Goal: Task Accomplishment & Management: Complete application form

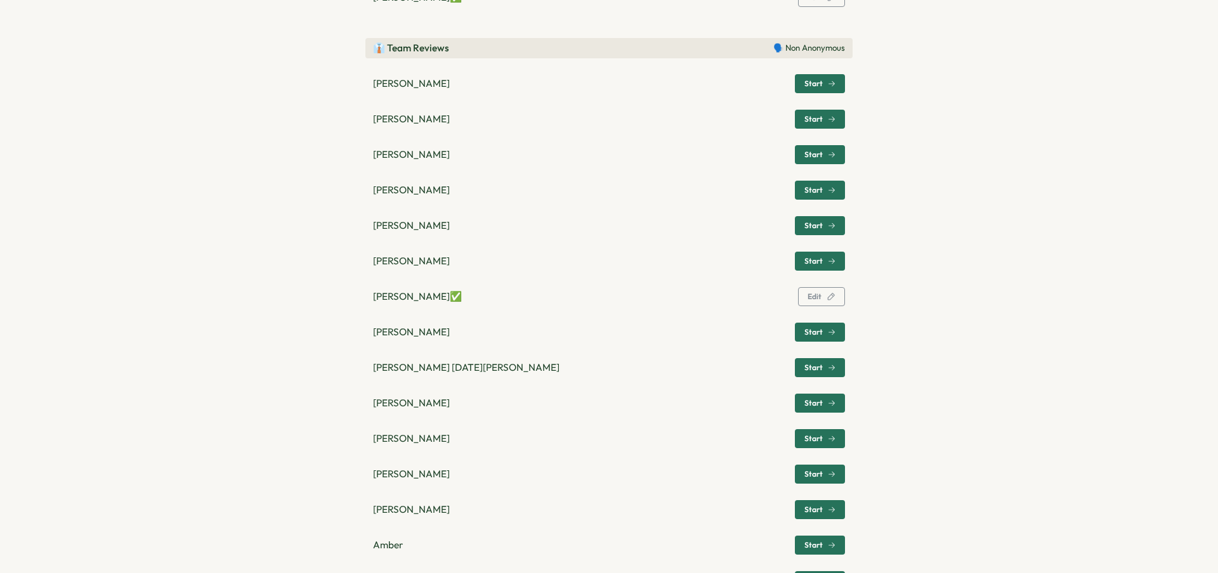
scroll to position [564, 0]
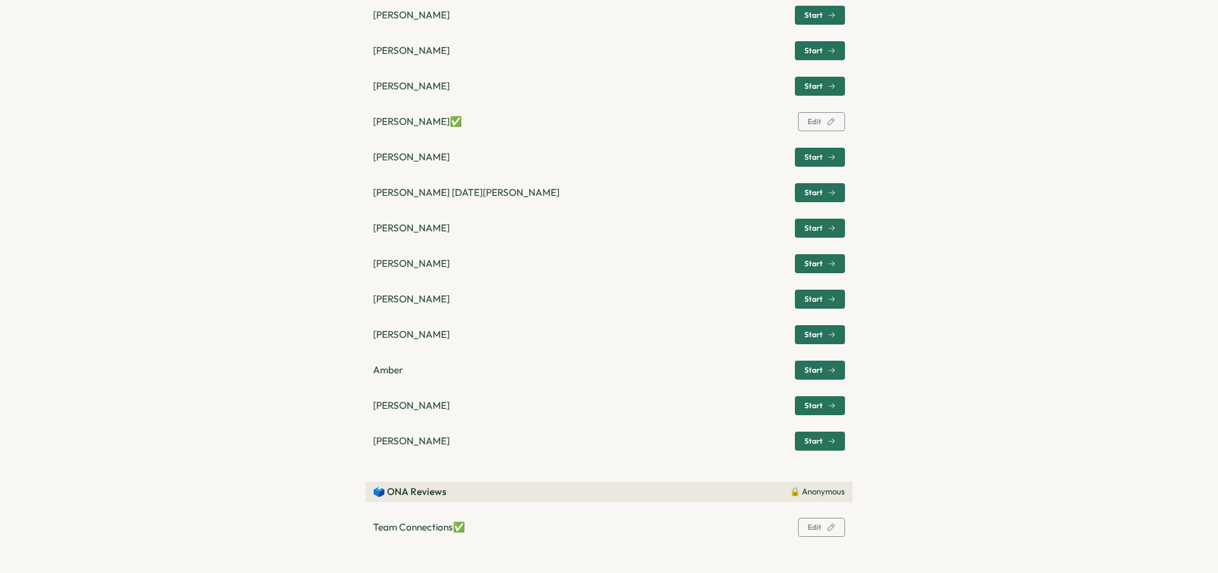
click at [808, 435] on span "Start" at bounding box center [819, 442] width 31 height 18
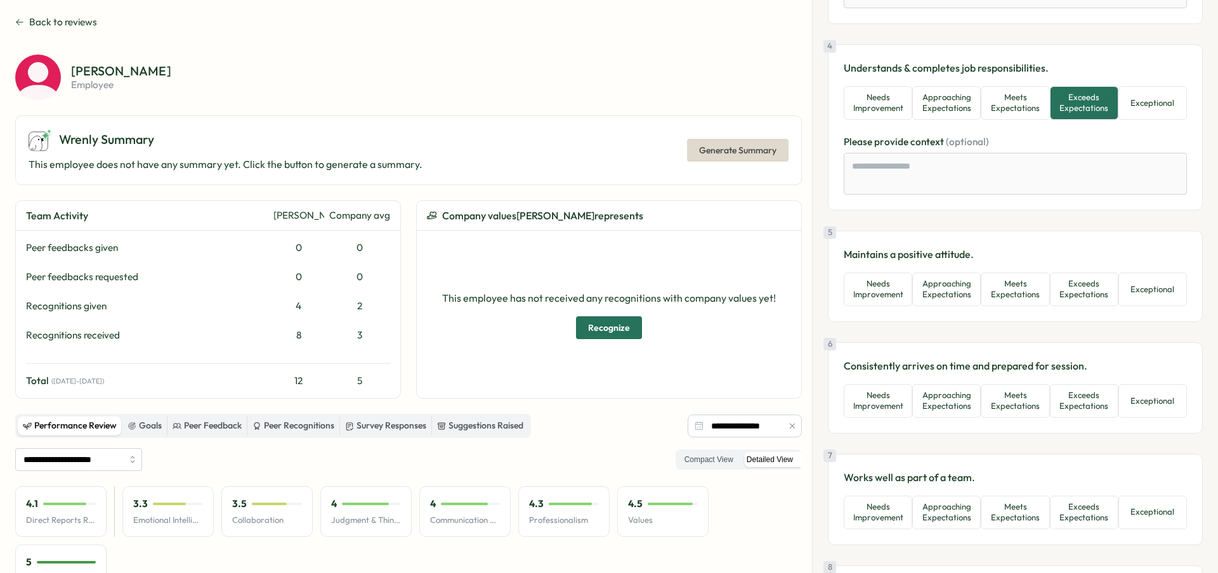
scroll to position [621, 0]
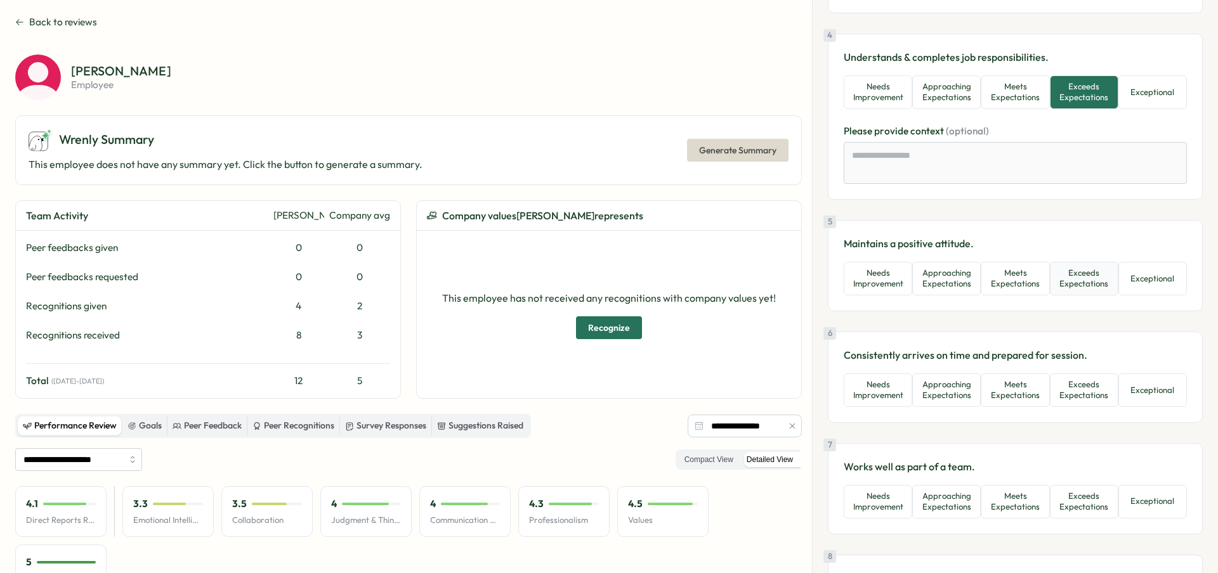
click at [1065, 273] on button "Exceeds Expectations" at bounding box center [1084, 279] width 69 height 34
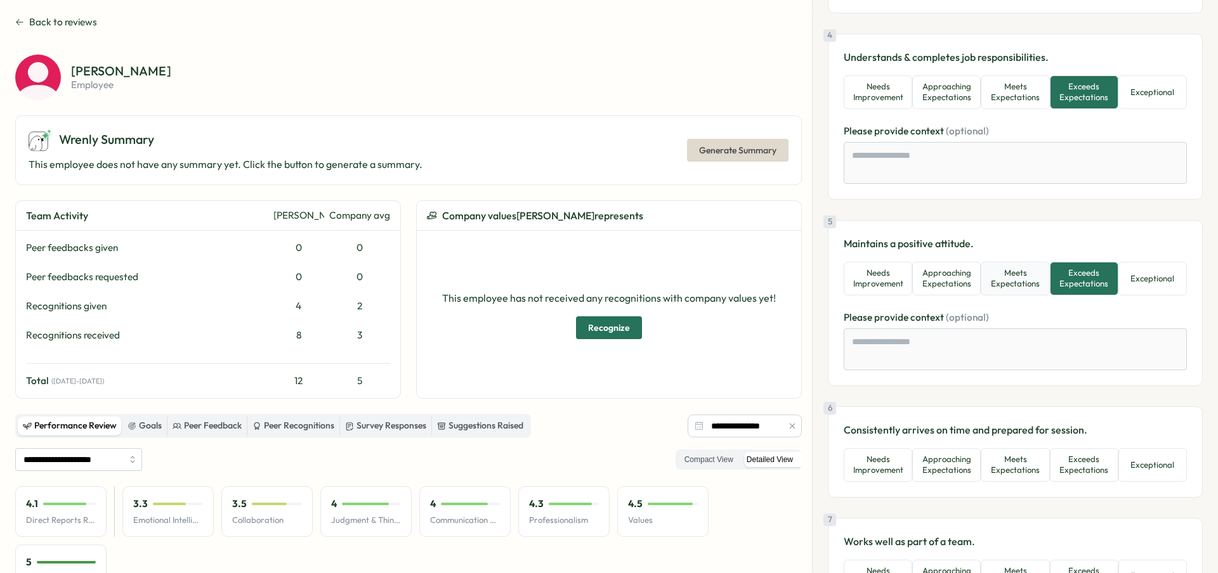
click at [1024, 272] on button "Meets Expectations" at bounding box center [1015, 279] width 69 height 34
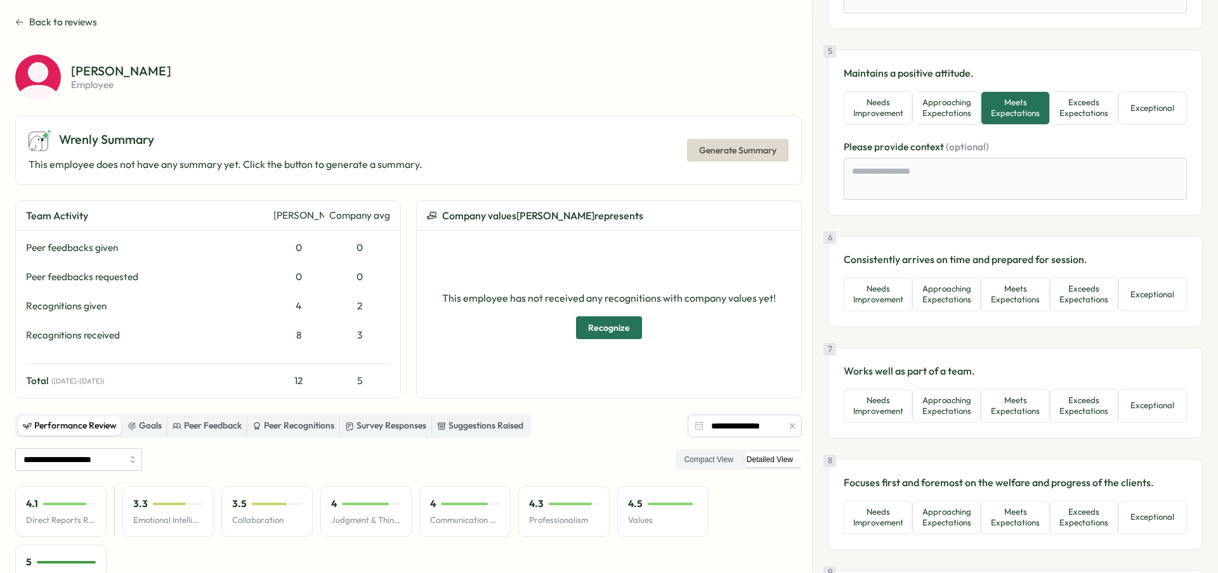
scroll to position [795, 0]
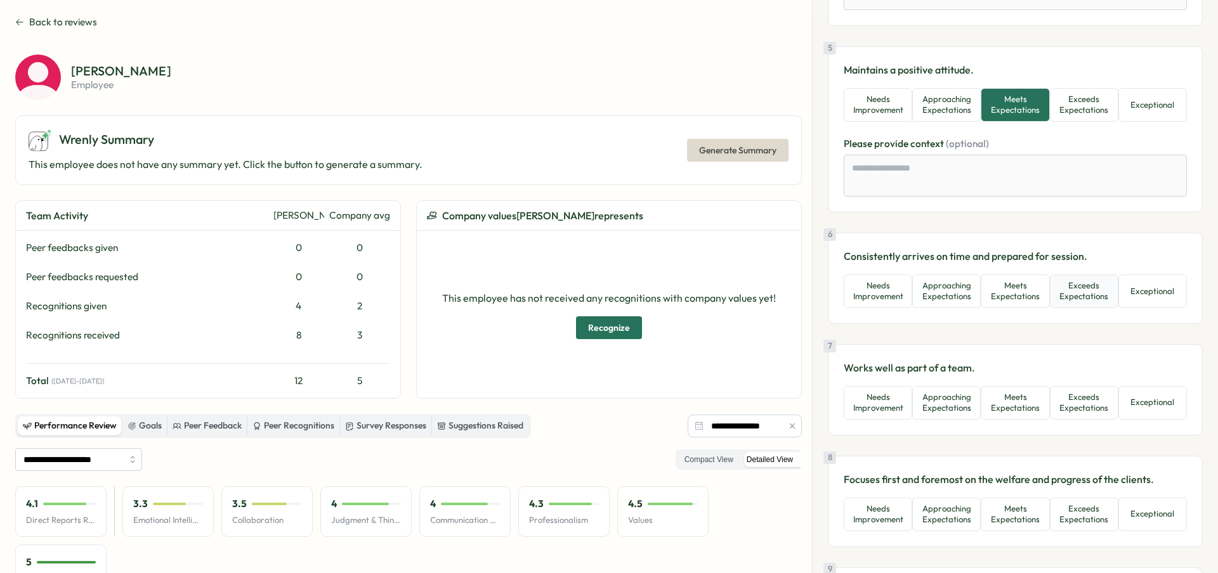
click at [1071, 293] on button "Exceeds Expectations" at bounding box center [1084, 292] width 69 height 34
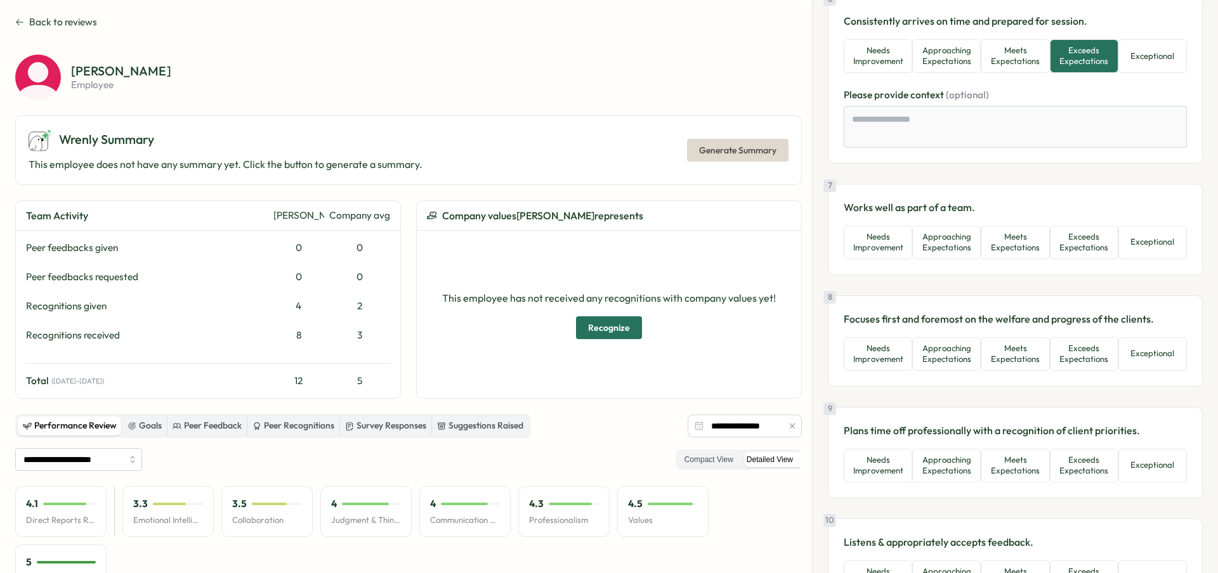
scroll to position [1050, 0]
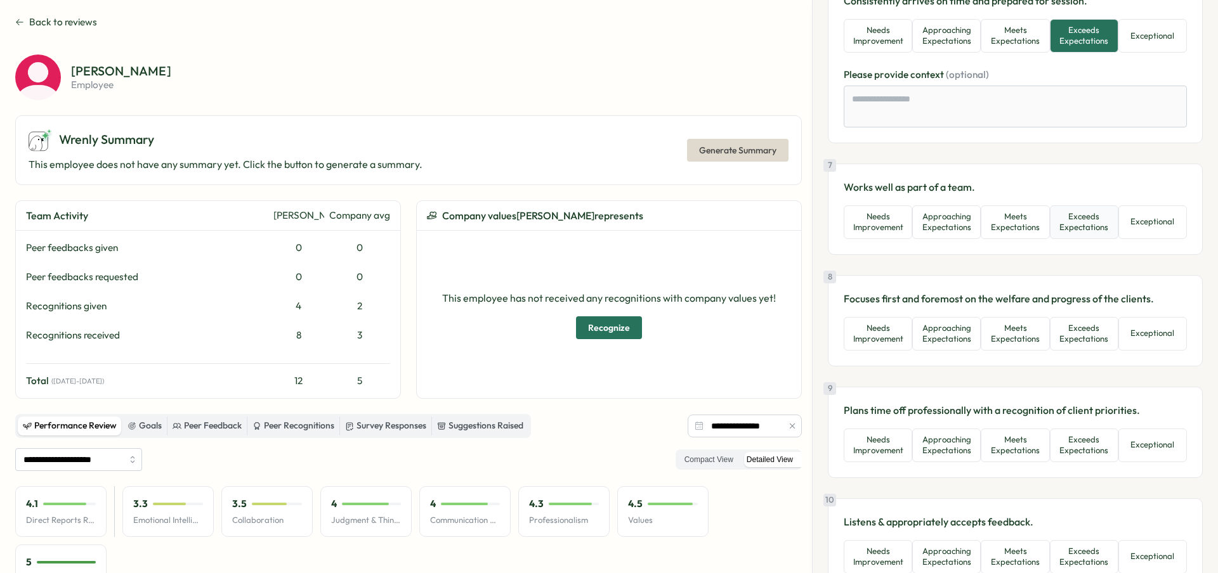
click at [1076, 230] on button "Exceeds Expectations" at bounding box center [1084, 223] width 69 height 34
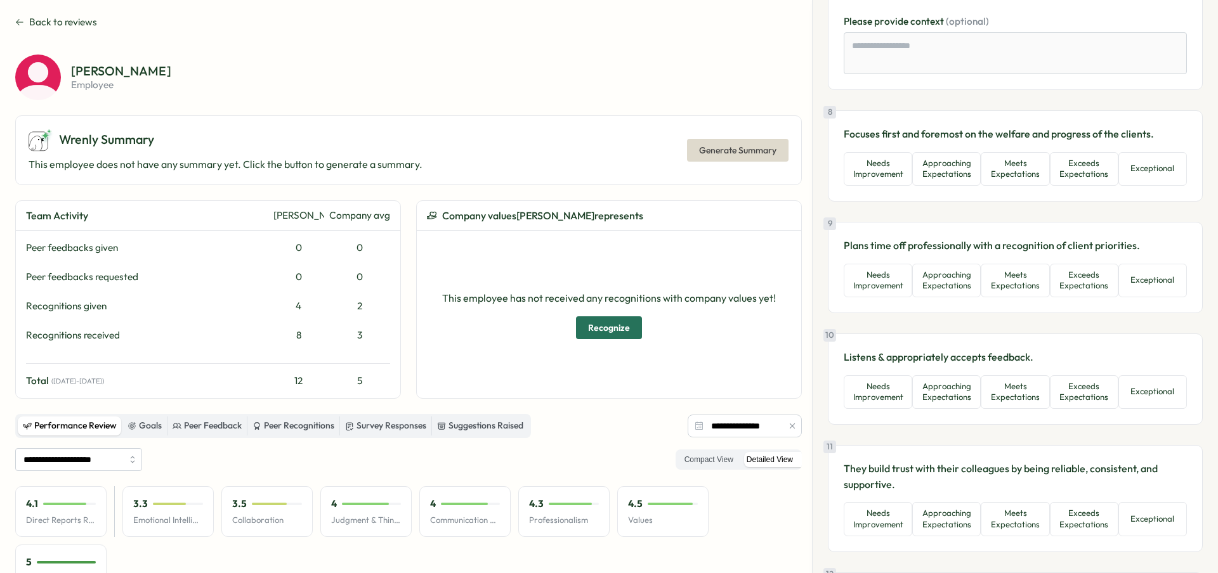
scroll to position [1291, 0]
click at [1076, 181] on button "Exceeds Expectations" at bounding box center [1084, 169] width 69 height 34
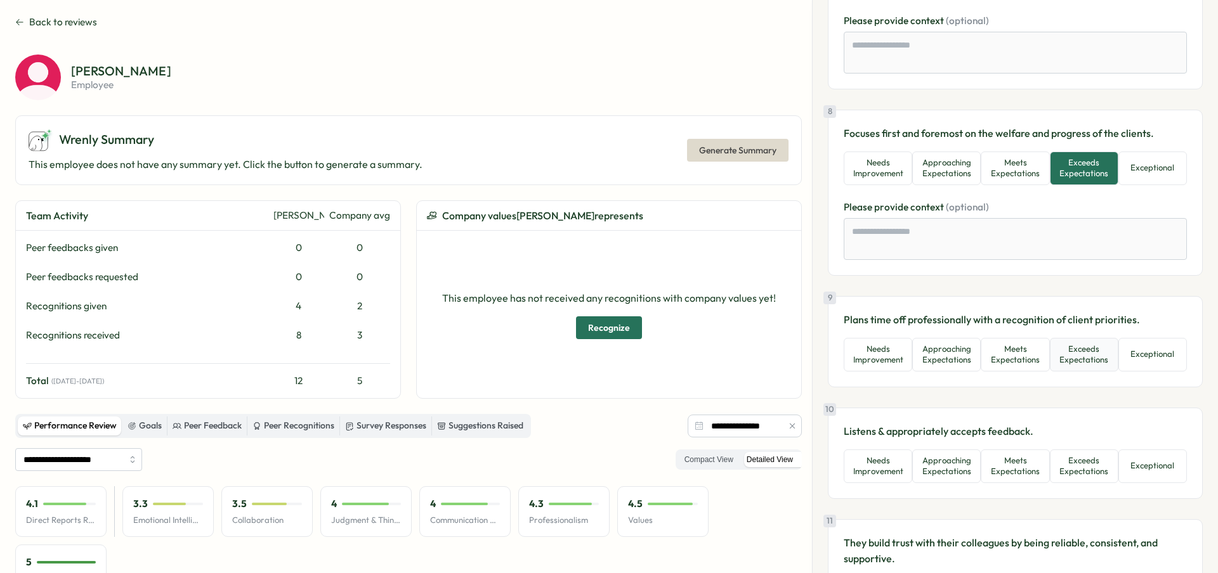
click at [1089, 356] on button "Exceeds Expectations" at bounding box center [1084, 355] width 69 height 34
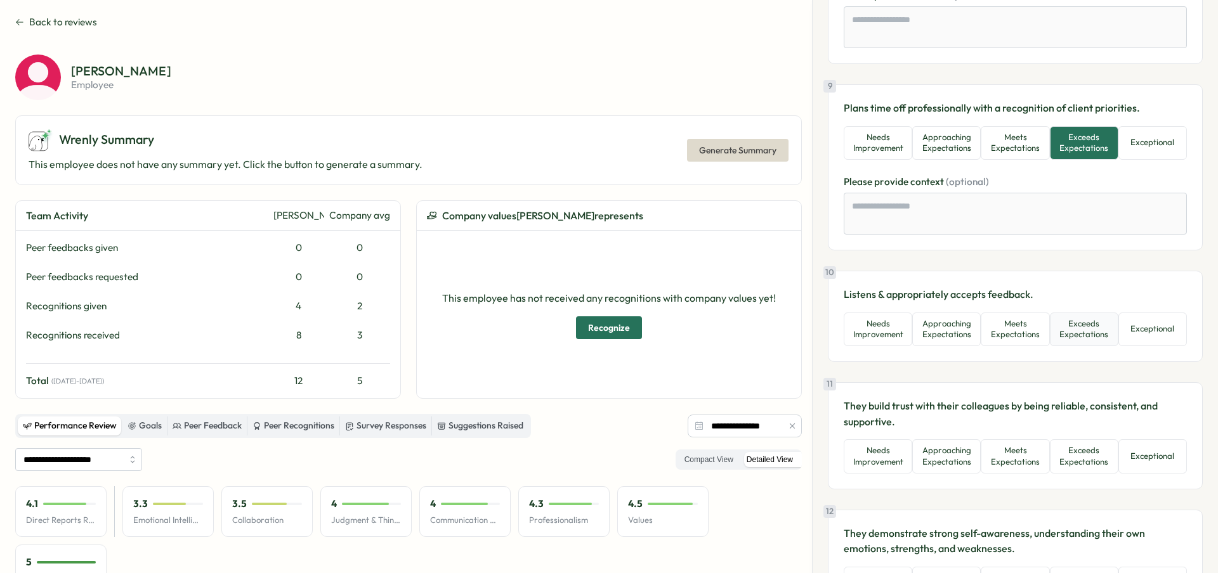
scroll to position [1509, 0]
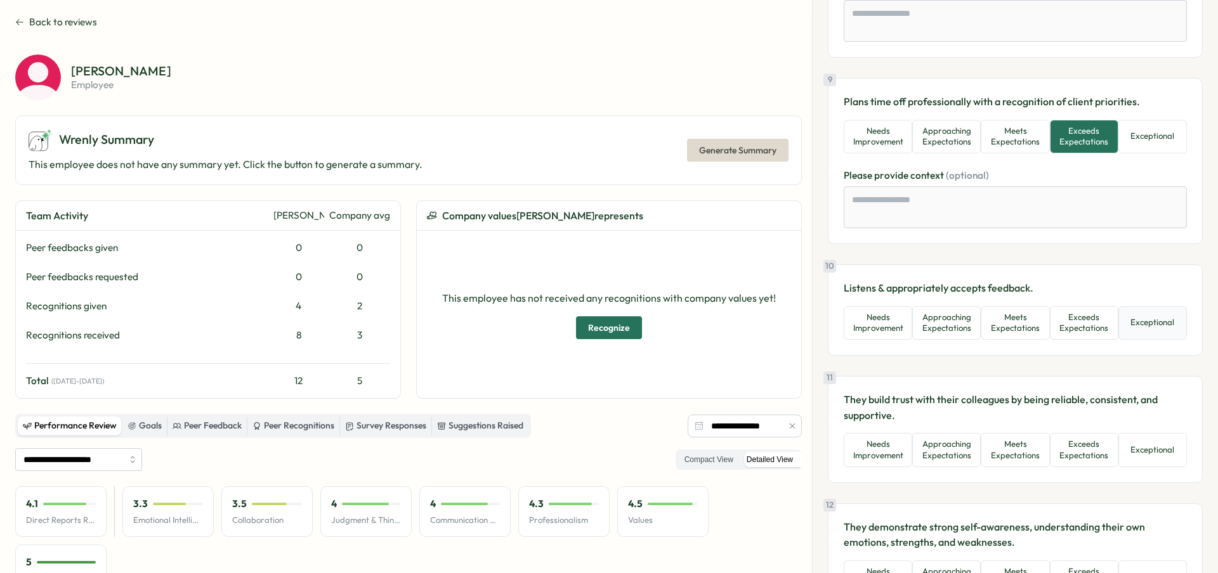
click at [1132, 324] on button "Exceptional" at bounding box center [1152, 323] width 69 height 34
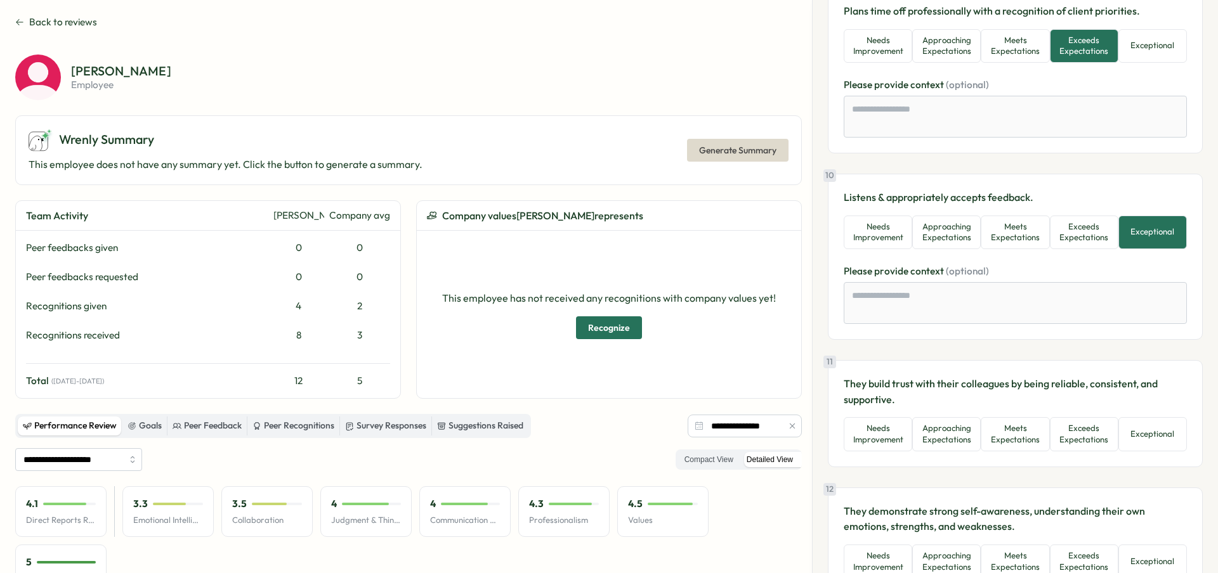
scroll to position [1708, 0]
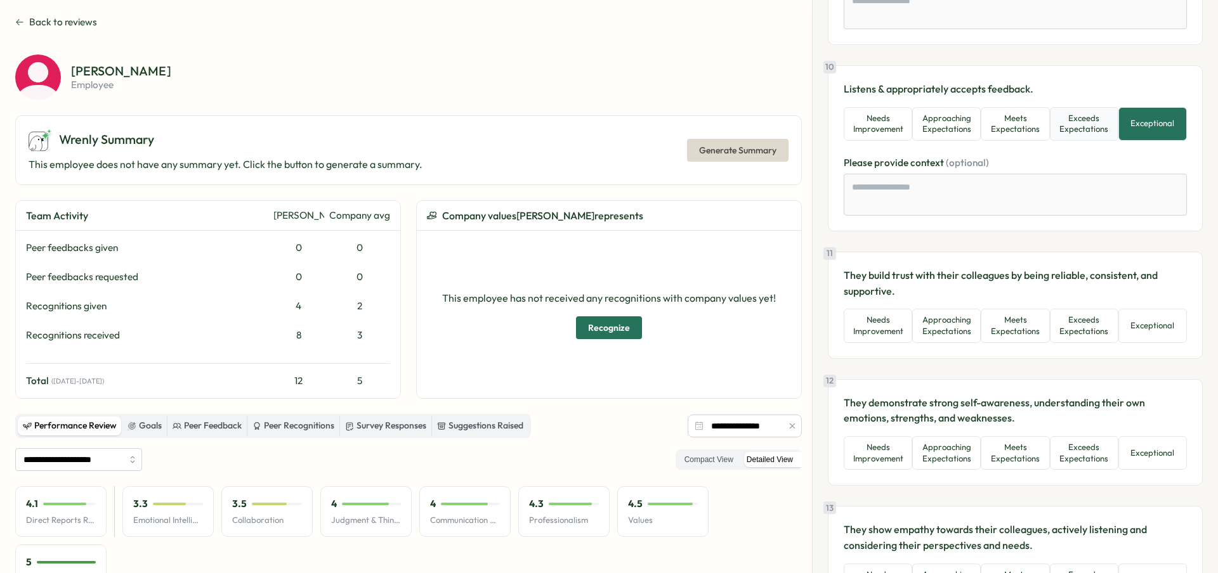
click at [1077, 140] on button "Exceeds Expectations" at bounding box center [1084, 124] width 69 height 34
click at [1088, 353] on div "11 They build trust with their colleagues by being reliable, consistent, and su…" at bounding box center [1015, 305] width 375 height 107
click at [1085, 333] on button "Exceeds Expectations" at bounding box center [1084, 326] width 69 height 34
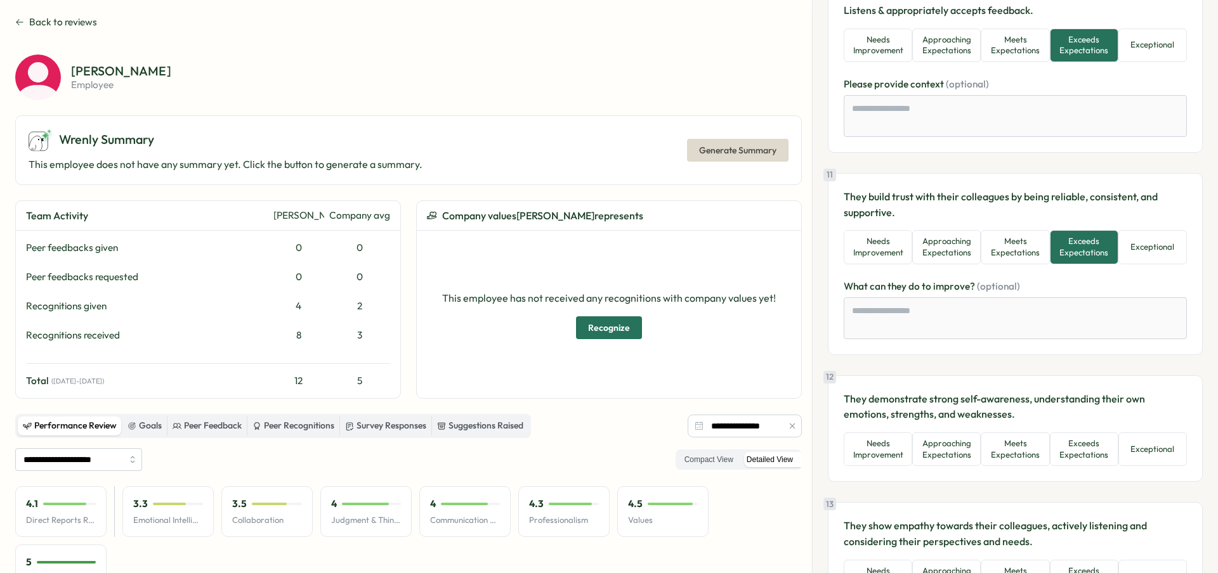
scroll to position [1837, 0]
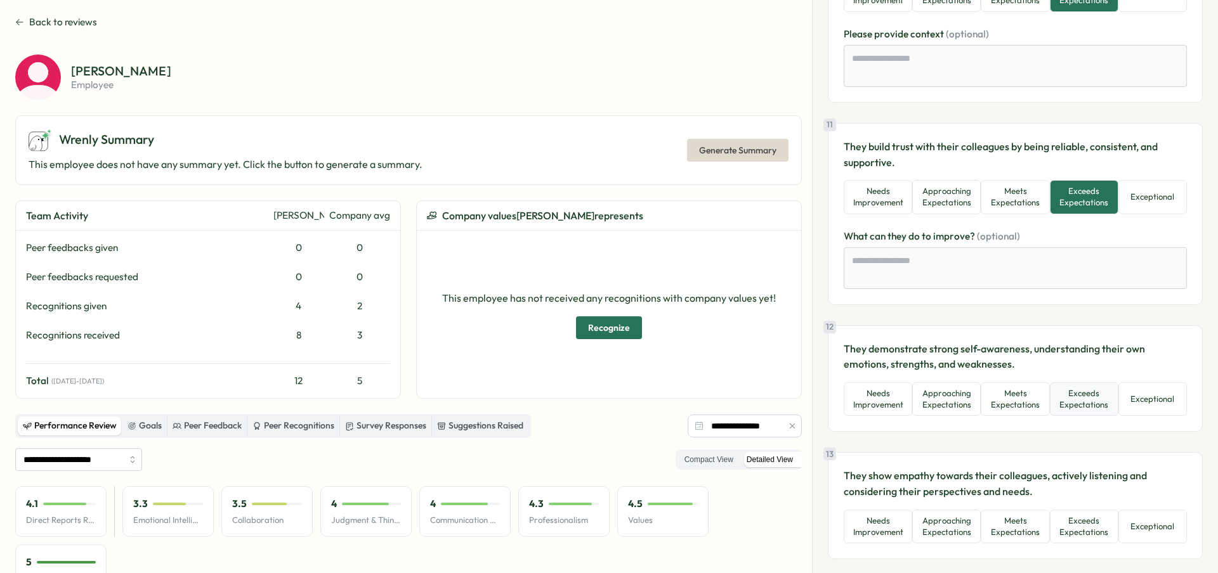
click at [1086, 383] on button "Exceeds Expectations" at bounding box center [1084, 400] width 69 height 34
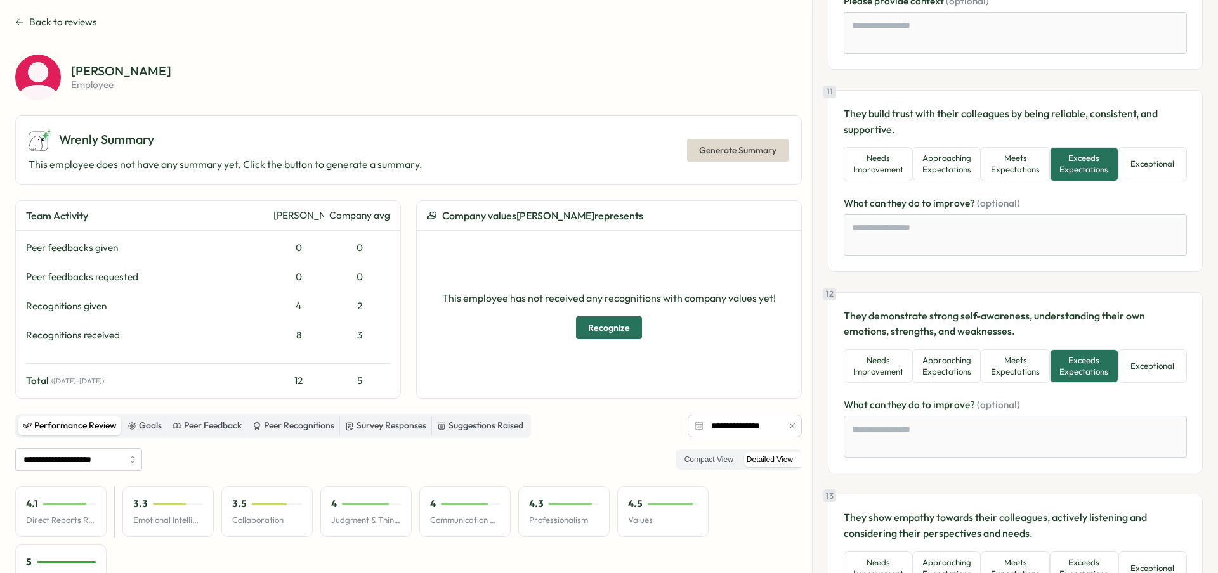
scroll to position [1998, 0]
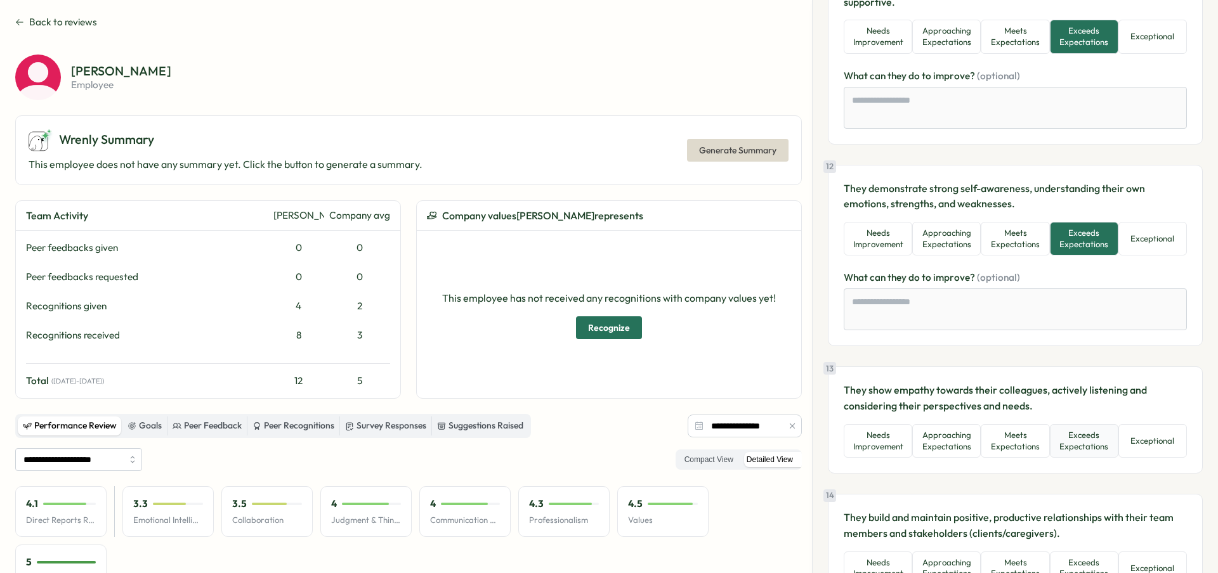
click at [1088, 430] on button "Exceeds Expectations" at bounding box center [1084, 441] width 69 height 34
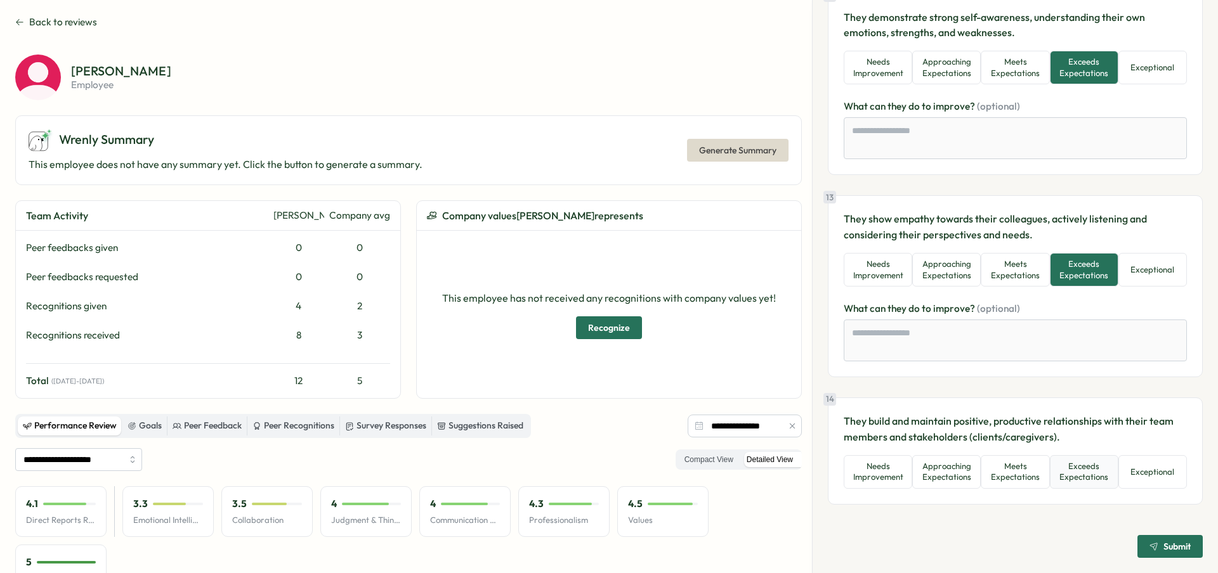
click at [1091, 465] on button "Exceeds Expectations" at bounding box center [1084, 472] width 69 height 34
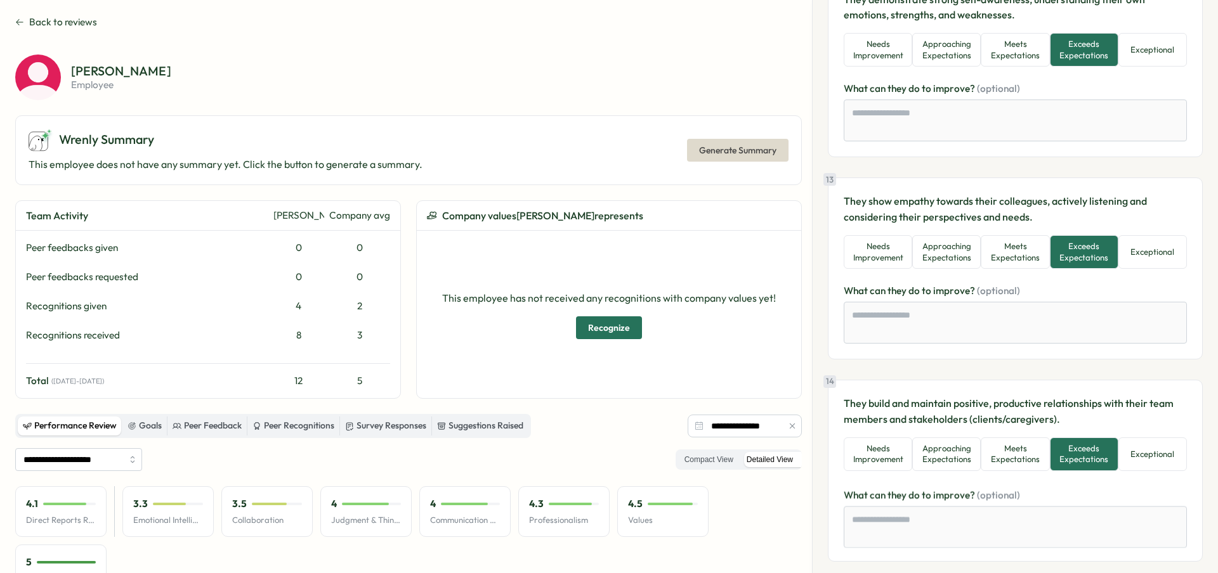
scroll to position [2244, 0]
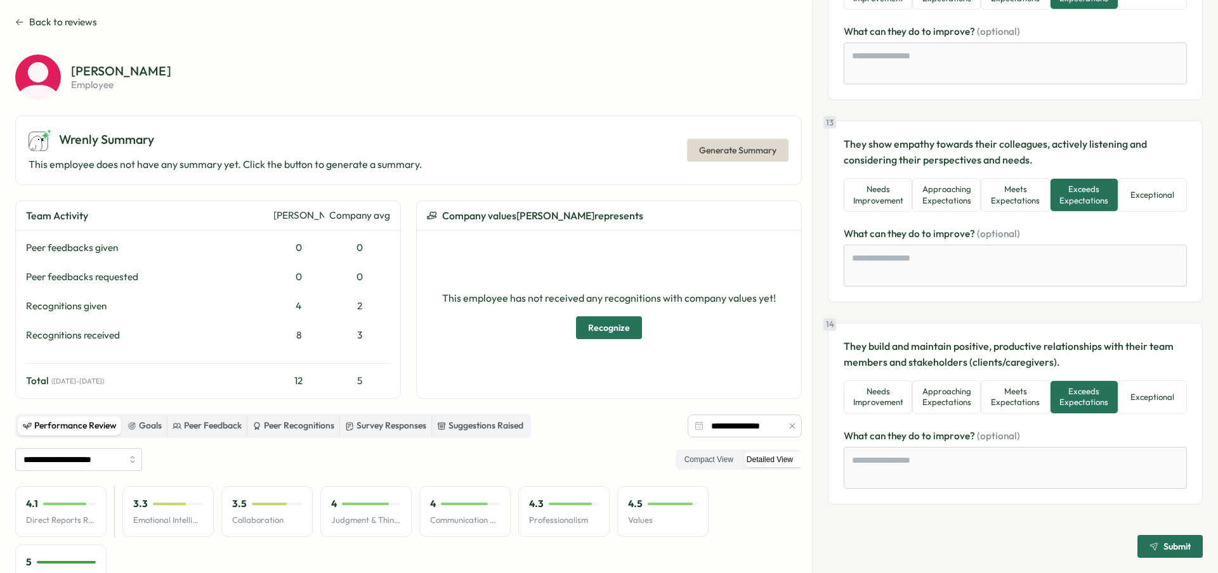
click at [1160, 558] on div "Reviewing Gabriel Vasquez 🗣️ Non Anonymous responses | Direct Reports Review | …" at bounding box center [1015, 286] width 406 height 573
click at [1160, 556] on span "Submit" at bounding box center [1169, 547] width 41 height 22
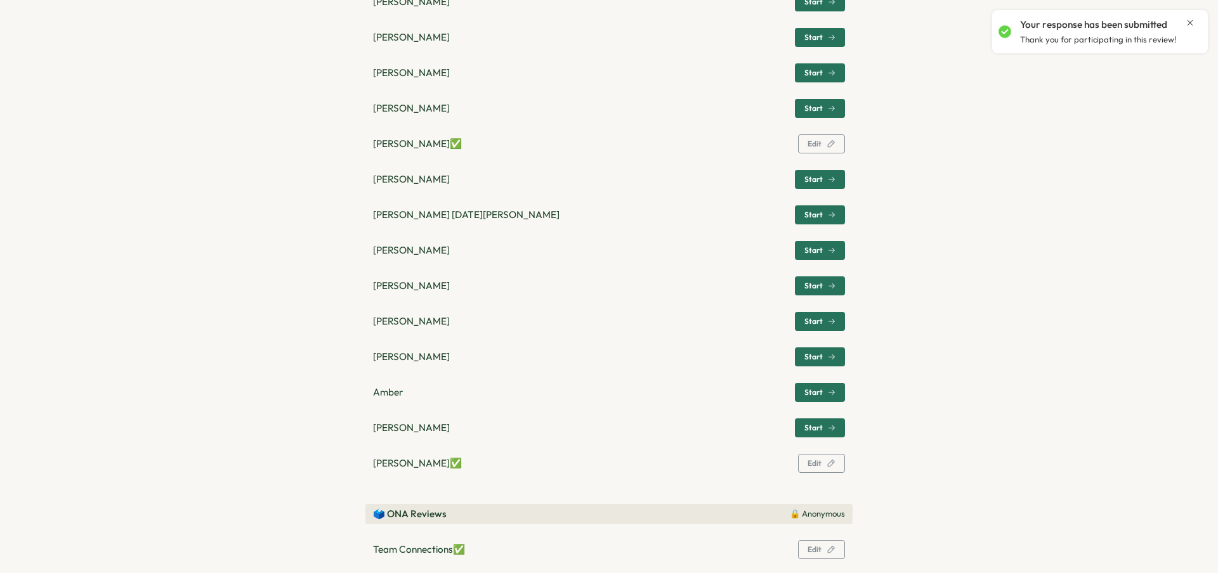
scroll to position [545, 0]
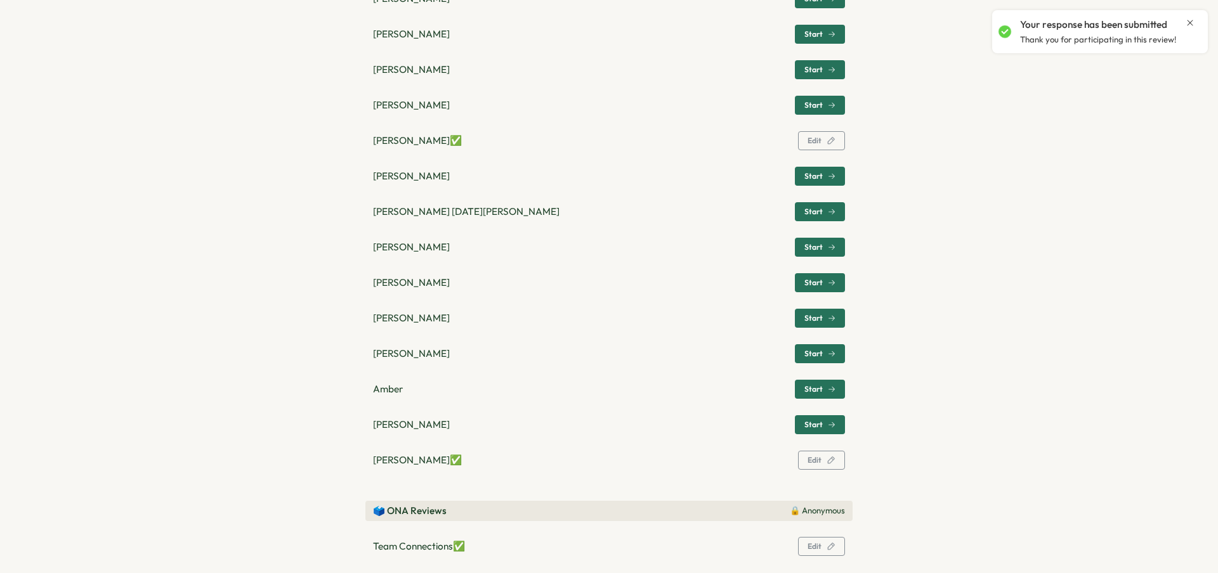
click at [811, 319] on span "Start" at bounding box center [813, 319] width 18 height 8
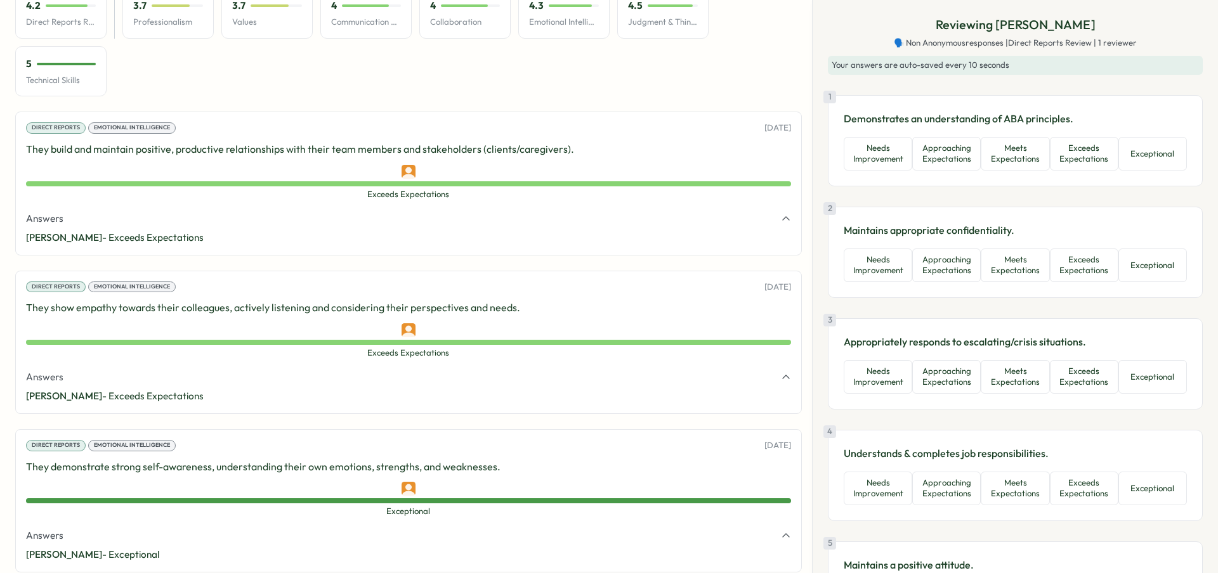
scroll to position [504, 0]
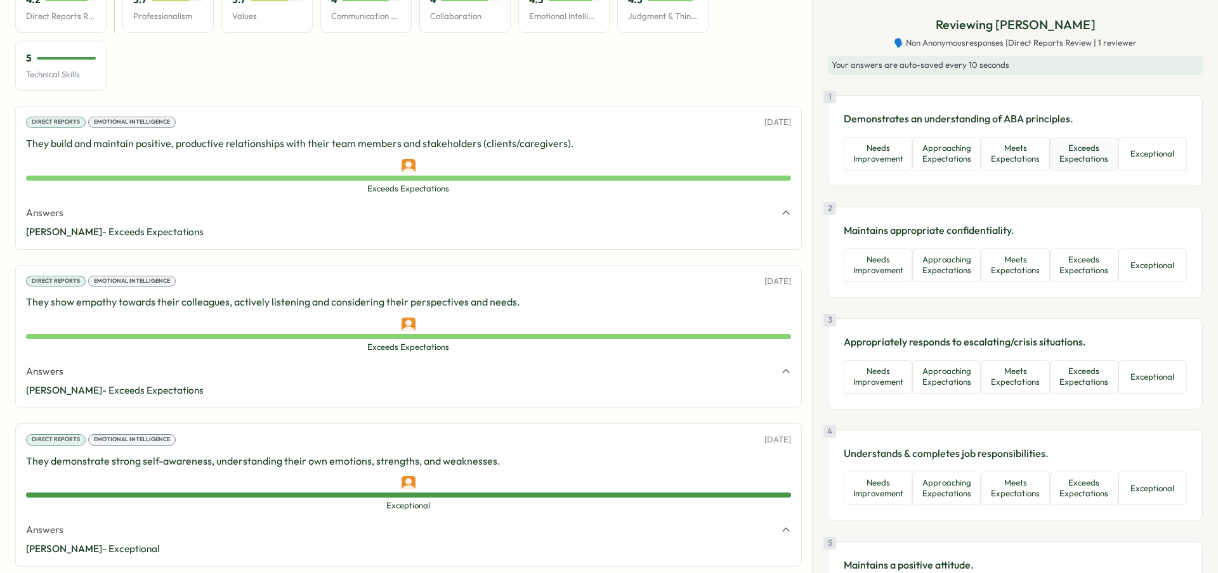
click at [1069, 150] on button "Exceeds Expectations" at bounding box center [1084, 154] width 69 height 34
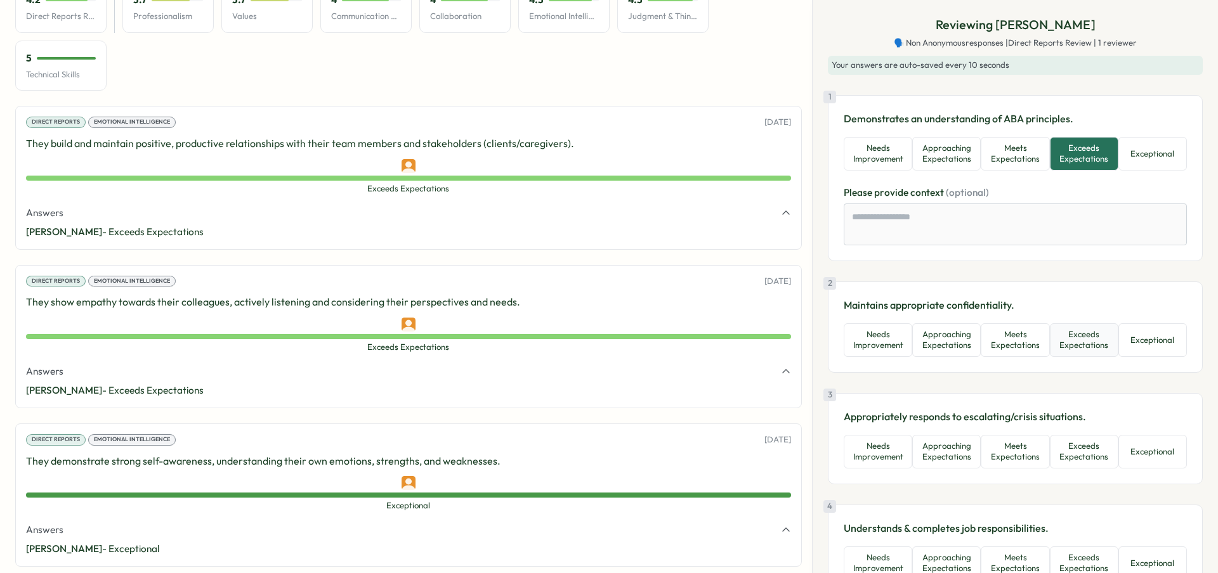
click at [1073, 346] on button "Exceeds Expectations" at bounding box center [1084, 341] width 69 height 34
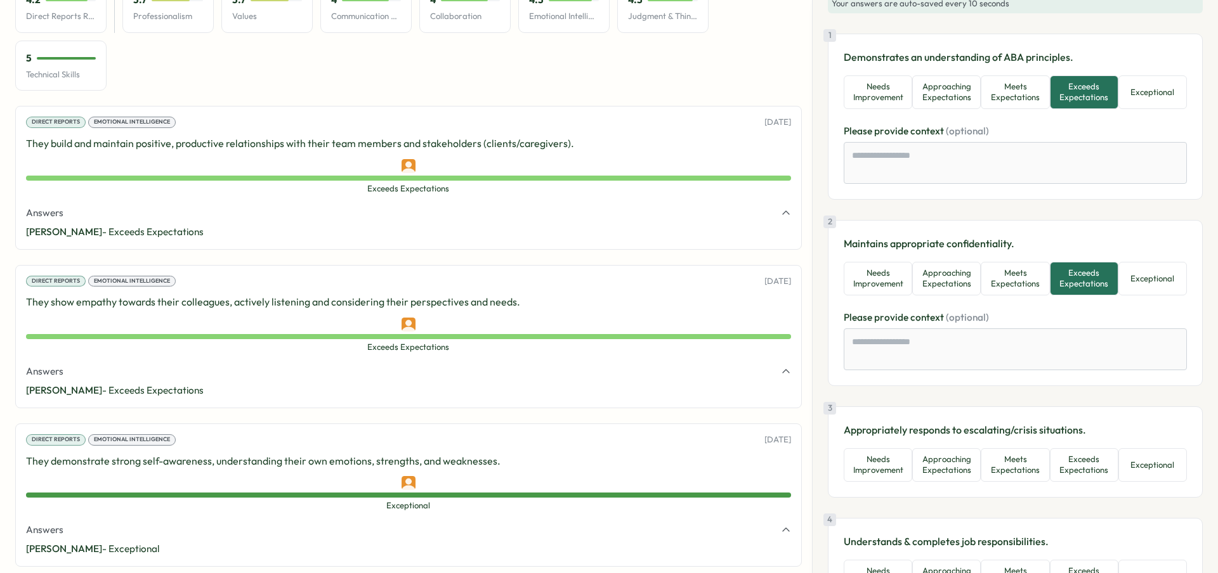
scroll to position [135, 0]
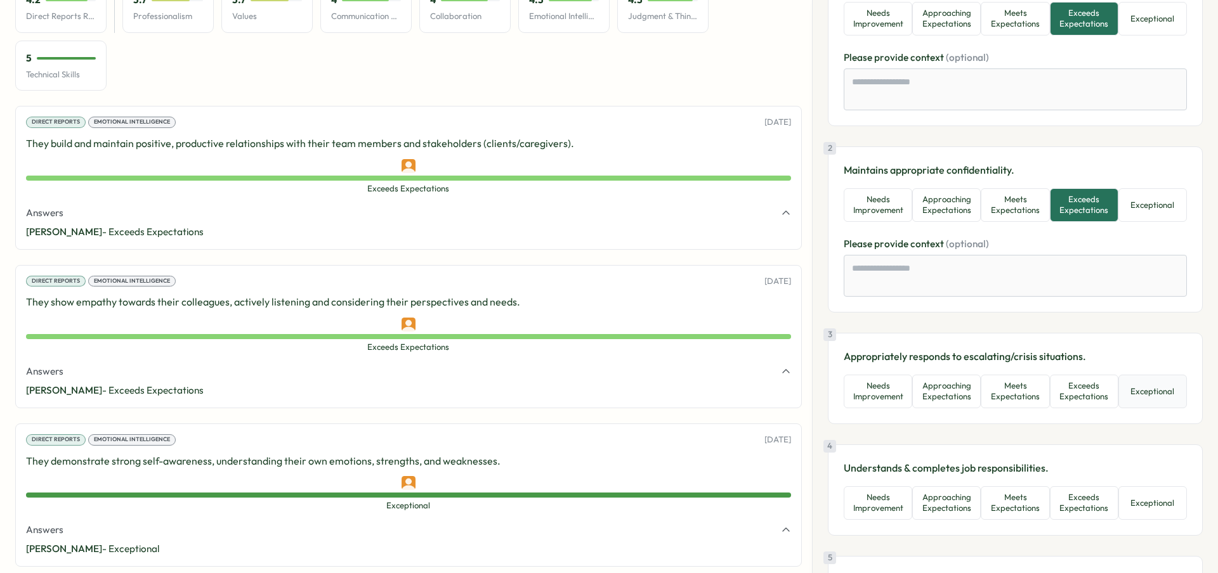
click at [1148, 388] on button "Exceptional" at bounding box center [1152, 392] width 69 height 34
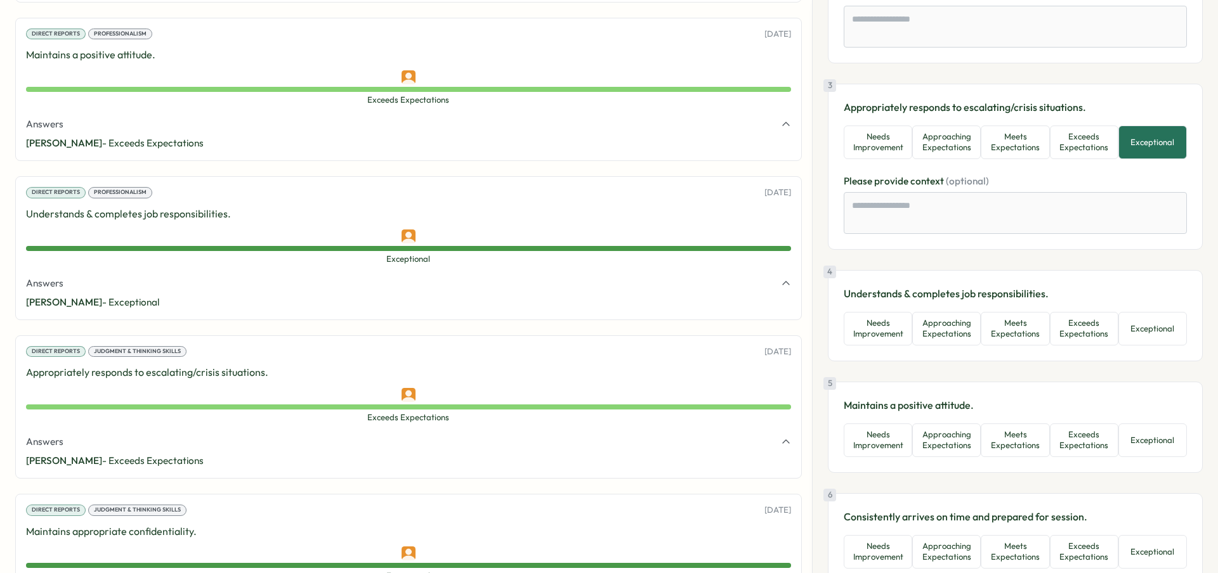
scroll to position [2022, 0]
click at [1101, 446] on button "Exceeds Expectations" at bounding box center [1084, 441] width 69 height 34
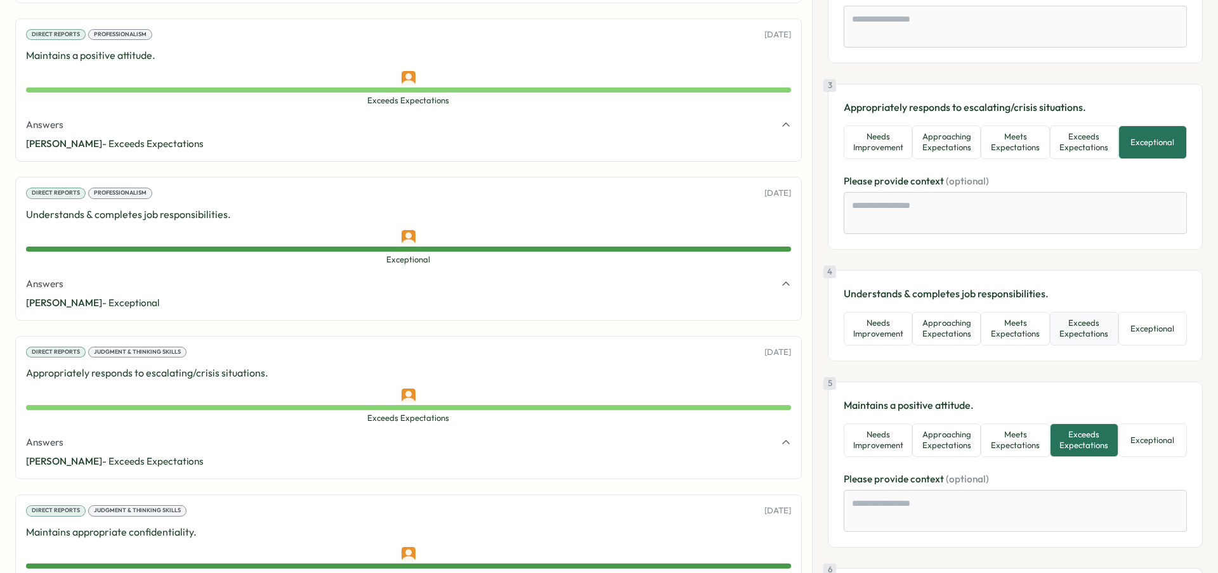
click at [1094, 337] on button "Exceeds Expectations" at bounding box center [1084, 329] width 69 height 34
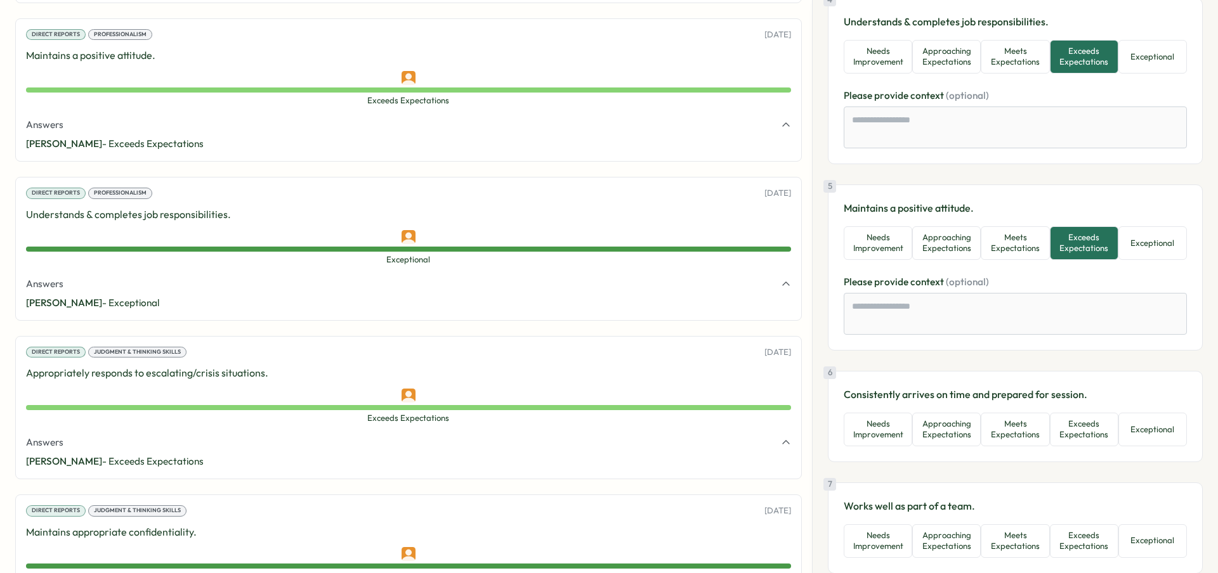
scroll to position [721, 0]
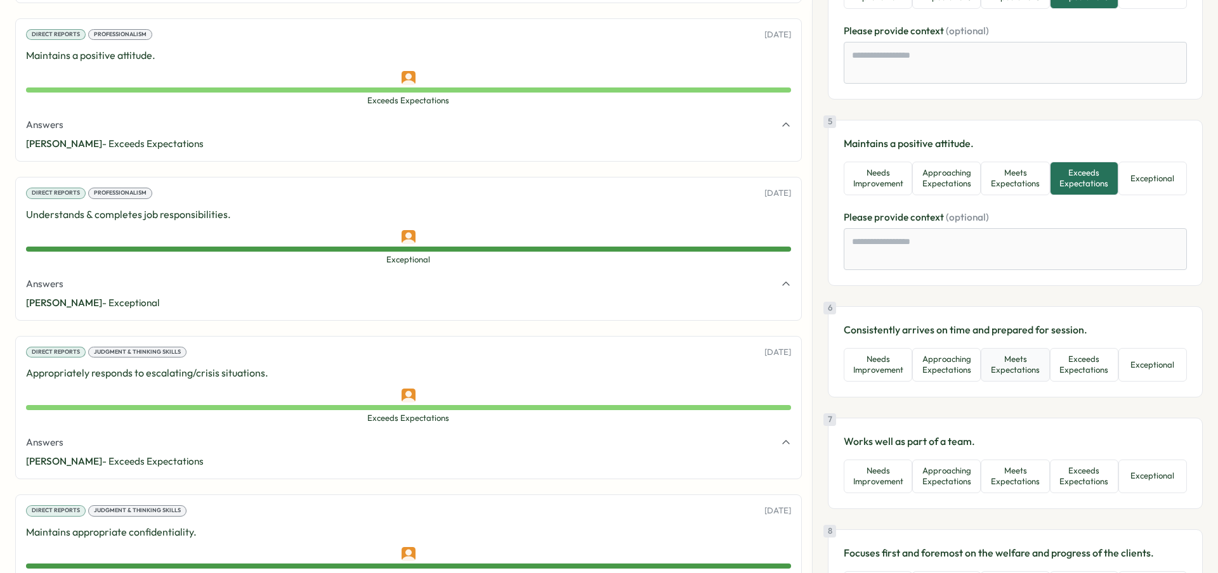
click at [1019, 377] on button "Meets Expectations" at bounding box center [1015, 365] width 69 height 34
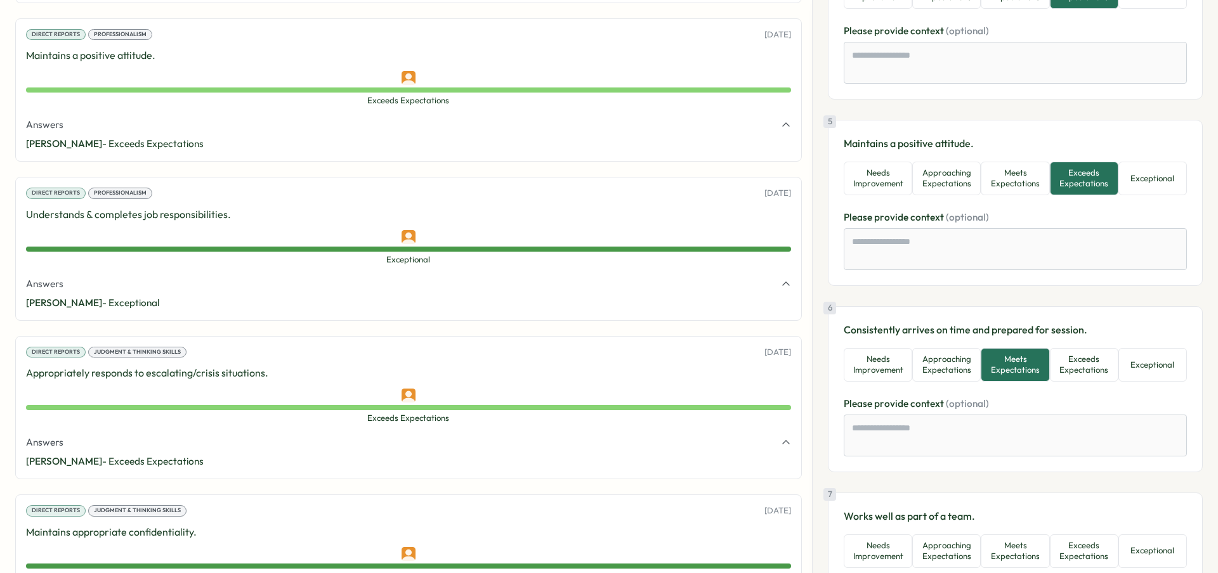
click at [955, 384] on div "6 Consistently arrives on time and prepared for session. Needs Improvement Appr…" at bounding box center [1015, 389] width 375 height 166
click at [955, 376] on button "Approaching Expectations" at bounding box center [946, 365] width 69 height 34
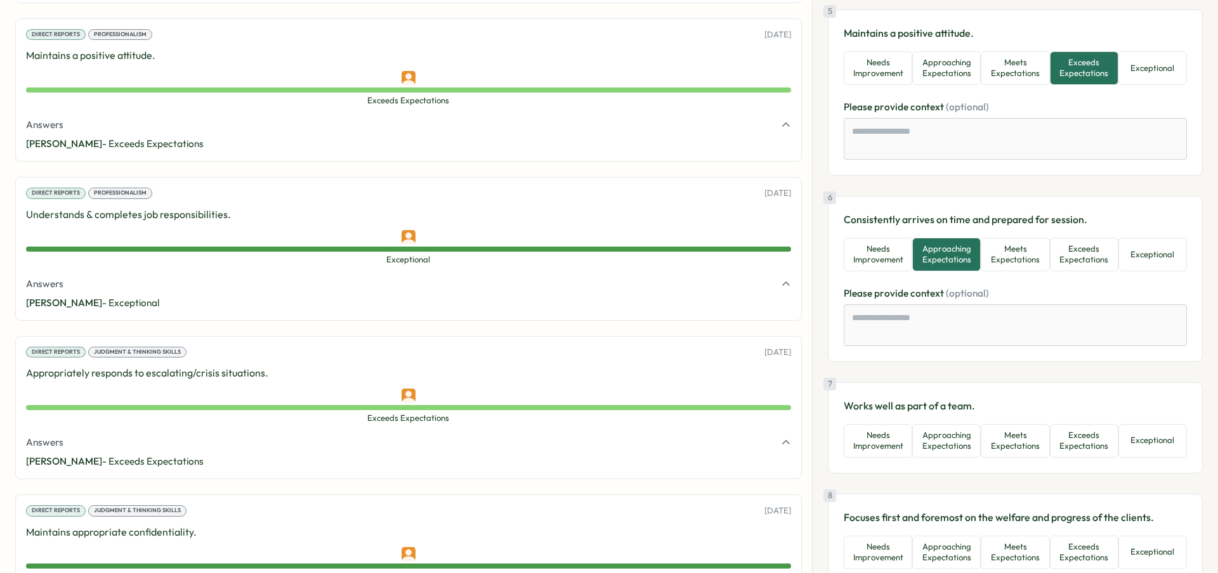
scroll to position [908, 0]
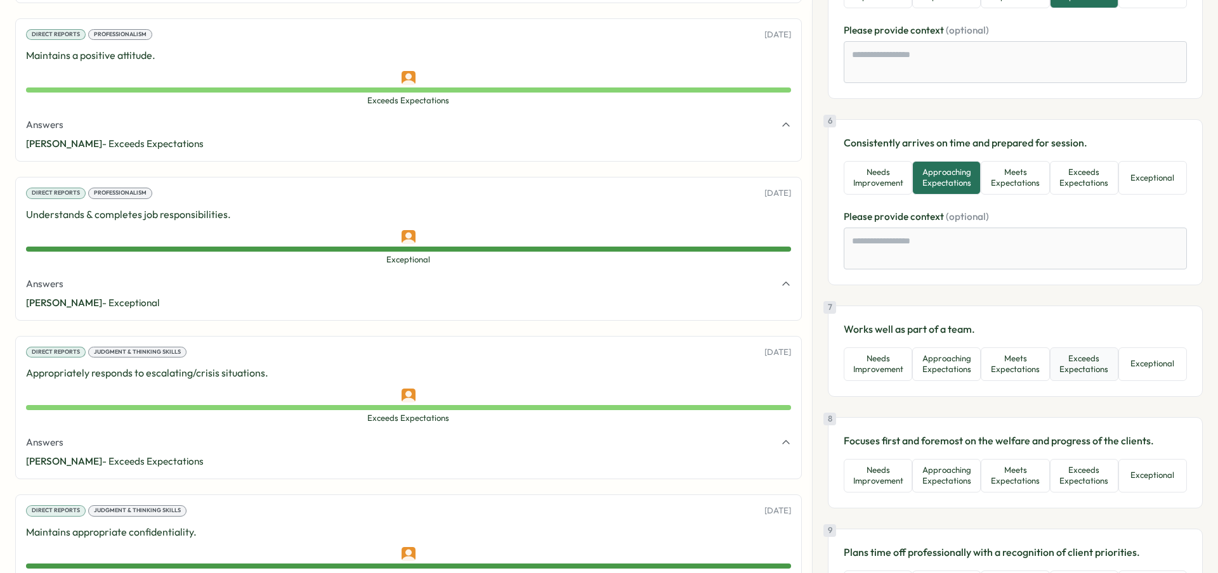
click at [1067, 374] on button "Exceeds Expectations" at bounding box center [1084, 365] width 69 height 34
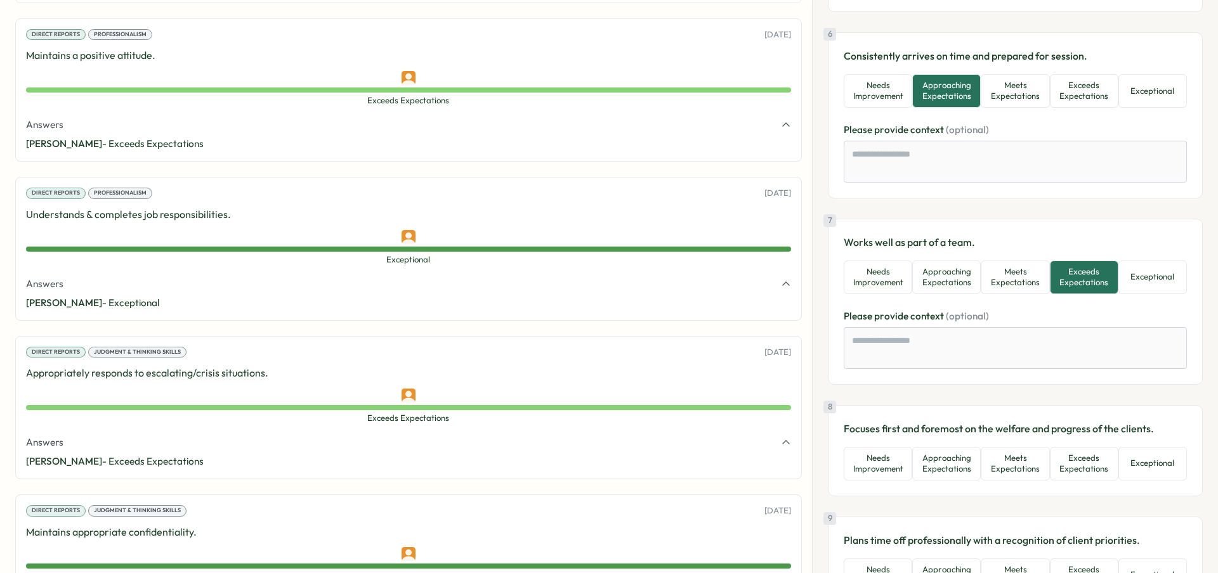
scroll to position [1068, 0]
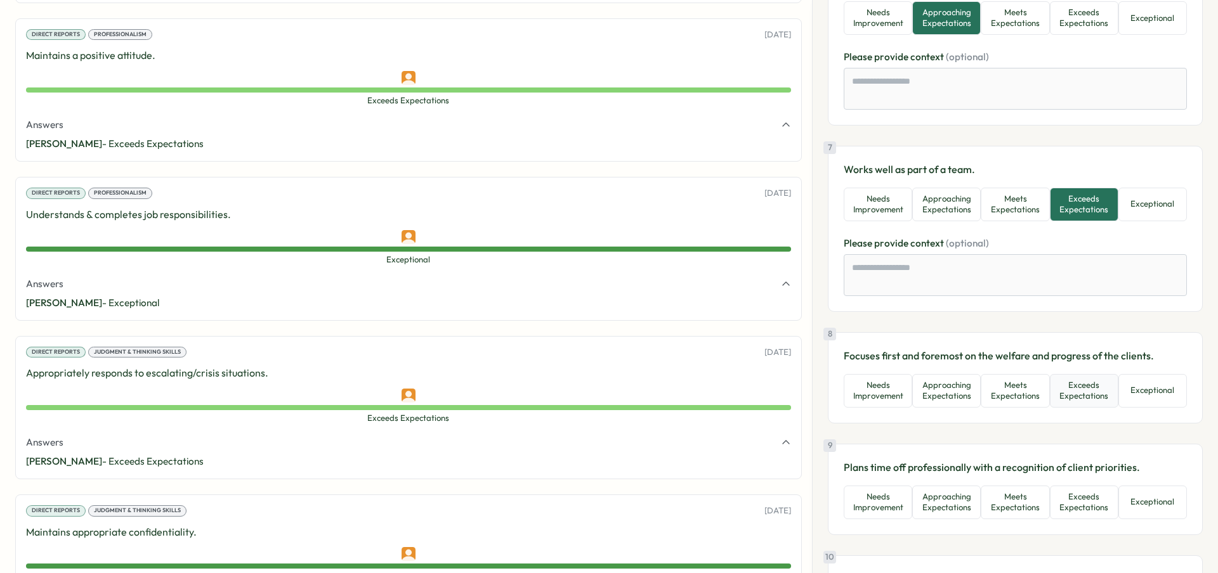
click at [1079, 401] on button "Exceeds Expectations" at bounding box center [1084, 391] width 69 height 34
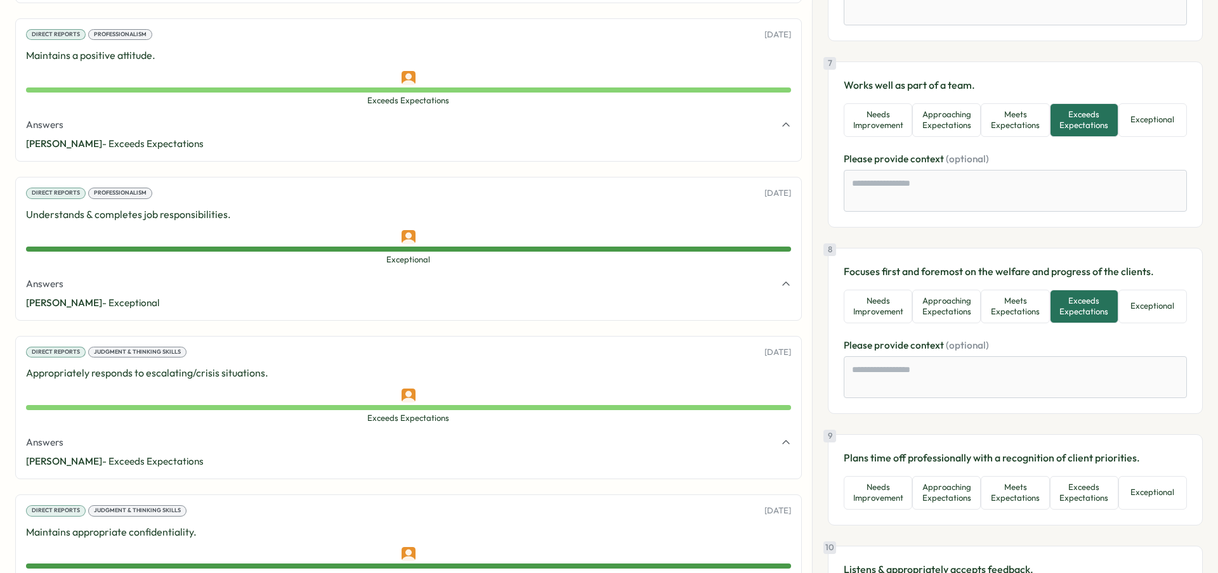
scroll to position [1226, 0]
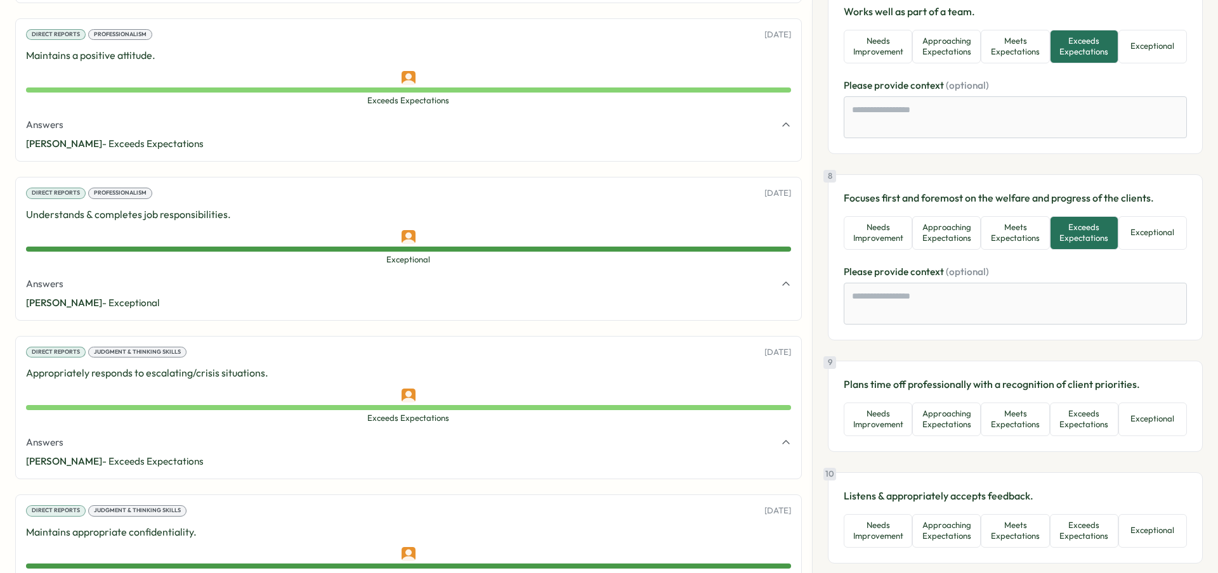
click at [1080, 401] on div "9 Plans time off professionally with a recognition of client priorities. Needs …" at bounding box center [1015, 407] width 343 height 60
click at [1084, 415] on button "Exceeds Expectations" at bounding box center [1084, 420] width 69 height 34
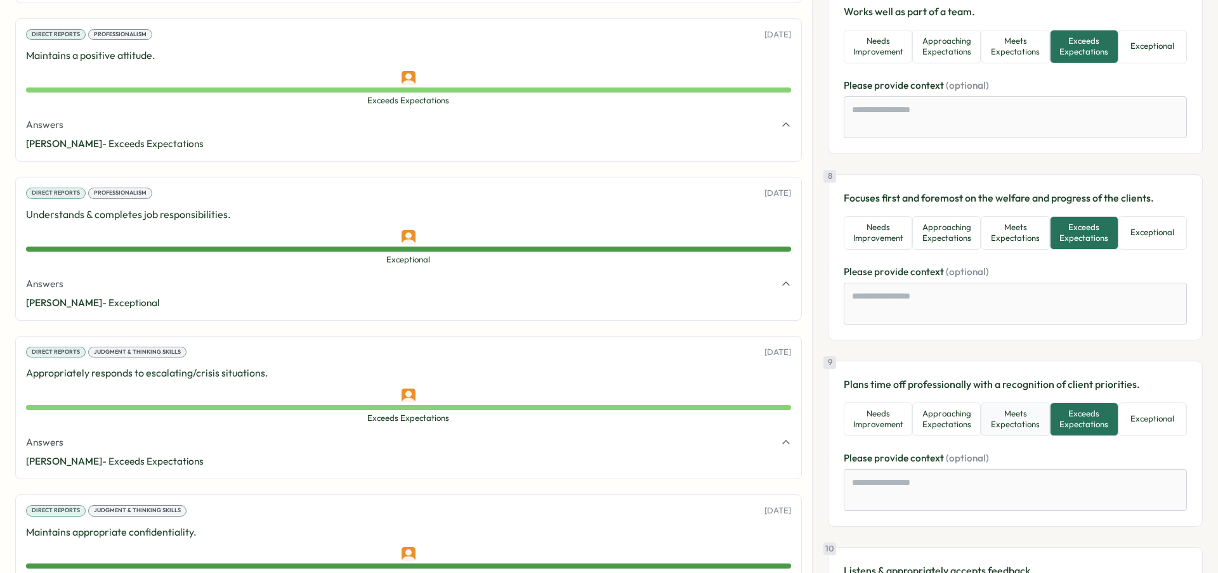
click at [1016, 431] on button "Meets Expectations" at bounding box center [1015, 420] width 69 height 34
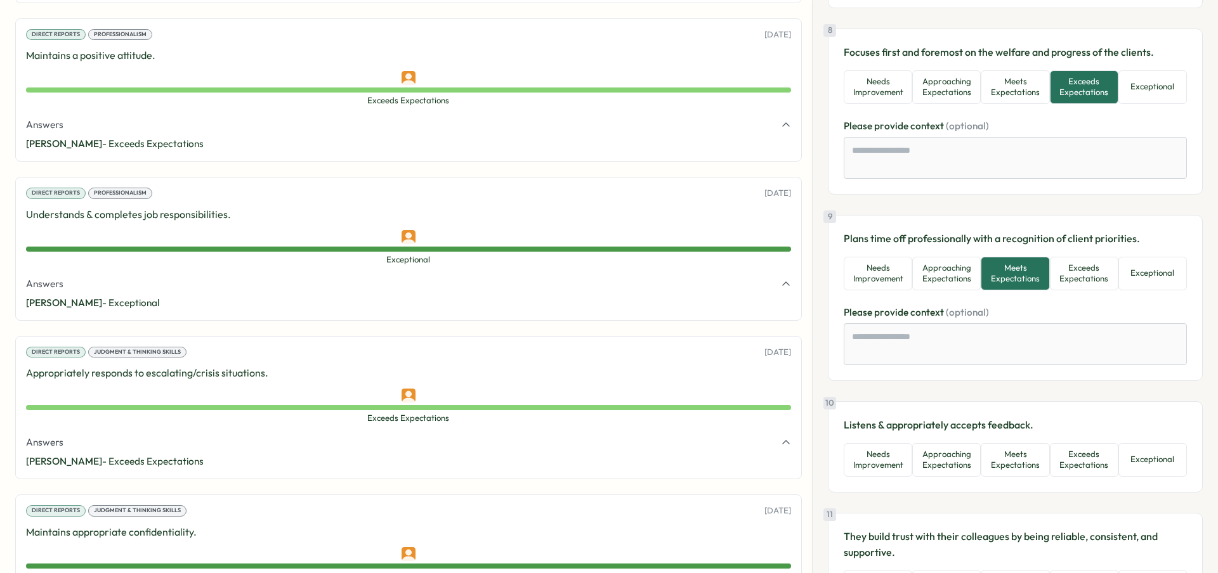
scroll to position [1489, 0]
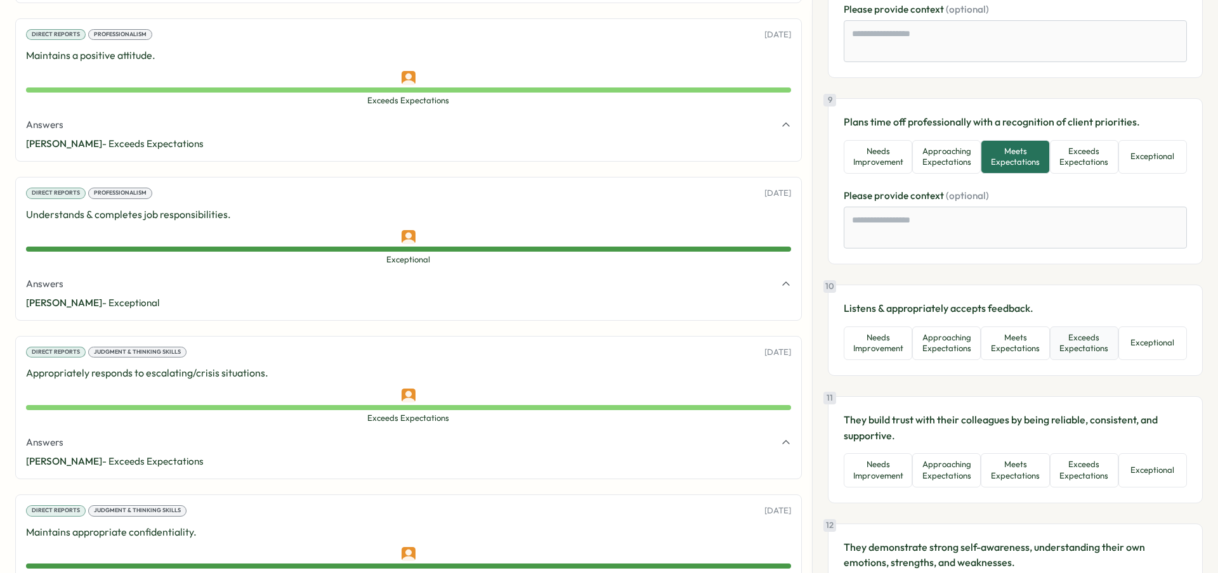
click at [1073, 330] on button "Exceeds Expectations" at bounding box center [1084, 344] width 69 height 34
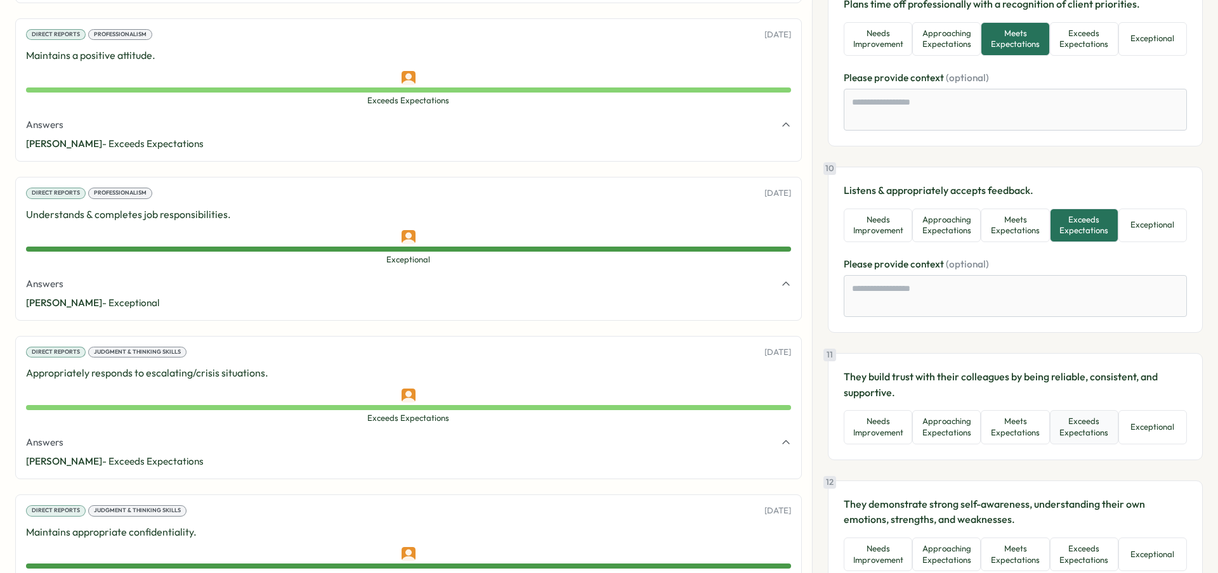
click at [1074, 417] on button "Exceeds Expectations" at bounding box center [1084, 427] width 69 height 34
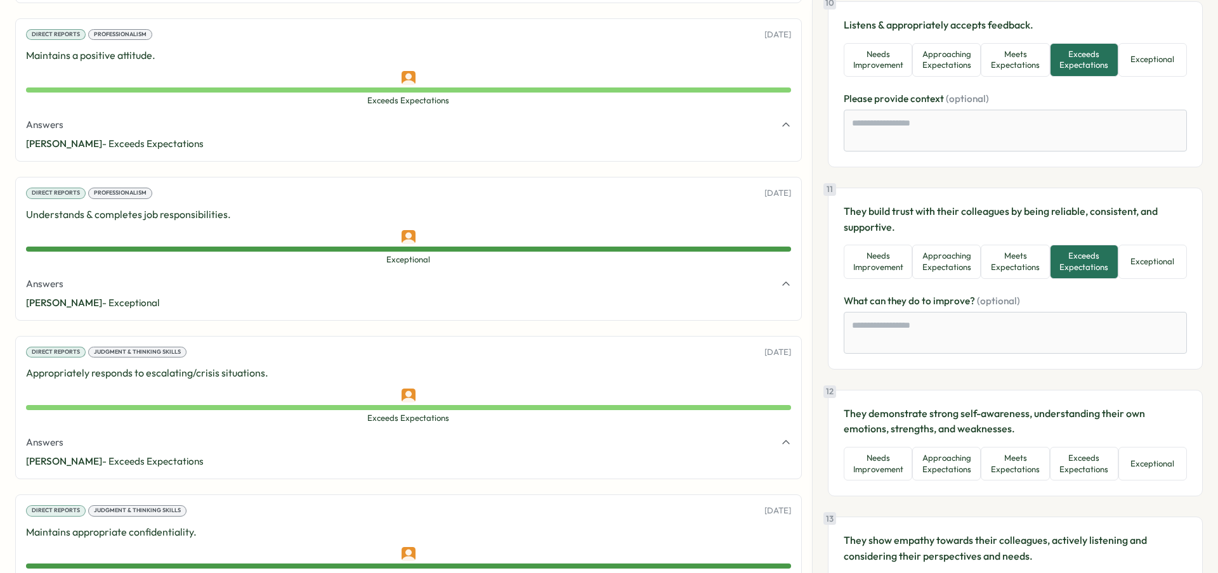
scroll to position [1803, 0]
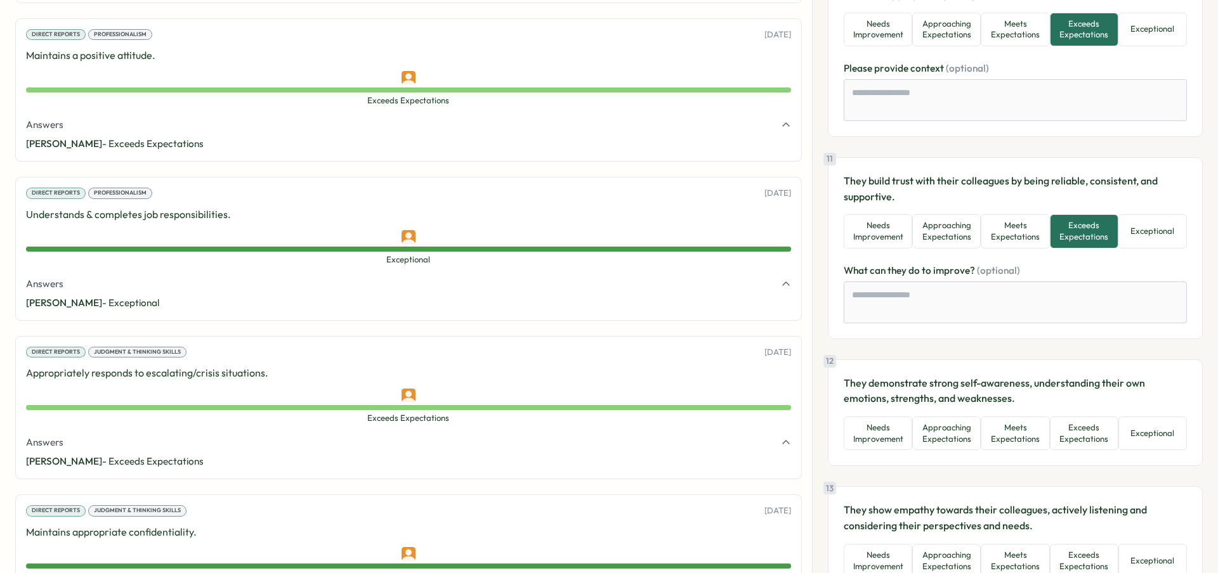
click at [1077, 409] on div "12 They demonstrate strong self-awareness, understanding their own emotions, st…" at bounding box center [1015, 413] width 343 height 75
click at [1080, 429] on button "Exceeds Expectations" at bounding box center [1084, 434] width 69 height 34
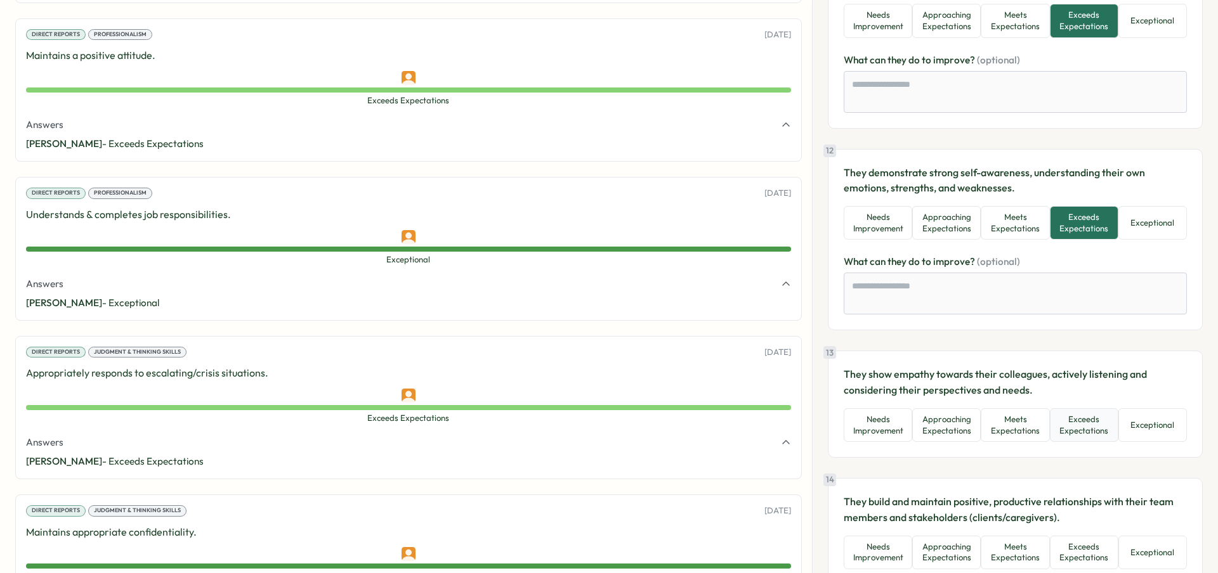
click at [1080, 429] on button "Exceeds Expectations" at bounding box center [1084, 426] width 69 height 34
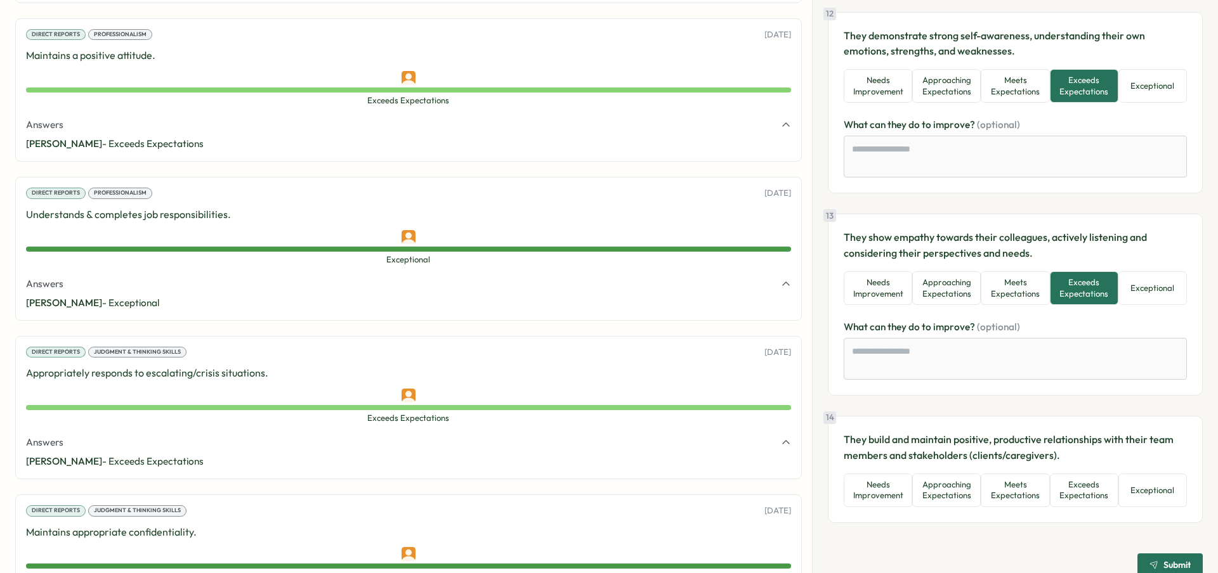
scroll to position [2169, 0]
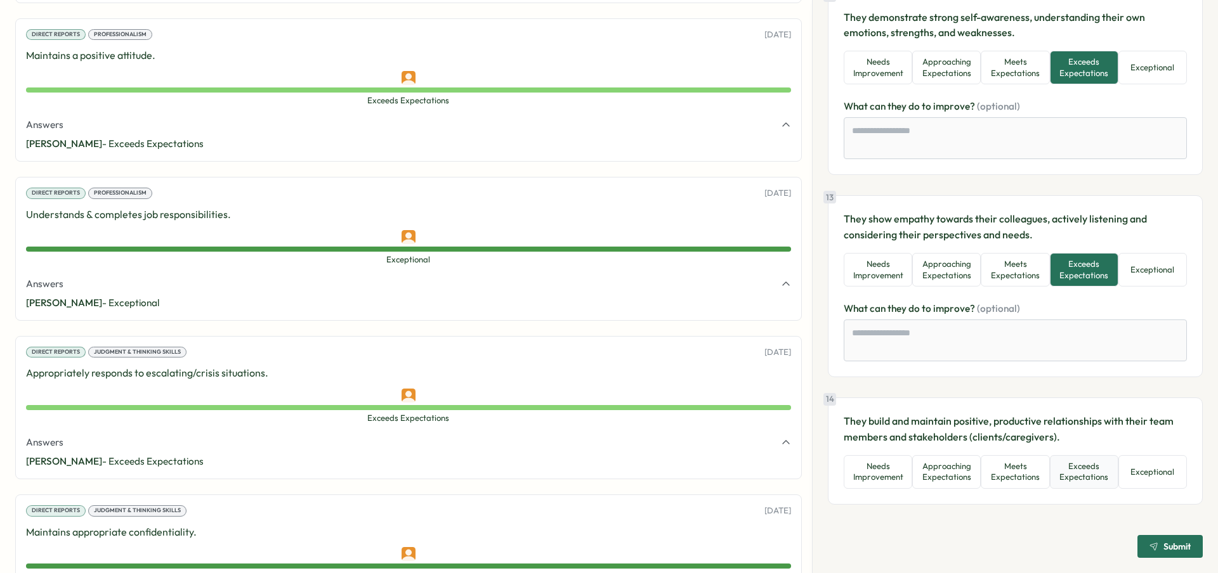
click at [1088, 462] on button "Exceeds Expectations" at bounding box center [1084, 472] width 69 height 34
type textarea "*"
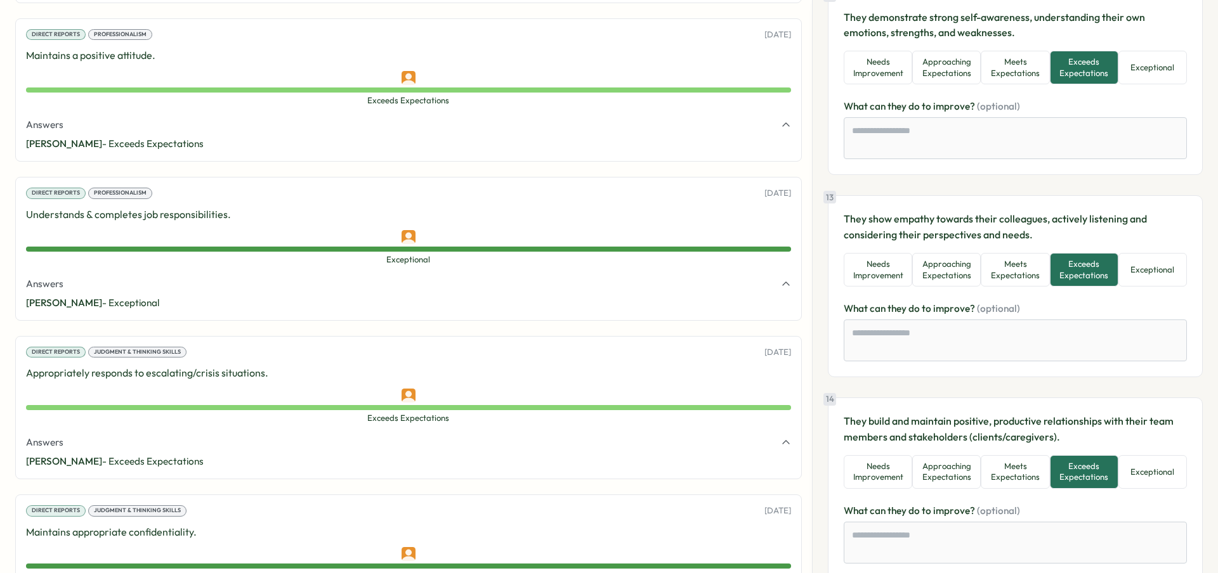
scroll to position [2244, 0]
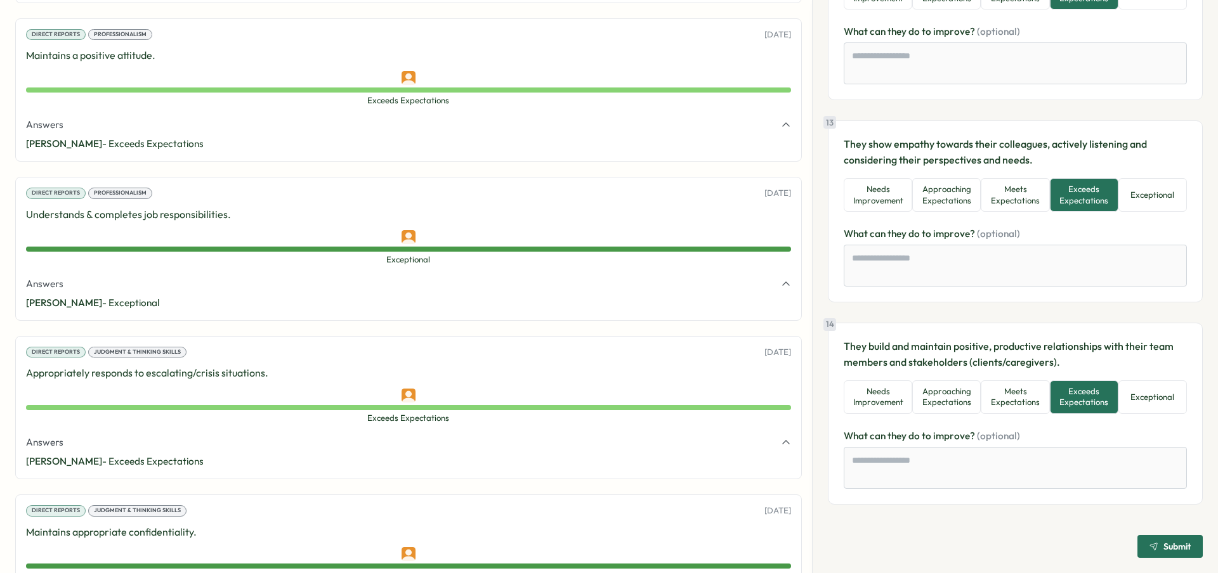
click at [1168, 546] on span "Submit" at bounding box center [1176, 546] width 27 height 9
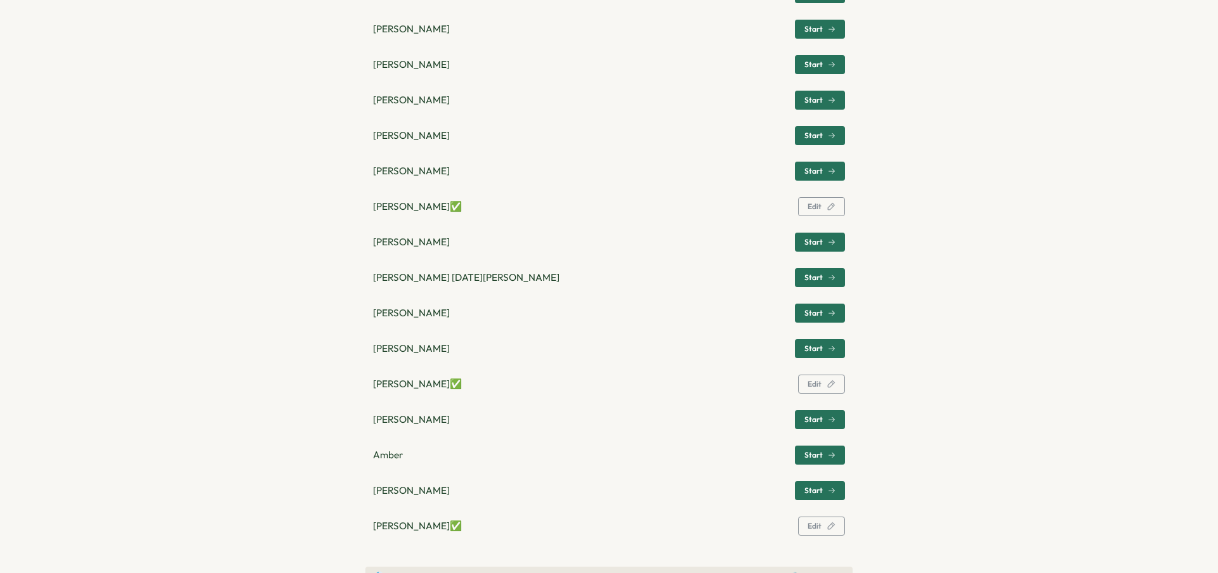
scroll to position [483, 0]
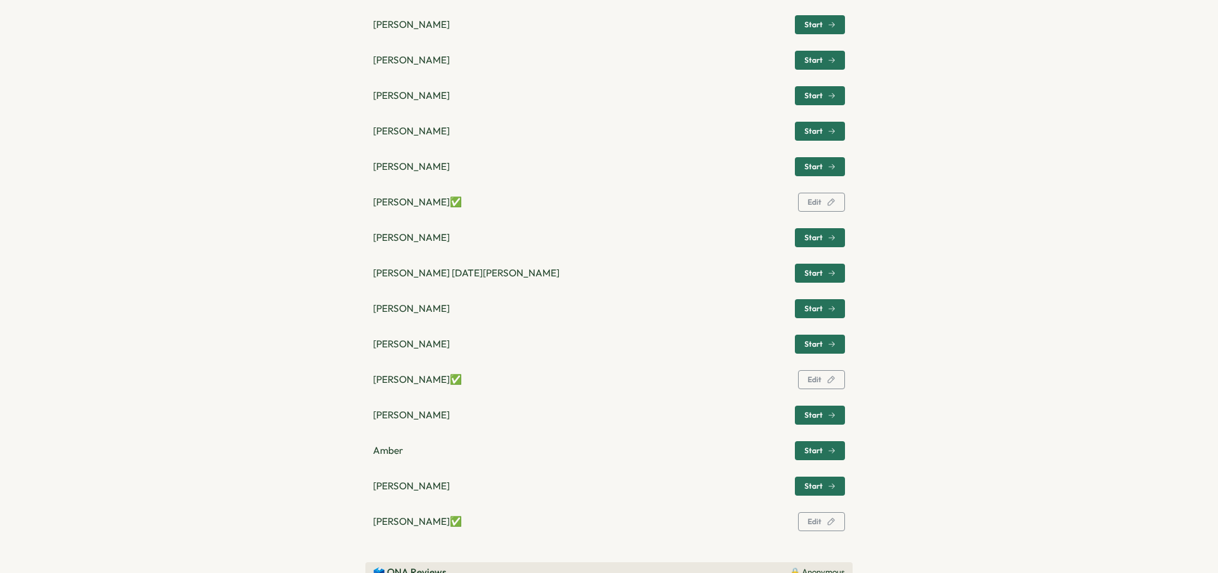
click at [820, 272] on div "Start" at bounding box center [819, 274] width 31 height 8
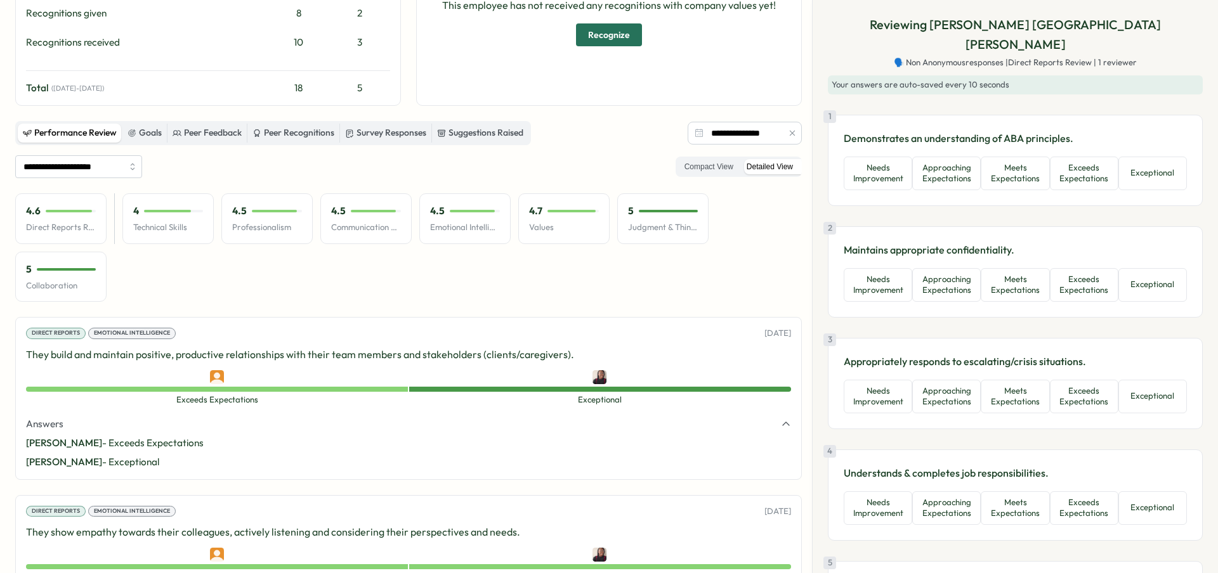
scroll to position [0, 0]
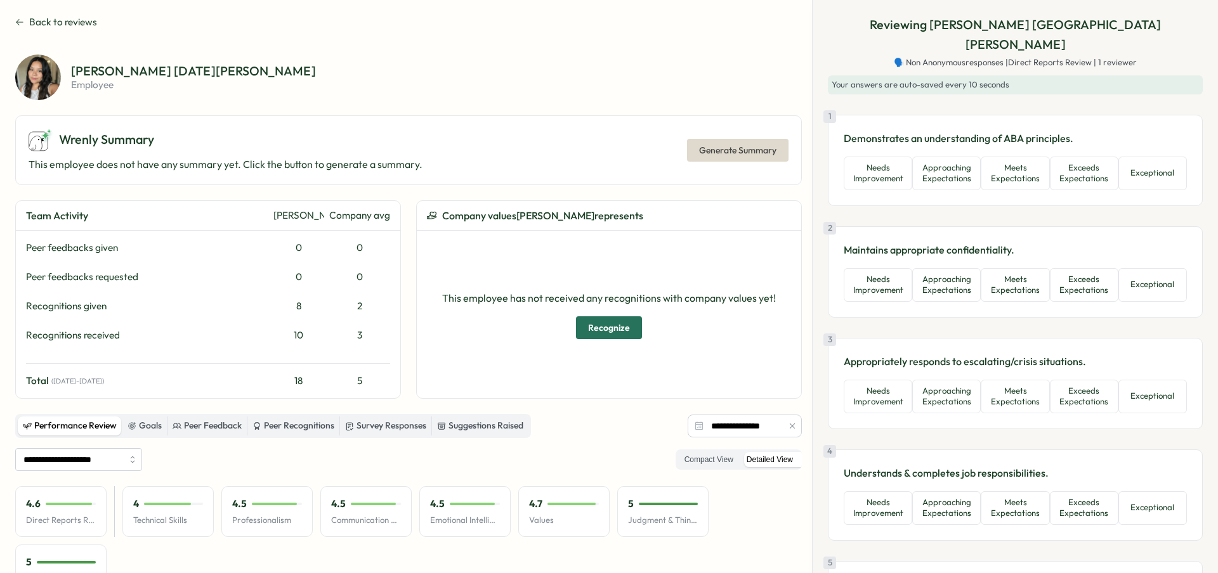
click at [13, 22] on section "**********" at bounding box center [609, 286] width 1218 height 573
click at [18, 17] on icon at bounding box center [19, 22] width 9 height 10
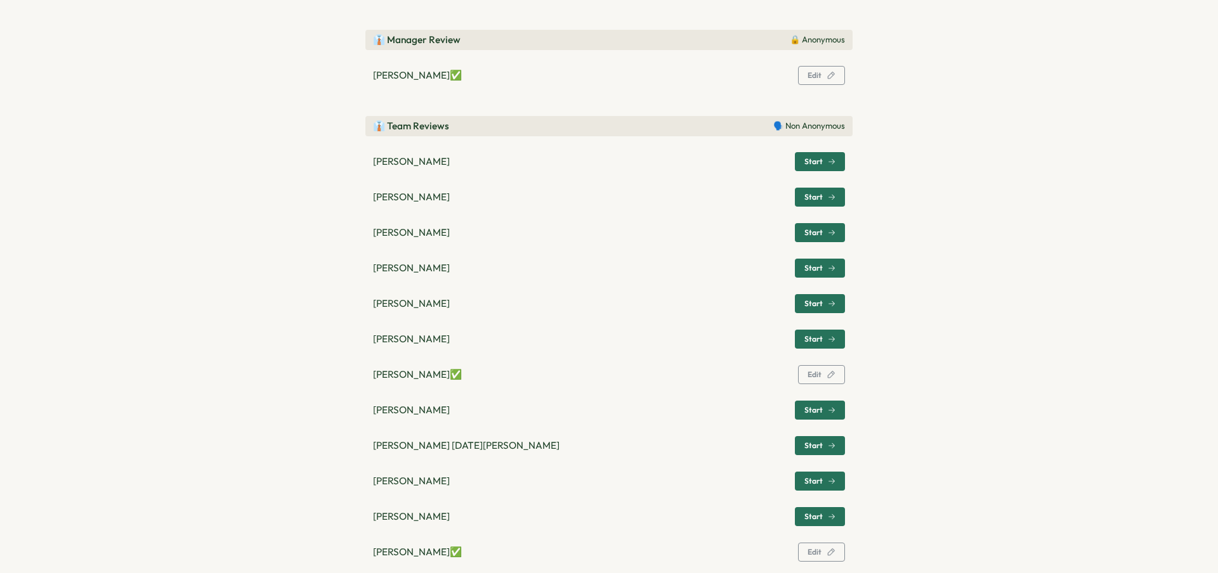
scroll to position [313, 0]
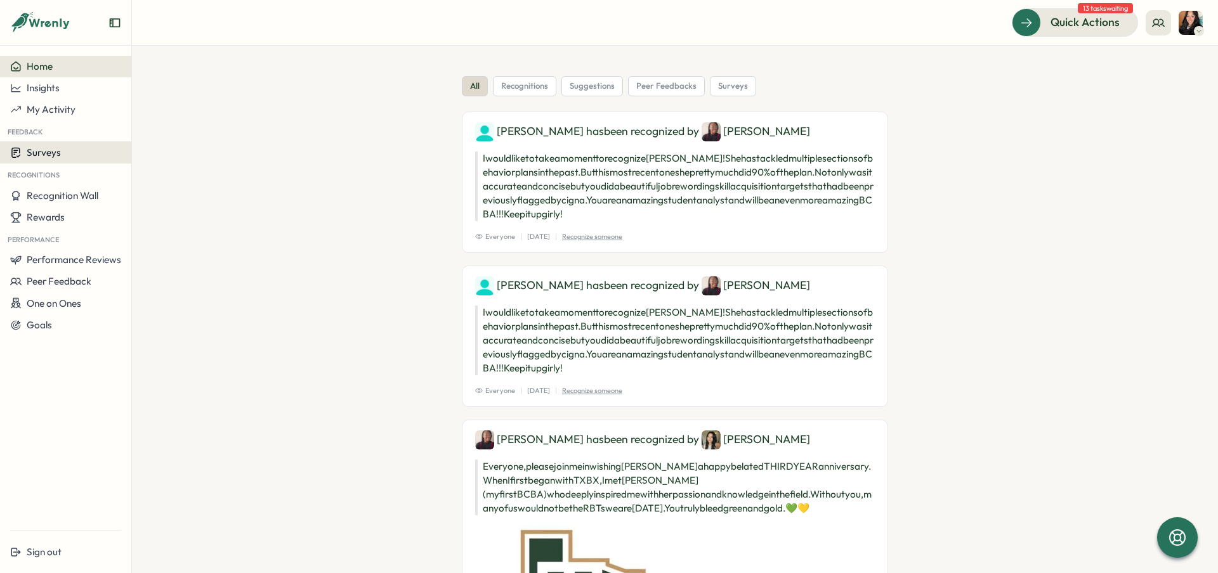
click at [88, 149] on div "Surveys" at bounding box center [65, 153] width 111 height 12
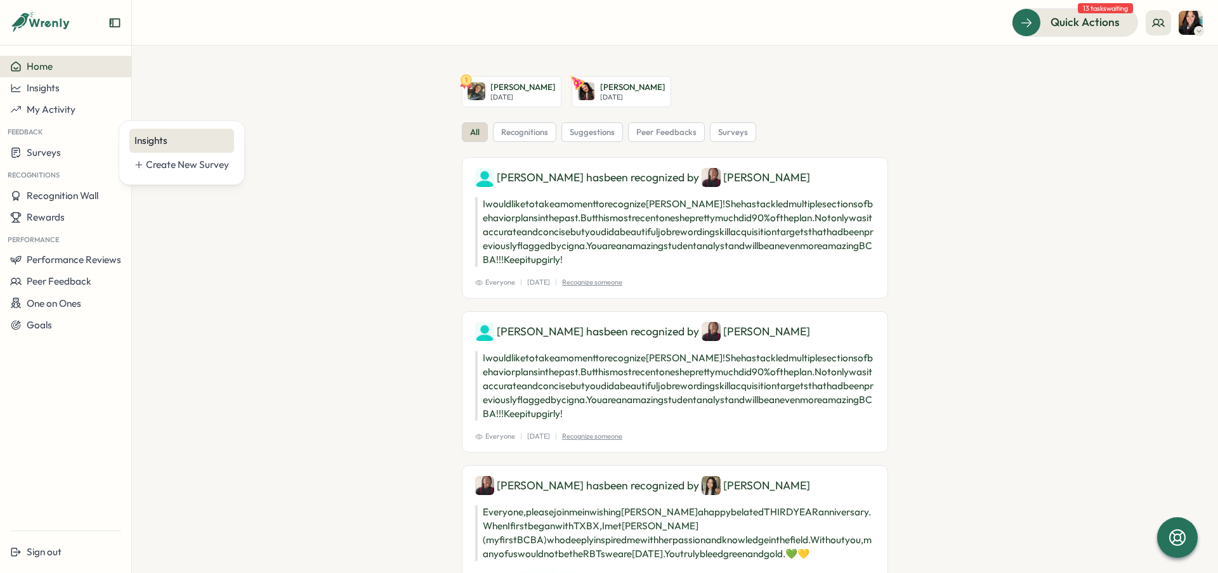
click at [131, 134] on div "Insights" at bounding box center [181, 141] width 105 height 24
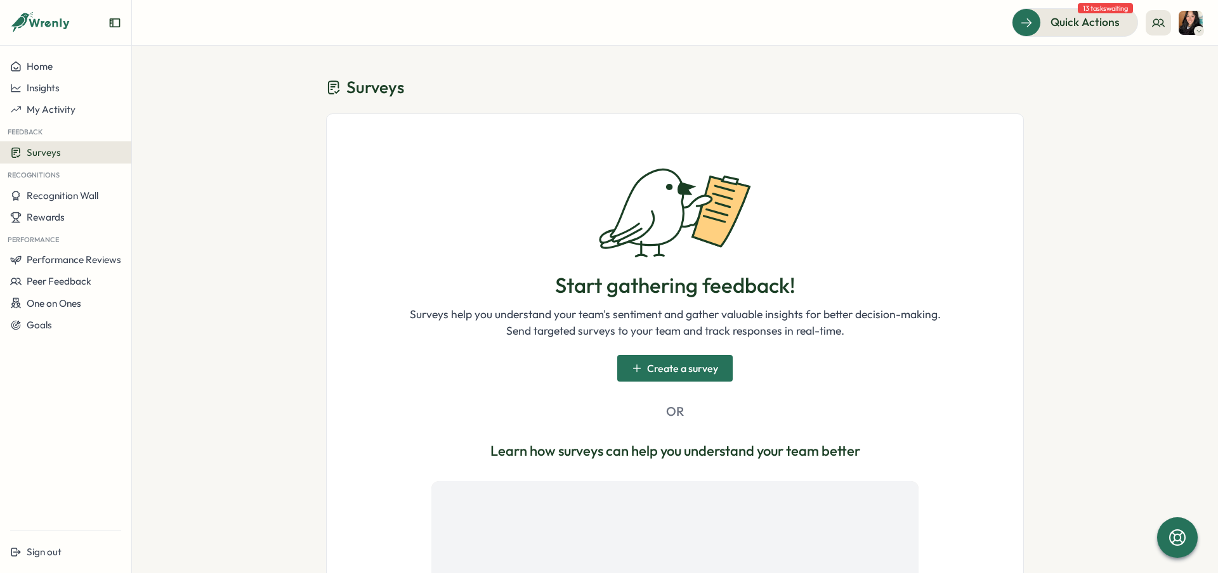
click at [1179, 15] on img at bounding box center [1191, 23] width 24 height 24
click at [1168, 84] on div "My Activity" at bounding box center [1169, 86] width 63 height 14
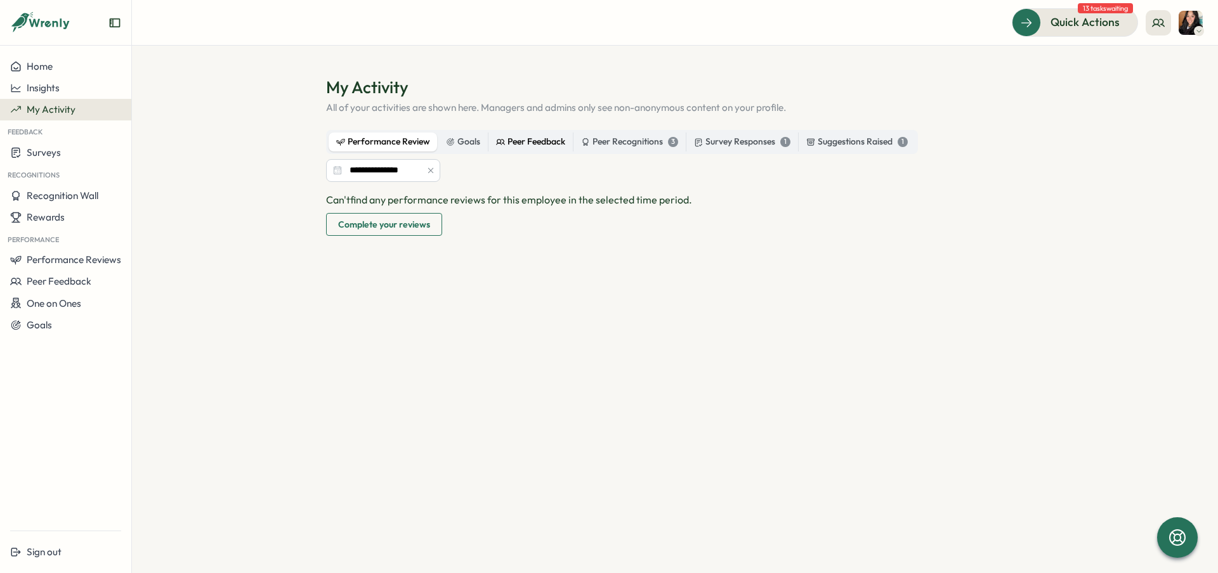
click at [513, 142] on div "Peer Feedback" at bounding box center [530, 142] width 69 height 14
click at [526, 141] on div "Peer Feedback" at bounding box center [530, 142] width 69 height 14
click at [533, 187] on div "**********" at bounding box center [675, 304] width 698 height 348
click at [533, 140] on div "Peer Feedback" at bounding box center [530, 142] width 69 height 14
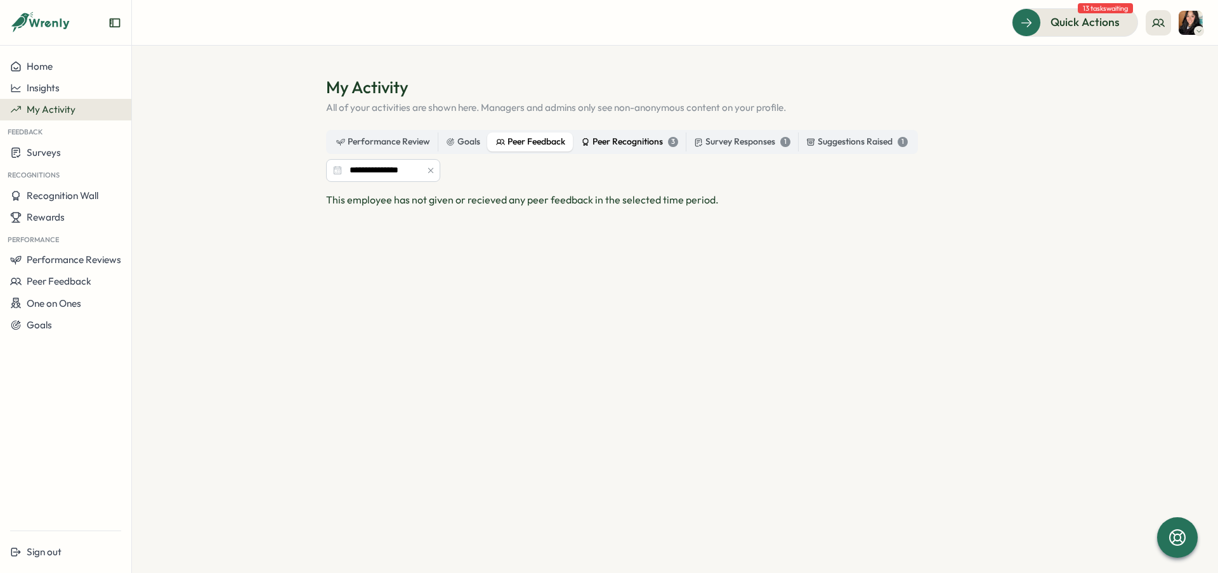
click at [613, 133] on label "Peer Recognitions 3" at bounding box center [629, 142] width 112 height 19
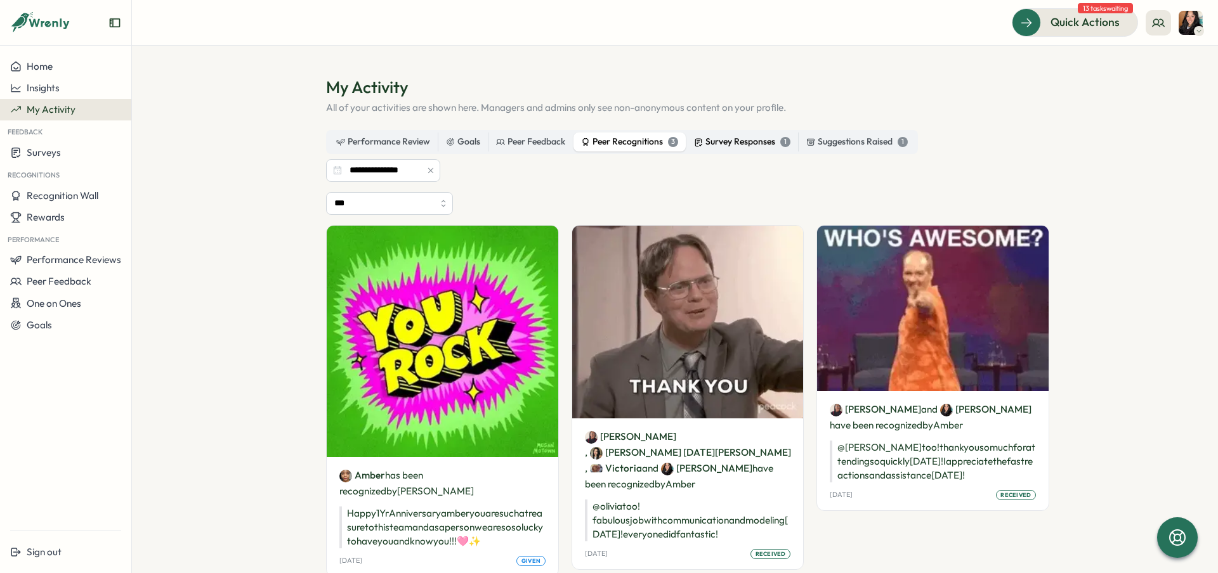
click at [758, 145] on div "Survey Responses 1" at bounding box center [742, 142] width 96 height 14
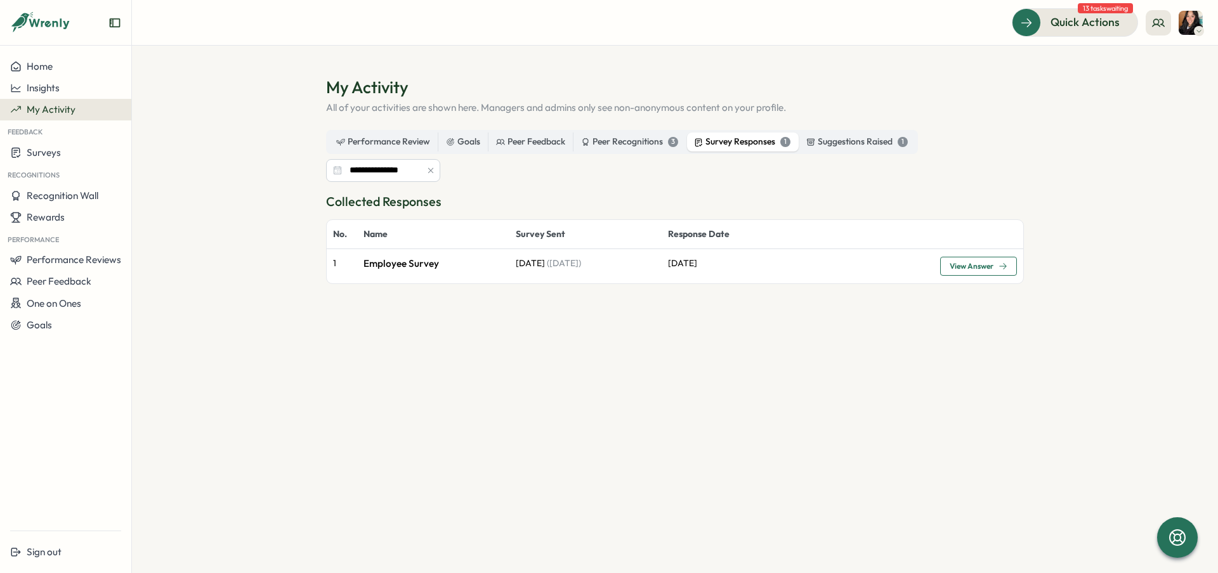
click at [688, 263] on p "28 Jul" at bounding box center [797, 264] width 259 height 14
click at [829, 143] on div "Suggestions Raised 1" at bounding box center [856, 142] width 101 height 14
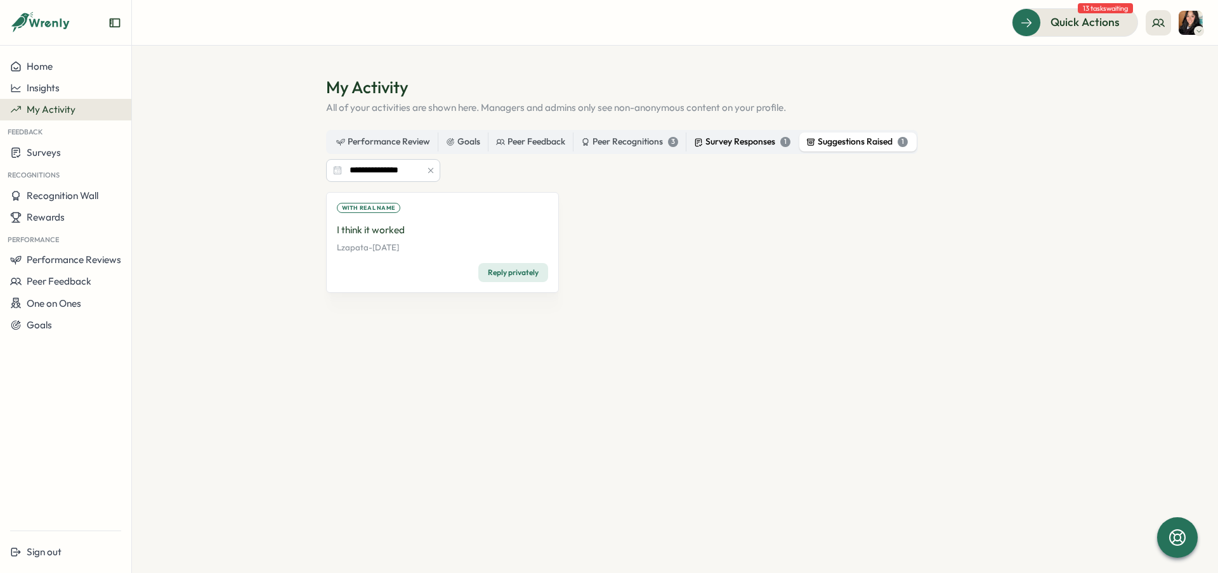
click at [769, 141] on div "Survey Responses 1" at bounding box center [742, 142] width 96 height 14
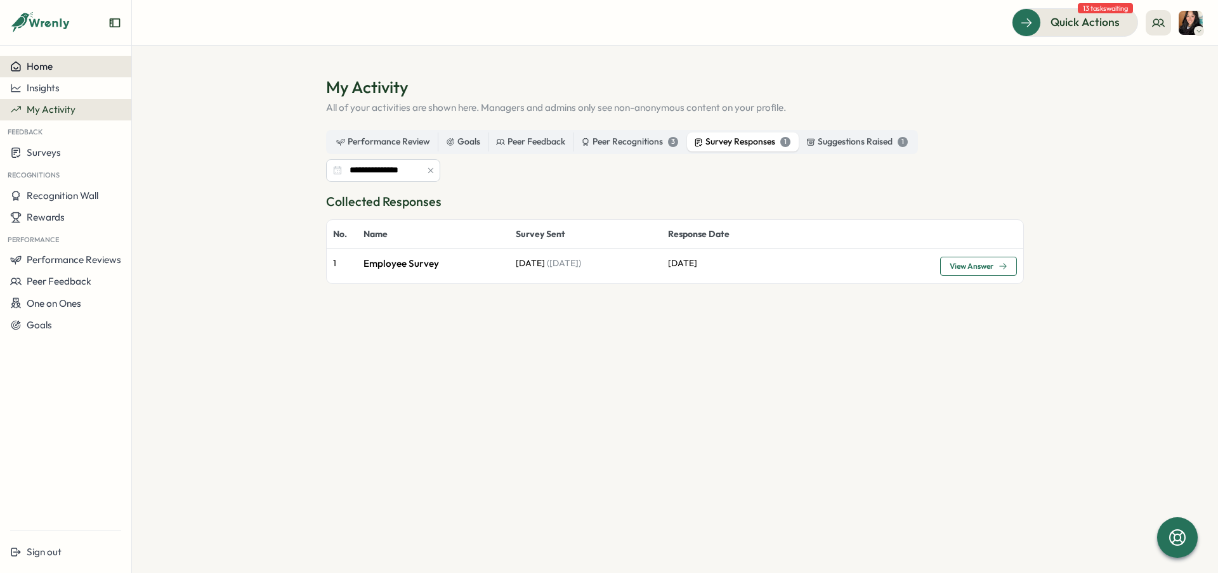
click at [60, 70] on div "Home" at bounding box center [65, 66] width 111 height 11
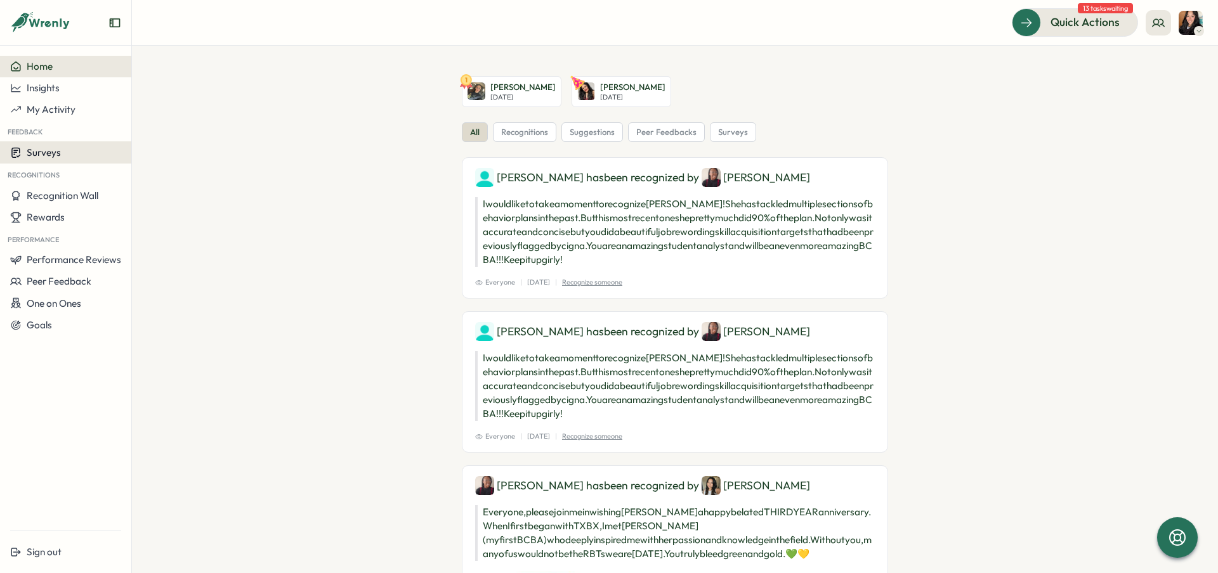
click at [81, 148] on div "Surveys" at bounding box center [65, 153] width 111 height 12
click at [138, 141] on div "Insights" at bounding box center [181, 141] width 95 height 14
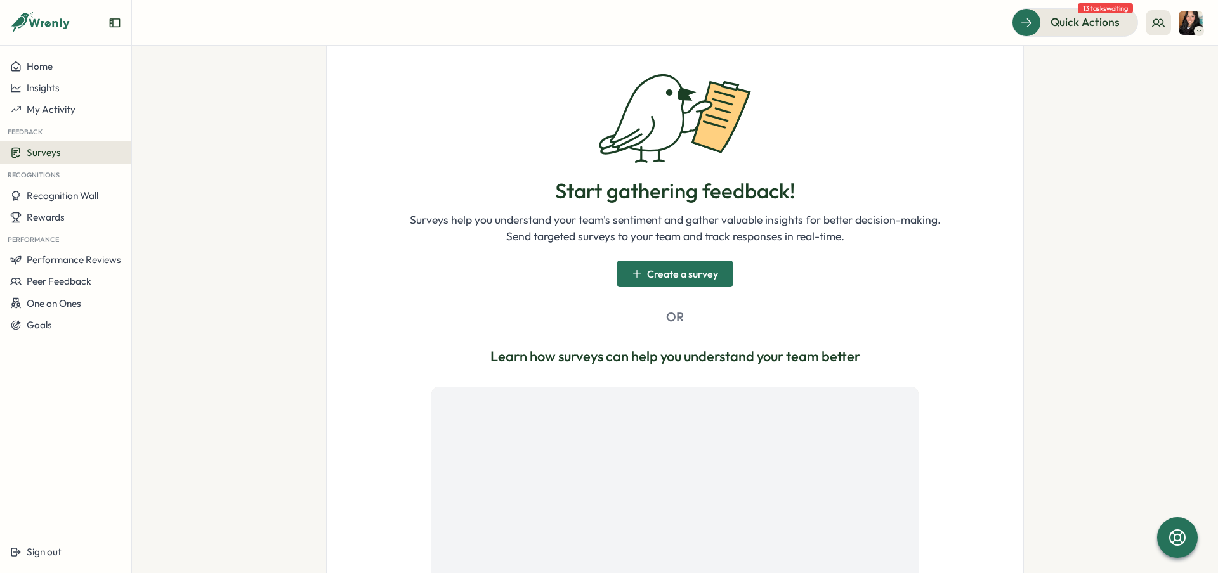
scroll to position [264, 0]
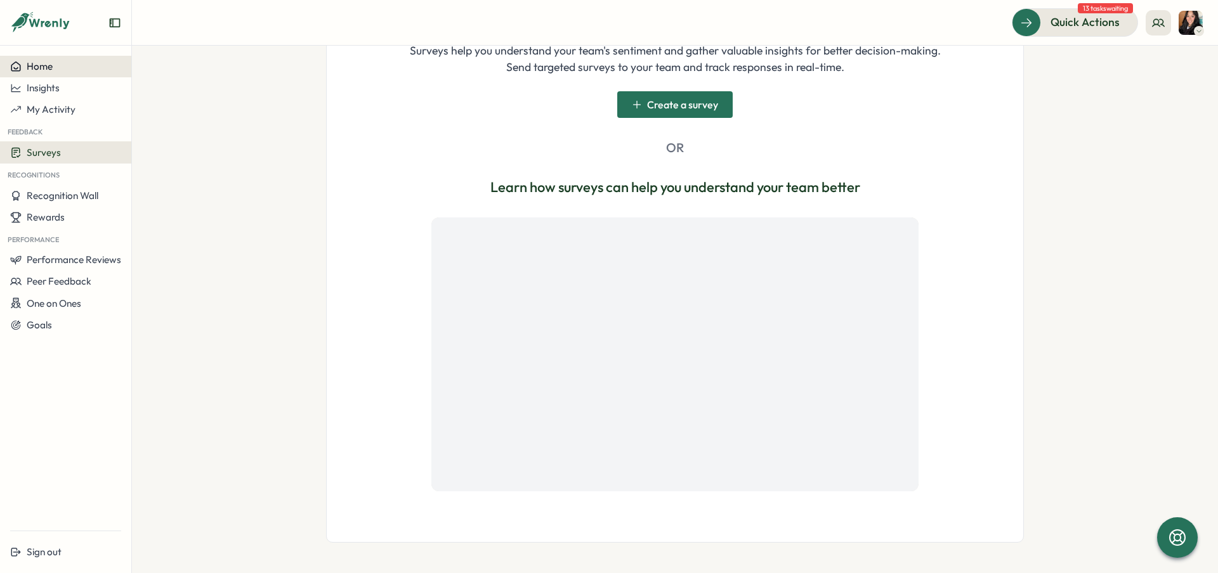
click at [60, 74] on button "Home" at bounding box center [65, 67] width 131 height 22
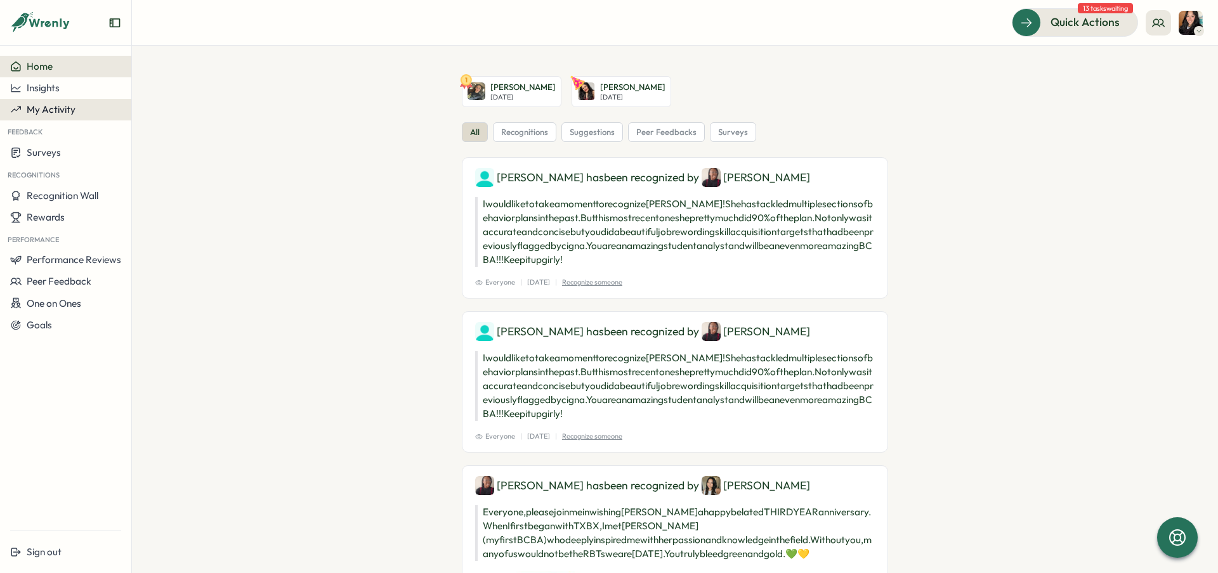
click at [62, 105] on span "My Activity" at bounding box center [51, 109] width 49 height 12
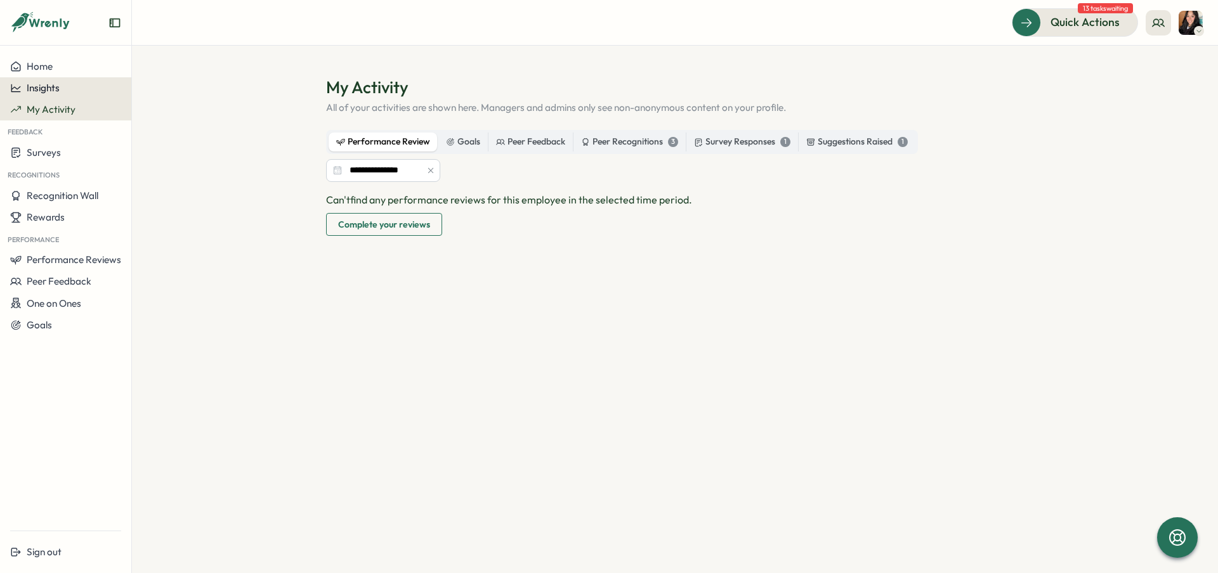
click at [65, 95] on button "Insights" at bounding box center [65, 88] width 131 height 22
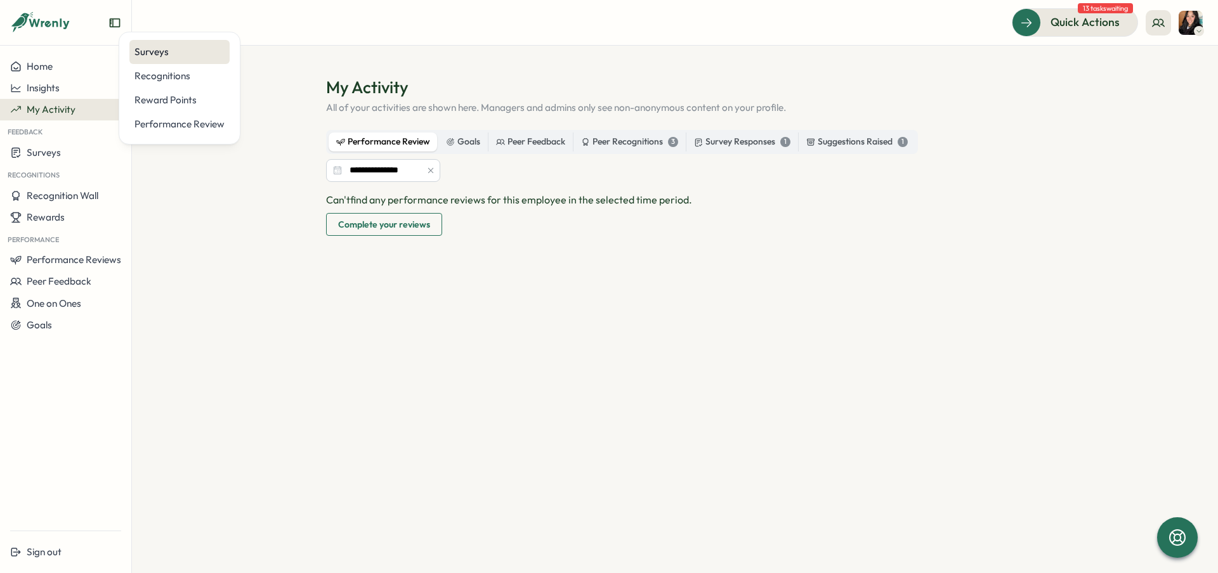
click at [138, 56] on div "Surveys" at bounding box center [179, 52] width 90 height 14
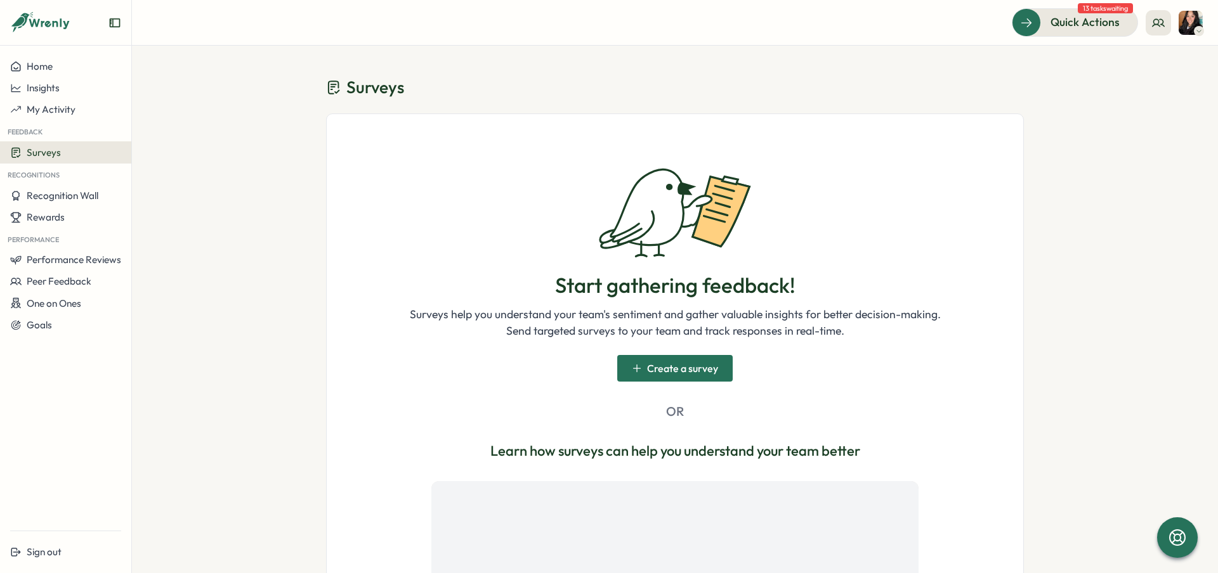
scroll to position [264, 0]
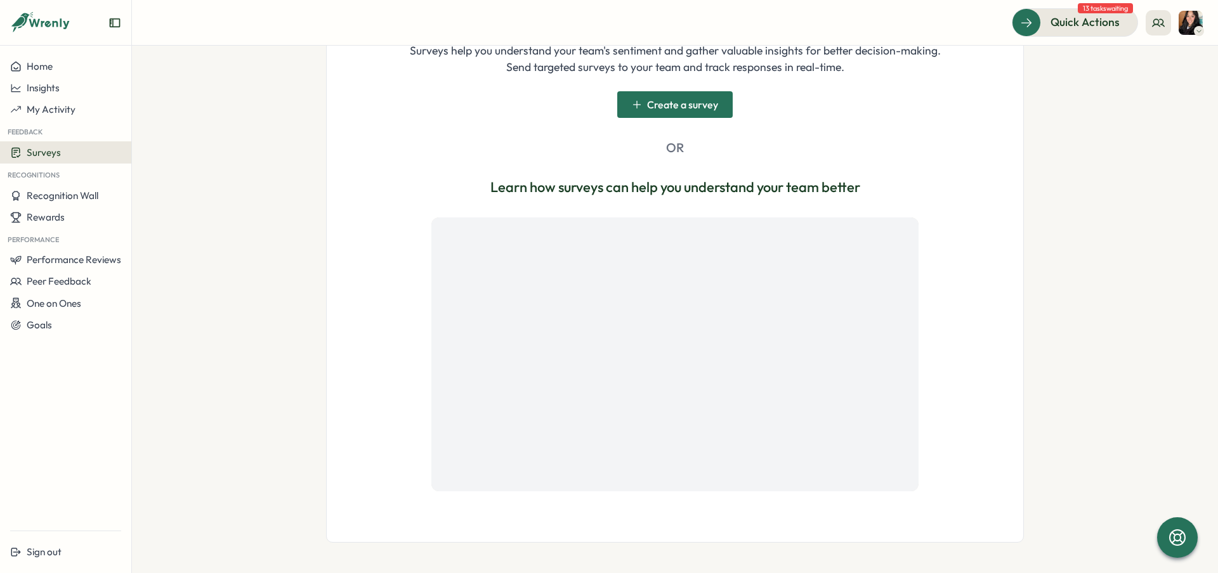
click at [29, 25] on icon at bounding box center [40, 23] width 61 height 22
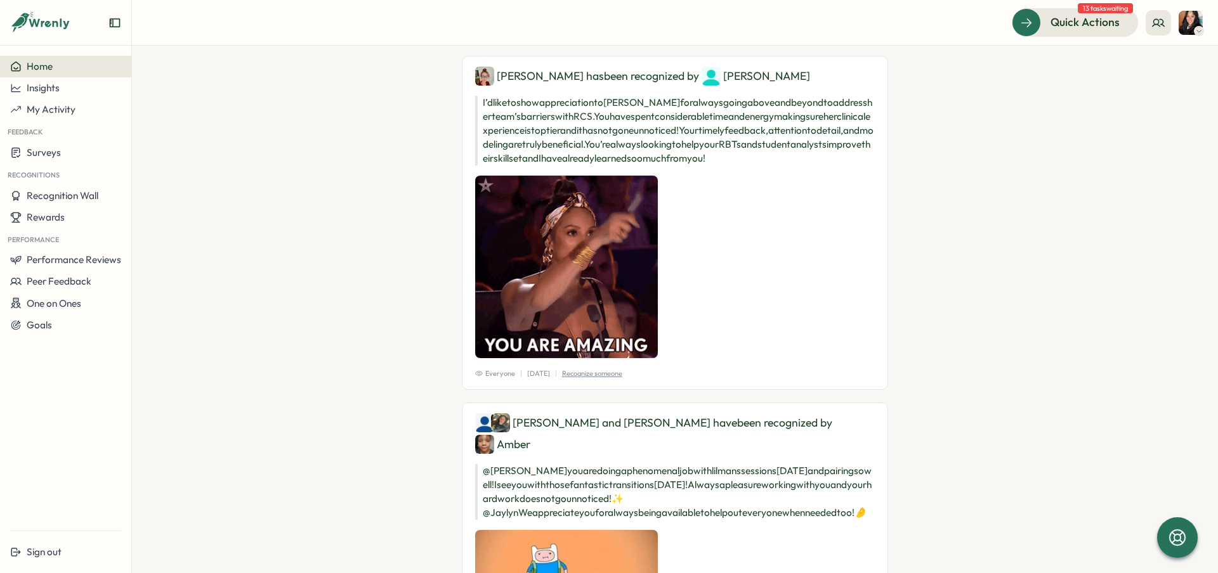
scroll to position [1822, 0]
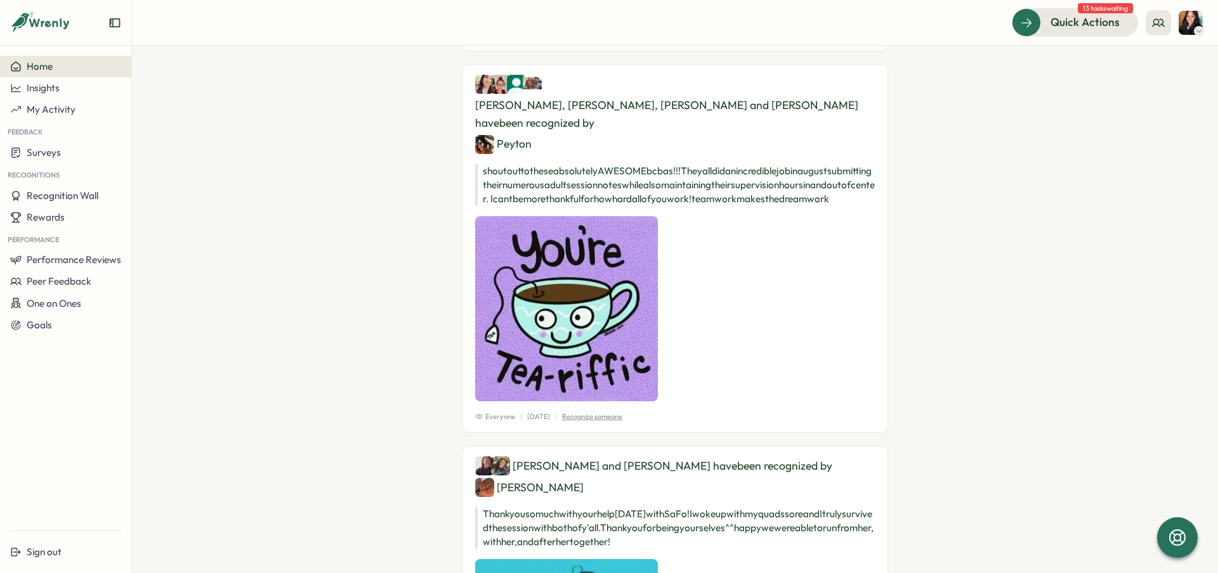
click at [1097, 40] on header "Quick Actions 13 tasks waiting" at bounding box center [675, 23] width 1086 height 46
click at [1095, 23] on span "Quick Actions" at bounding box center [1067, 22] width 69 height 16
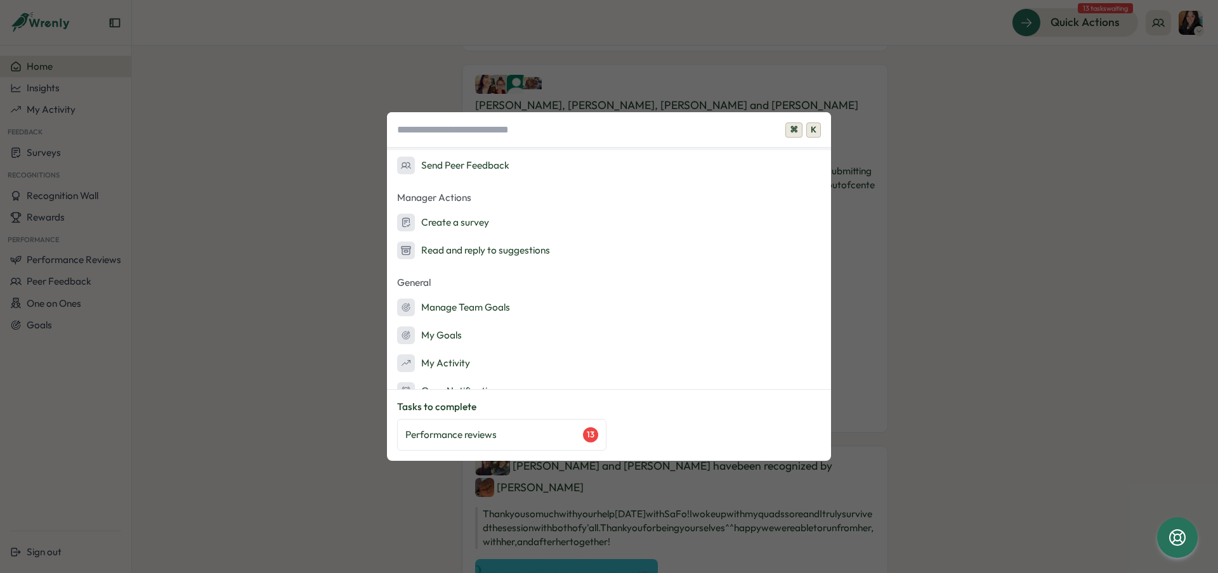
scroll to position [181, 0]
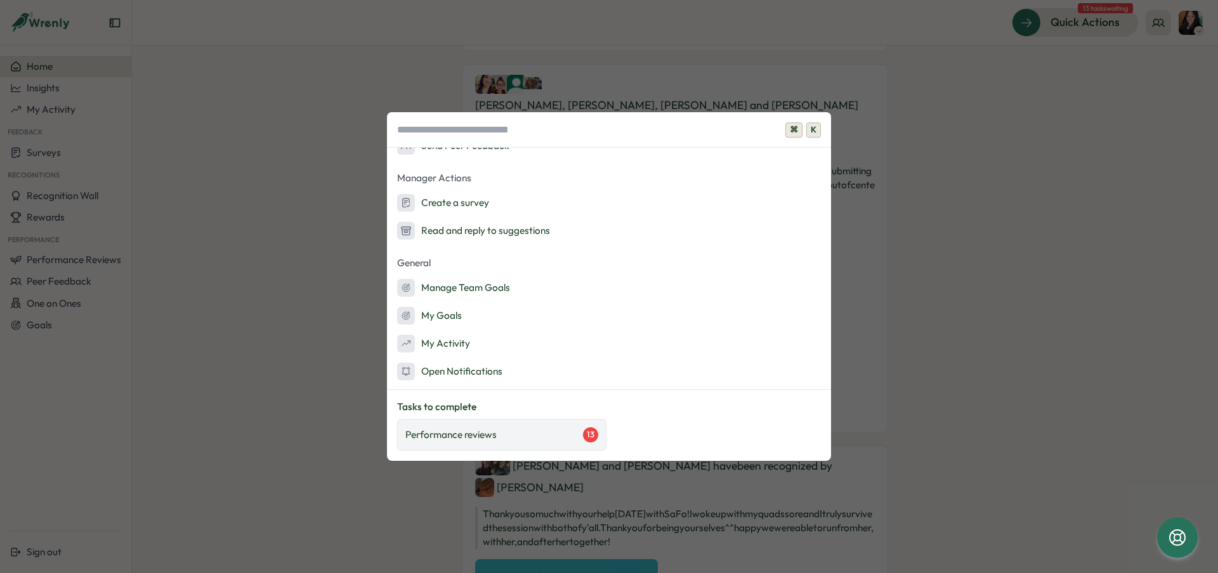
click at [570, 440] on div "Performance reviews 13" at bounding box center [501, 435] width 193 height 15
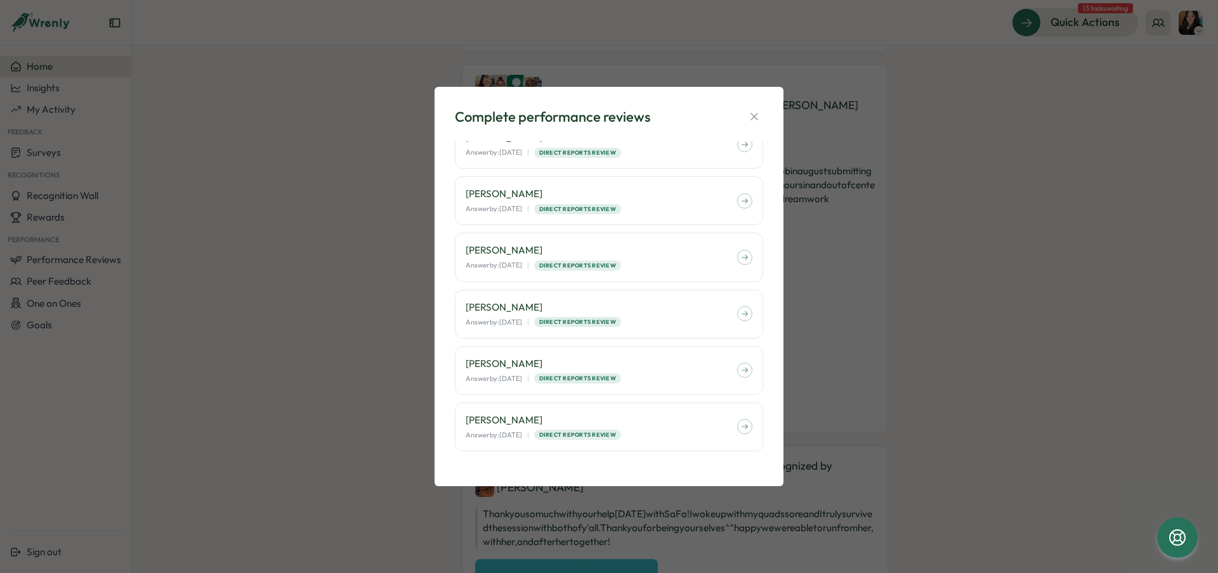
scroll to position [25, 0]
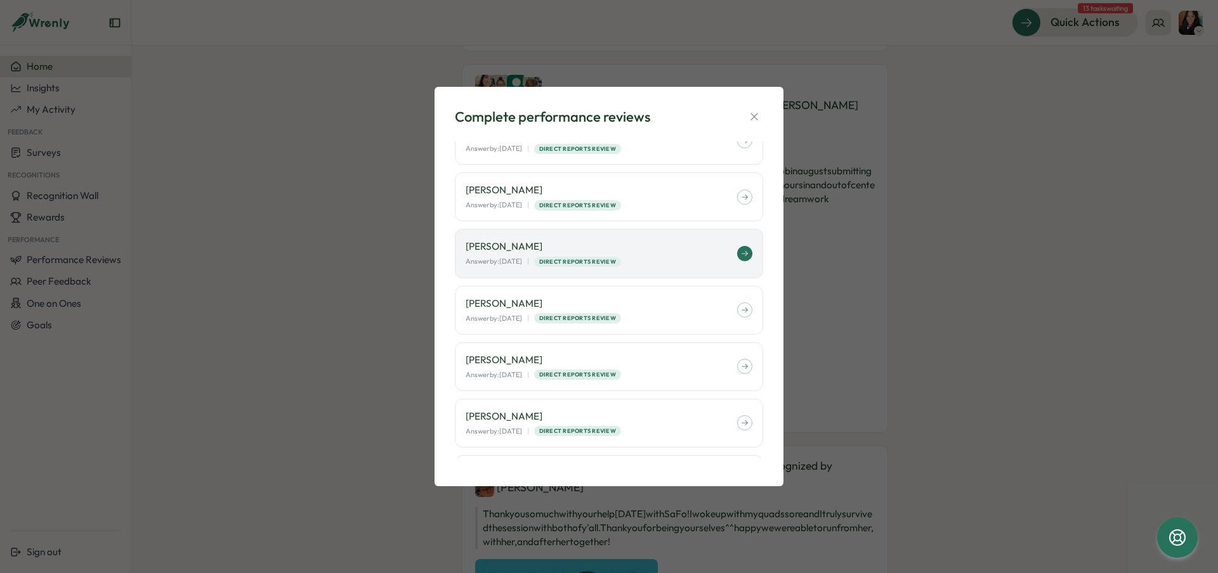
click at [701, 251] on p "[PERSON_NAME]" at bounding box center [601, 247] width 271 height 14
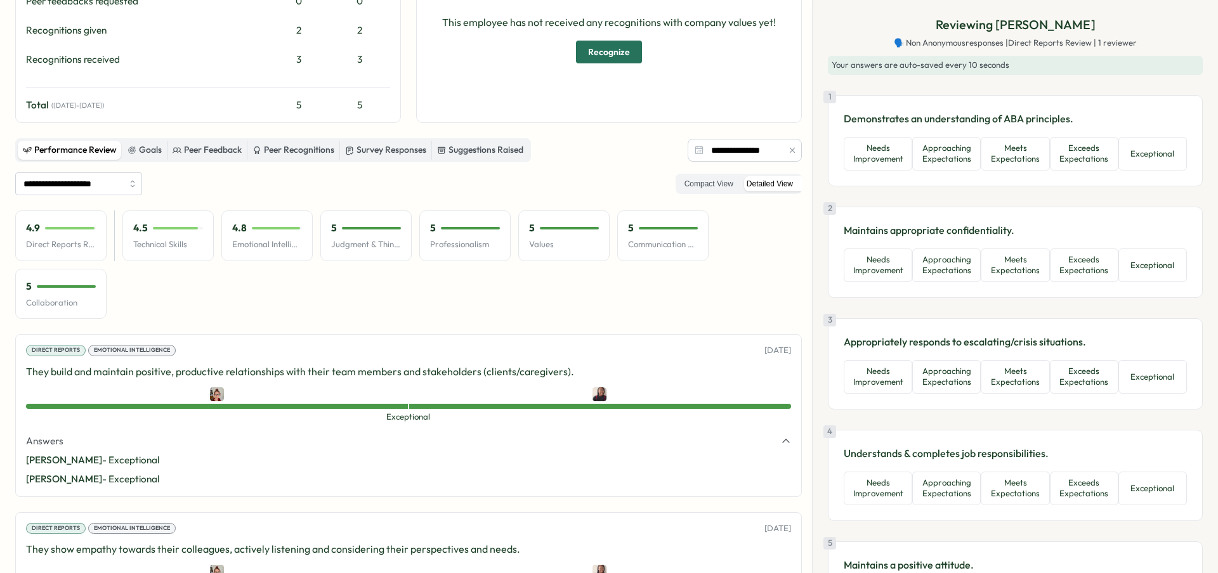
scroll to position [551, 0]
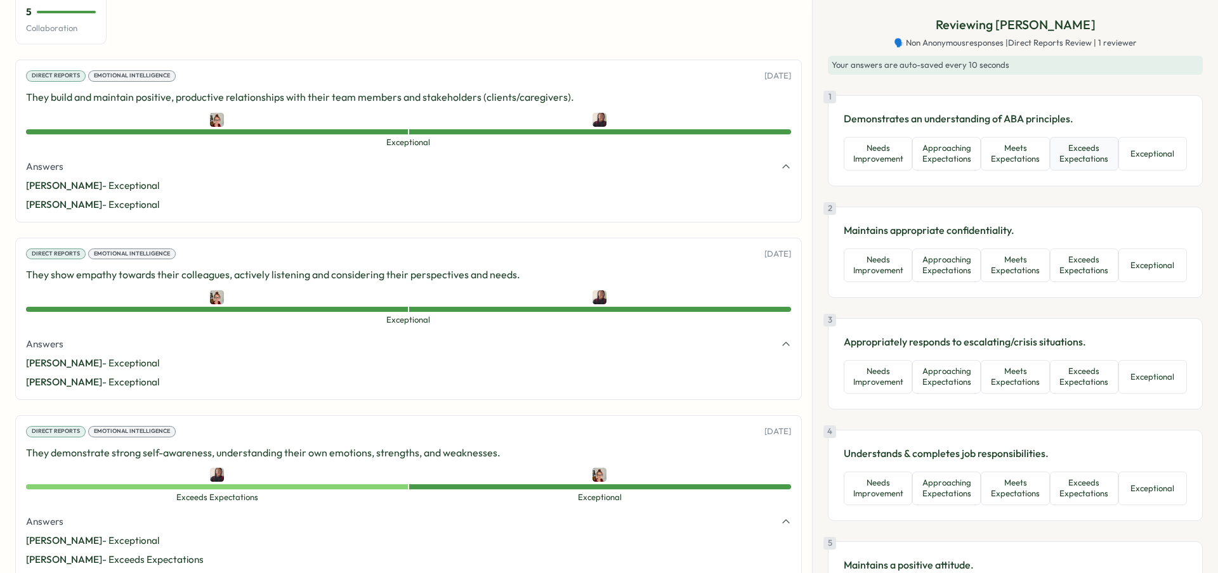
click at [1063, 140] on button "Exceeds Expectations" at bounding box center [1084, 154] width 69 height 34
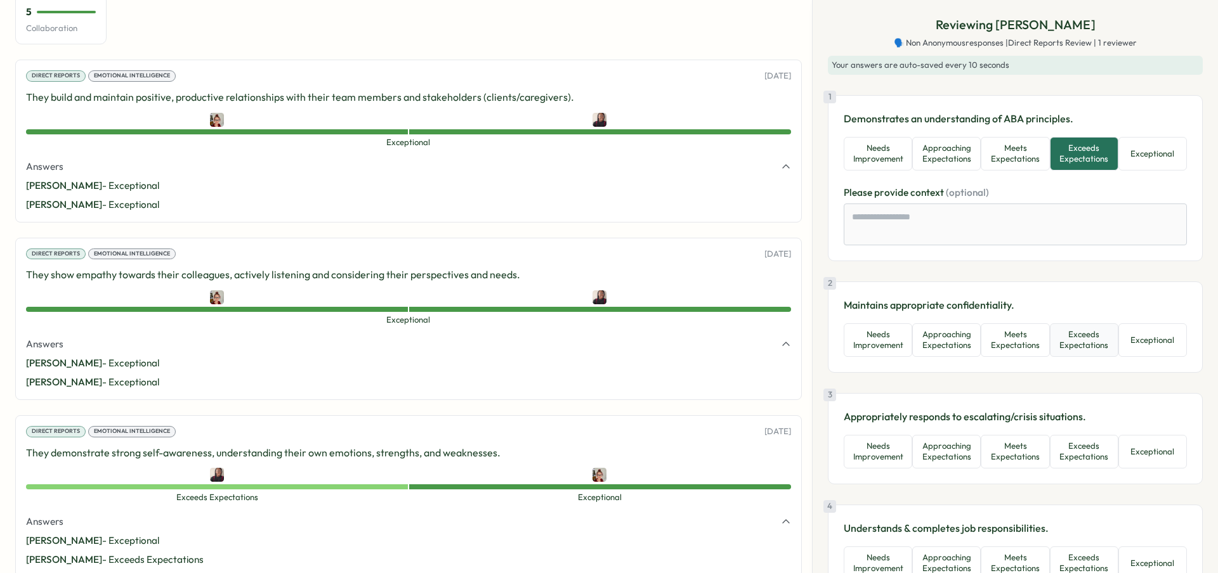
click at [1068, 343] on button "Exceeds Expectations" at bounding box center [1084, 341] width 69 height 34
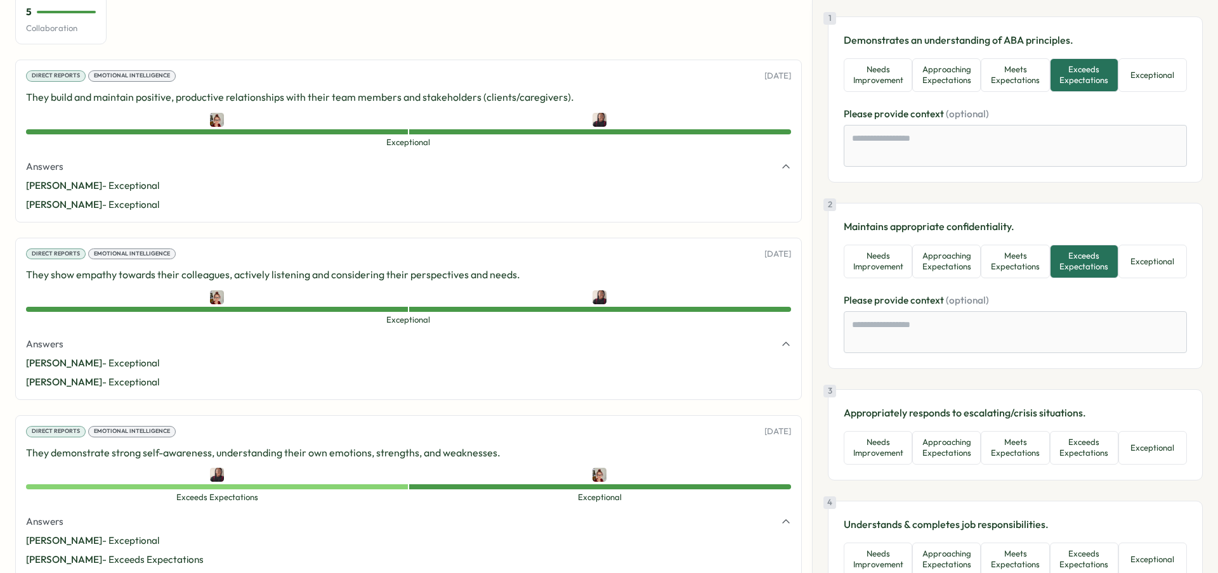
scroll to position [199, 0]
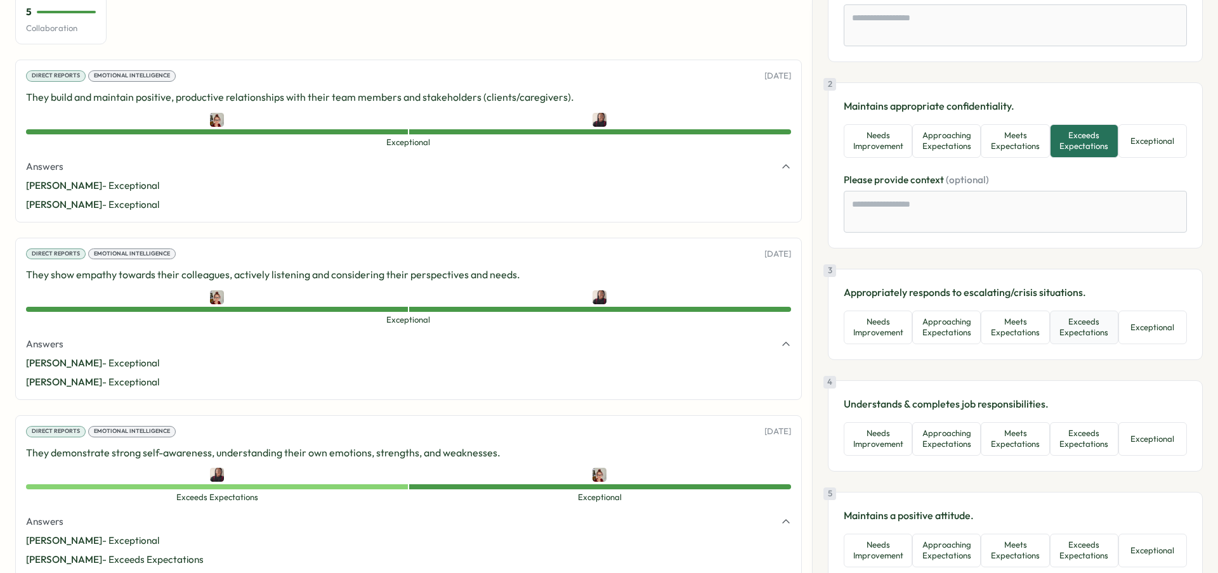
click at [1076, 330] on button "Exceeds Expectations" at bounding box center [1084, 328] width 69 height 34
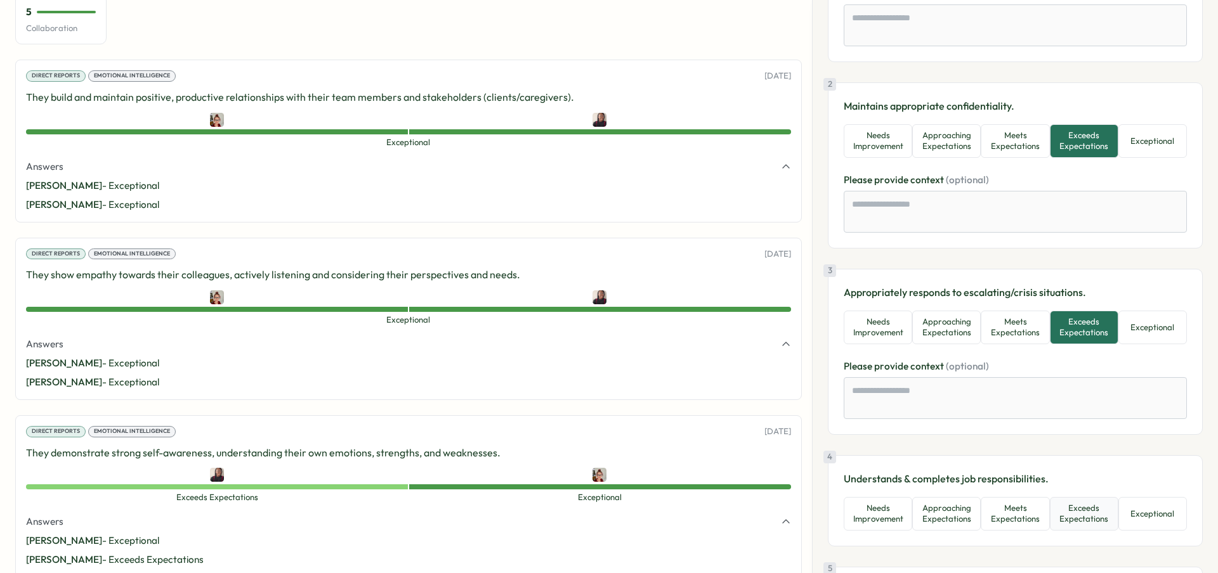
click at [1076, 507] on button "Exceeds Expectations" at bounding box center [1084, 514] width 69 height 34
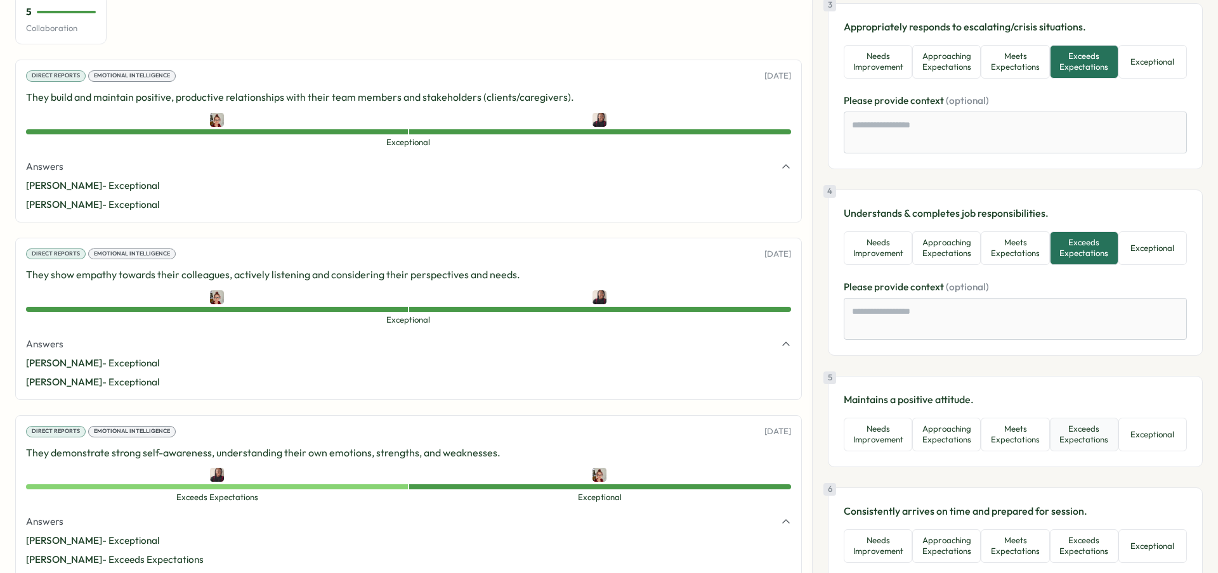
click at [1089, 419] on button "Exceeds Expectations" at bounding box center [1084, 435] width 69 height 34
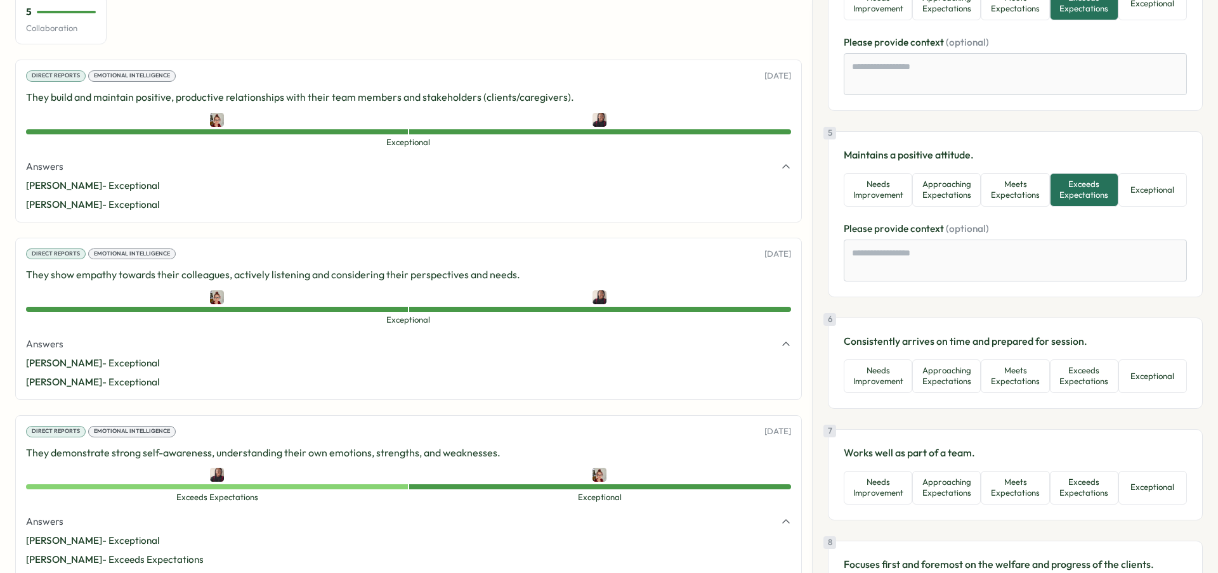
scroll to position [816, 0]
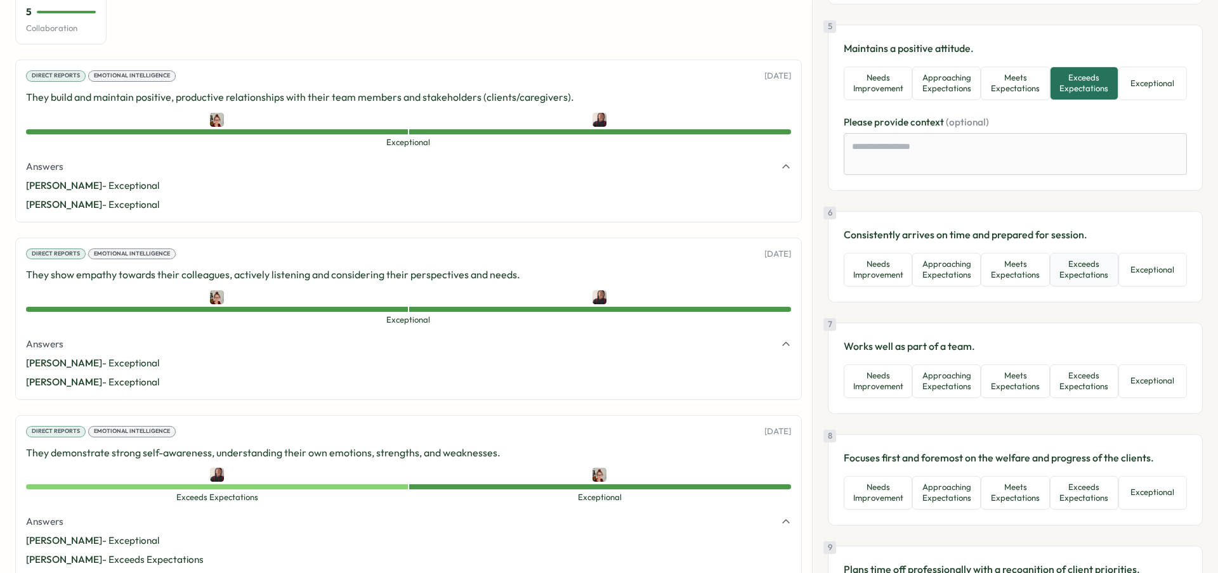
click at [1087, 278] on button "Exceeds Expectations" at bounding box center [1084, 270] width 69 height 34
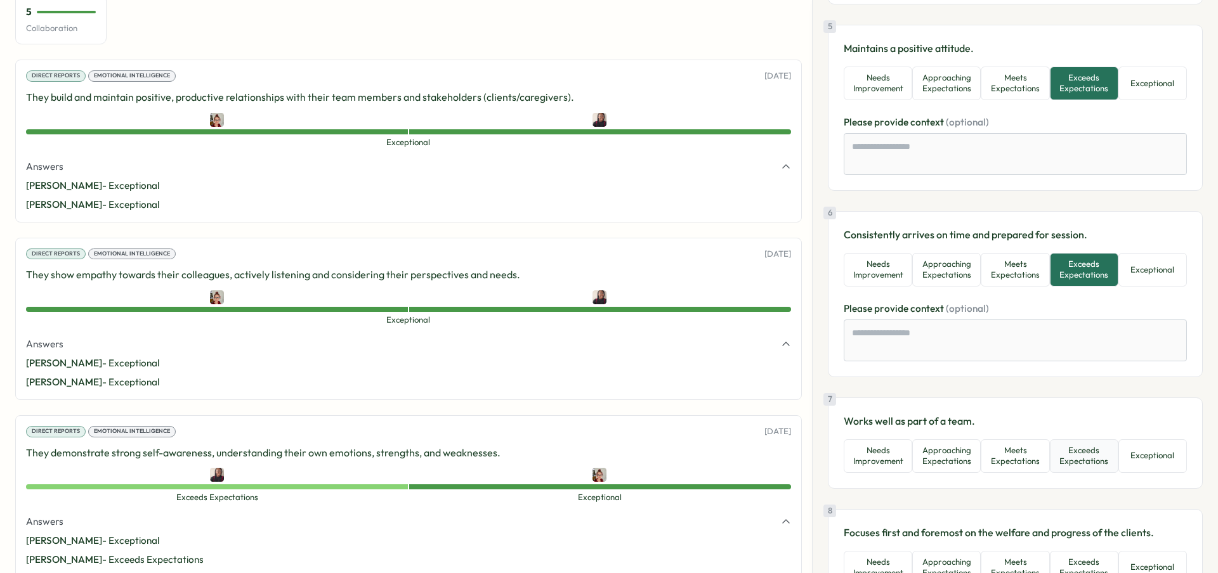
click at [1083, 446] on button "Exceeds Expectations" at bounding box center [1084, 457] width 69 height 34
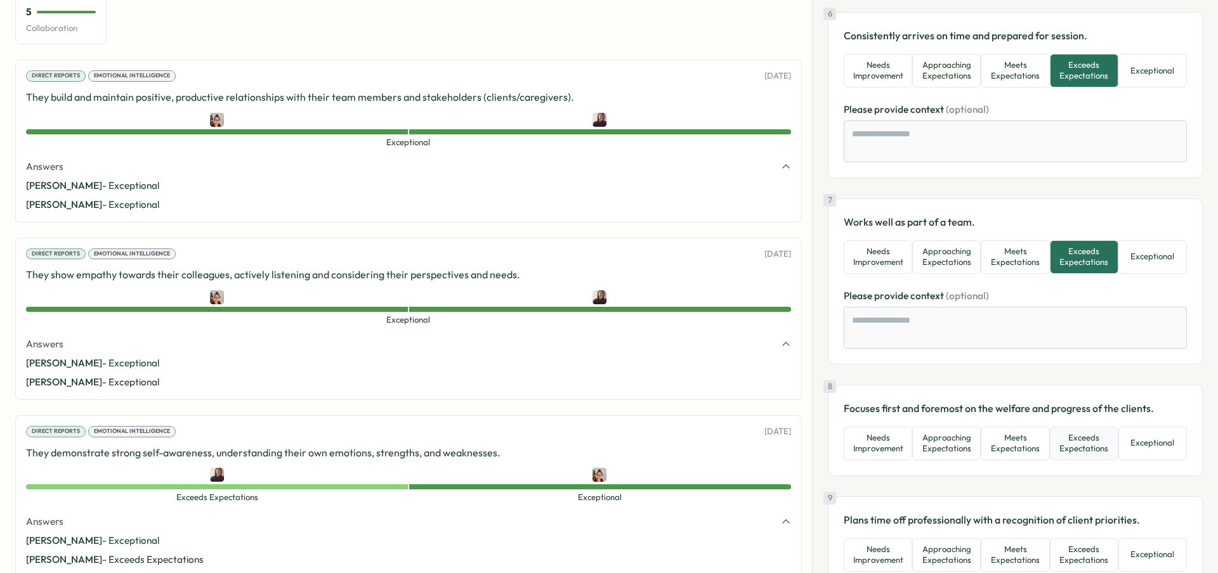
click at [1085, 450] on button "Exceeds Expectations" at bounding box center [1084, 444] width 69 height 34
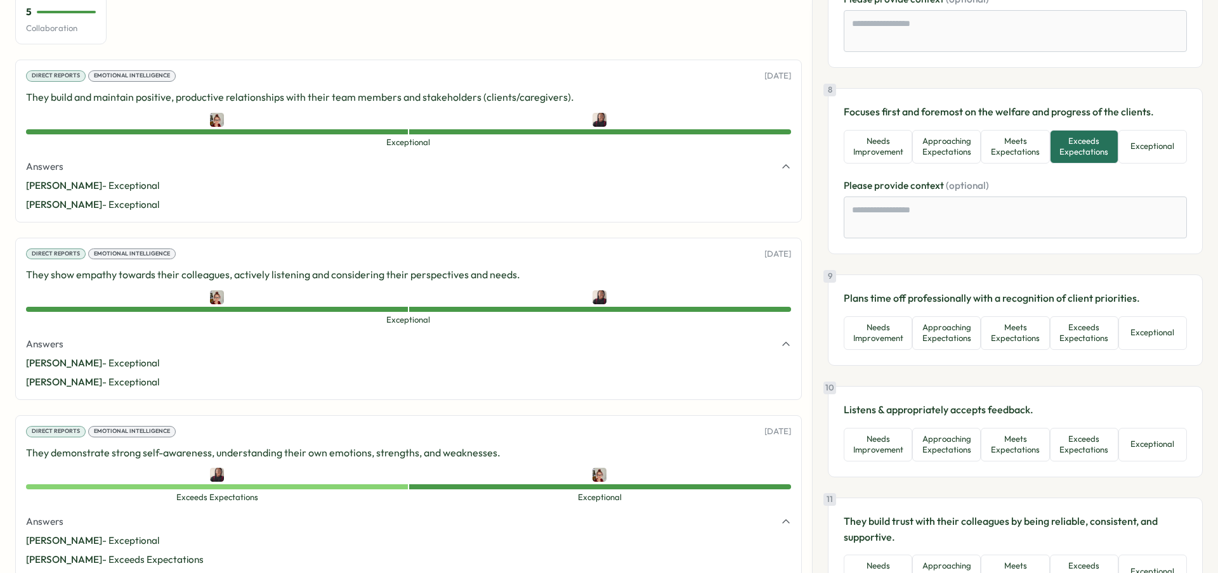
scroll to position [1313, 0]
click at [1080, 333] on button "Exceeds Expectations" at bounding box center [1084, 333] width 69 height 34
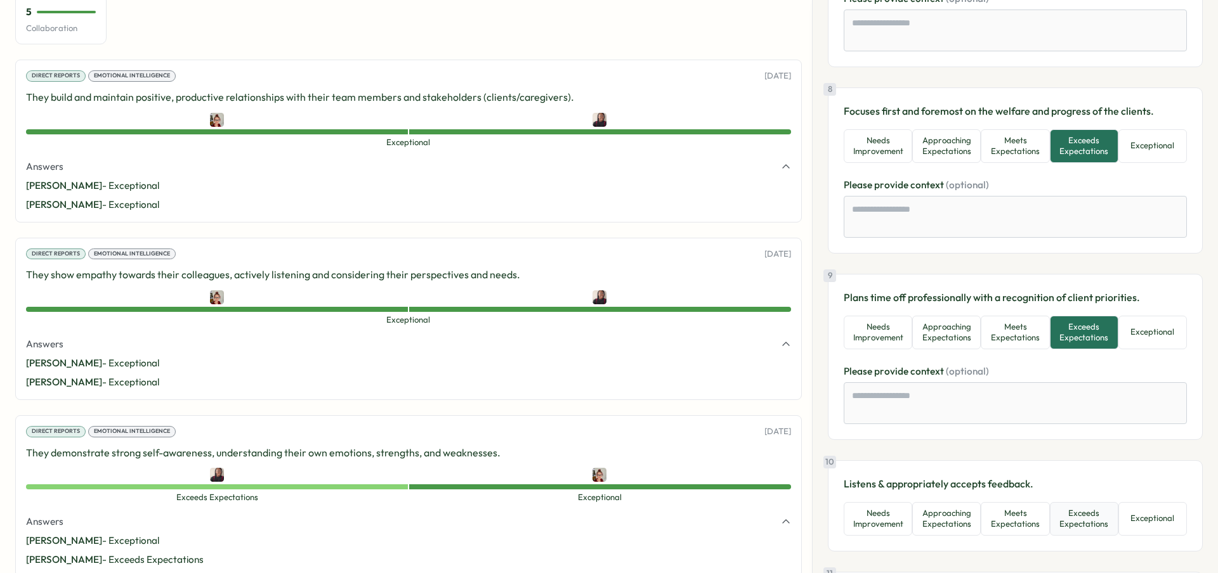
click at [1076, 516] on button "Exceeds Expectations" at bounding box center [1084, 519] width 69 height 34
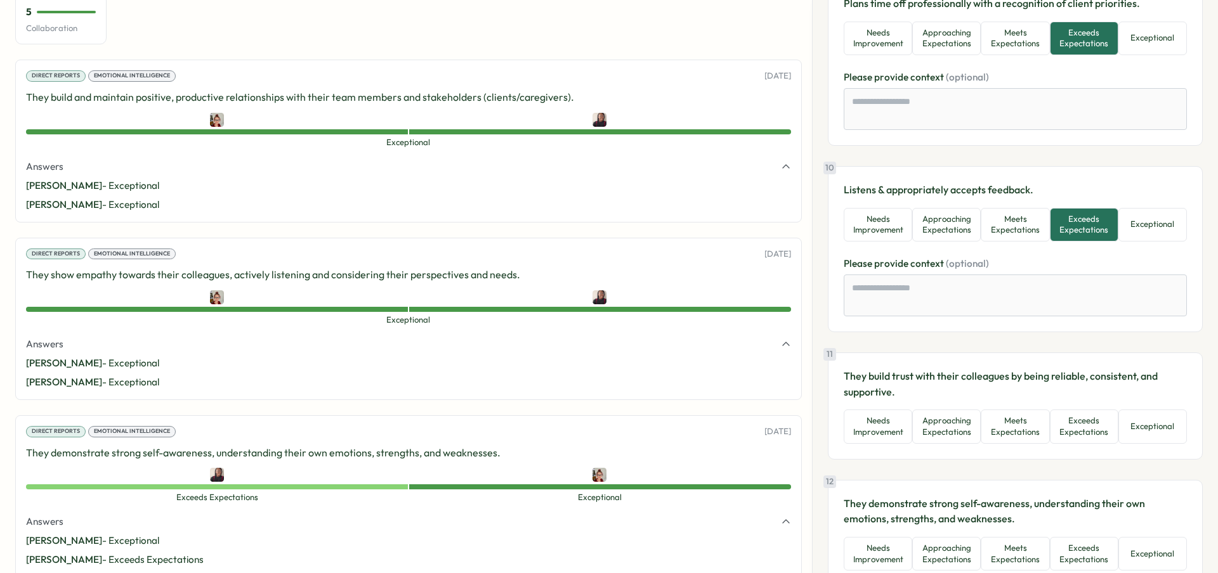
scroll to position [1612, 0]
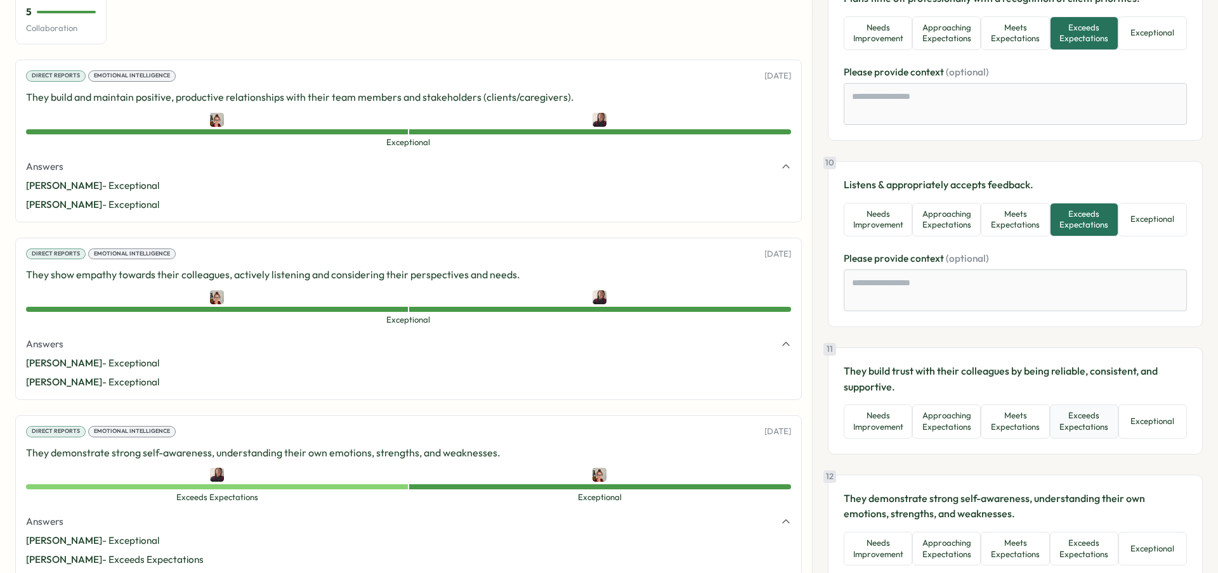
click at [1090, 428] on button "Exceeds Expectations" at bounding box center [1084, 422] width 69 height 34
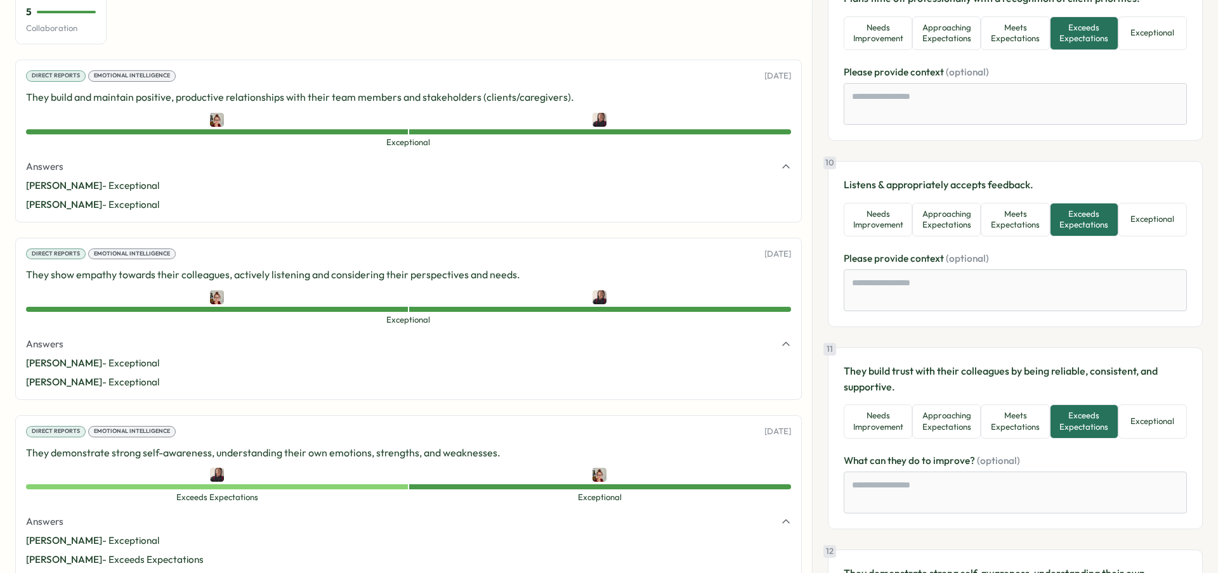
scroll to position [1953, 0]
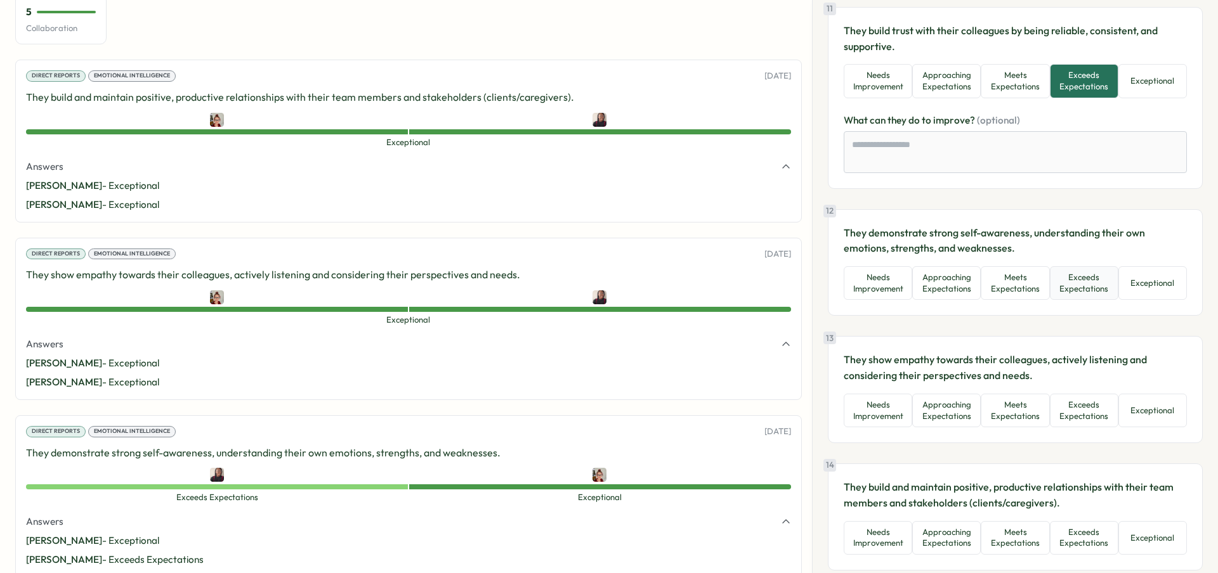
click at [1097, 277] on button "Exceeds Expectations" at bounding box center [1084, 283] width 69 height 34
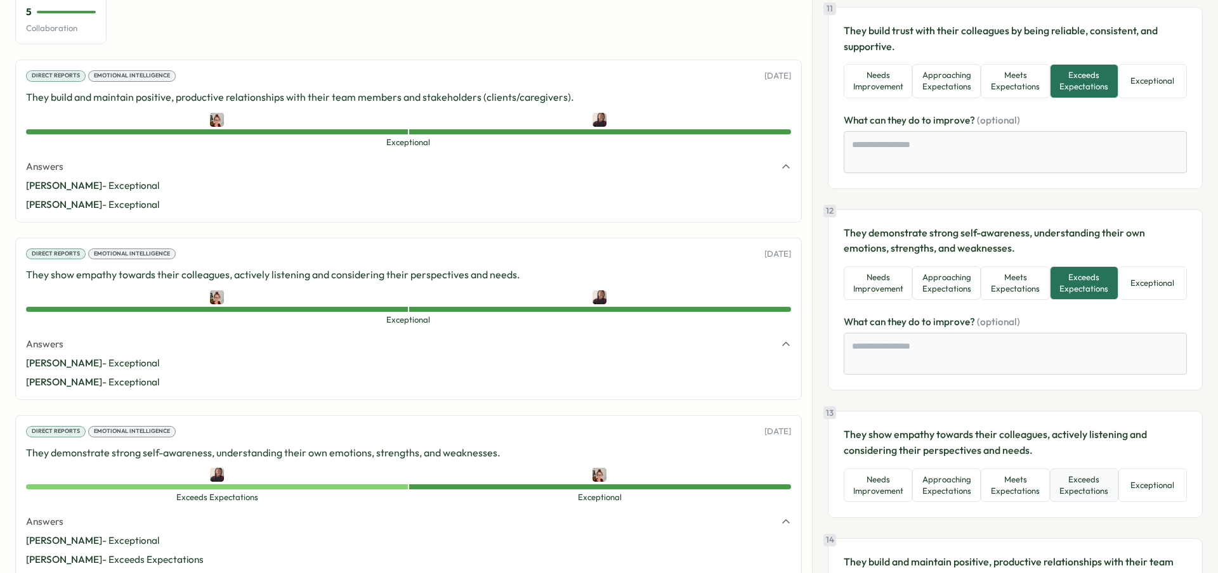
click at [1084, 476] on button "Exceeds Expectations" at bounding box center [1084, 486] width 69 height 34
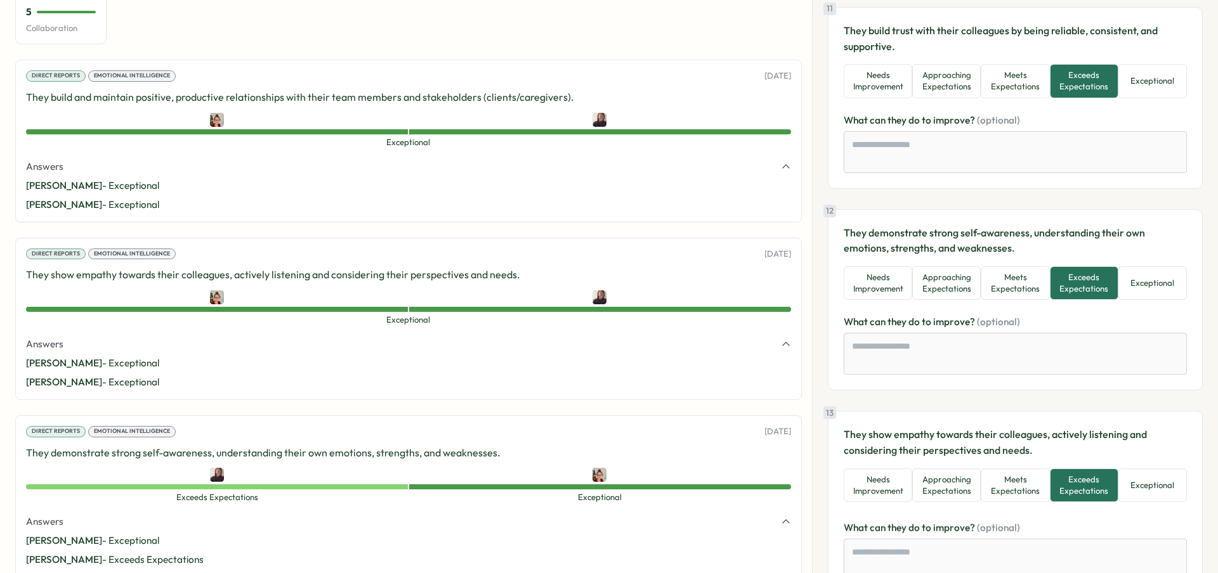
scroll to position [2169, 0]
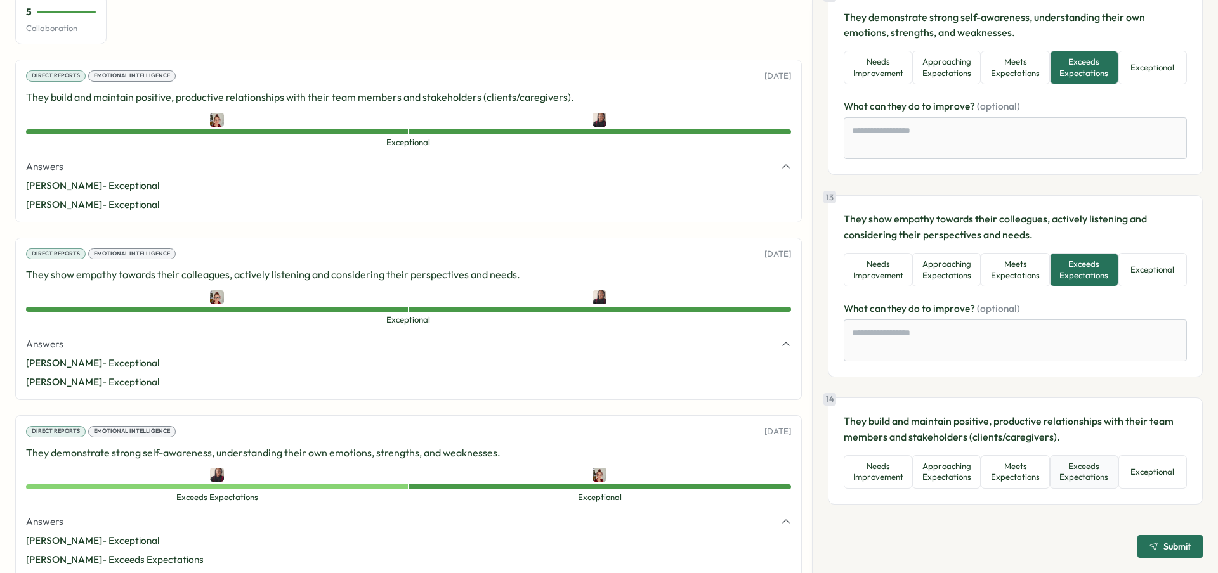
click at [1082, 469] on button "Exceeds Expectations" at bounding box center [1084, 472] width 69 height 34
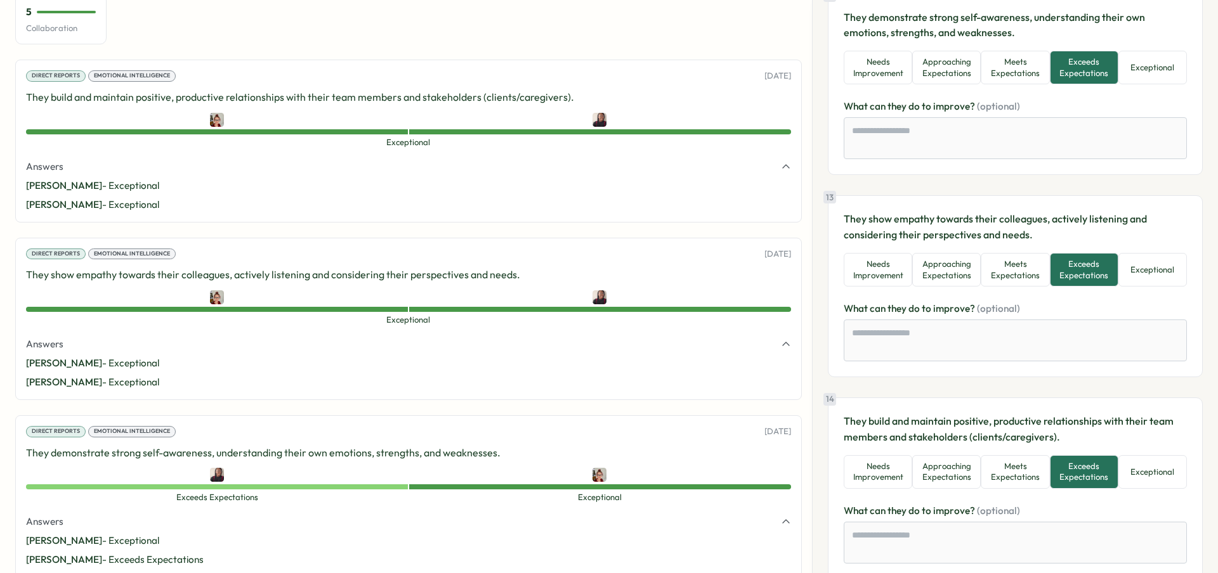
scroll to position [2244, 0]
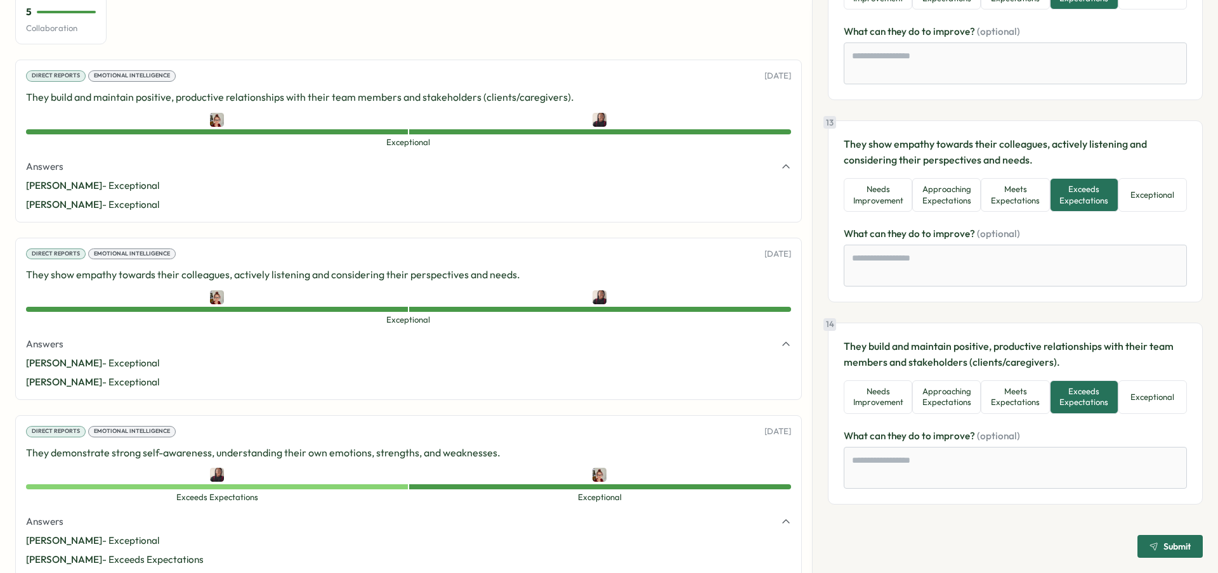
click at [1179, 546] on span "Submit" at bounding box center [1176, 546] width 27 height 9
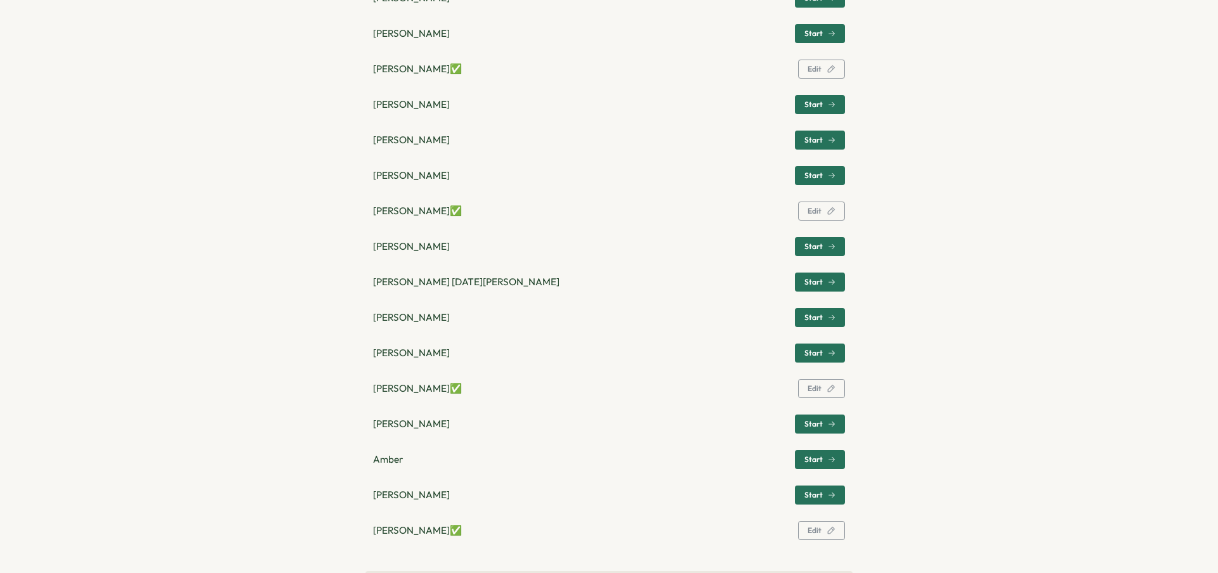
scroll to position [476, 0]
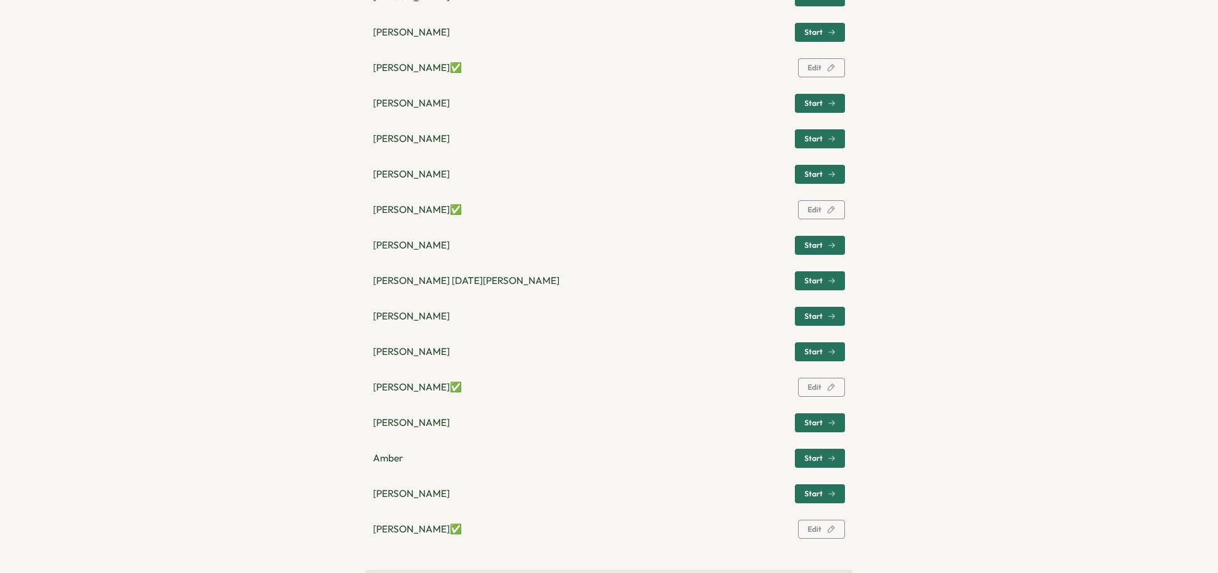
click at [816, 499] on span "Start" at bounding box center [819, 494] width 31 height 18
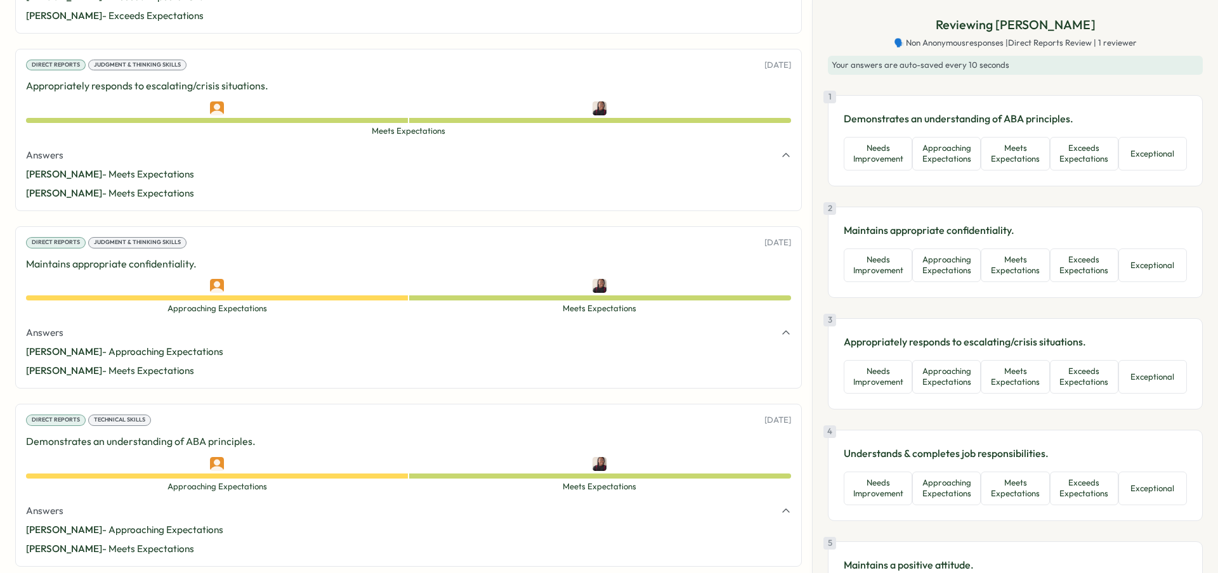
scroll to position [2541, 0]
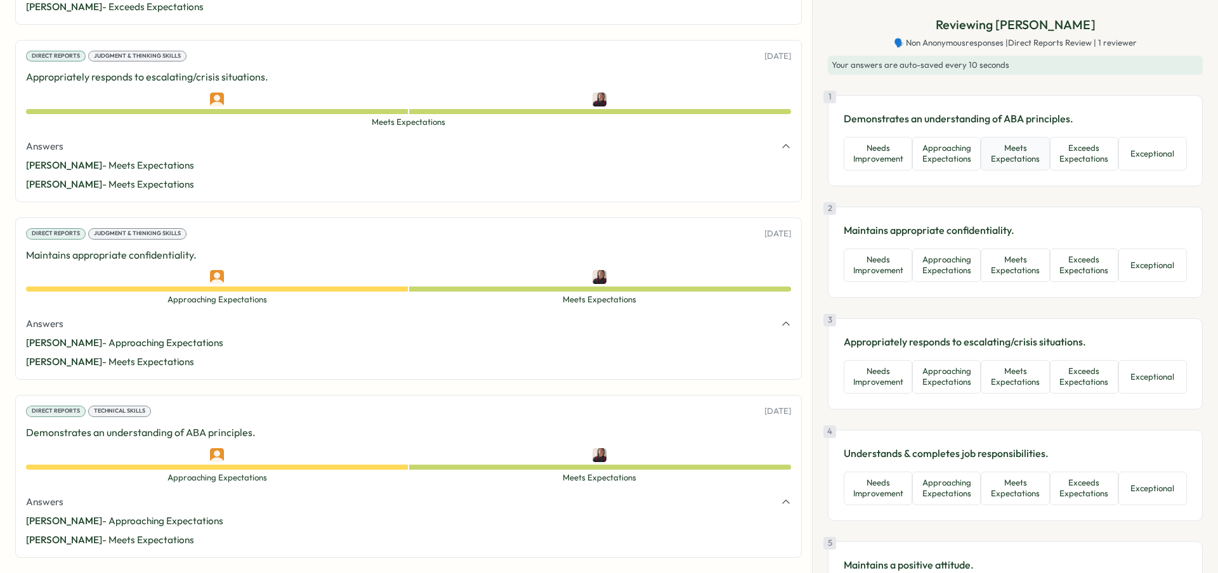
click at [1022, 164] on button "Meets Expectations" at bounding box center [1015, 154] width 69 height 34
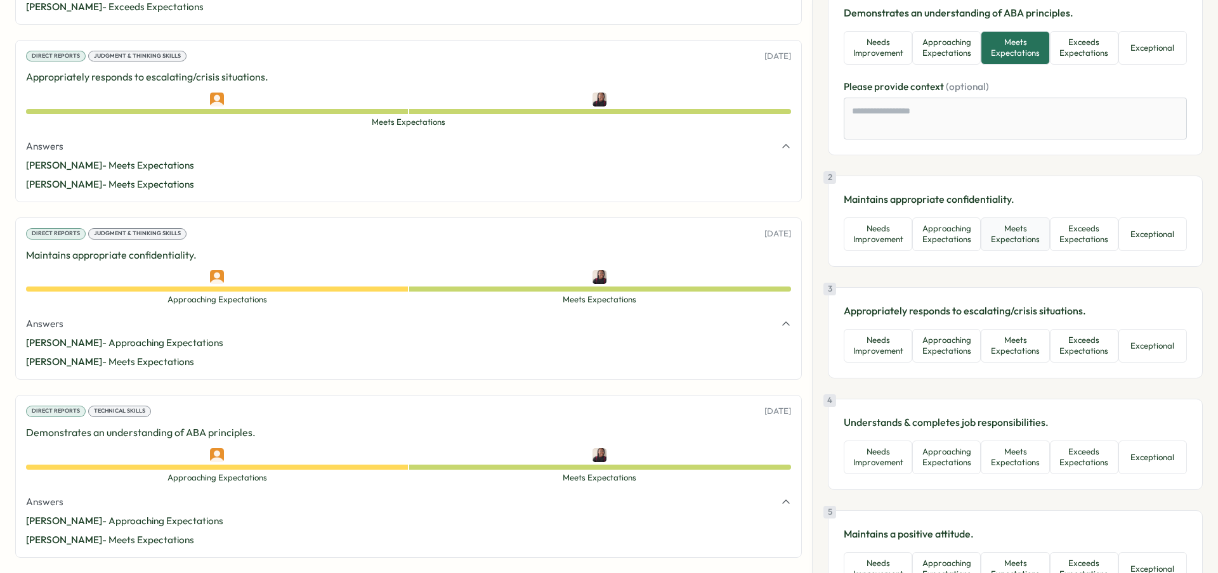
scroll to position [107, 0]
click at [1036, 241] on button "Meets Expectations" at bounding box center [1015, 234] width 69 height 34
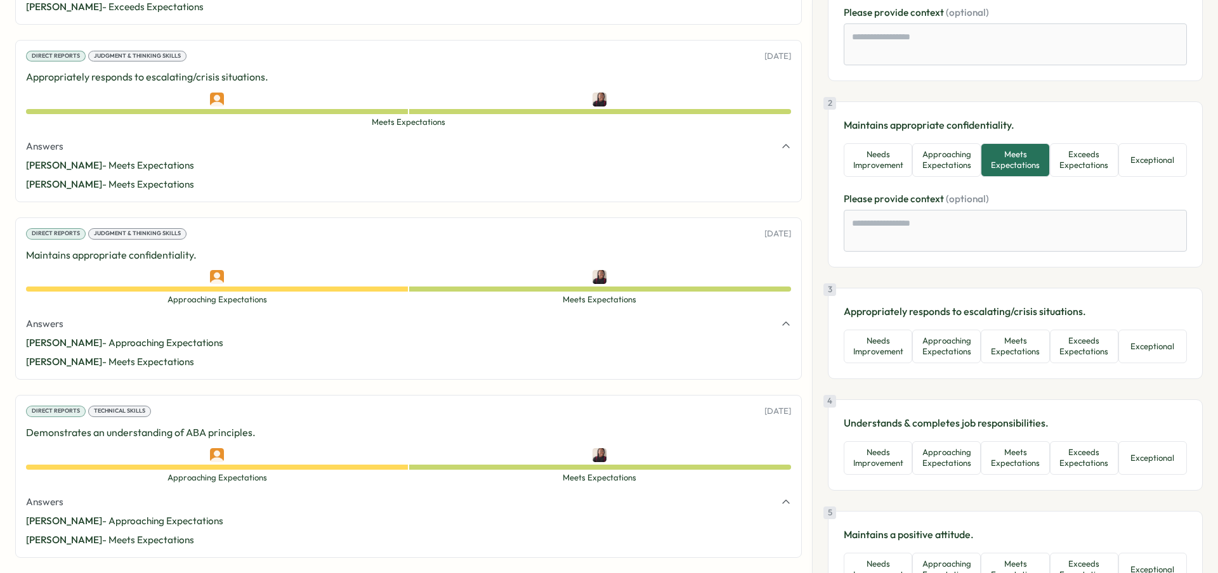
scroll to position [181, 0]
click at [1030, 353] on button "Meets Expectations" at bounding box center [1015, 346] width 69 height 34
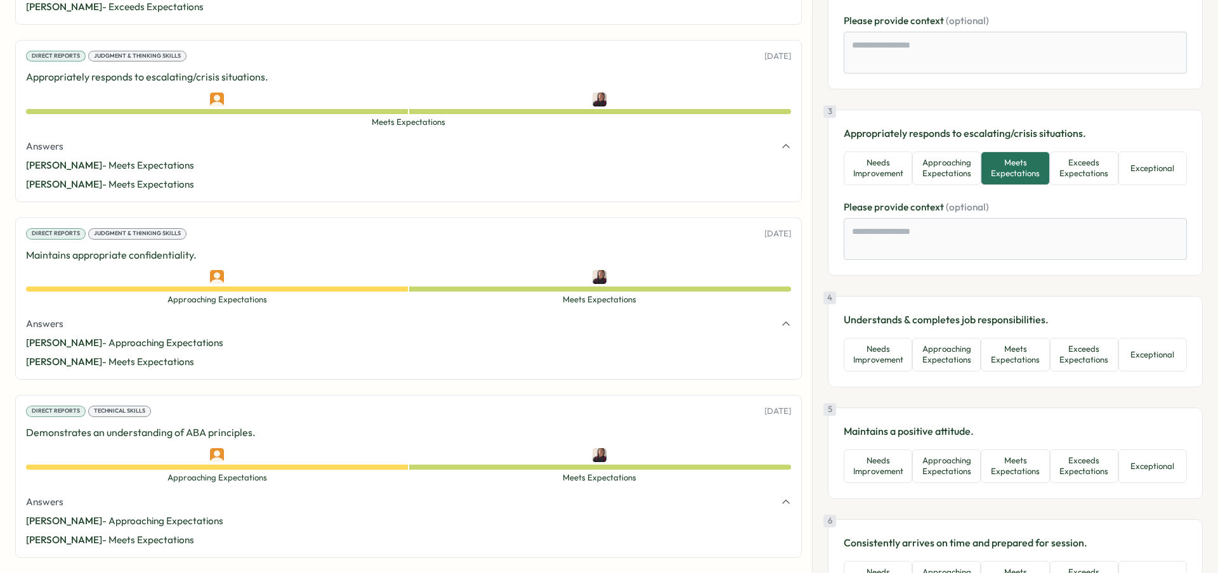
scroll to position [438, 0]
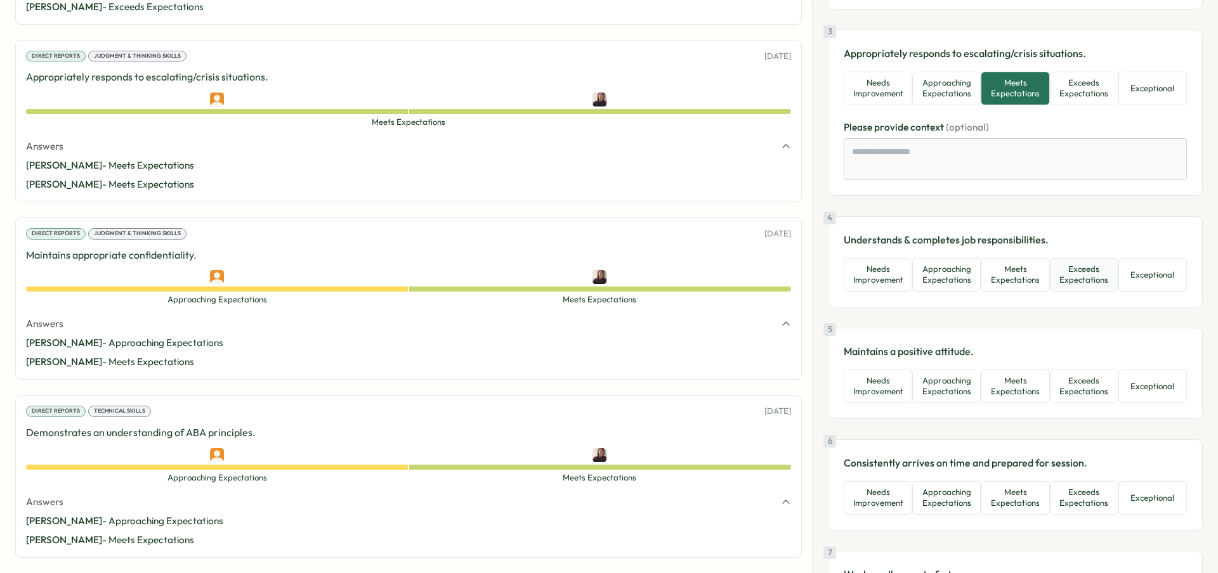
click at [1056, 279] on button "Exceeds Expectations" at bounding box center [1084, 275] width 69 height 34
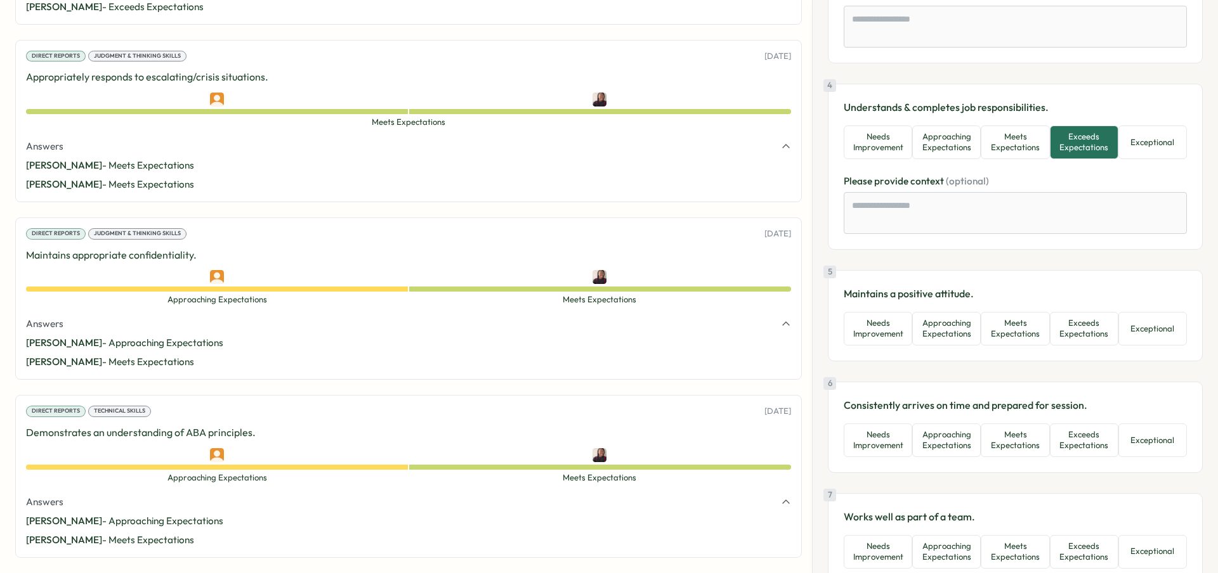
scroll to position [580, 0]
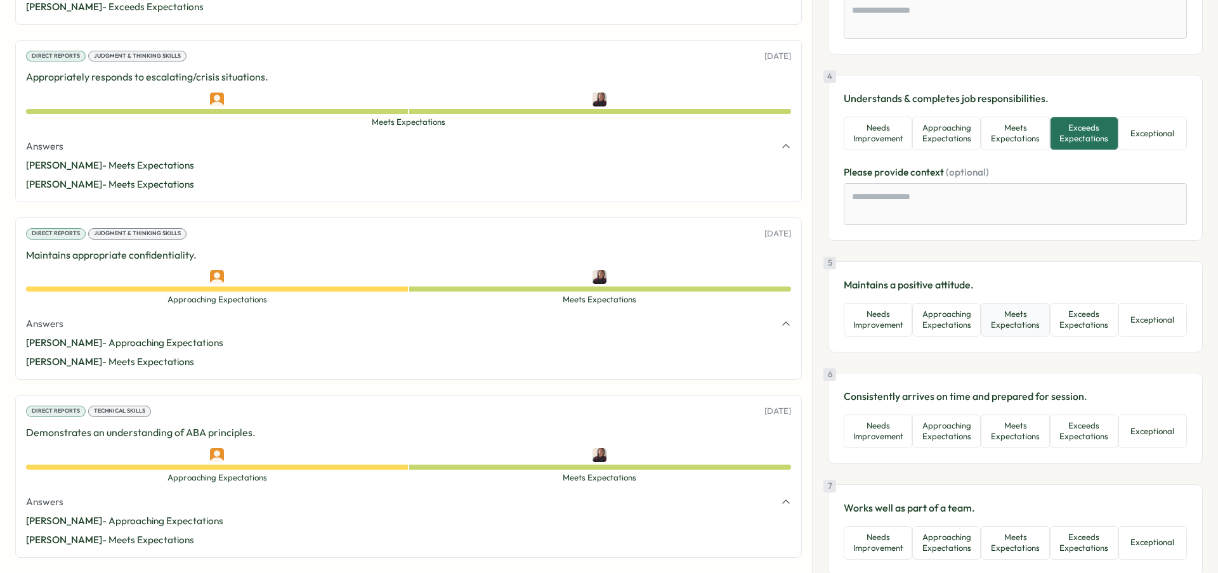
click at [1036, 327] on button "Meets Expectations" at bounding box center [1015, 320] width 69 height 34
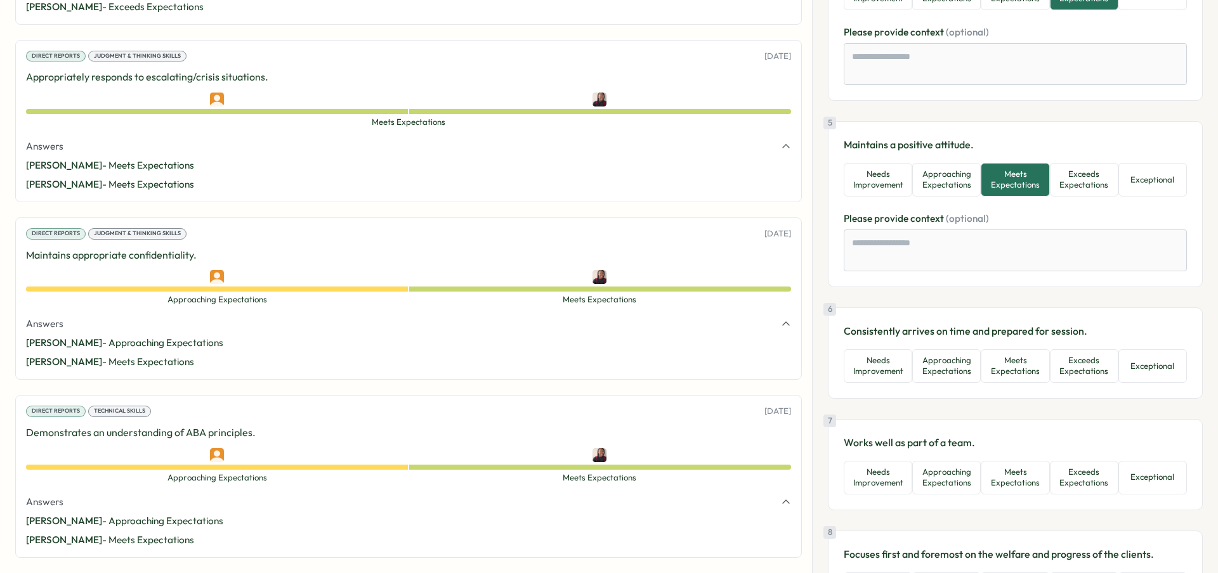
scroll to position [840, 0]
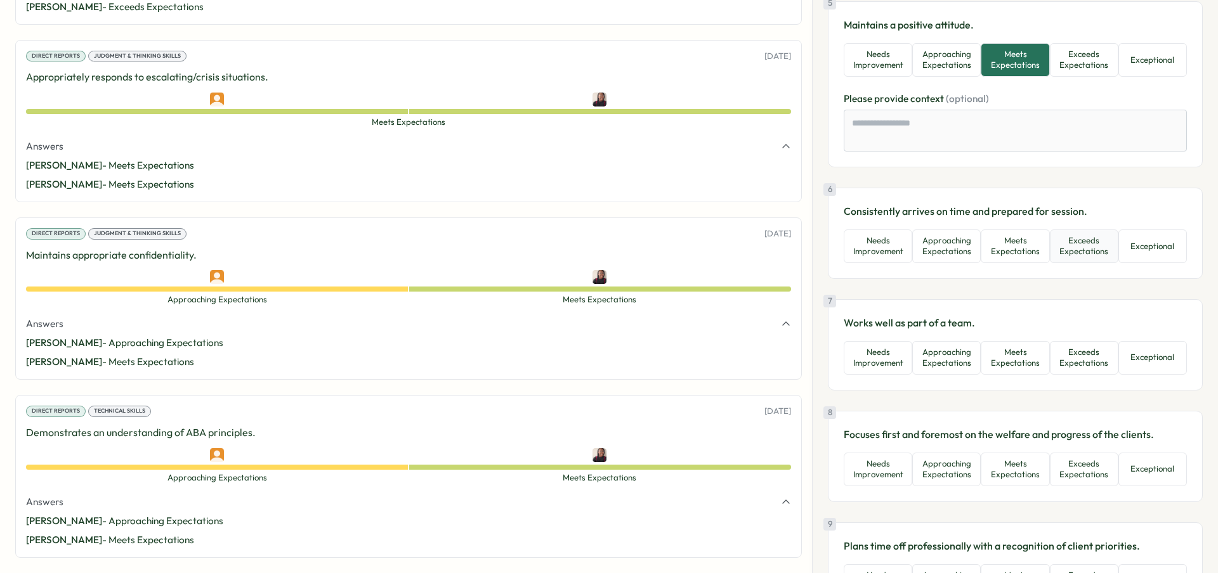
click at [1071, 252] on button "Exceeds Expectations" at bounding box center [1084, 247] width 69 height 34
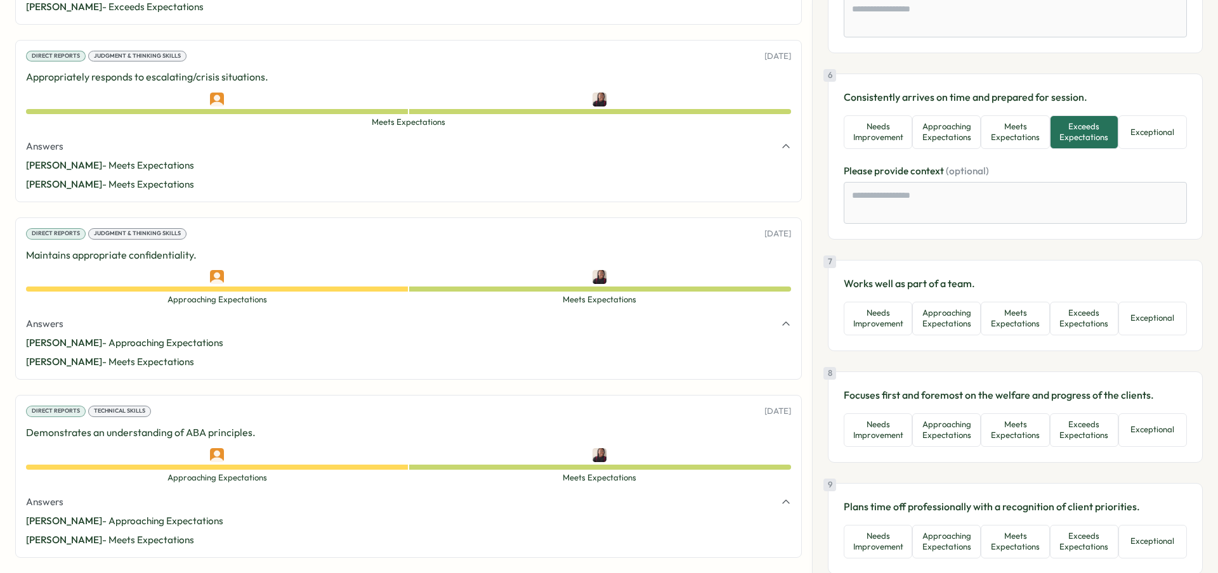
scroll to position [1023, 0]
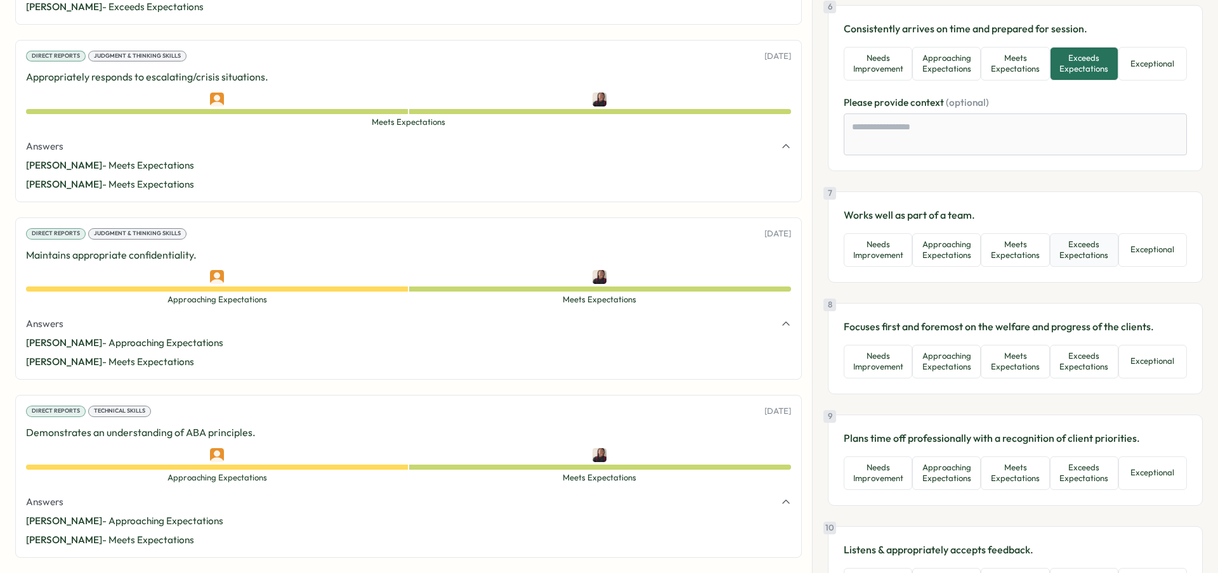
click at [1093, 261] on button "Exceeds Expectations" at bounding box center [1084, 250] width 69 height 34
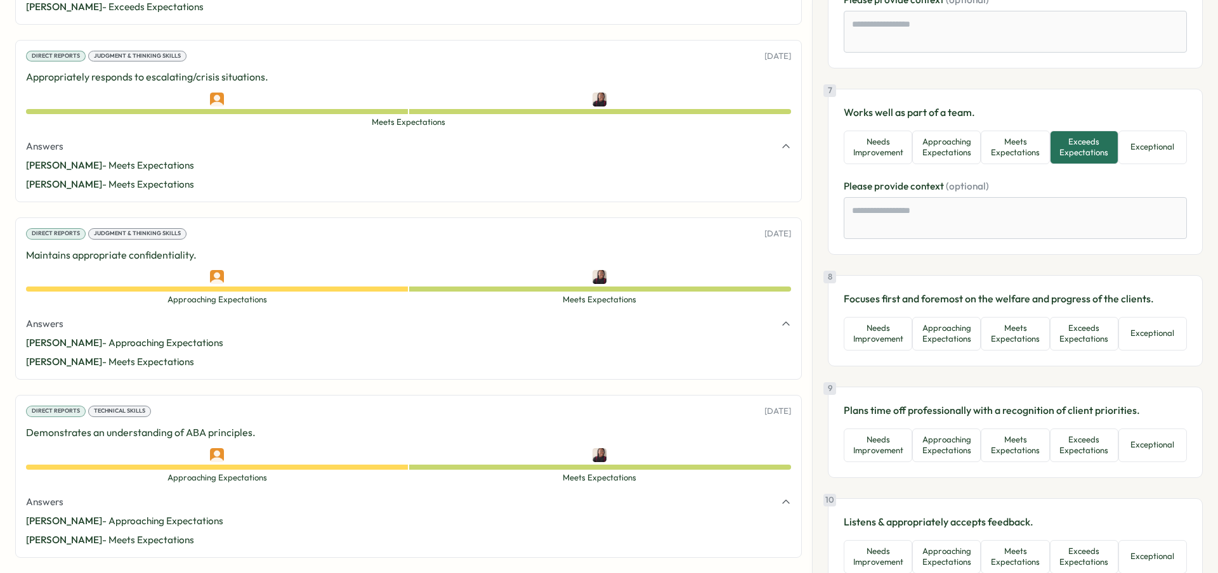
scroll to position [1140, 0]
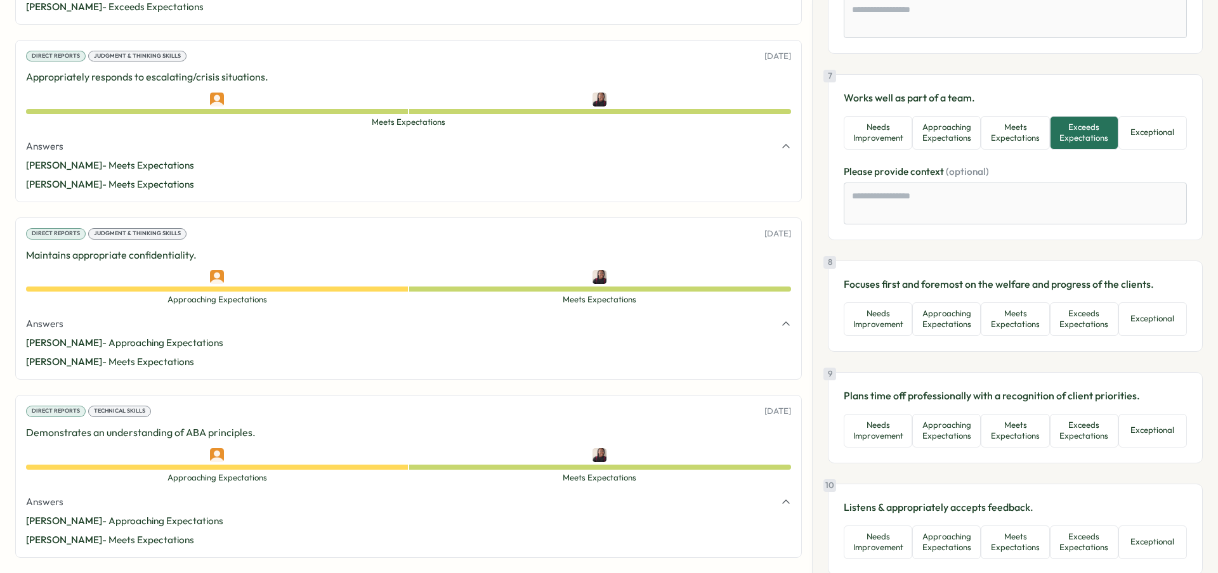
click at [1089, 327] on button "Exceeds Expectations" at bounding box center [1084, 320] width 69 height 34
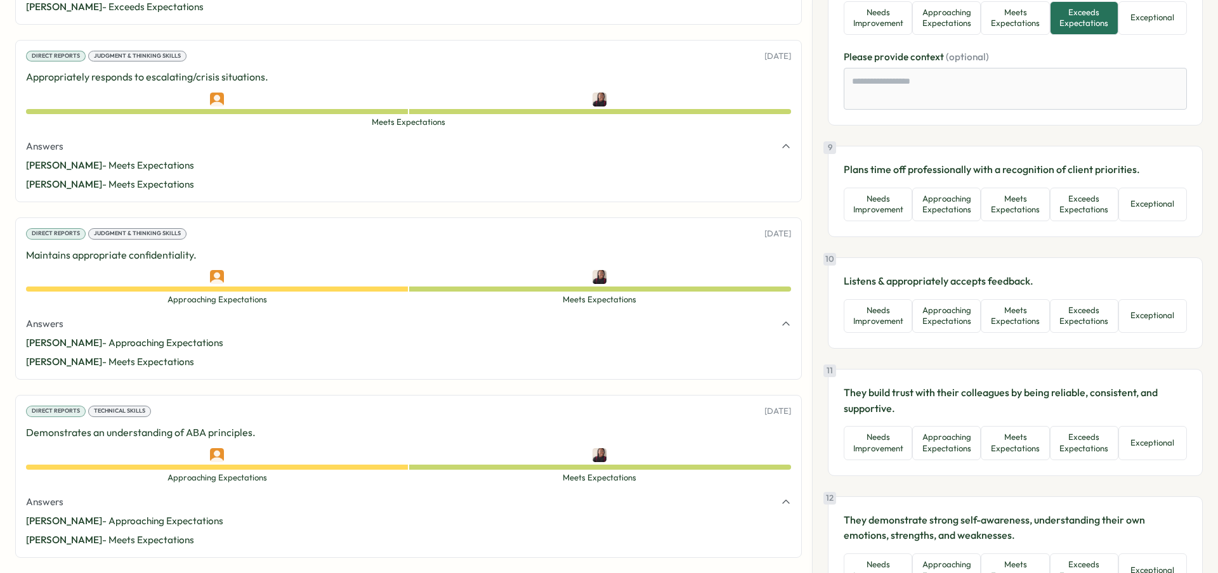
scroll to position [1442, 0]
click at [1097, 210] on button "Exceeds Expectations" at bounding box center [1084, 203] width 69 height 34
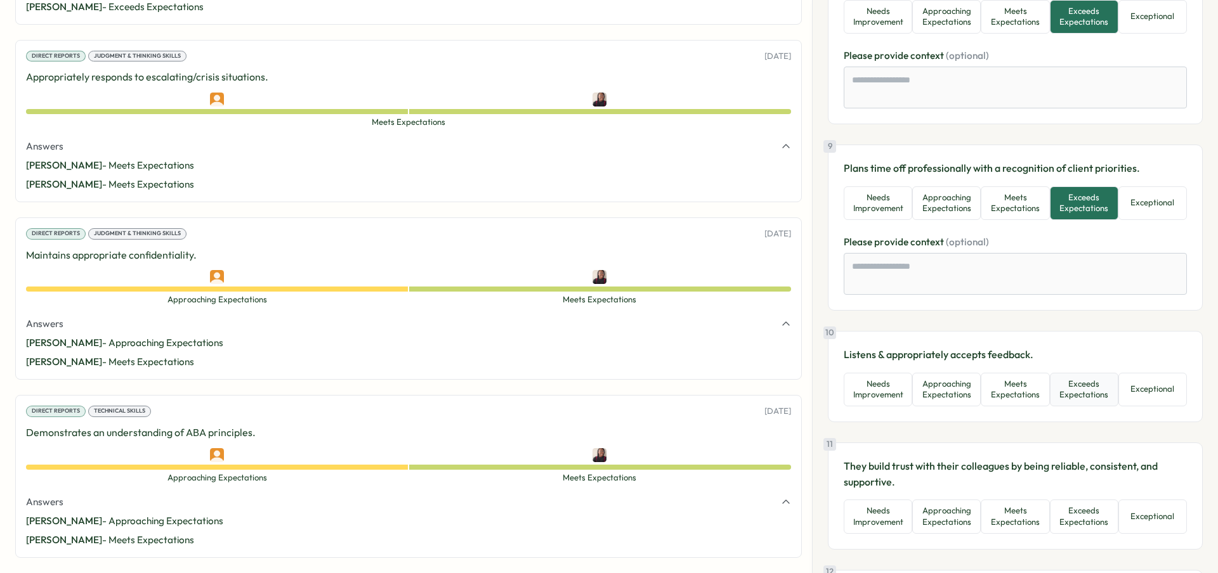
click at [1070, 394] on button "Exceeds Expectations" at bounding box center [1084, 390] width 69 height 34
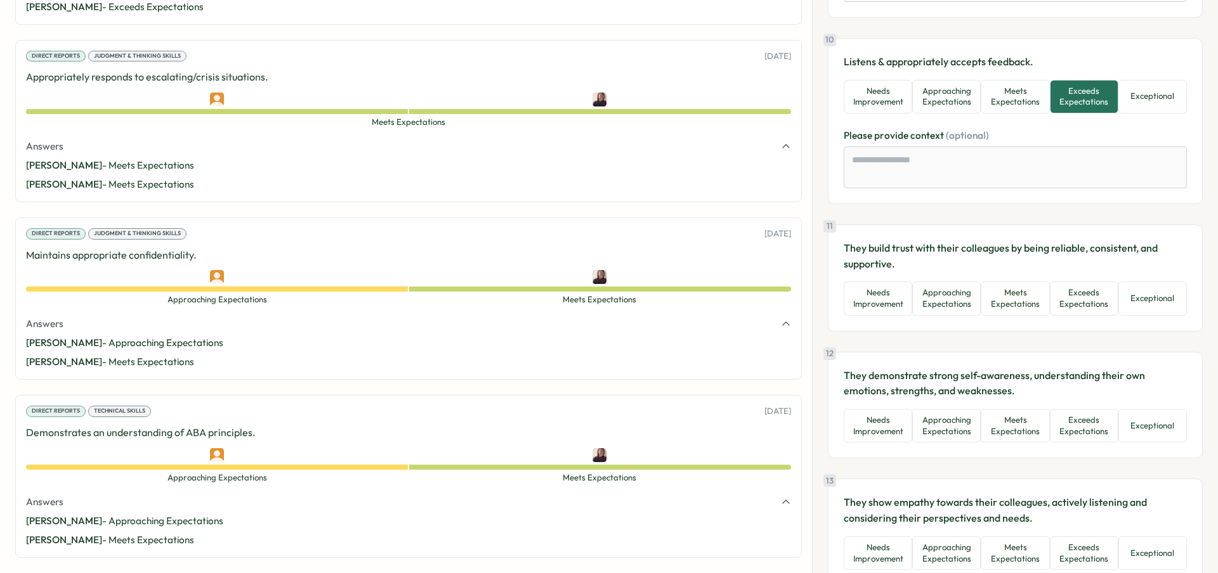
scroll to position [1741, 0]
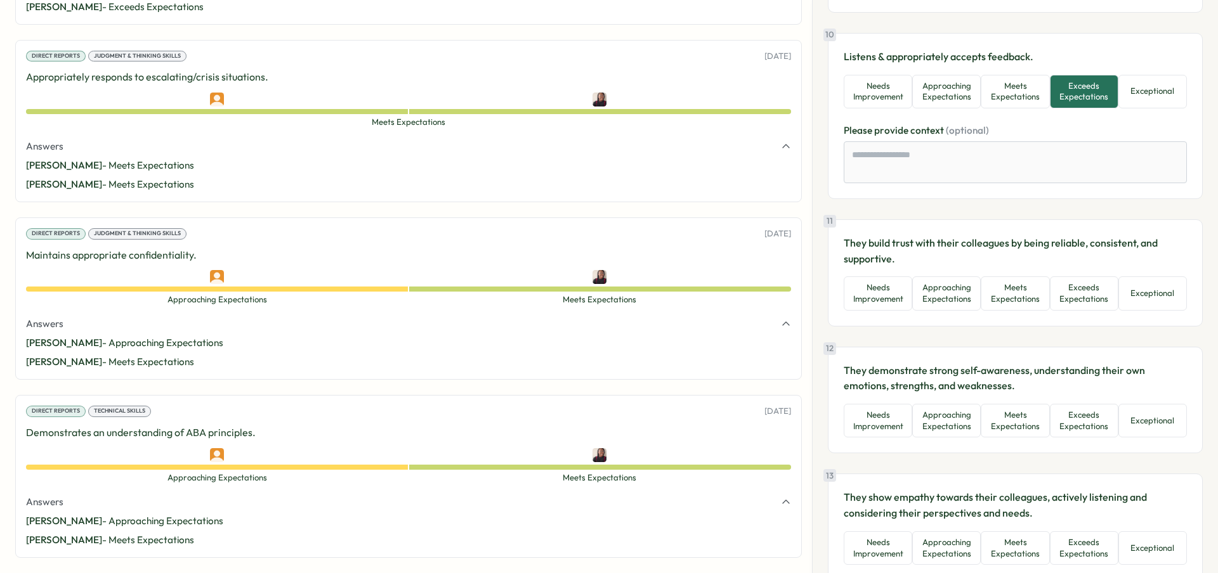
click at [1060, 308] on button "Exceeds Expectations" at bounding box center [1084, 294] width 69 height 34
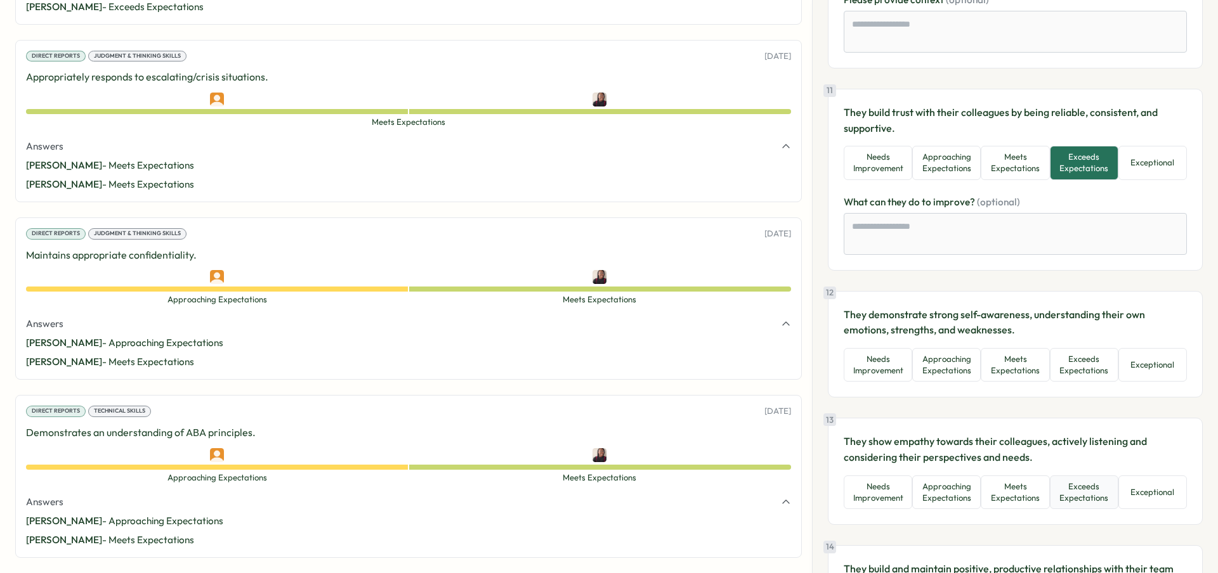
scroll to position [1896, 0]
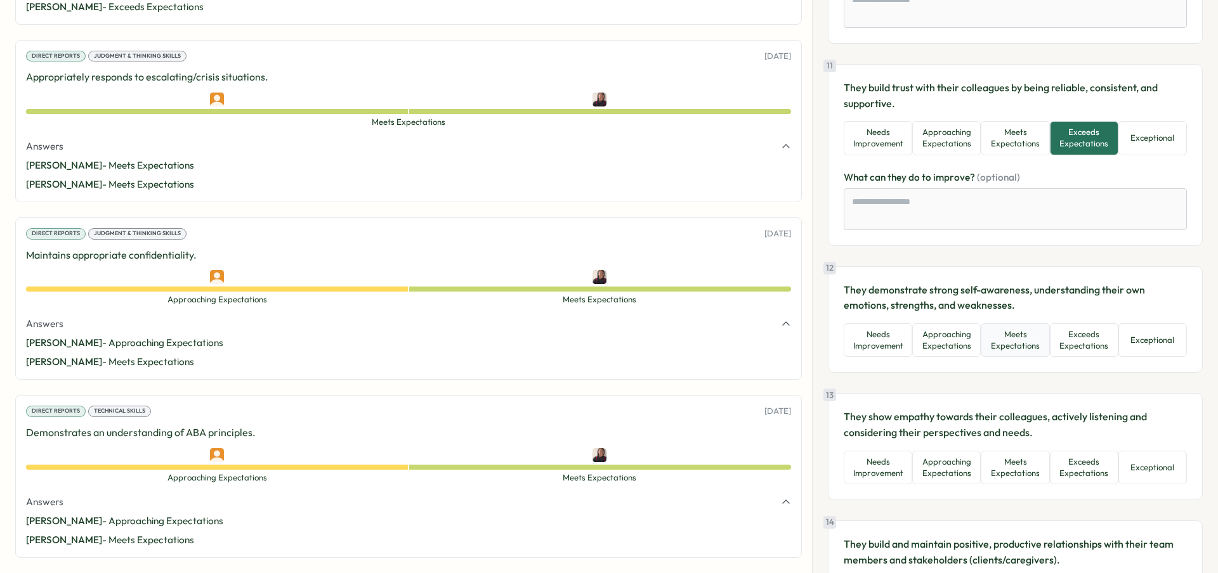
click at [1042, 355] on button "Meets Expectations" at bounding box center [1015, 341] width 69 height 34
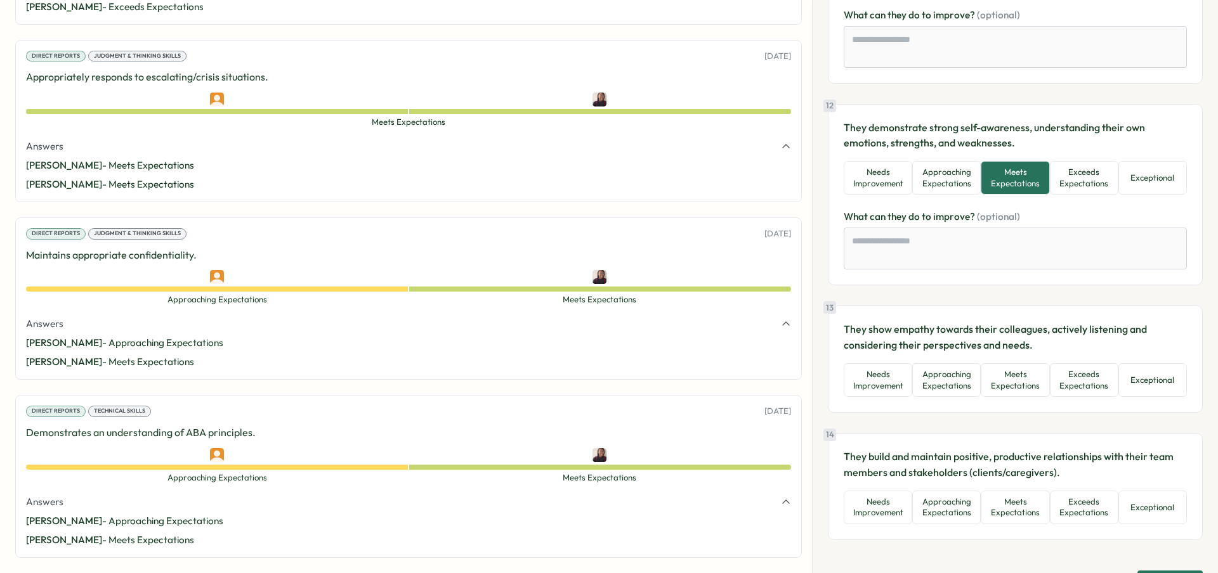
scroll to position [2094, 0]
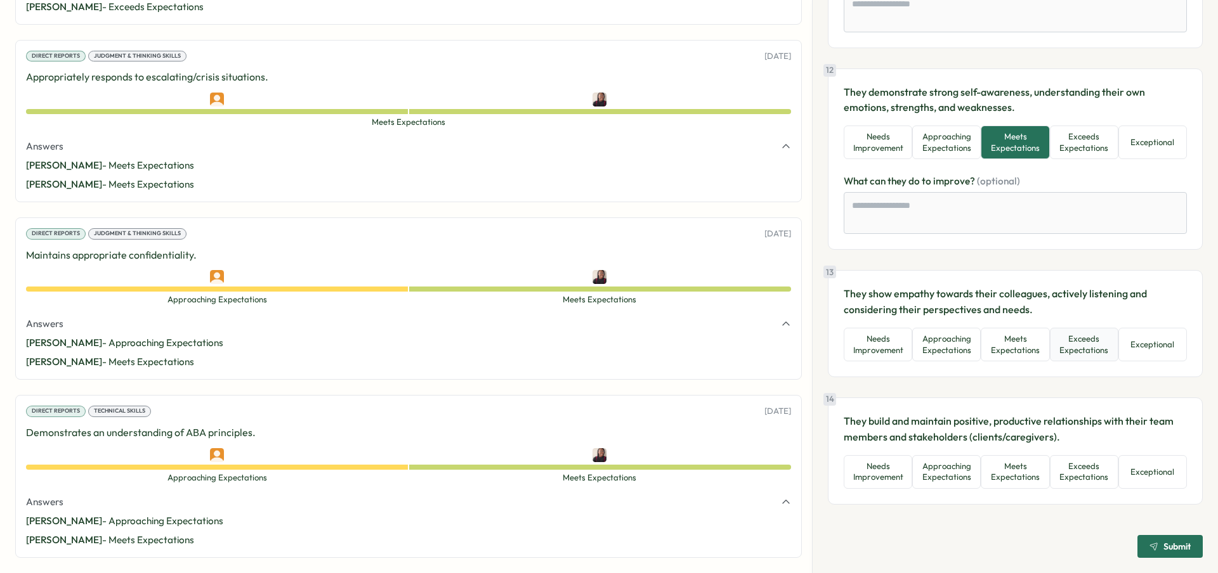
click at [1076, 352] on button "Exceeds Expectations" at bounding box center [1084, 345] width 69 height 34
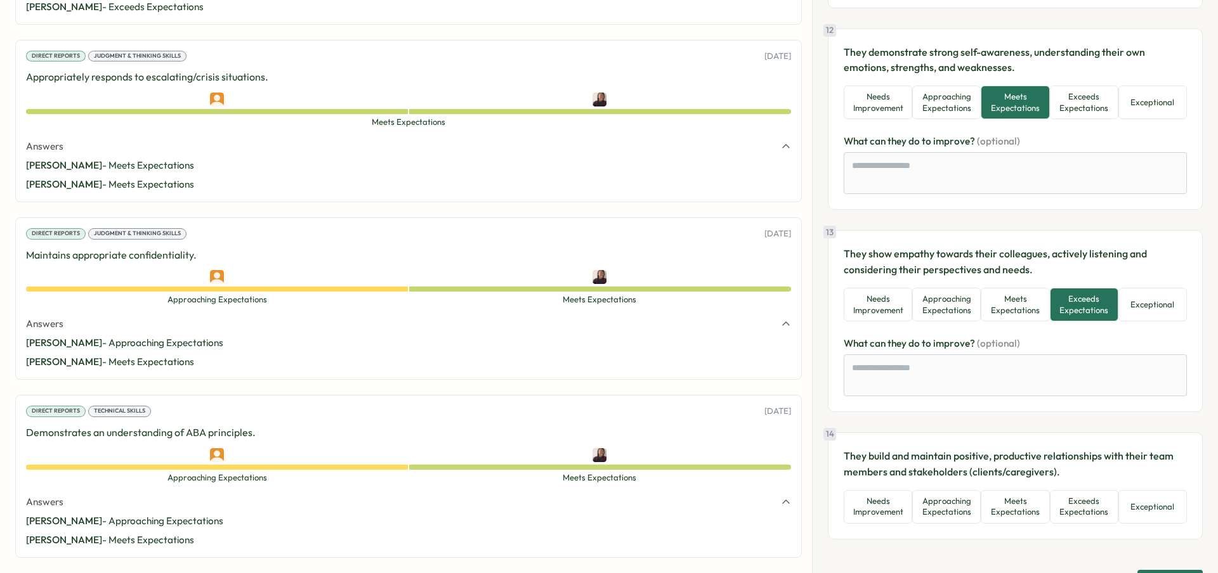
scroll to position [2169, 0]
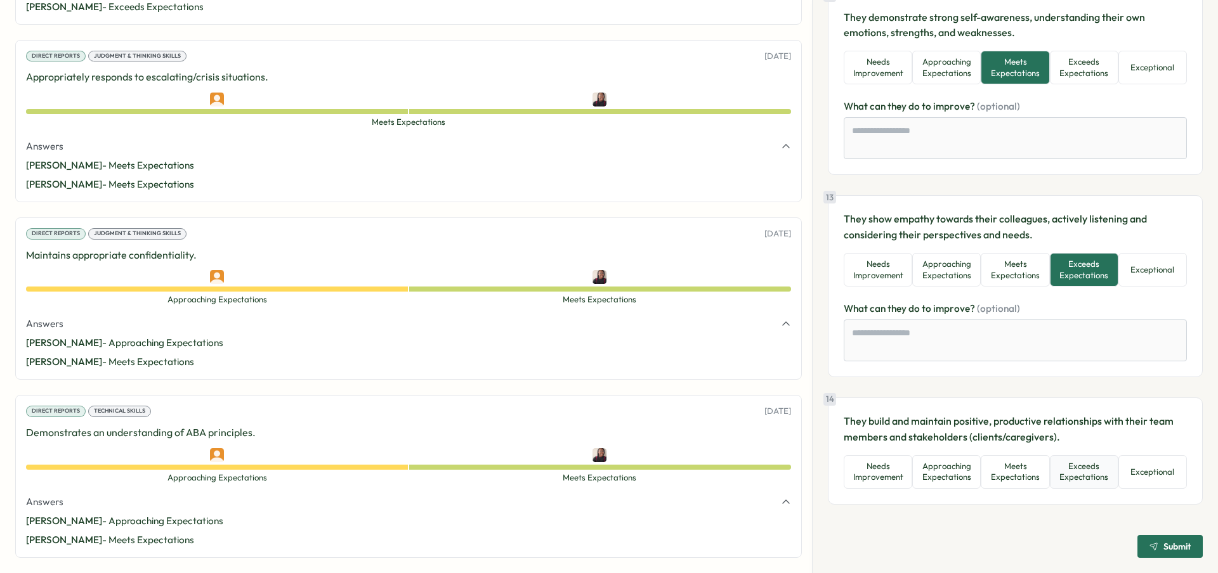
click at [1068, 480] on button "Exceeds Expectations" at bounding box center [1084, 472] width 69 height 34
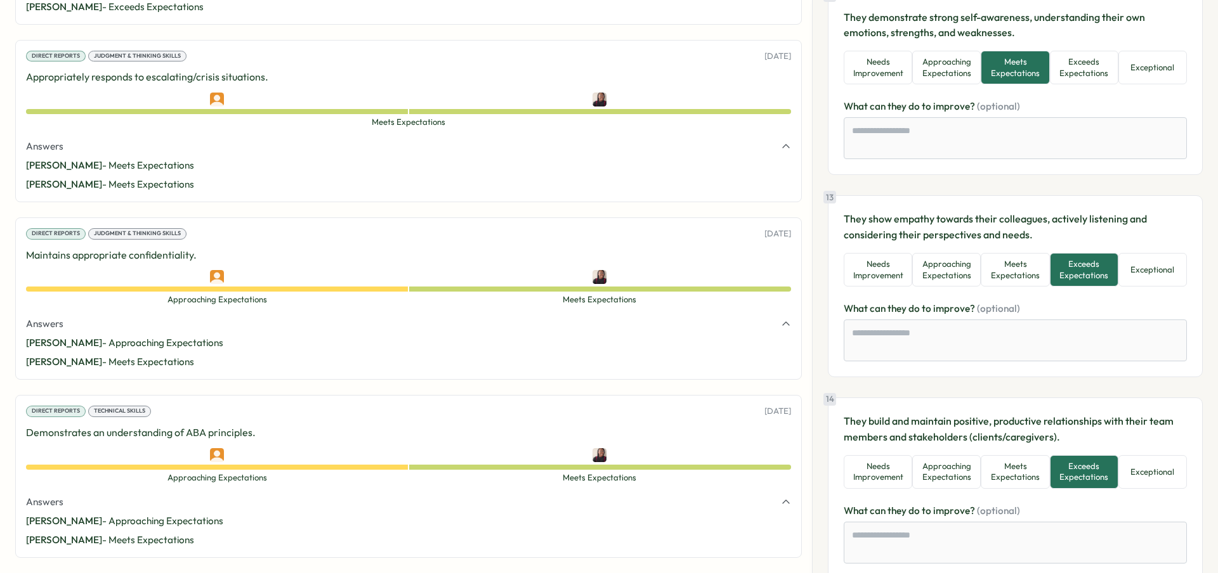
scroll to position [2244, 0]
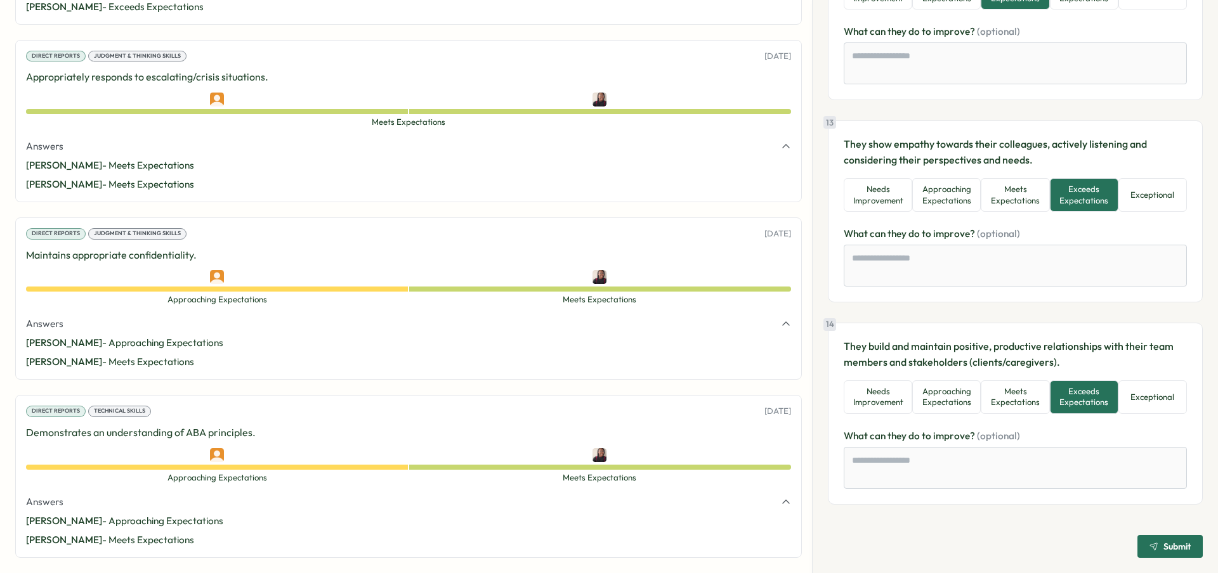
click at [1163, 549] on span "Submit" at bounding box center [1176, 546] width 27 height 9
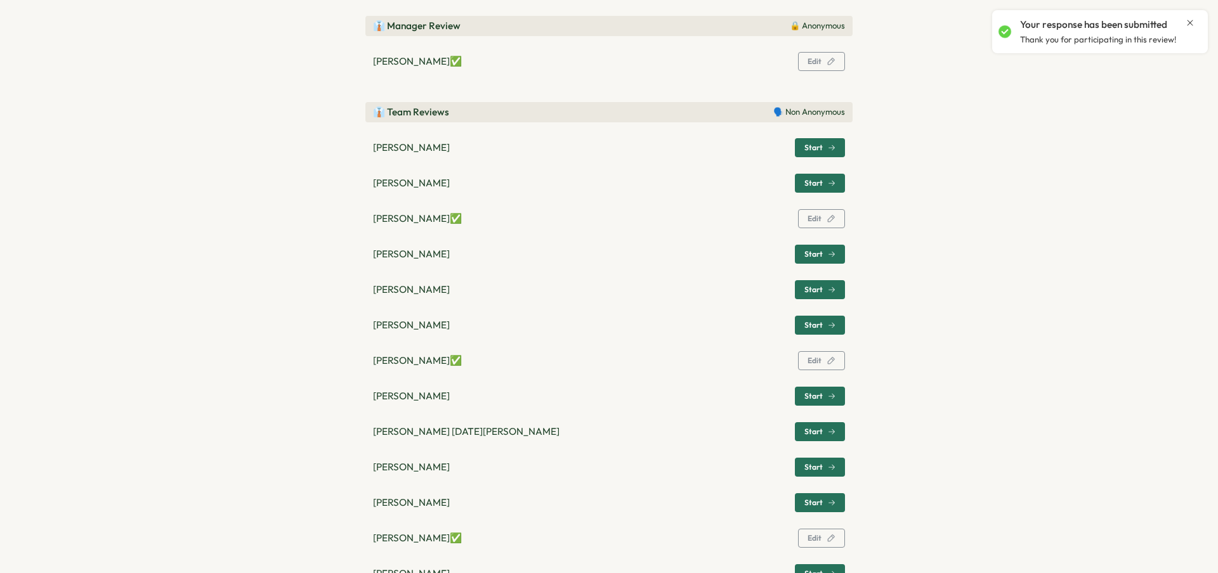
scroll to position [256, 0]
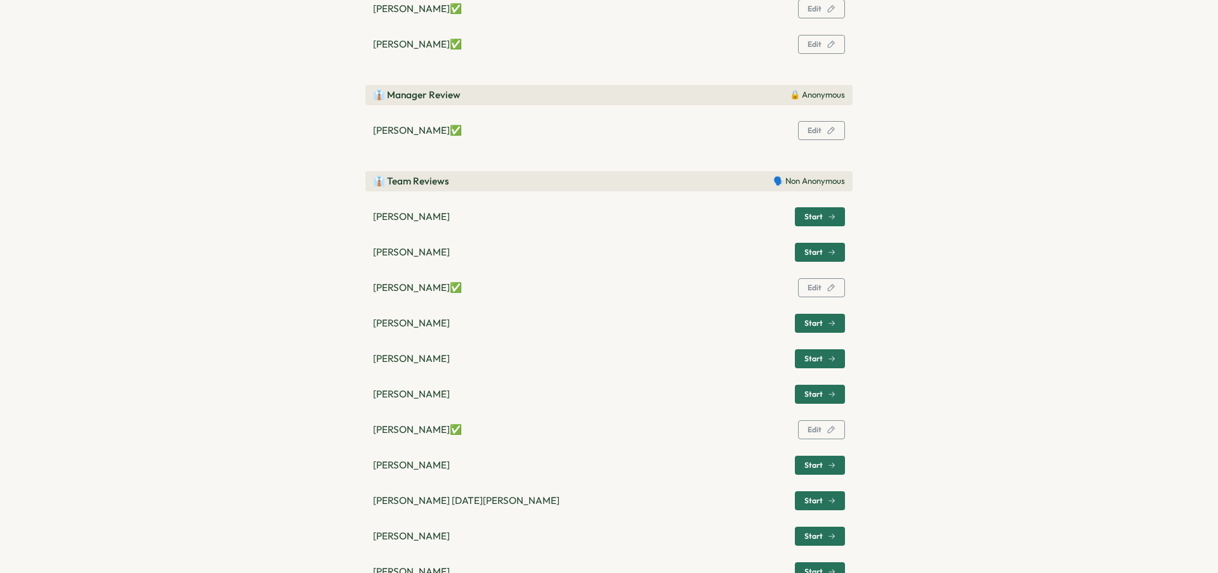
click at [829, 218] on icon "button" at bounding box center [832, 217] width 8 height 8
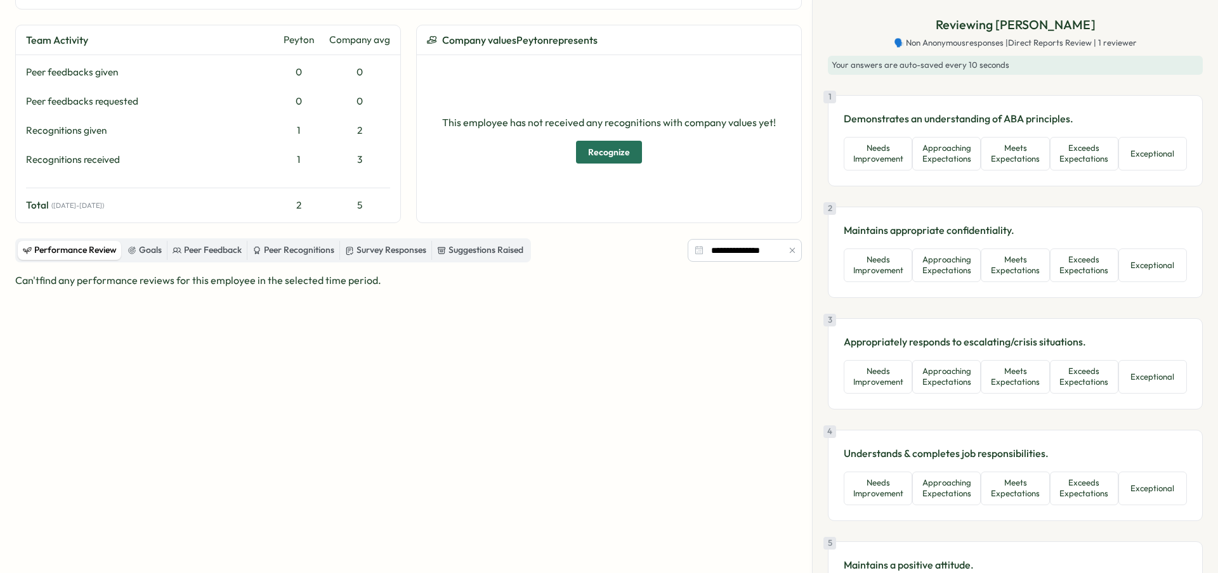
scroll to position [0, 0]
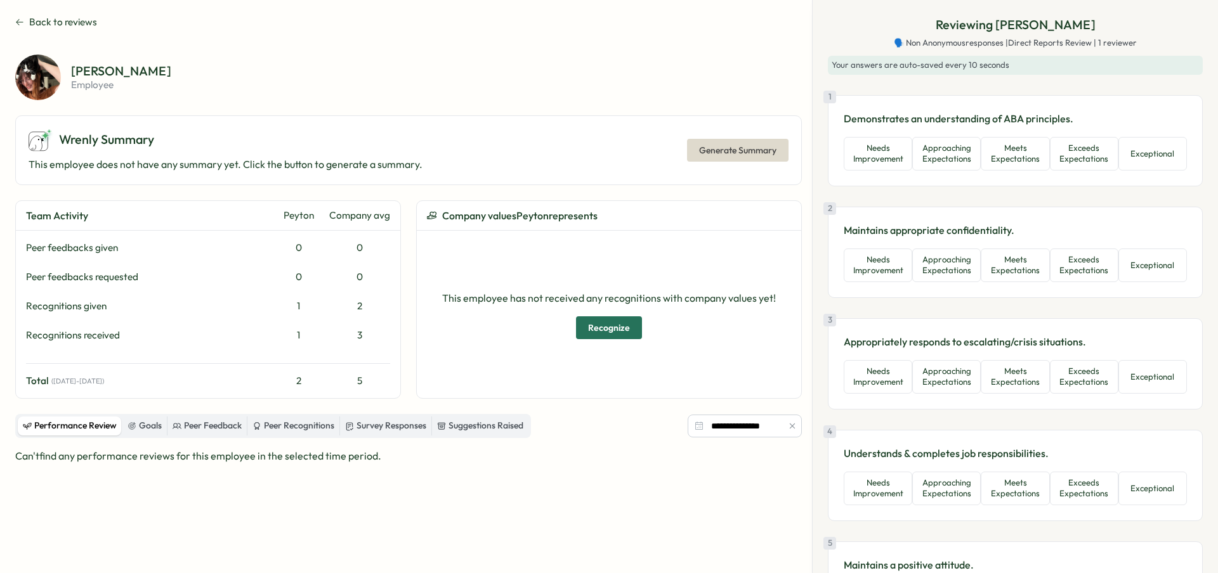
click at [22, 25] on icon at bounding box center [19, 22] width 9 height 10
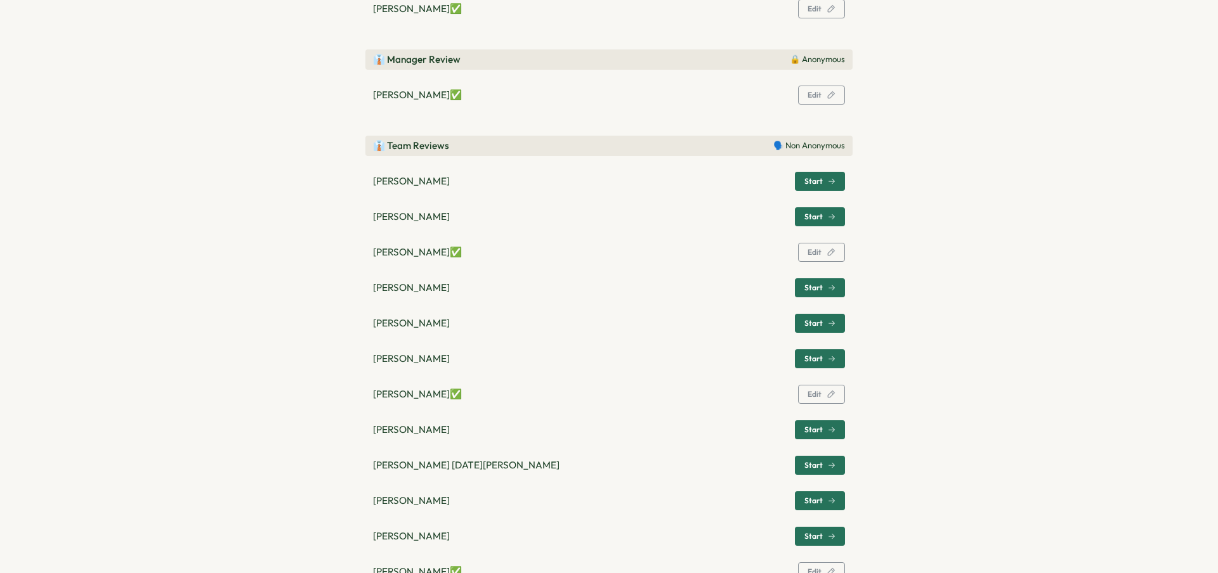
scroll to position [292, 0]
click at [828, 432] on icon "button" at bounding box center [832, 429] width 8 height 8
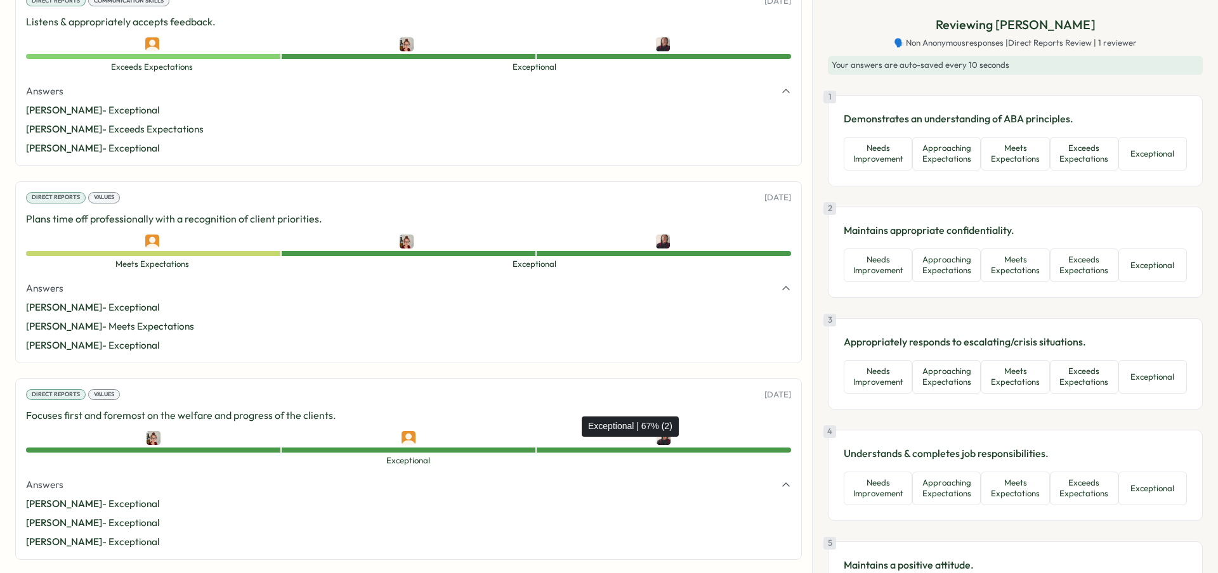
scroll to position [1494, 0]
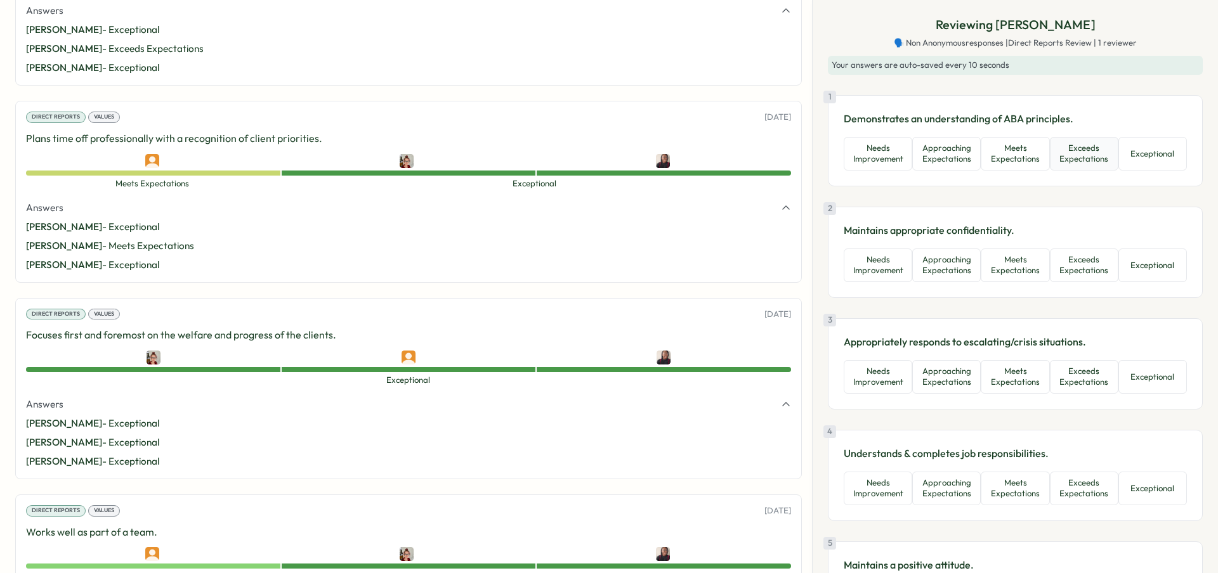
click at [1094, 149] on button "Exceeds Expectations" at bounding box center [1084, 154] width 69 height 34
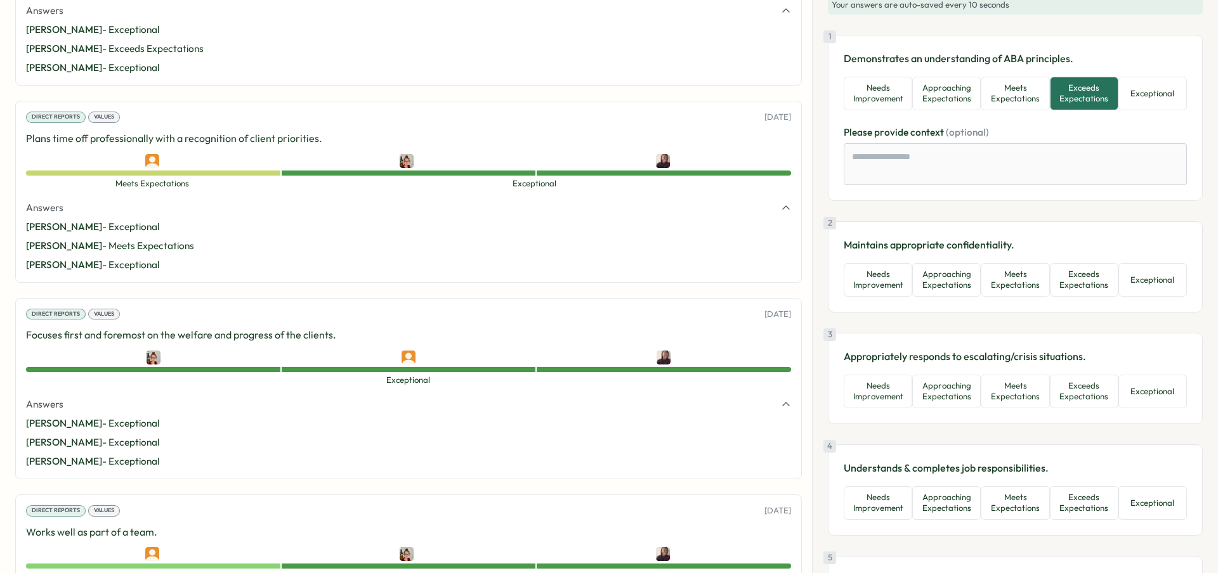
scroll to position [62, 0]
click at [1080, 270] on button "Exceeds Expectations" at bounding box center [1084, 279] width 69 height 34
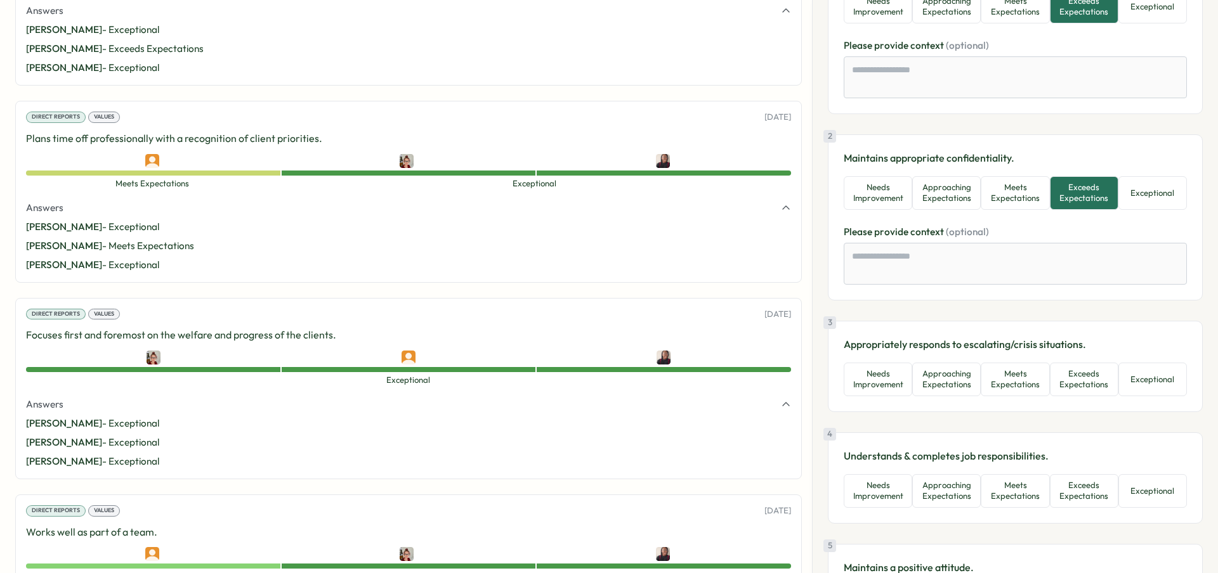
scroll to position [180, 0]
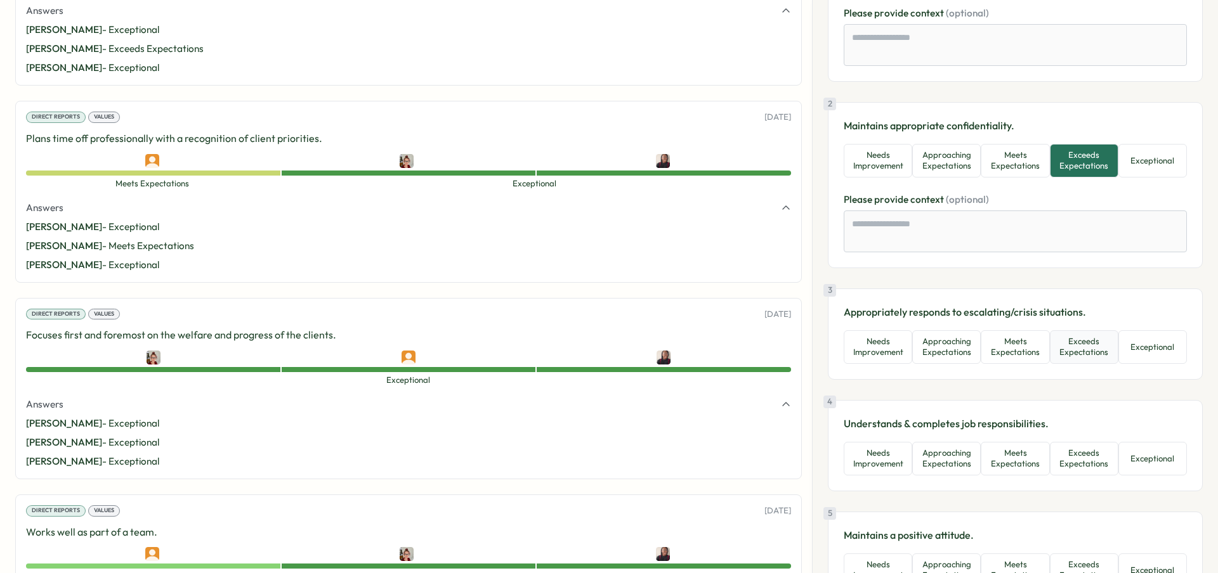
click at [1082, 357] on button "Exceeds Expectations" at bounding box center [1084, 347] width 69 height 34
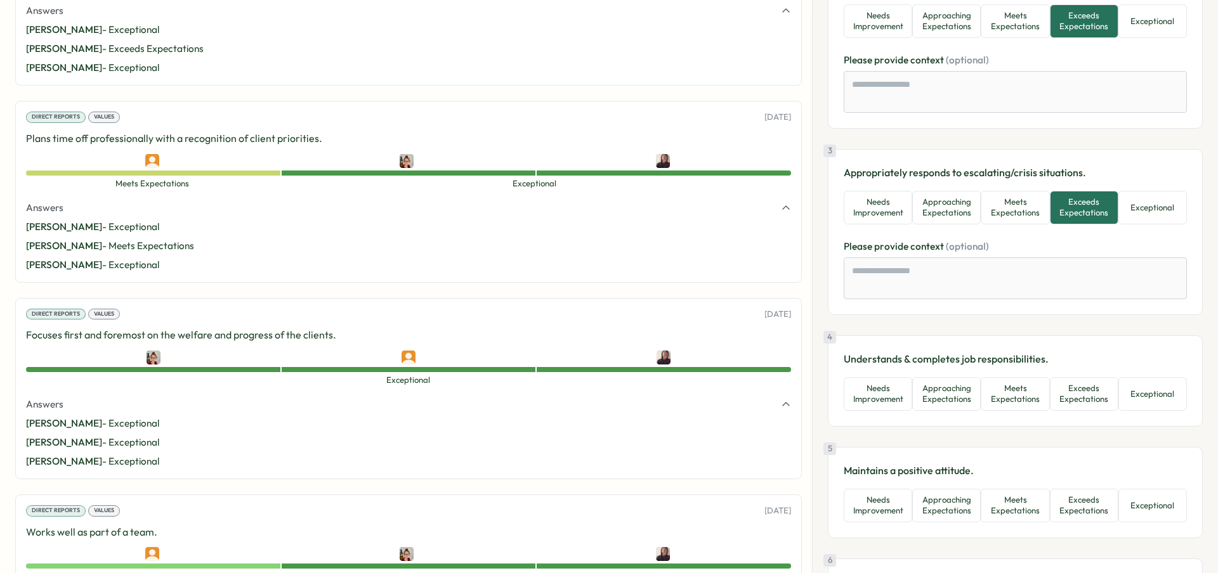
scroll to position [364, 0]
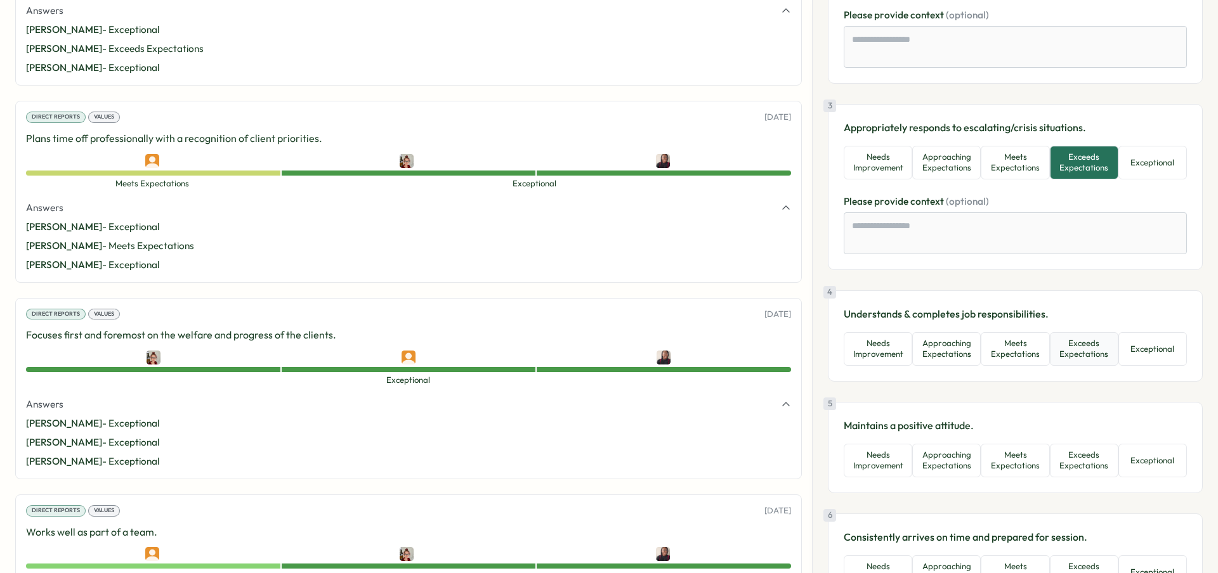
click at [1075, 356] on button "Exceeds Expectations" at bounding box center [1084, 349] width 69 height 34
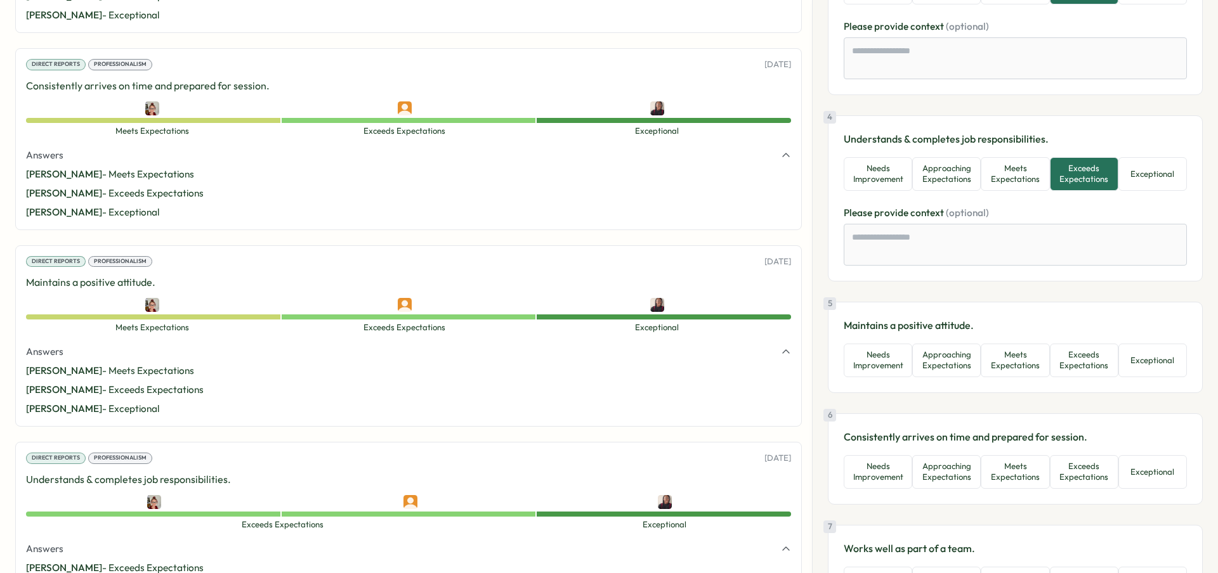
scroll to position [2138, 0]
click at [1038, 372] on button "Meets Expectations" at bounding box center [1015, 361] width 69 height 34
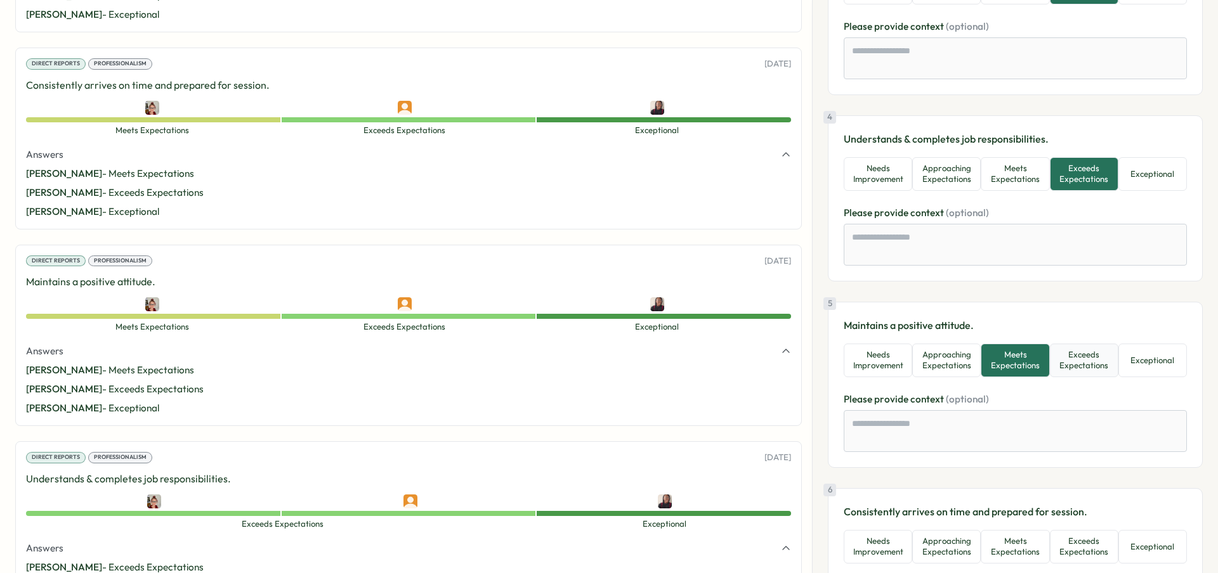
click at [1062, 368] on button "Exceeds Expectations" at bounding box center [1084, 361] width 69 height 34
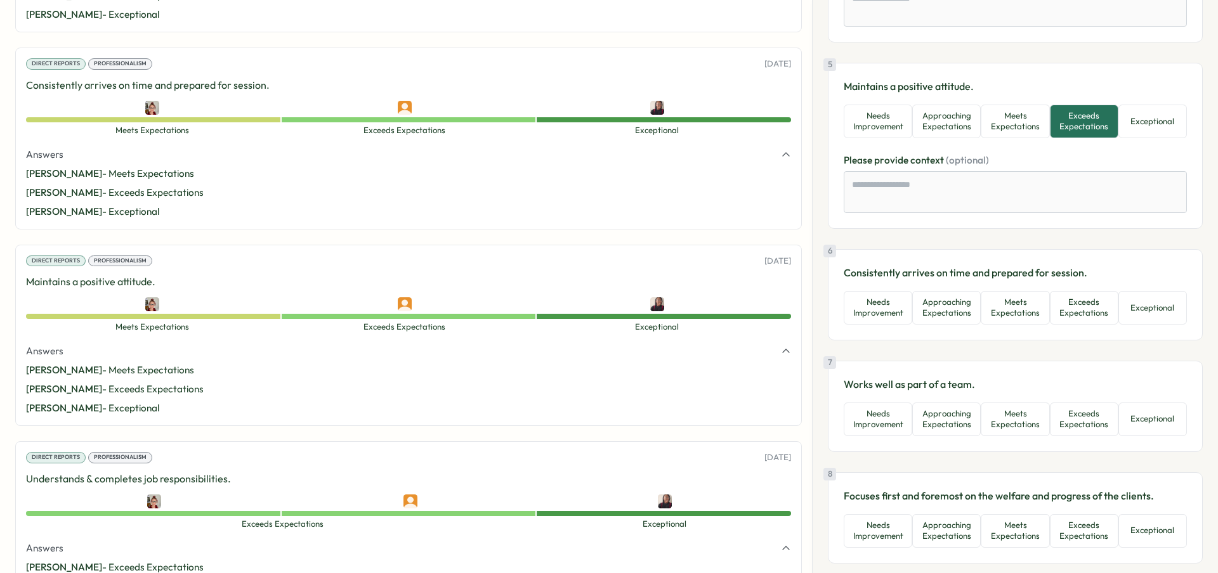
scroll to position [820, 0]
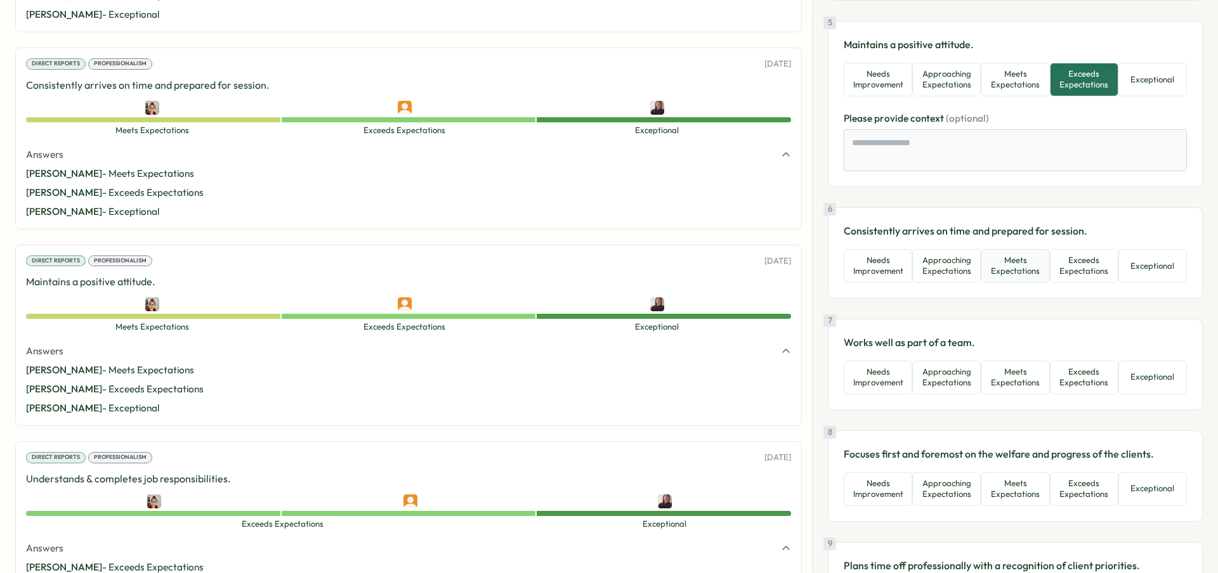
click at [990, 278] on button "Meets Expectations" at bounding box center [1015, 266] width 69 height 34
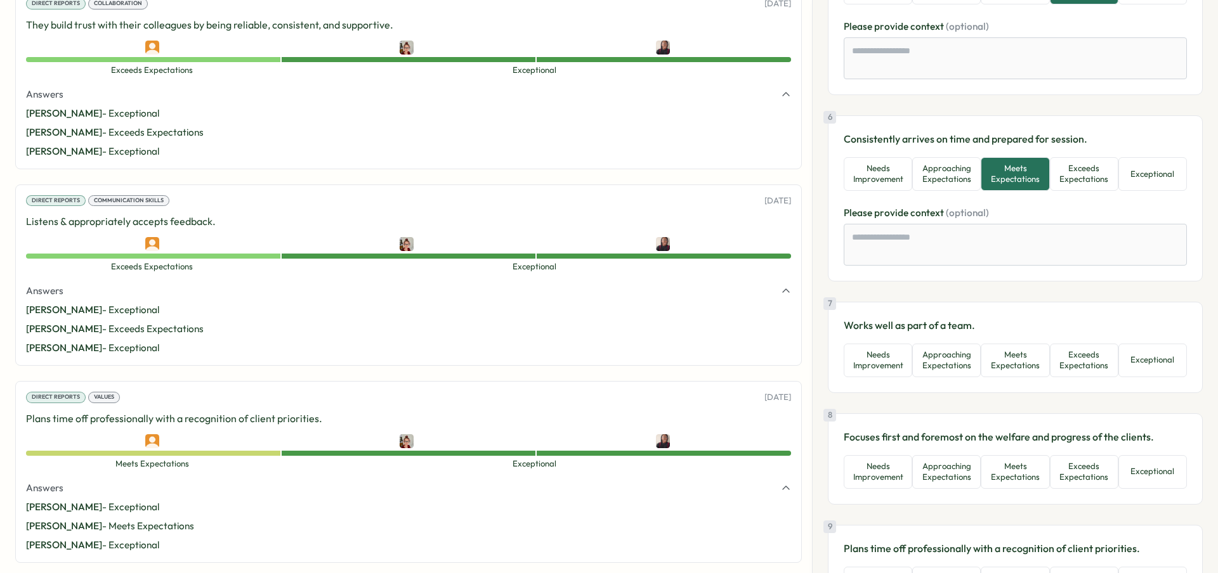
scroll to position [918, 0]
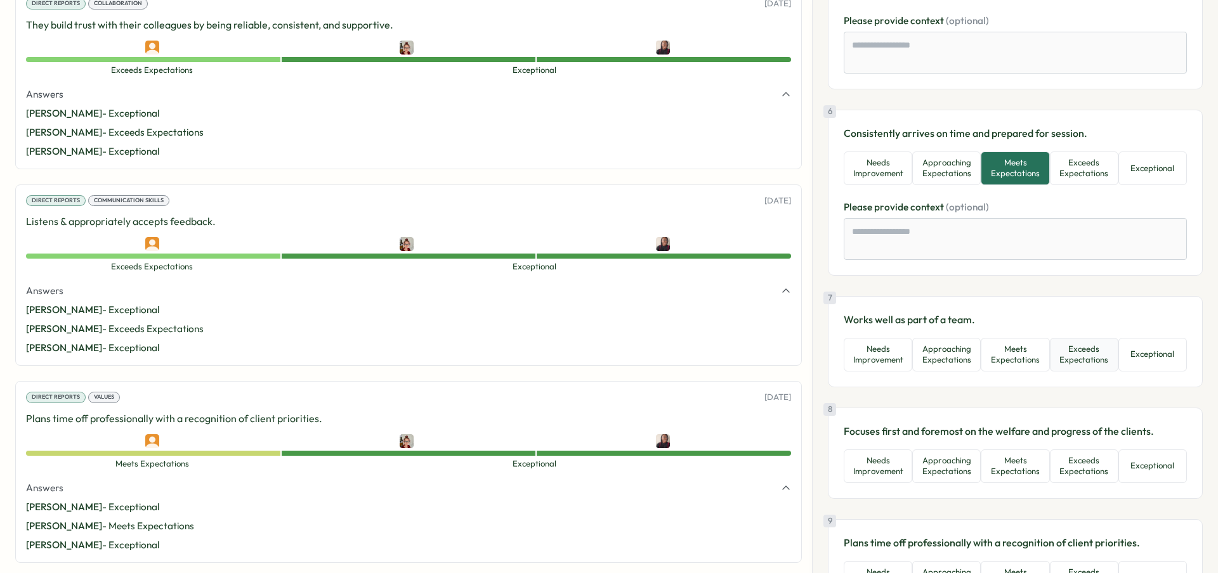
click at [1073, 360] on button "Exceeds Expectations" at bounding box center [1084, 355] width 69 height 34
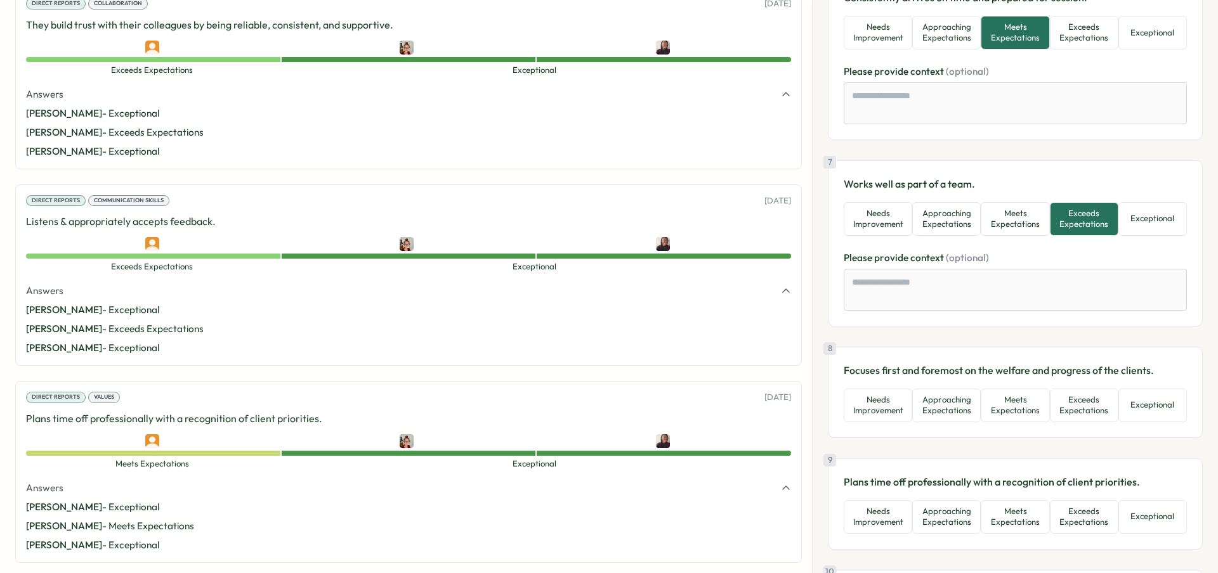
scroll to position [1082, 0]
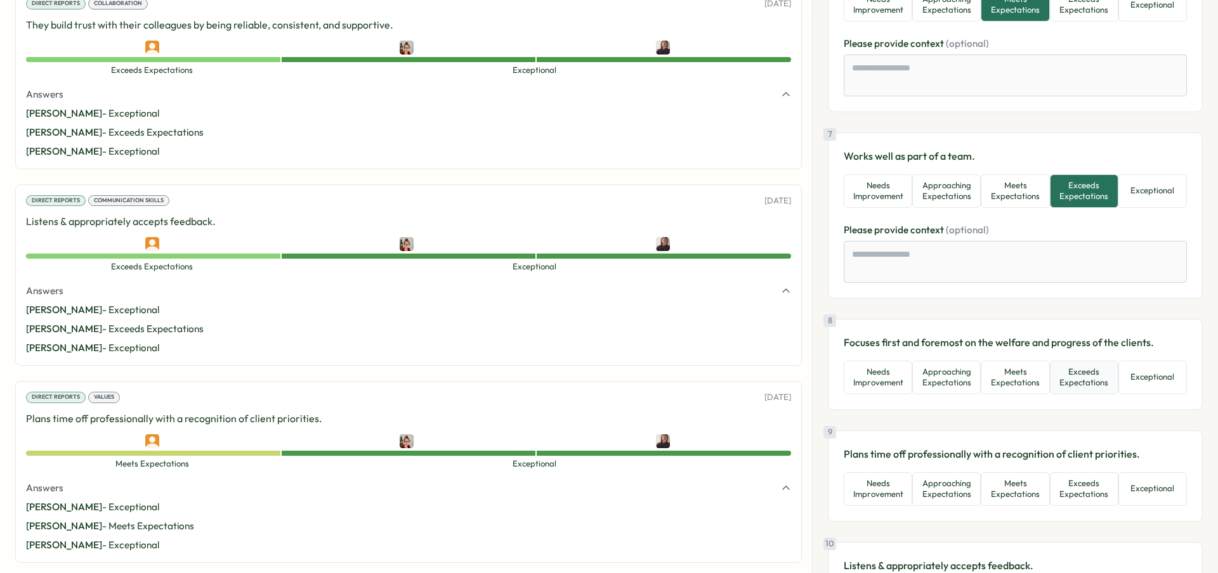
click at [1094, 390] on button "Exceeds Expectations" at bounding box center [1084, 378] width 69 height 34
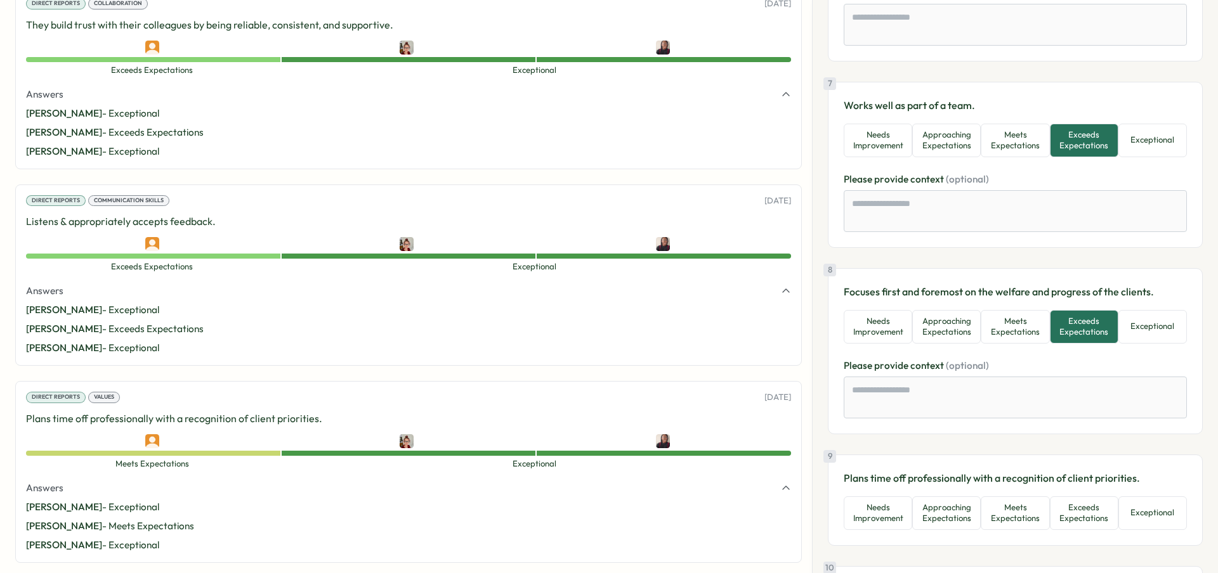
scroll to position [1416, 0]
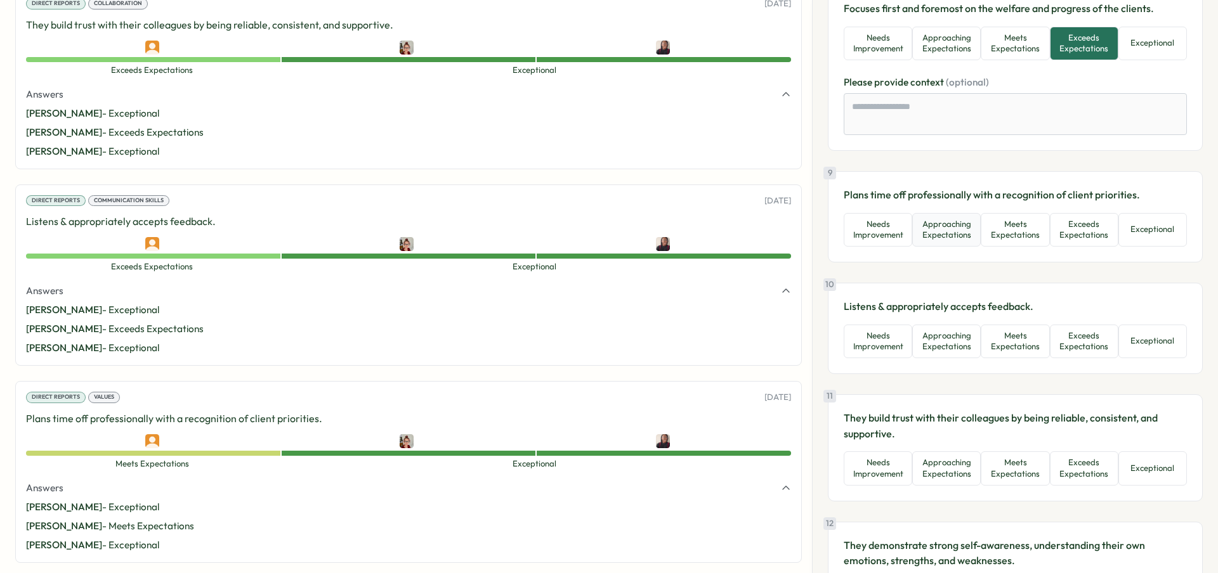
click at [973, 233] on button "Approaching Expectations" at bounding box center [946, 230] width 69 height 34
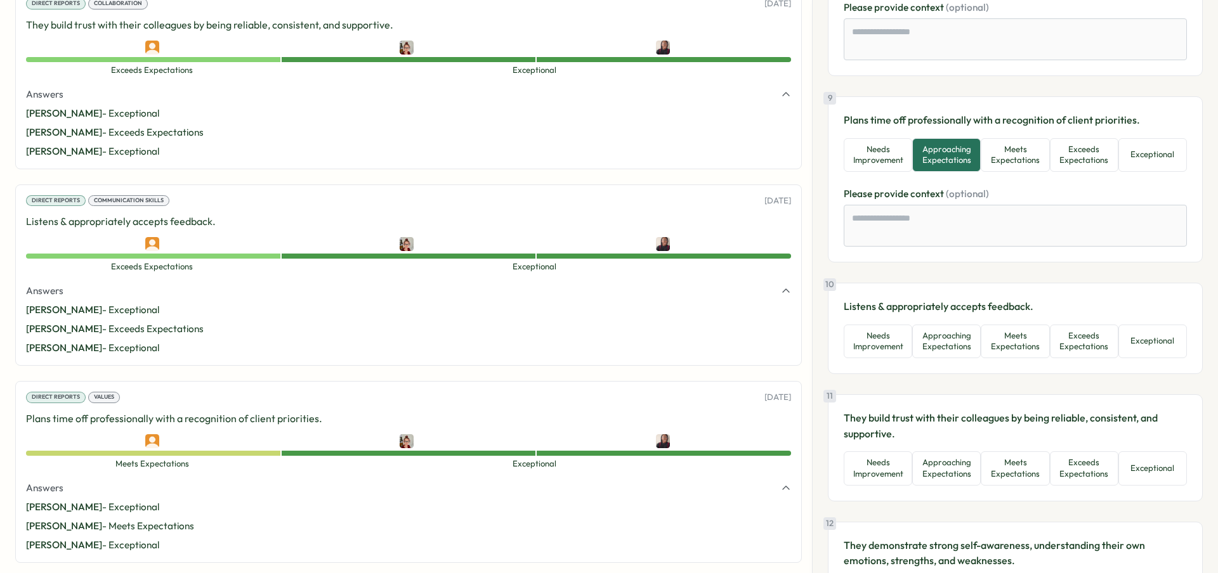
scroll to position [1495, 0]
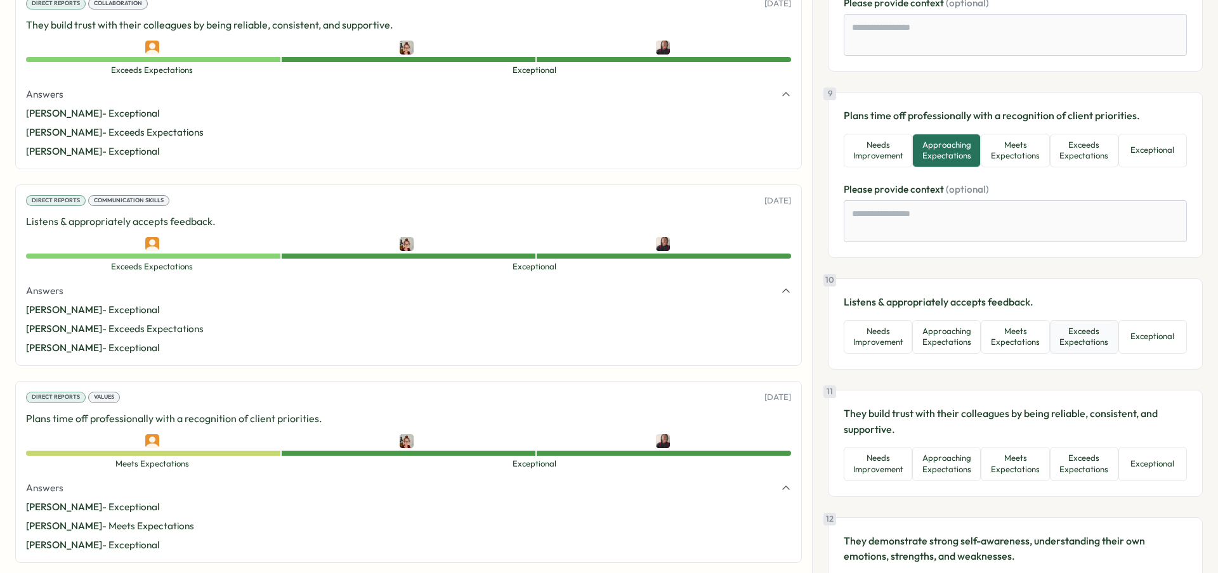
click at [1084, 341] on button "Exceeds Expectations" at bounding box center [1084, 337] width 69 height 34
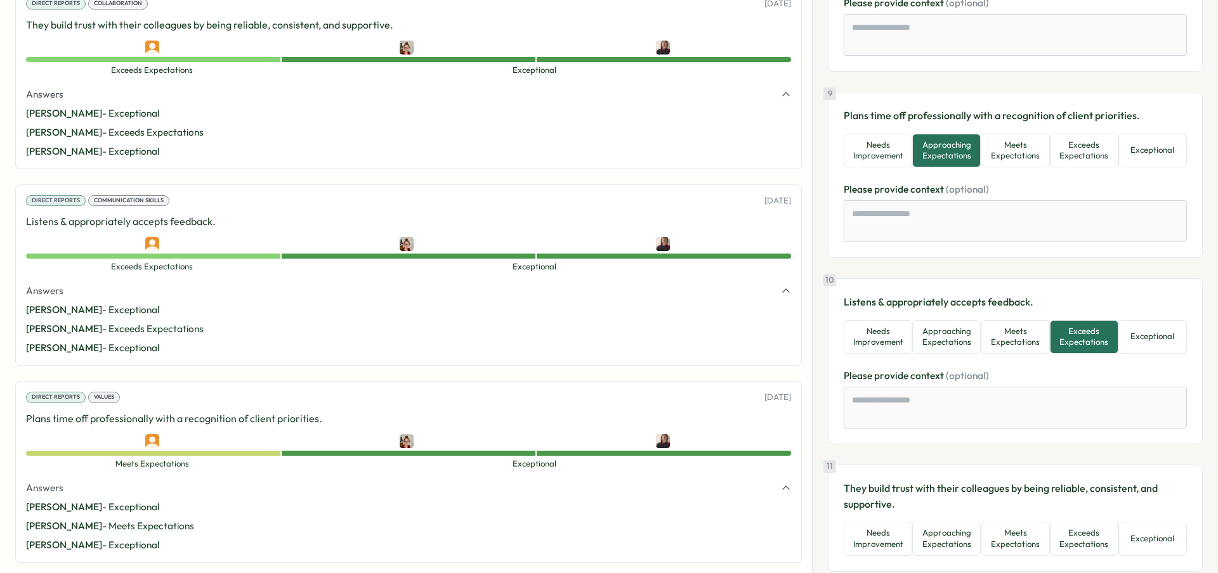
click at [1004, 169] on div "9 Plans time off professionally with a recognition of client priorities. Needs …" at bounding box center [1015, 175] width 375 height 166
click at [1004, 156] on button "Meets Expectations" at bounding box center [1015, 151] width 69 height 34
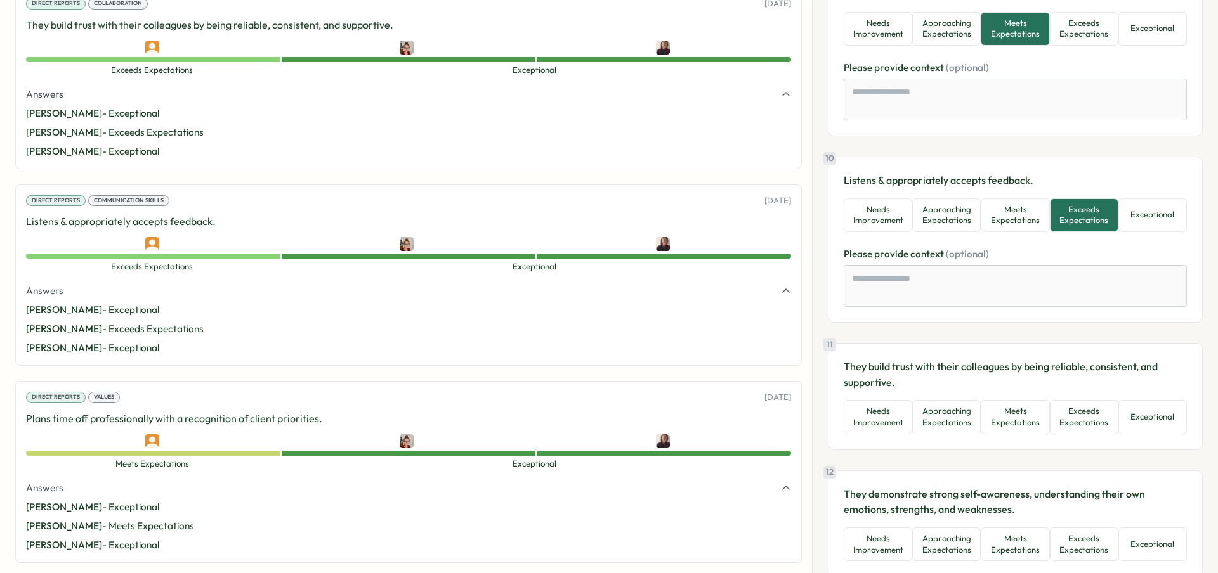
scroll to position [1729, 0]
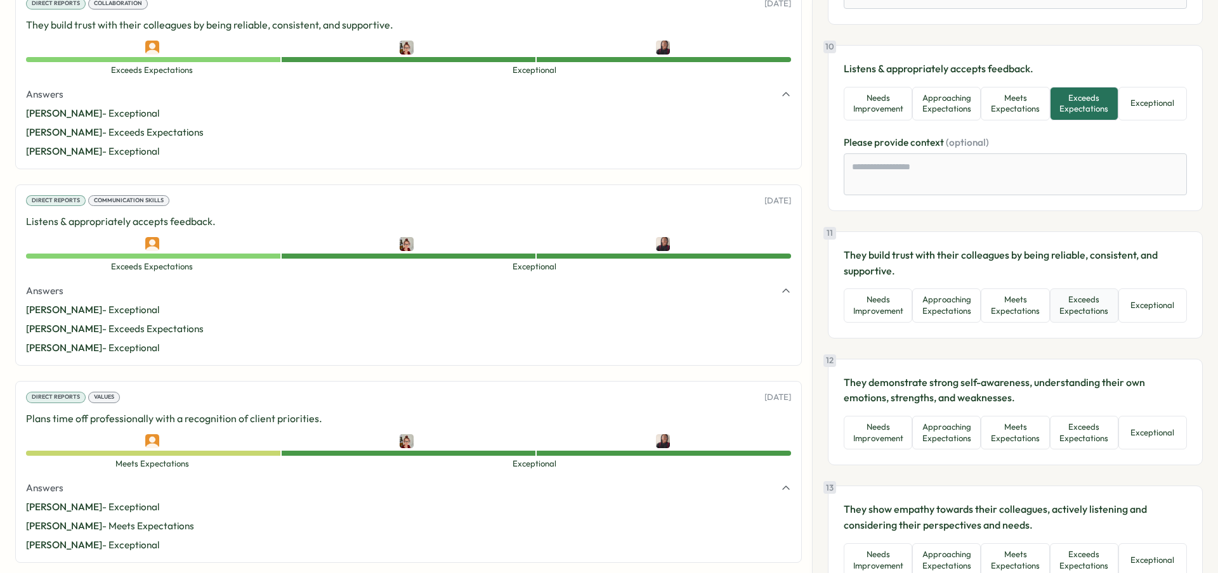
click at [1064, 298] on button "Exceeds Expectations" at bounding box center [1084, 306] width 69 height 34
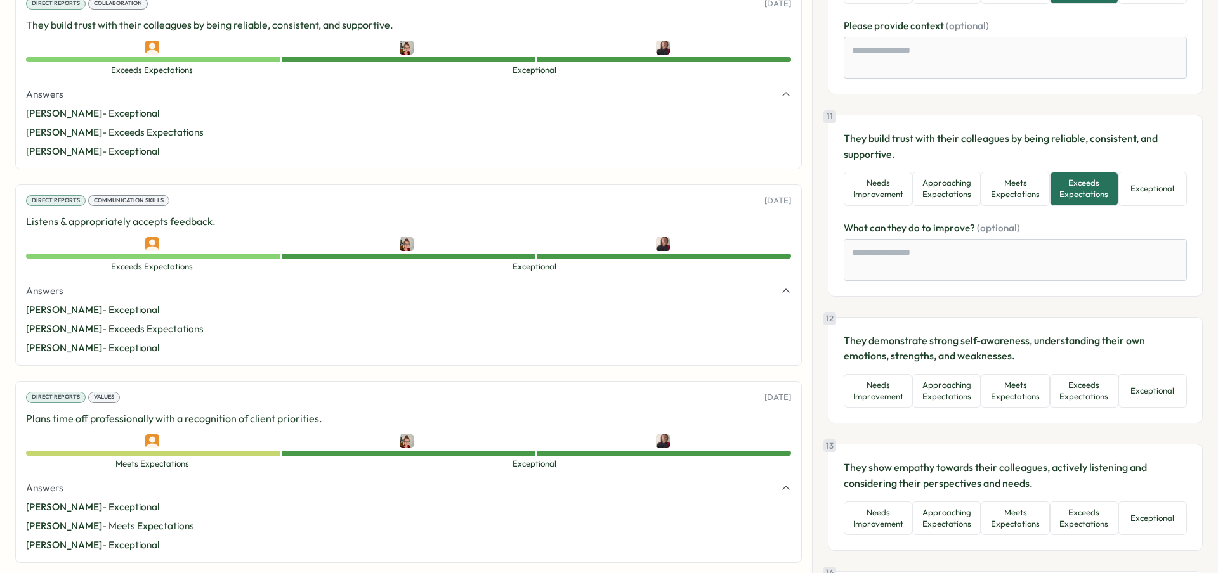
scroll to position [1929, 0]
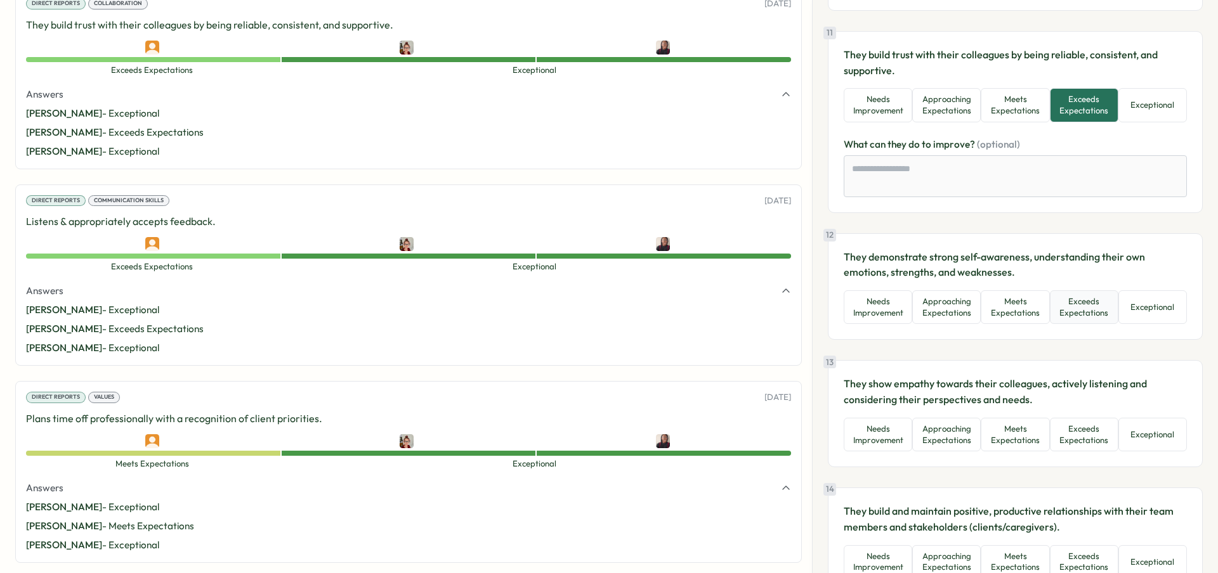
click at [1089, 305] on button "Exceeds Expectations" at bounding box center [1084, 308] width 69 height 34
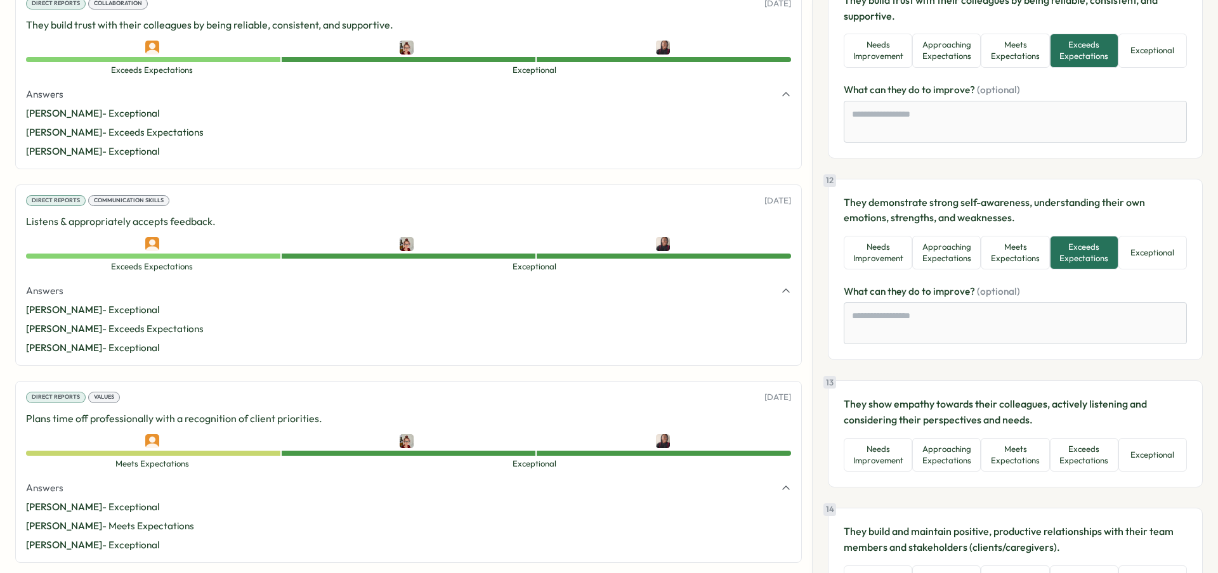
scroll to position [2089, 0]
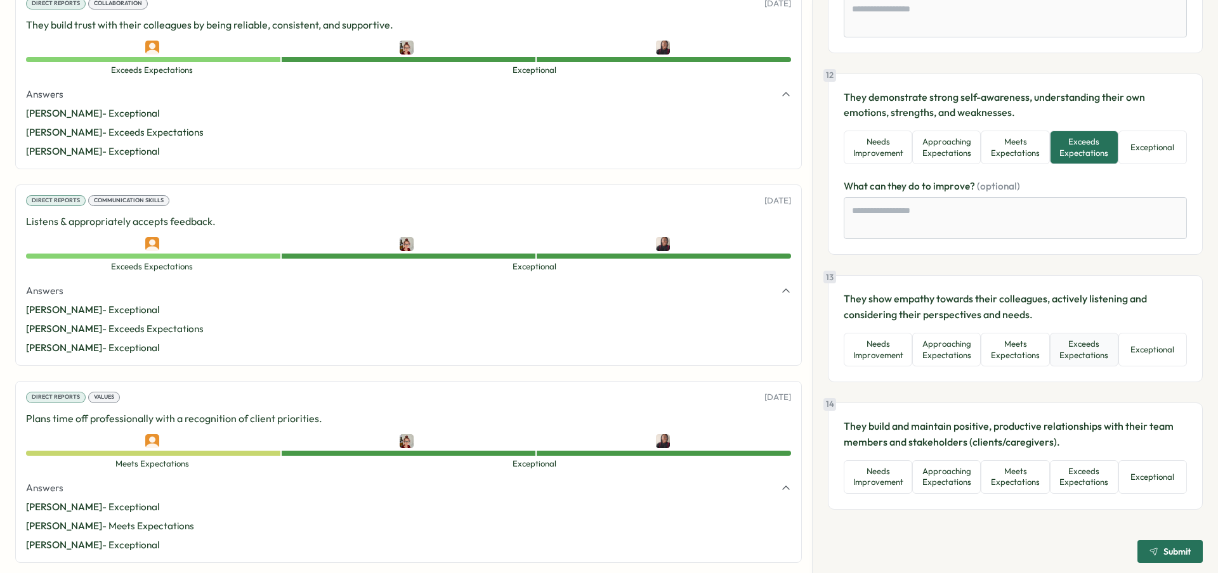
click at [1088, 358] on button "Exceeds Expectations" at bounding box center [1084, 350] width 69 height 34
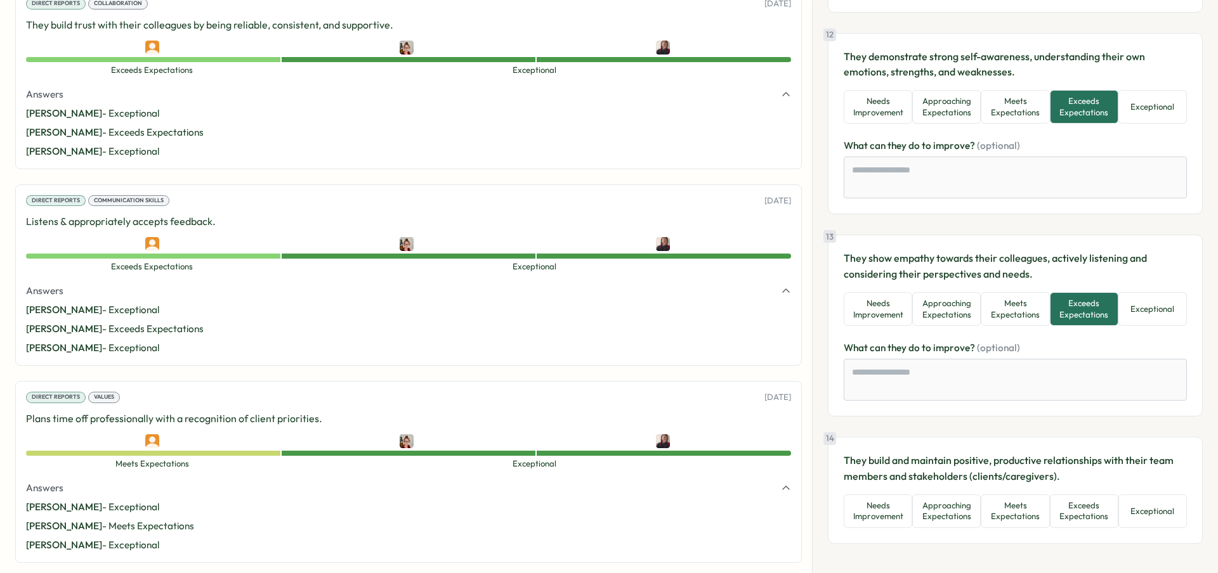
scroll to position [2169, 0]
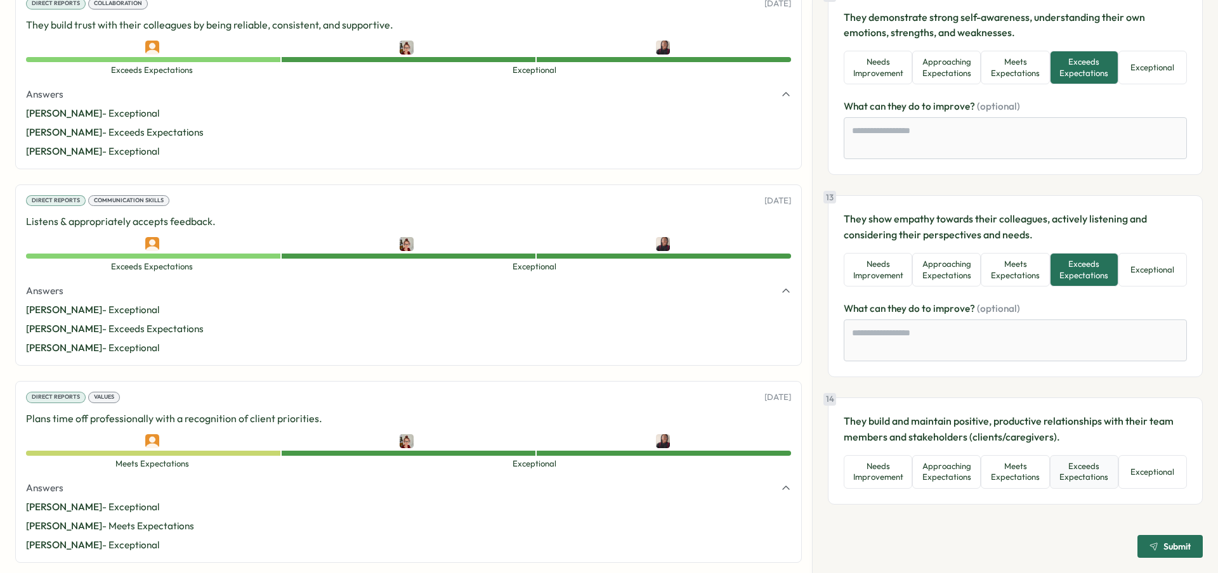
click at [1090, 472] on button "Exceeds Expectations" at bounding box center [1084, 472] width 69 height 34
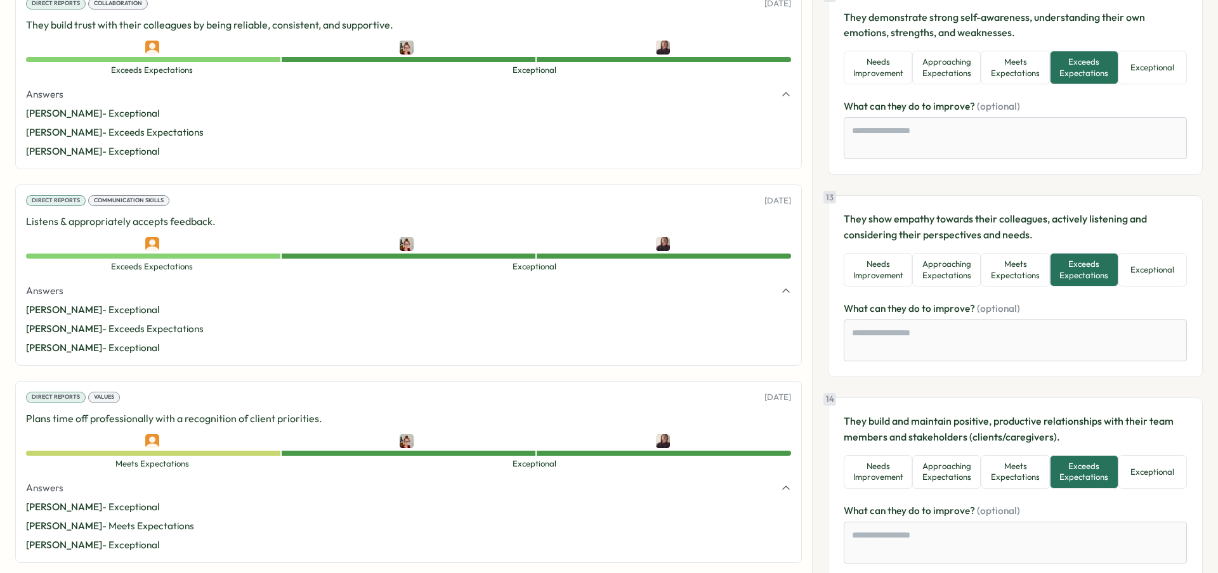
scroll to position [2244, 0]
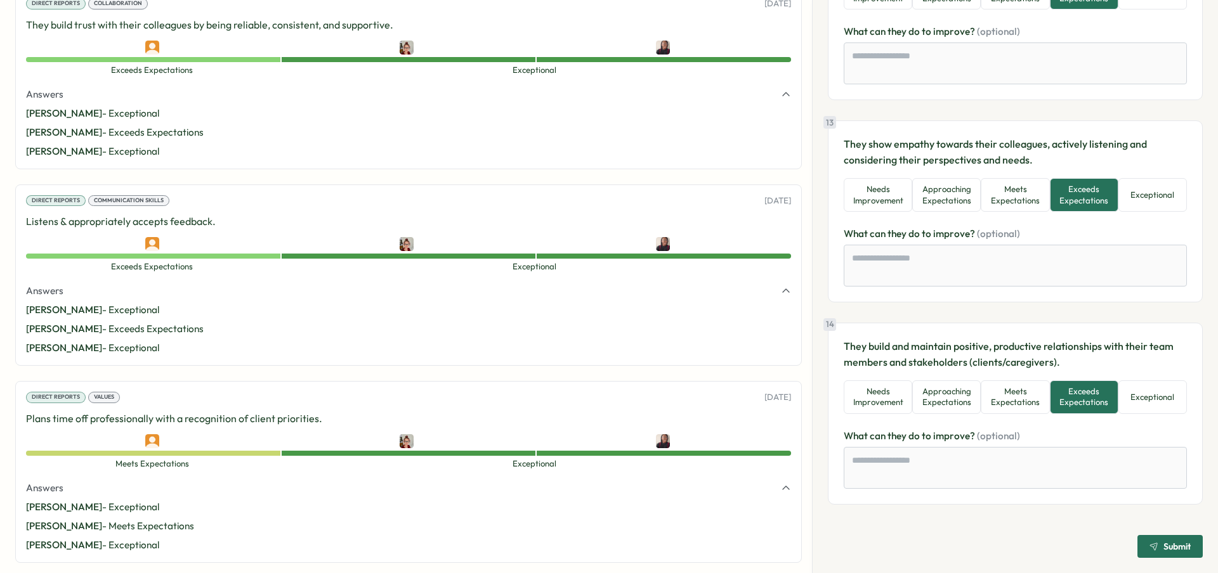
click at [1163, 546] on span "Submit" at bounding box center [1176, 546] width 27 height 9
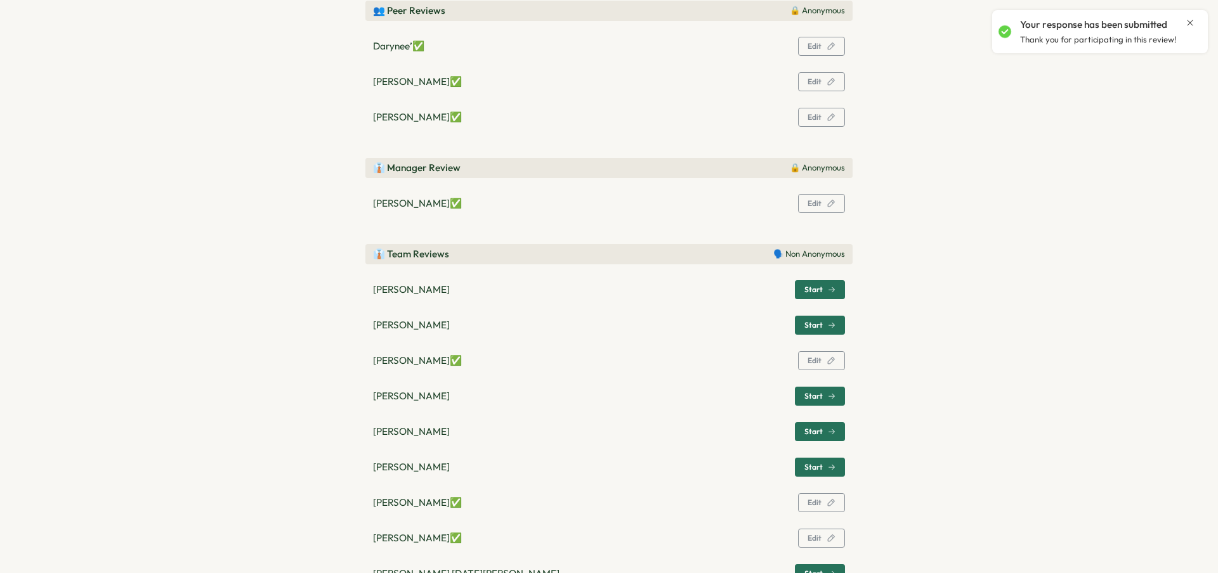
scroll to position [187, 0]
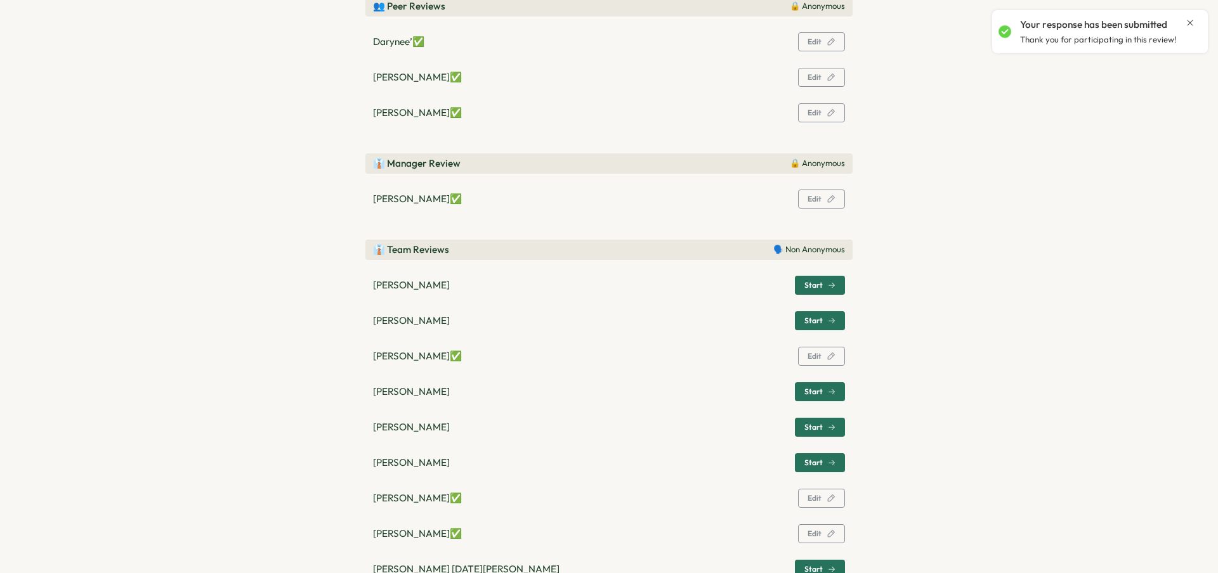
click at [806, 434] on span "Start" at bounding box center [819, 428] width 31 height 18
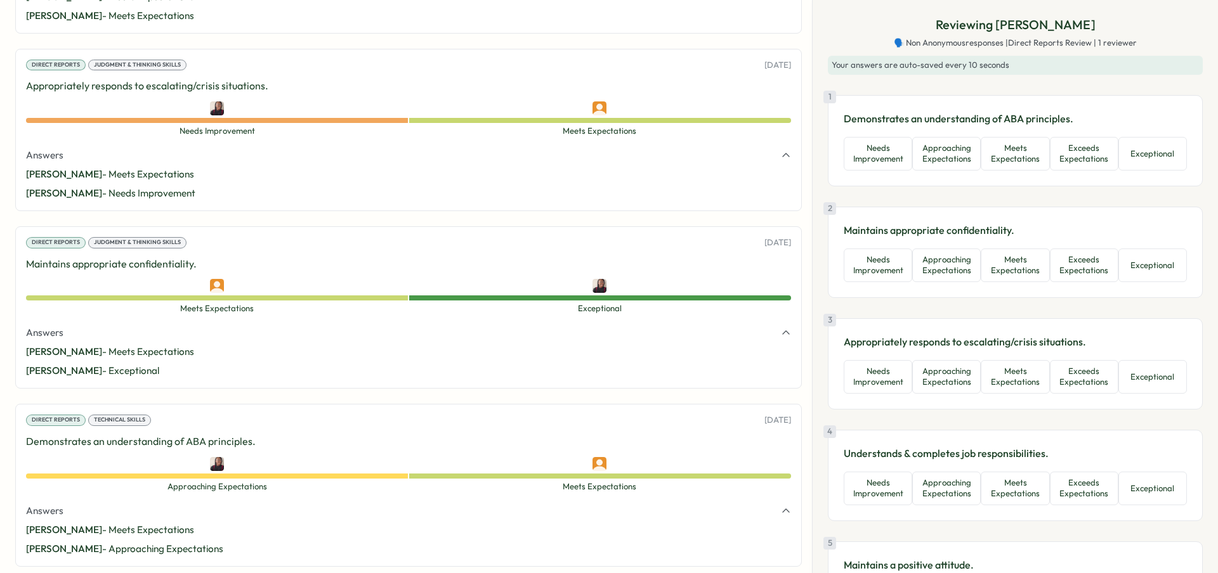
scroll to position [2527, 0]
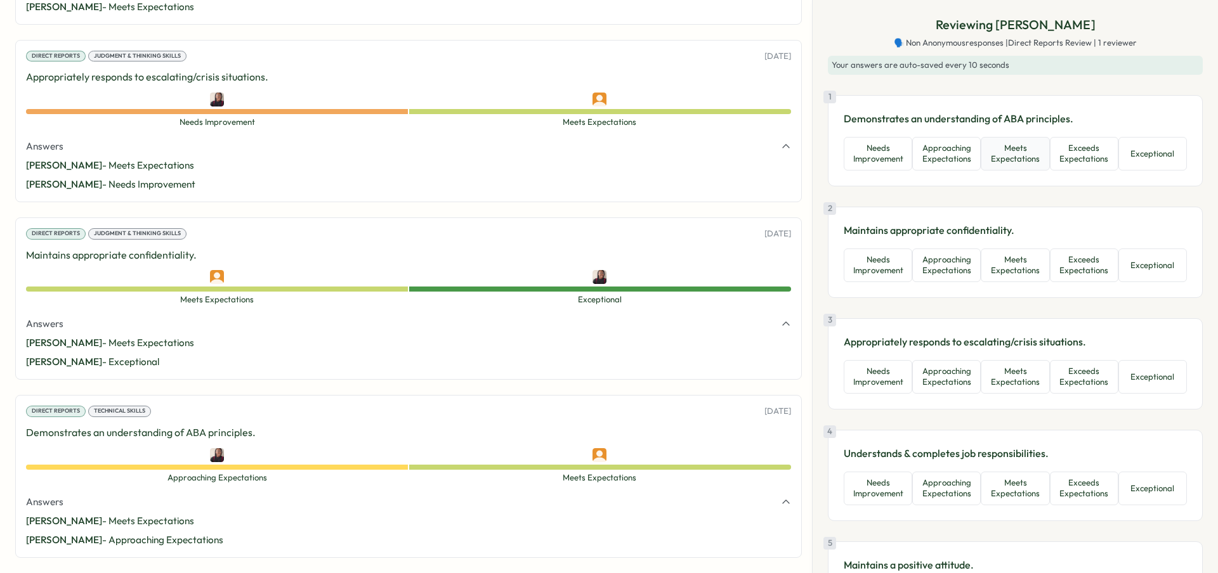
click at [1018, 153] on button "Meets Expectations" at bounding box center [1015, 154] width 69 height 34
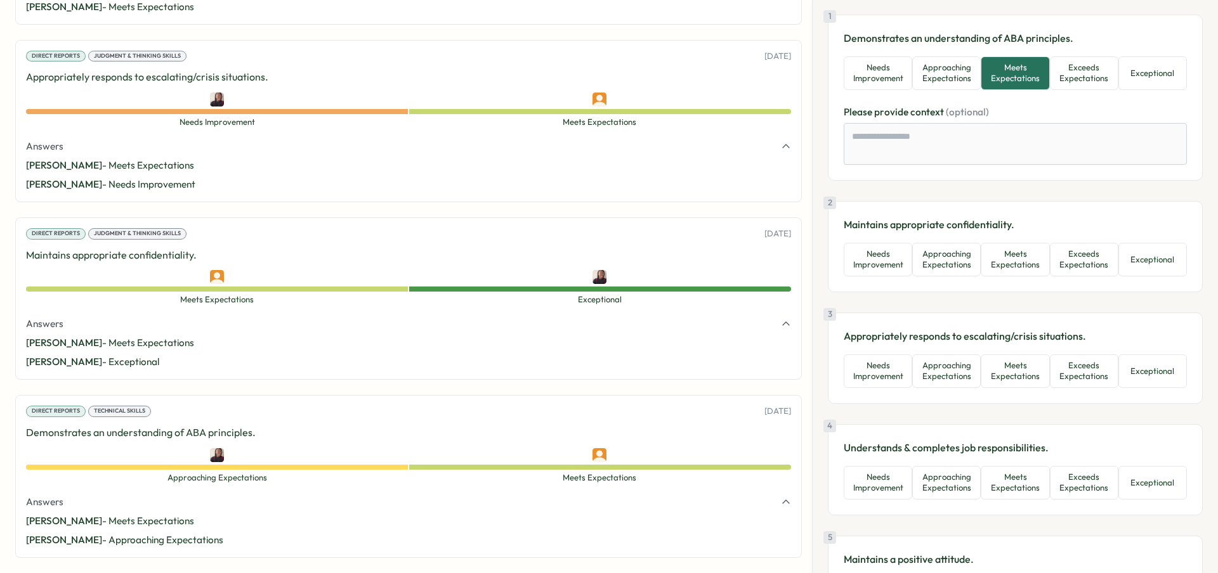
scroll to position [84, 0]
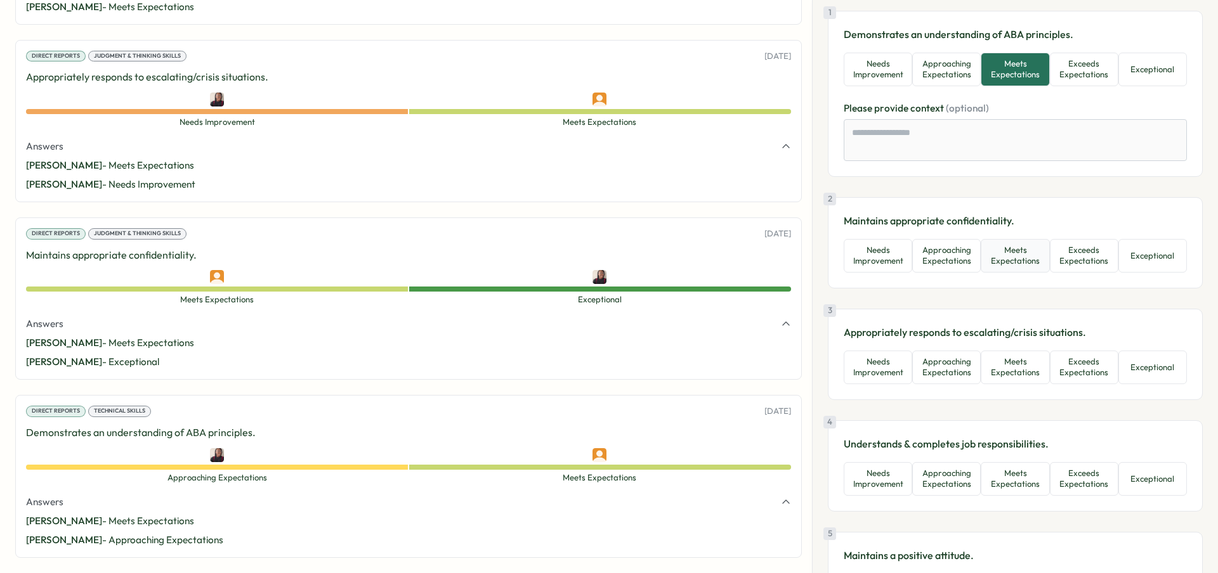
click at [1007, 268] on button "Meets Expectations" at bounding box center [1015, 256] width 69 height 34
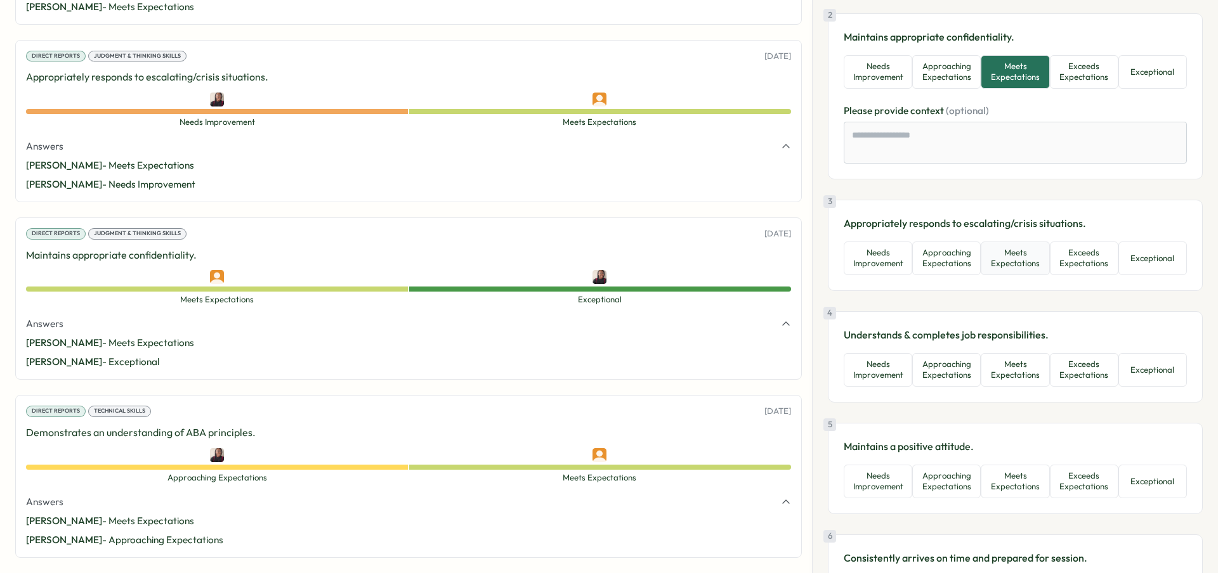
scroll to position [269, 0]
click at [1014, 271] on button "Meets Expectations" at bounding box center [1015, 258] width 69 height 34
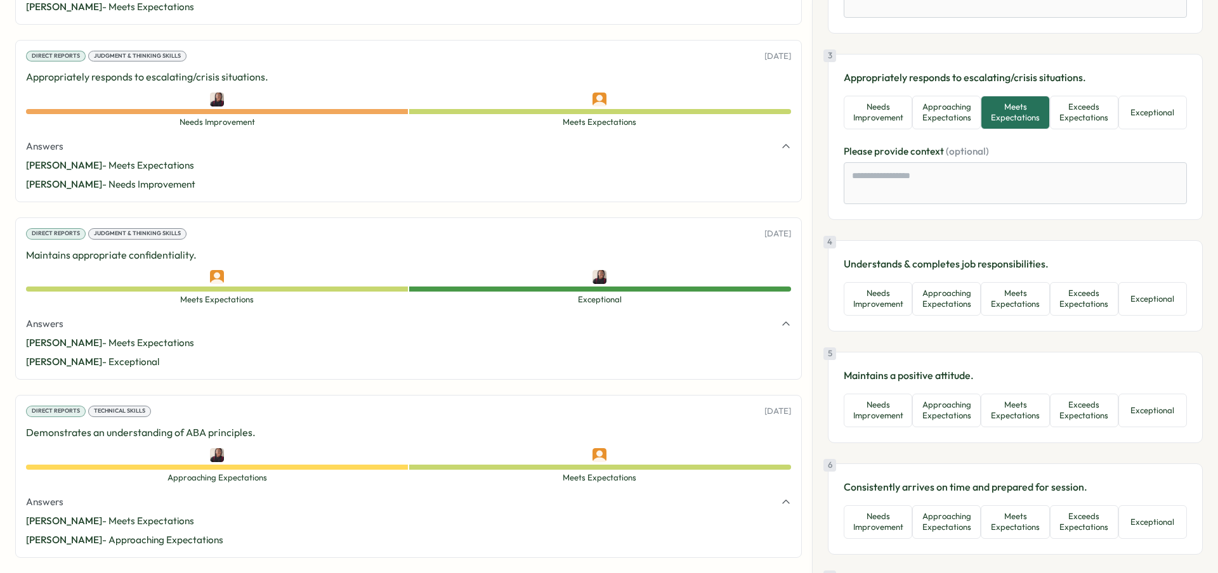
scroll to position [424, 0]
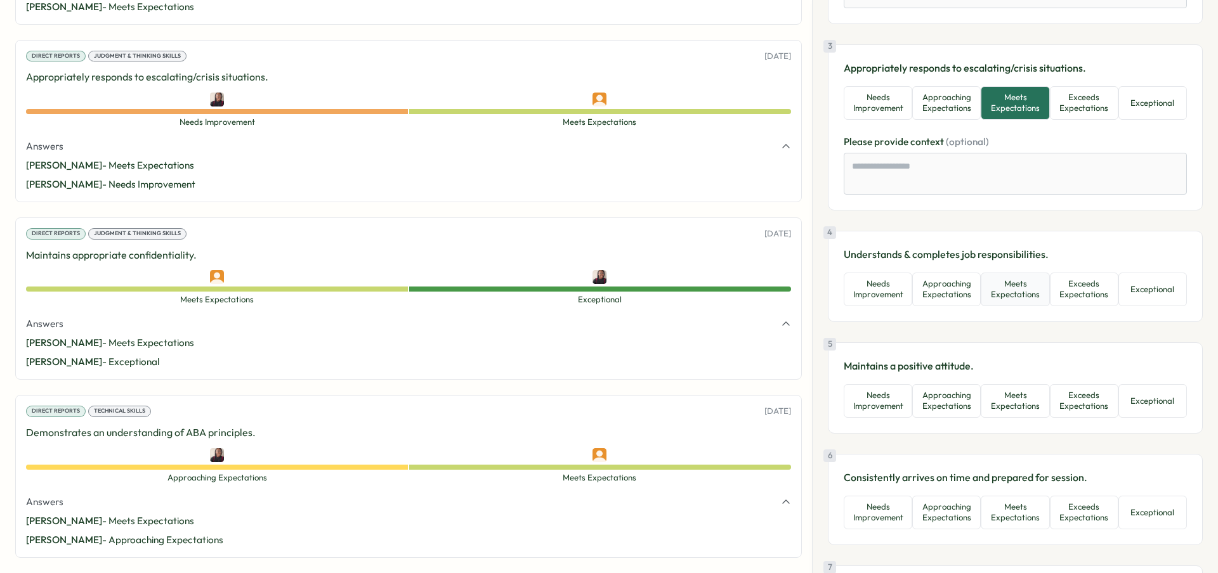
click at [1017, 304] on button "Meets Expectations" at bounding box center [1015, 290] width 69 height 34
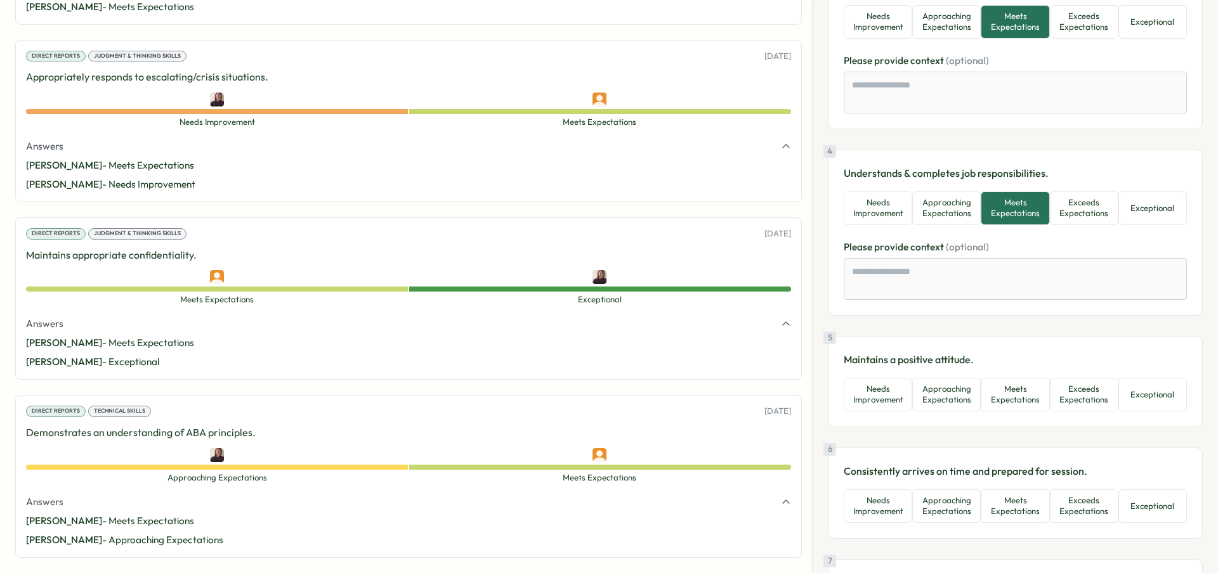
scroll to position [547, 0]
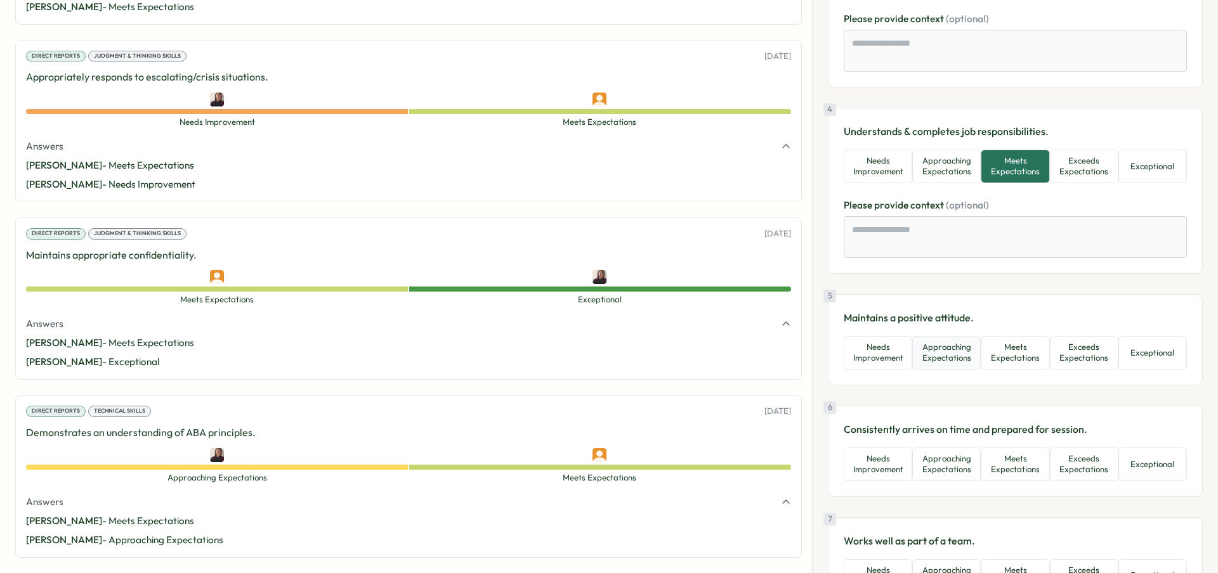
click at [974, 363] on button "Approaching Expectations" at bounding box center [946, 353] width 69 height 34
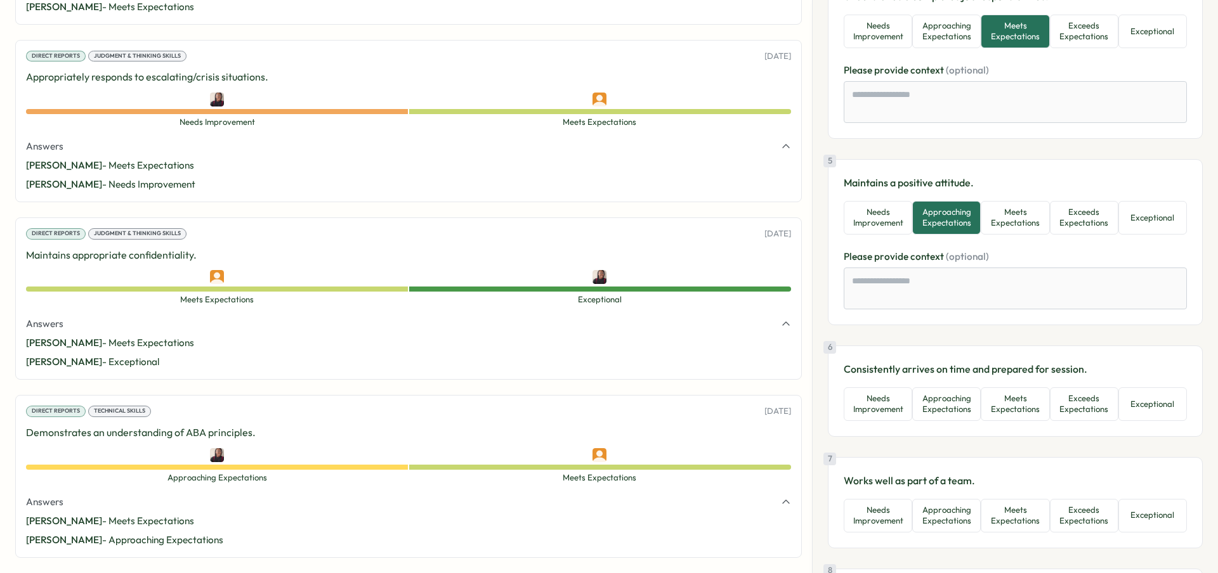
scroll to position [736, 0]
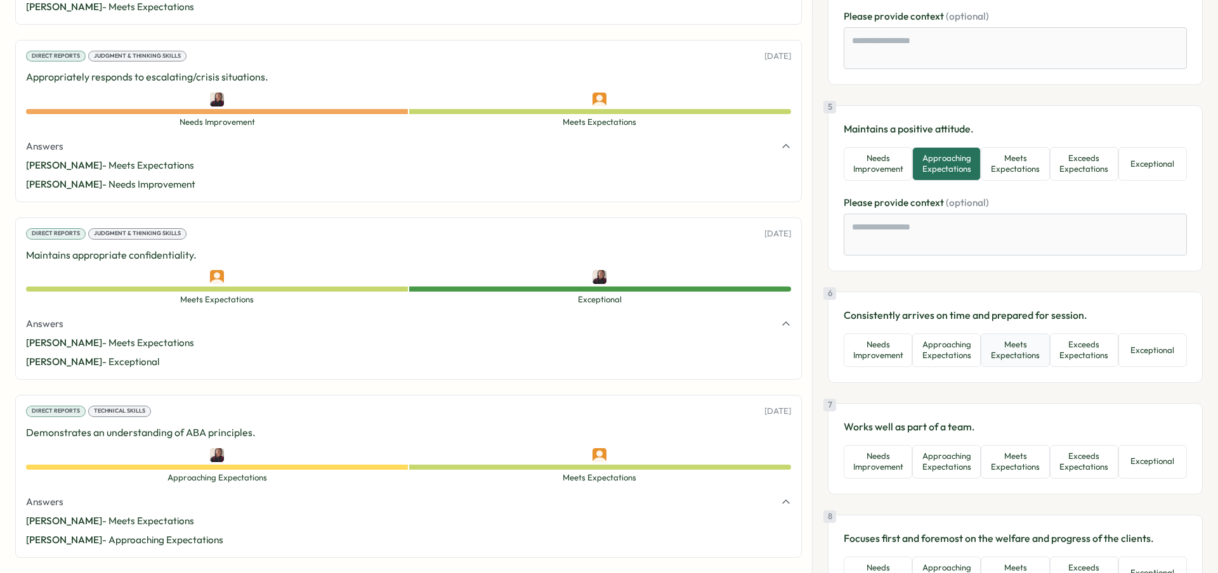
click at [1010, 361] on button "Meets Expectations" at bounding box center [1015, 351] width 69 height 34
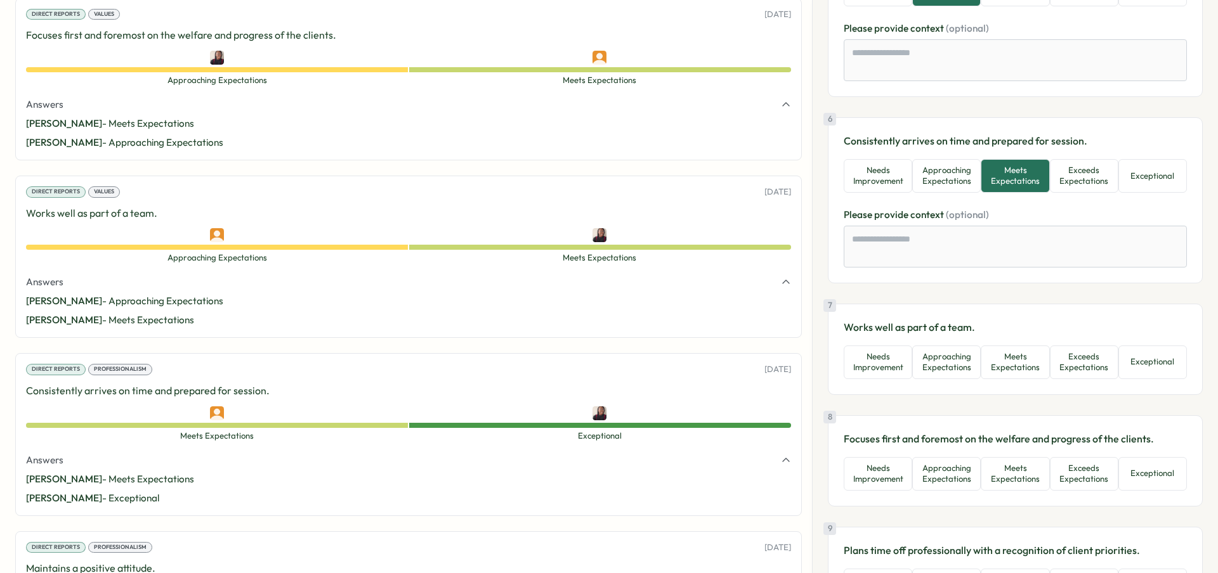
scroll to position [1671, 0]
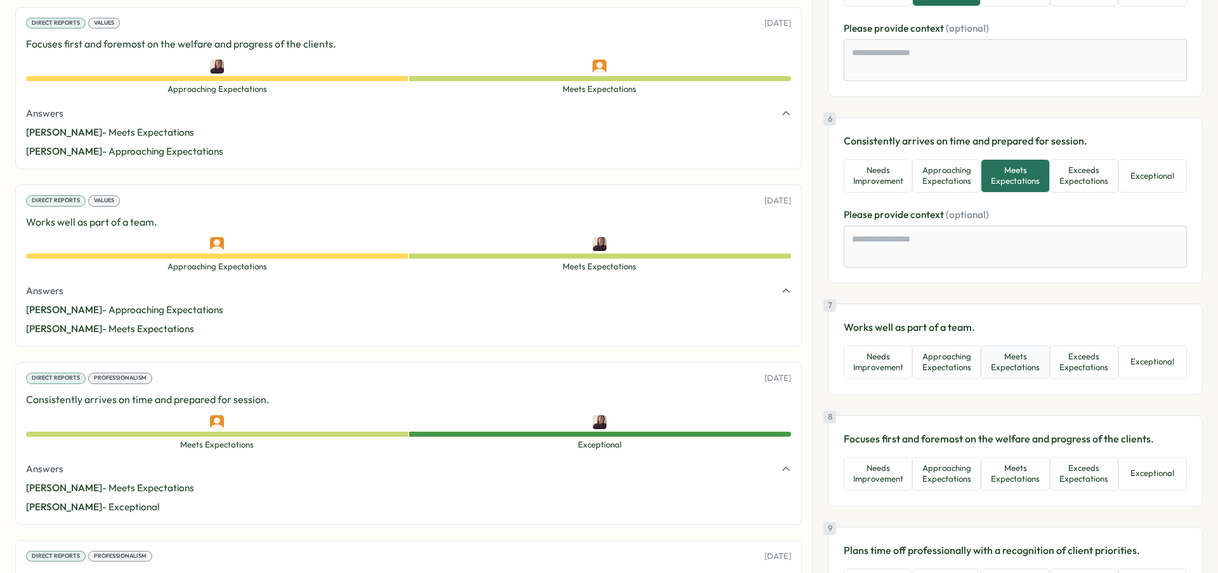
click at [1017, 347] on button "Meets Expectations" at bounding box center [1015, 363] width 69 height 34
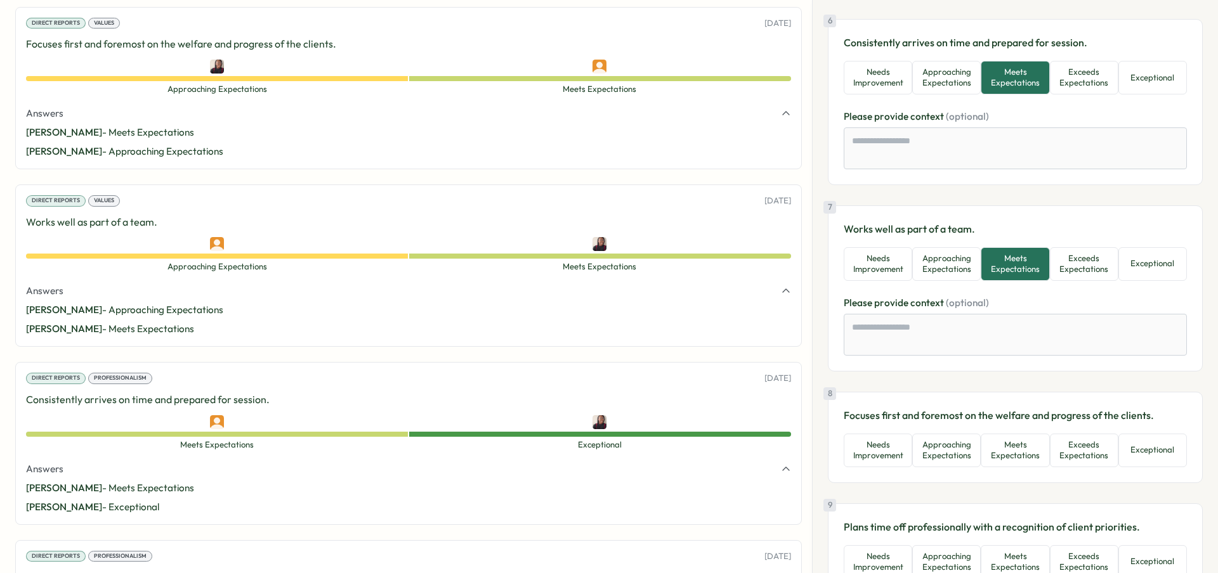
scroll to position [1101, 0]
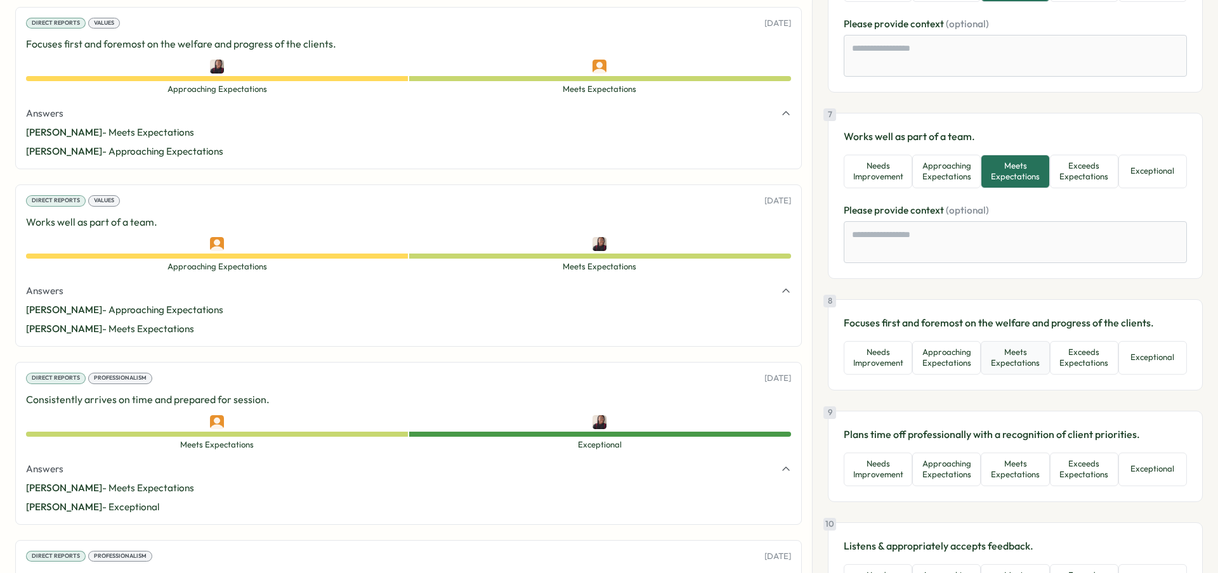
click at [1012, 365] on button "Meets Expectations" at bounding box center [1015, 358] width 69 height 34
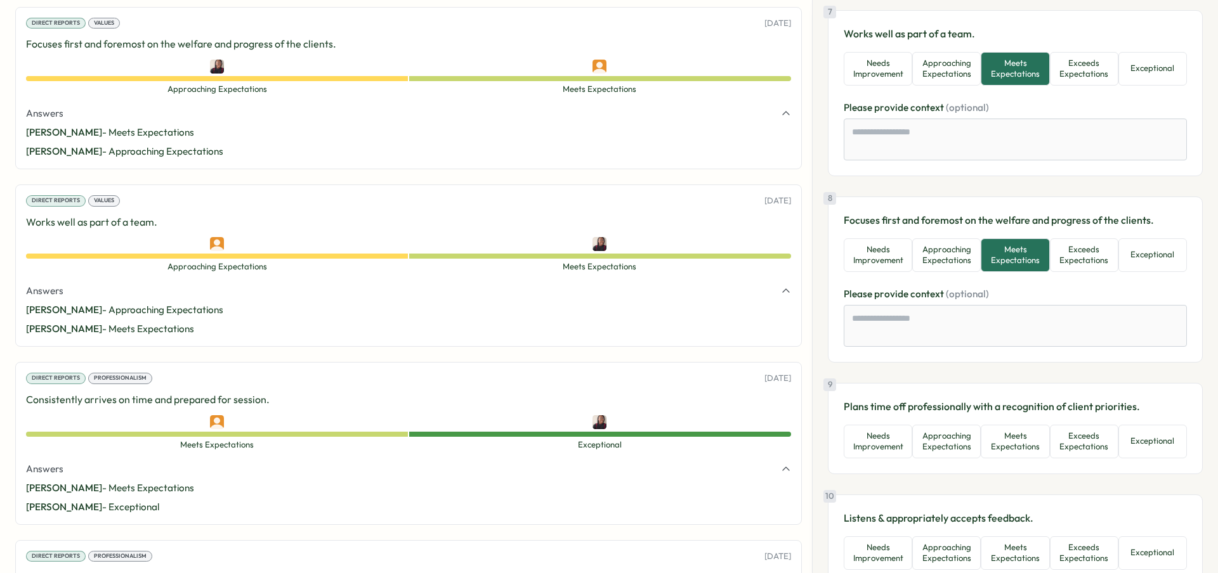
scroll to position [1257, 0]
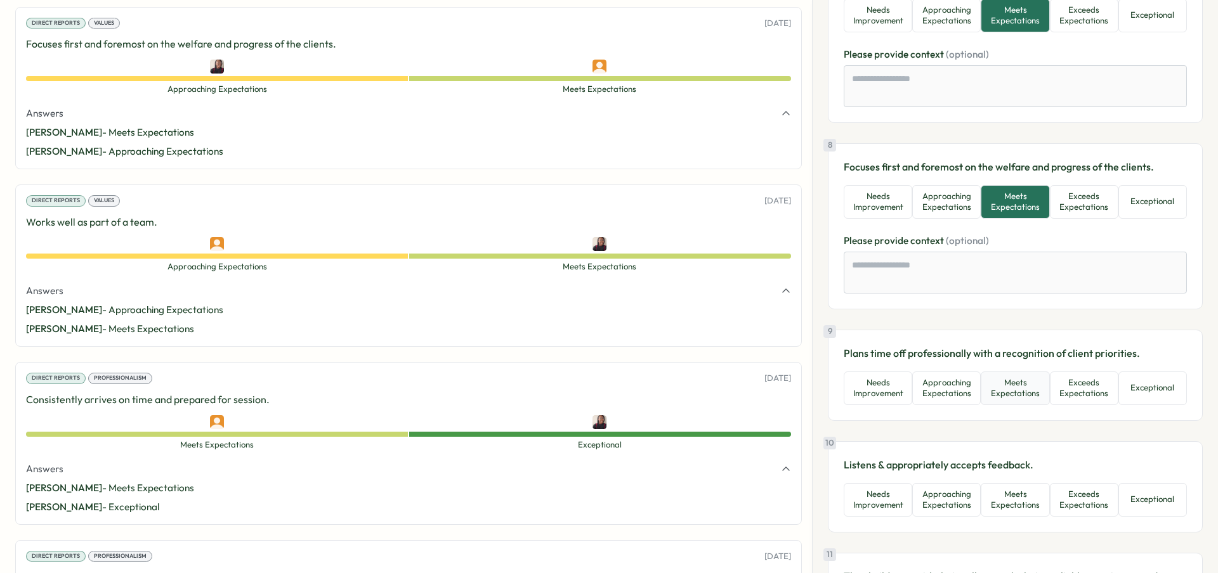
click at [1009, 397] on button "Meets Expectations" at bounding box center [1015, 389] width 69 height 34
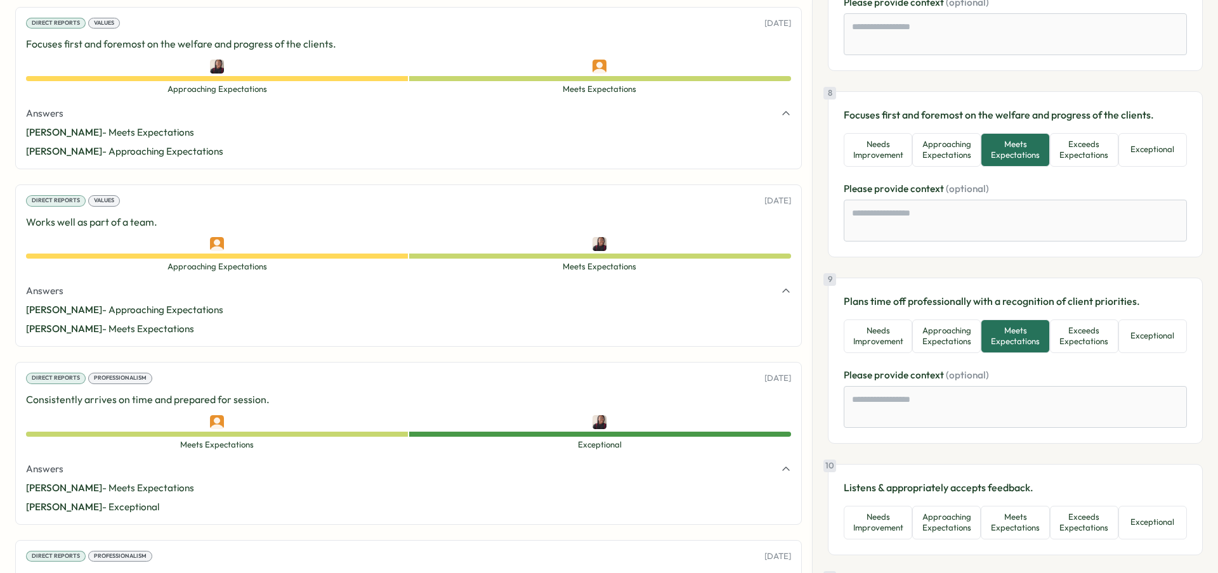
scroll to position [1311, 0]
click at [968, 349] on button "Approaching Expectations" at bounding box center [946, 335] width 69 height 34
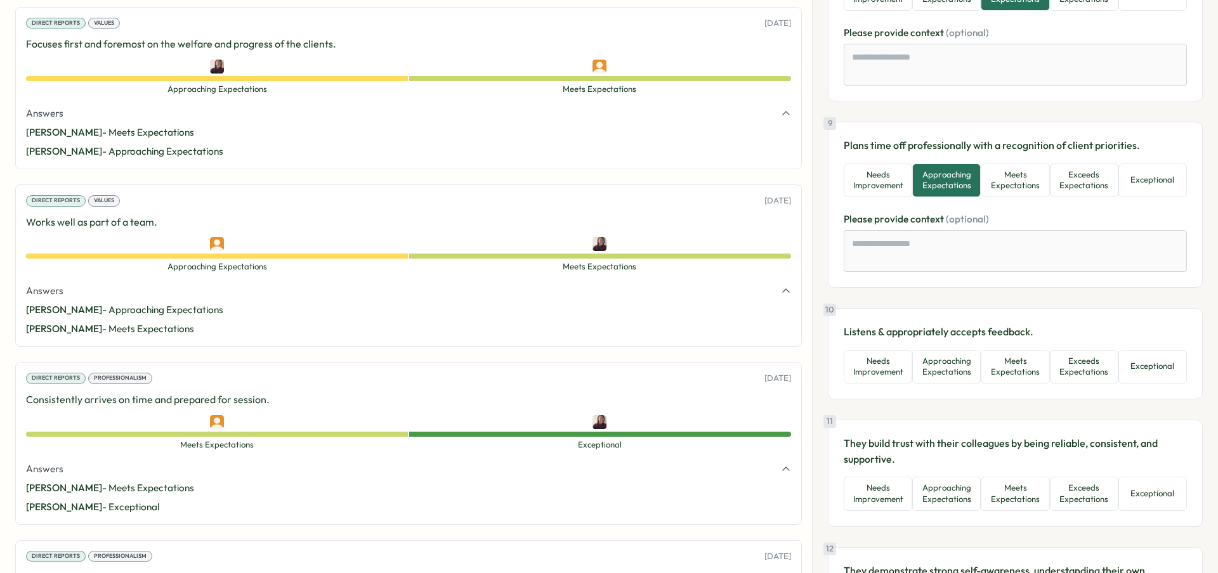
scroll to position [1468, 0]
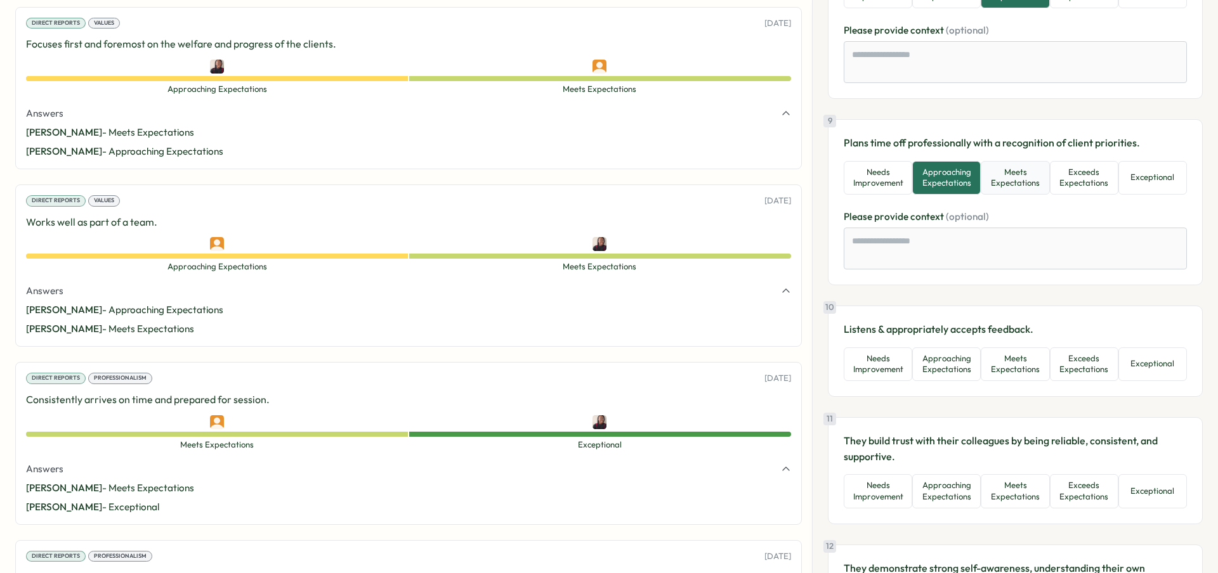
click at [1028, 185] on button "Meets Expectations" at bounding box center [1015, 178] width 69 height 34
click at [969, 369] on button "Approaching Expectations" at bounding box center [946, 365] width 69 height 34
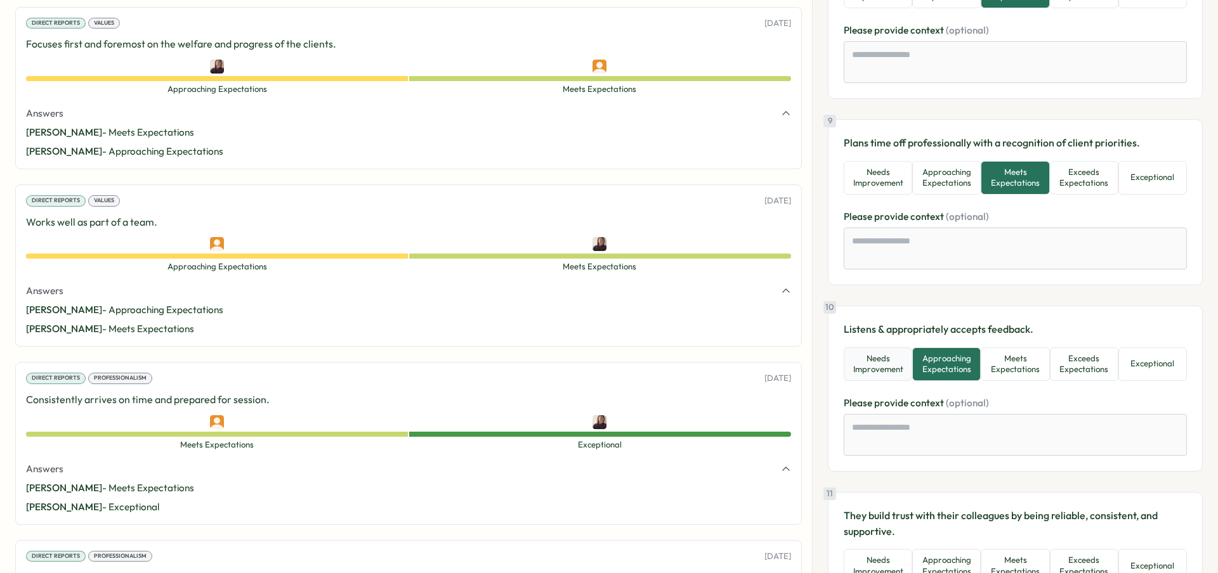
click at [904, 370] on button "Needs Improvement" at bounding box center [878, 365] width 69 height 34
click at [927, 369] on button "Approaching Expectations" at bounding box center [946, 365] width 69 height 34
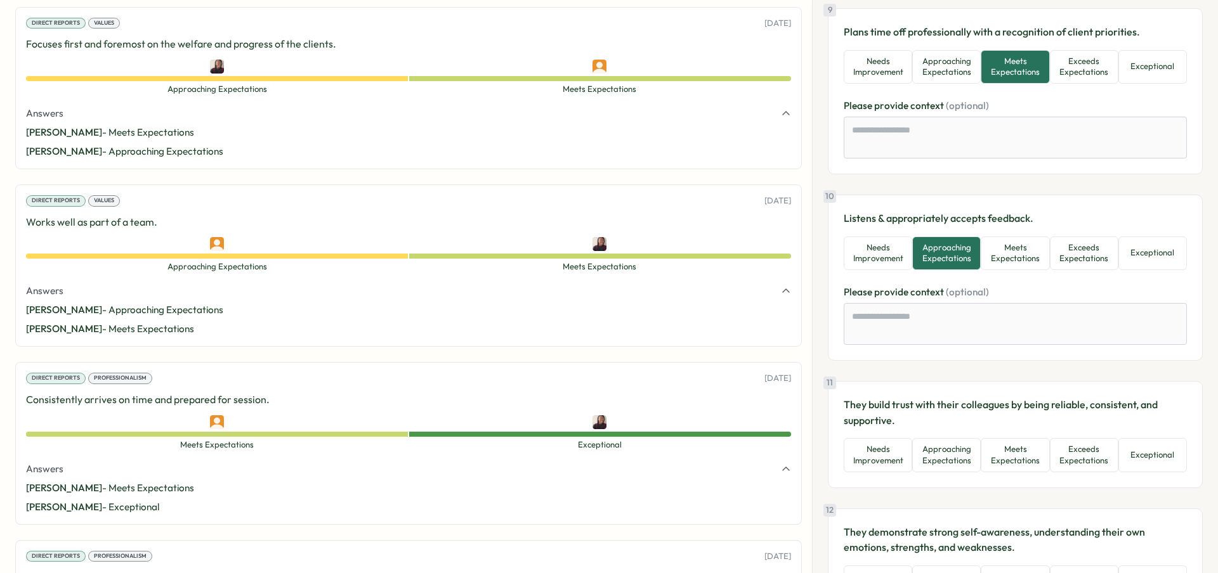
scroll to position [1666, 0]
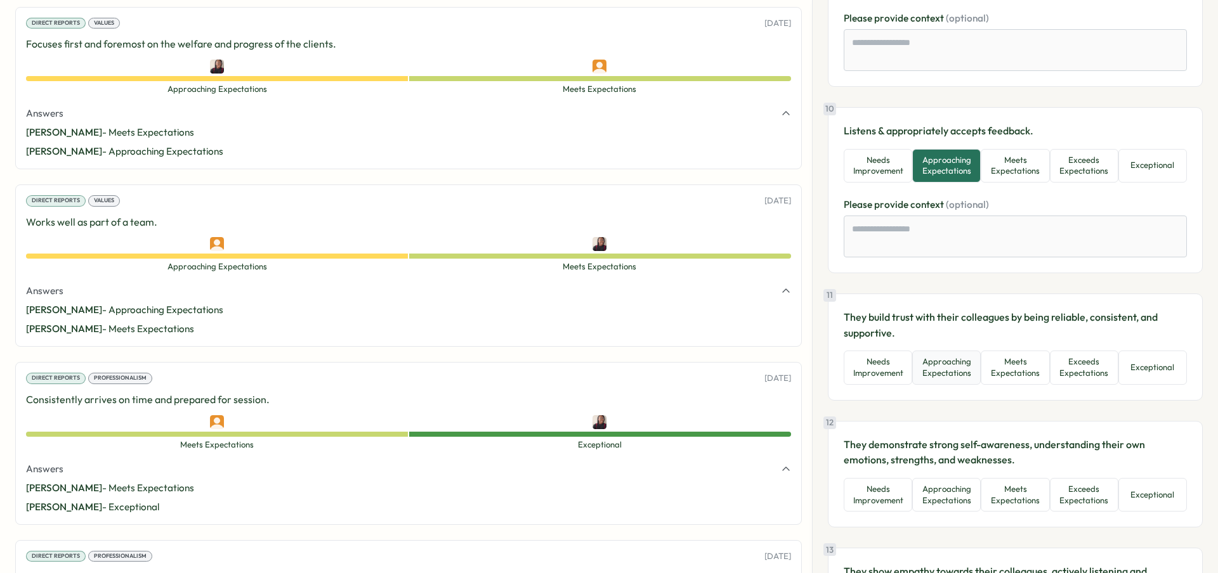
click at [962, 375] on button "Approaching Expectations" at bounding box center [946, 368] width 69 height 34
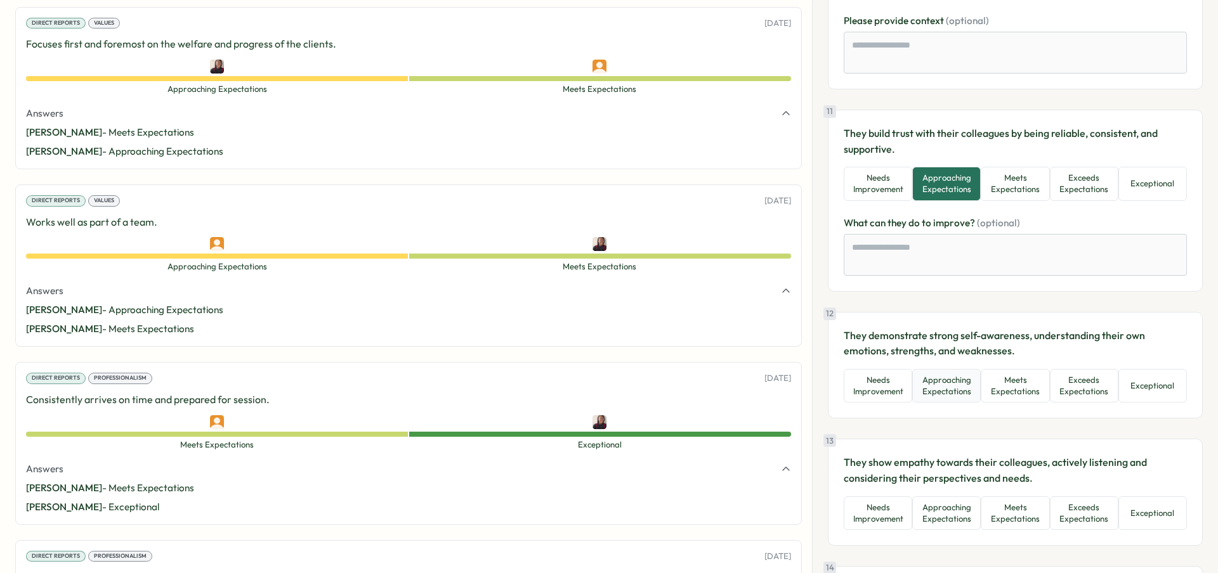
scroll to position [1851, 0]
click at [966, 399] on button "Approaching Expectations" at bounding box center [946, 386] width 69 height 34
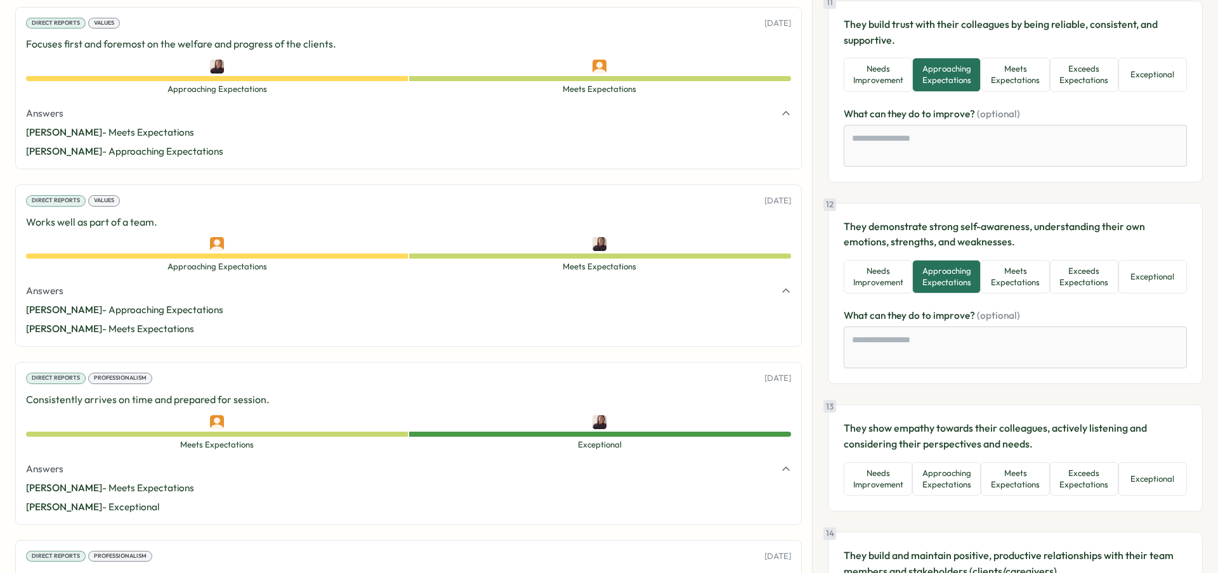
scroll to position [2031, 0]
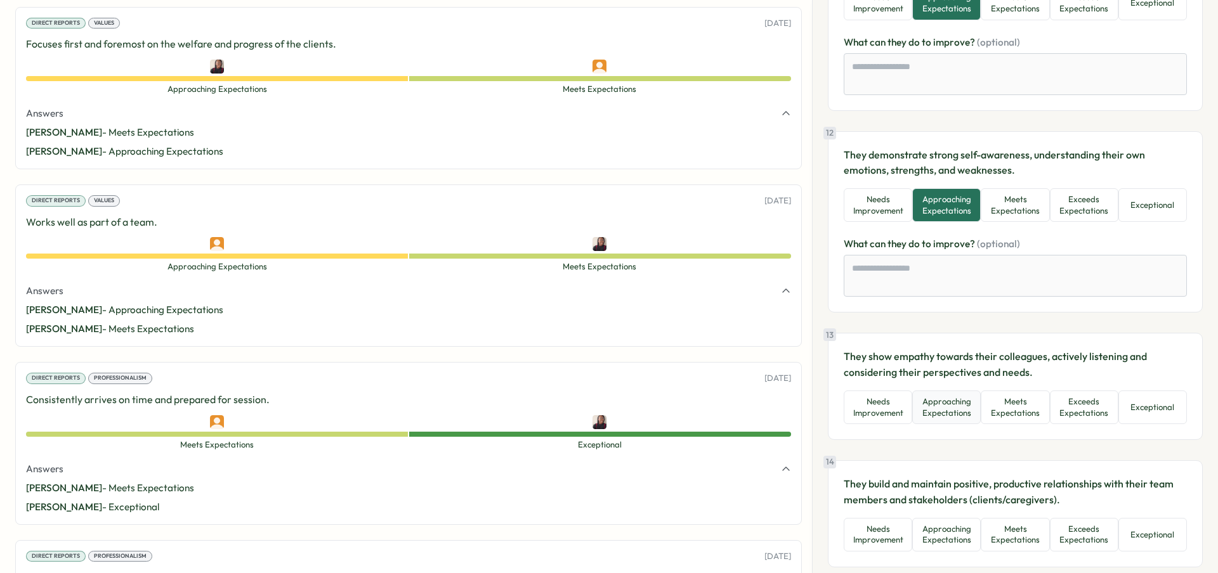
click at [964, 419] on button "Approaching Expectations" at bounding box center [946, 408] width 69 height 34
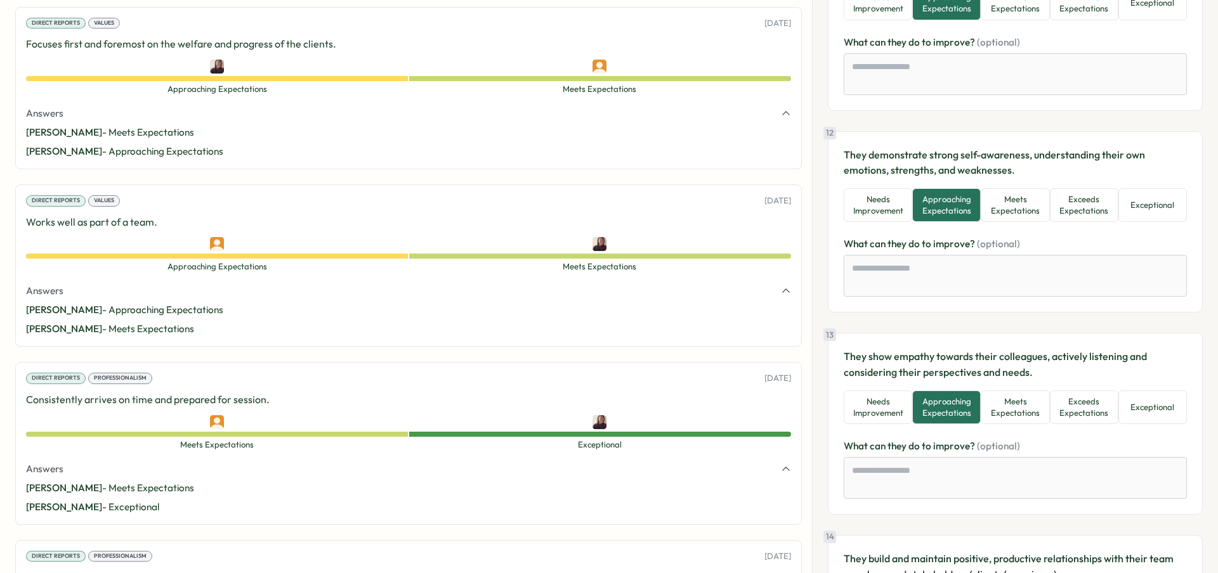
scroll to position [2169, 0]
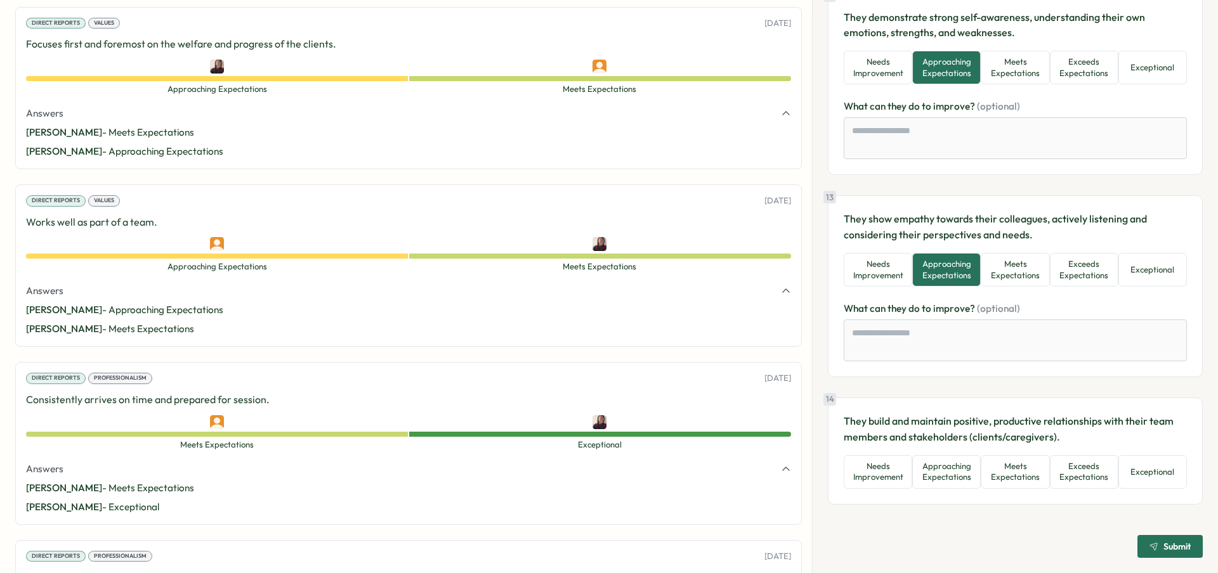
click at [964, 463] on button "Approaching Expectations" at bounding box center [946, 472] width 69 height 34
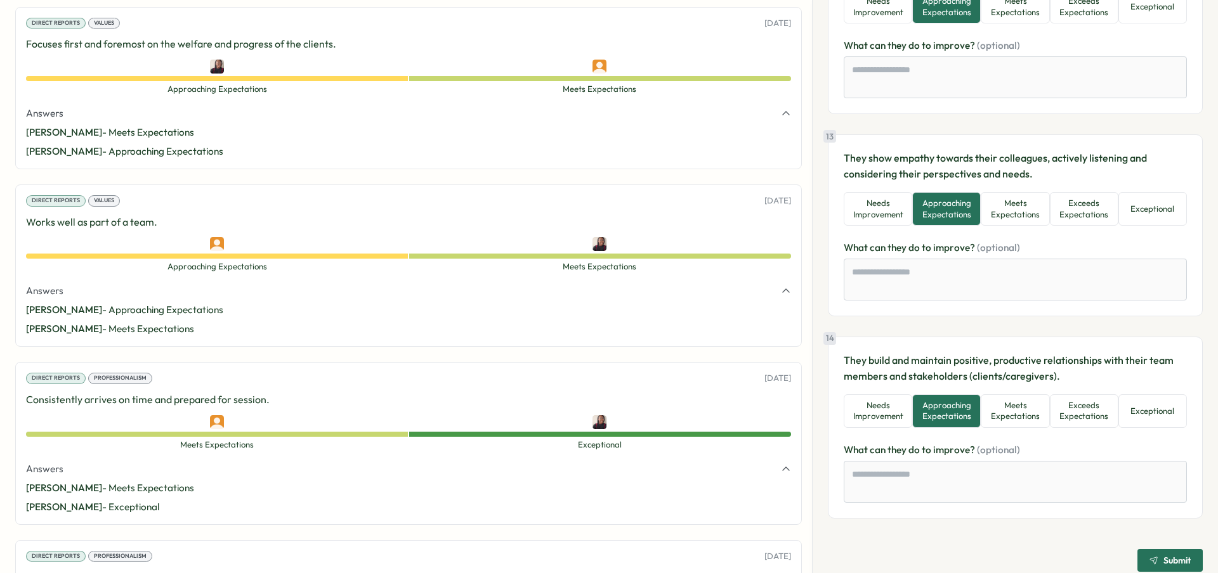
scroll to position [2244, 0]
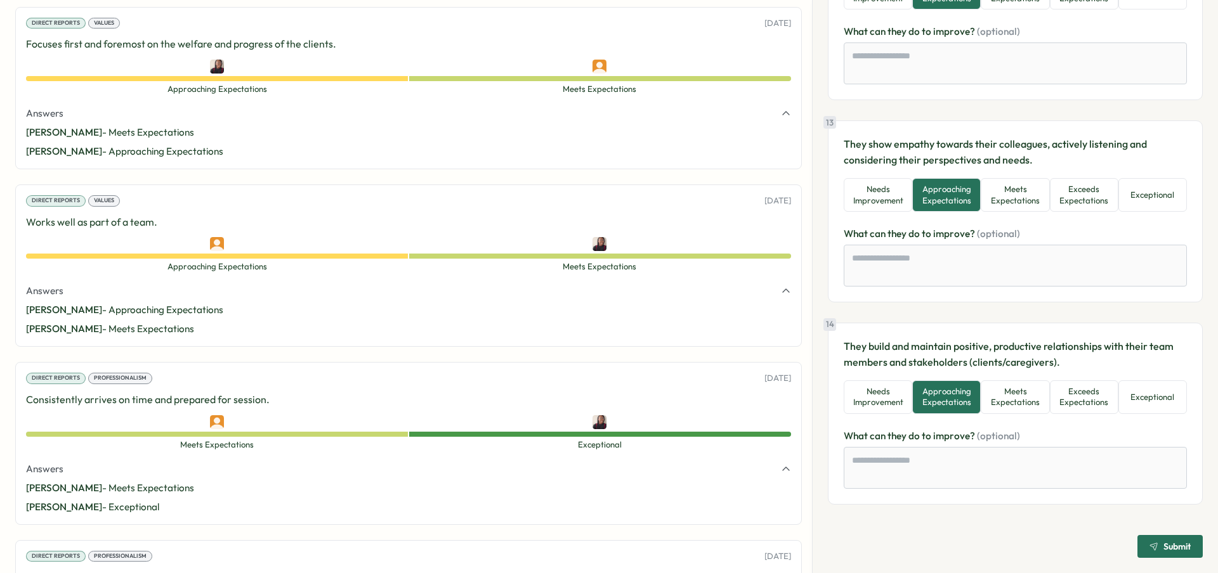
click at [1177, 547] on span "Submit" at bounding box center [1176, 546] width 27 height 9
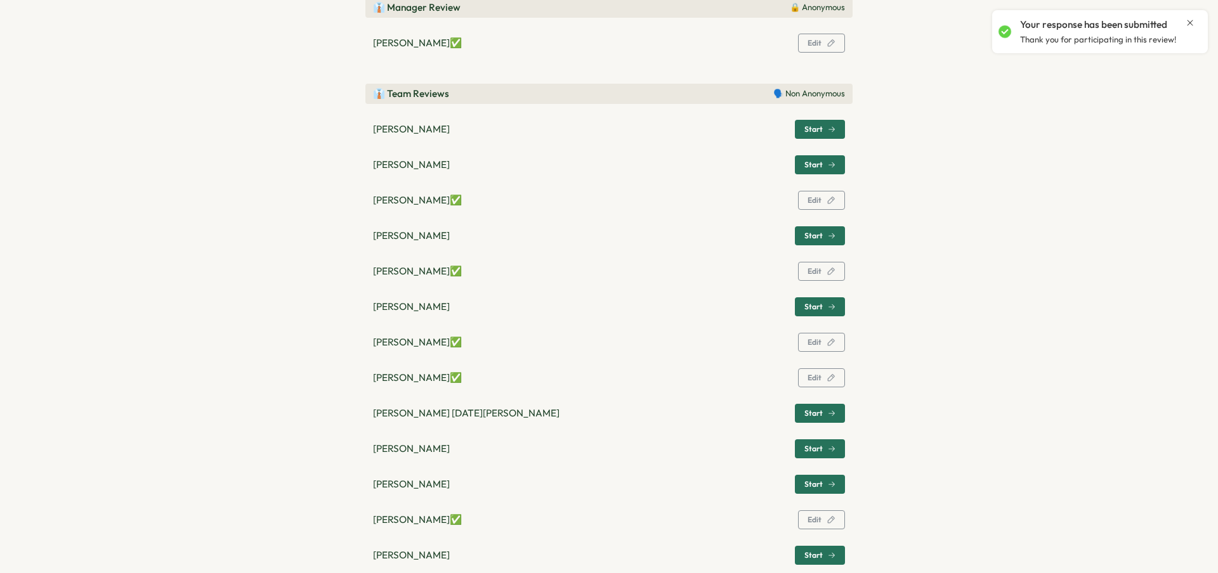
scroll to position [365, 0]
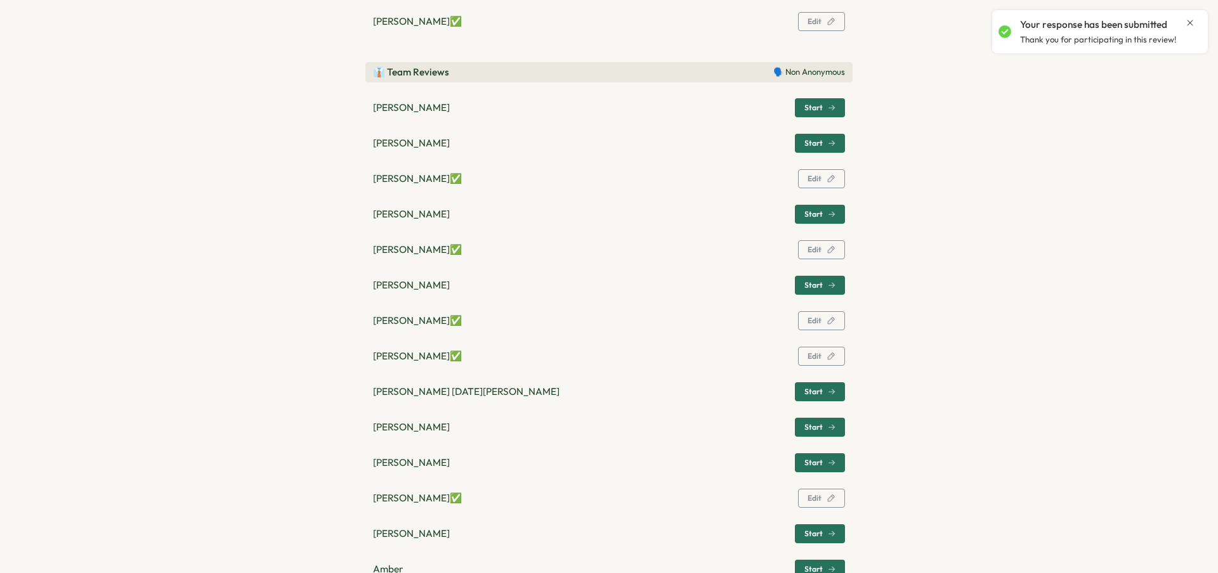
click at [826, 388] on span "Start" at bounding box center [819, 392] width 31 height 18
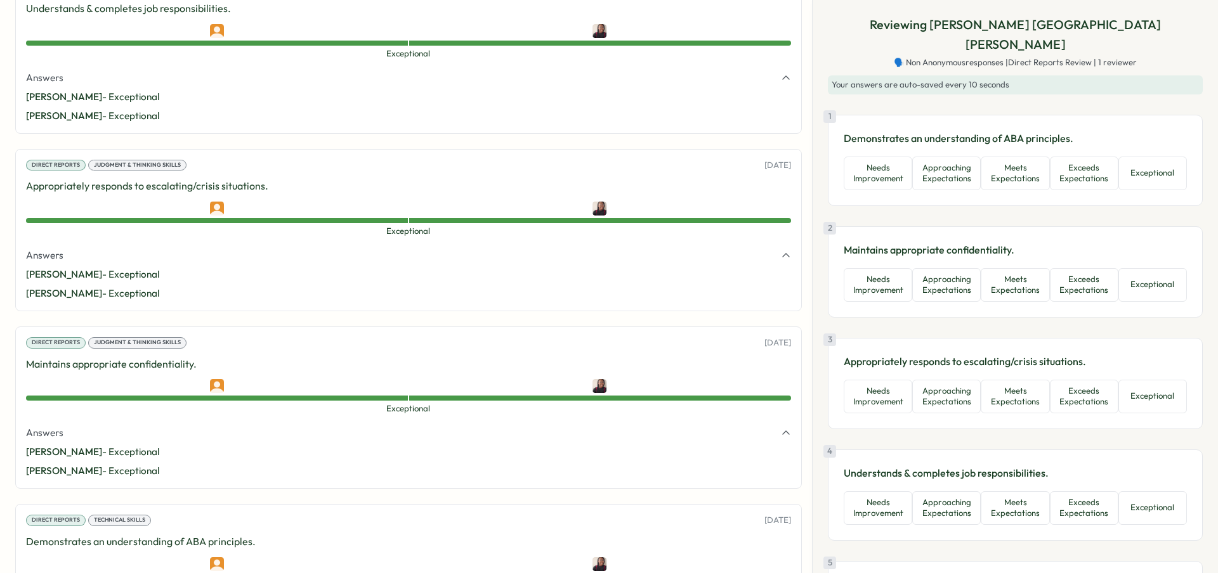
scroll to position [2527, 0]
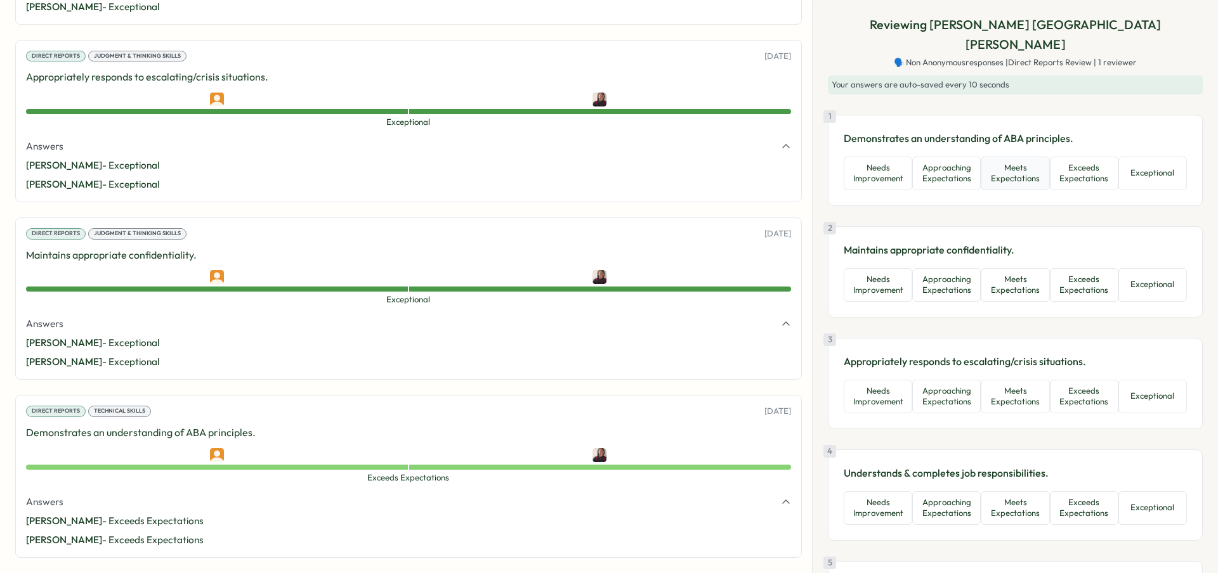
click at [1000, 157] on button "Meets Expectations" at bounding box center [1015, 174] width 69 height 34
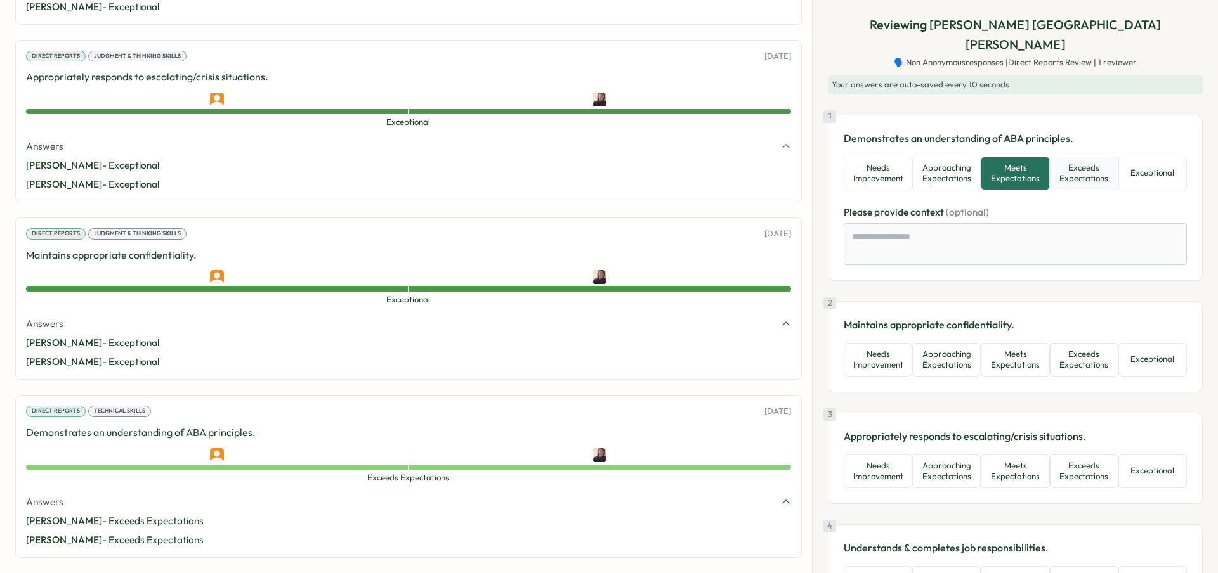
click at [1059, 157] on button "Exceeds Expectations" at bounding box center [1084, 174] width 69 height 34
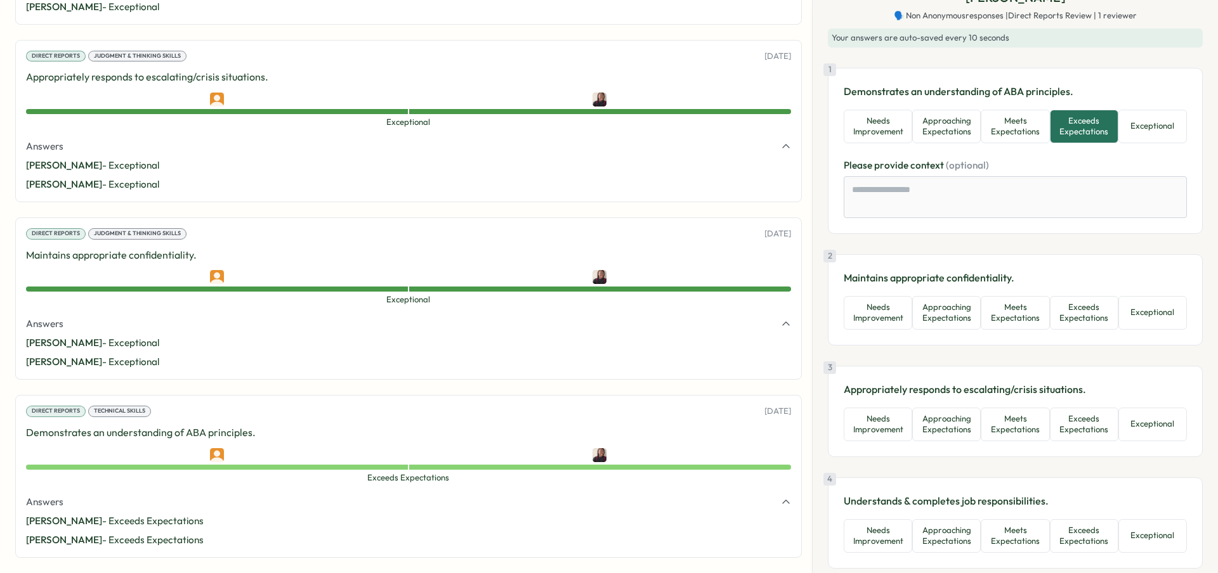
scroll to position [51, 0]
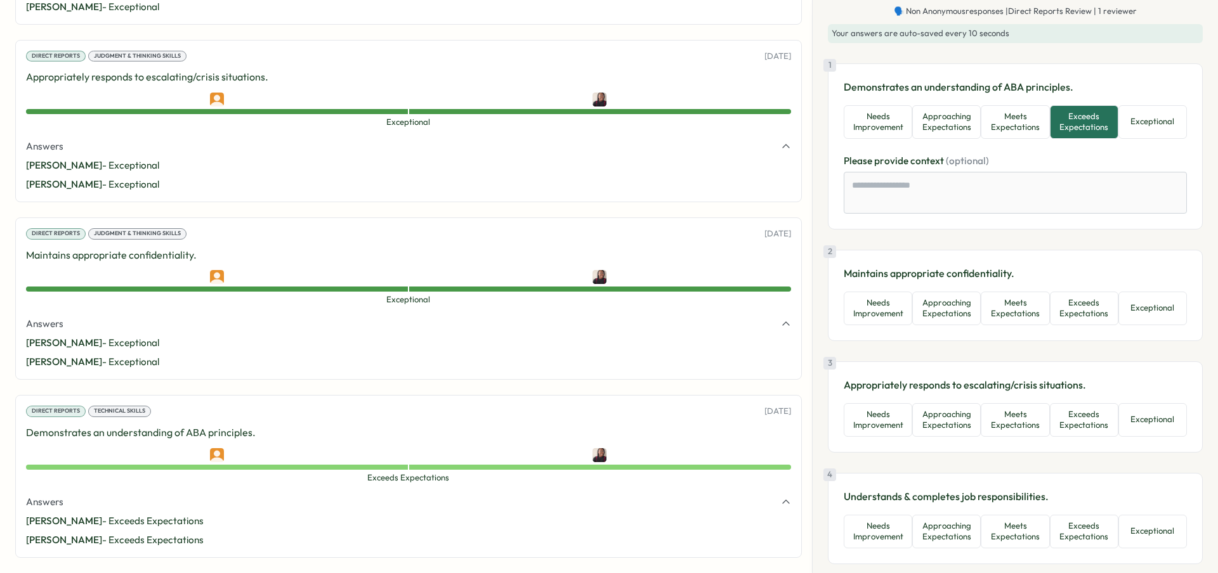
click at [1069, 292] on button "Exceeds Expectations" at bounding box center [1084, 309] width 69 height 34
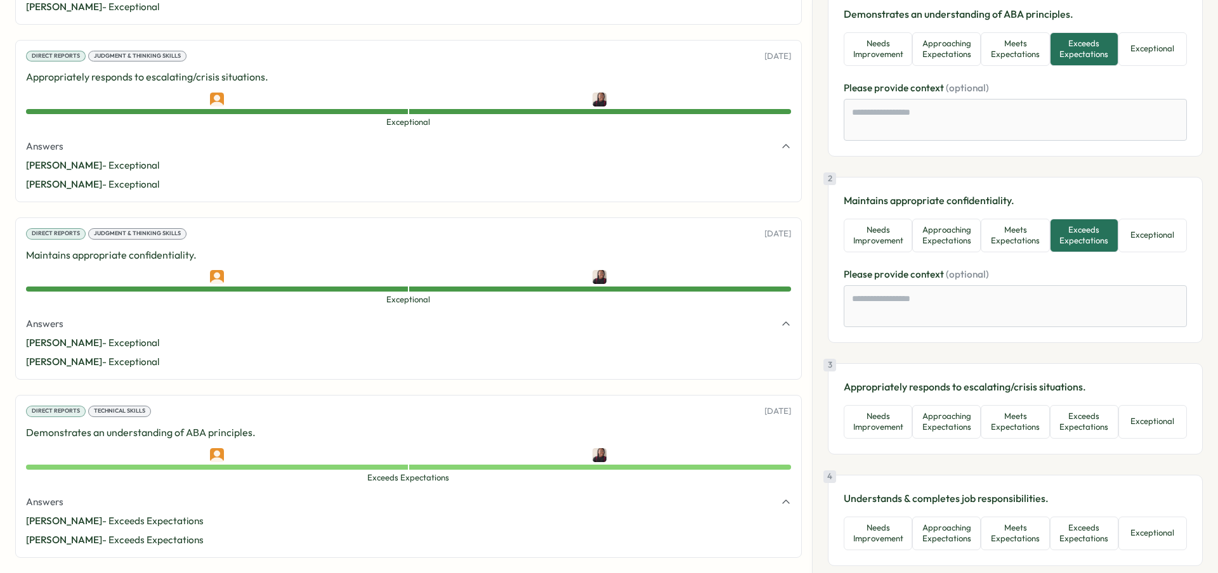
scroll to position [128, 0]
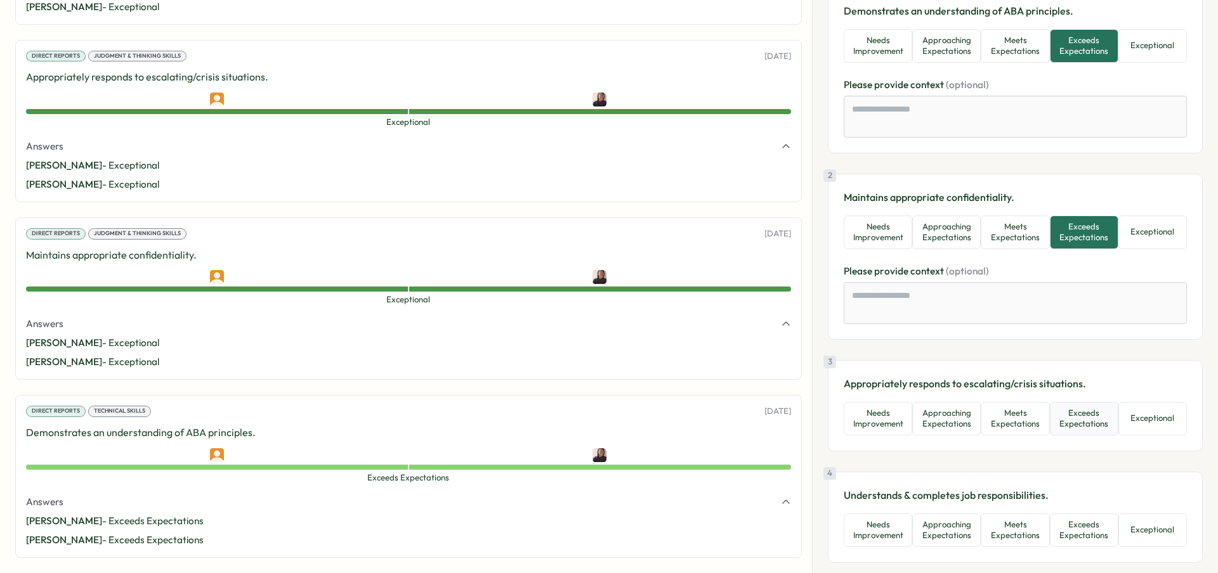
click at [1080, 412] on button "Exceeds Expectations" at bounding box center [1084, 419] width 69 height 34
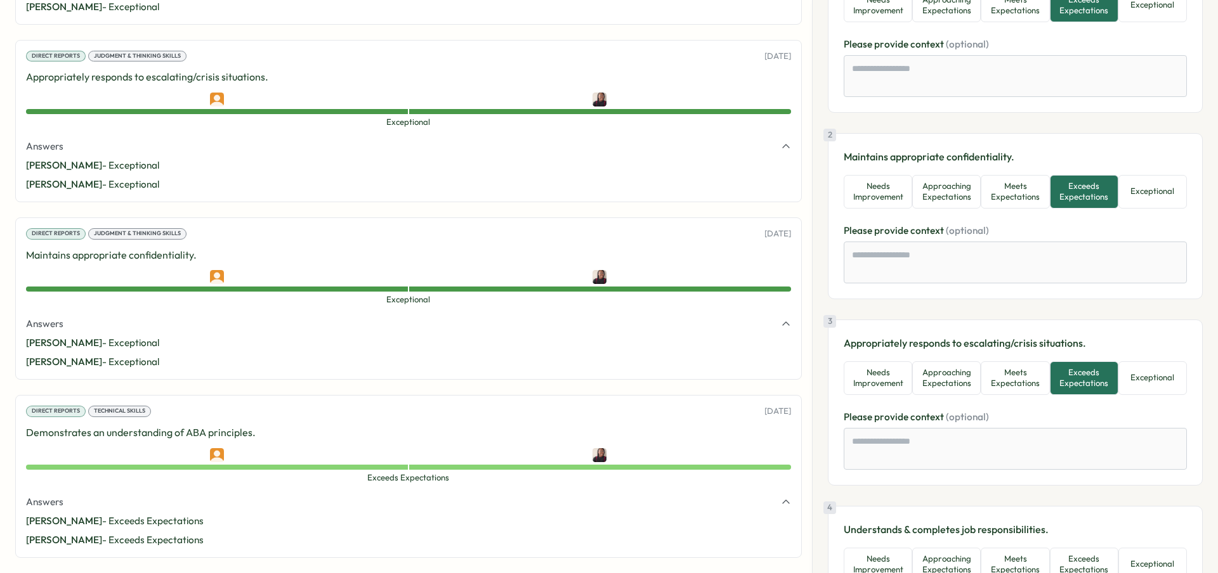
scroll to position [169, 0]
click at [1137, 361] on button "Exceptional" at bounding box center [1152, 378] width 69 height 34
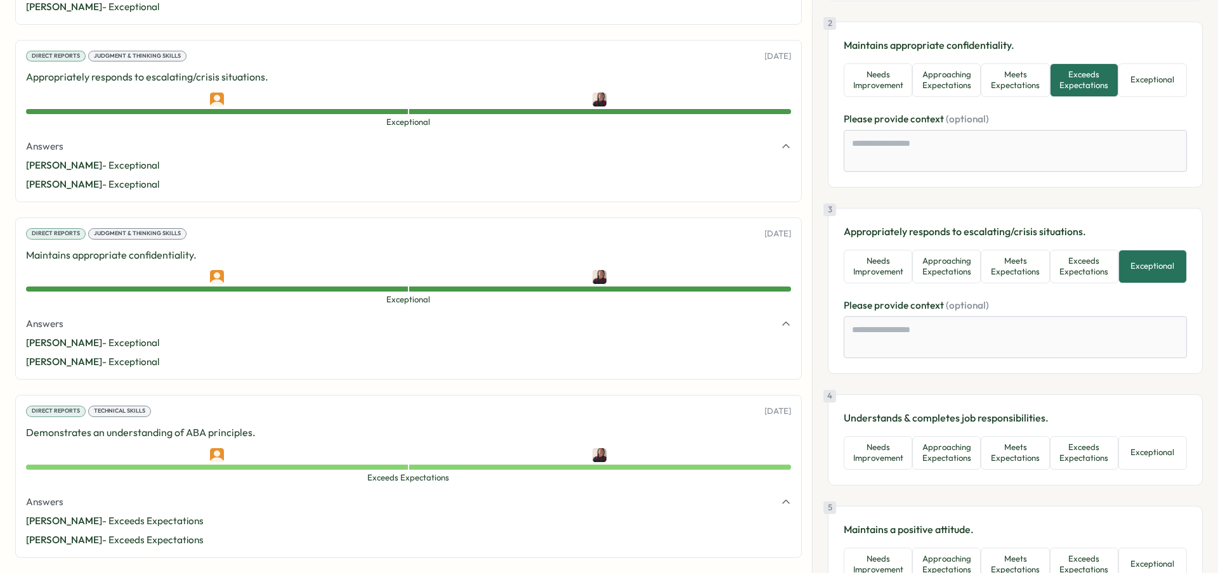
scroll to position [357, 0]
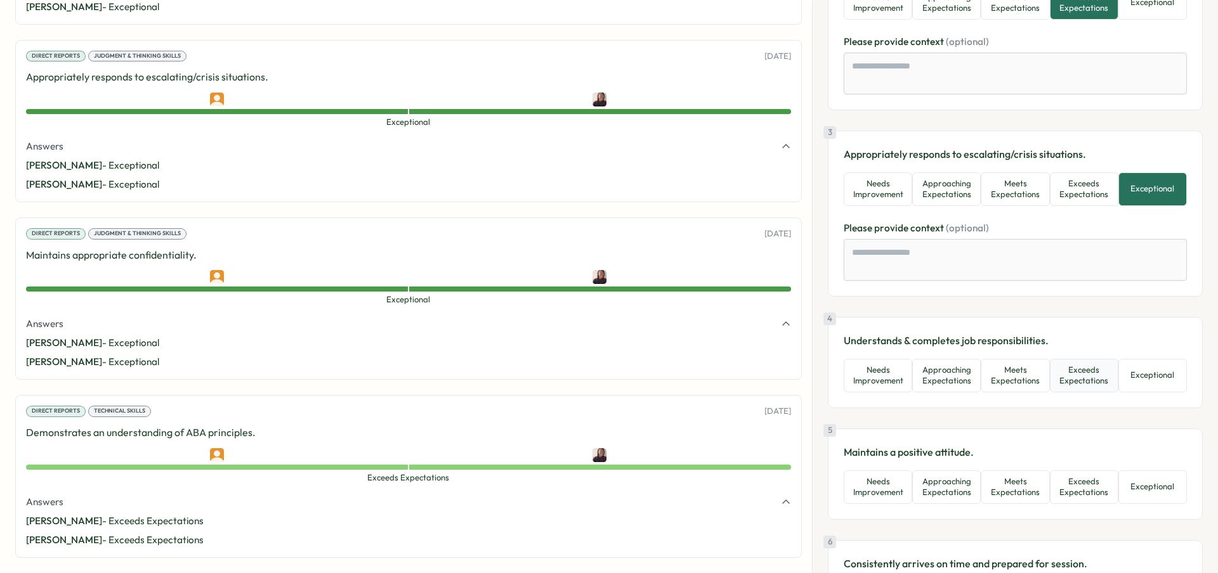
click at [1099, 369] on button "Exceeds Expectations" at bounding box center [1084, 376] width 69 height 34
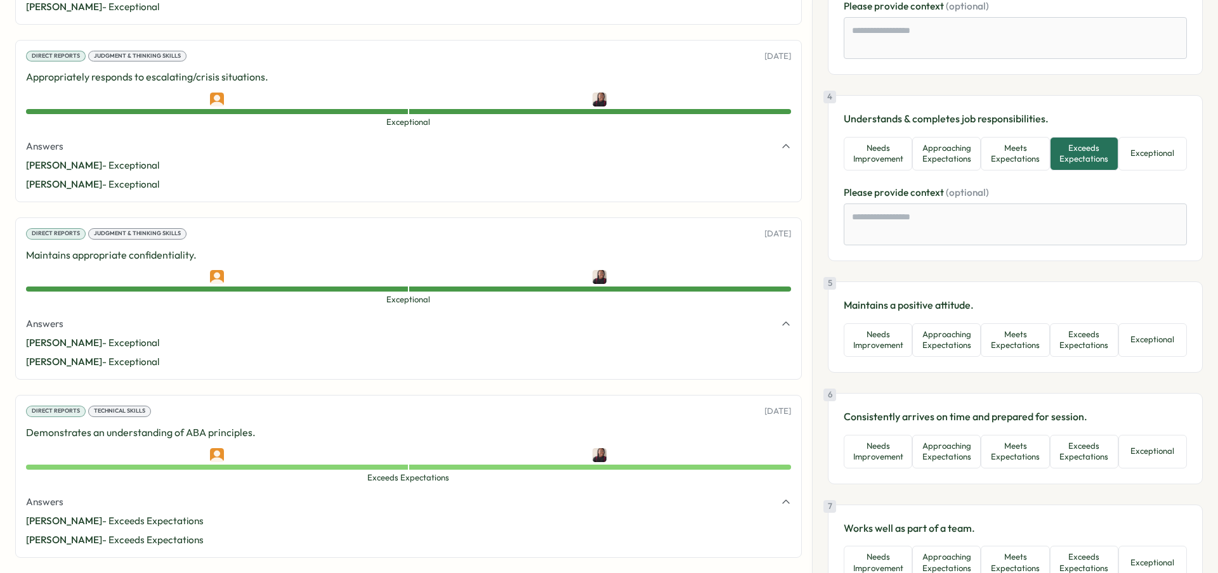
scroll to position [580, 0]
click at [1092, 328] on button "Exceeds Expectations" at bounding box center [1084, 339] width 69 height 34
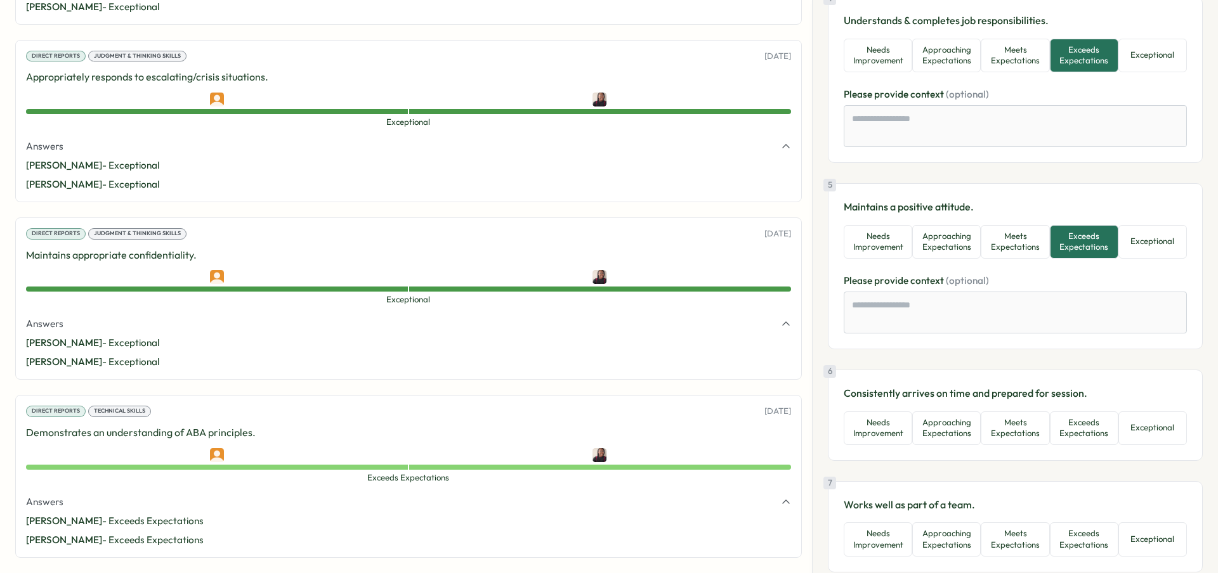
scroll to position [740, 0]
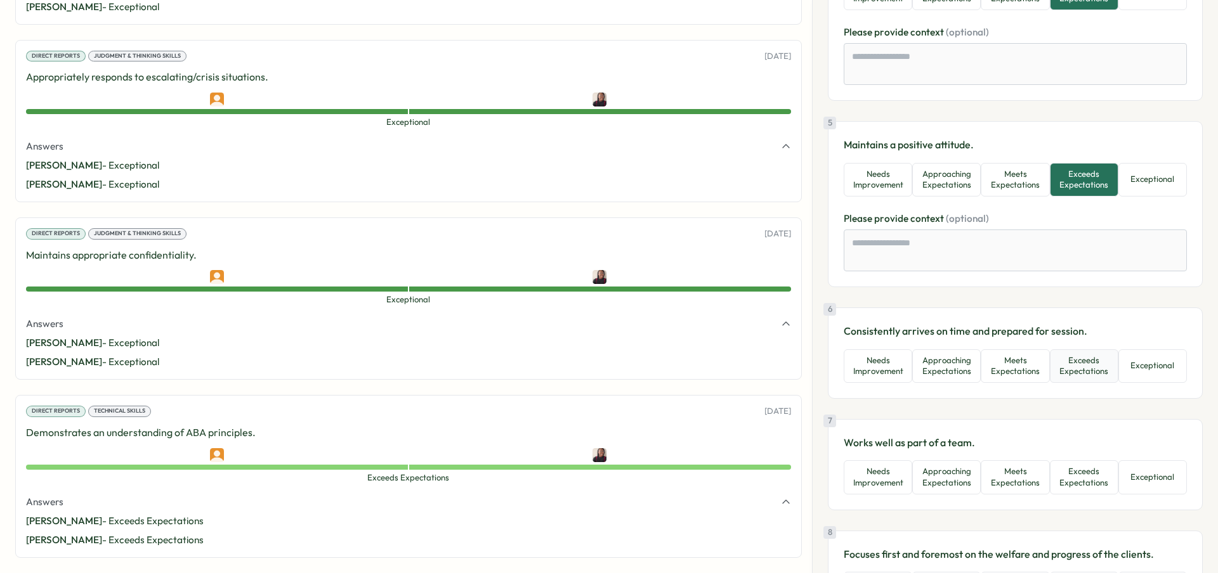
click at [1087, 357] on button "Exceeds Expectations" at bounding box center [1084, 367] width 69 height 34
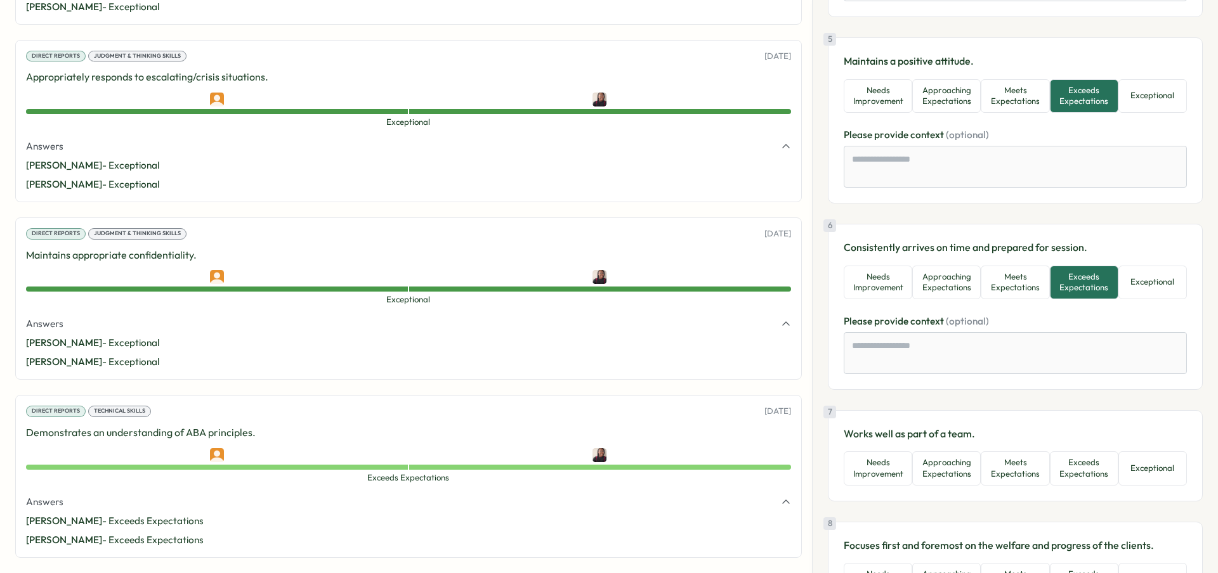
scroll to position [849, 0]
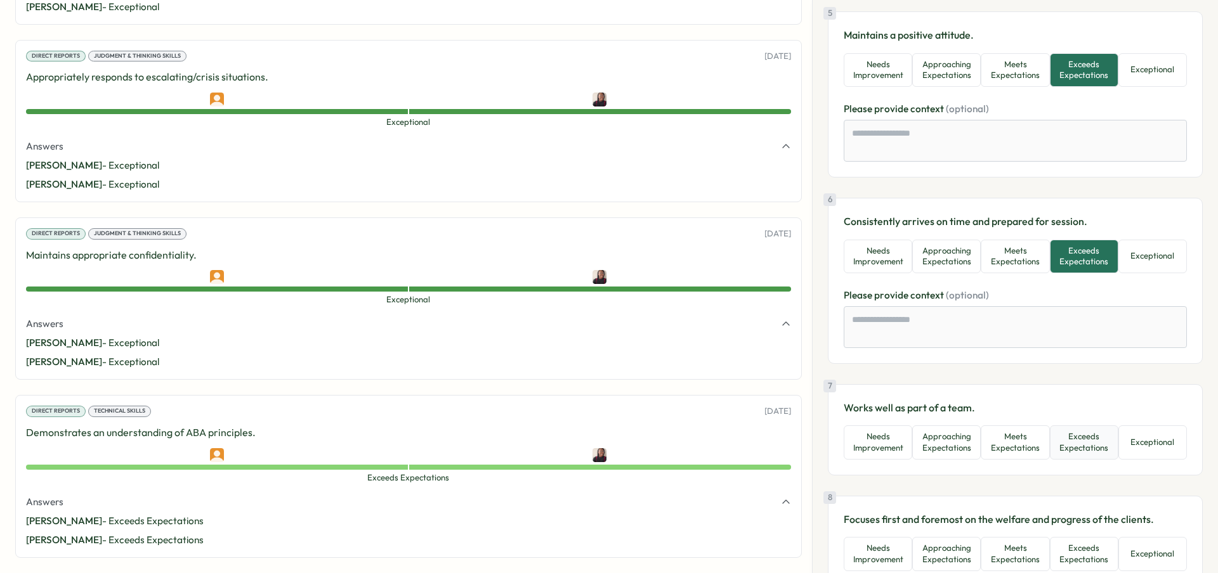
click at [1089, 426] on button "Exceeds Expectations" at bounding box center [1084, 443] width 69 height 34
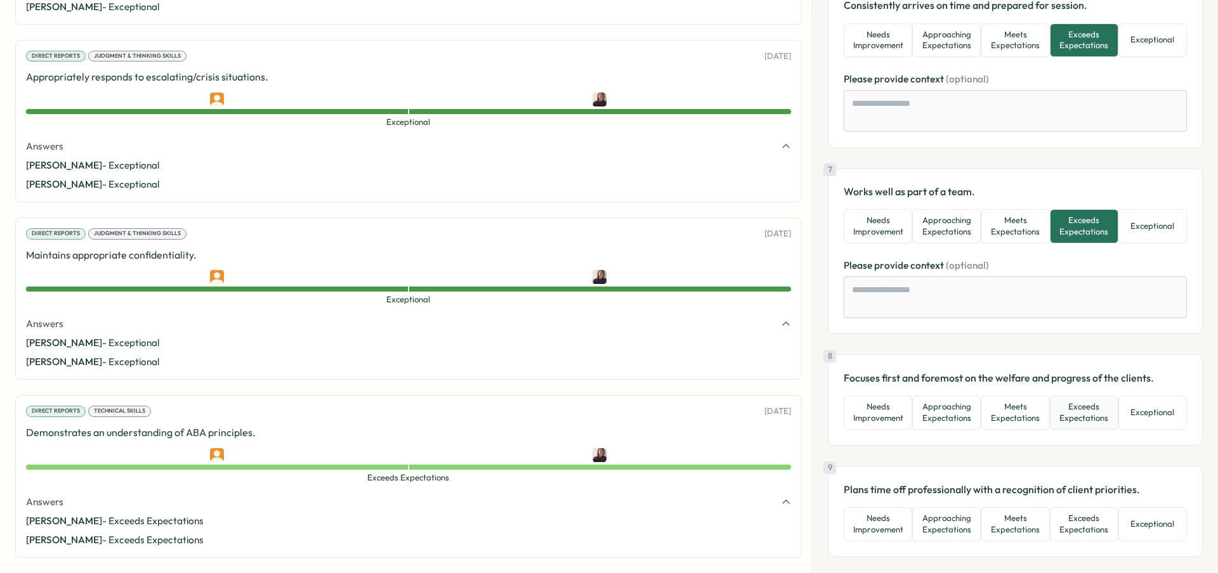
click at [1086, 396] on button "Exceeds Expectations" at bounding box center [1084, 413] width 69 height 34
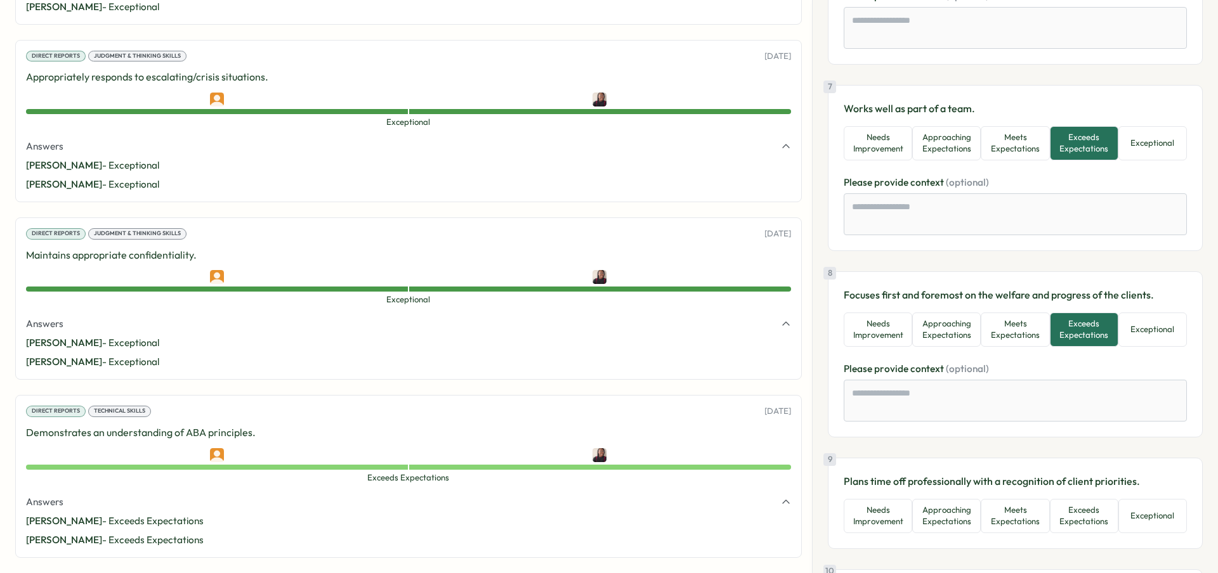
scroll to position [1227, 0]
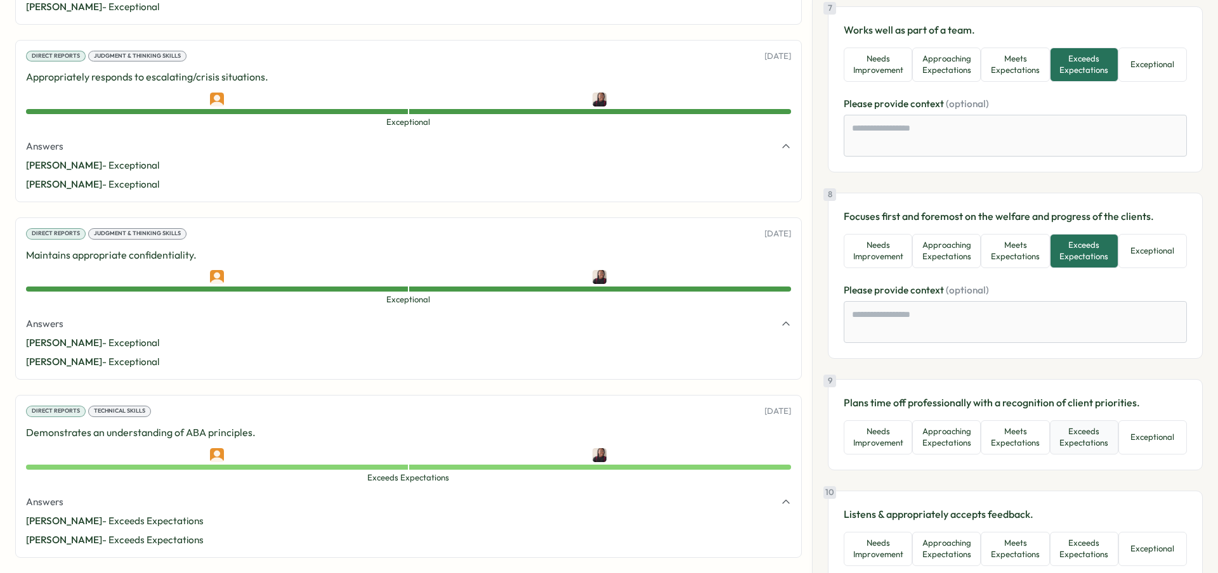
click at [1089, 425] on button "Exceeds Expectations" at bounding box center [1084, 438] width 69 height 34
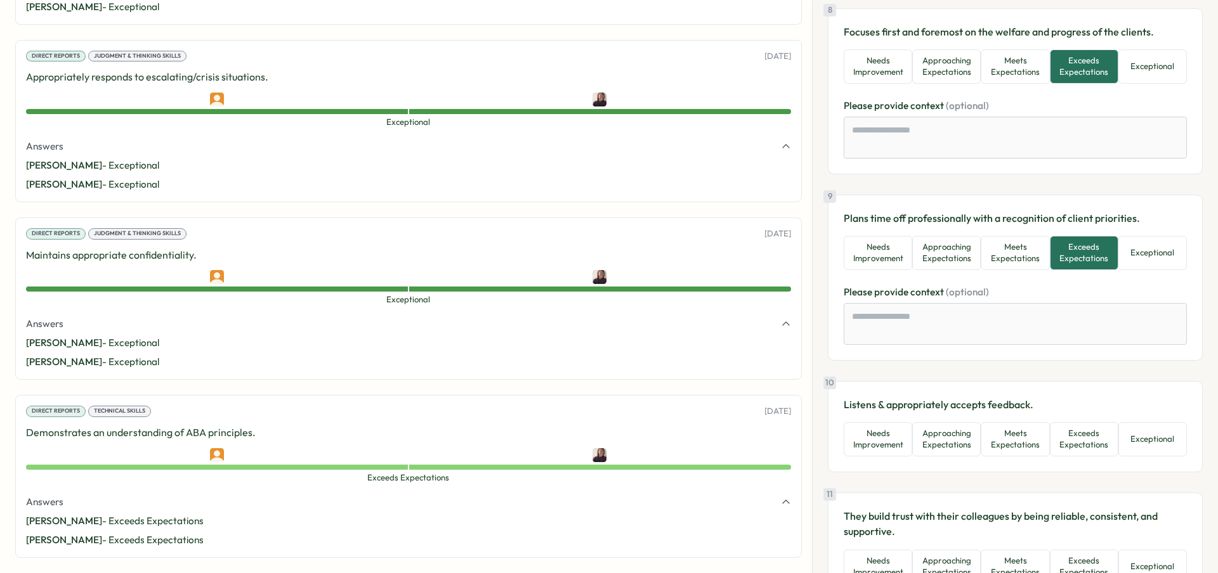
click at [1089, 425] on button "Exceeds Expectations" at bounding box center [1084, 439] width 69 height 34
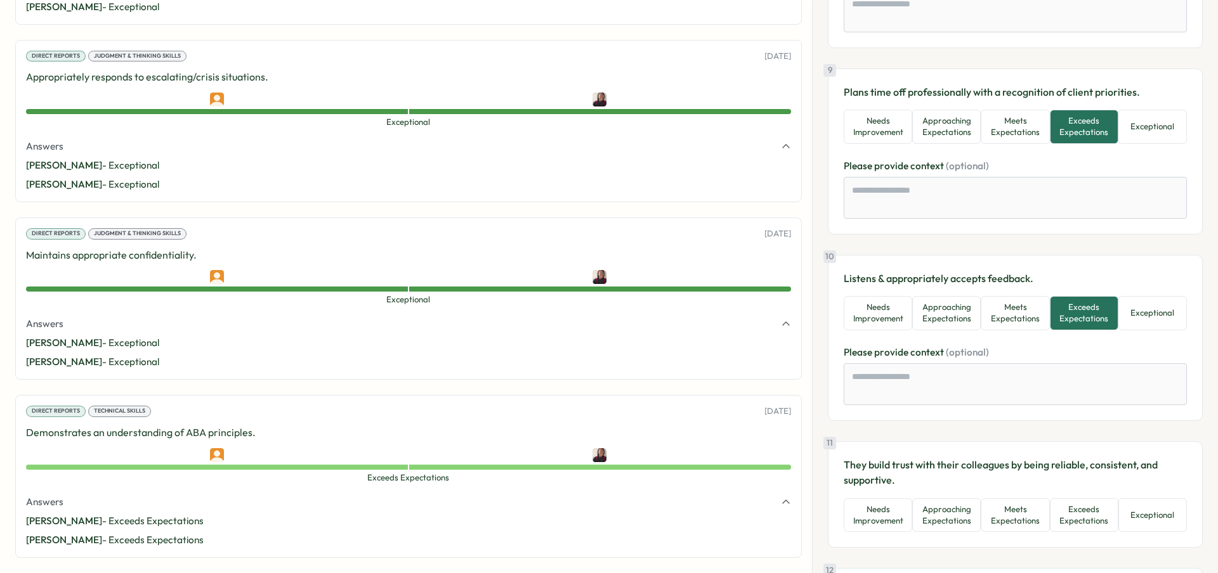
scroll to position [1663, 0]
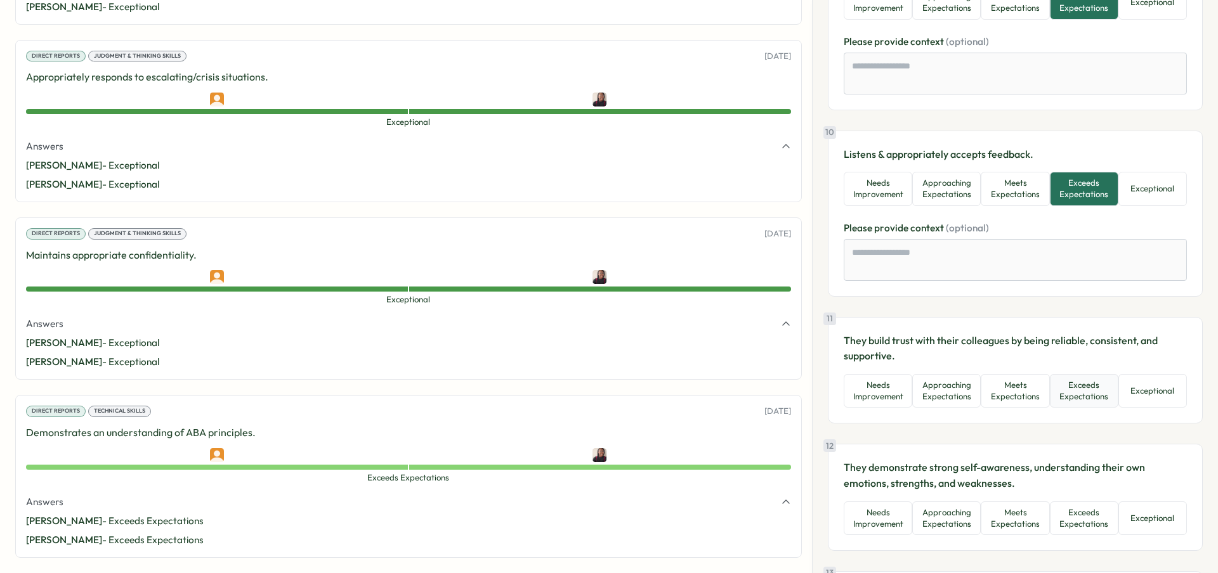
click at [1085, 384] on button "Exceeds Expectations" at bounding box center [1084, 391] width 69 height 34
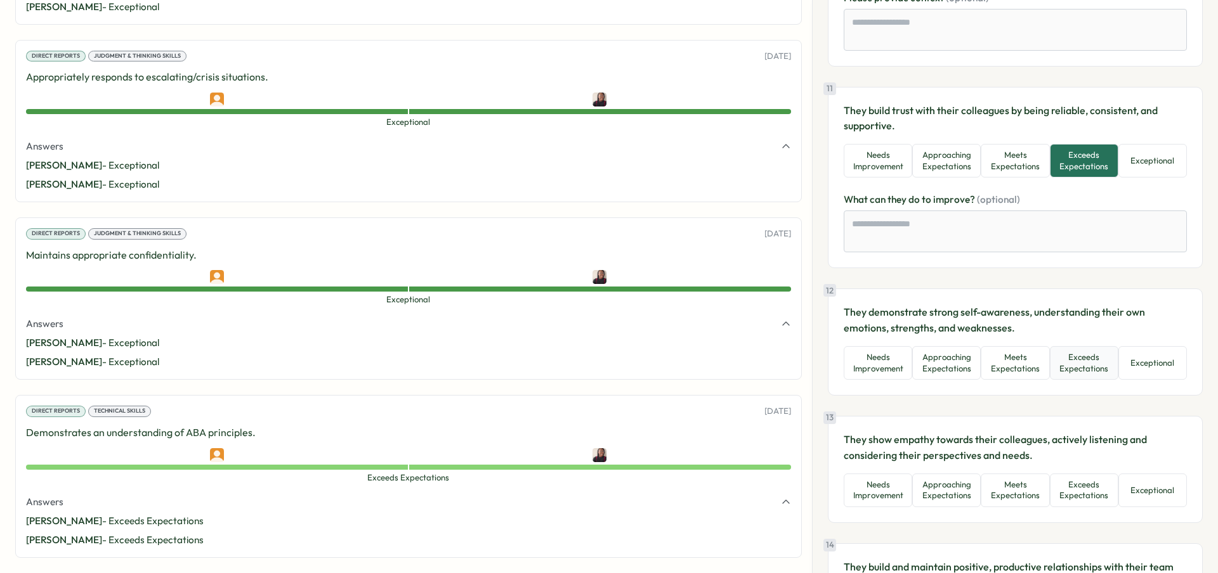
click at [1084, 346] on button "Exceeds Expectations" at bounding box center [1084, 363] width 69 height 34
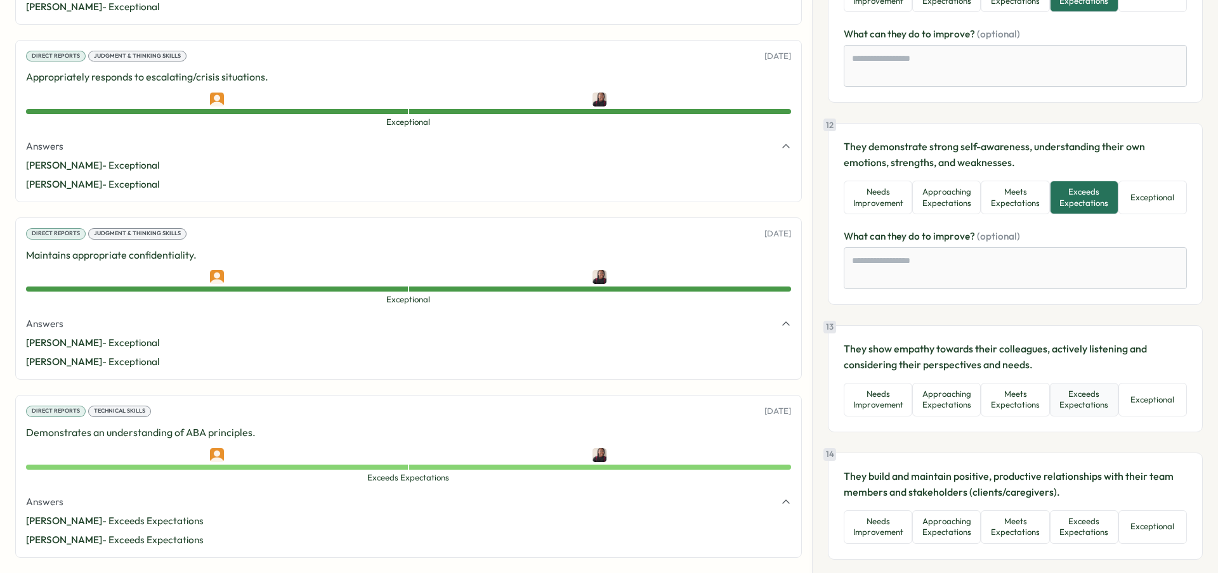
click at [1085, 383] on button "Exceeds Expectations" at bounding box center [1084, 400] width 69 height 34
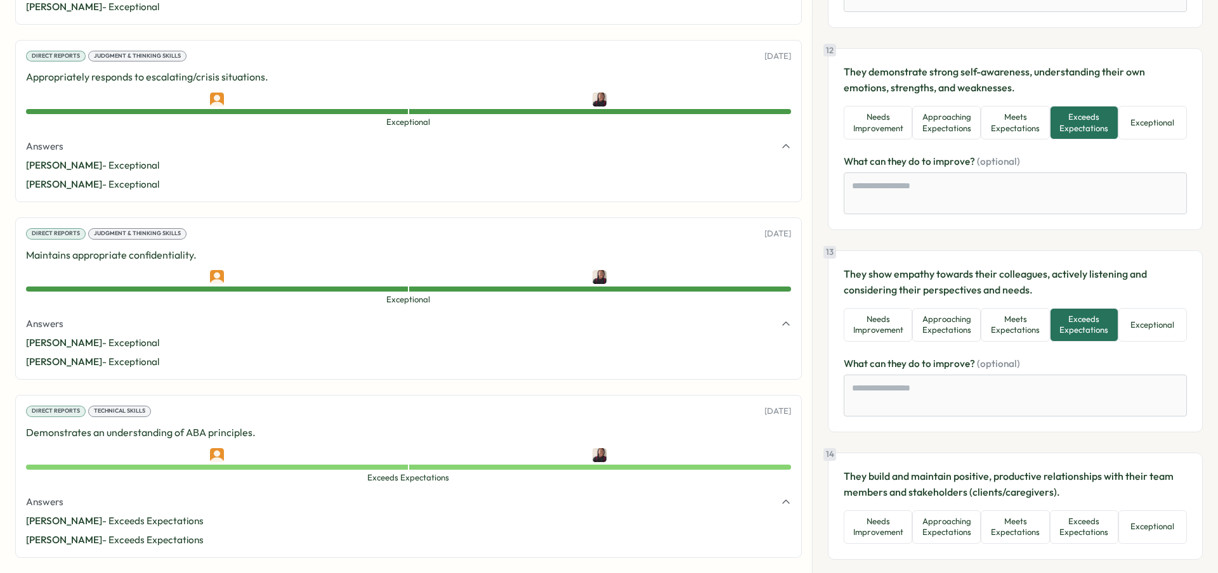
scroll to position [2169, 0]
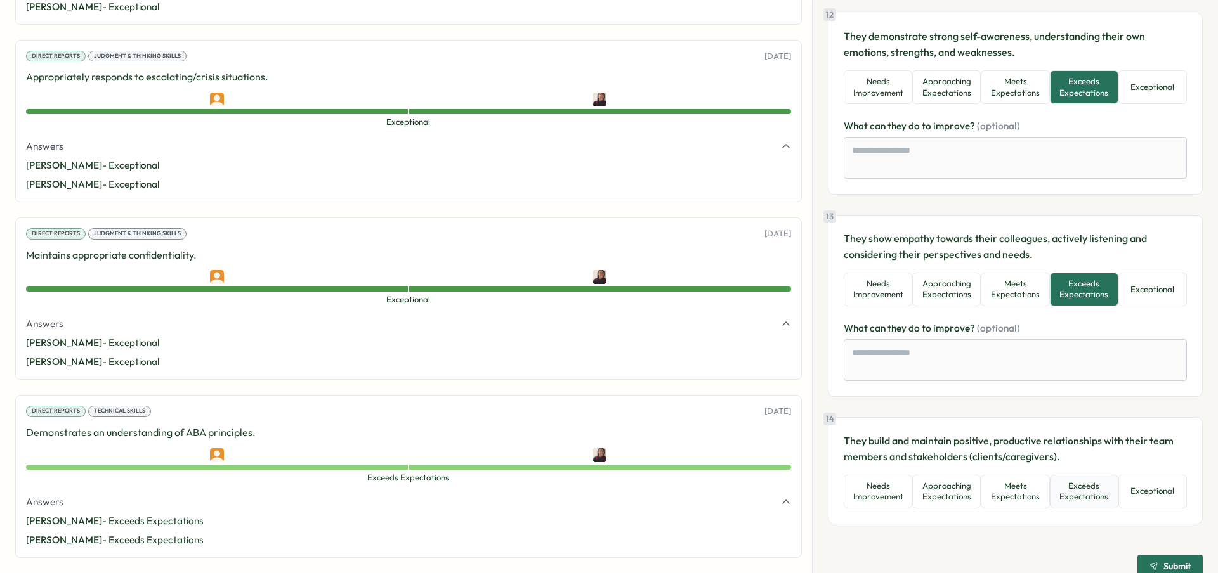
click at [1086, 475] on button "Exceeds Expectations" at bounding box center [1084, 492] width 69 height 34
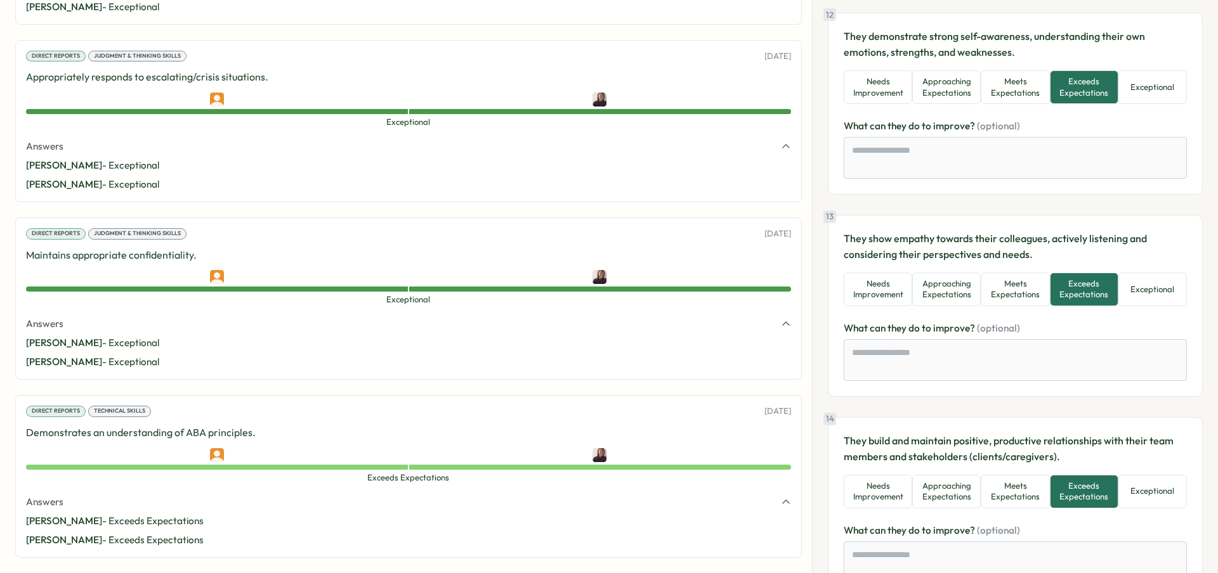
scroll to position [2244, 0]
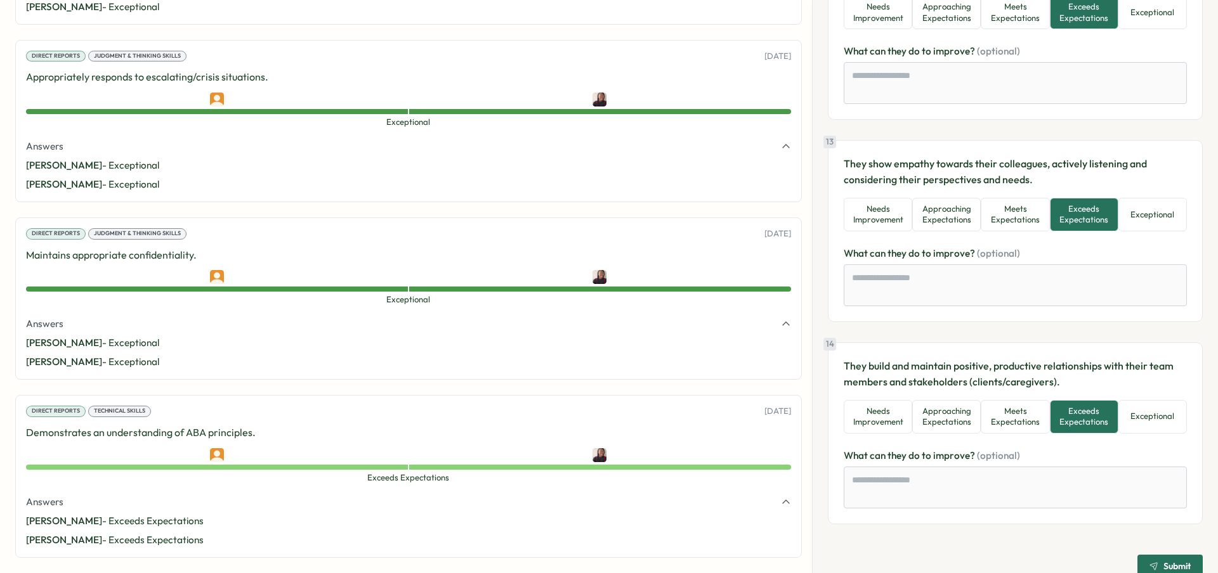
click at [1157, 556] on span "Submit" at bounding box center [1169, 567] width 41 height 22
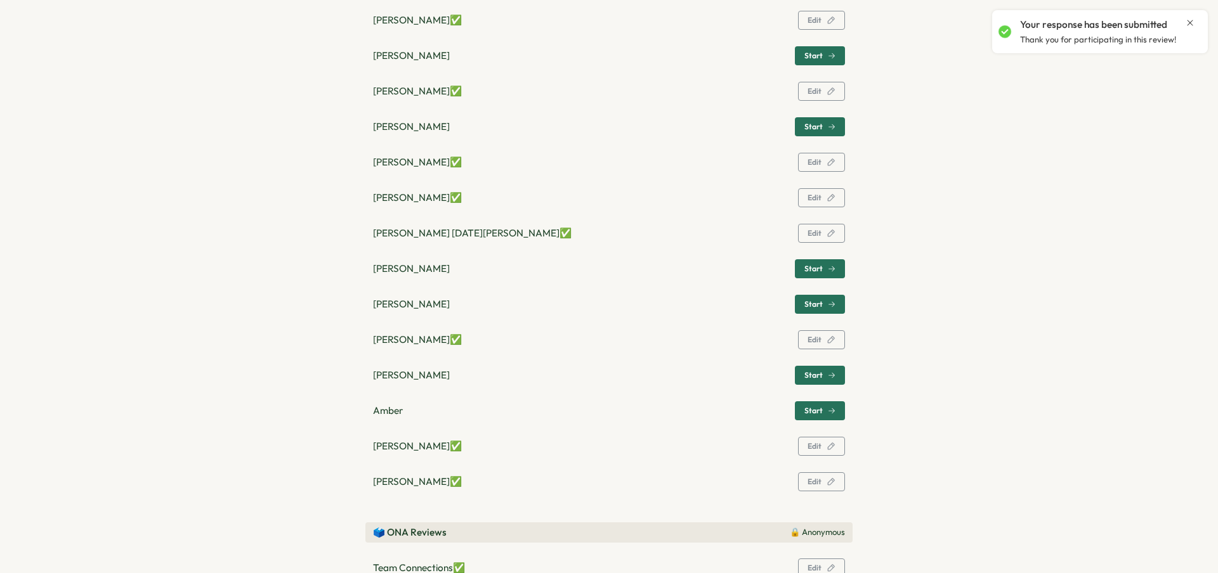
scroll to position [525, 0]
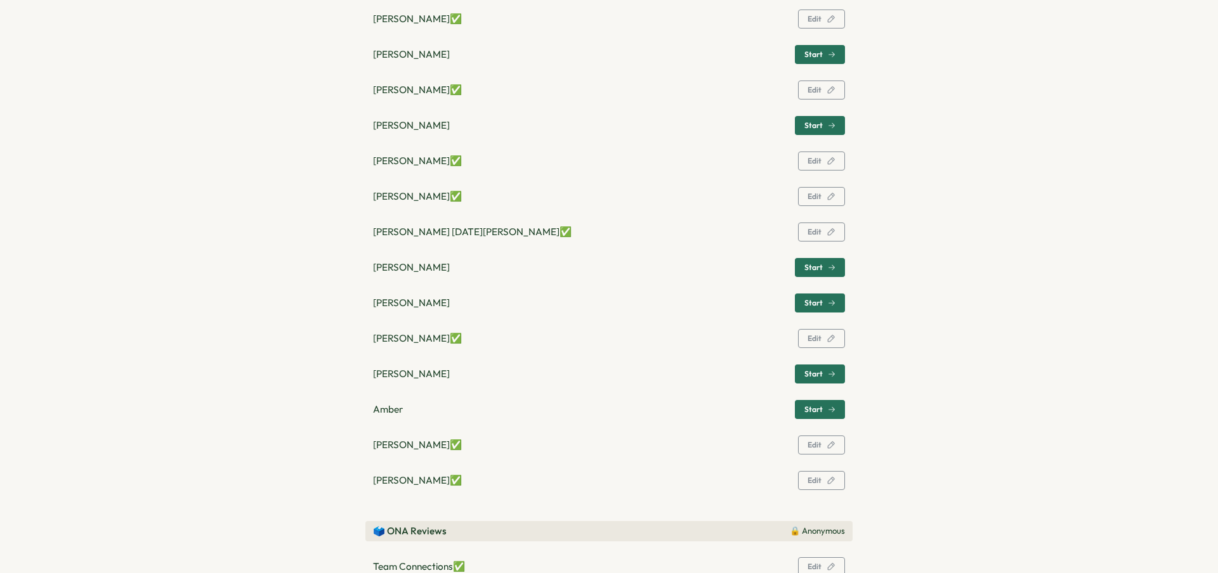
click at [830, 405] on span "Start" at bounding box center [819, 410] width 31 height 18
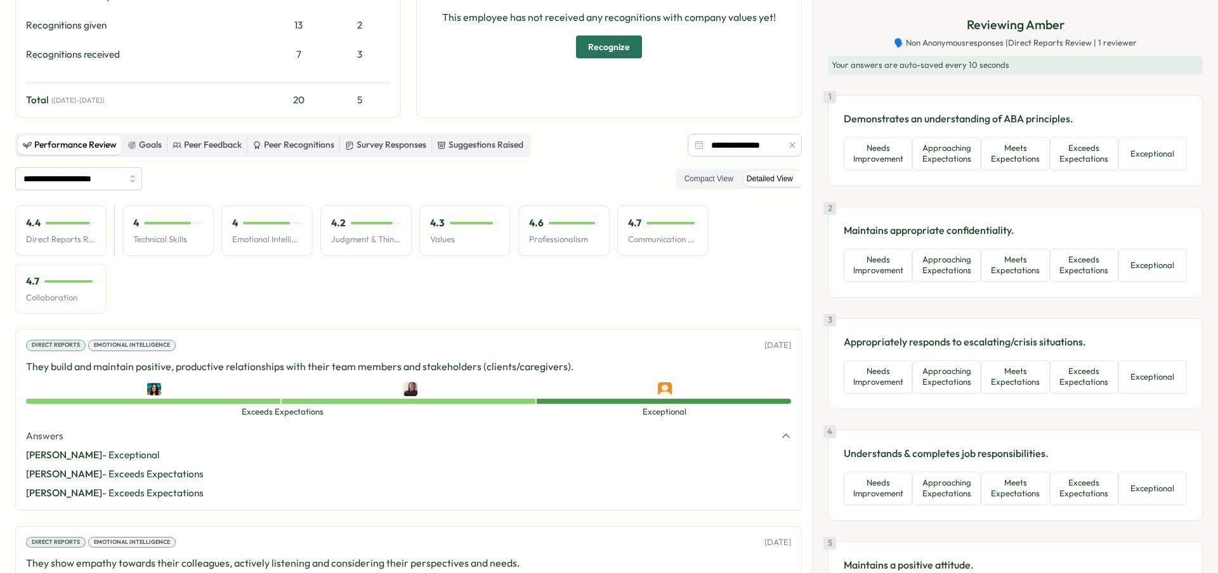
scroll to position [284, 0]
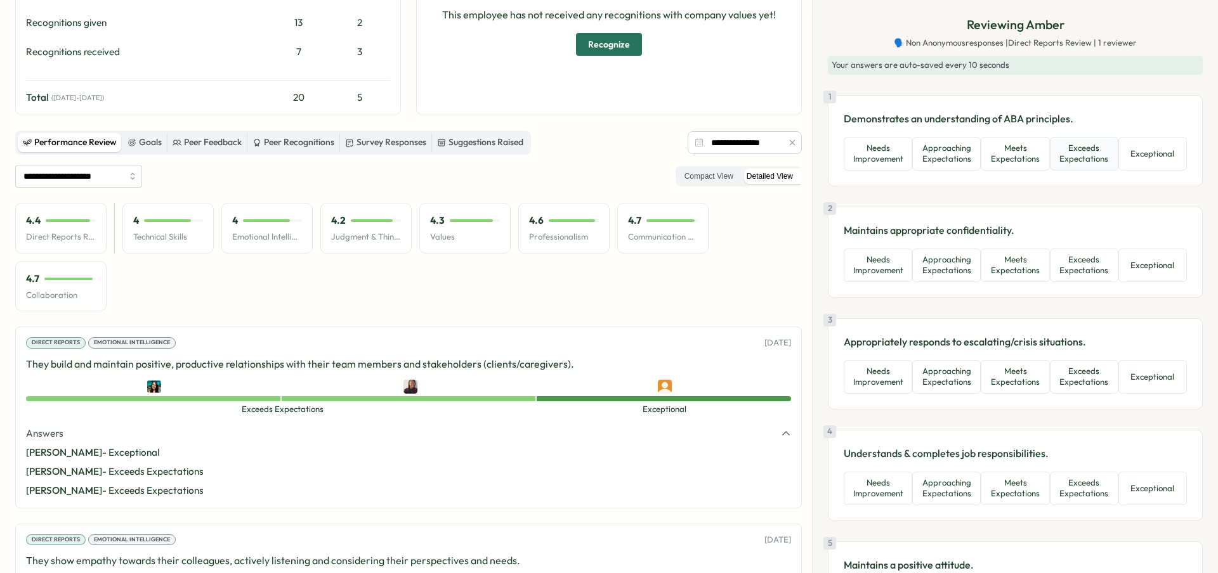
click at [1069, 164] on button "Exceeds Expectations" at bounding box center [1084, 154] width 69 height 34
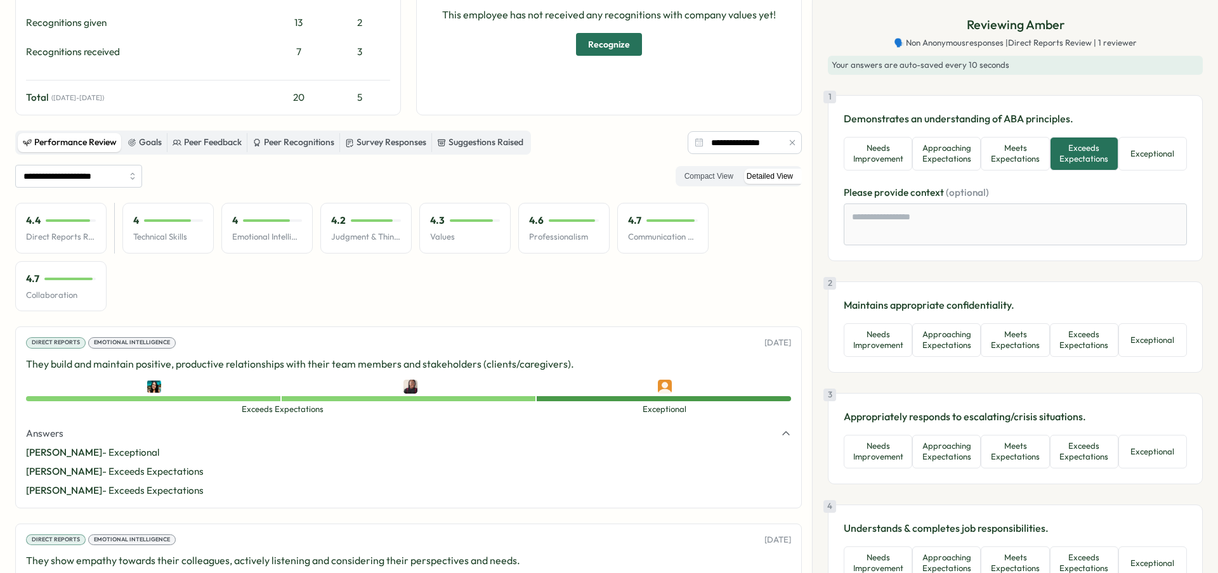
drag, startPoint x: 1035, startPoint y: 167, endPoint x: 1081, endPoint y: 156, distance: 47.5
click at [1081, 156] on div "Needs Improvement Approaching Expectations Meets Expectations Exceeds Expectati…" at bounding box center [1015, 154] width 343 height 34
click at [1037, 357] on div "2 Maintains appropriate confidentiality. Needs Improvement Approaching Expectat…" at bounding box center [1015, 327] width 375 height 91
click at [1061, 351] on button "Exceeds Expectations" at bounding box center [1084, 341] width 69 height 34
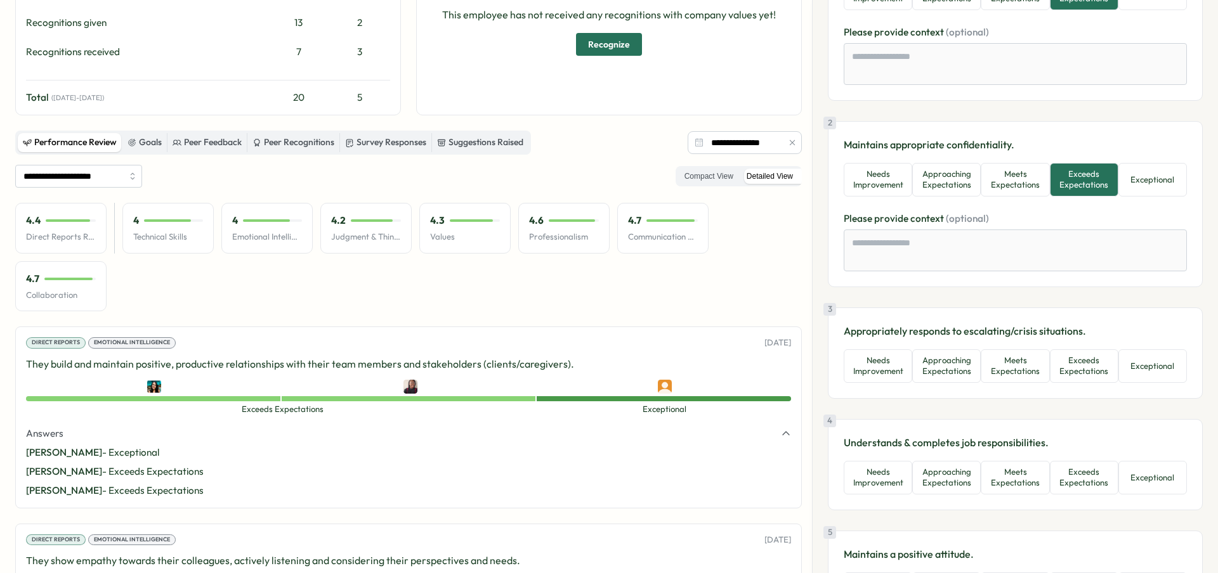
scroll to position [178, 0]
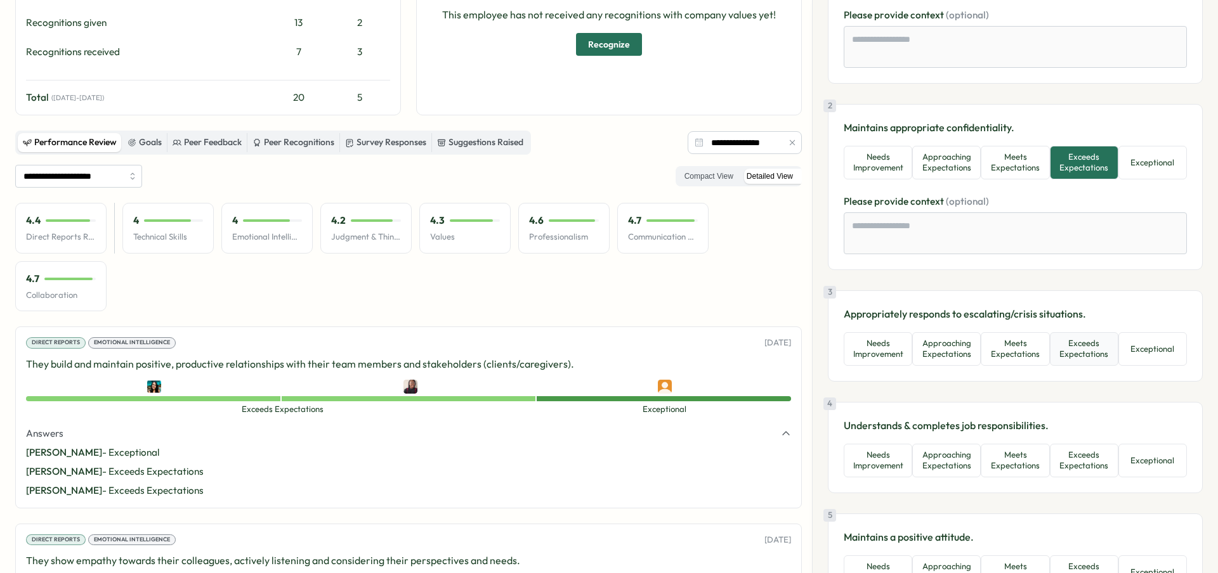
click at [1059, 349] on button "Exceeds Expectations" at bounding box center [1084, 349] width 69 height 34
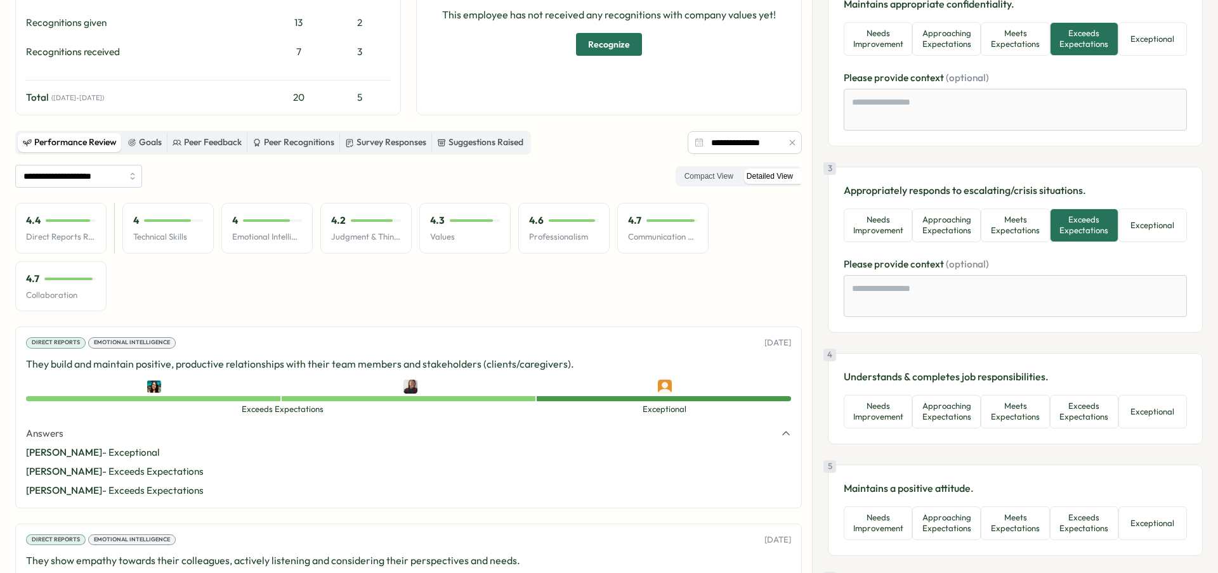
scroll to position [355, 0]
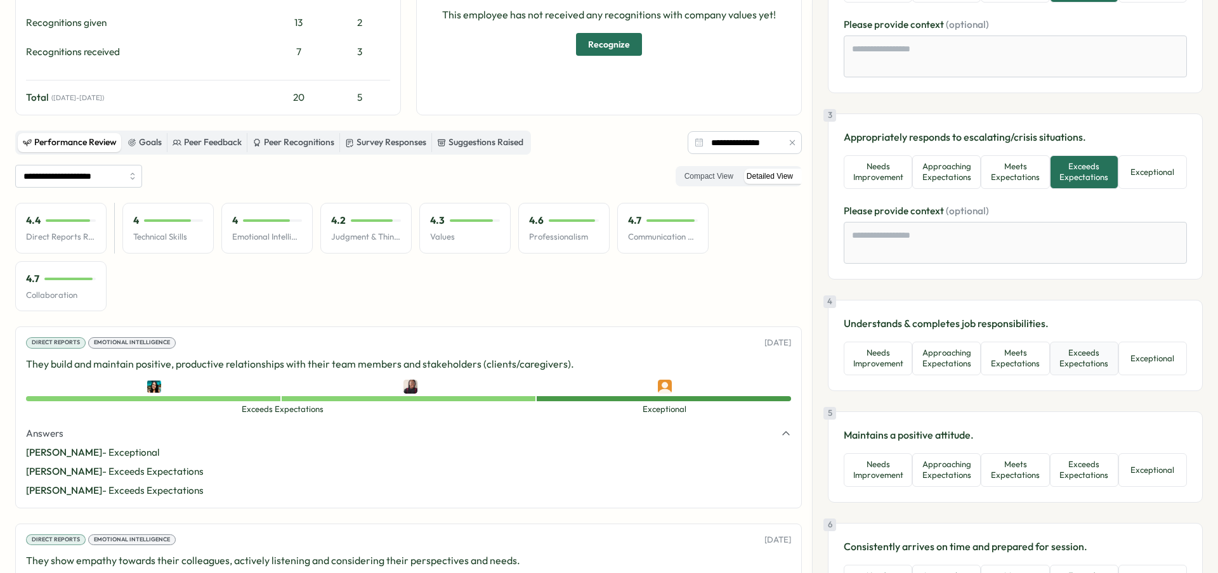
click at [1079, 368] on button "Exceeds Expectations" at bounding box center [1084, 359] width 69 height 34
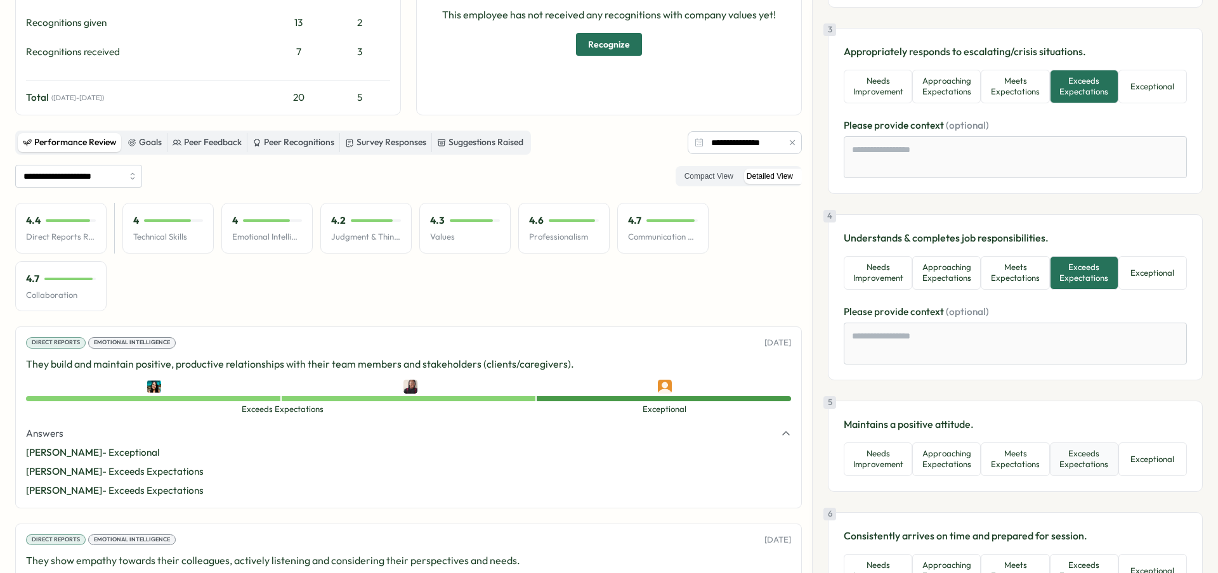
scroll to position [441, 0]
click at [1089, 474] on button "Exceeds Expectations" at bounding box center [1084, 459] width 69 height 34
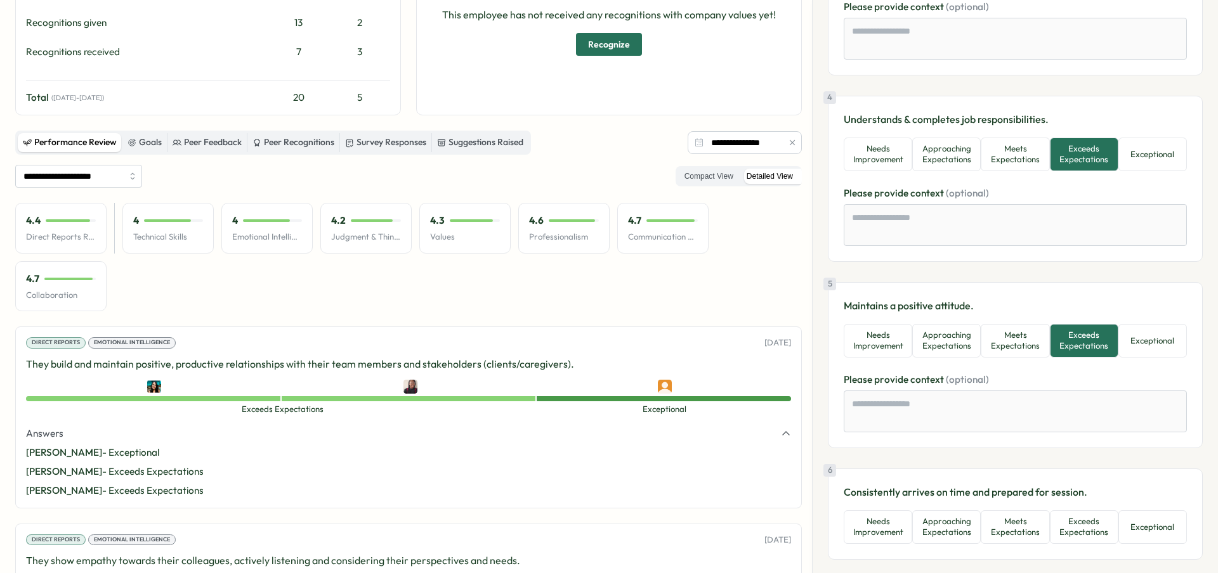
scroll to position [634, 0]
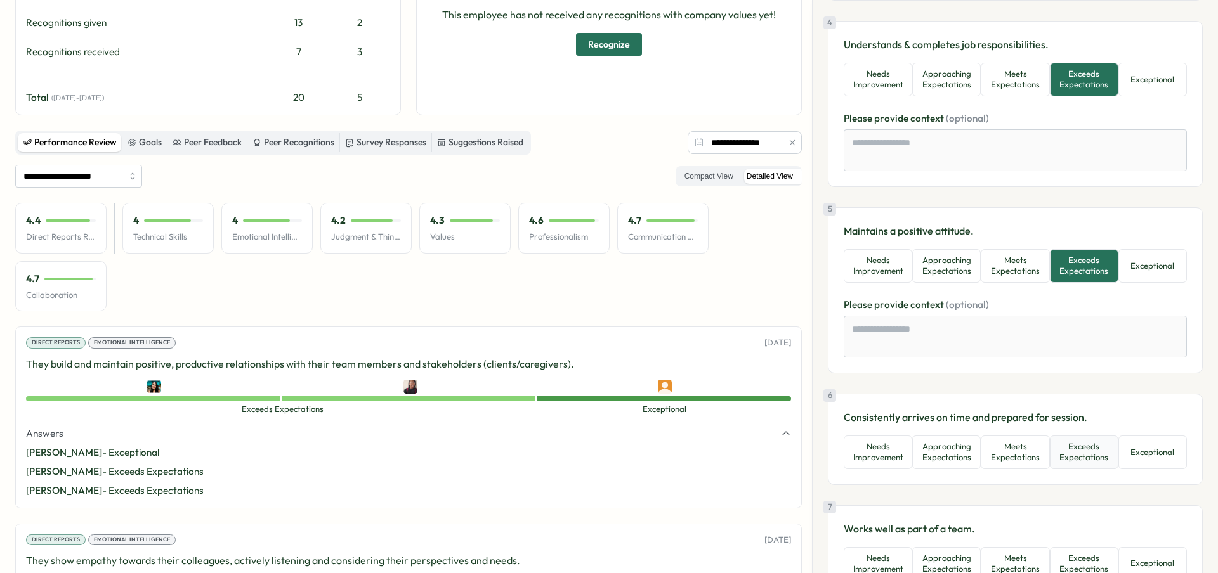
click at [1069, 461] on button "Exceeds Expectations" at bounding box center [1084, 453] width 69 height 34
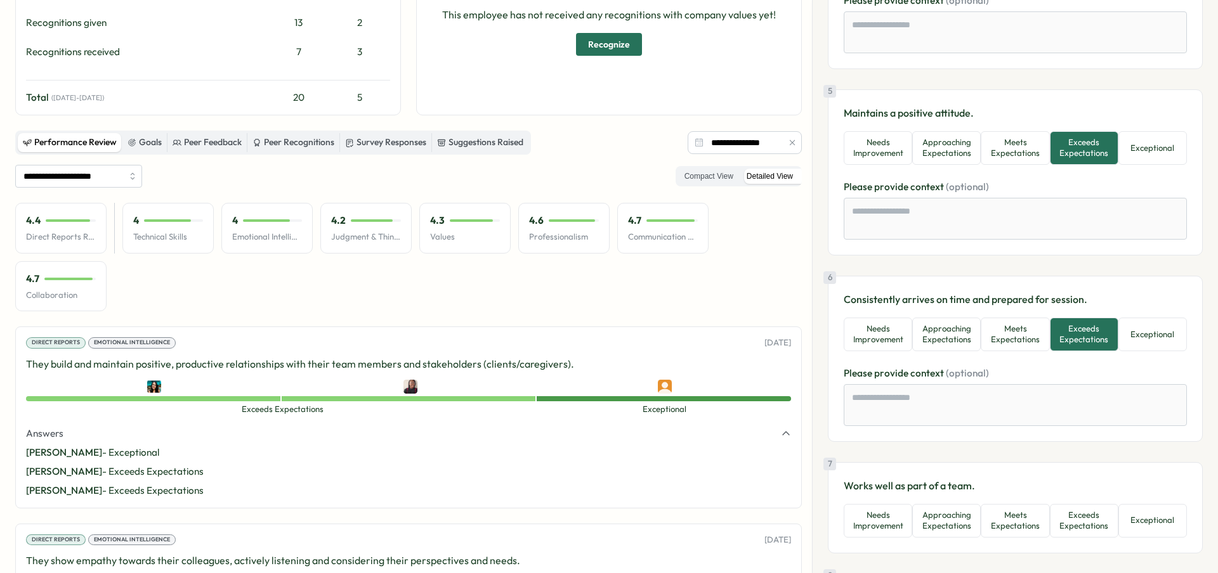
scroll to position [863, 0]
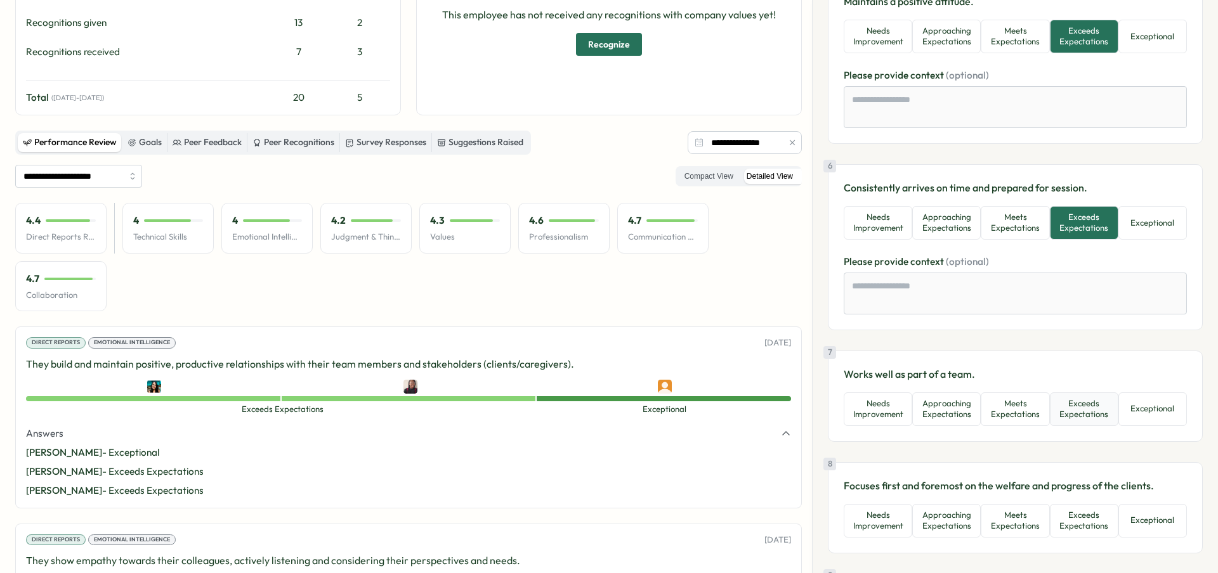
click at [1069, 424] on button "Exceeds Expectations" at bounding box center [1084, 410] width 69 height 34
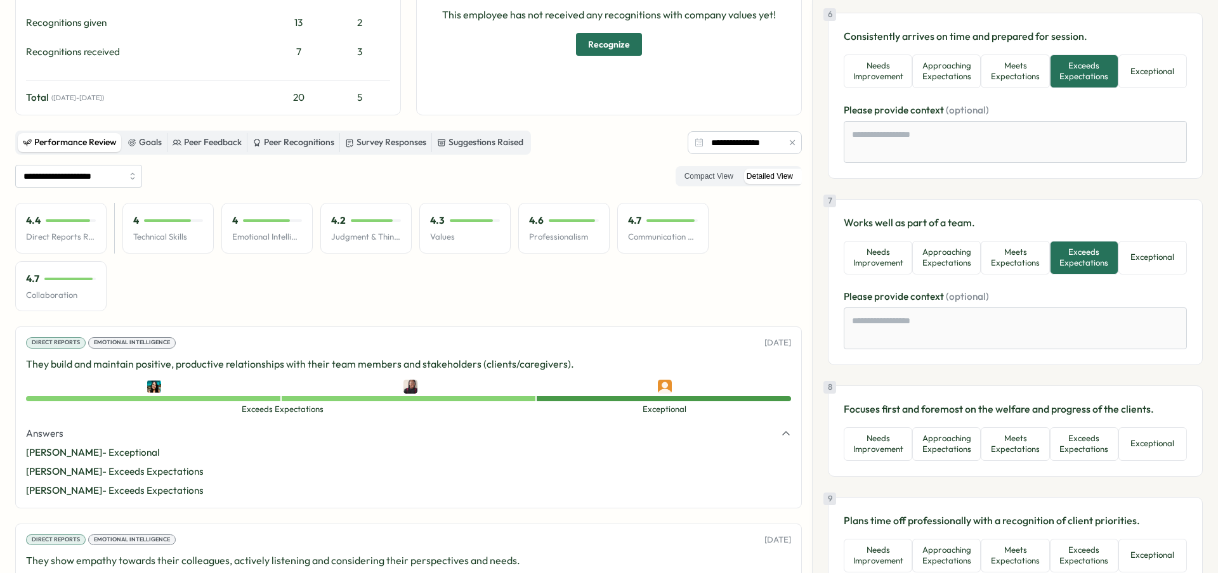
scroll to position [1026, 0]
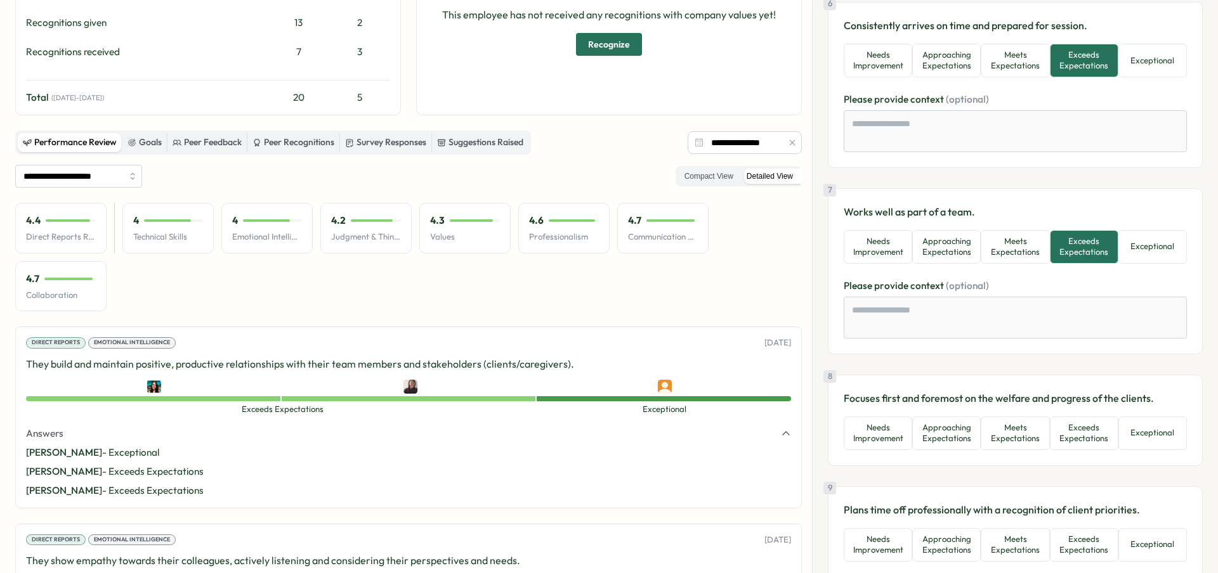
click at [1069, 424] on button "Exceeds Expectations" at bounding box center [1084, 434] width 69 height 34
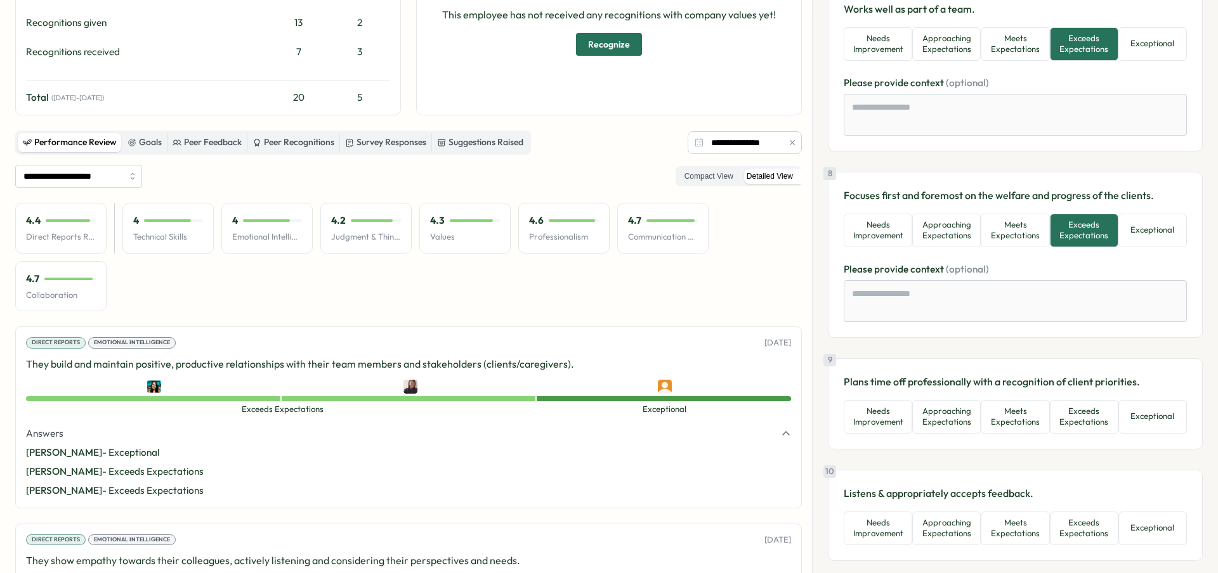
click at [1069, 424] on button "Exceeds Expectations" at bounding box center [1084, 417] width 69 height 34
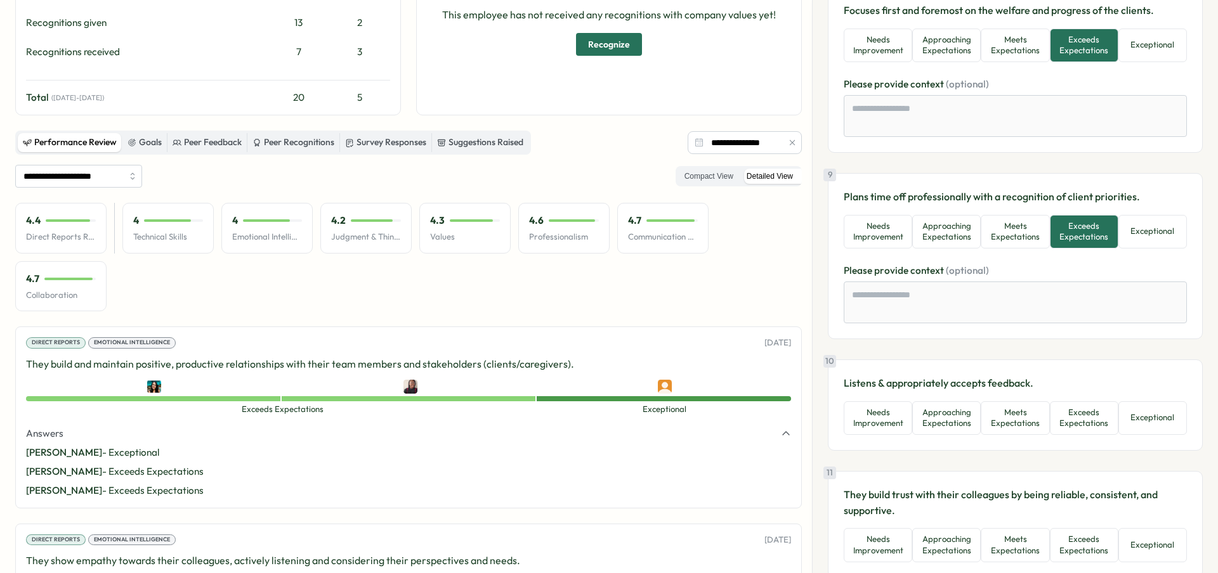
scroll to position [1460, 0]
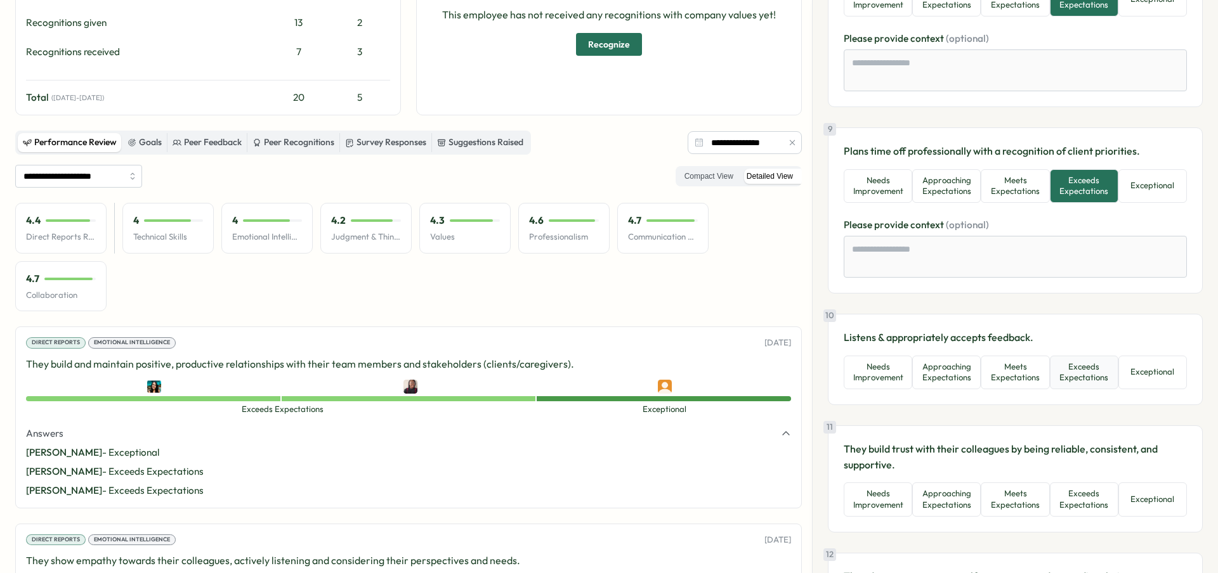
click at [1071, 381] on button "Exceeds Expectations" at bounding box center [1084, 373] width 69 height 34
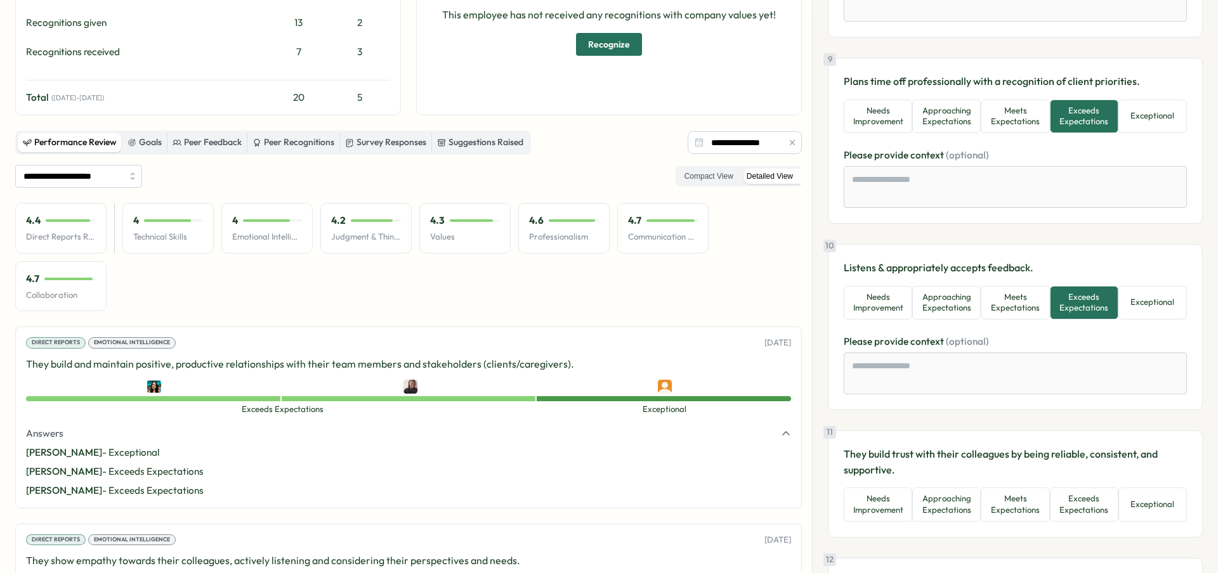
scroll to position [1641, 0]
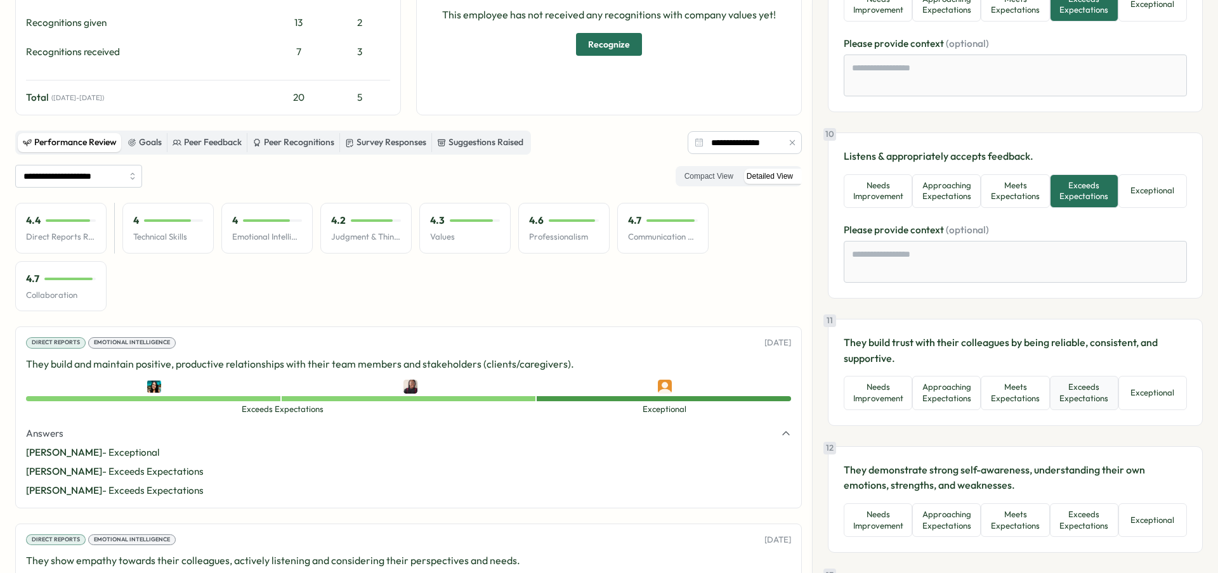
click at [1073, 393] on button "Exceeds Expectations" at bounding box center [1084, 393] width 69 height 34
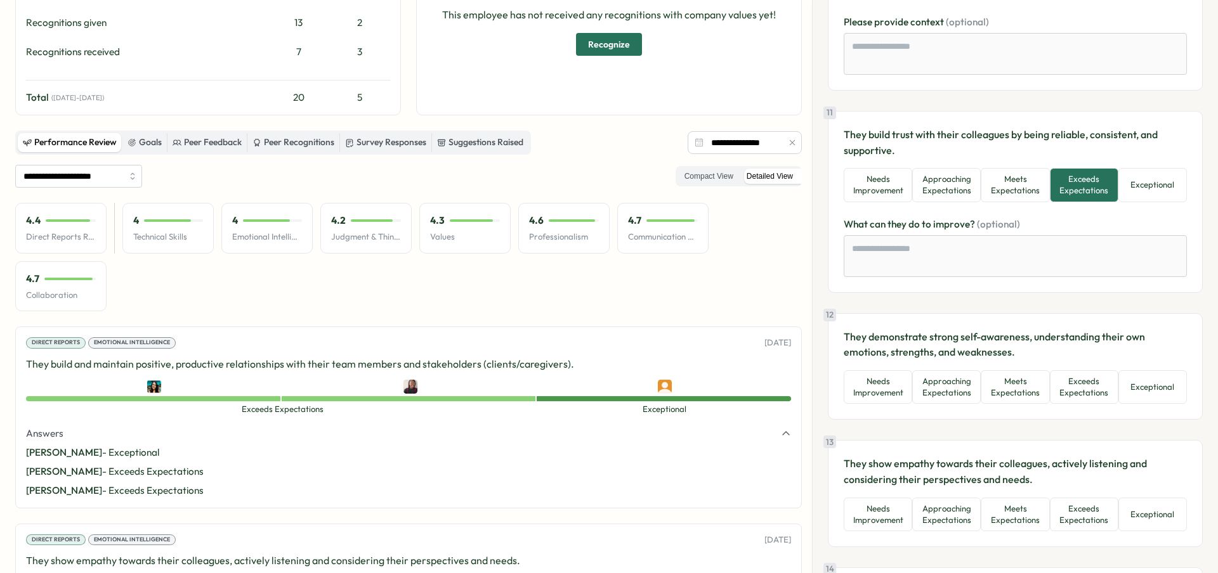
scroll to position [1859, 0]
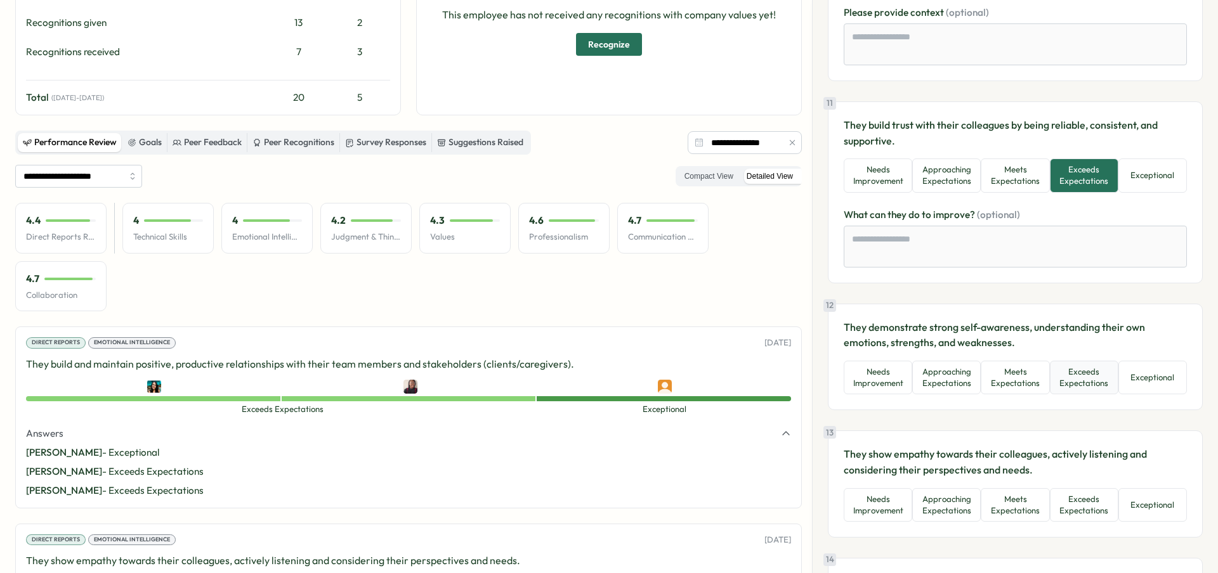
click at [1073, 393] on button "Exceeds Expectations" at bounding box center [1084, 378] width 69 height 34
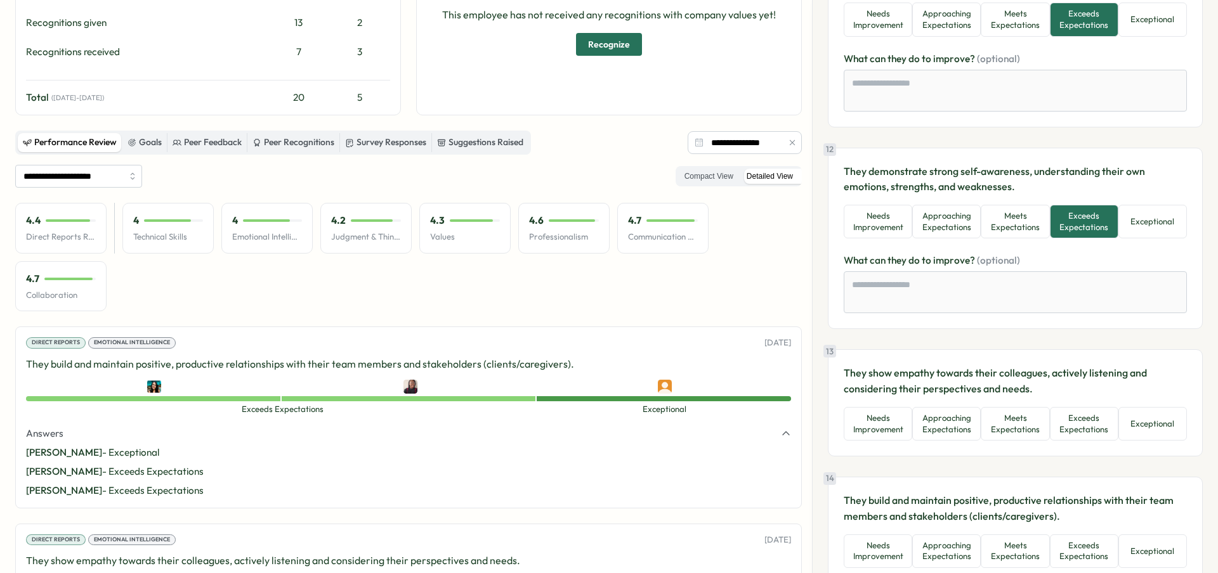
scroll to position [2052, 0]
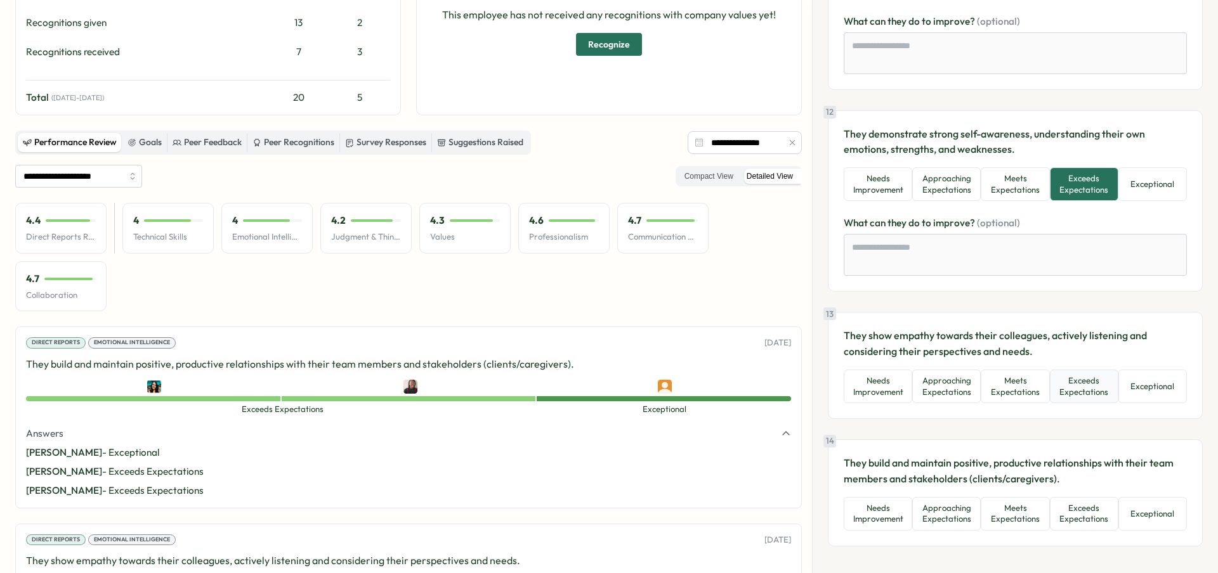
click at [1075, 395] on button "Exceeds Expectations" at bounding box center [1084, 387] width 69 height 34
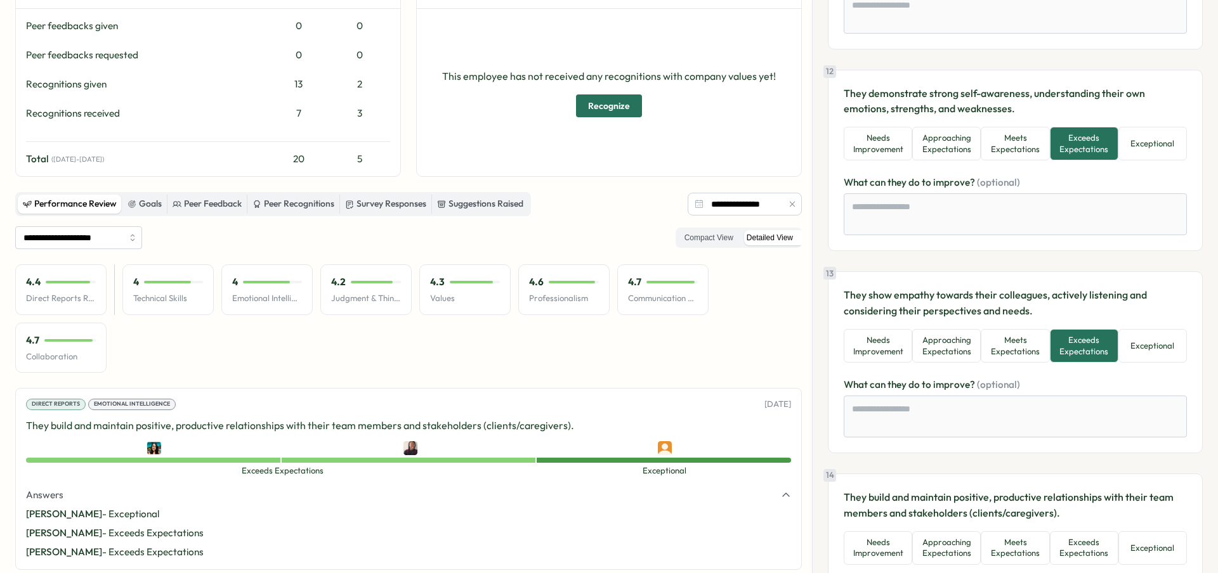
scroll to position [2169, 0]
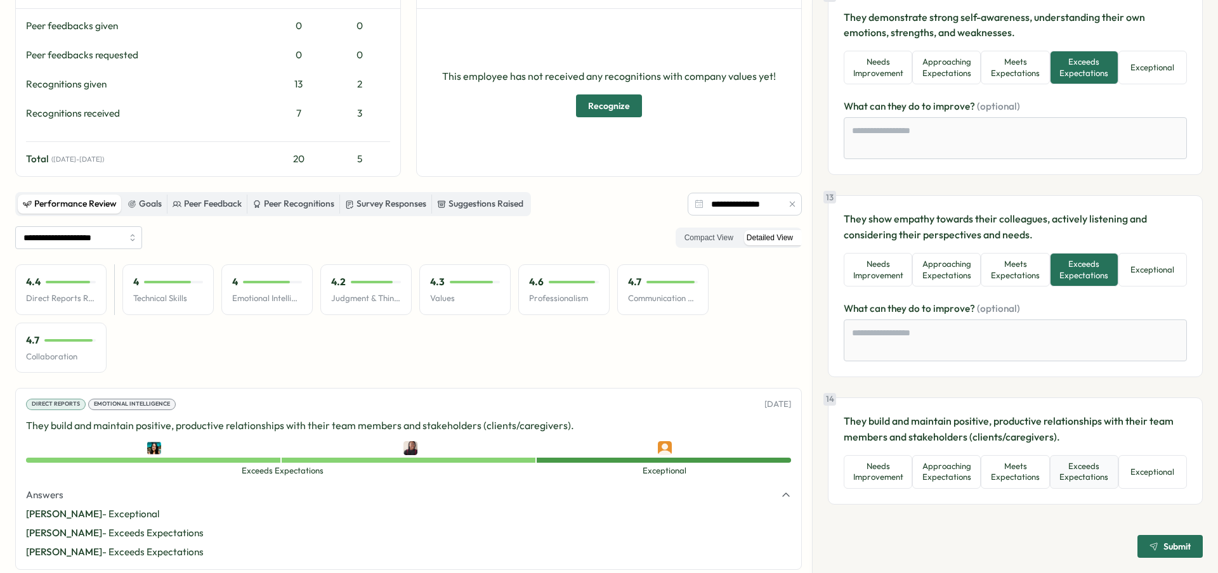
click at [1071, 481] on button "Exceeds Expectations" at bounding box center [1084, 472] width 69 height 34
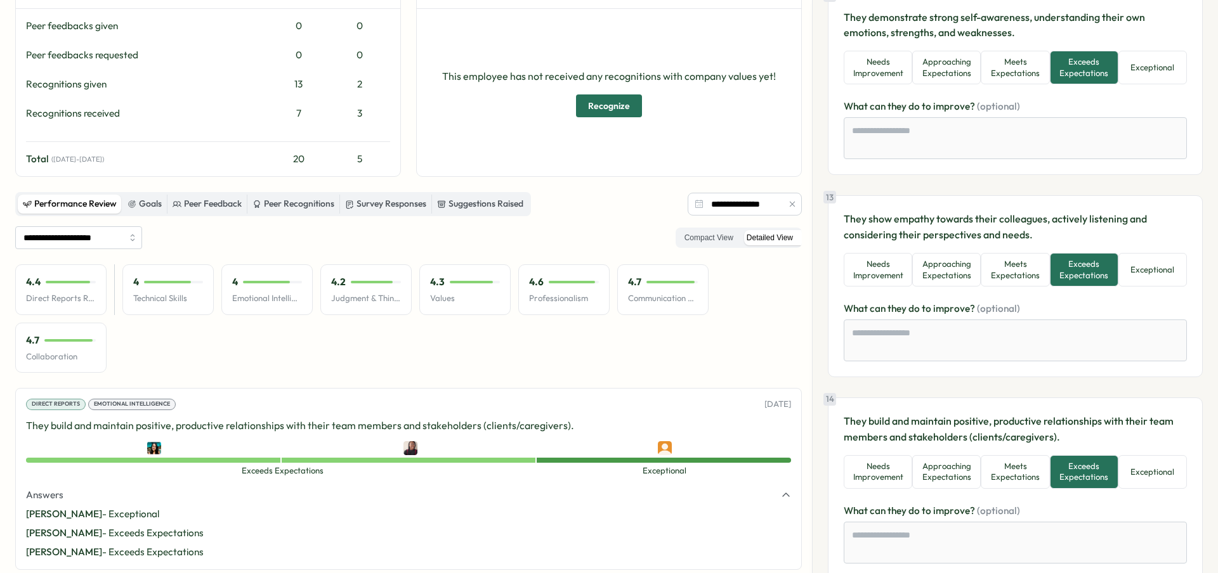
scroll to position [2244, 0]
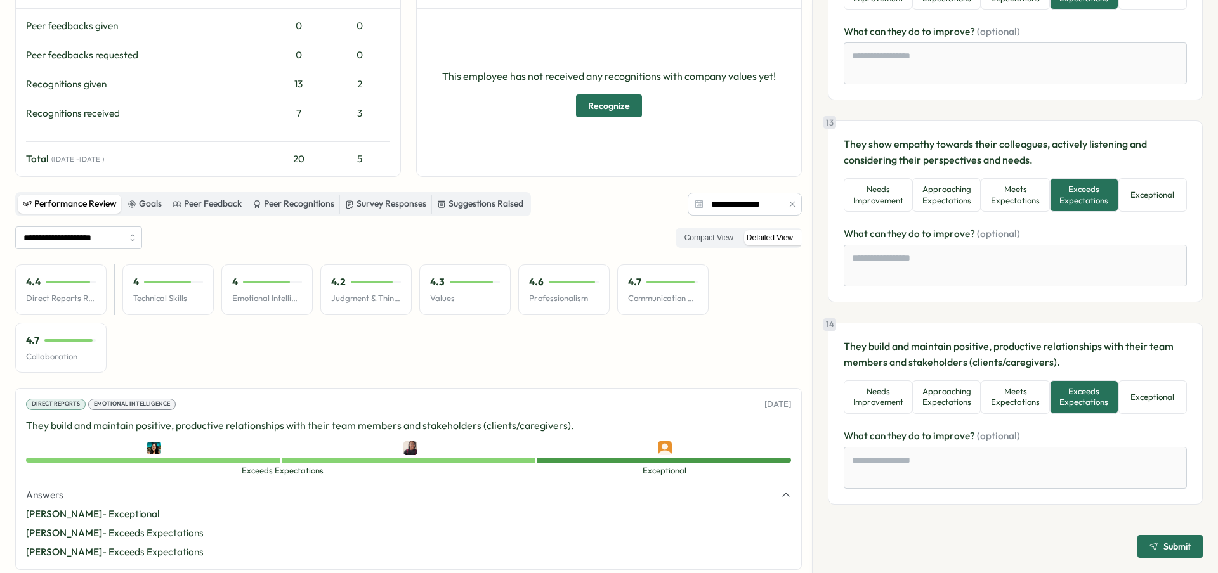
click at [1180, 537] on span "Submit" at bounding box center [1169, 547] width 41 height 22
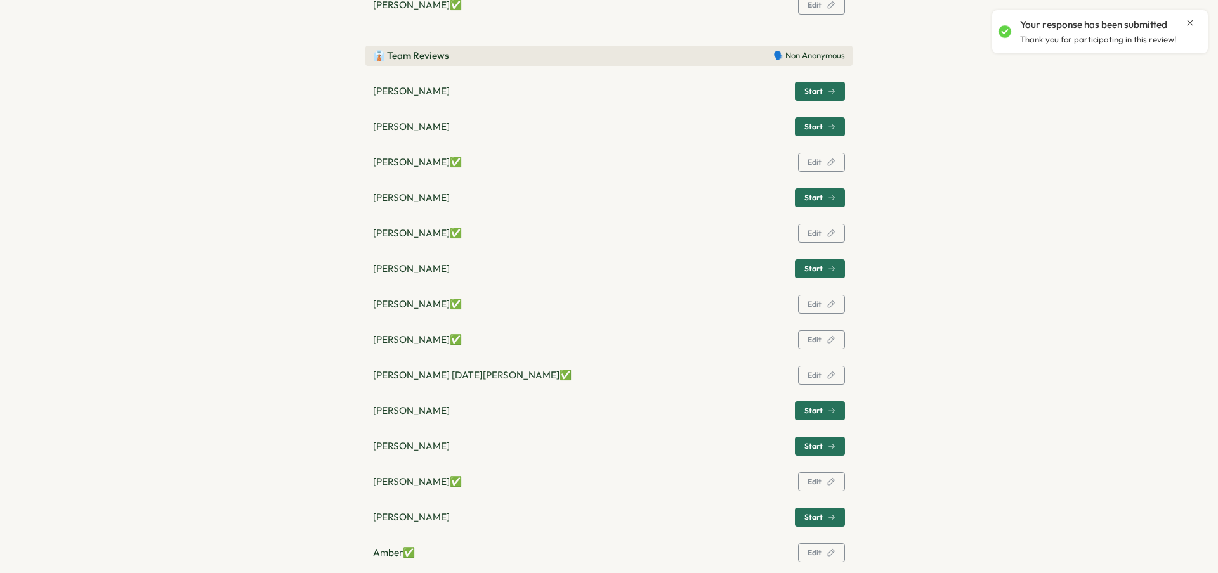
scroll to position [484, 0]
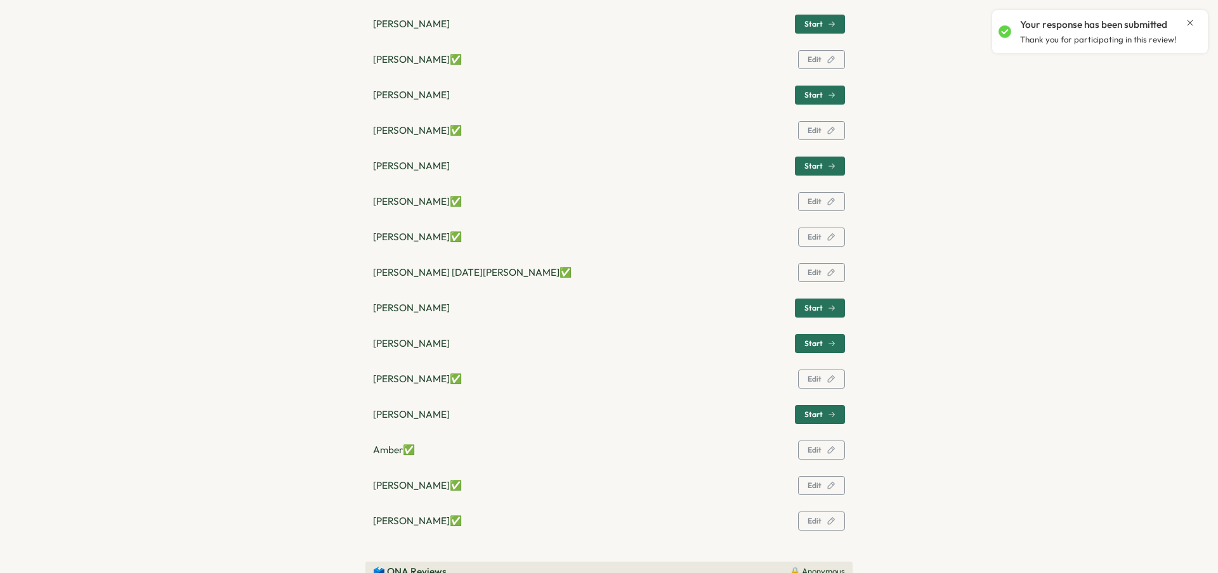
click at [829, 418] on icon "button" at bounding box center [832, 415] width 8 height 8
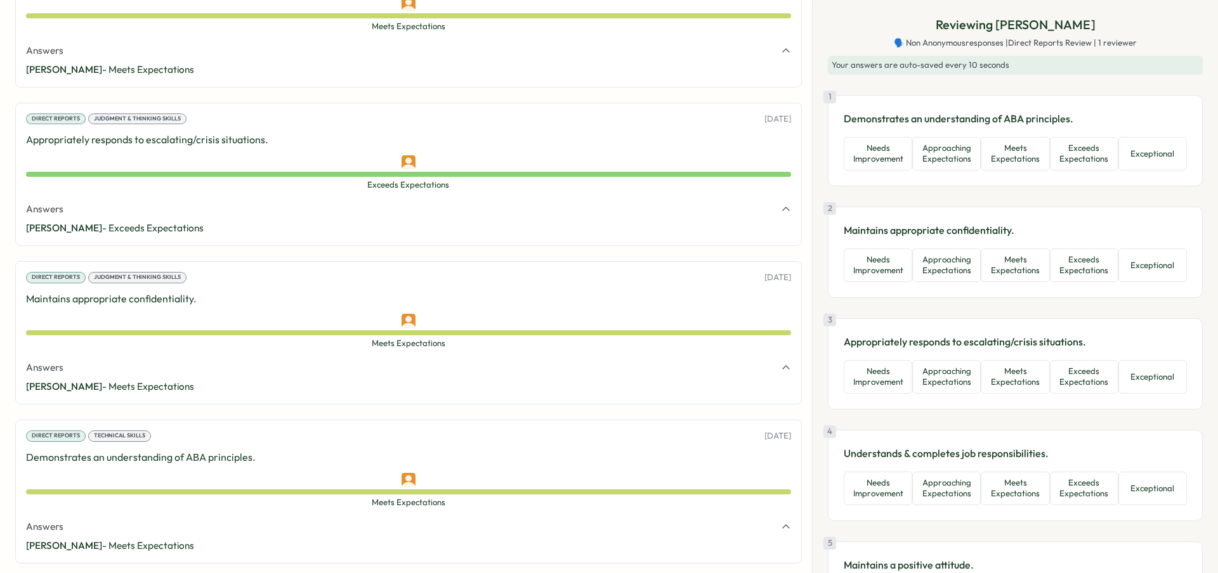
scroll to position [2261, 0]
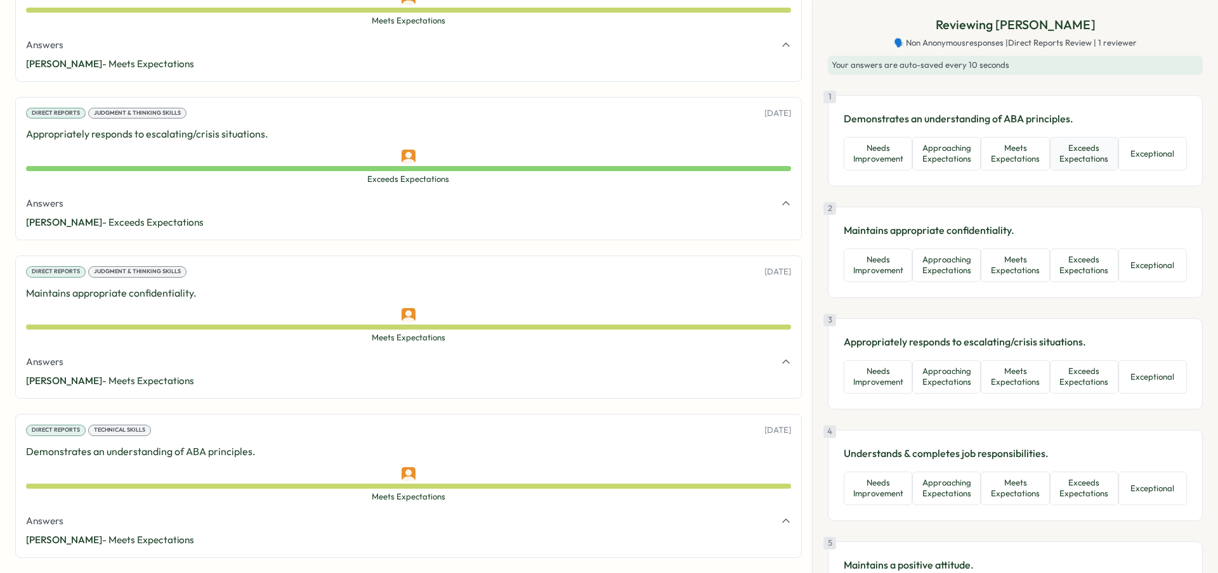
click at [1050, 159] on button "Exceeds Expectations" at bounding box center [1084, 154] width 69 height 34
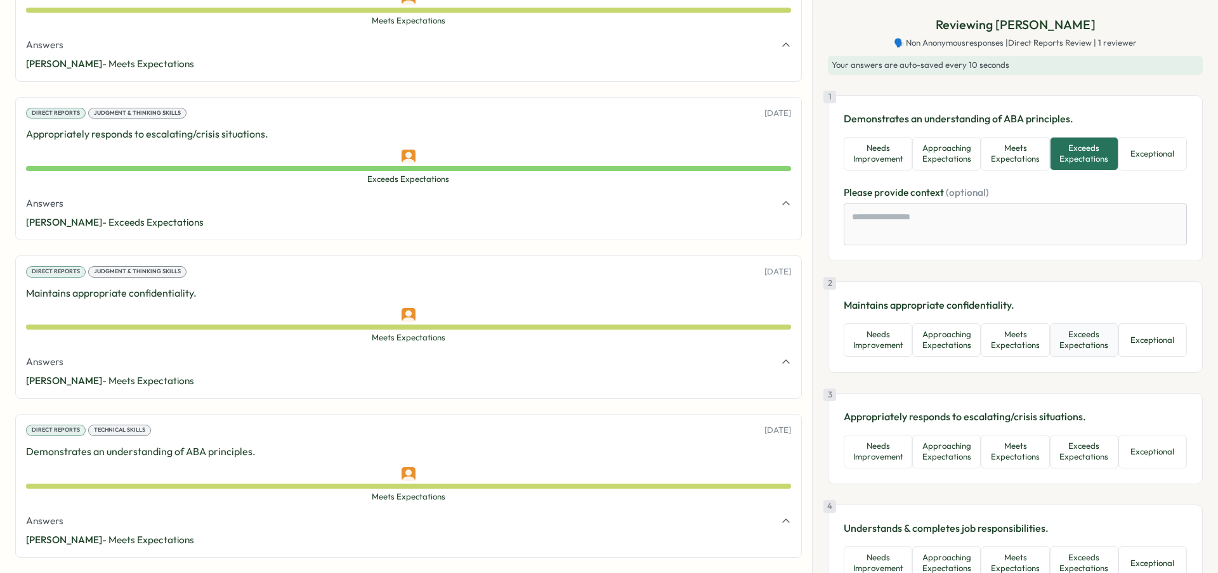
click at [1052, 342] on button "Exceeds Expectations" at bounding box center [1084, 341] width 69 height 34
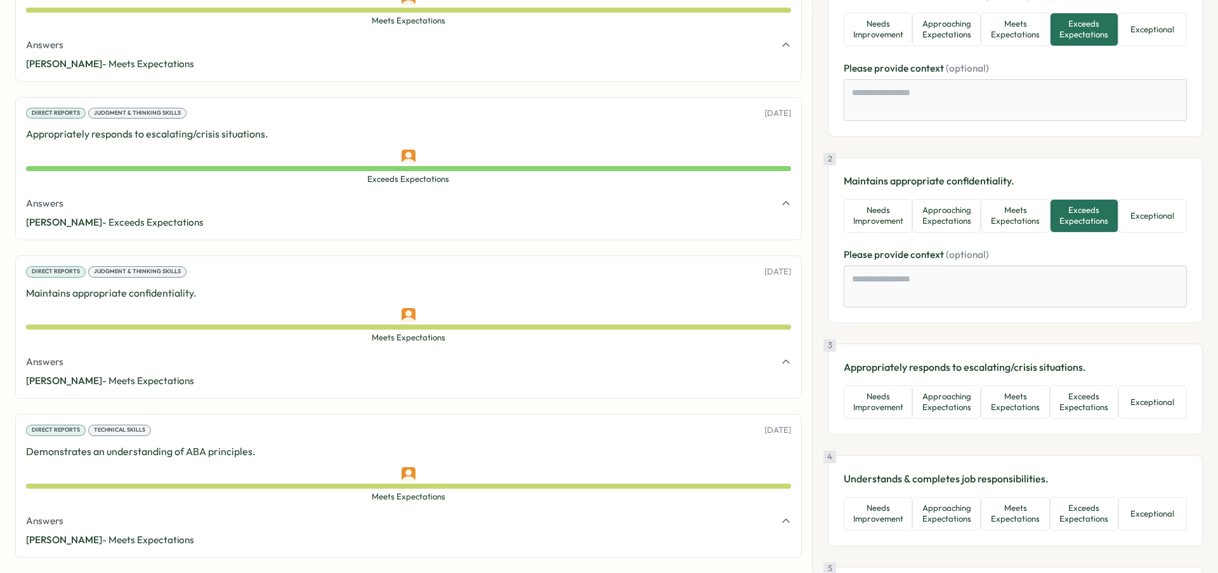
scroll to position [204, 0]
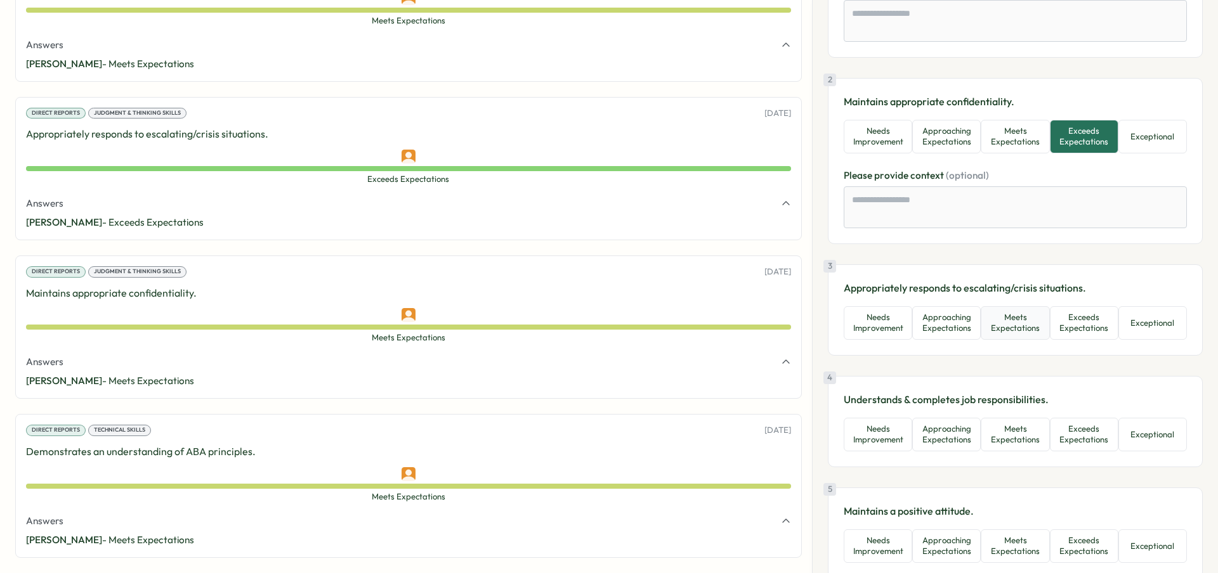
click at [1026, 330] on button "Meets Expectations" at bounding box center [1015, 323] width 69 height 34
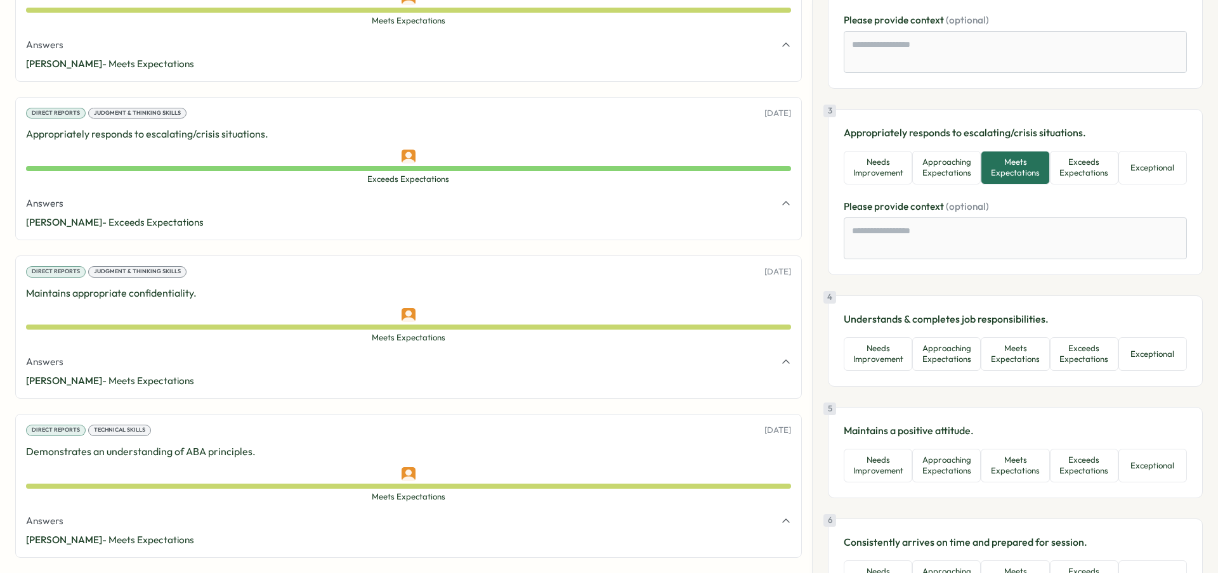
scroll to position [367, 0]
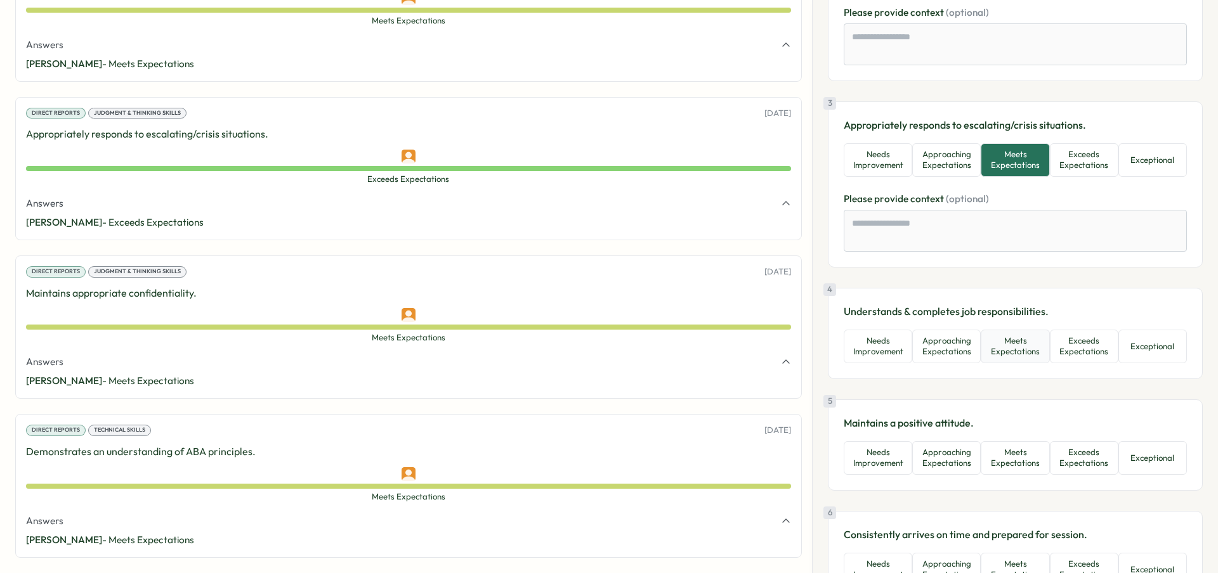
click at [1026, 330] on button "Meets Expectations" at bounding box center [1015, 347] width 69 height 34
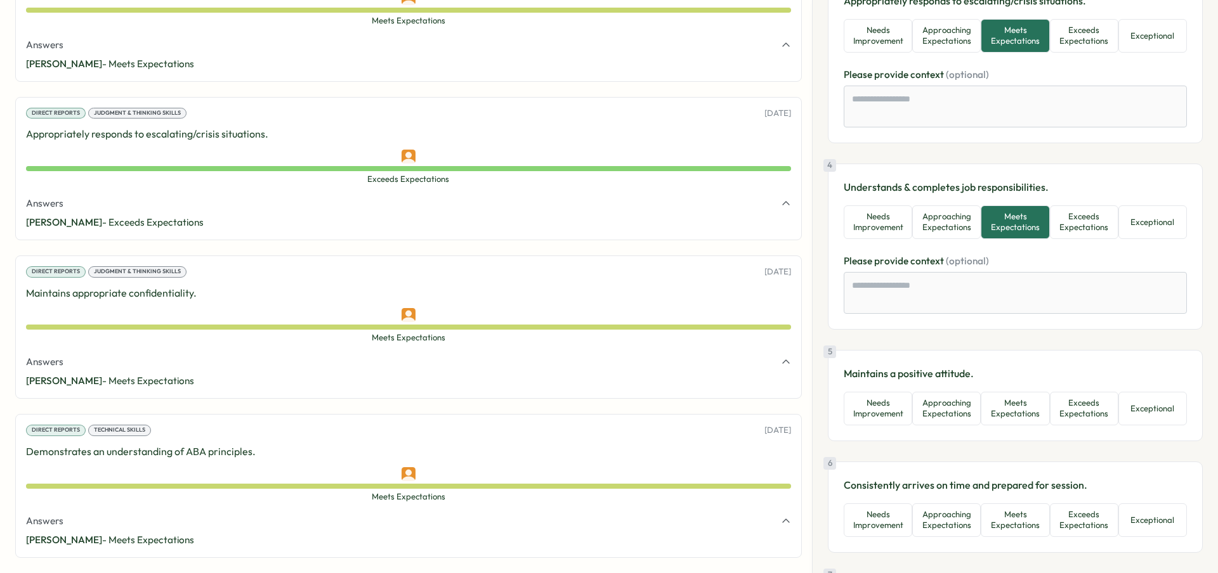
scroll to position [587, 0]
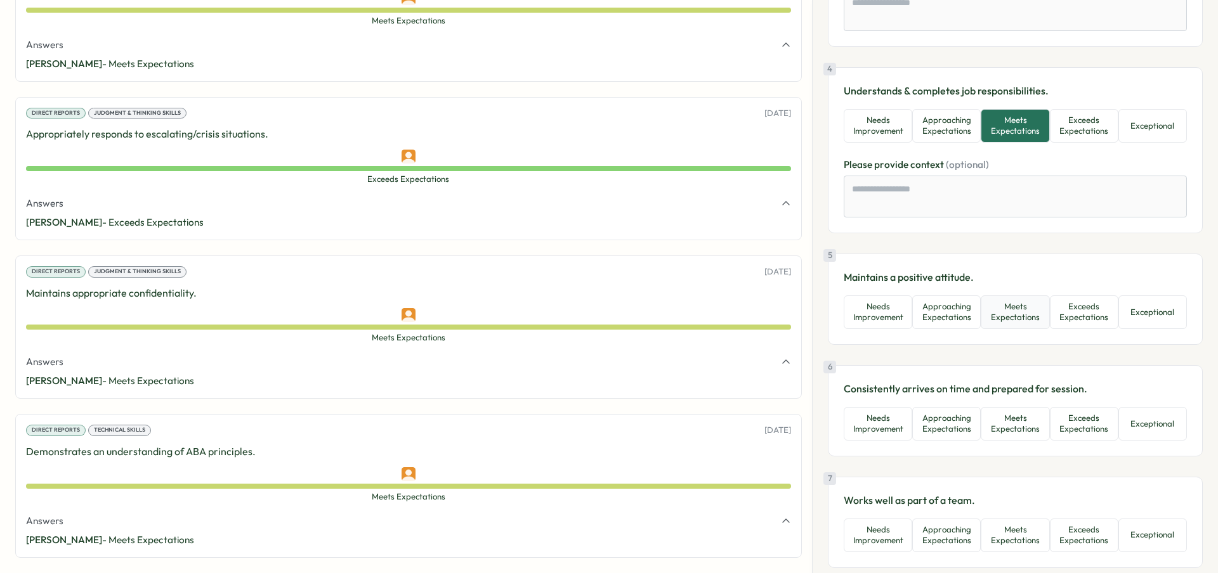
click at [1038, 322] on button "Meets Expectations" at bounding box center [1015, 313] width 69 height 34
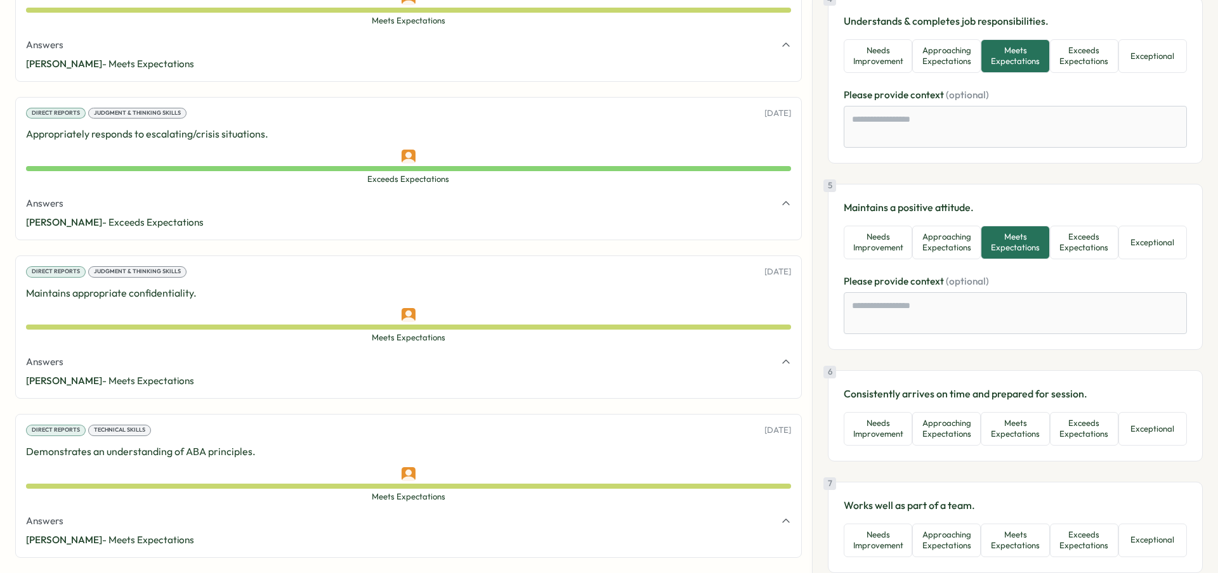
scroll to position [659, 0]
click at [1066, 249] on button "Exceeds Expectations" at bounding box center [1084, 241] width 69 height 34
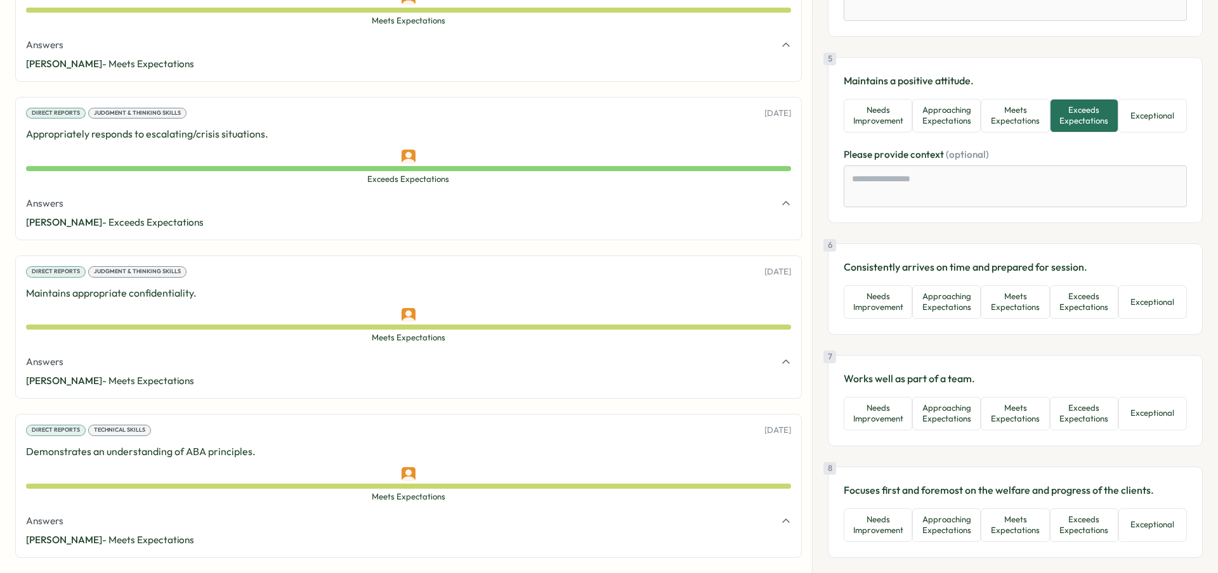
scroll to position [811, 0]
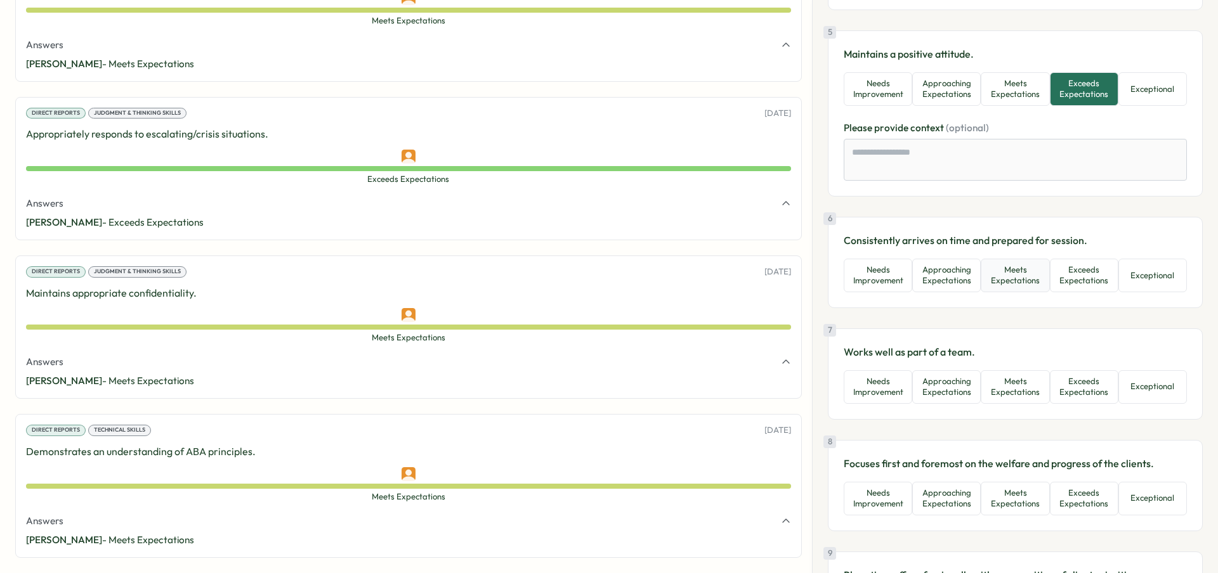
click at [1031, 289] on button "Meets Expectations" at bounding box center [1015, 276] width 69 height 34
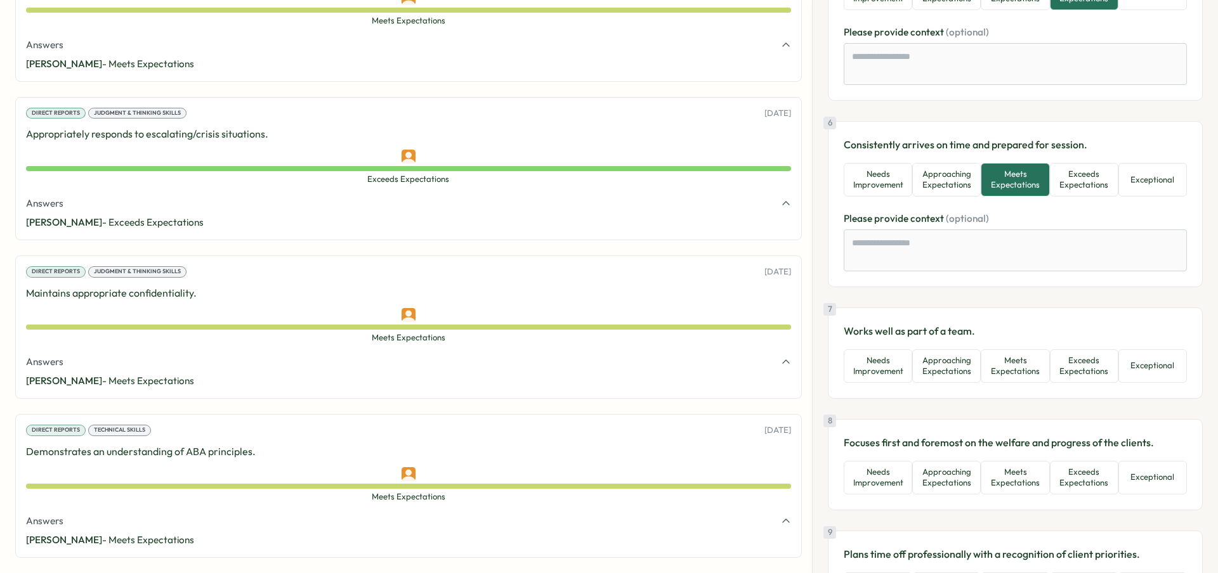
scroll to position [987, 0]
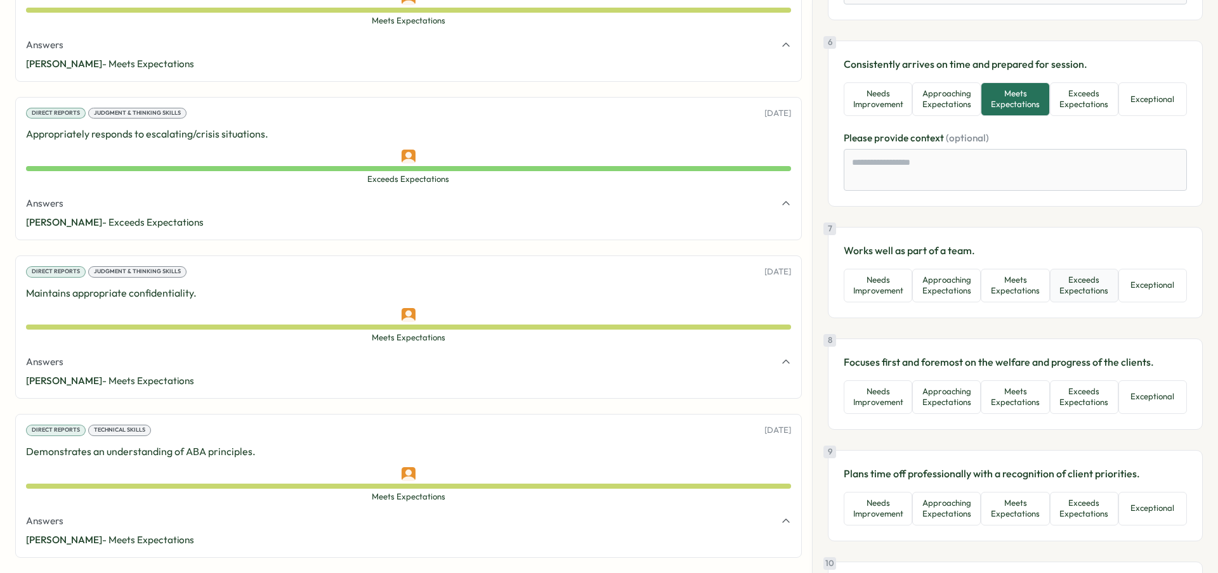
click at [1078, 302] on button "Exceeds Expectations" at bounding box center [1084, 286] width 69 height 34
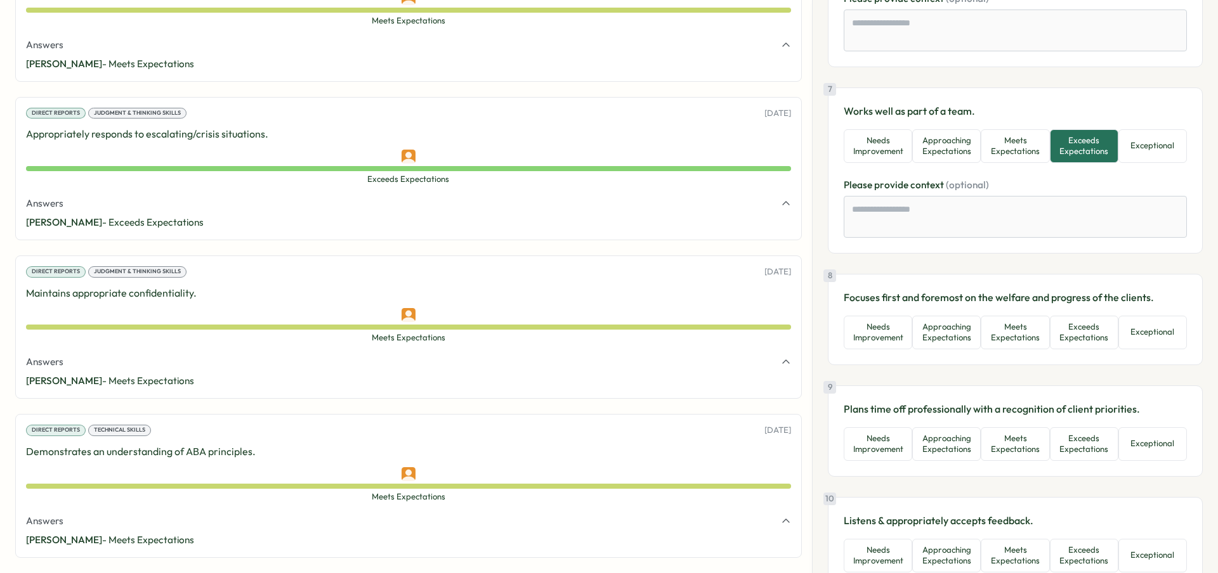
click at [1078, 324] on button "Exceeds Expectations" at bounding box center [1084, 333] width 69 height 34
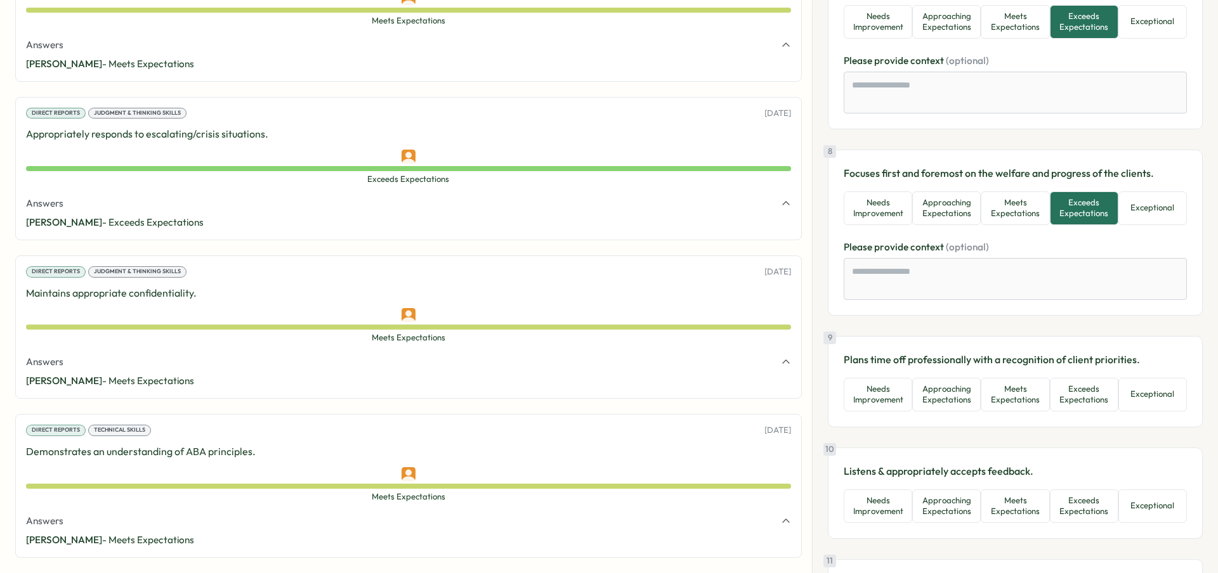
scroll to position [1335, 0]
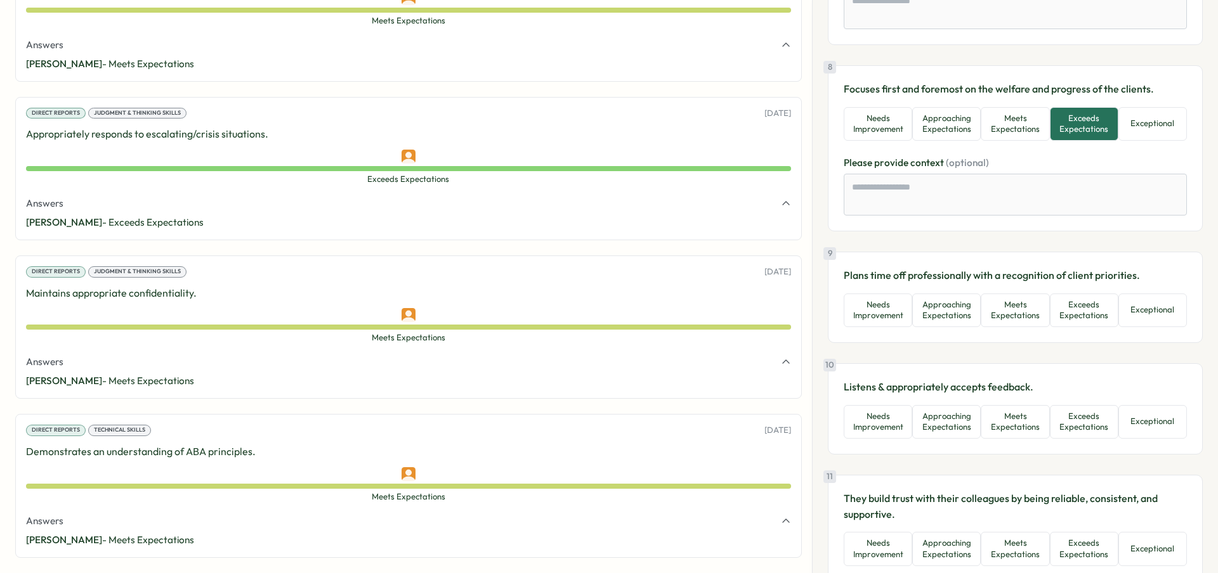
click at [1078, 324] on button "Exceeds Expectations" at bounding box center [1084, 311] width 69 height 34
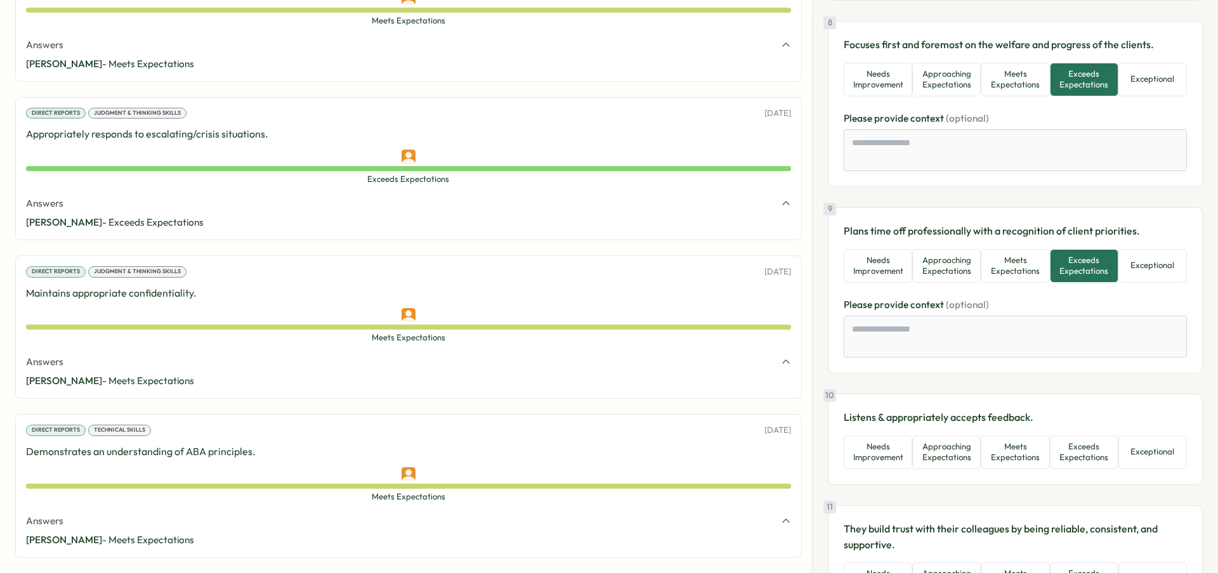
scroll to position [1425, 0]
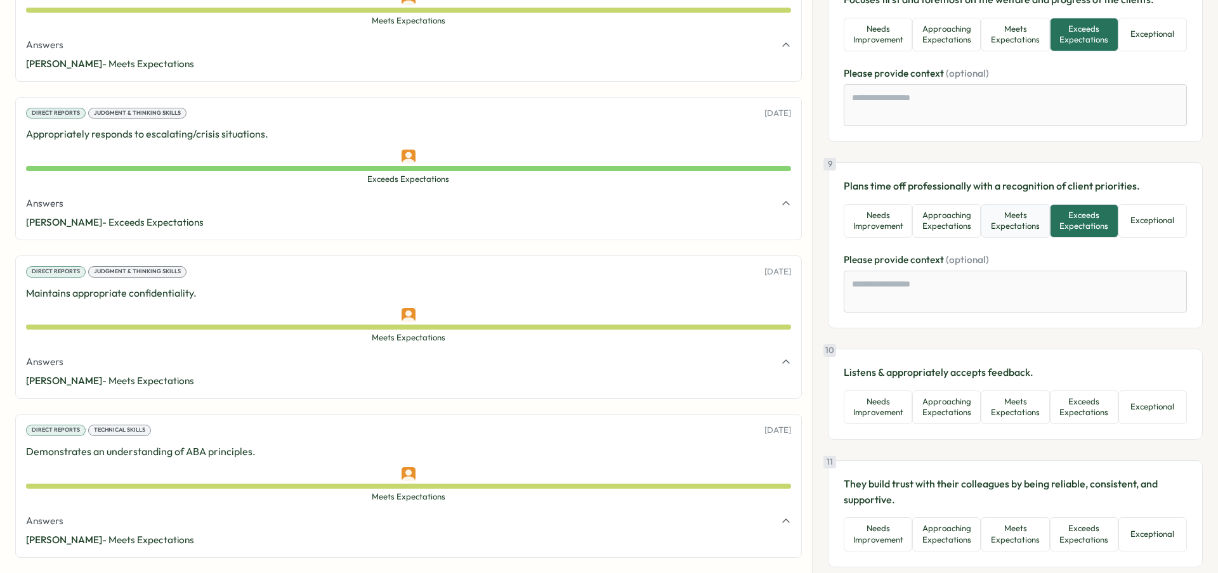
click at [1009, 234] on button "Meets Expectations" at bounding box center [1015, 221] width 69 height 34
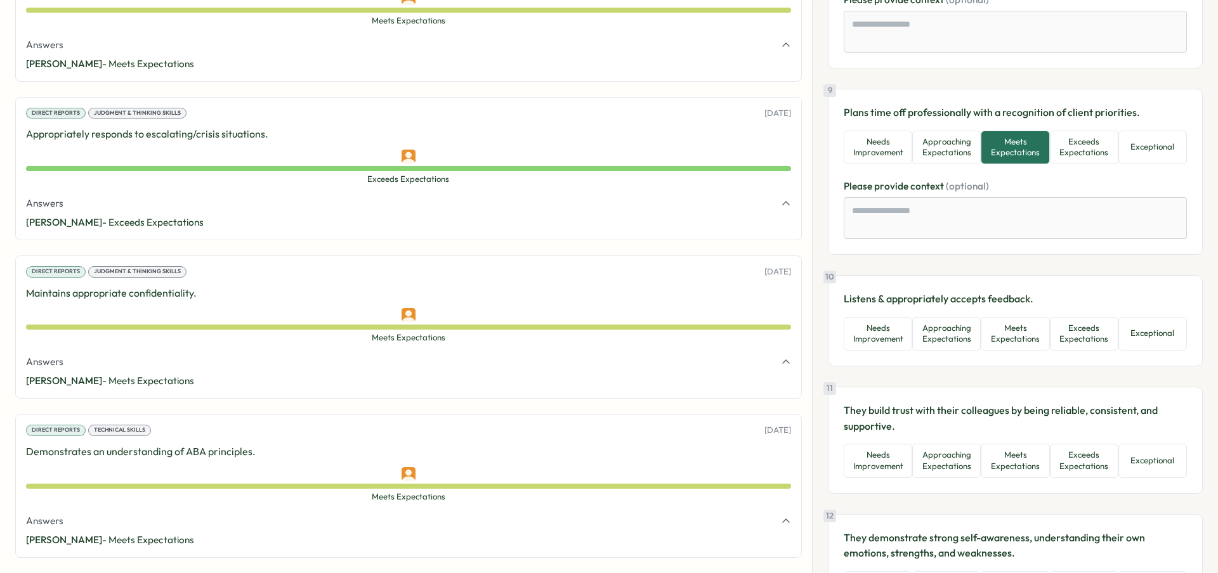
scroll to position [1500, 0]
click at [1058, 337] on button "Exceeds Expectations" at bounding box center [1084, 332] width 69 height 34
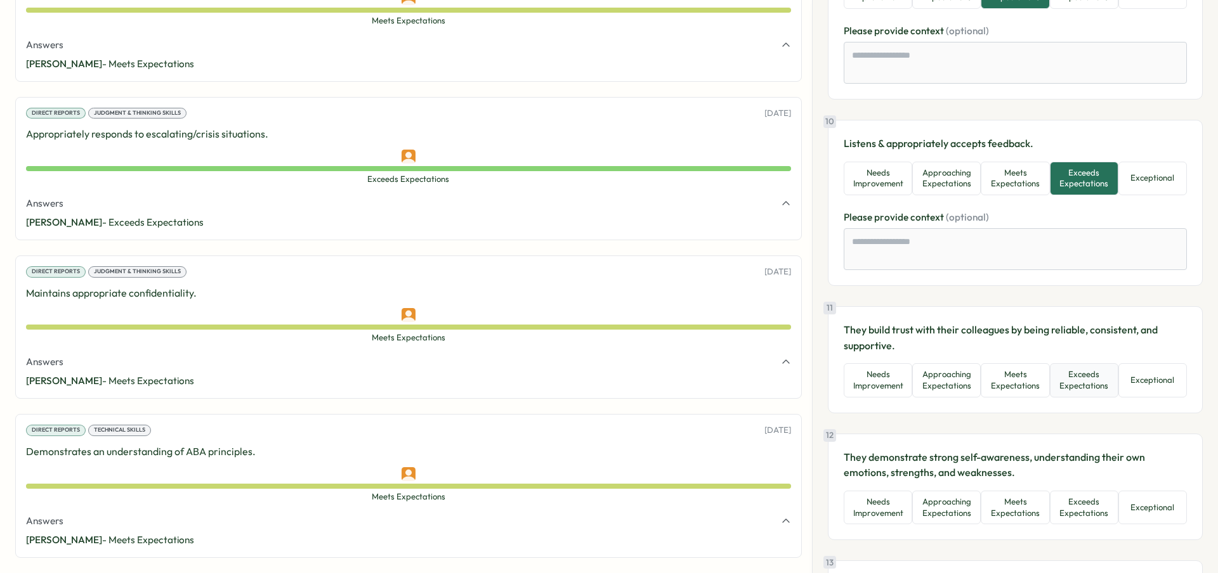
click at [1073, 377] on button "Exceeds Expectations" at bounding box center [1084, 380] width 69 height 34
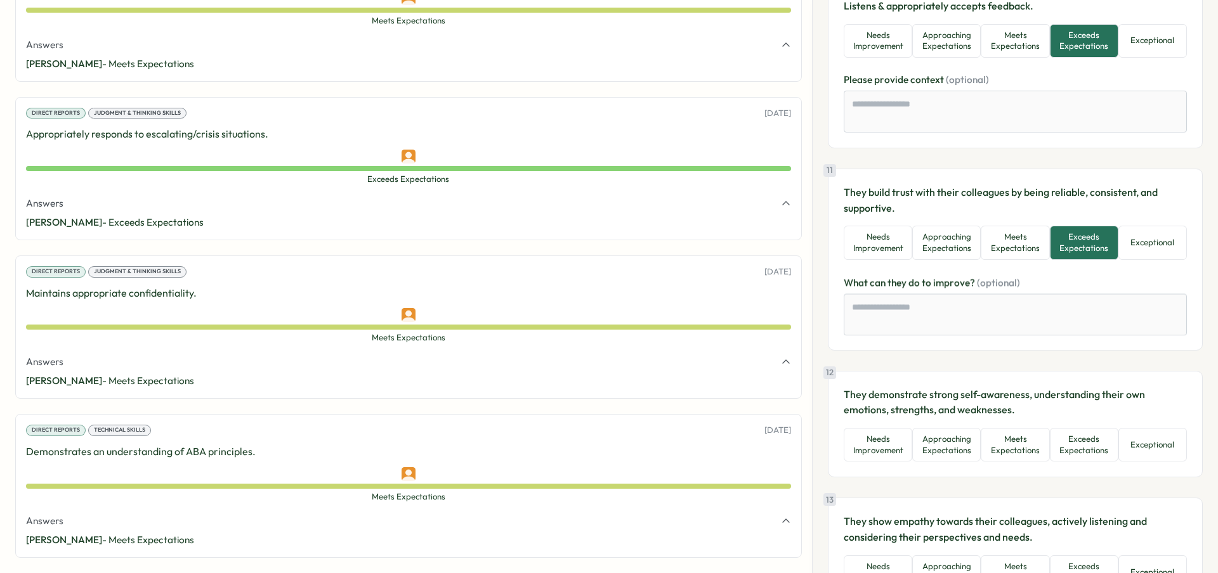
scroll to position [1886, 0]
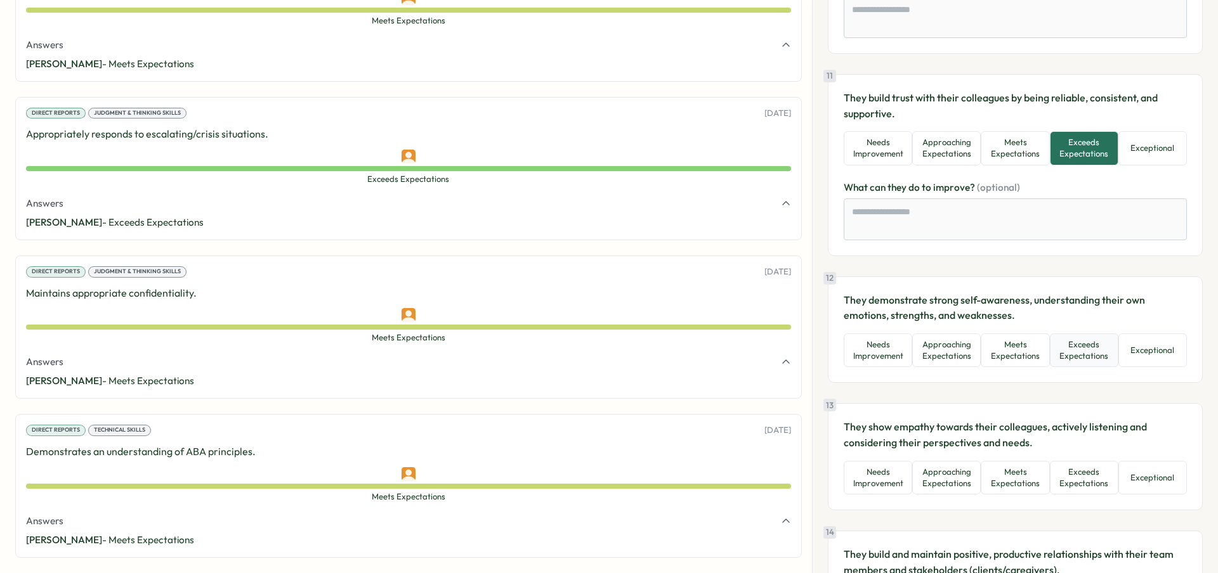
click at [1082, 338] on button "Exceeds Expectations" at bounding box center [1084, 351] width 69 height 34
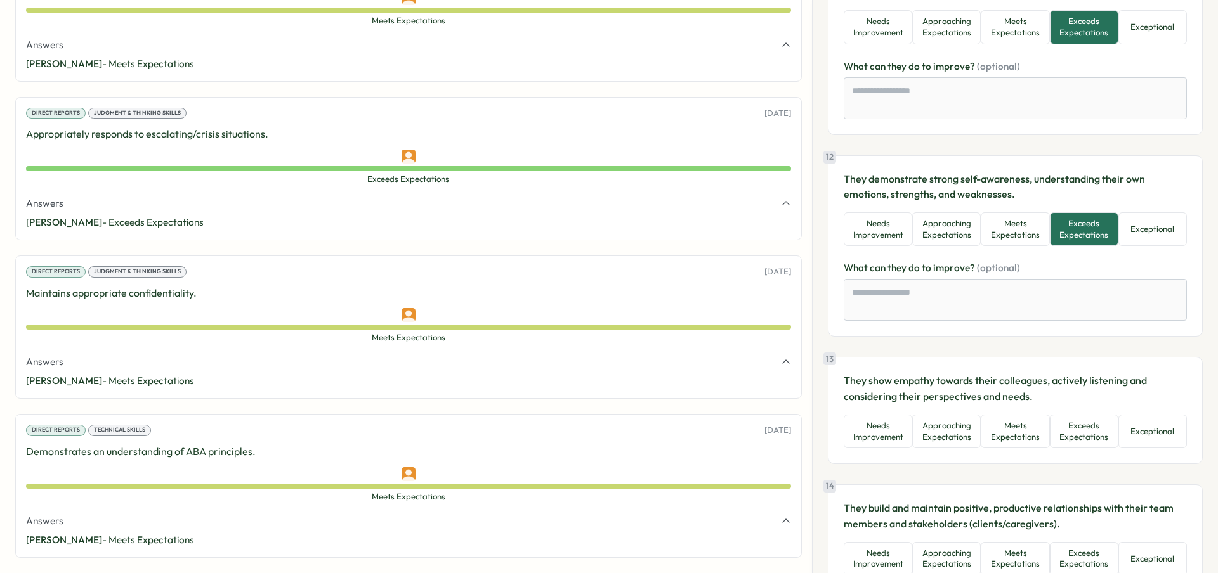
scroll to position [2015, 0]
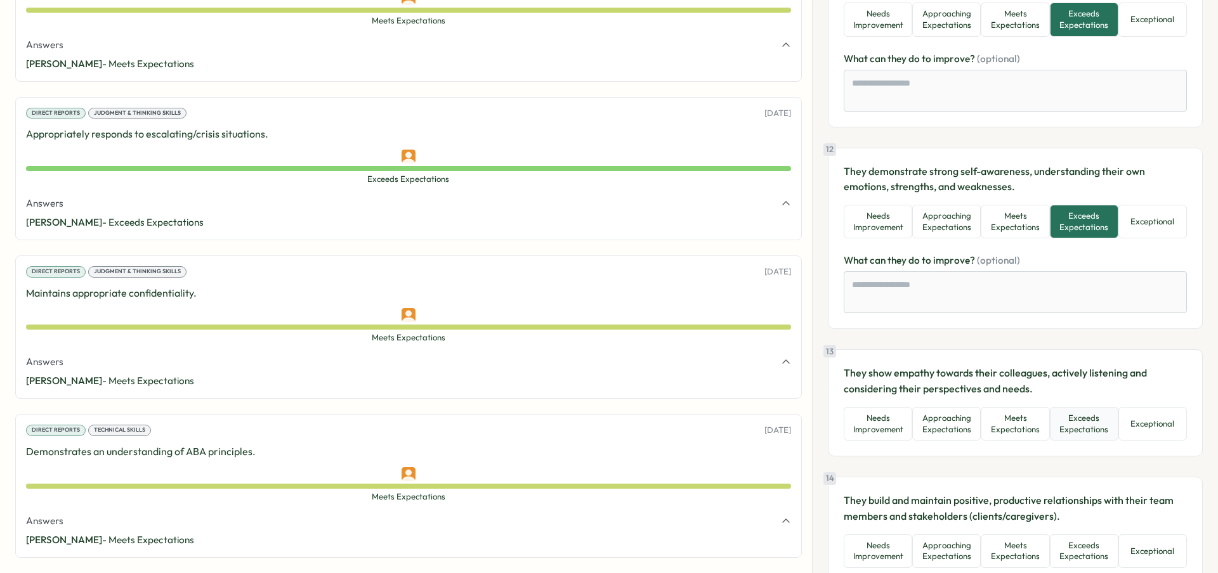
click at [1083, 428] on button "Exceeds Expectations" at bounding box center [1084, 424] width 69 height 34
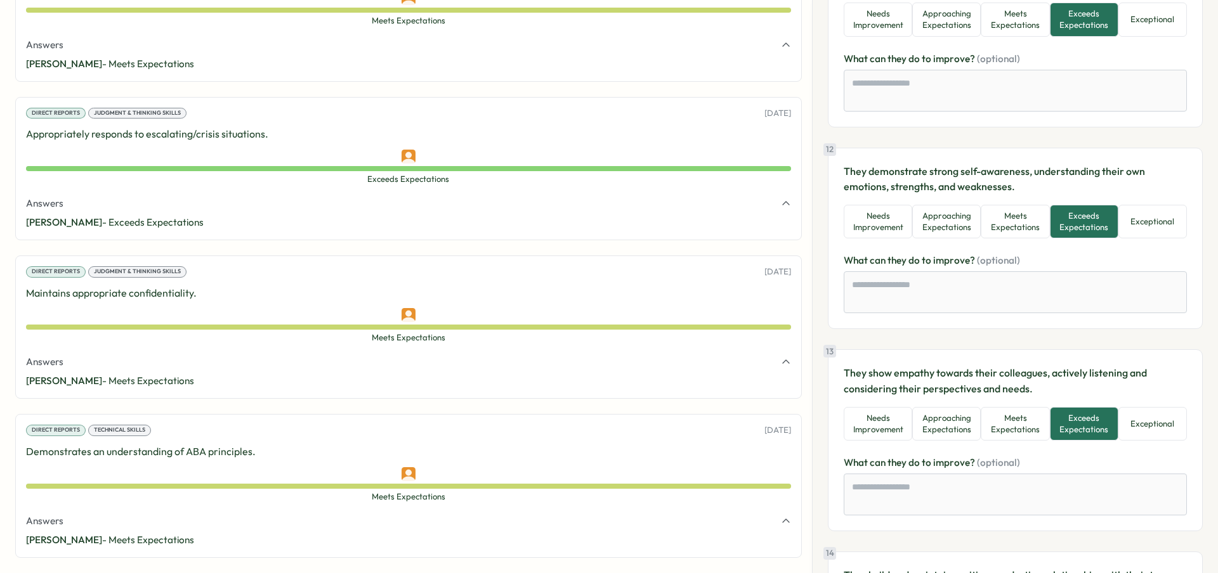
scroll to position [2169, 0]
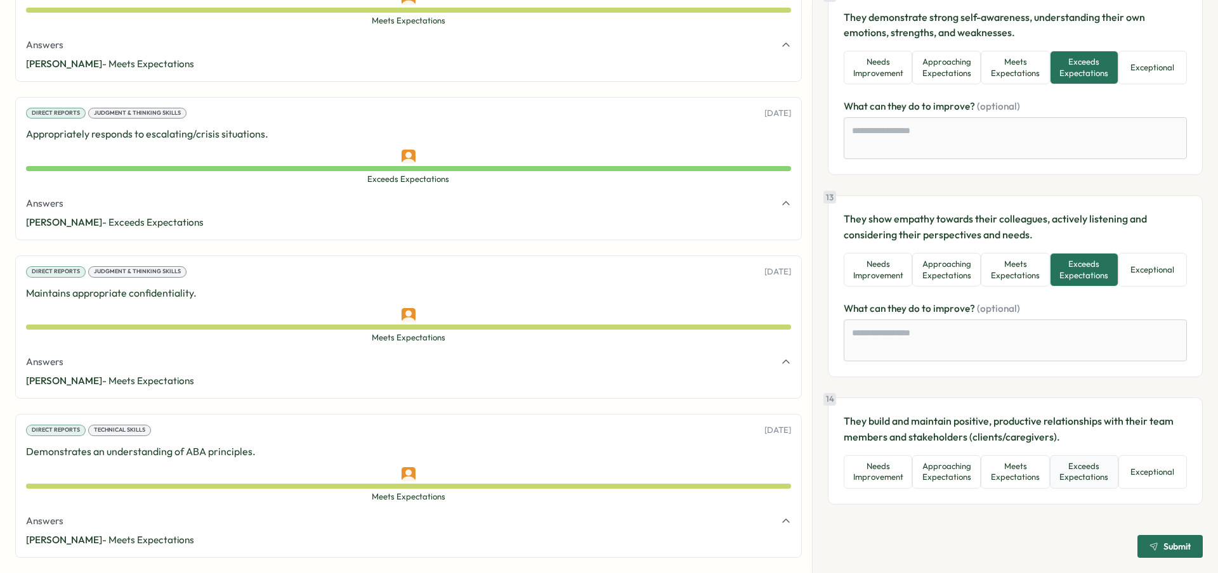
click at [1087, 477] on button "Exceeds Expectations" at bounding box center [1084, 472] width 69 height 34
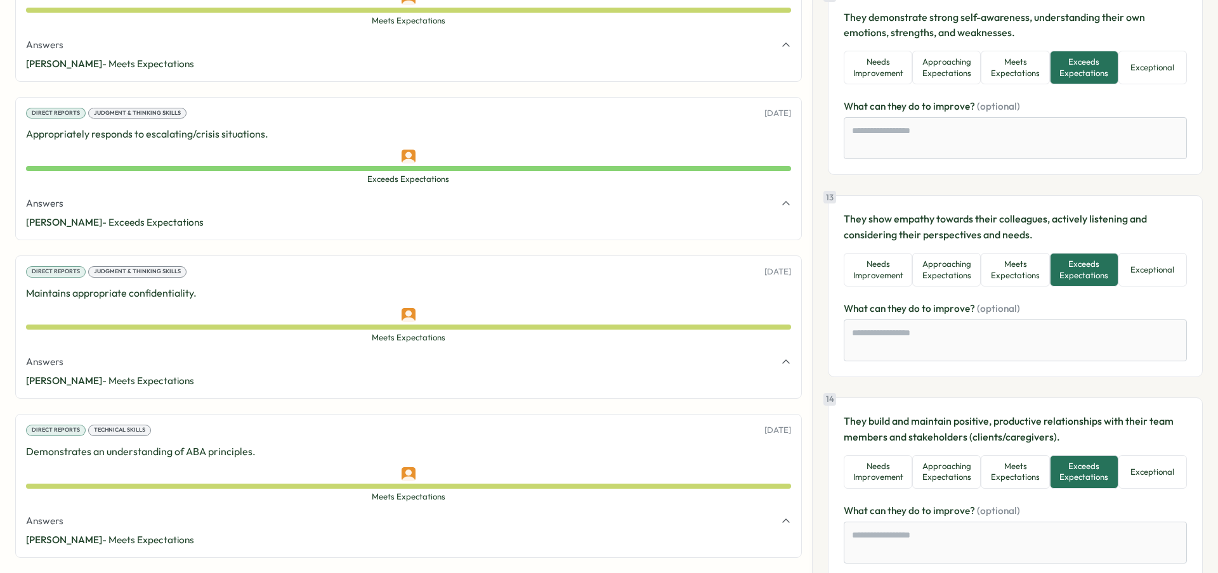
scroll to position [2244, 0]
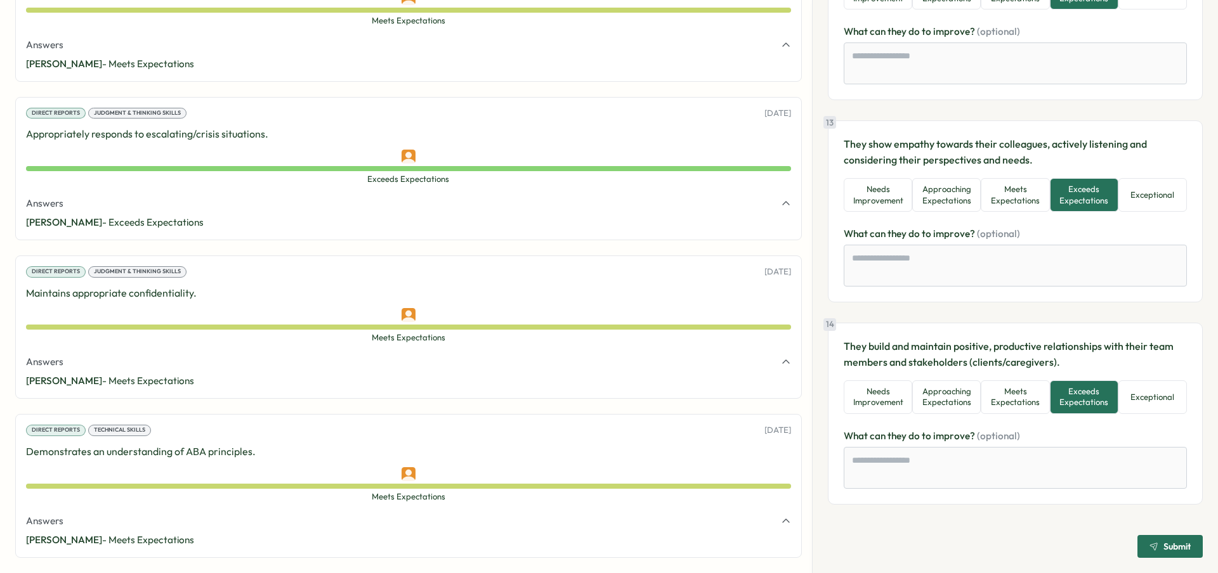
click at [1167, 556] on span "Submit" at bounding box center [1169, 547] width 41 height 22
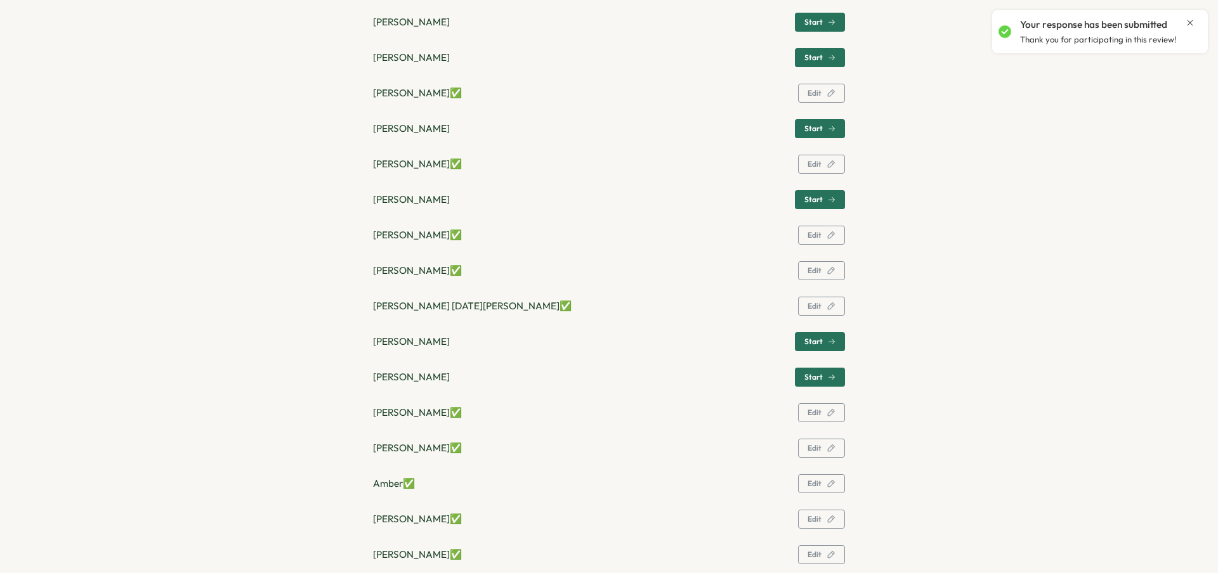
scroll to position [380, 0]
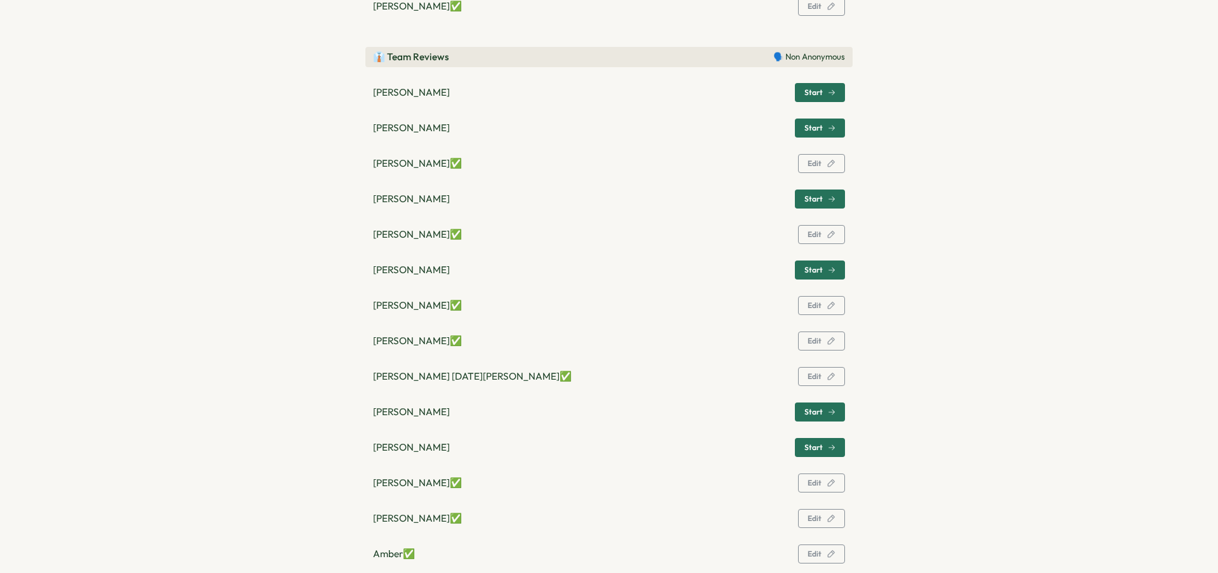
click at [823, 270] on div "Start" at bounding box center [819, 270] width 31 height 8
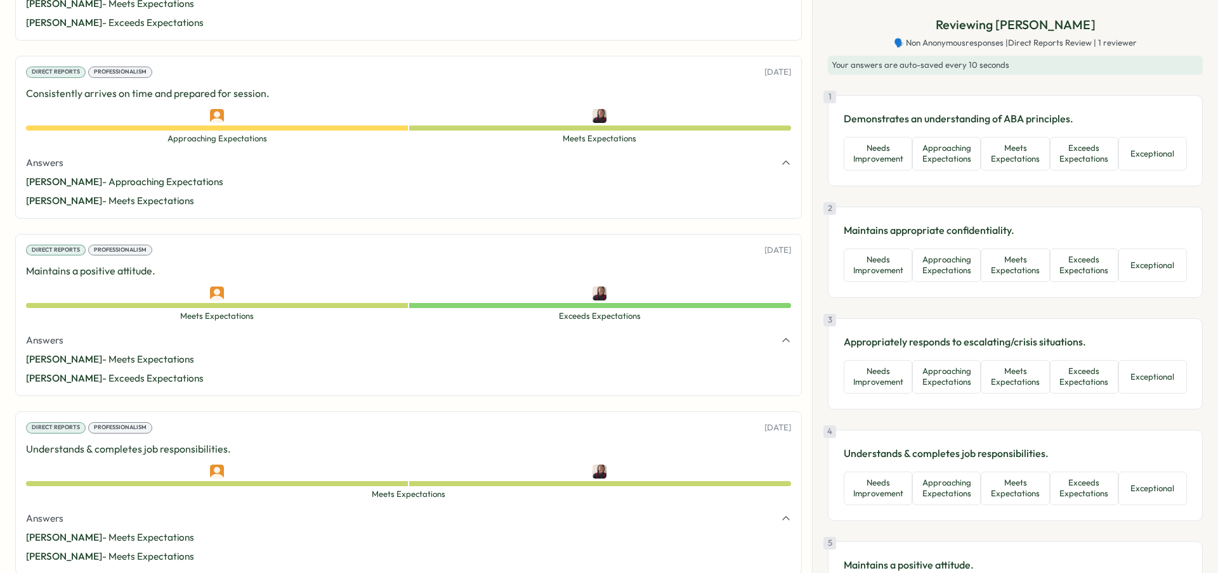
scroll to position [2527, 0]
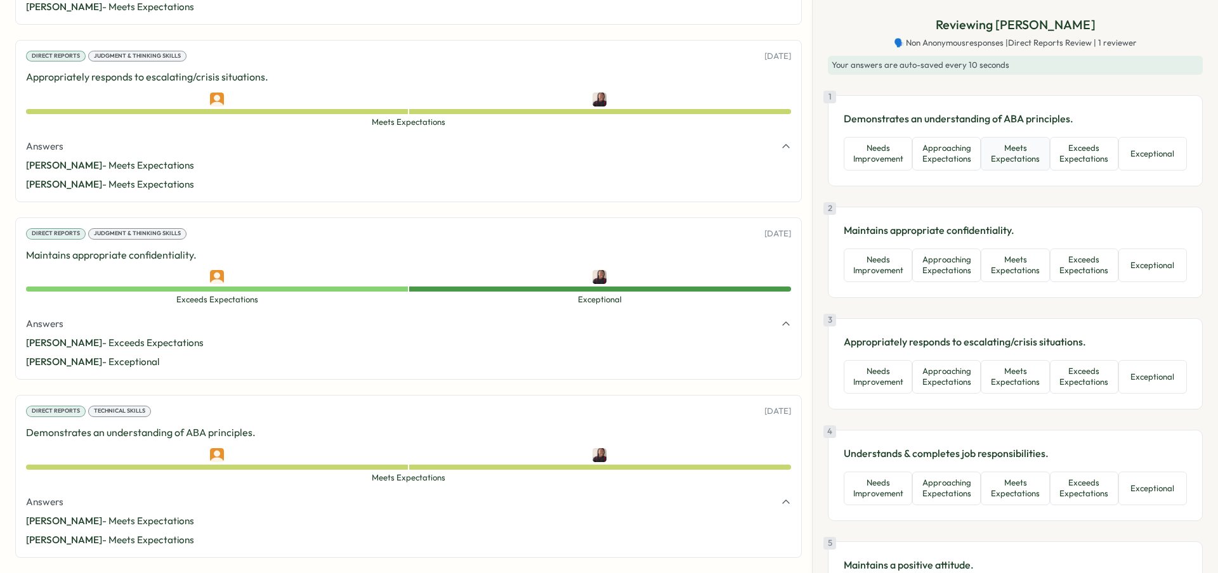
click at [1037, 140] on button "Meets Expectations" at bounding box center [1015, 154] width 69 height 34
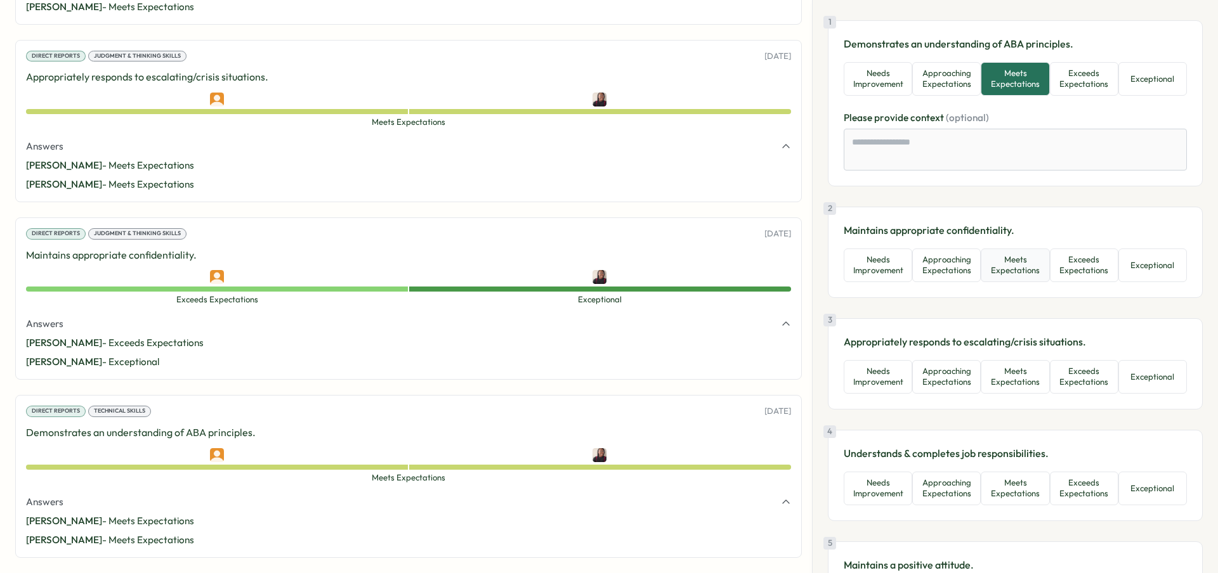
scroll to position [89, 0]
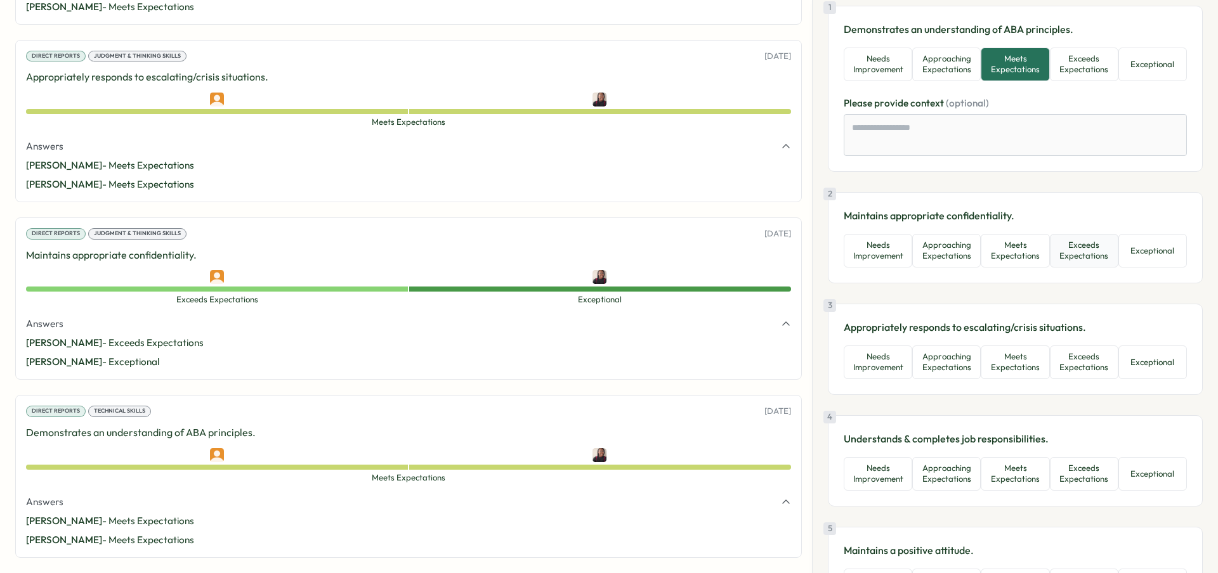
click at [1061, 240] on button "Exceeds Expectations" at bounding box center [1084, 251] width 69 height 34
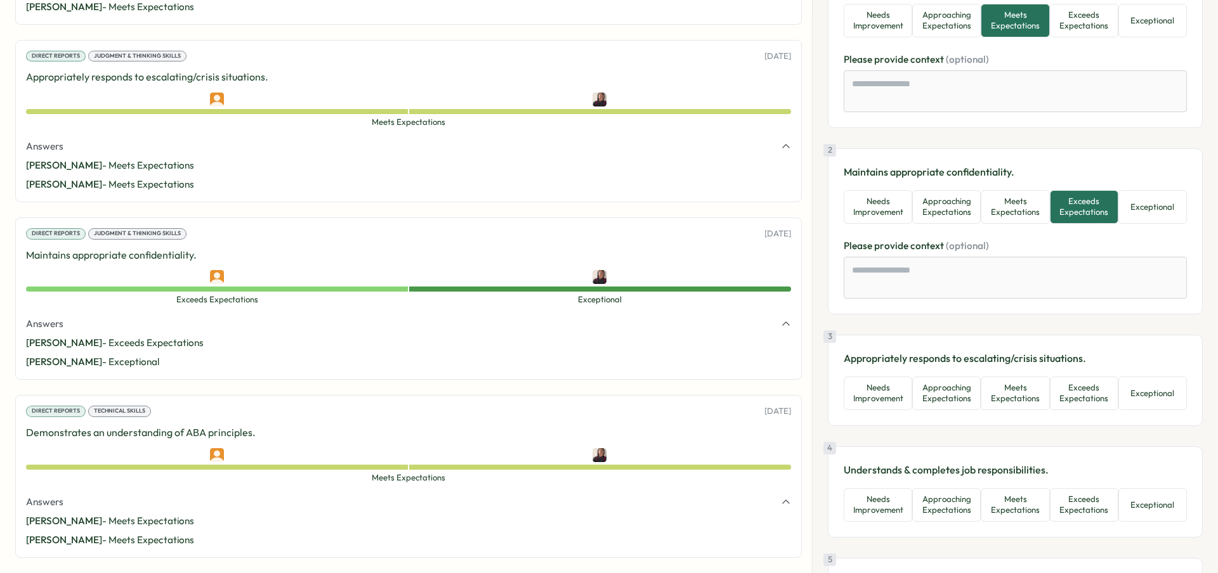
scroll to position [237, 0]
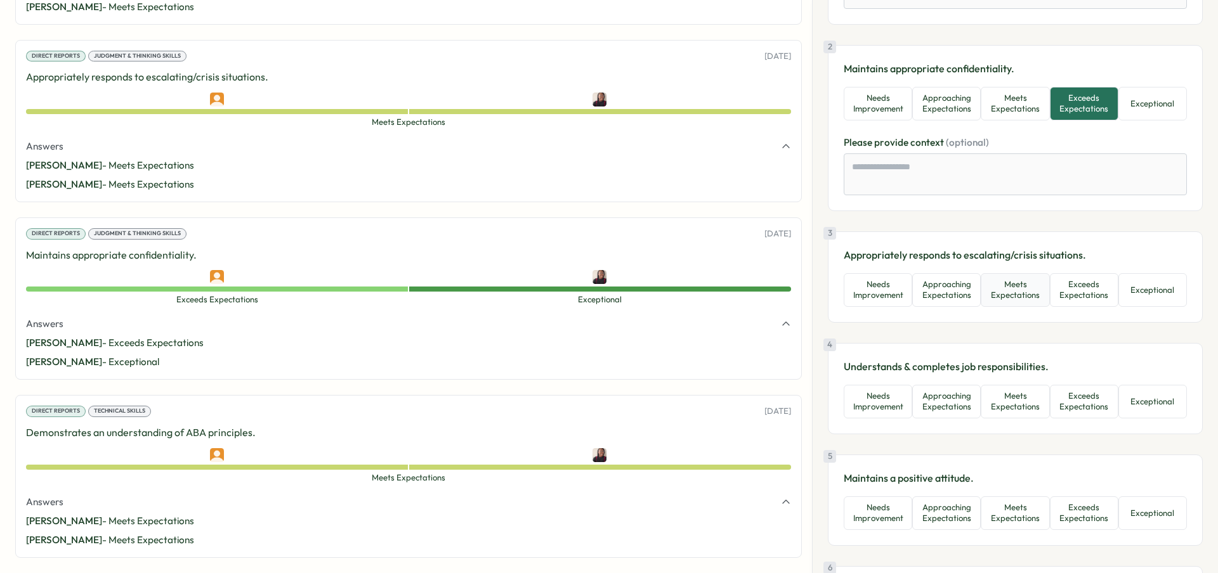
click at [1029, 294] on button "Meets Expectations" at bounding box center [1015, 290] width 69 height 34
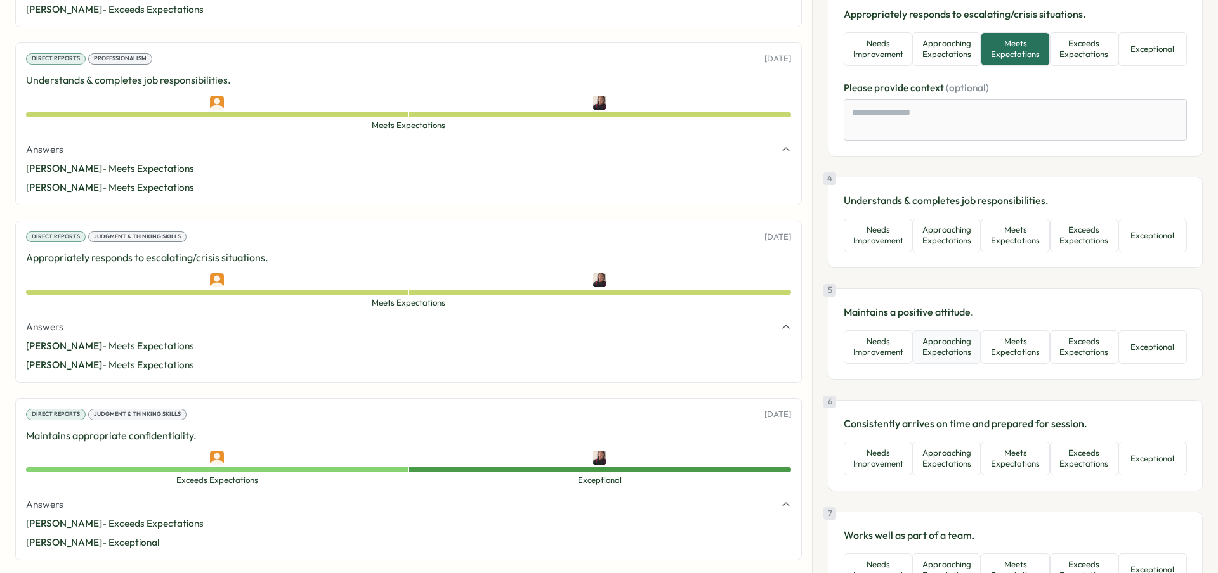
scroll to position [479, 0]
click at [1033, 239] on button "Meets Expectations" at bounding box center [1015, 235] width 69 height 34
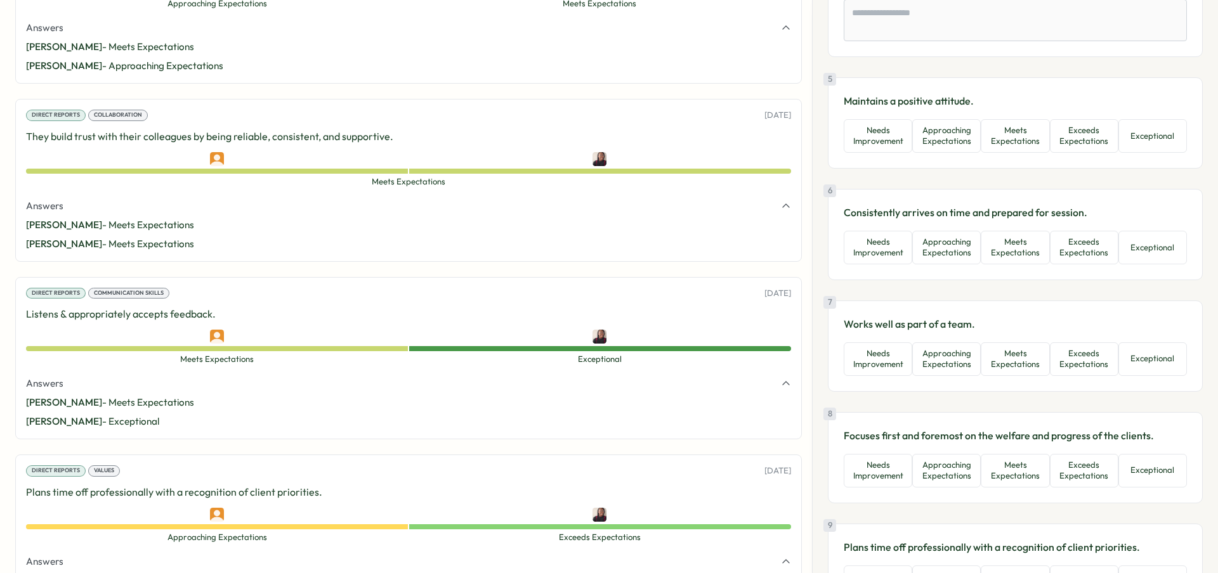
scroll to position [1087, 0]
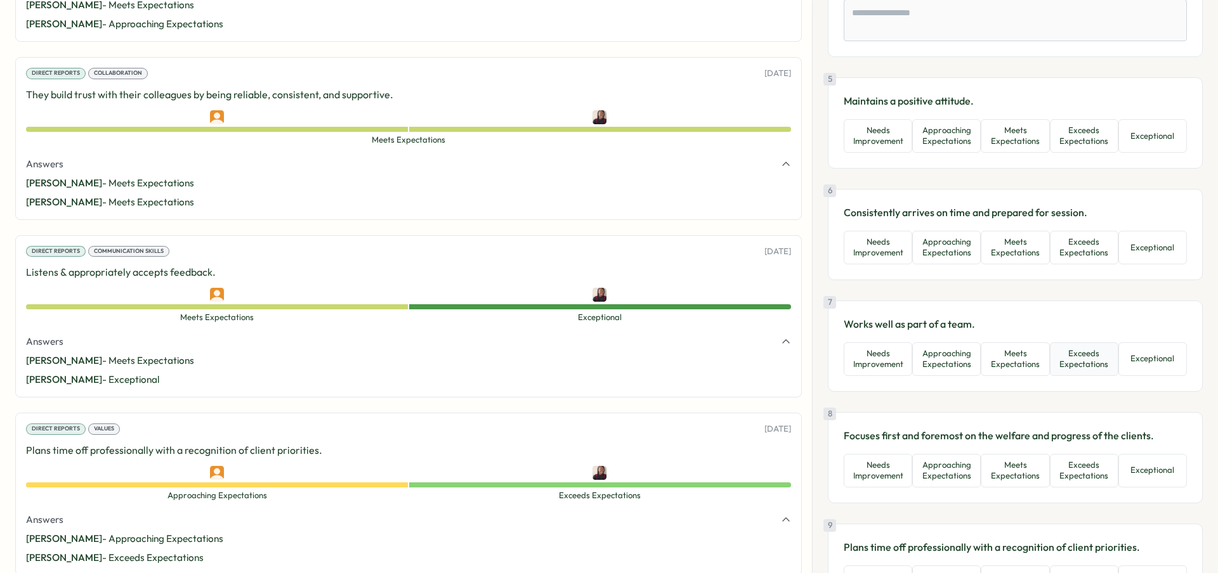
click at [1061, 359] on button "Exceeds Expectations" at bounding box center [1084, 360] width 69 height 34
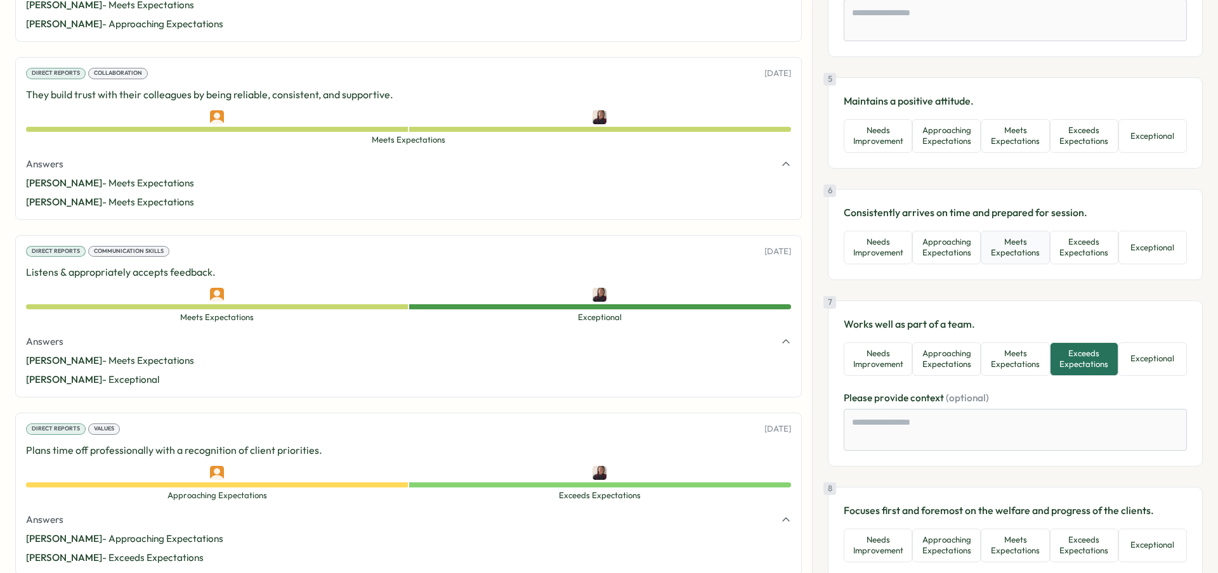
click at [1023, 251] on button "Meets Expectations" at bounding box center [1015, 248] width 69 height 34
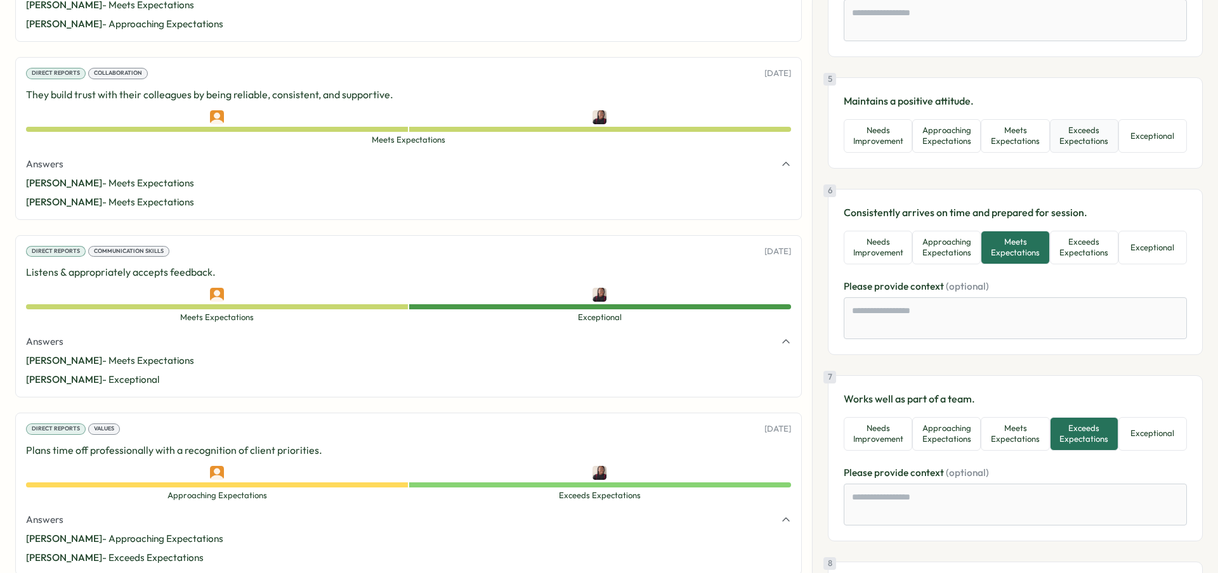
click at [1073, 126] on button "Exceeds Expectations" at bounding box center [1084, 136] width 69 height 34
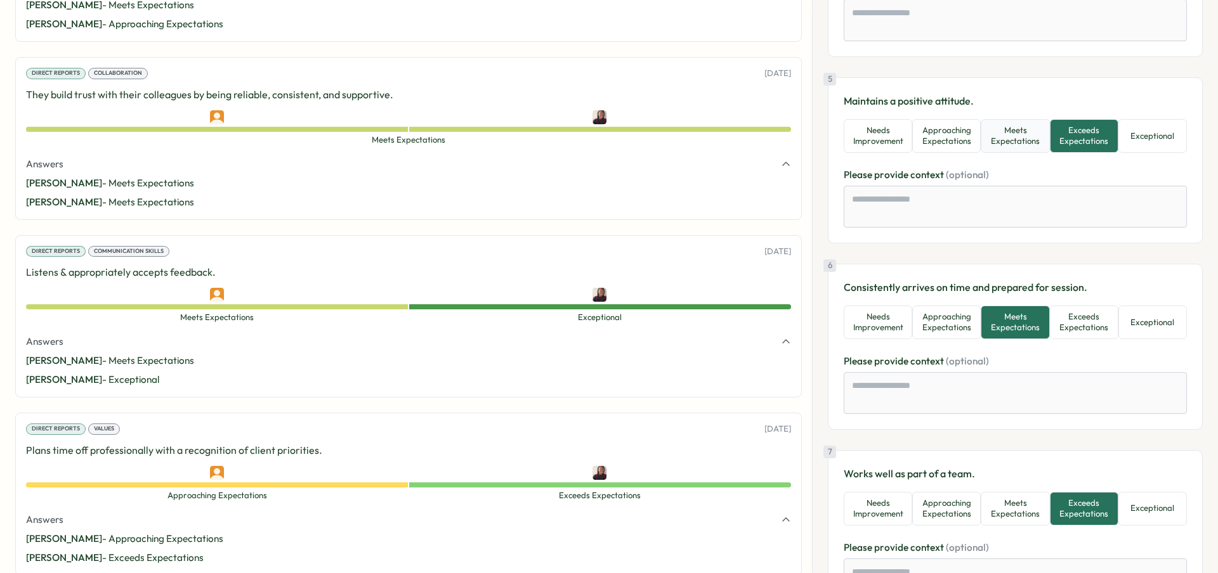
click at [1038, 142] on button "Meets Expectations" at bounding box center [1015, 136] width 69 height 34
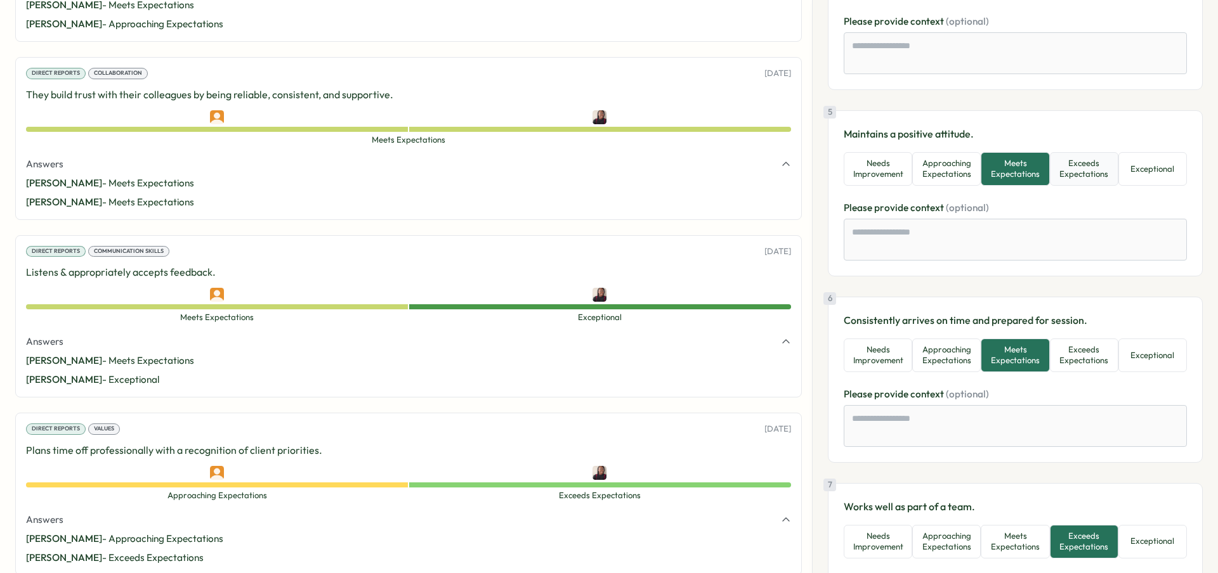
click at [1059, 169] on button "Exceeds Expectations" at bounding box center [1084, 169] width 69 height 34
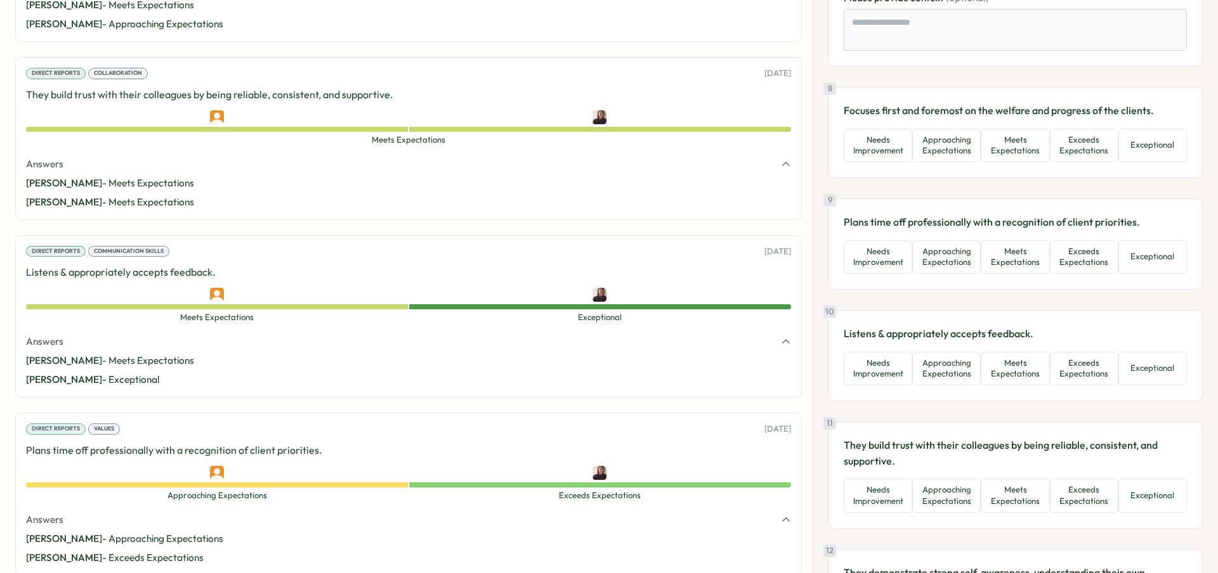
scroll to position [1316, 0]
click at [1028, 159] on button "Meets Expectations" at bounding box center [1015, 144] width 69 height 34
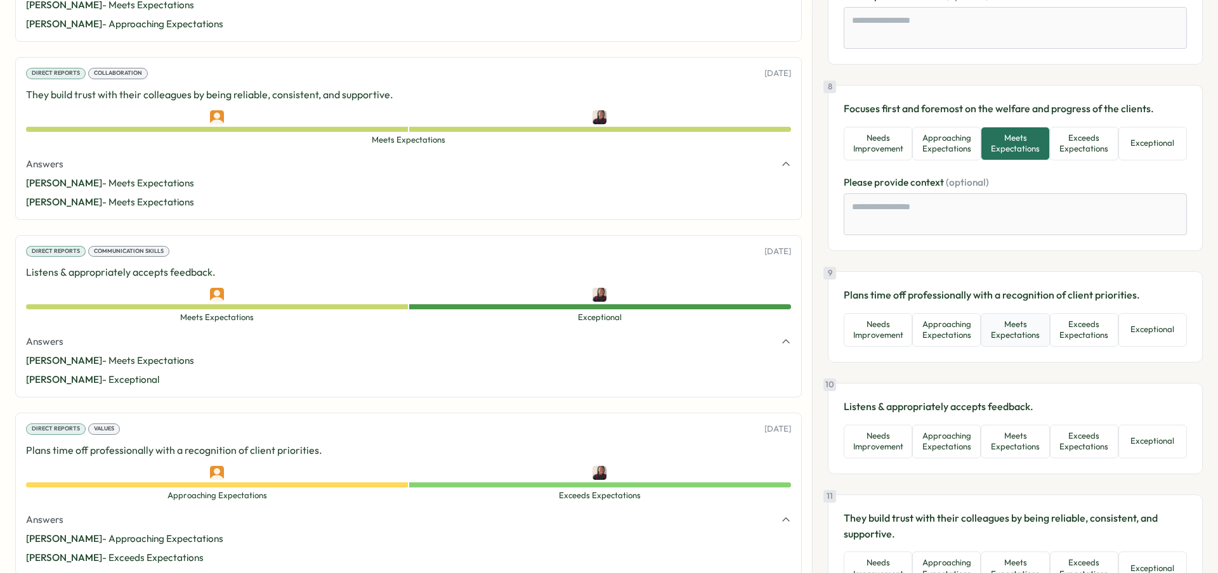
click at [1020, 337] on button "Meets Expectations" at bounding box center [1015, 330] width 69 height 34
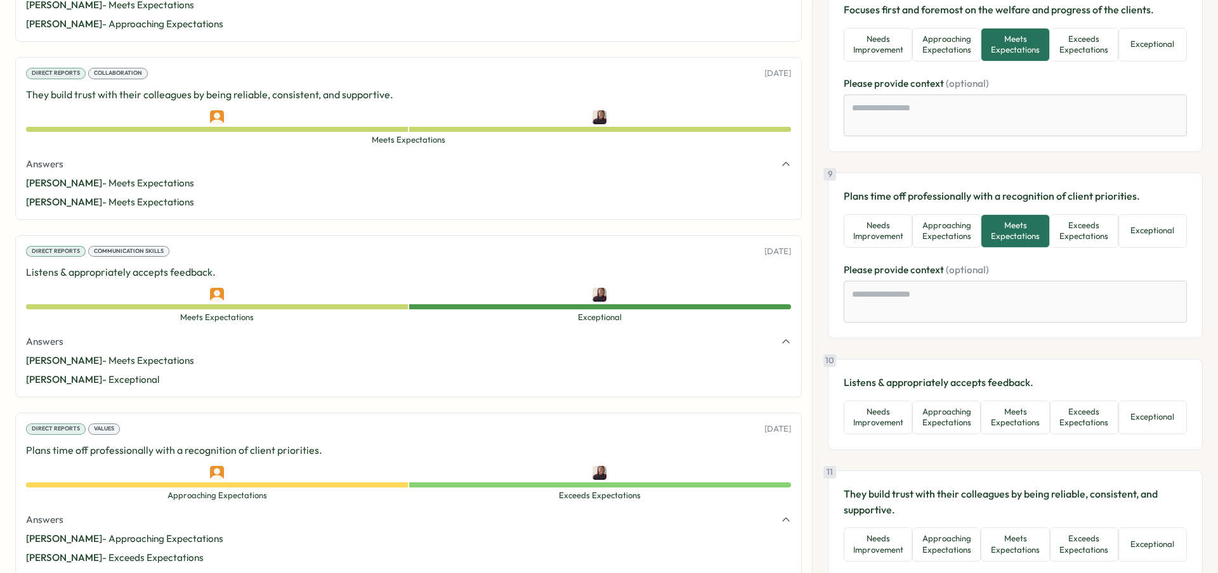
scroll to position [1439, 0]
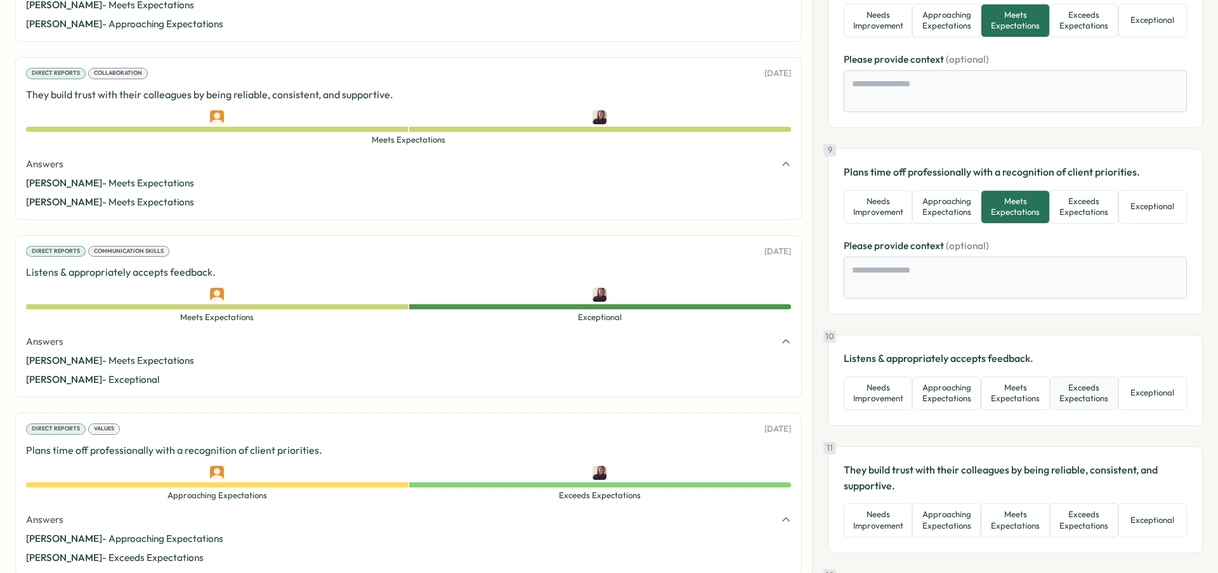
click at [1077, 401] on button "Exceeds Expectations" at bounding box center [1084, 394] width 69 height 34
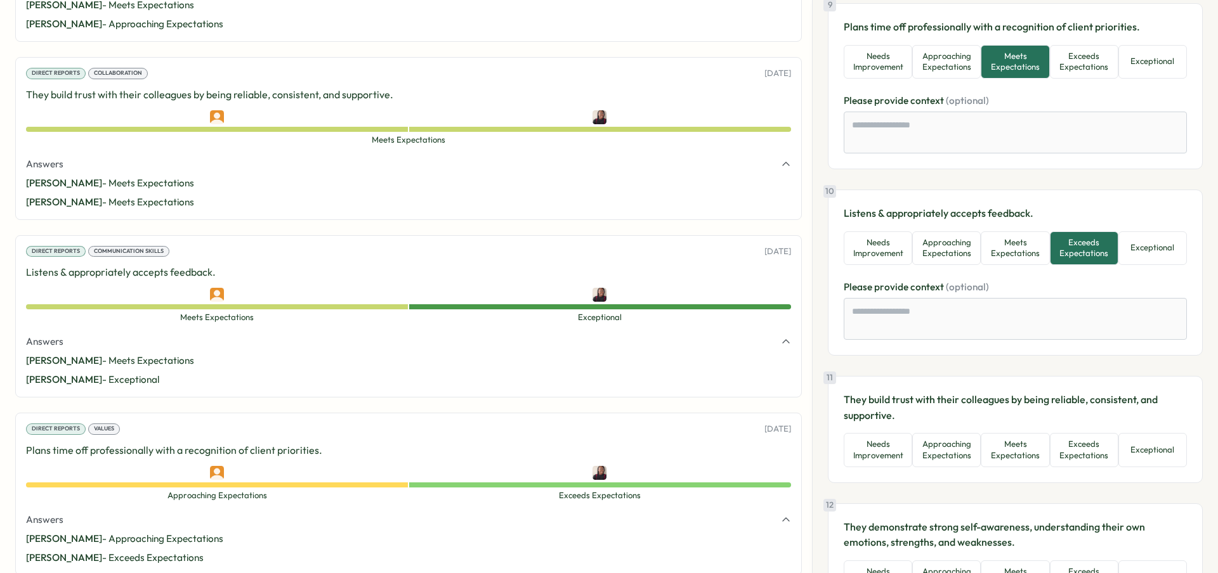
scroll to position [1676, 0]
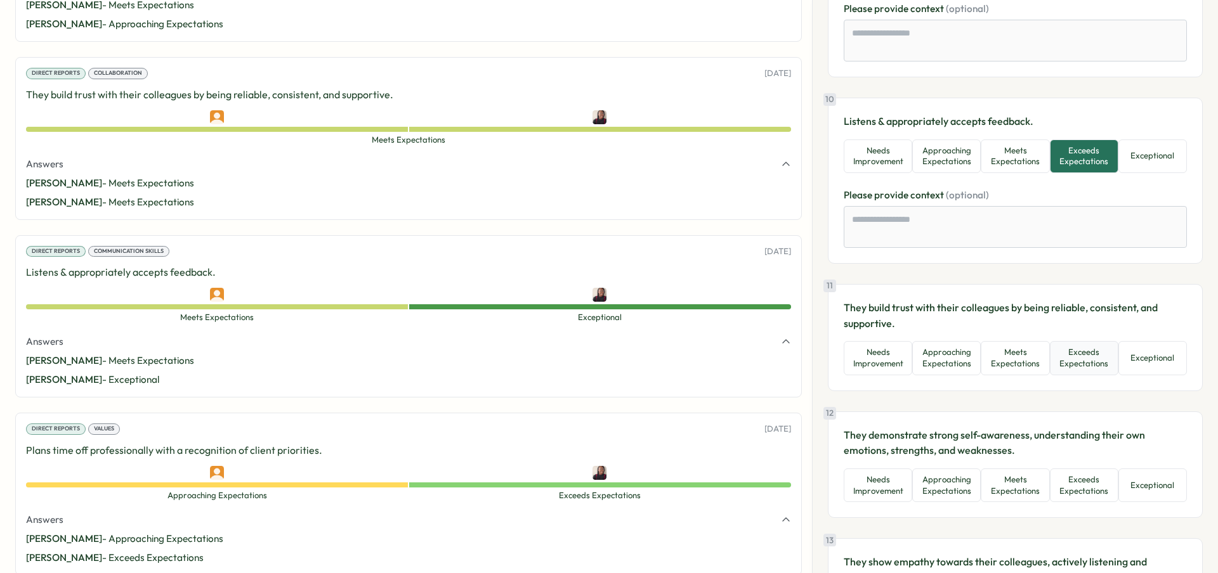
click at [1089, 366] on button "Exceeds Expectations" at bounding box center [1084, 358] width 69 height 34
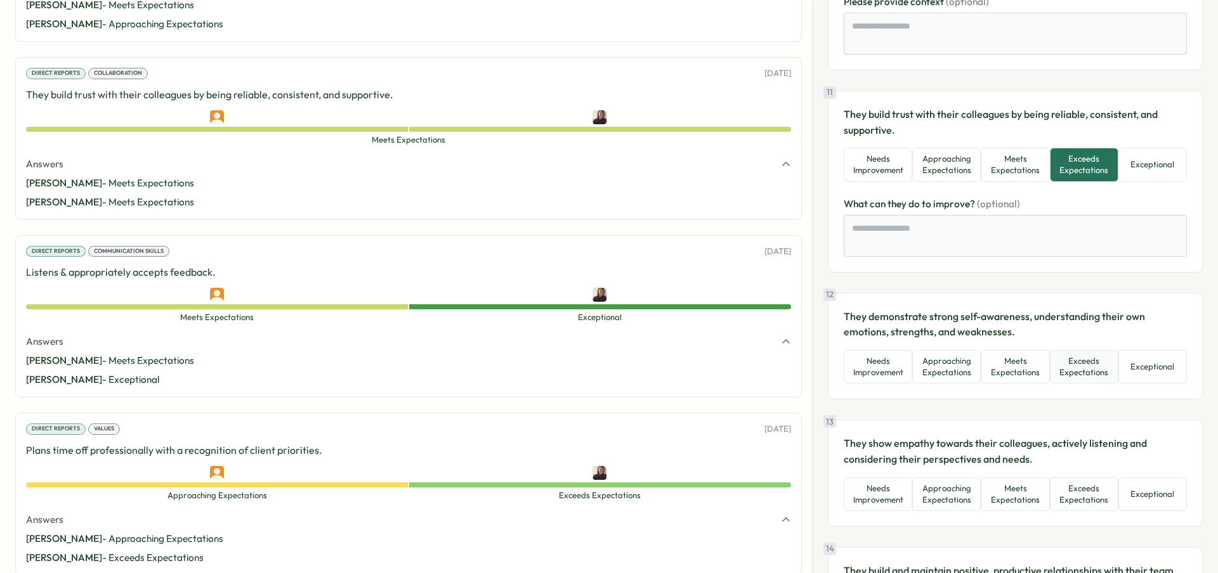
click at [1090, 367] on button "Exceeds Expectations" at bounding box center [1084, 367] width 69 height 34
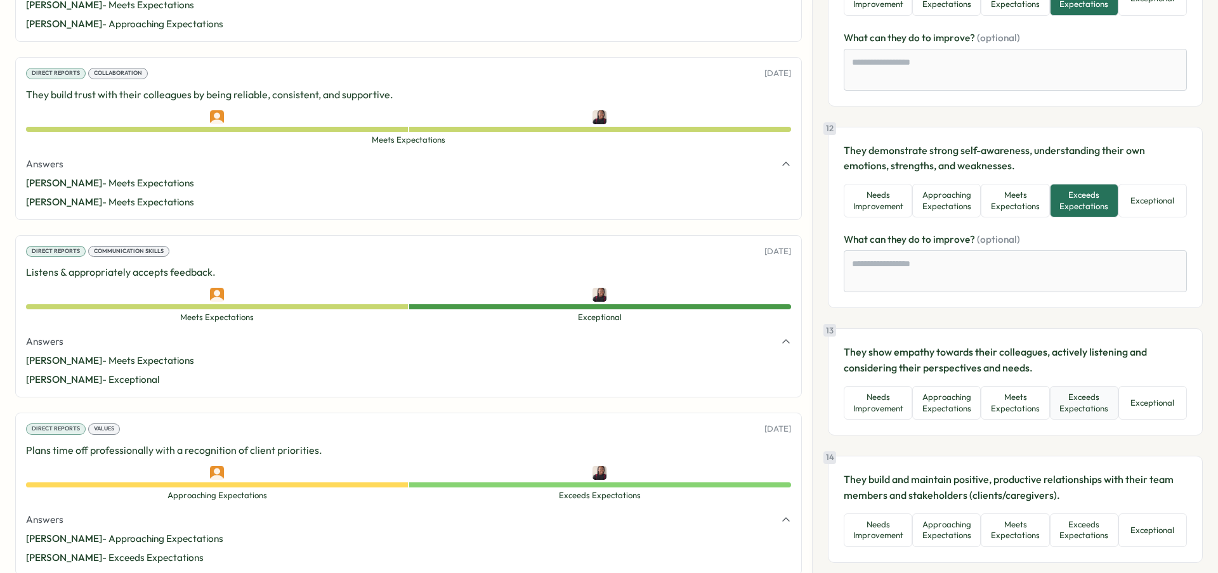
click at [1098, 402] on button "Exceeds Expectations" at bounding box center [1084, 403] width 69 height 34
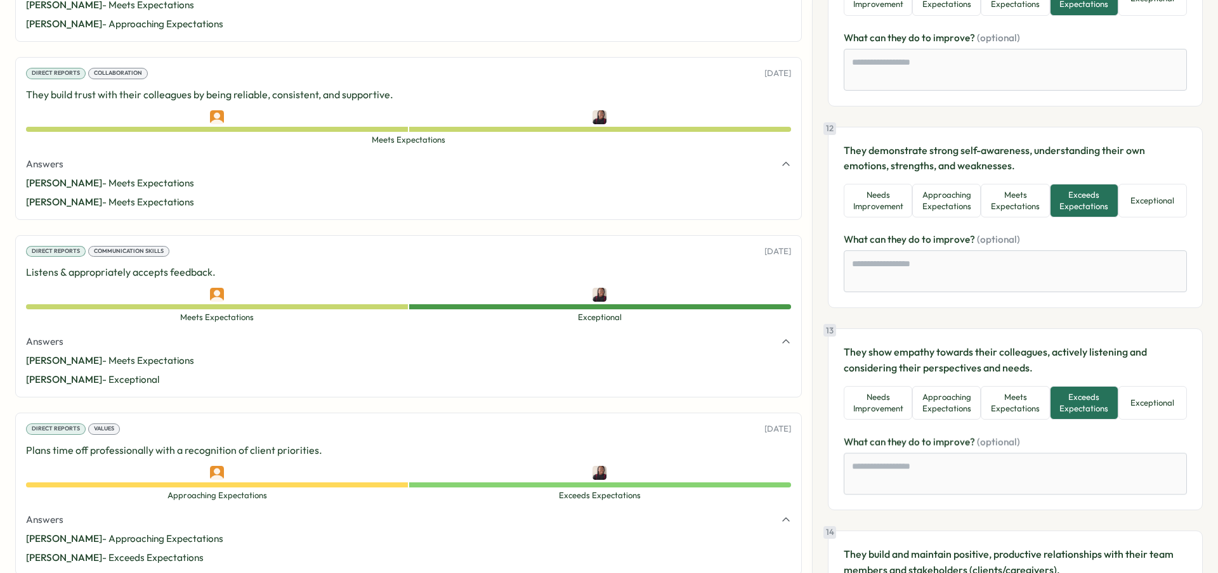
scroll to position [2169, 0]
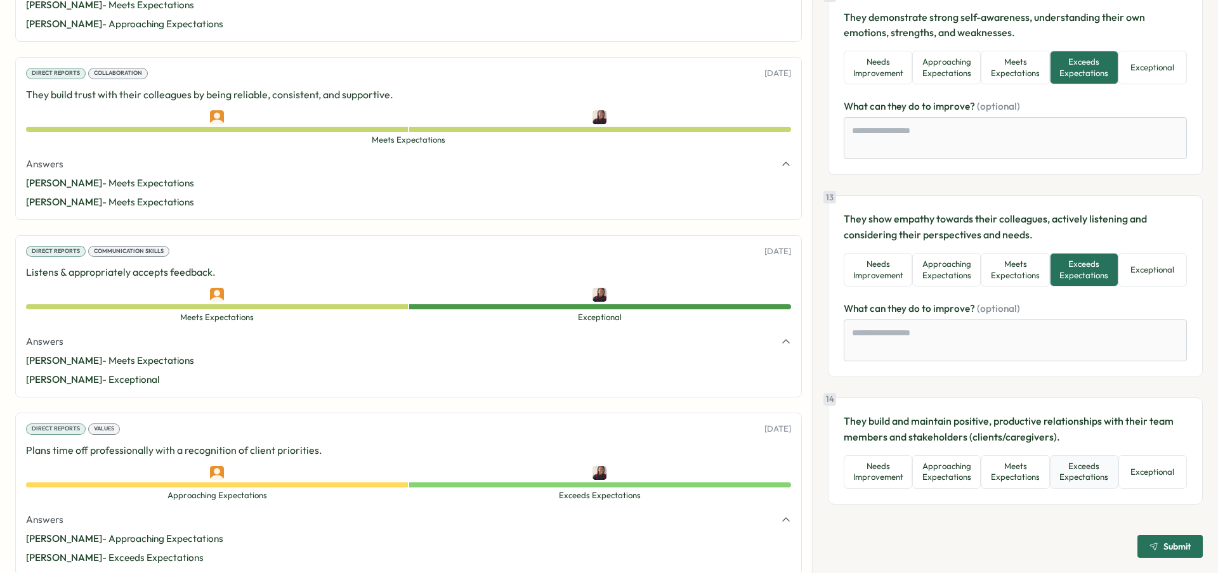
click at [1106, 477] on button "Exceeds Expectations" at bounding box center [1084, 472] width 69 height 34
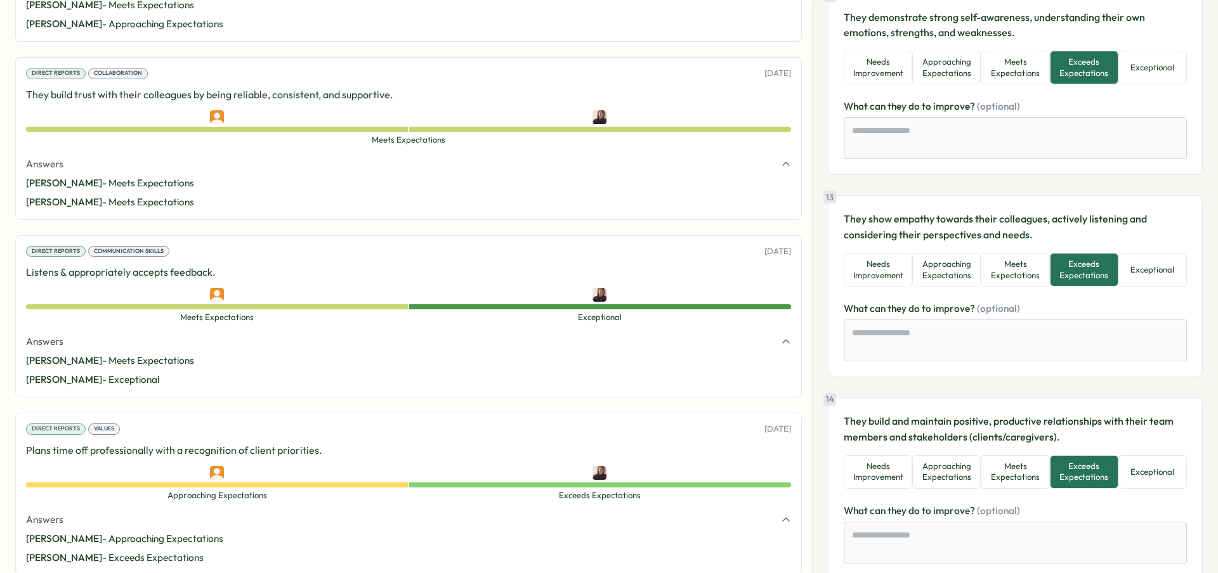
scroll to position [2244, 0]
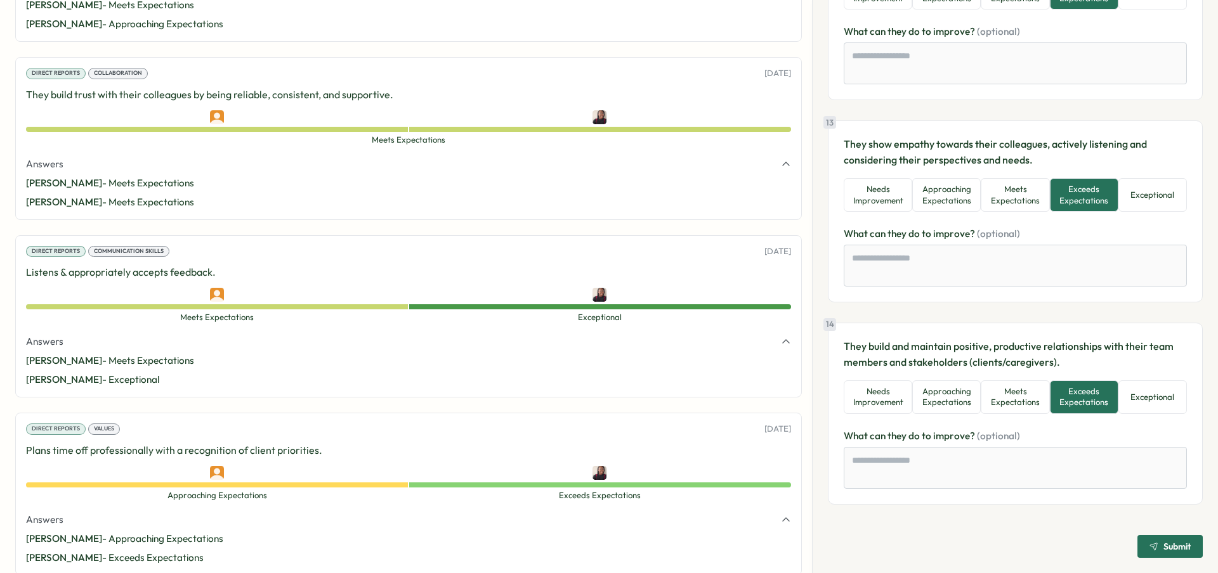
click at [1149, 546] on icon "submit" at bounding box center [1153, 546] width 9 height 9
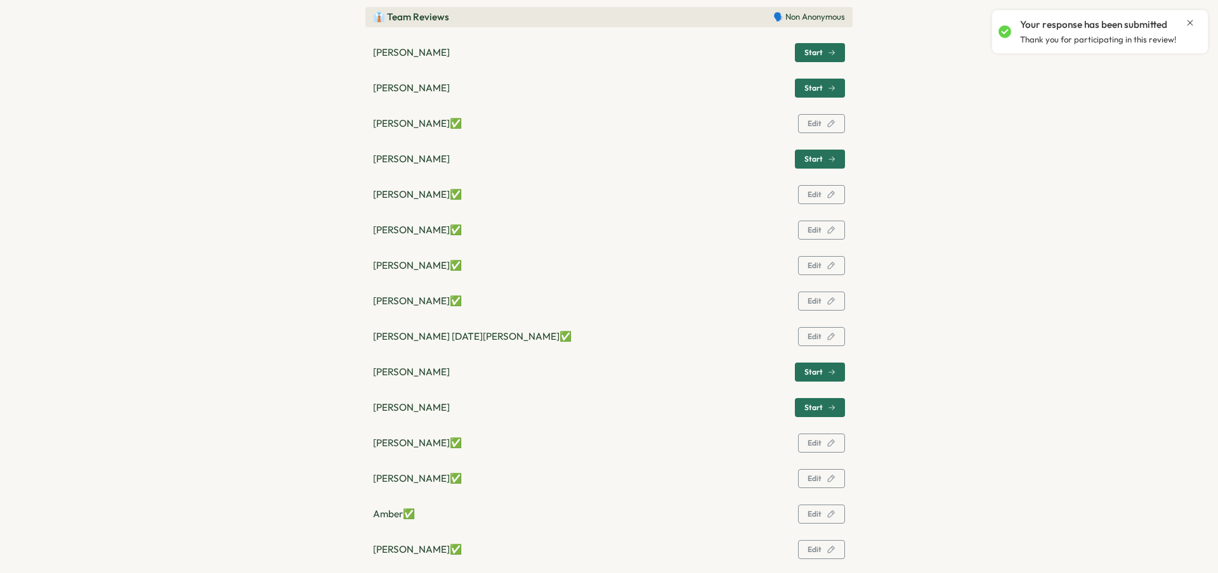
scroll to position [356, 0]
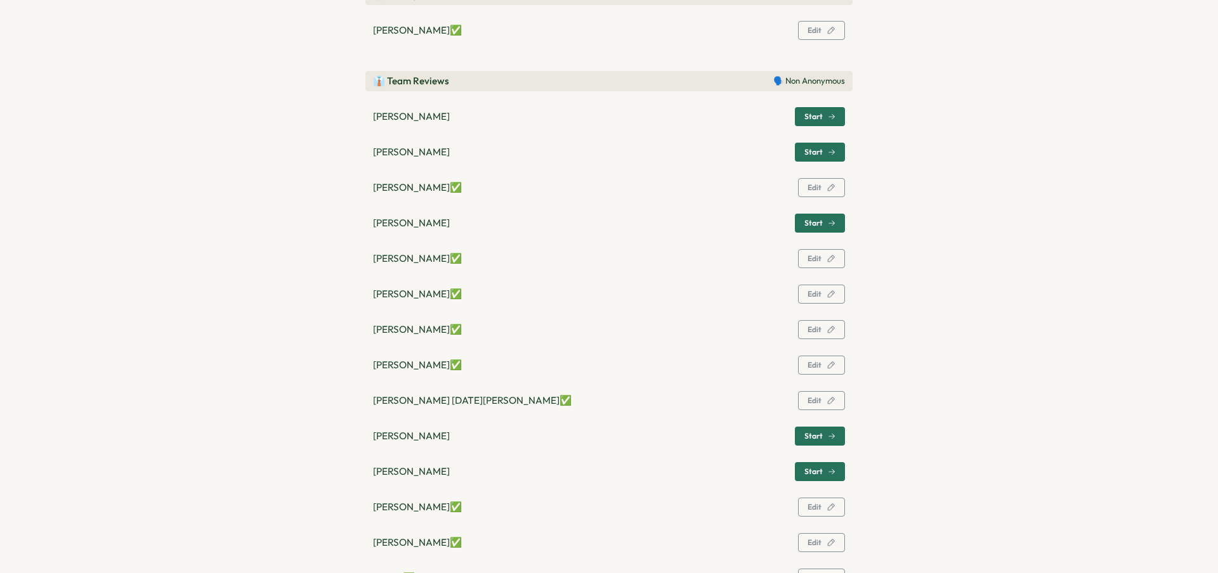
click at [828, 223] on icon "button" at bounding box center [832, 223] width 8 height 8
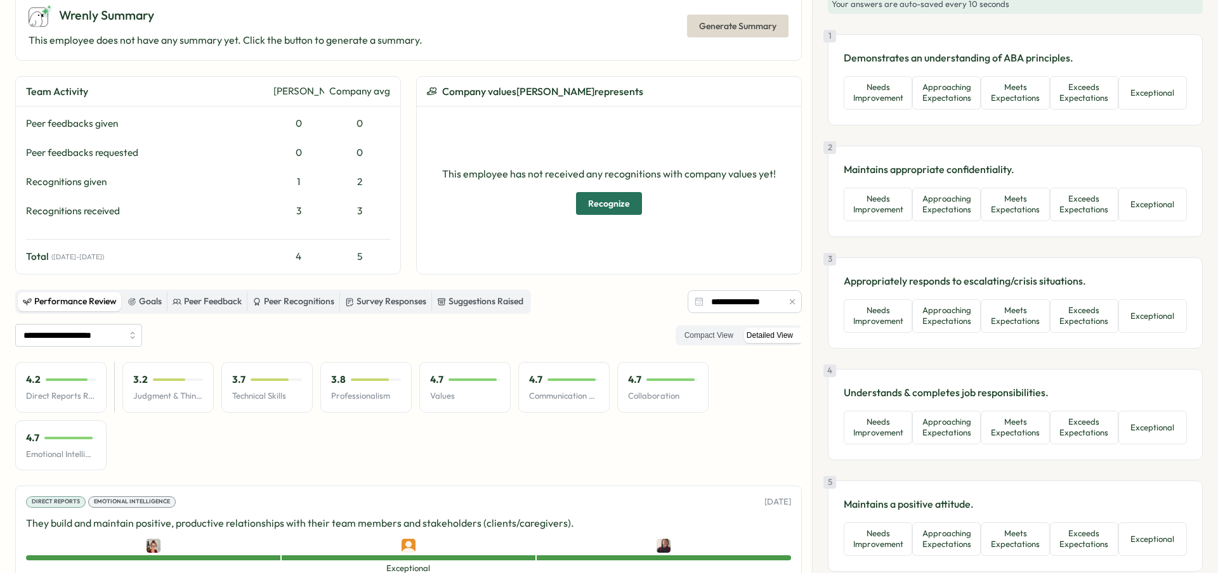
scroll to position [0, 0]
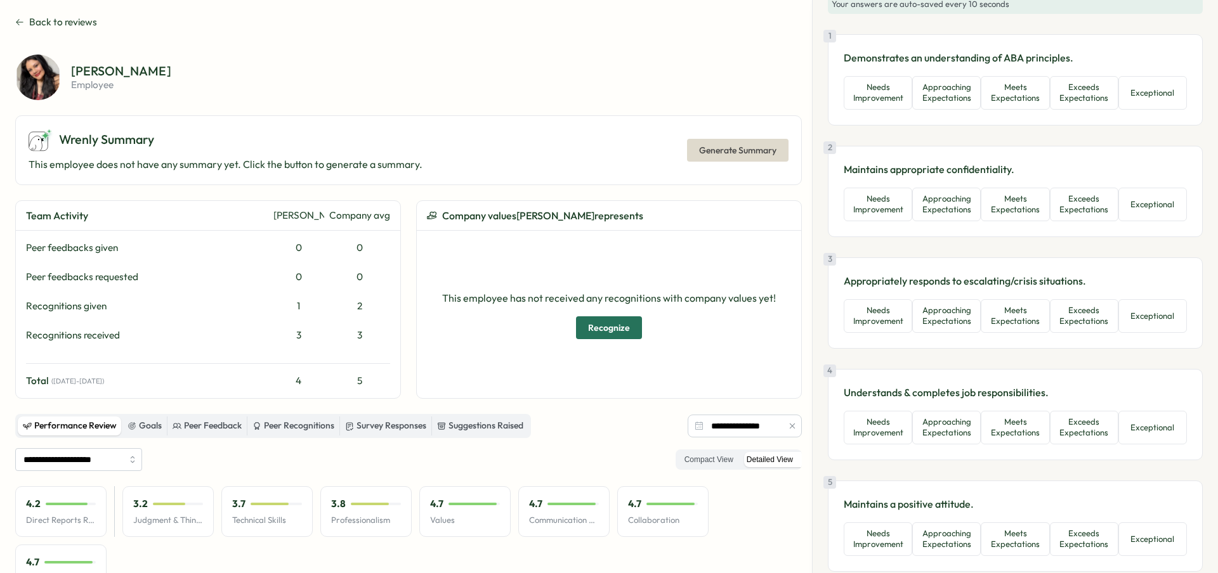
click at [40, 20] on span "Back to reviews" at bounding box center [63, 22] width 68 height 14
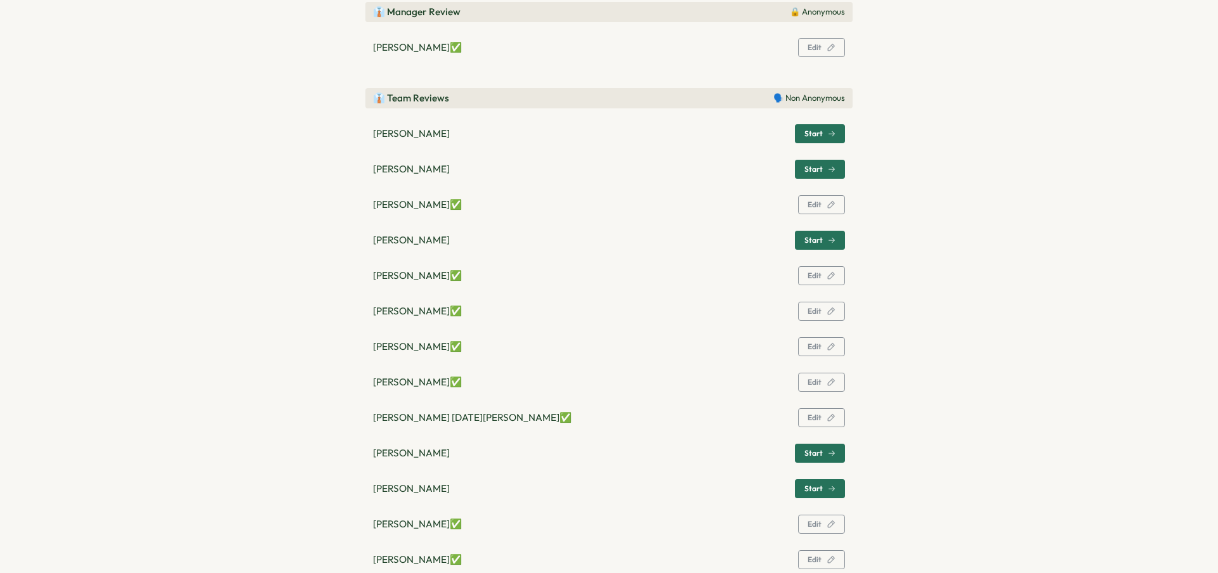
scroll to position [340, 0]
click at [835, 278] on button "Edit" at bounding box center [821, 274] width 47 height 19
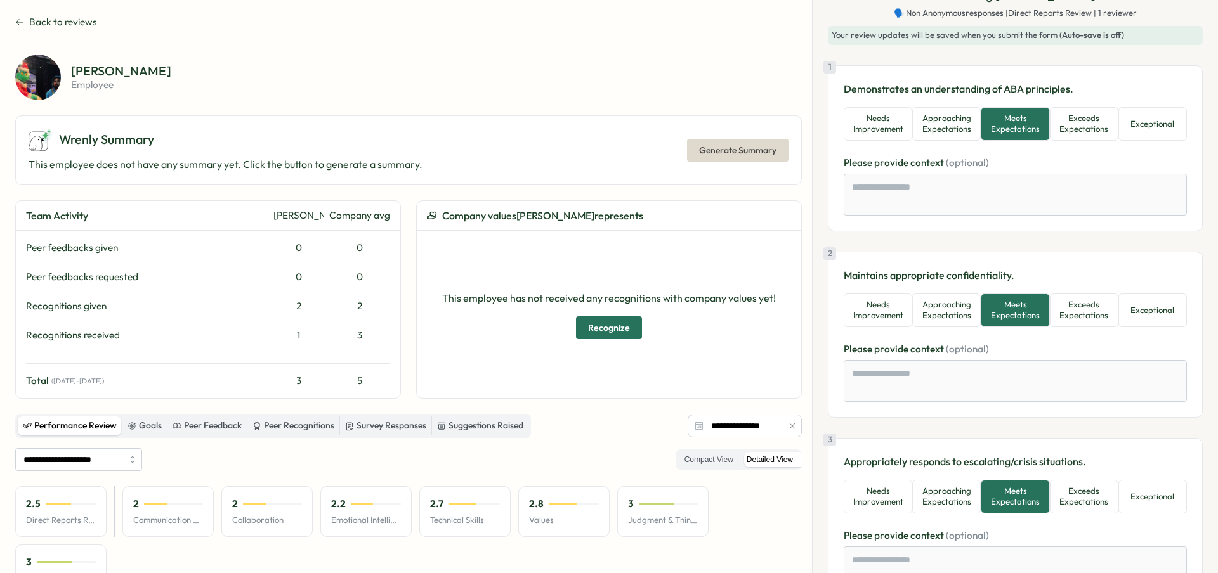
scroll to position [30, 0]
click at [967, 128] on button "Approaching Expectations" at bounding box center [946, 124] width 69 height 34
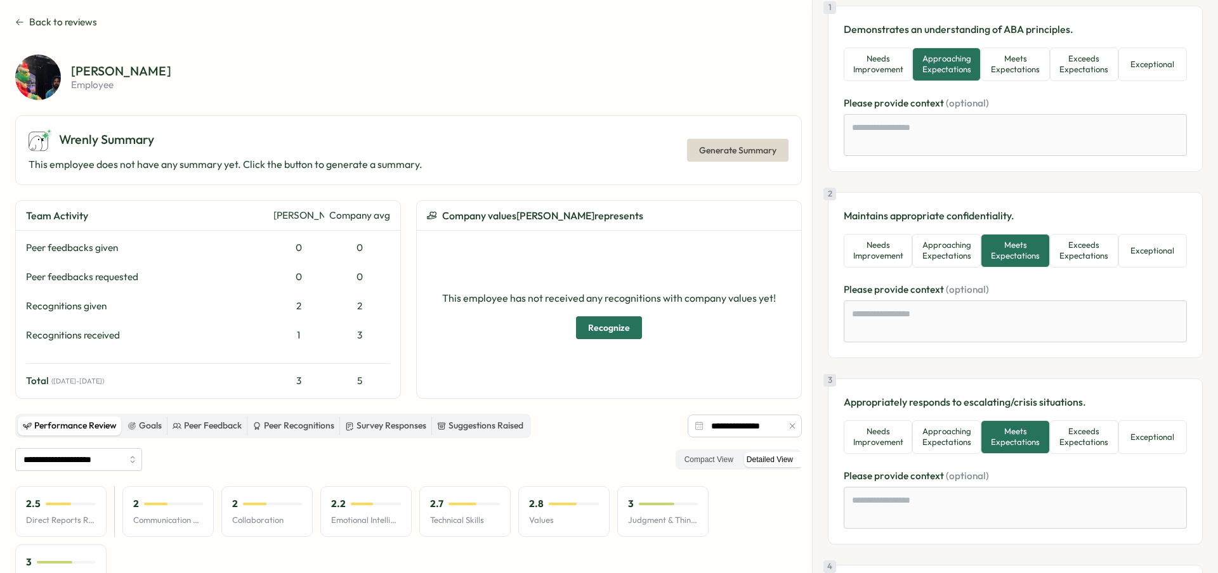
scroll to position [107, 0]
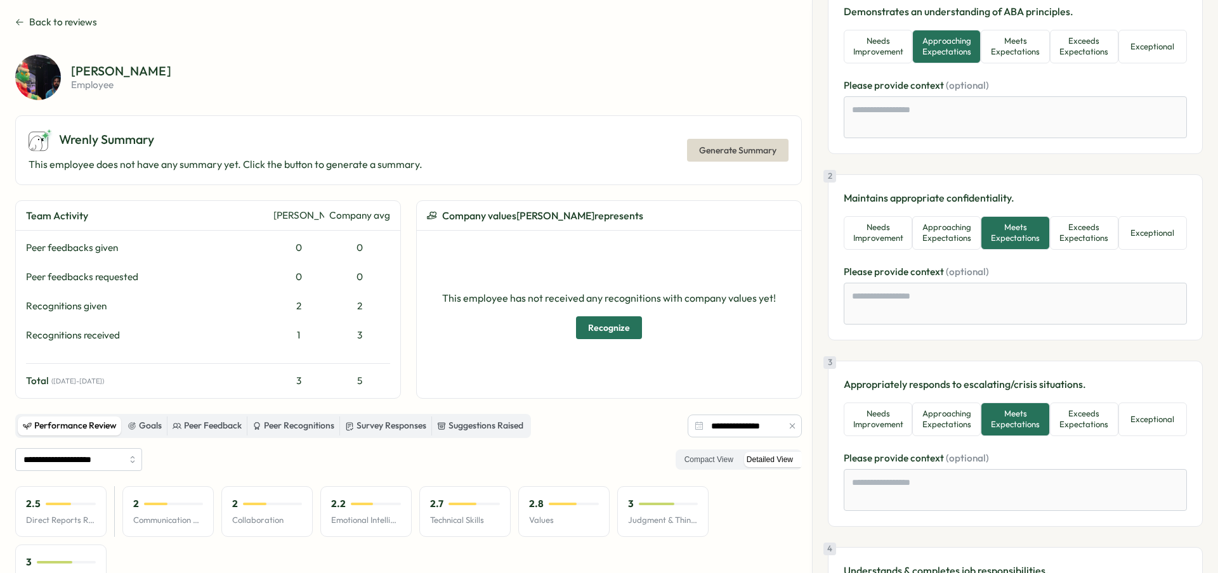
click at [964, 243] on button "Approaching Expectations" at bounding box center [946, 233] width 69 height 34
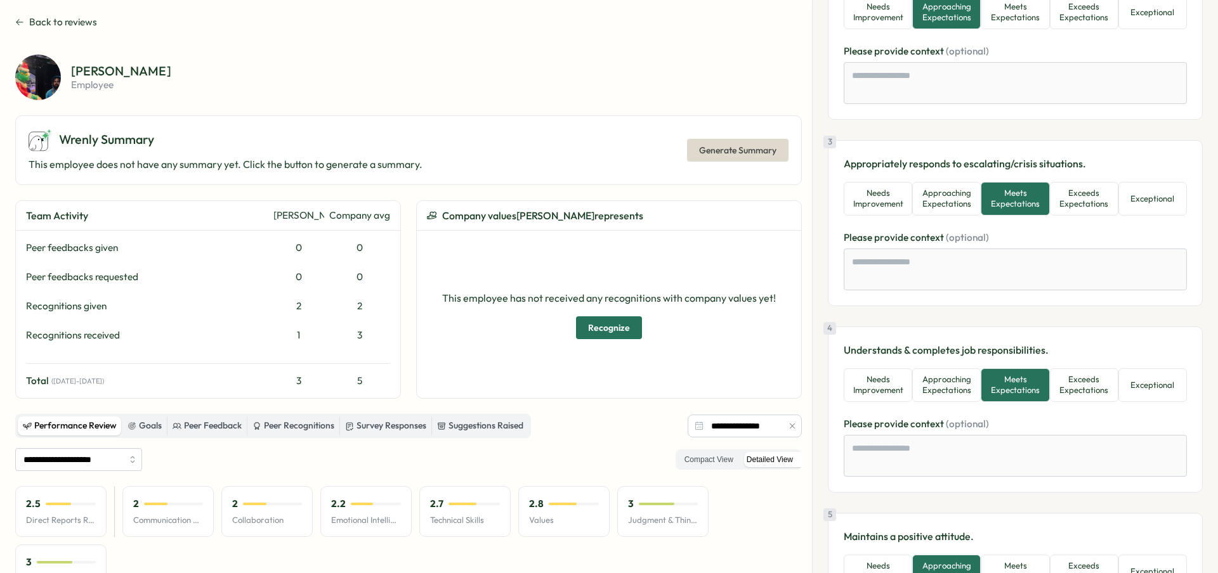
scroll to position [332, 0]
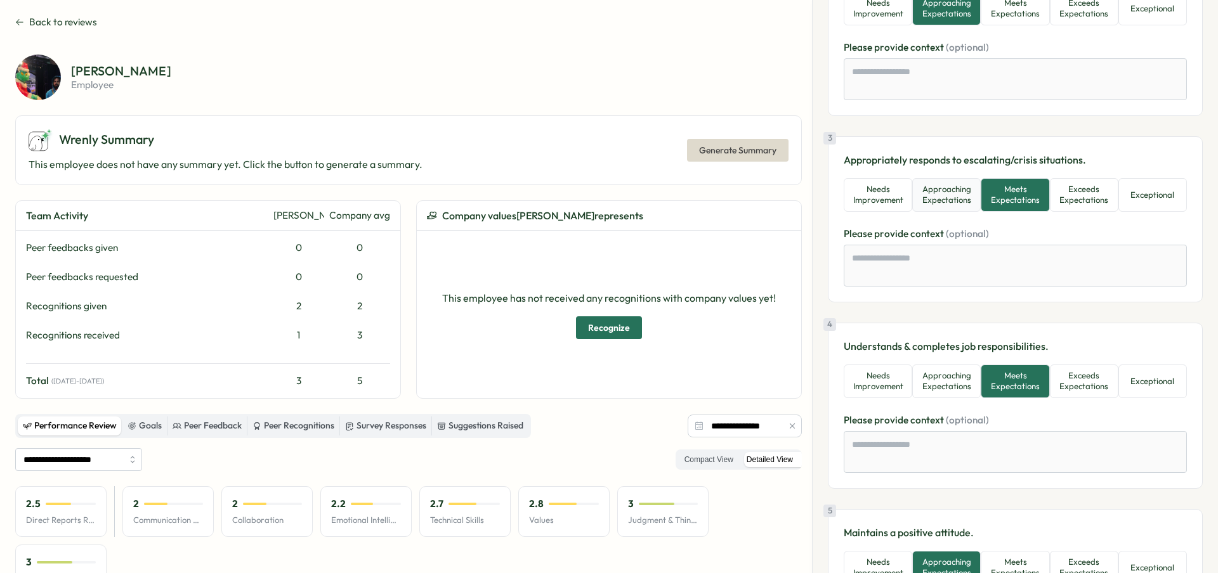
click at [966, 206] on button "Approaching Expectations" at bounding box center [946, 195] width 69 height 34
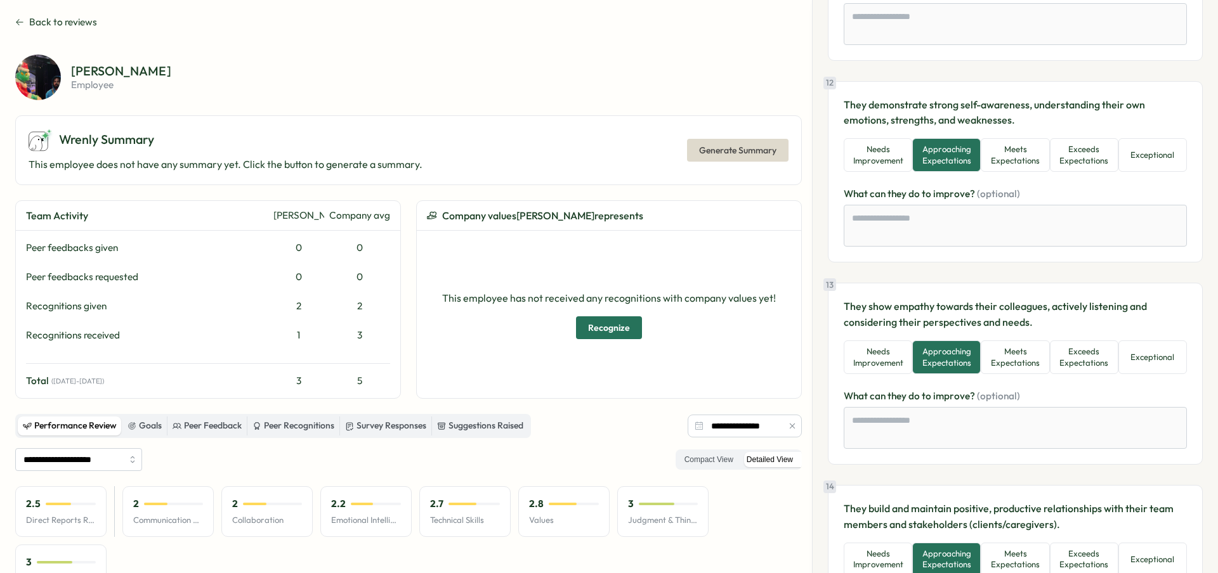
scroll to position [2244, 0]
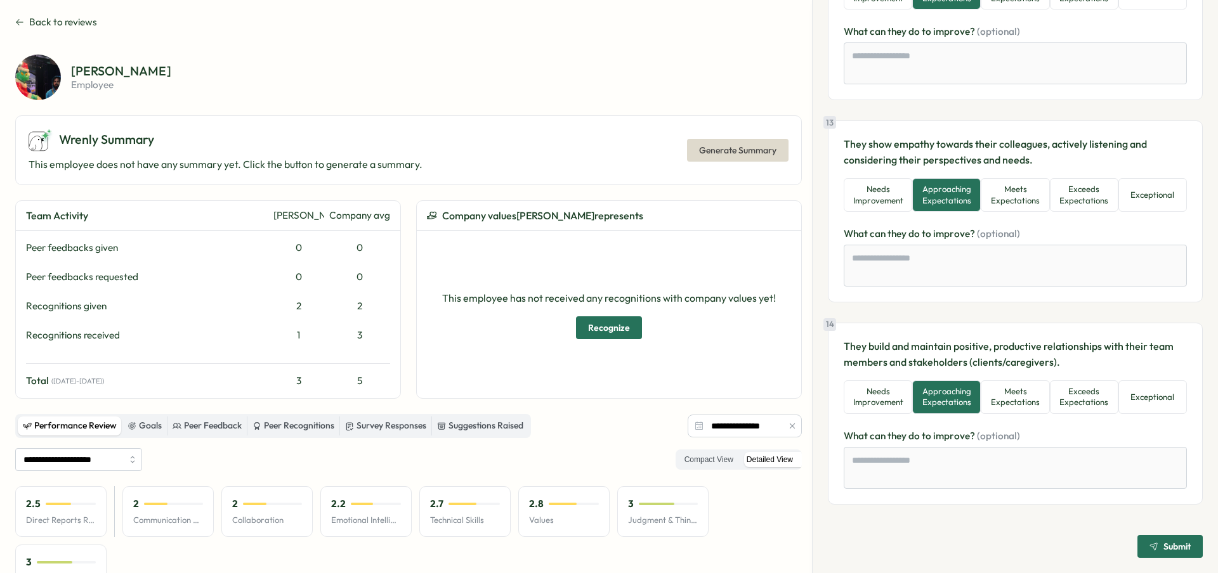
click at [1163, 546] on span "Submit" at bounding box center [1176, 546] width 27 height 9
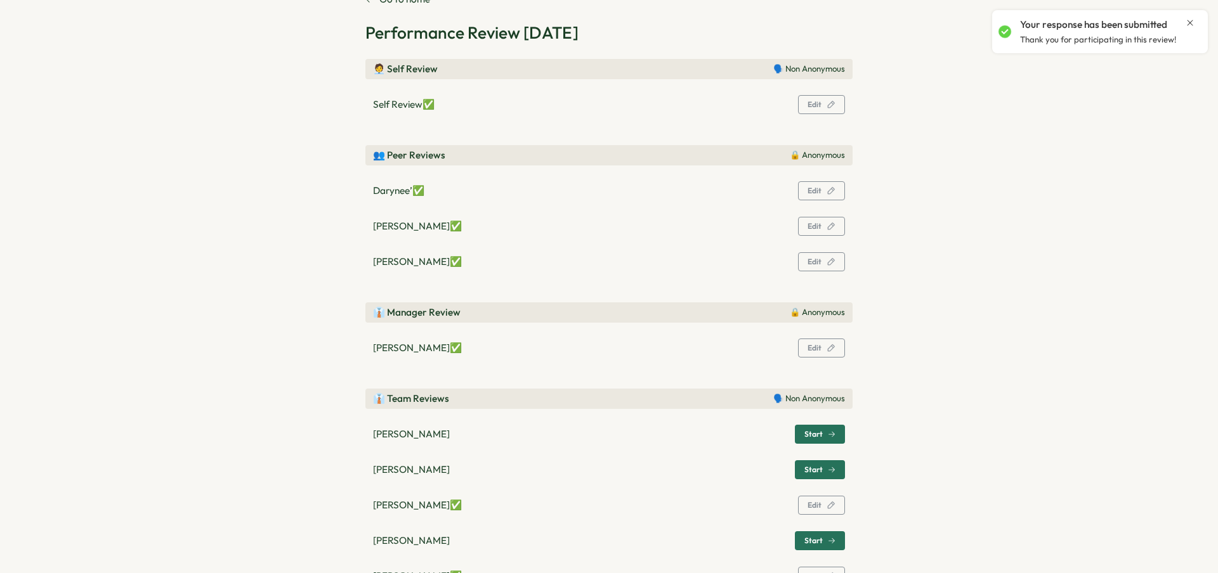
scroll to position [45, 0]
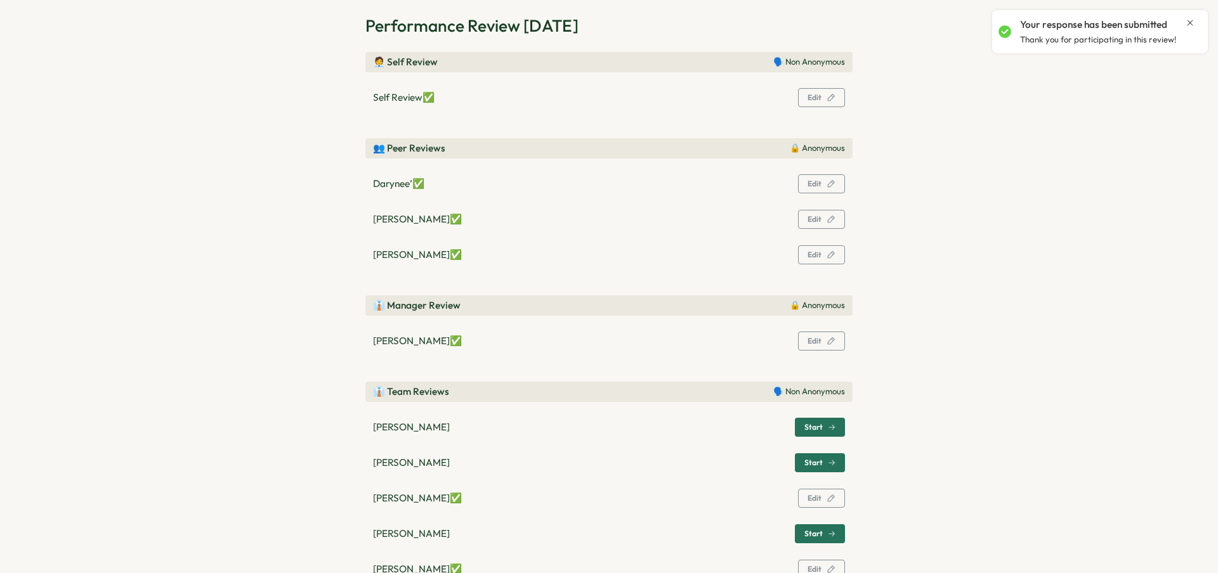
click at [816, 226] on span "Edit" at bounding box center [822, 220] width 28 height 18
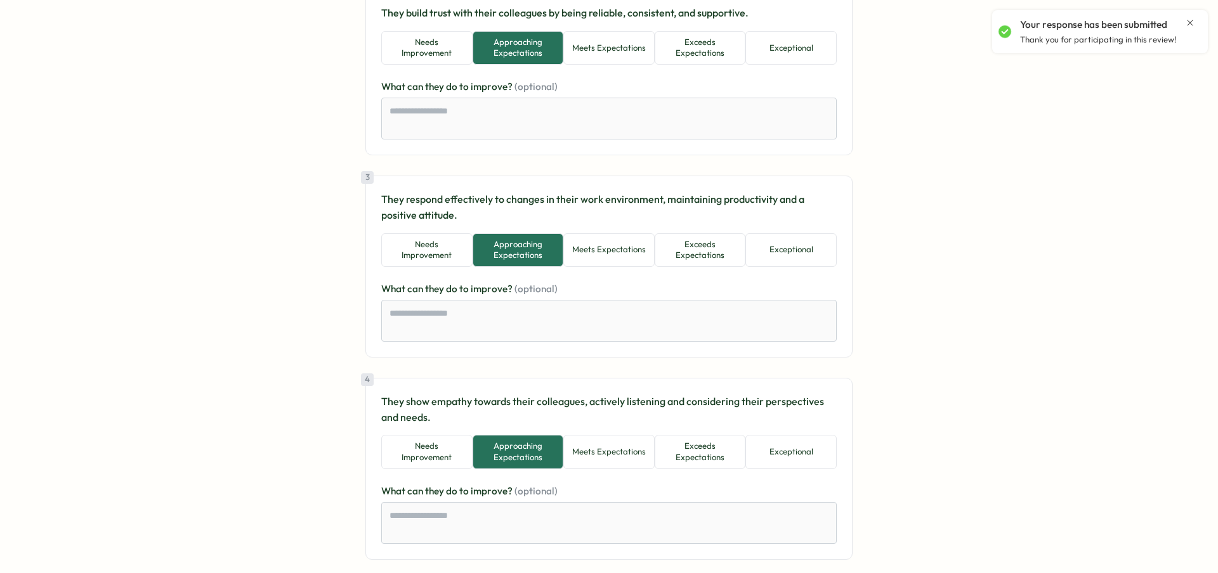
scroll to position [387, 0]
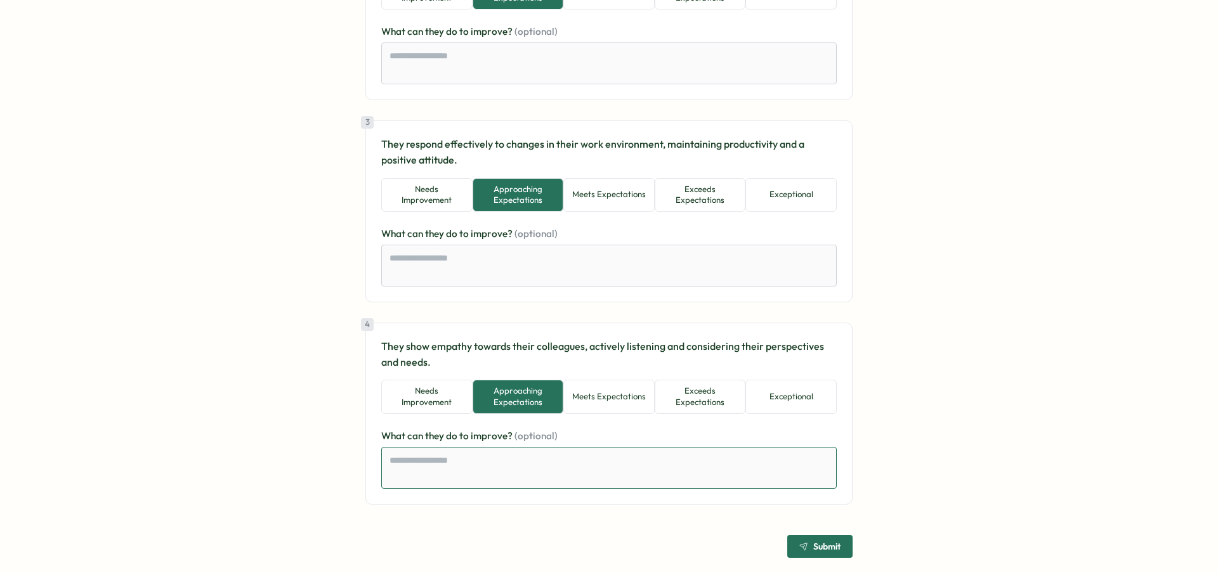
click at [669, 459] on textarea at bounding box center [608, 468] width 455 height 42
click at [799, 537] on span "Submit" at bounding box center [819, 547] width 41 height 22
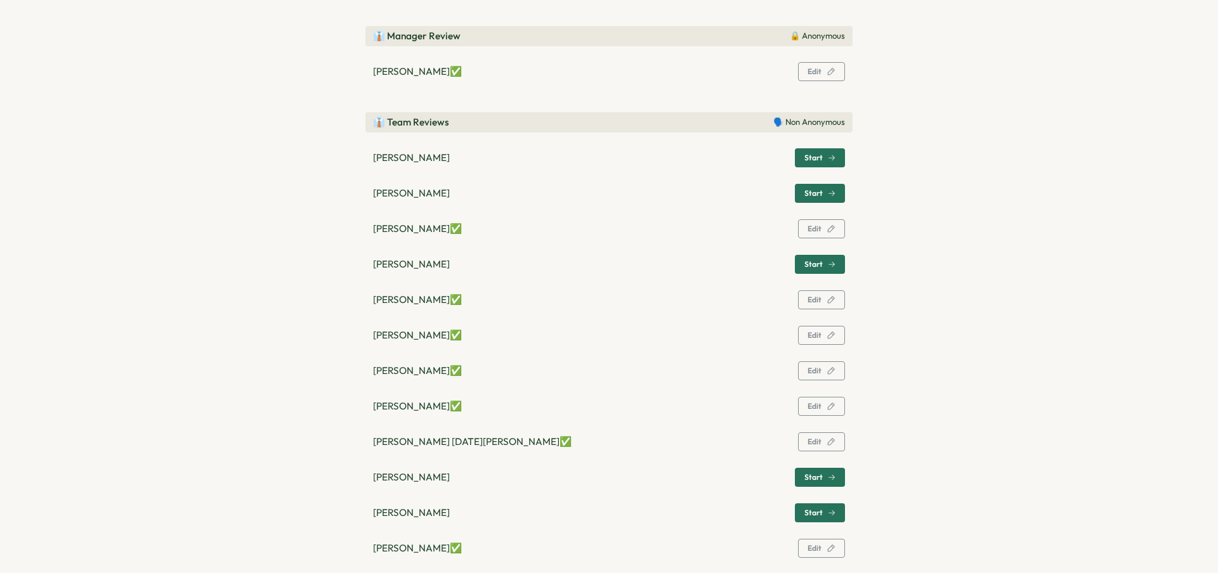
scroll to position [318, 0]
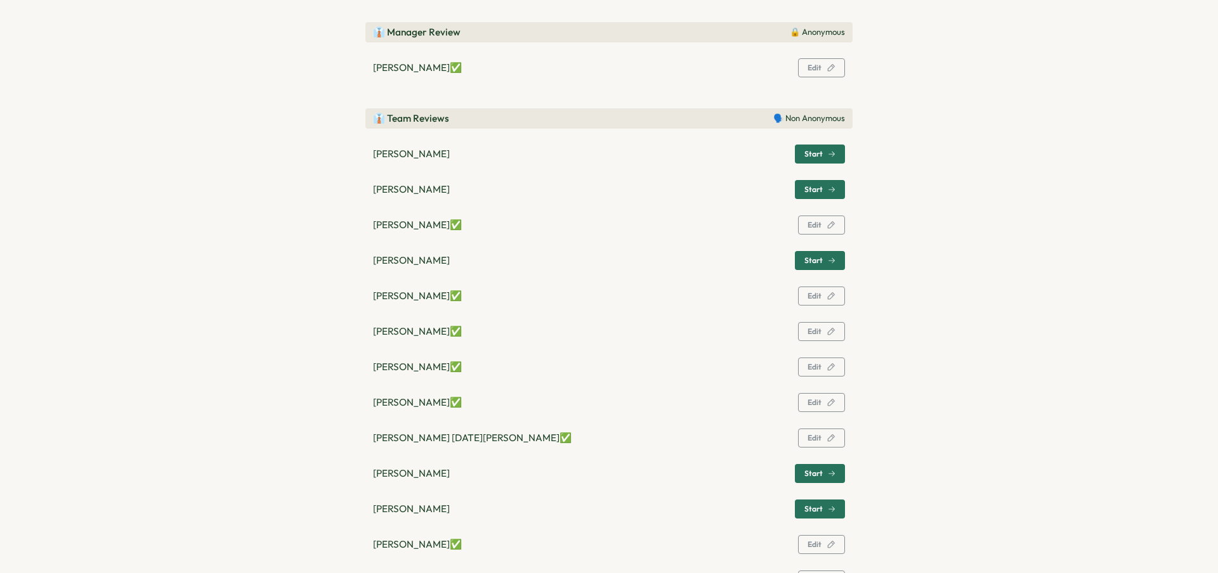
click at [818, 440] on span "Edit" at bounding box center [815, 439] width 14 height 8
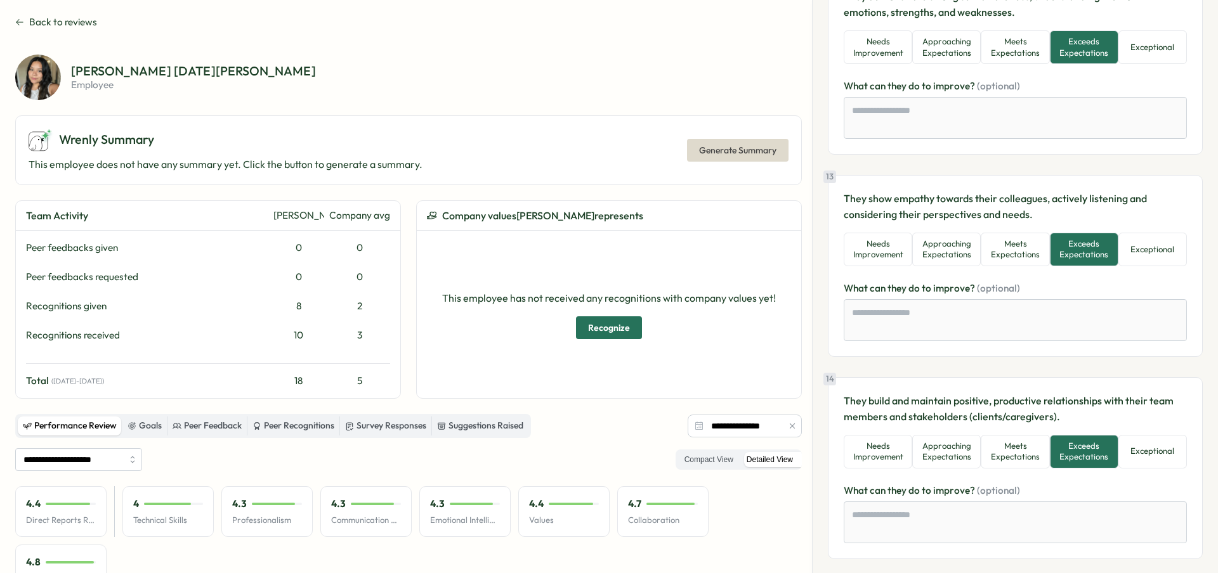
scroll to position [2244, 0]
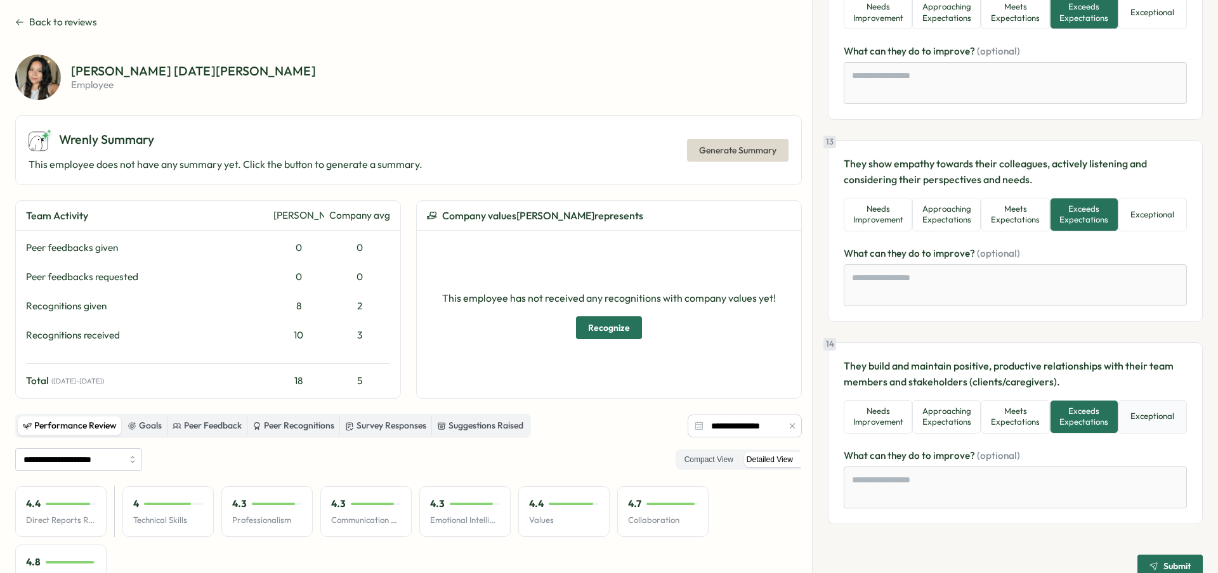
click at [1154, 400] on button "Exceptional" at bounding box center [1152, 417] width 69 height 34
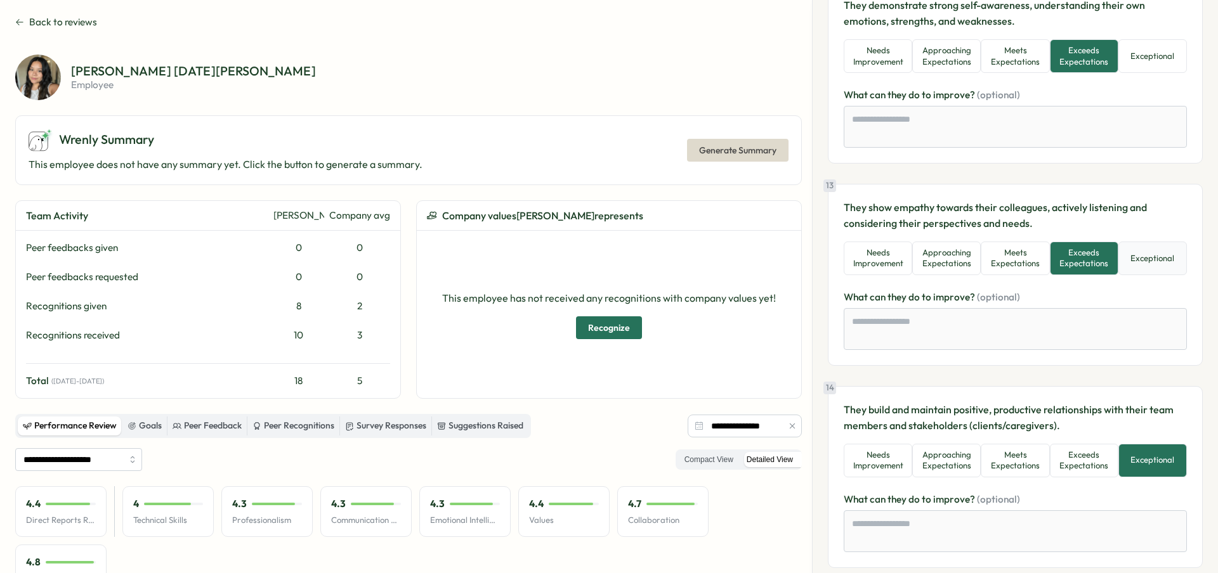
scroll to position [2199, 0]
click at [1101, 447] on button "Exceeds Expectations" at bounding box center [1084, 462] width 69 height 34
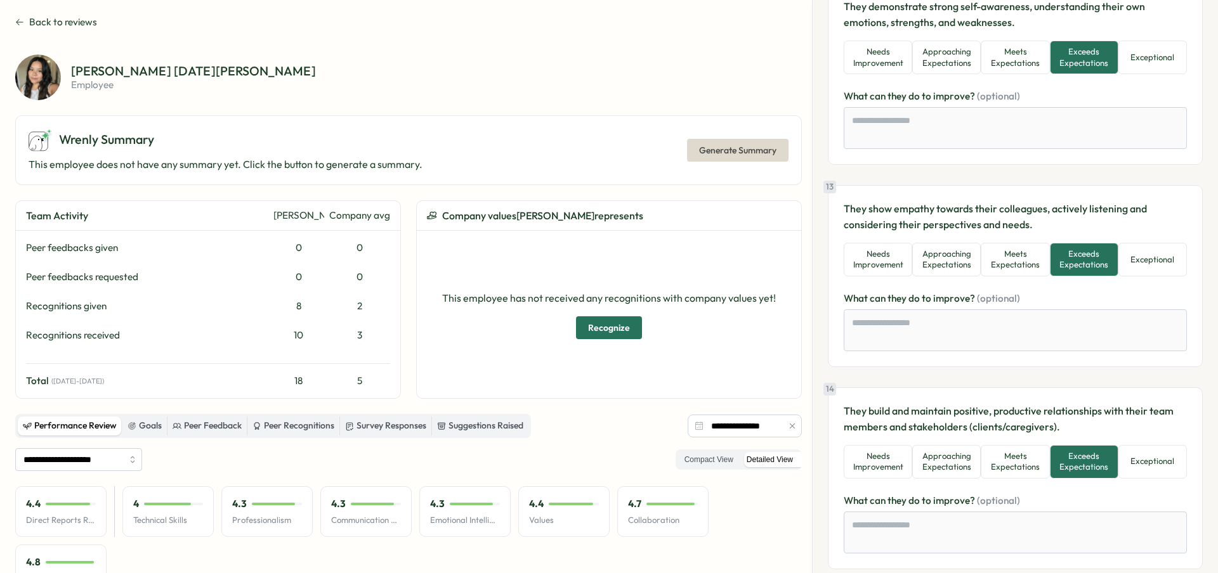
scroll to position [2244, 0]
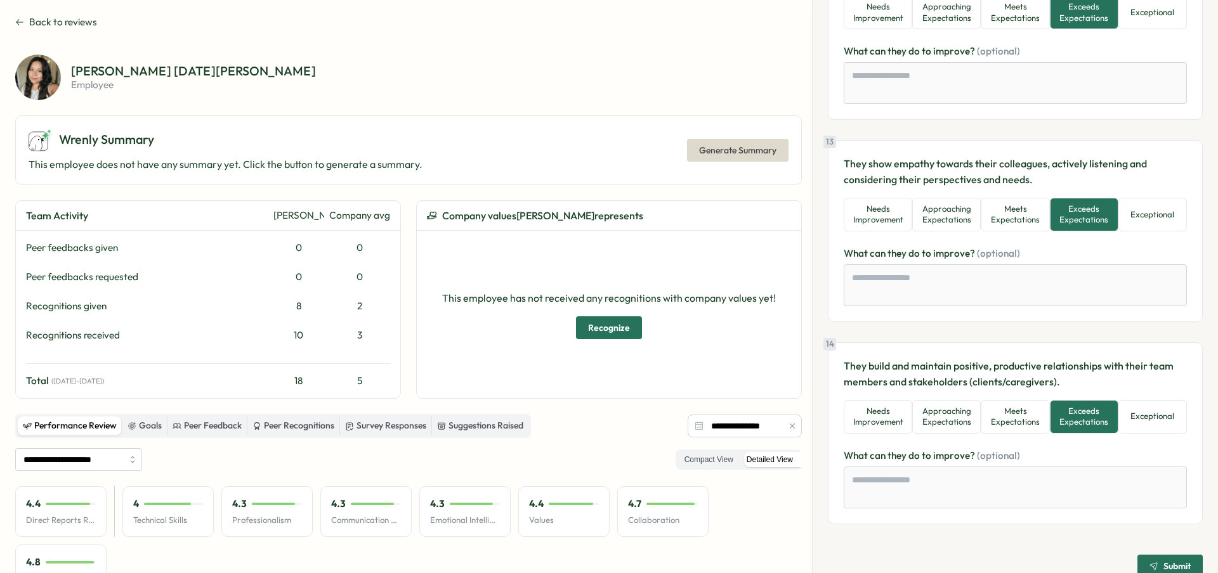
click at [1163, 562] on span "Submit" at bounding box center [1176, 566] width 27 height 9
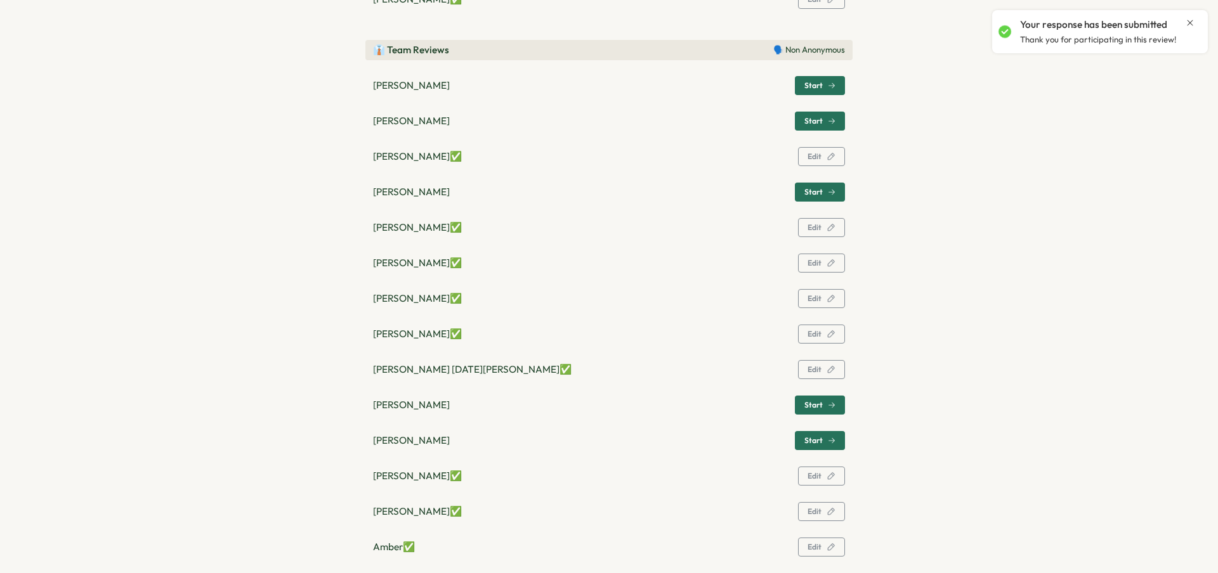
scroll to position [391, 0]
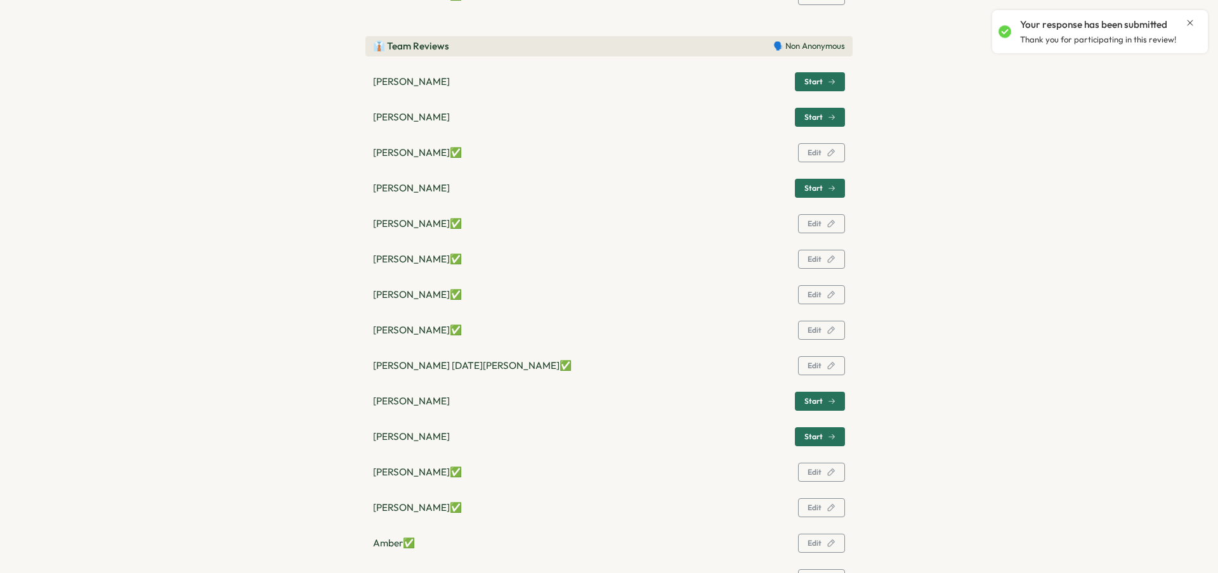
click at [820, 409] on span "Start" at bounding box center [819, 402] width 31 height 18
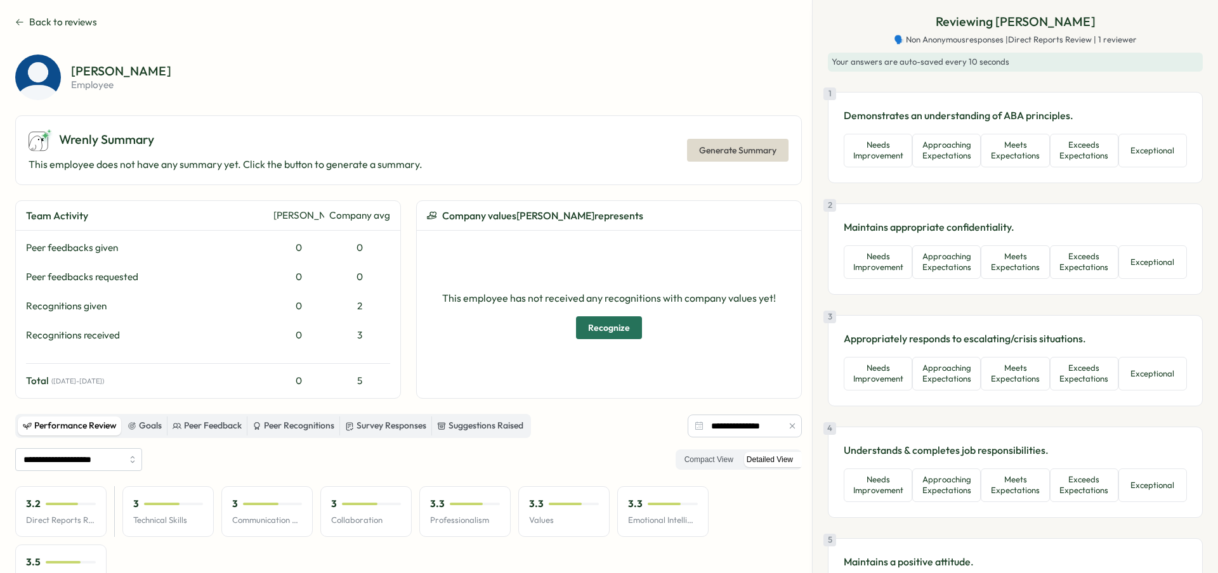
scroll to position [0, 0]
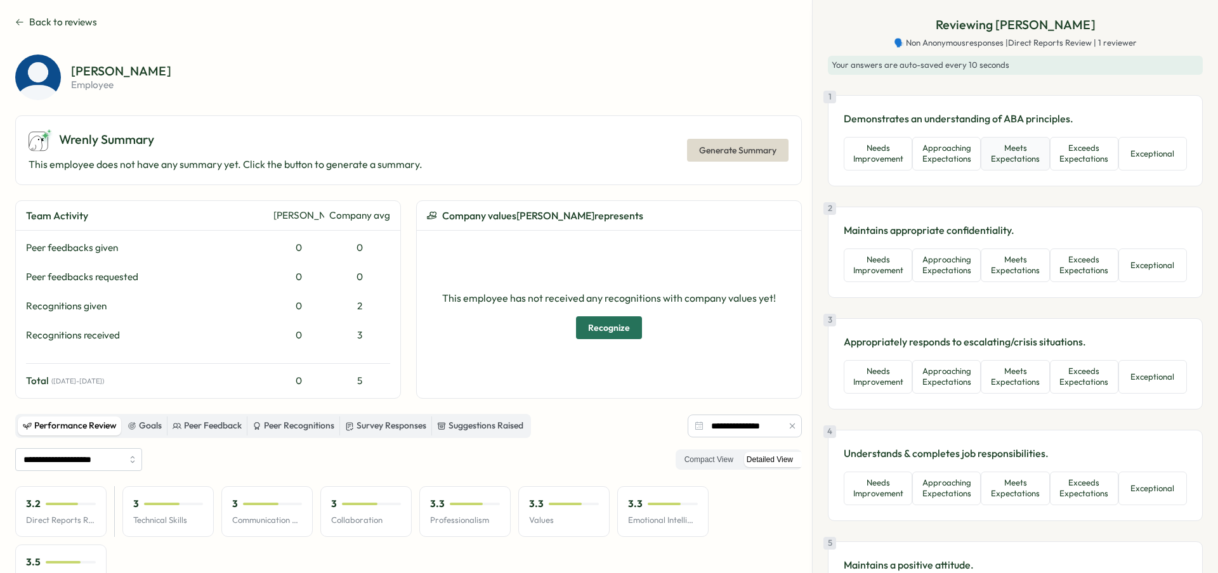
click at [1015, 158] on button "Meets Expectations" at bounding box center [1015, 154] width 69 height 34
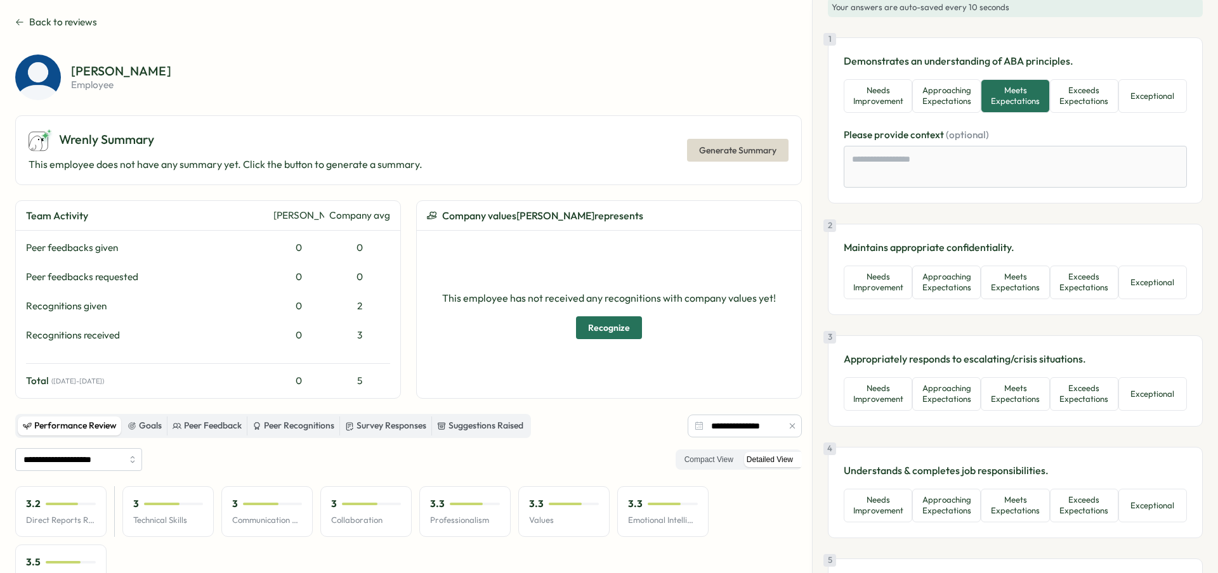
scroll to position [88, 0]
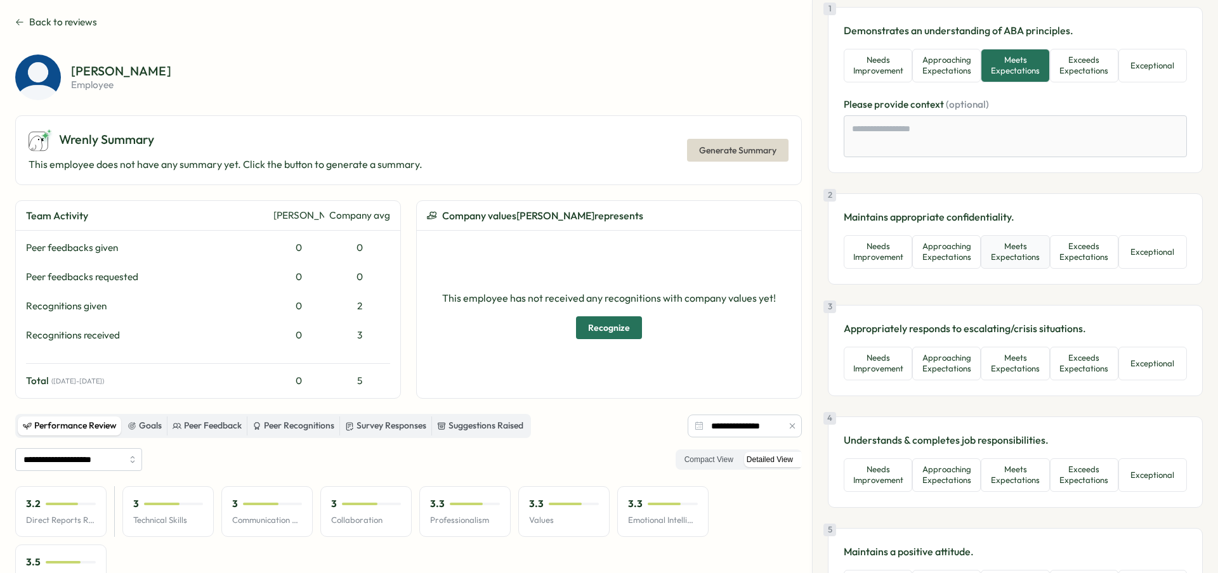
click at [1018, 262] on button "Meets Expectations" at bounding box center [1015, 252] width 69 height 34
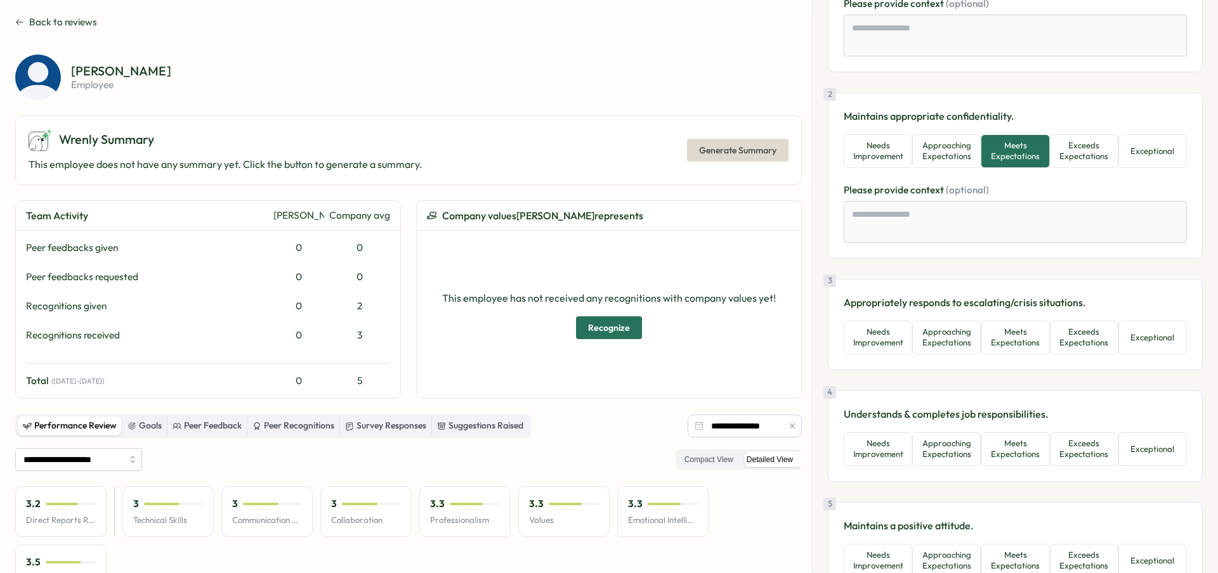
scroll to position [268, 0]
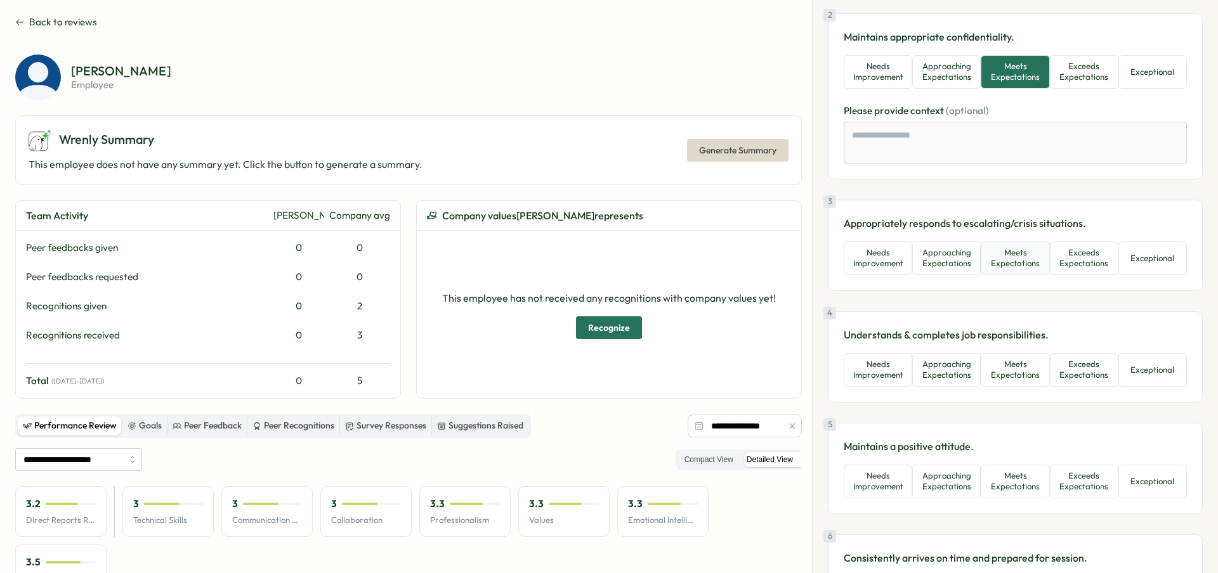
click at [1017, 268] on button "Meets Expectations" at bounding box center [1015, 259] width 69 height 34
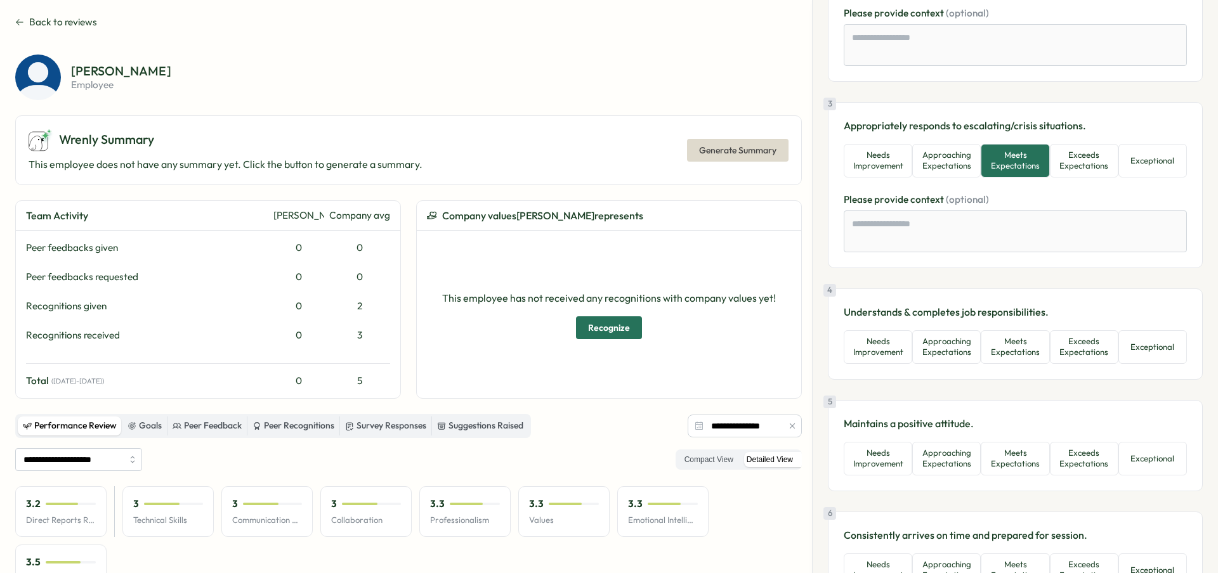
scroll to position [428, 0]
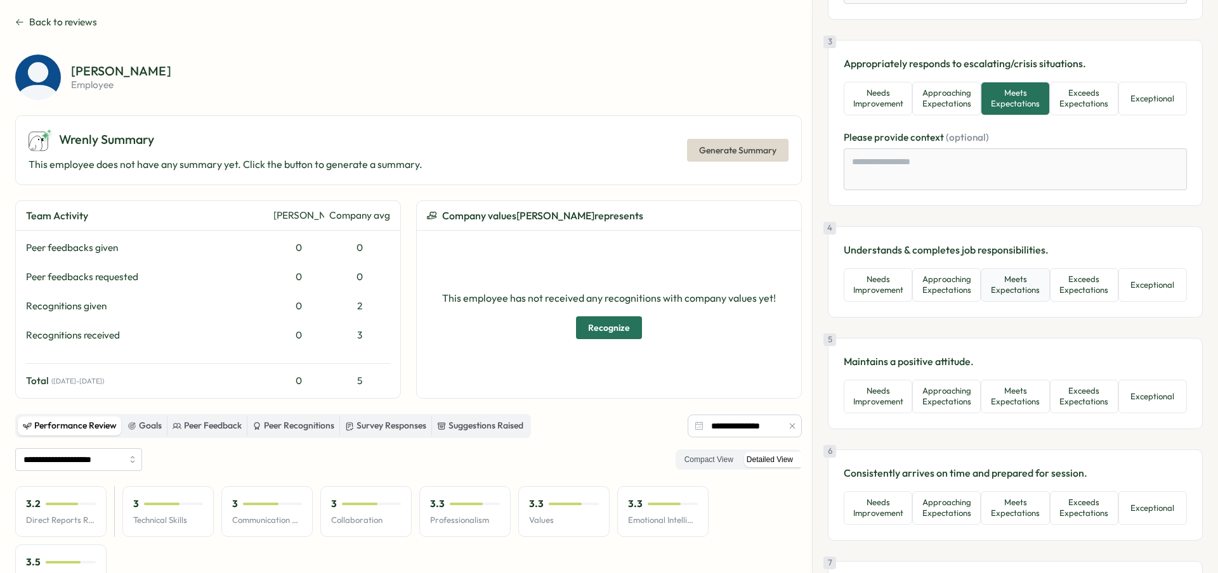
click at [1022, 298] on button "Meets Expectations" at bounding box center [1015, 285] width 69 height 34
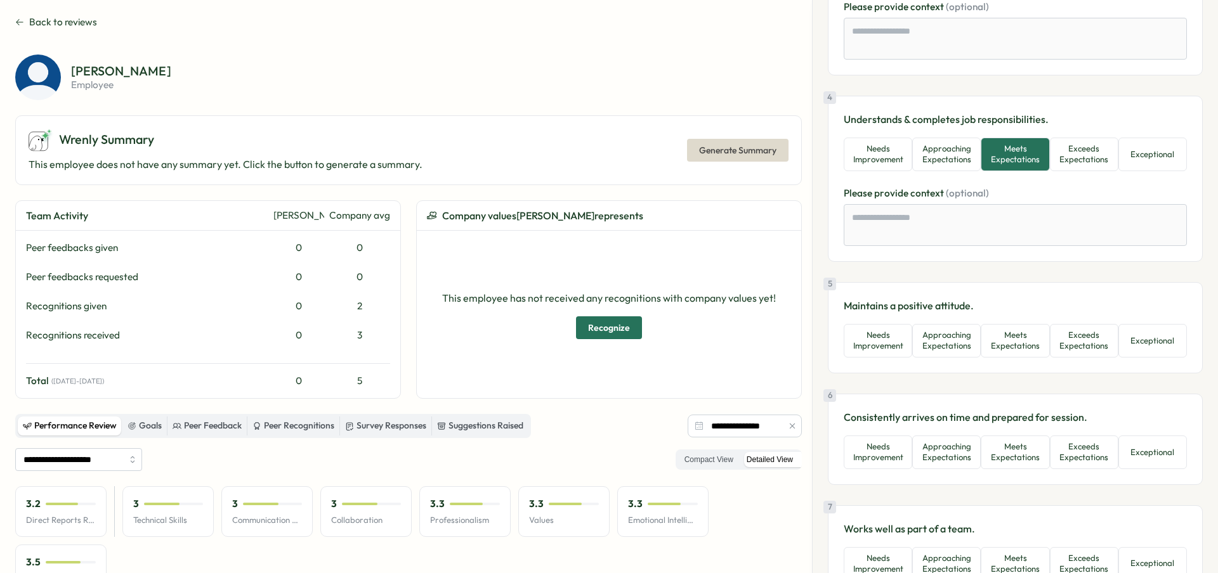
scroll to position [619, 0]
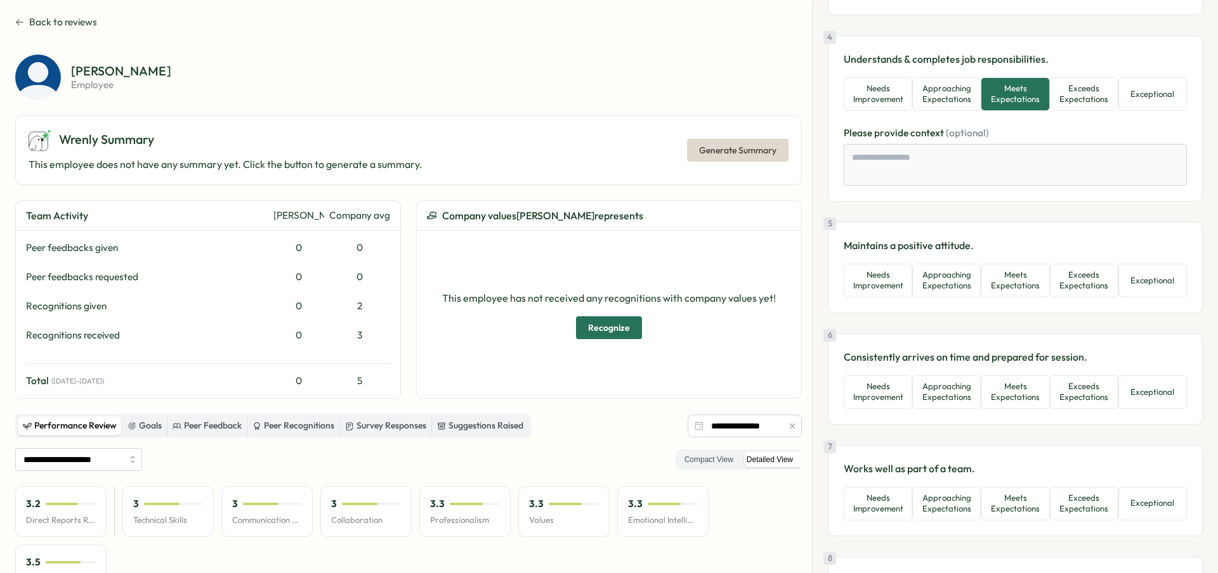
click at [1078, 112] on div "4 Understands & completes job responsibilities. Needs Improvement Approaching E…" at bounding box center [1015, 119] width 375 height 166
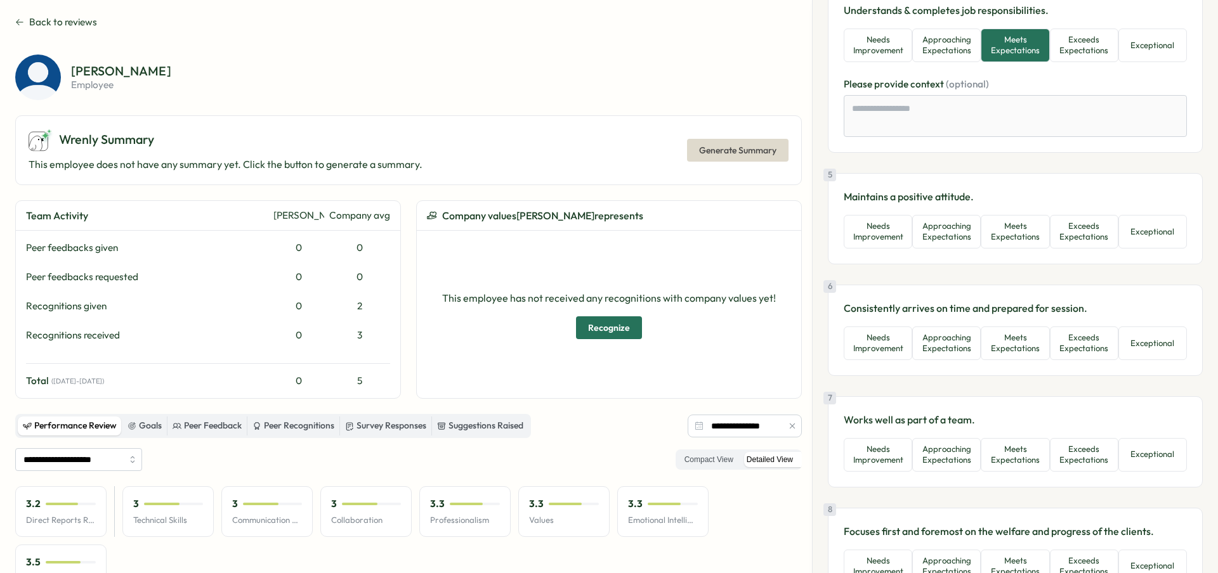
scroll to position [675, 0]
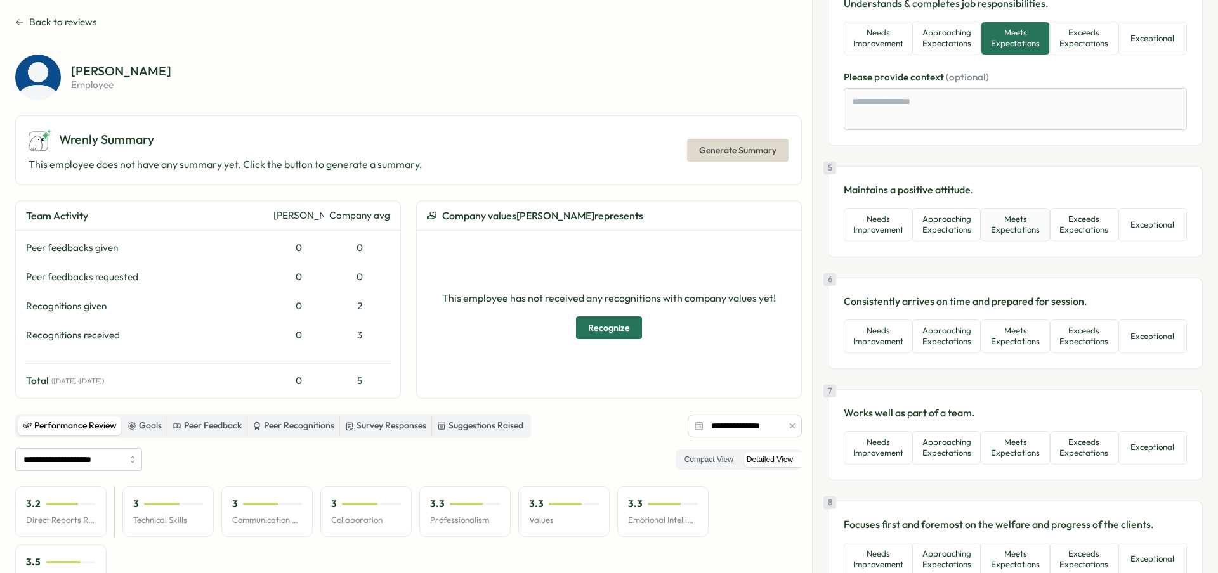
click at [1033, 239] on button "Meets Expectations" at bounding box center [1015, 225] width 69 height 34
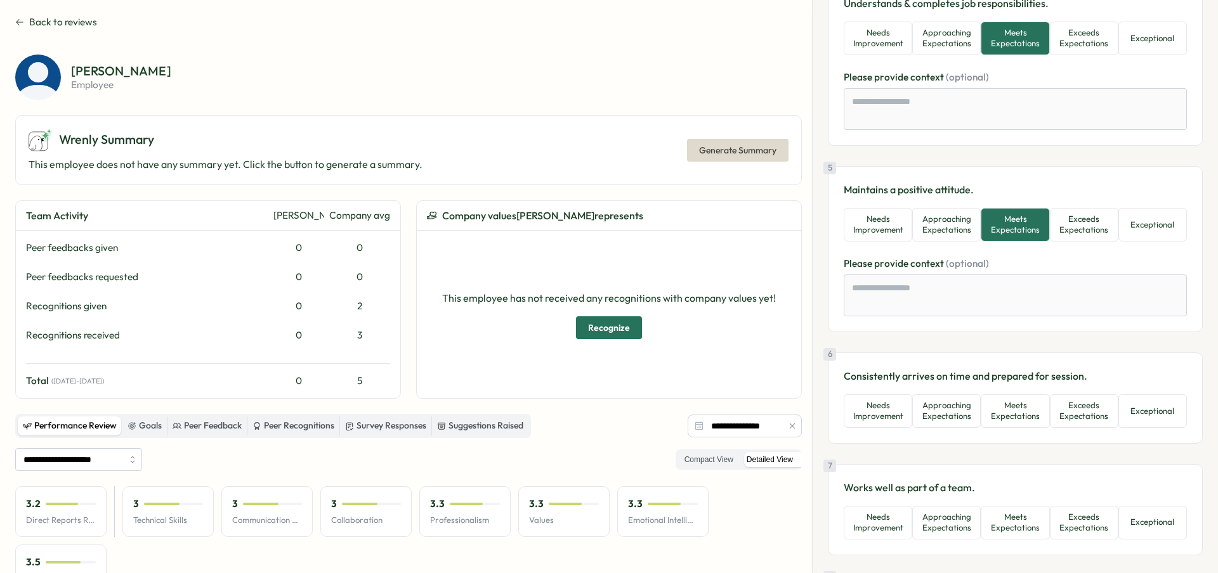
scroll to position [787, 0]
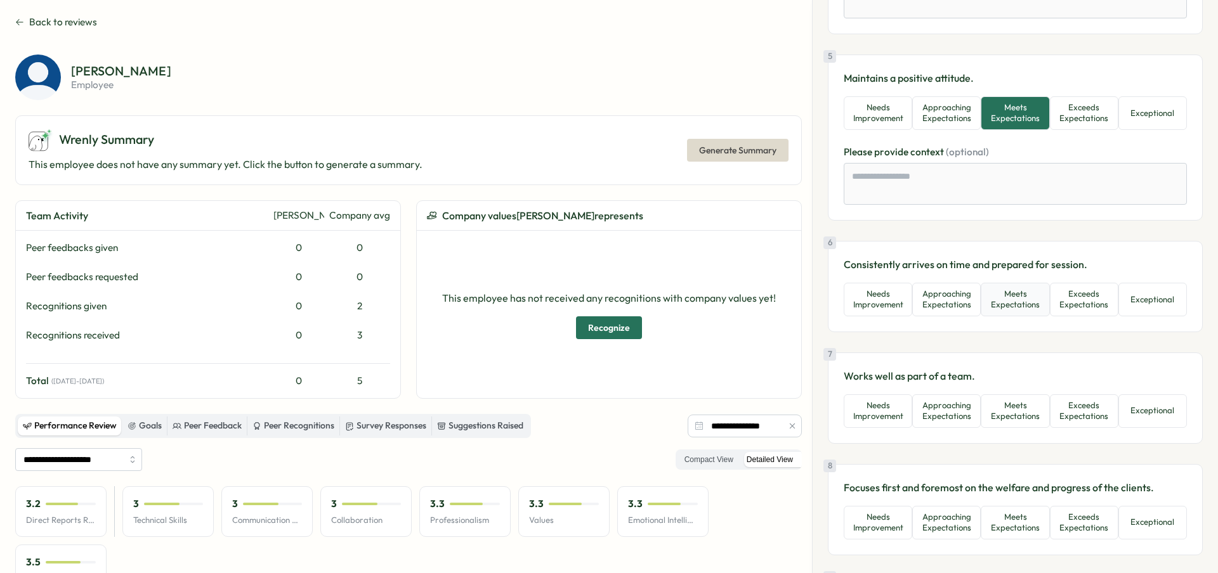
click at [1031, 299] on button "Meets Expectations" at bounding box center [1015, 300] width 69 height 34
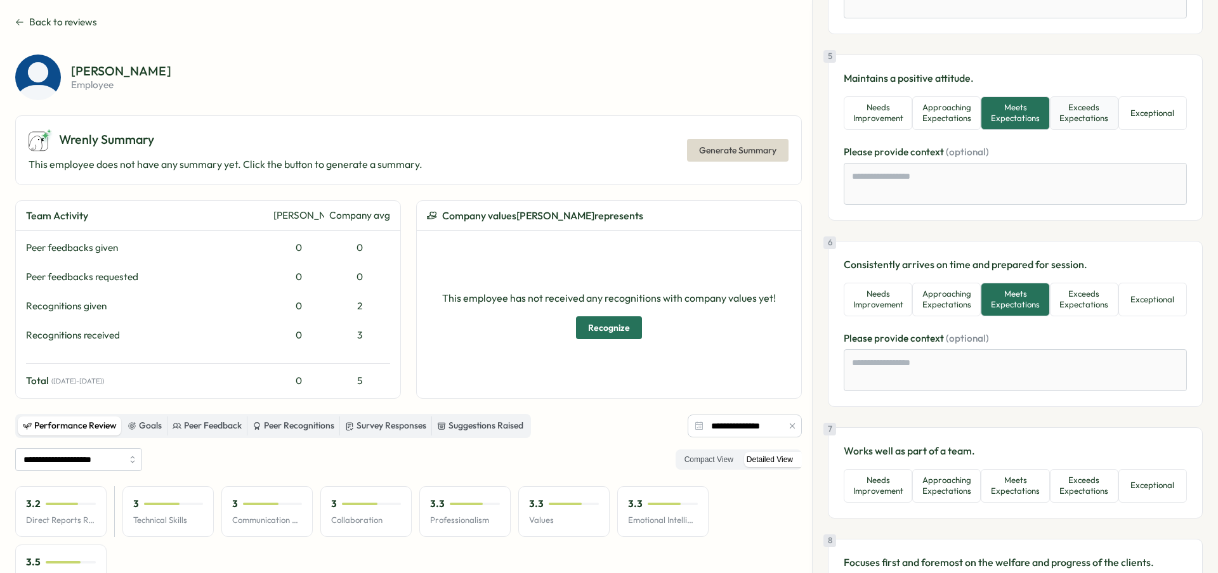
click at [1080, 117] on button "Exceeds Expectations" at bounding box center [1084, 113] width 69 height 34
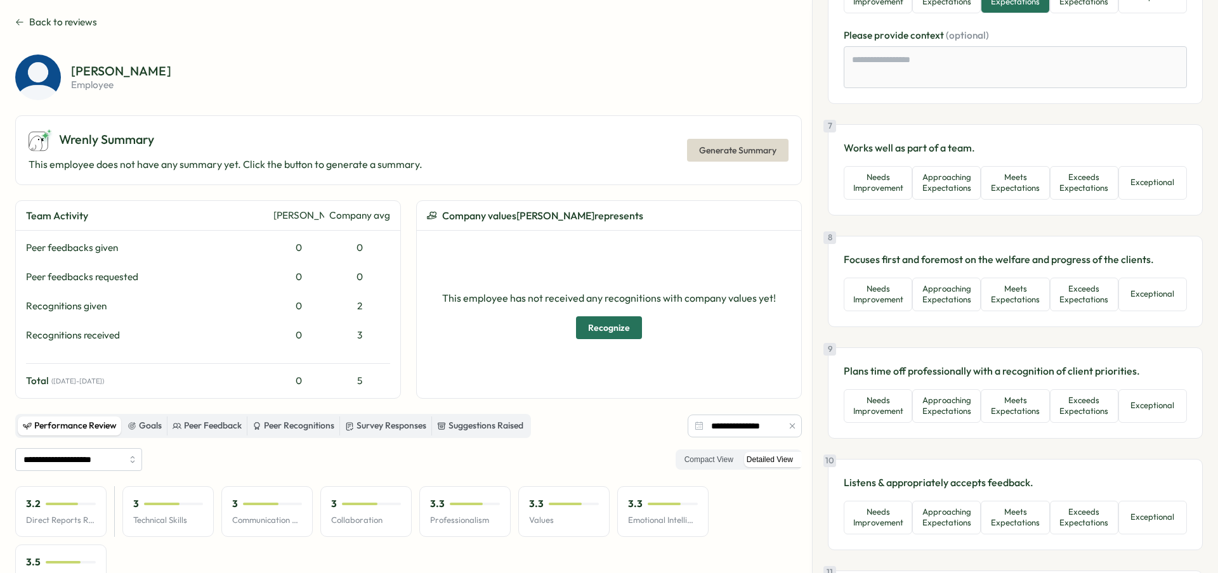
scroll to position [1106, 0]
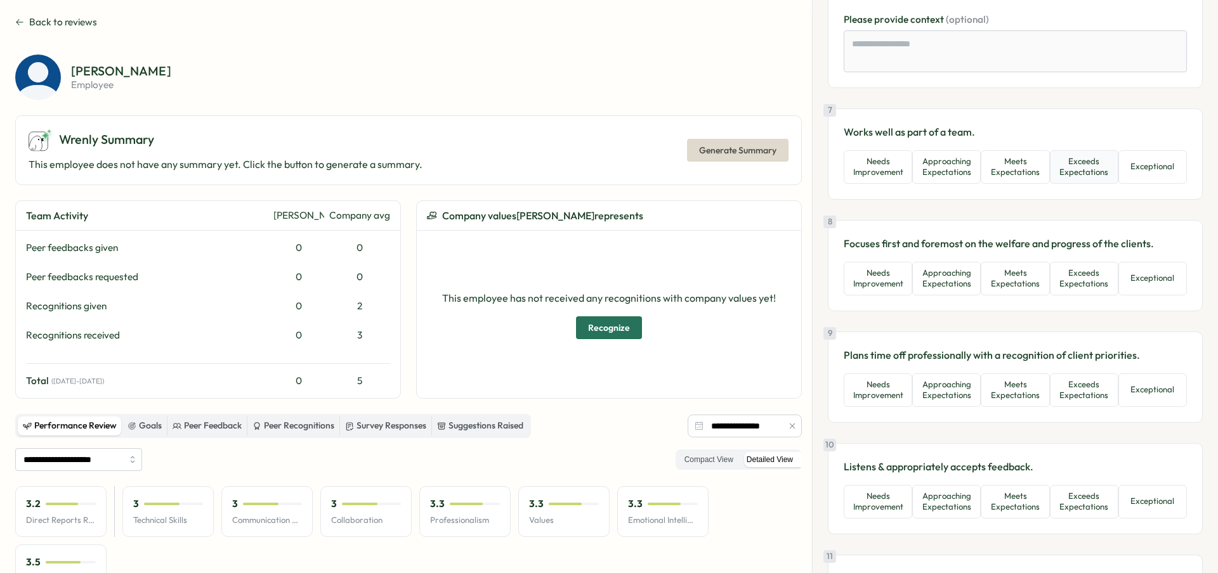
click at [1054, 171] on button "Exceeds Expectations" at bounding box center [1084, 167] width 69 height 34
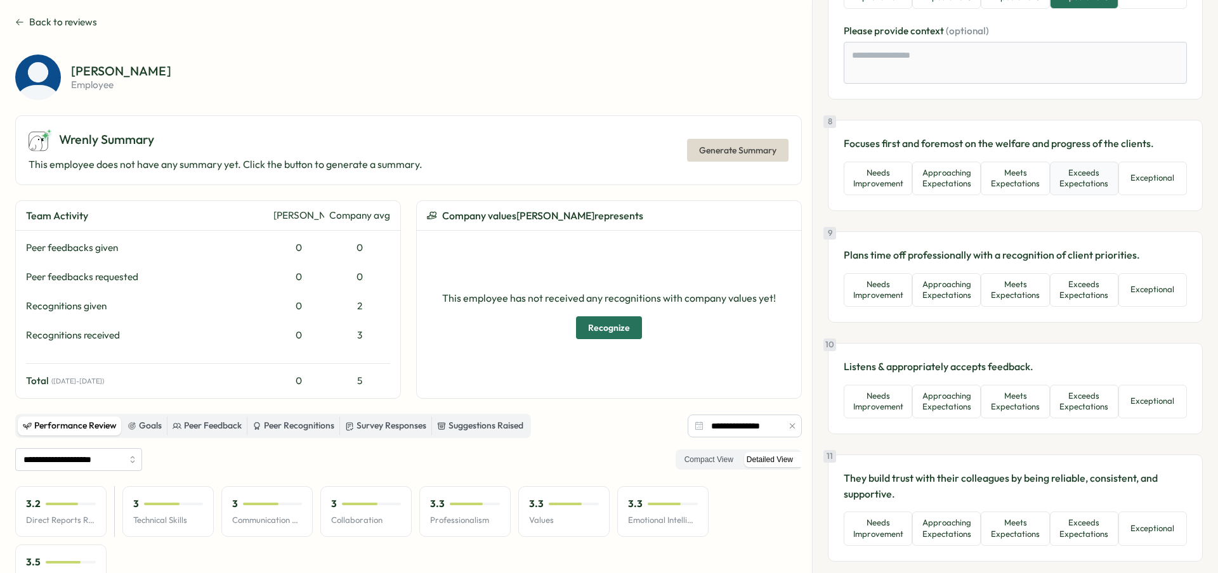
scroll to position [1282, 0]
click at [1059, 187] on button "Exceeds Expectations" at bounding box center [1084, 177] width 69 height 34
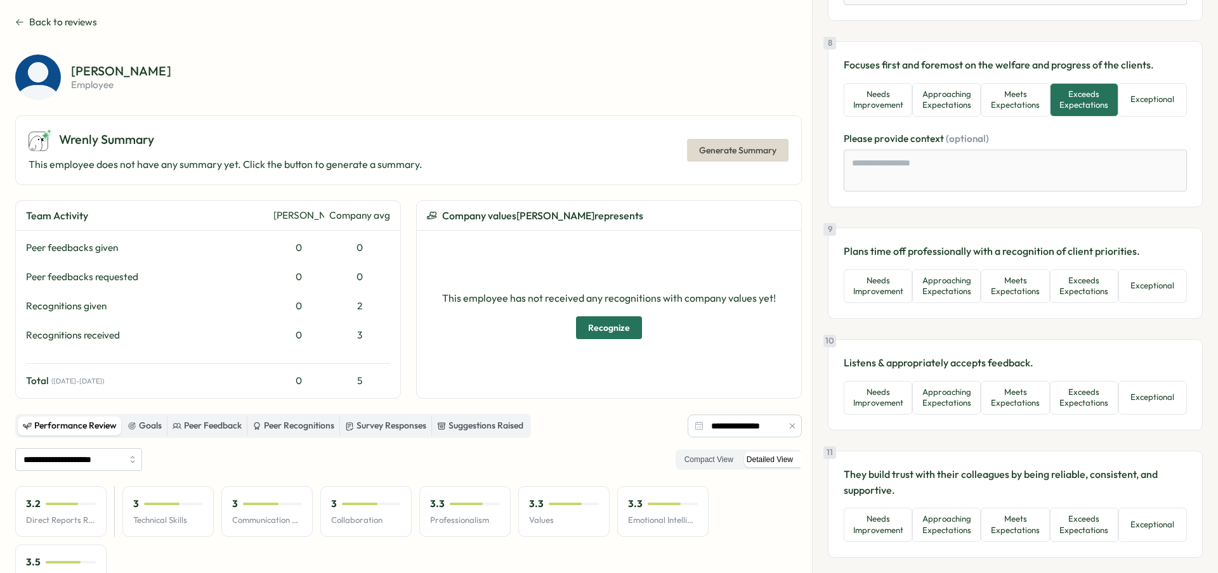
scroll to position [1425, 0]
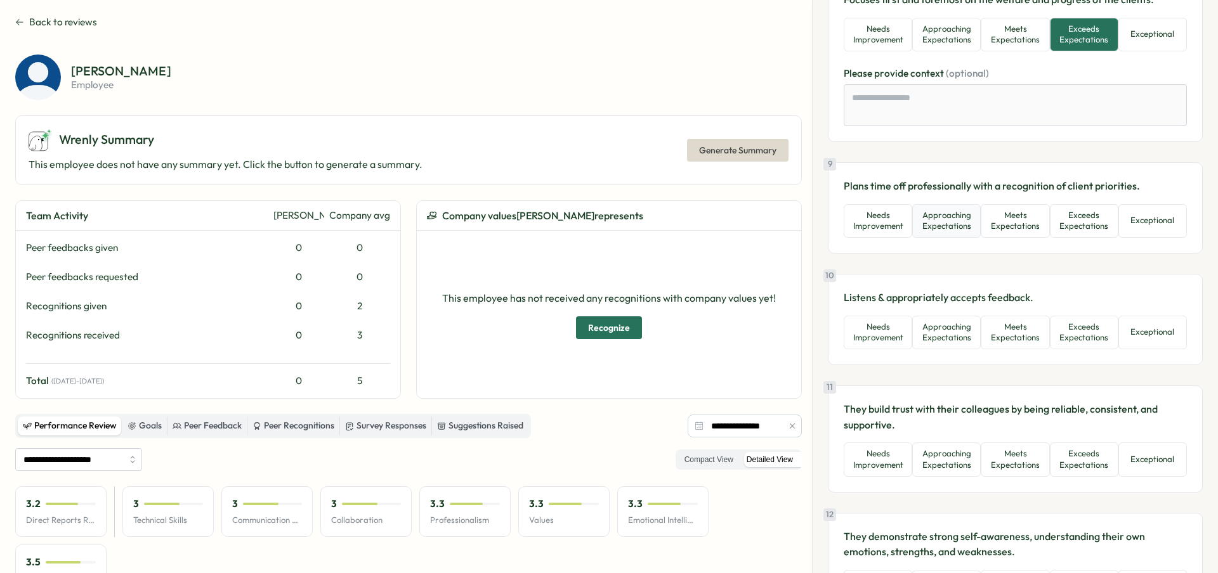
click at [955, 235] on button "Approaching Expectations" at bounding box center [946, 221] width 69 height 34
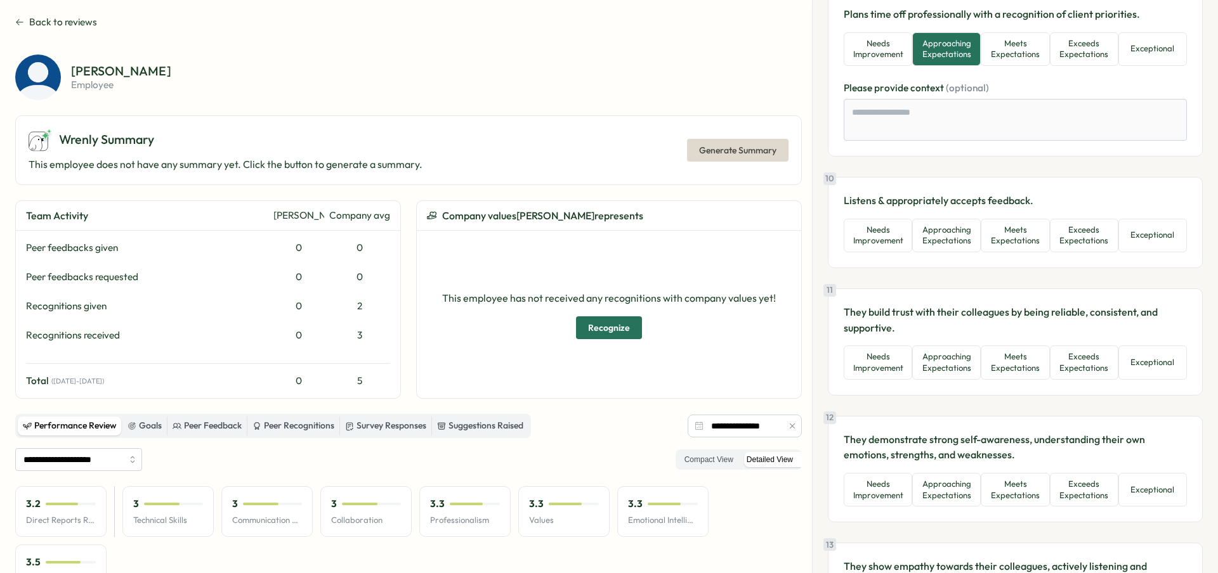
scroll to position [1613, 0]
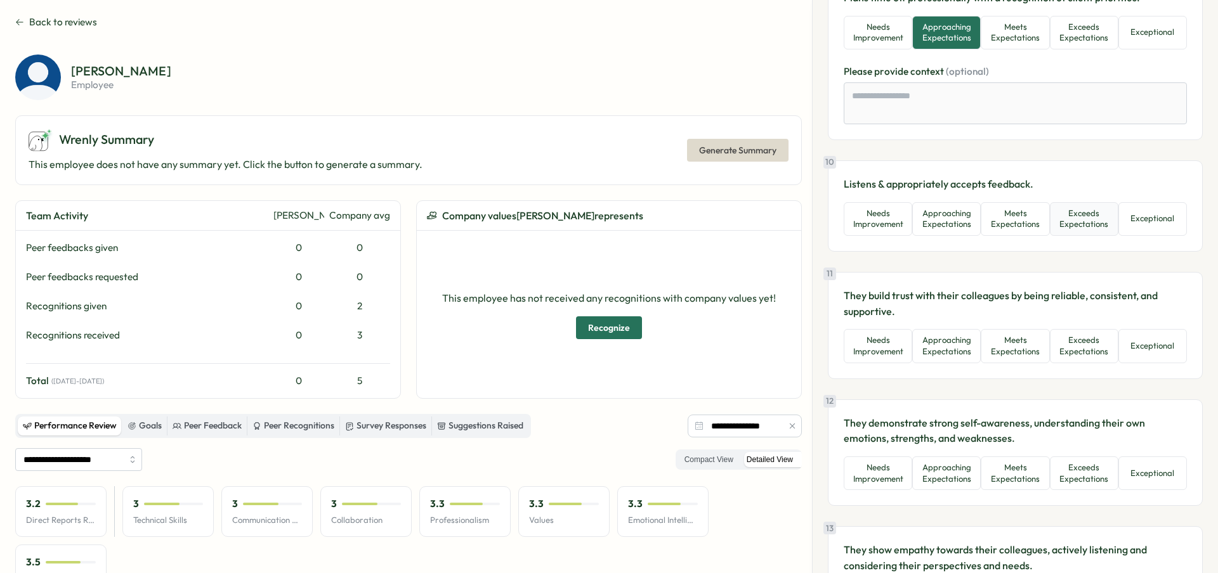
click at [1050, 224] on button "Exceeds Expectations" at bounding box center [1084, 219] width 69 height 34
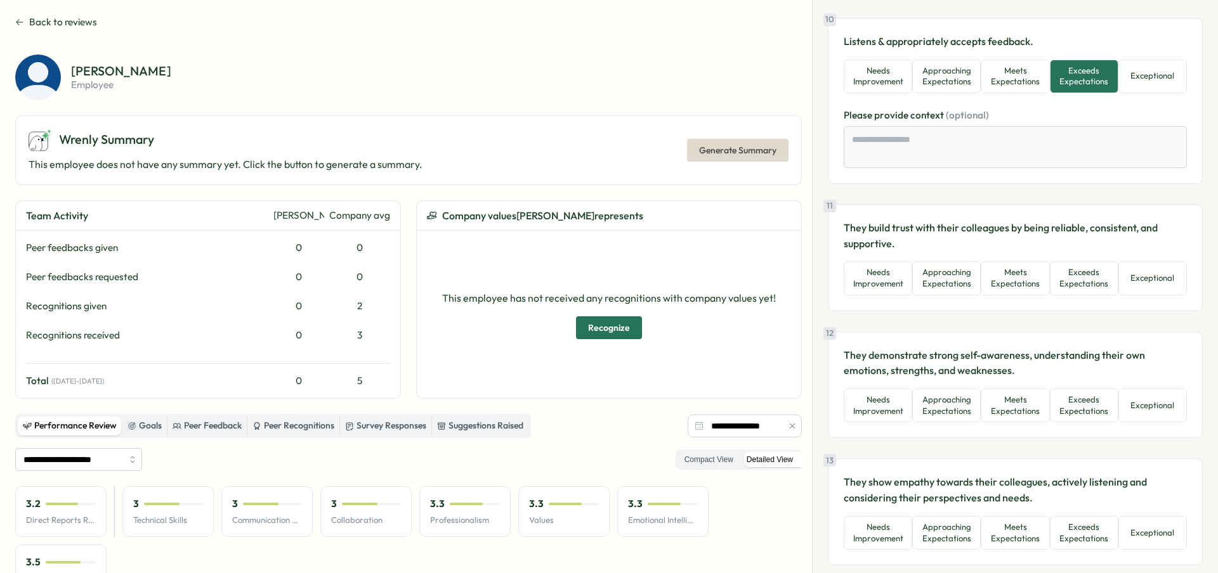
scroll to position [1786, 0]
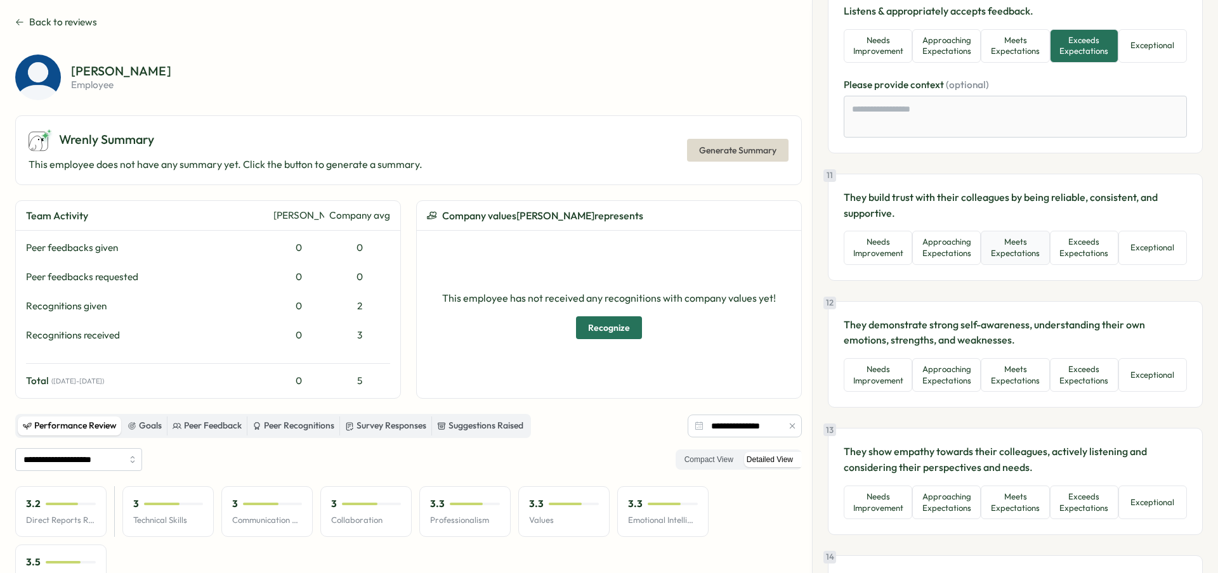
click at [1035, 256] on button "Meets Expectations" at bounding box center [1015, 248] width 69 height 34
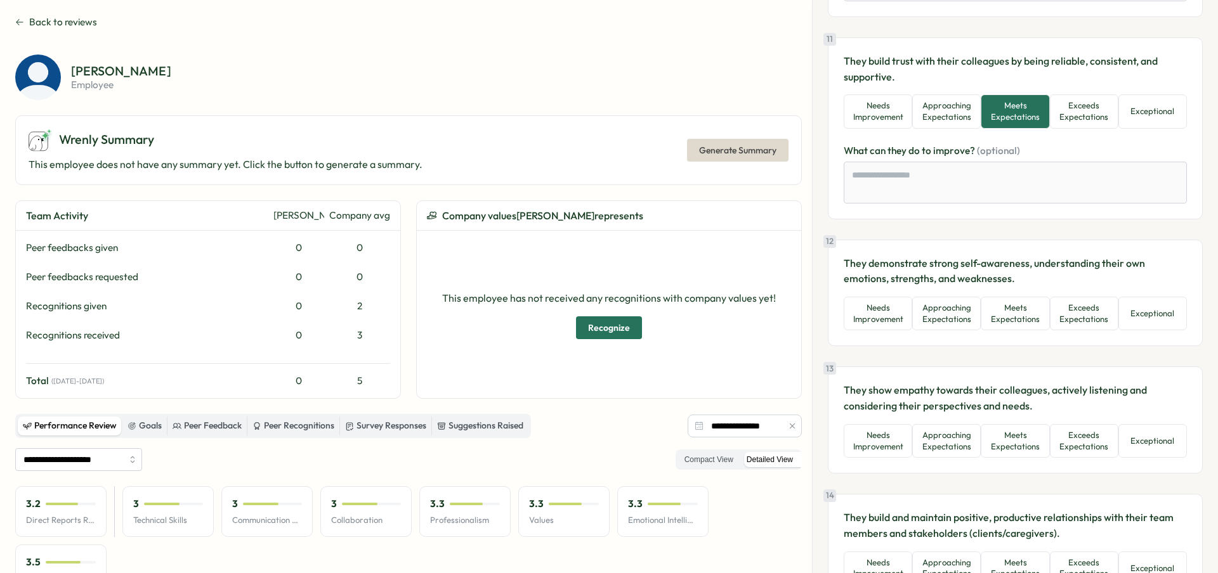
scroll to position [2017, 0]
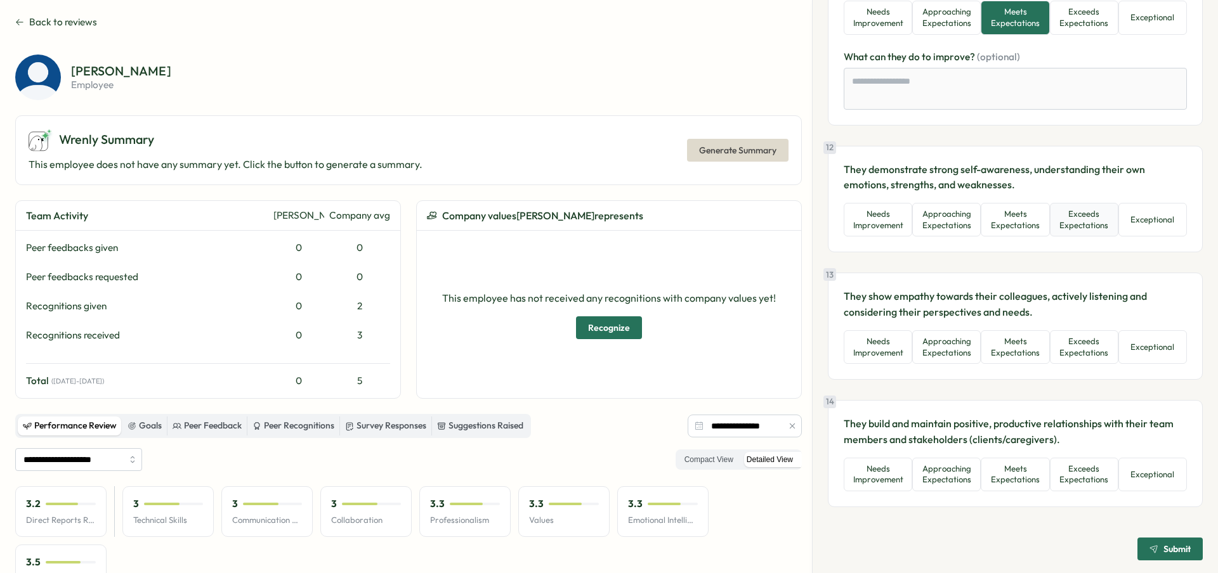
click at [1064, 219] on button "Exceeds Expectations" at bounding box center [1084, 220] width 69 height 34
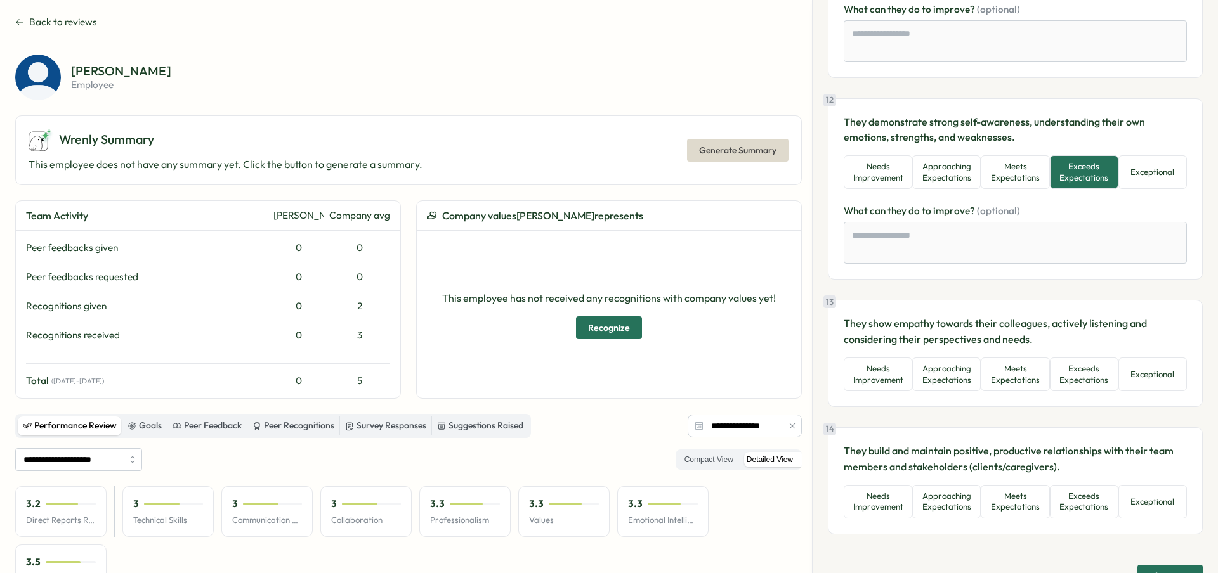
scroll to position [2094, 0]
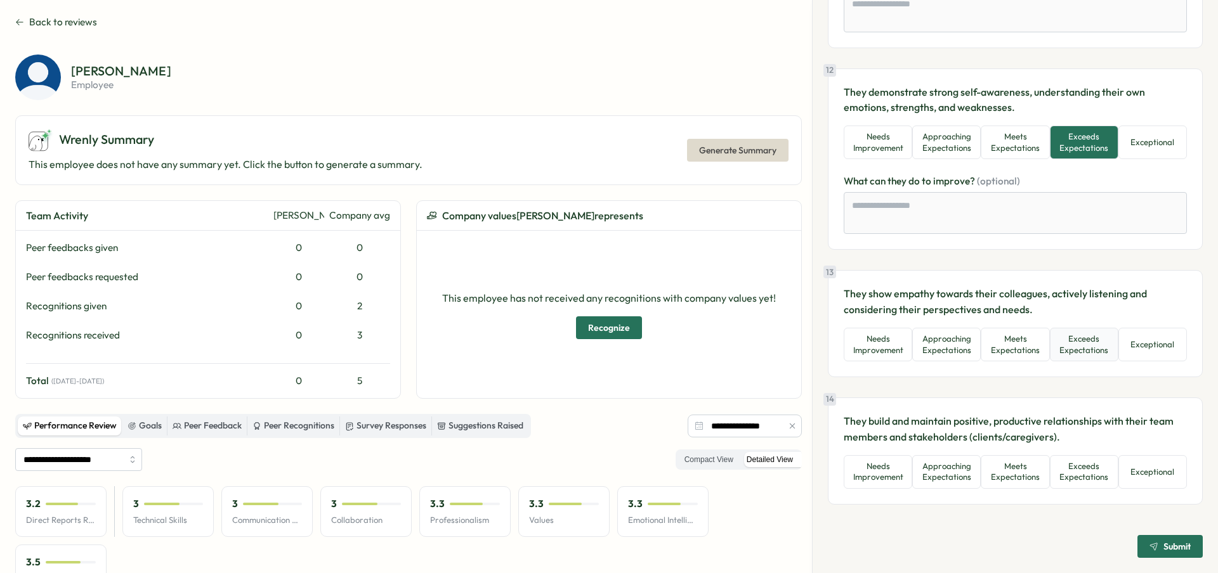
click at [1072, 355] on button "Exceeds Expectations" at bounding box center [1084, 345] width 69 height 34
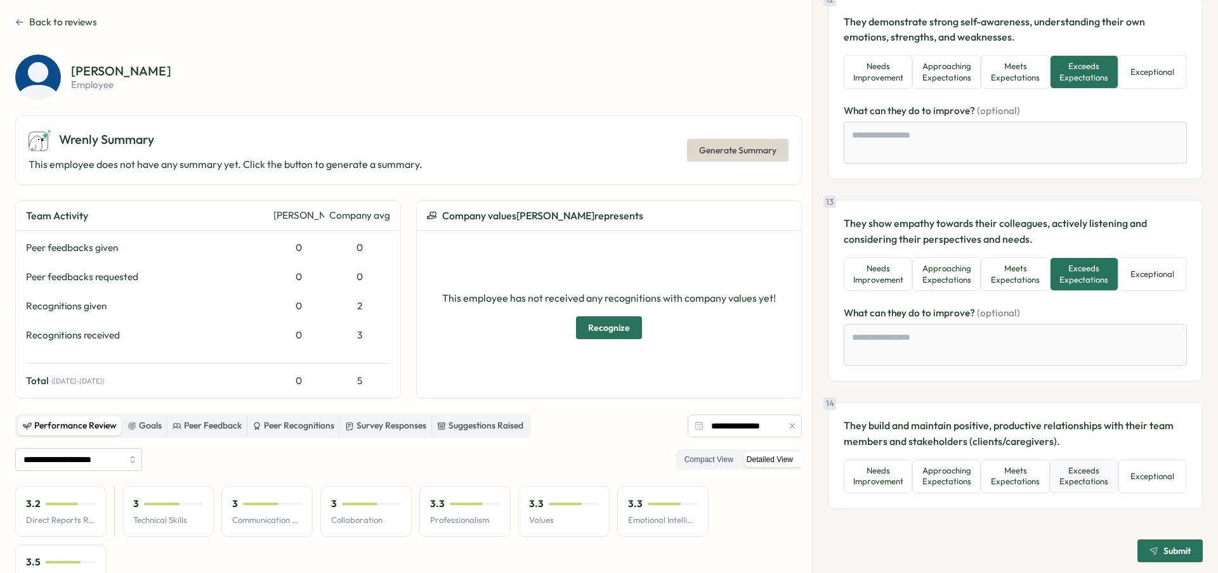
scroll to position [2169, 0]
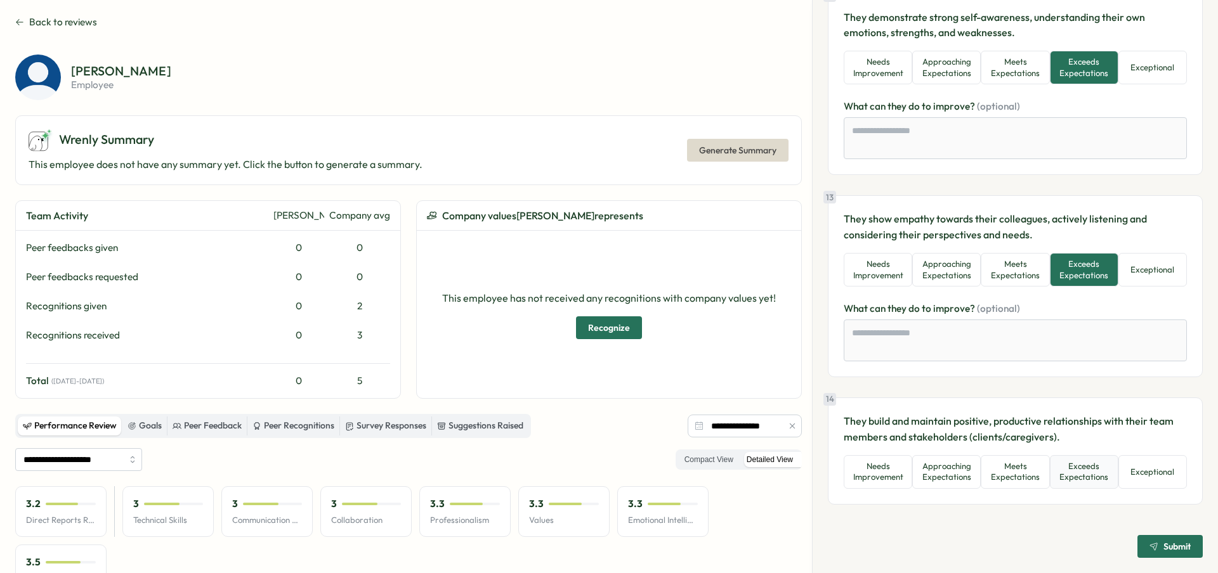
click at [1078, 480] on button "Exceeds Expectations" at bounding box center [1084, 472] width 69 height 34
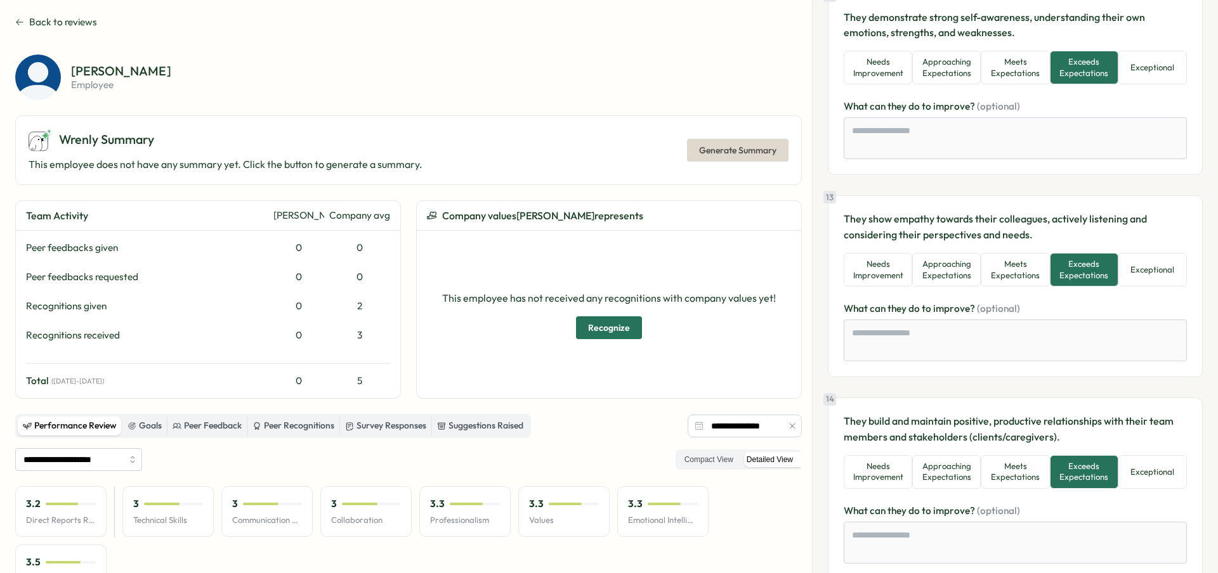
scroll to position [2244, 0]
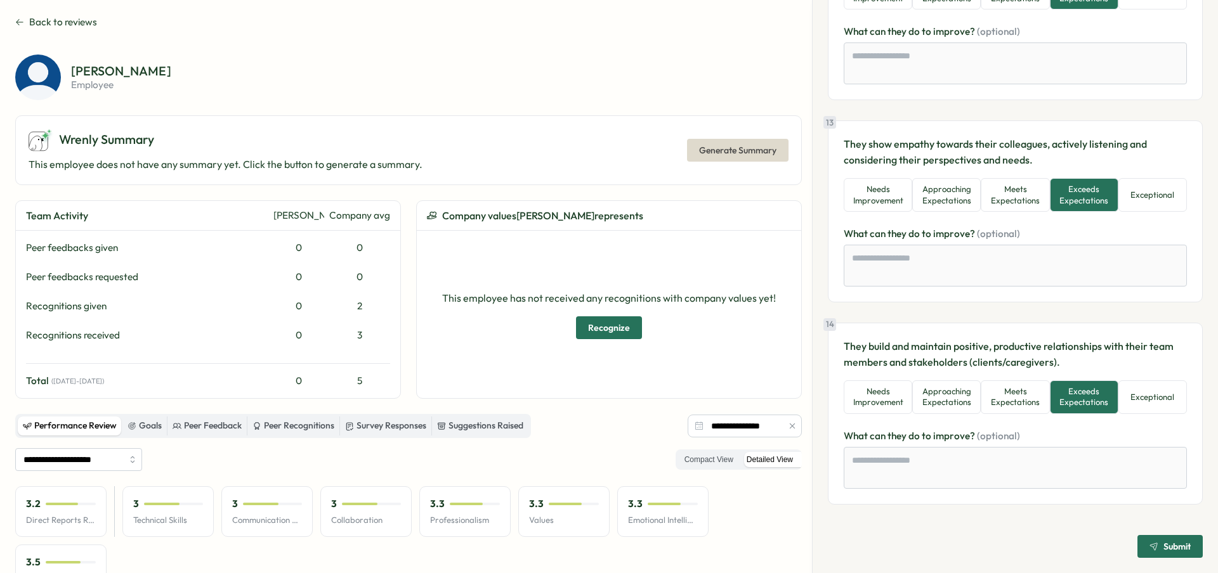
click at [1149, 547] on icon "submit" at bounding box center [1153, 546] width 9 height 9
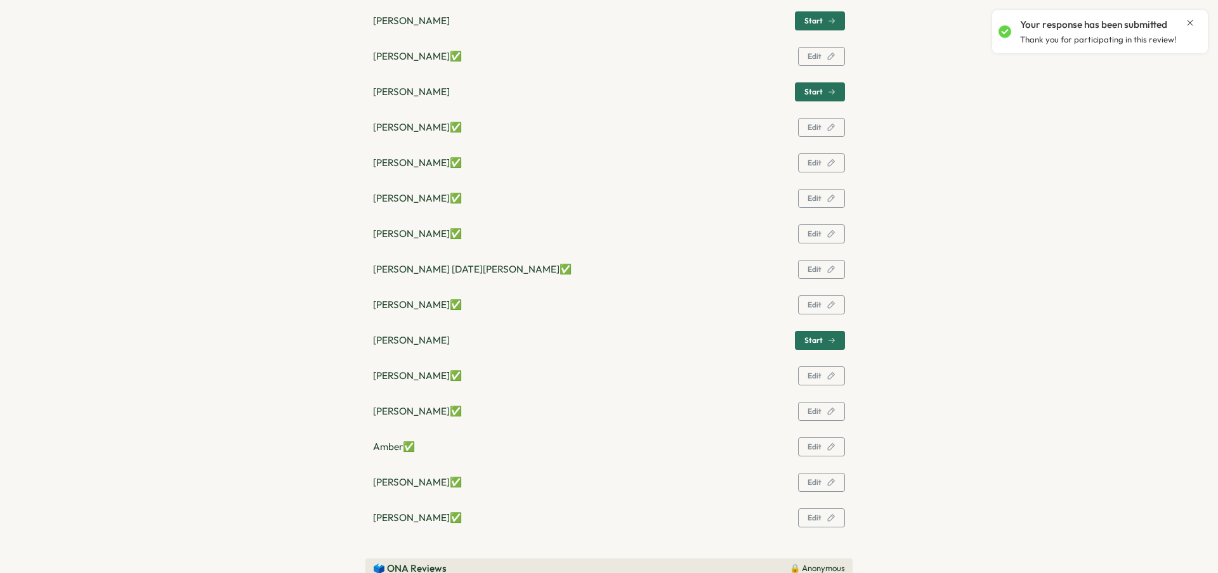
scroll to position [526, 0]
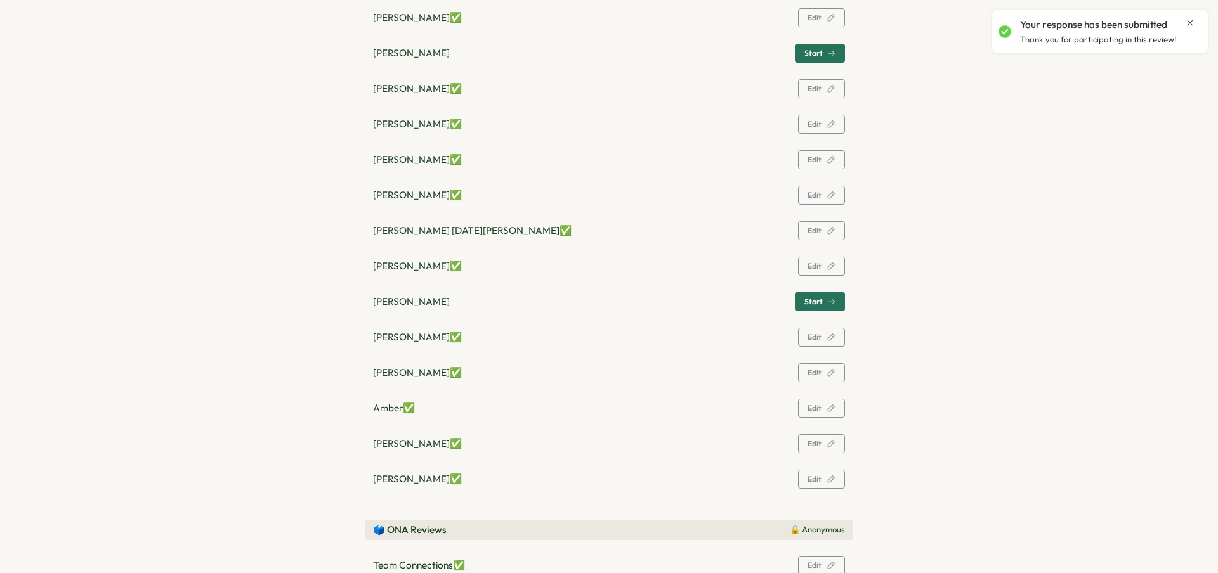
click at [834, 297] on button "Start" at bounding box center [820, 301] width 50 height 19
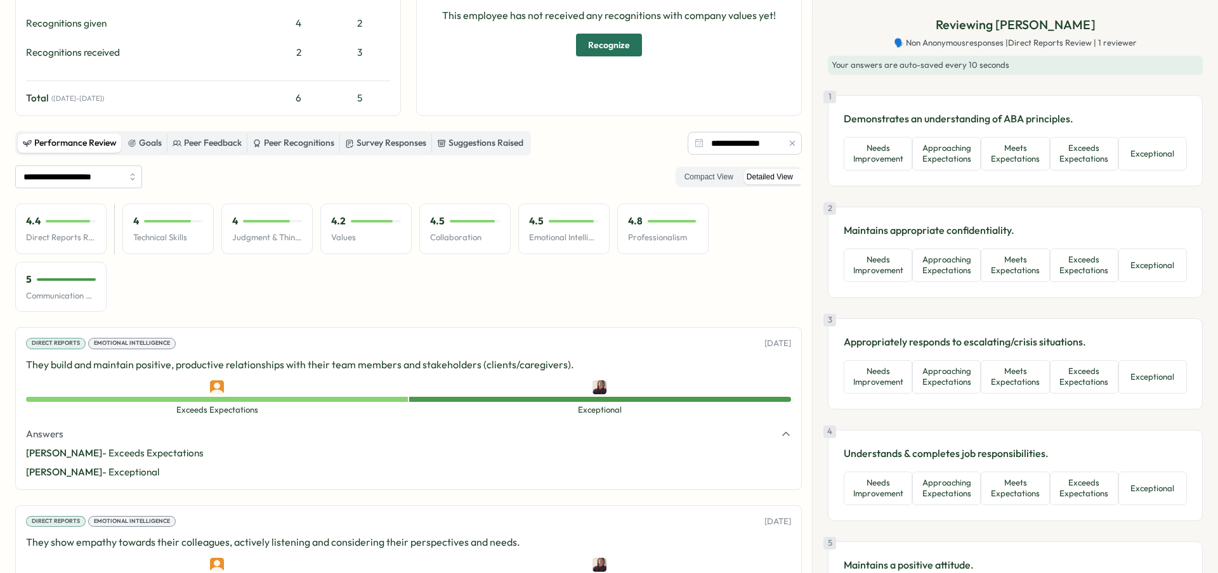
scroll to position [273, 0]
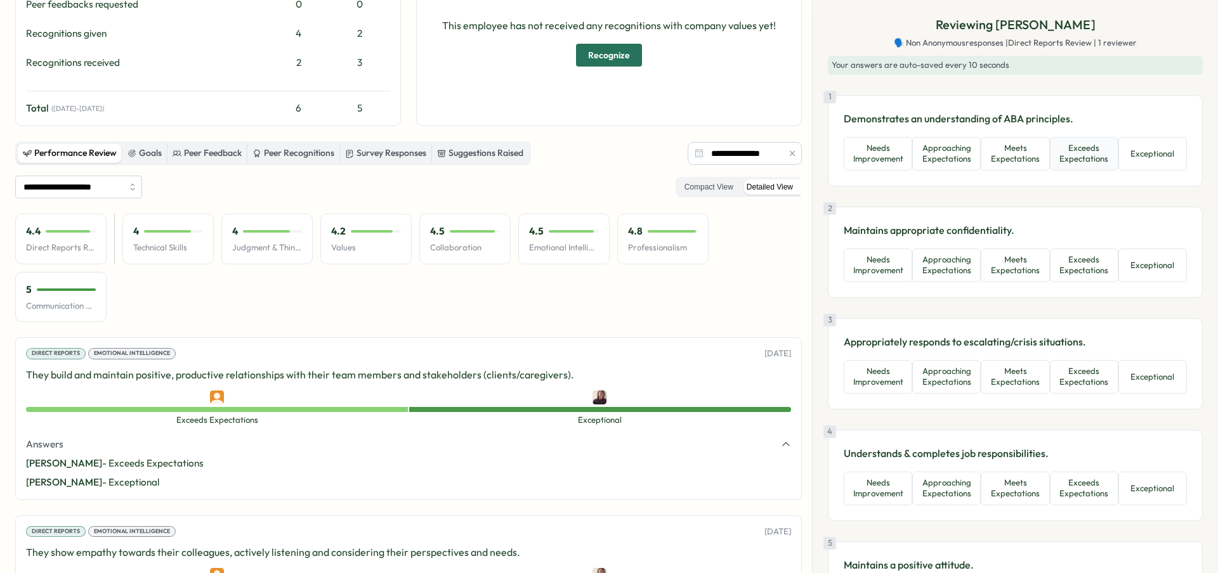
click at [1069, 164] on button "Exceeds Expectations" at bounding box center [1084, 154] width 69 height 34
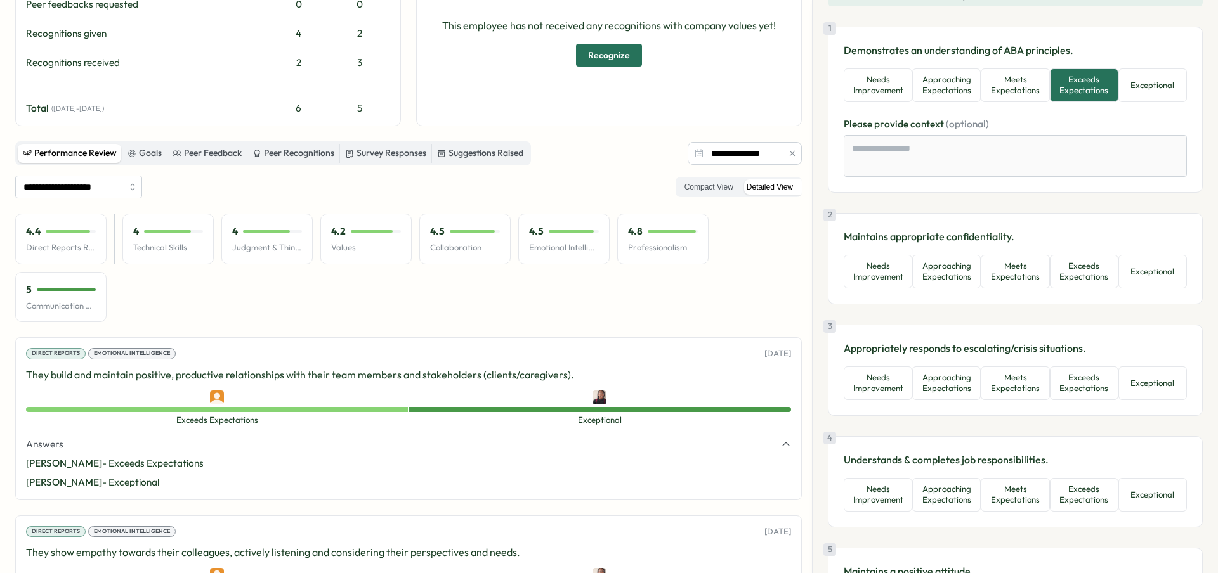
scroll to position [69, 0]
click at [1077, 270] on button "Exceeds Expectations" at bounding box center [1084, 271] width 69 height 34
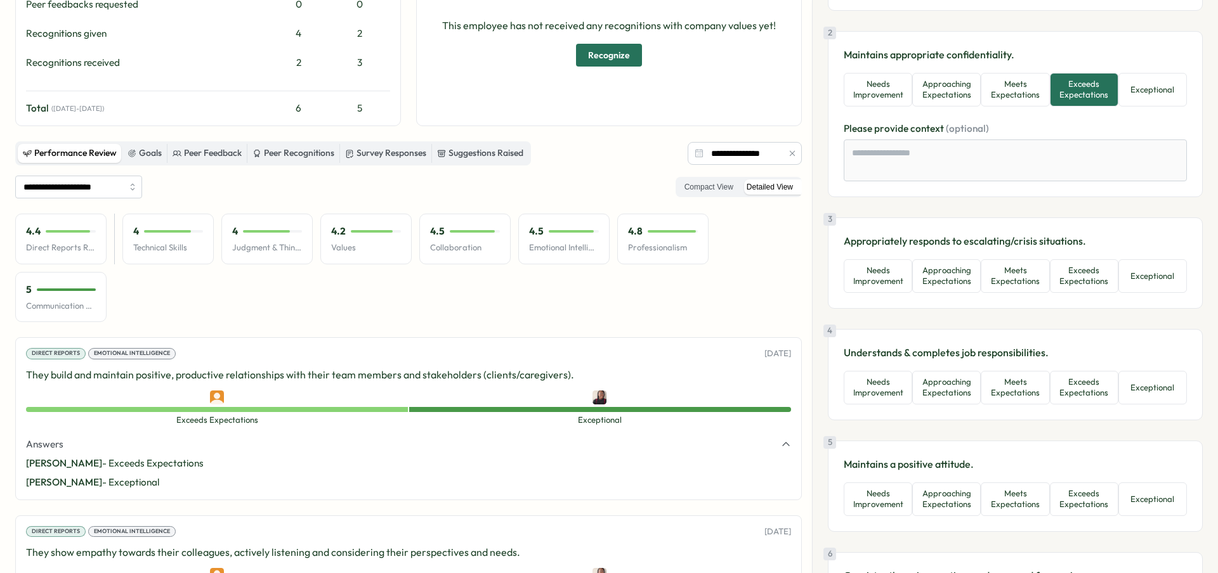
click at [1077, 270] on button "Exceeds Expectations" at bounding box center [1084, 276] width 69 height 34
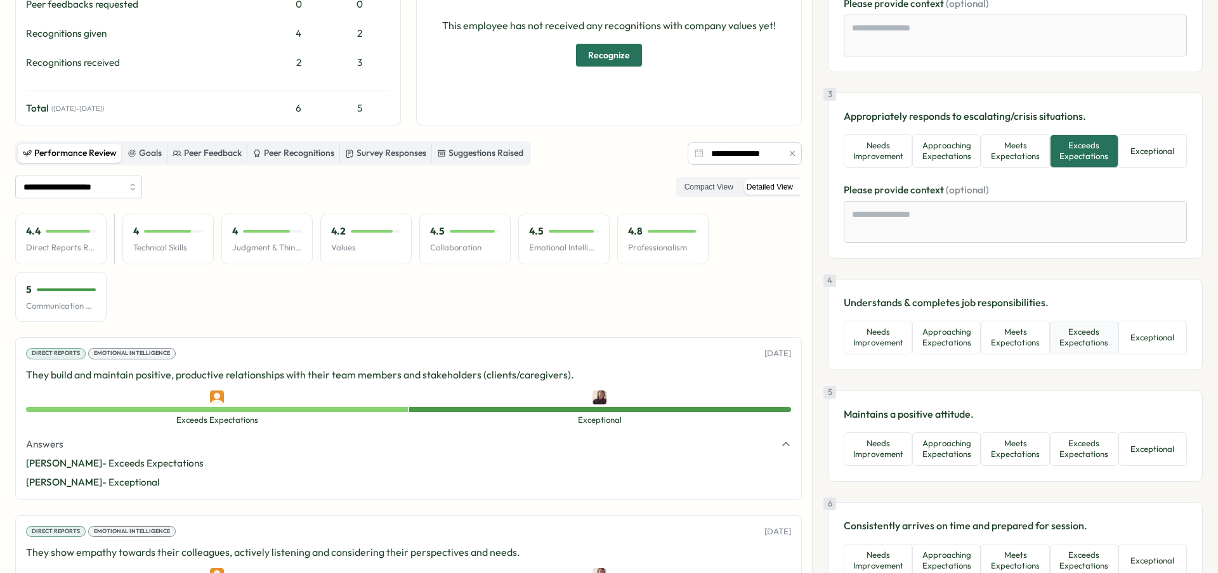
click at [1075, 341] on button "Exceeds Expectations" at bounding box center [1084, 338] width 69 height 34
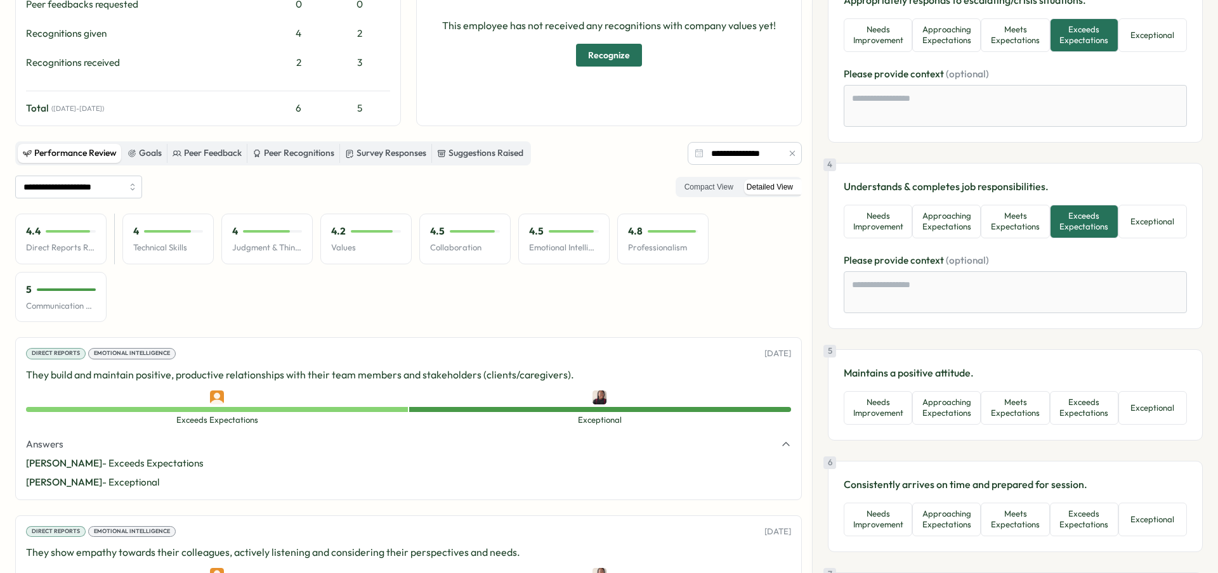
scroll to position [546, 0]
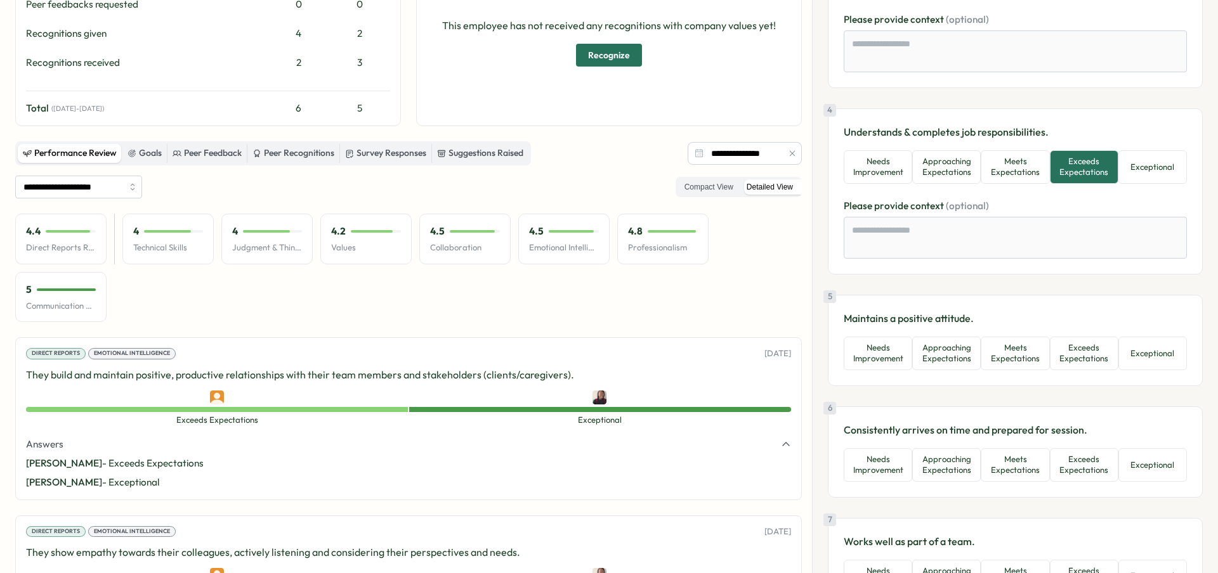
click at [1077, 334] on div "5 Maintains a positive attitude. Needs Improvement Approaching Expectations Mee…" at bounding box center [1015, 341] width 343 height 60
click at [1077, 358] on button "Exceeds Expectations" at bounding box center [1084, 354] width 69 height 34
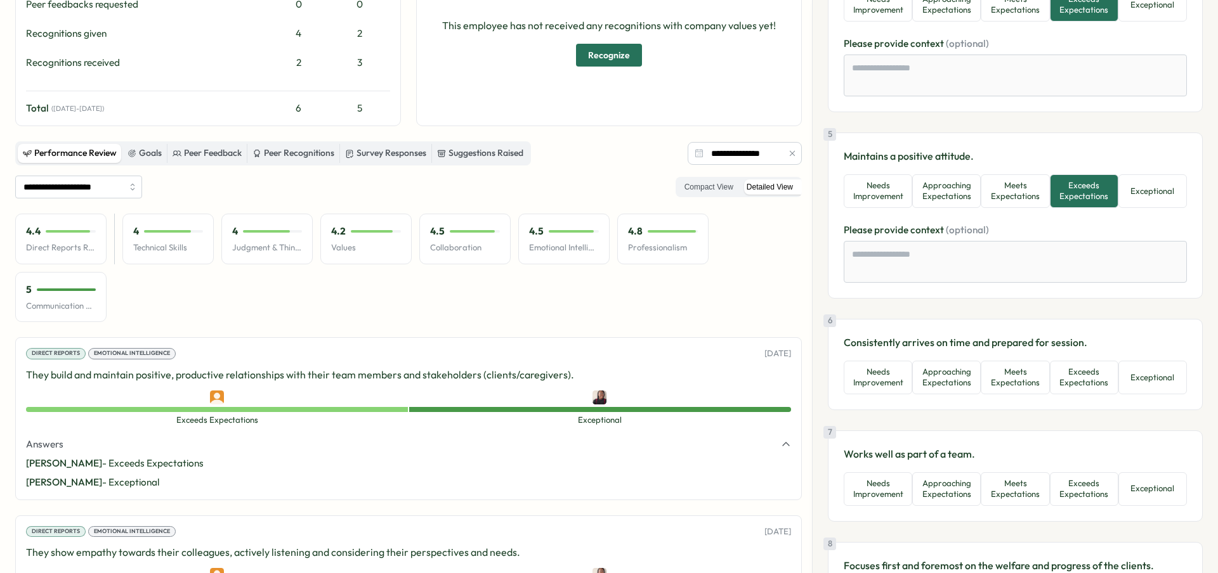
scroll to position [808, 0]
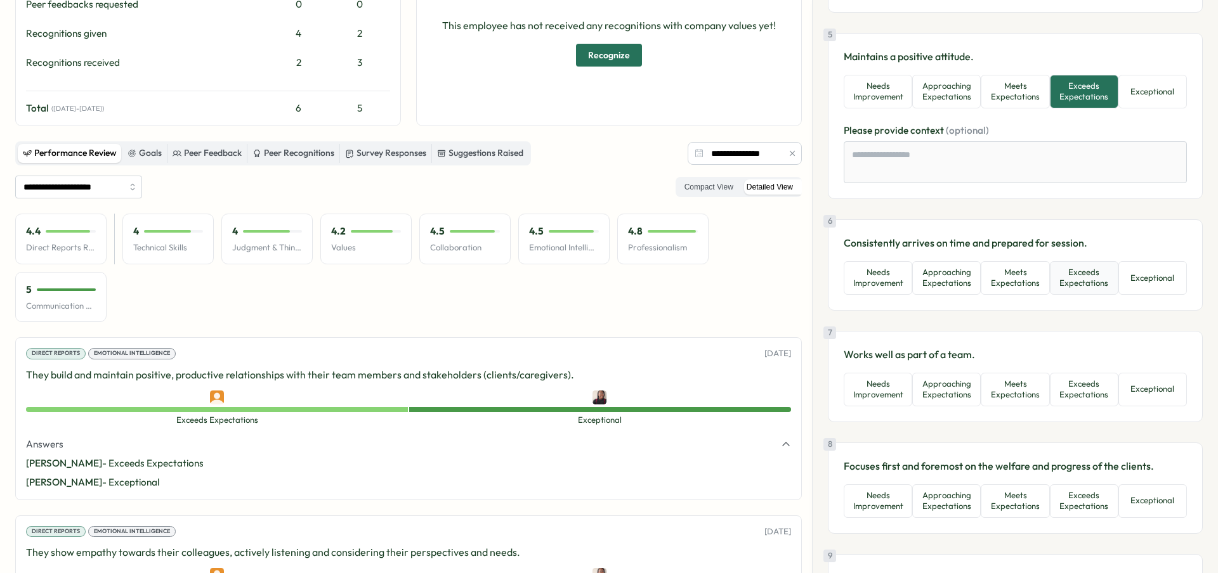
click at [1073, 289] on button "Exceeds Expectations" at bounding box center [1084, 278] width 69 height 34
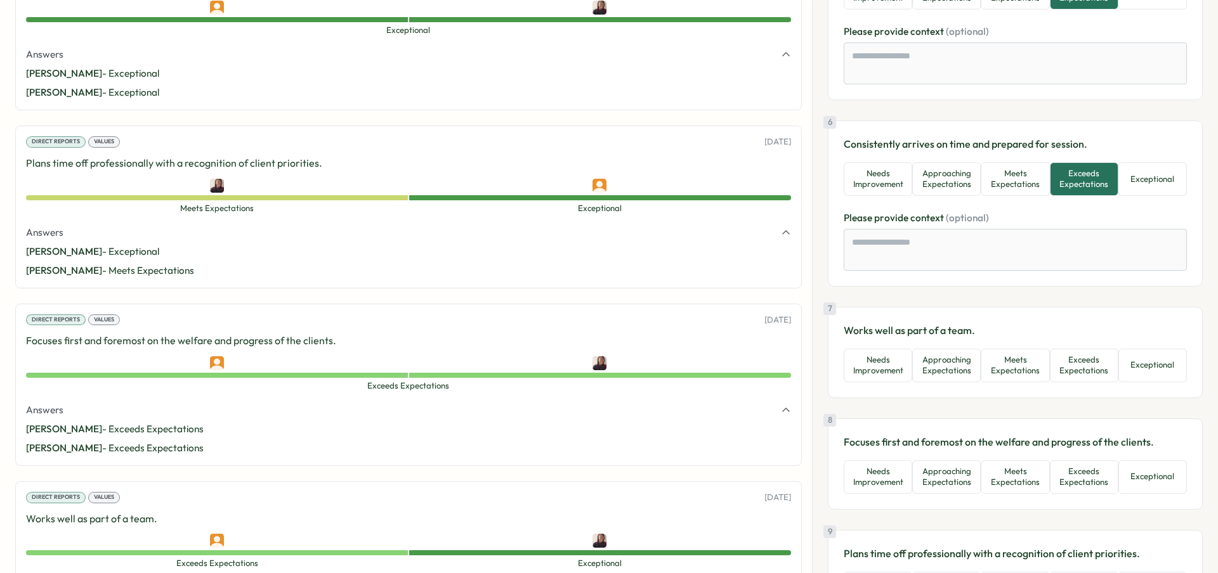
scroll to position [926, 0]
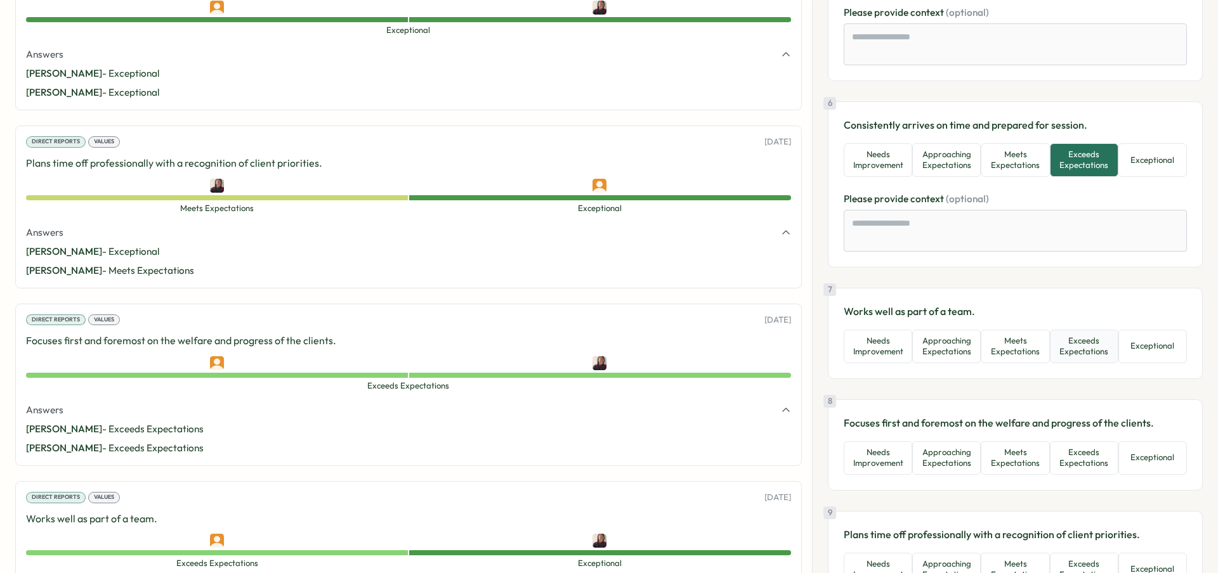
click at [1064, 341] on button "Exceeds Expectations" at bounding box center [1084, 347] width 69 height 34
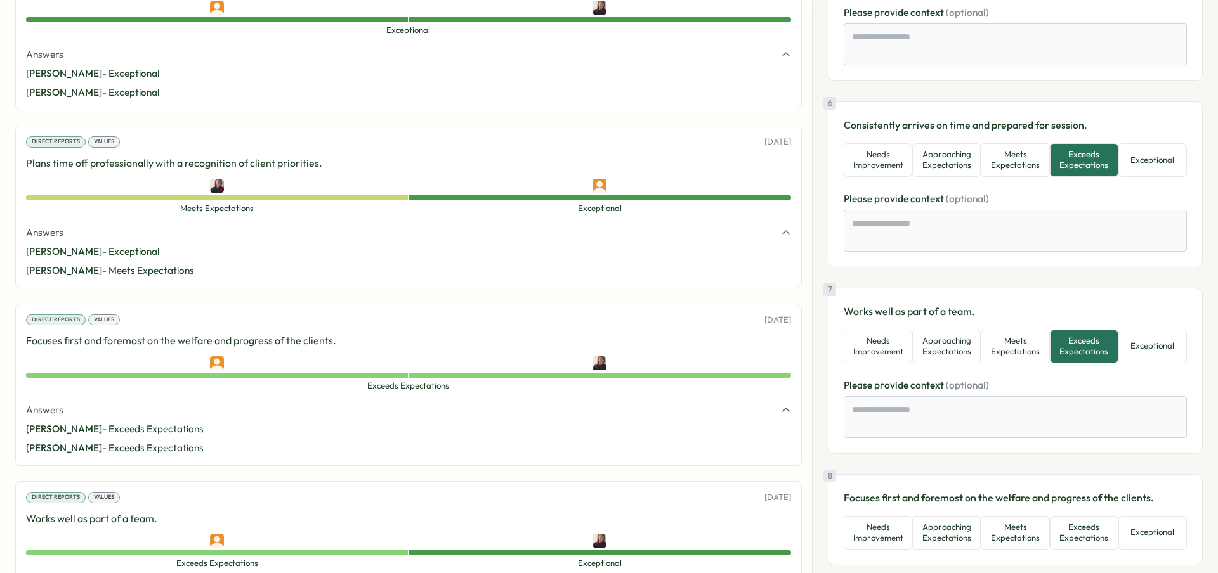
scroll to position [1098, 0]
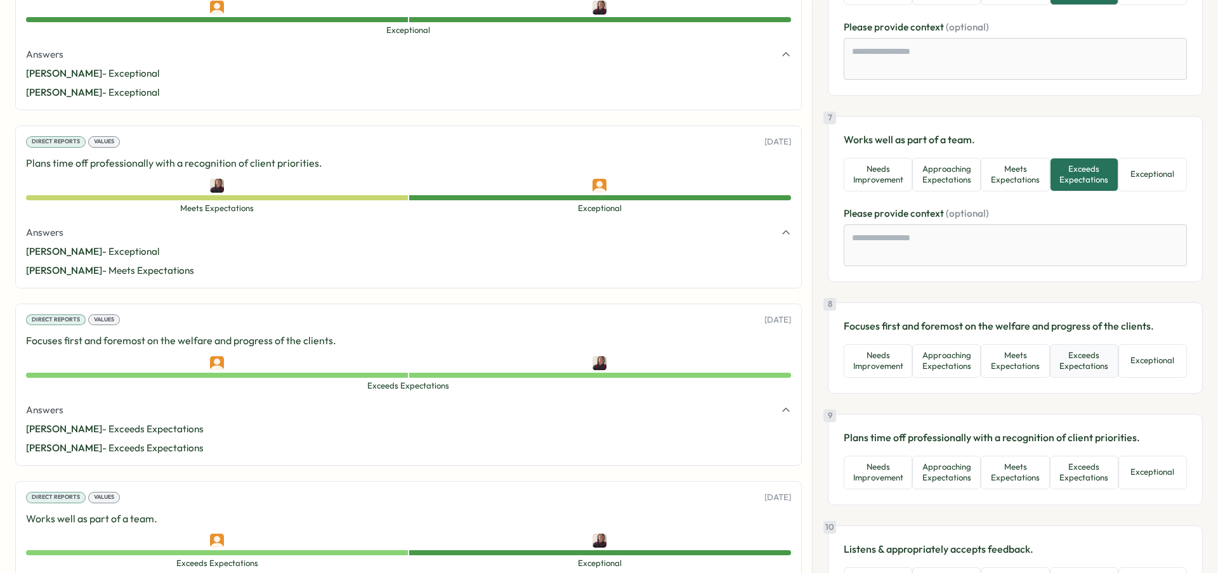
click at [1076, 374] on button "Exceeds Expectations" at bounding box center [1084, 361] width 69 height 34
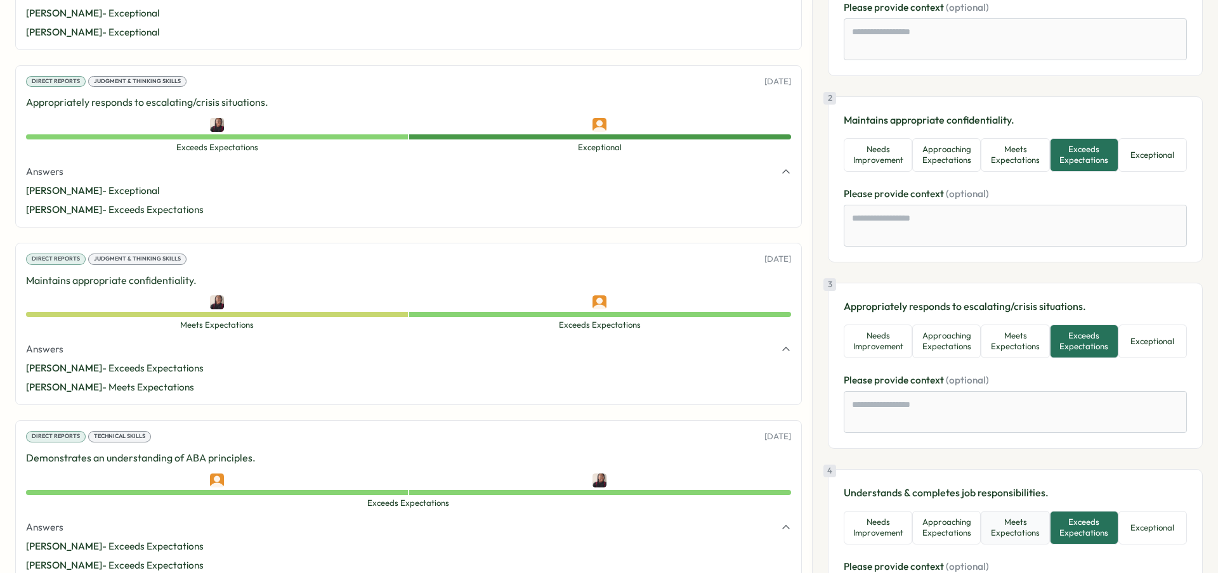
scroll to position [181, 0]
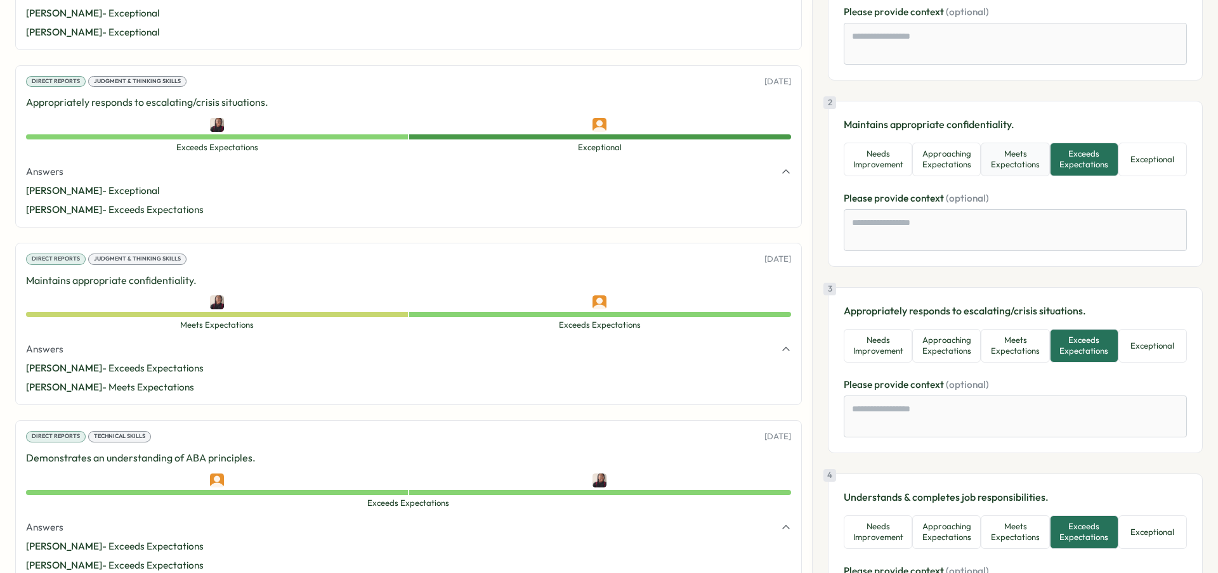
click at [1020, 166] on button "Meets Expectations" at bounding box center [1015, 160] width 69 height 34
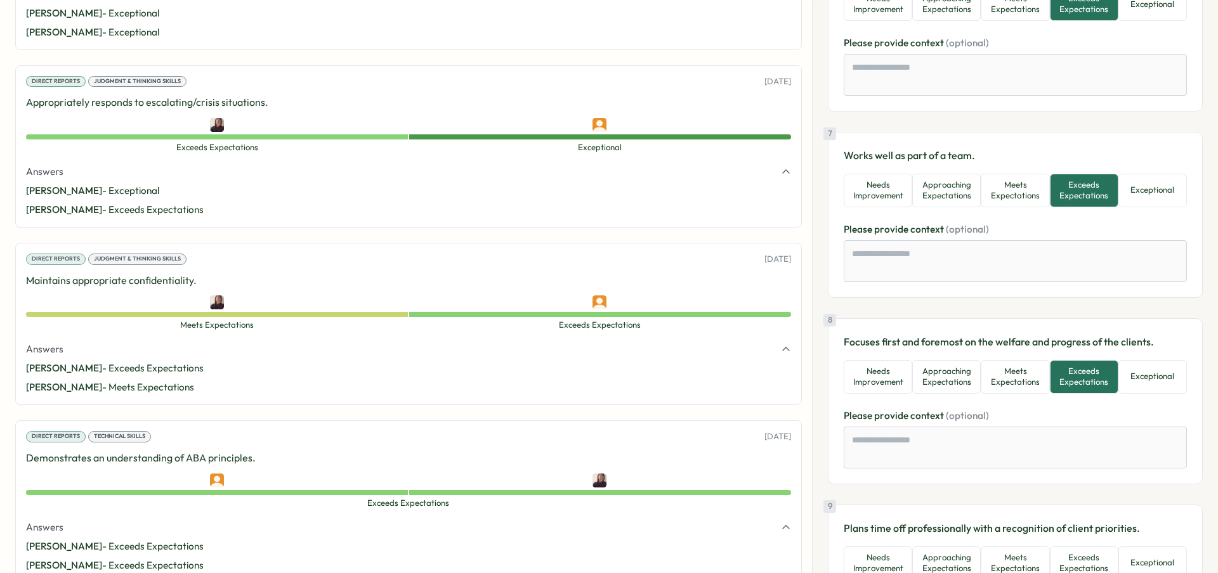
scroll to position [1301, 0]
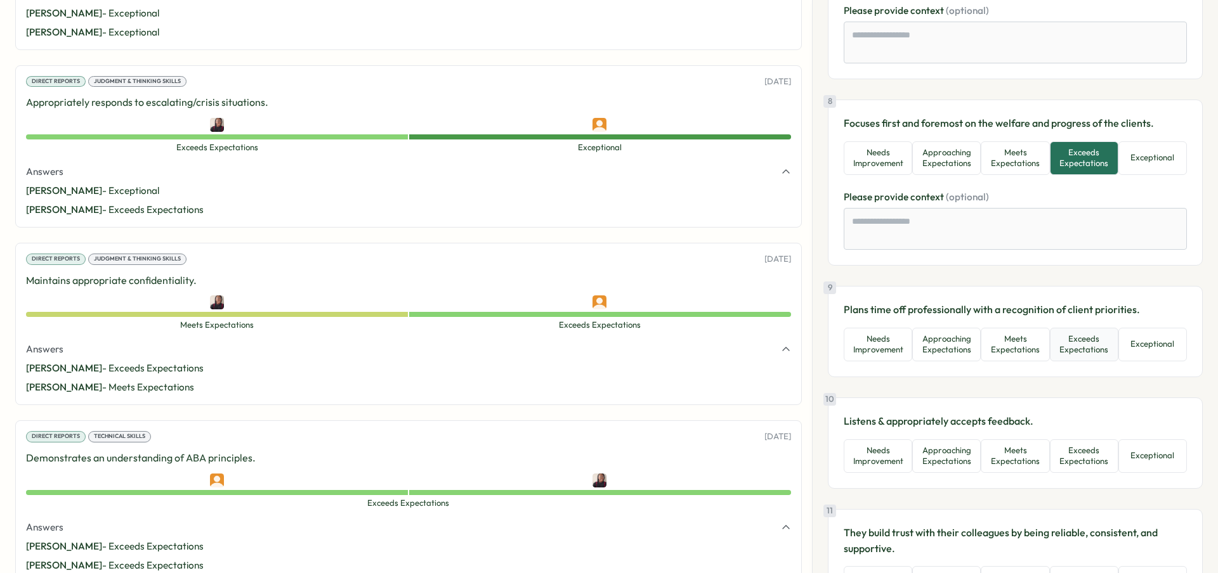
click at [1087, 356] on button "Exceeds Expectations" at bounding box center [1084, 345] width 69 height 34
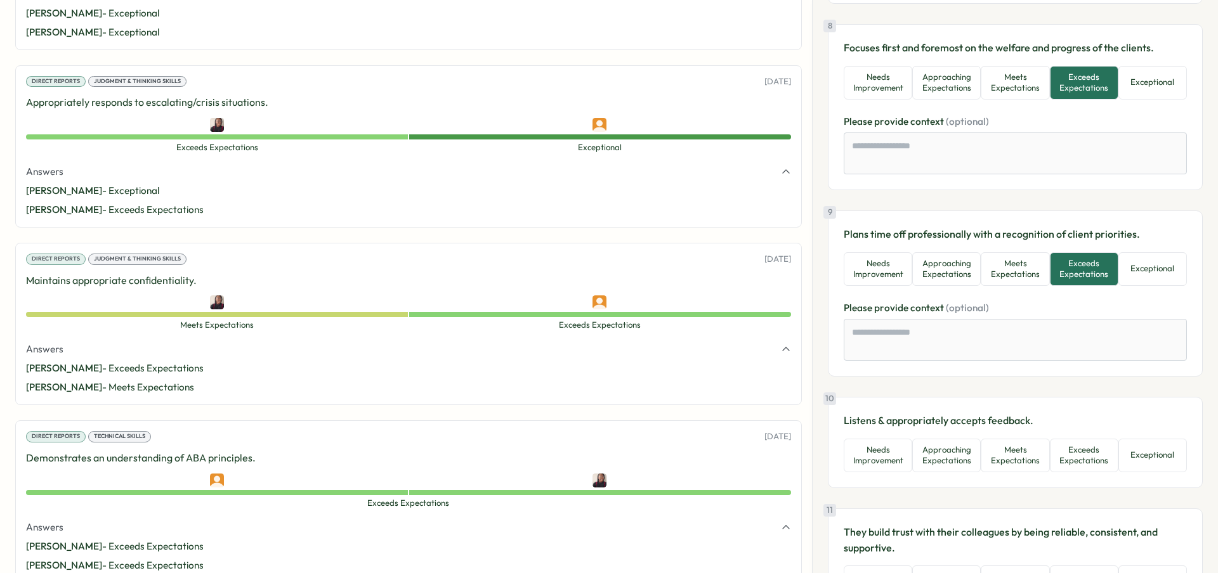
scroll to position [1391, 0]
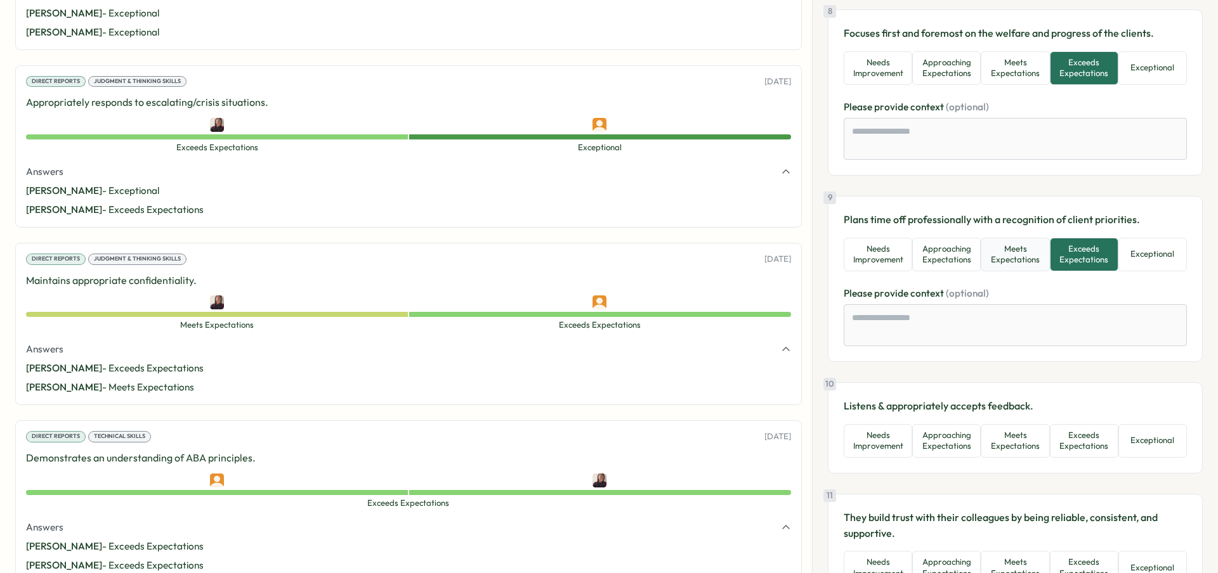
click at [1038, 256] on button "Meets Expectations" at bounding box center [1015, 255] width 69 height 34
click at [1083, 431] on button "Exceeds Expectations" at bounding box center [1084, 441] width 69 height 34
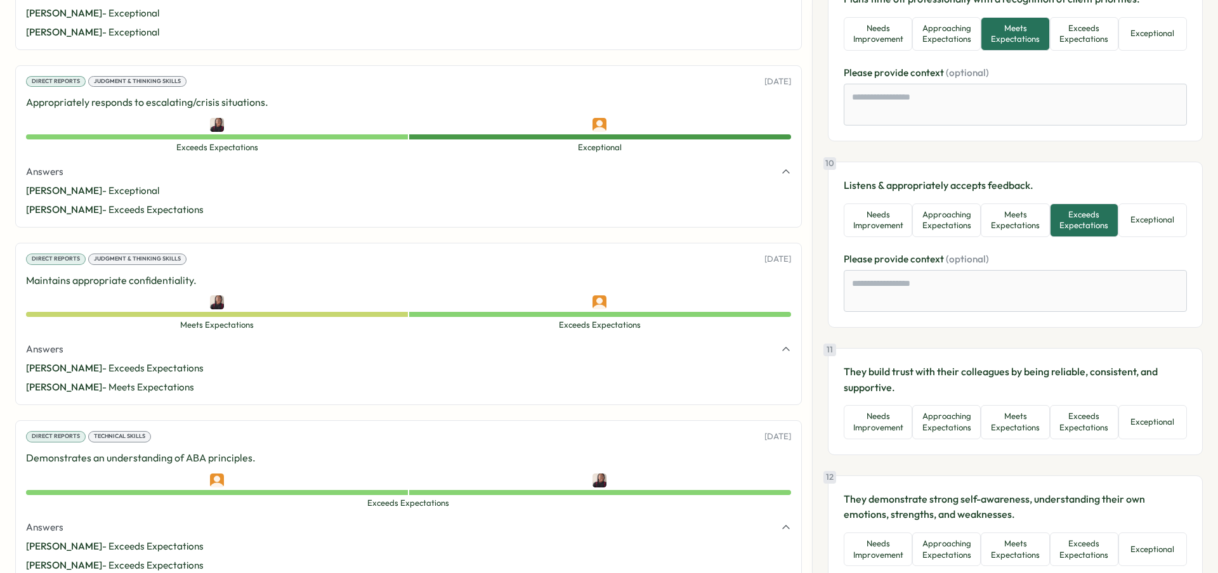
scroll to position [1574, 0]
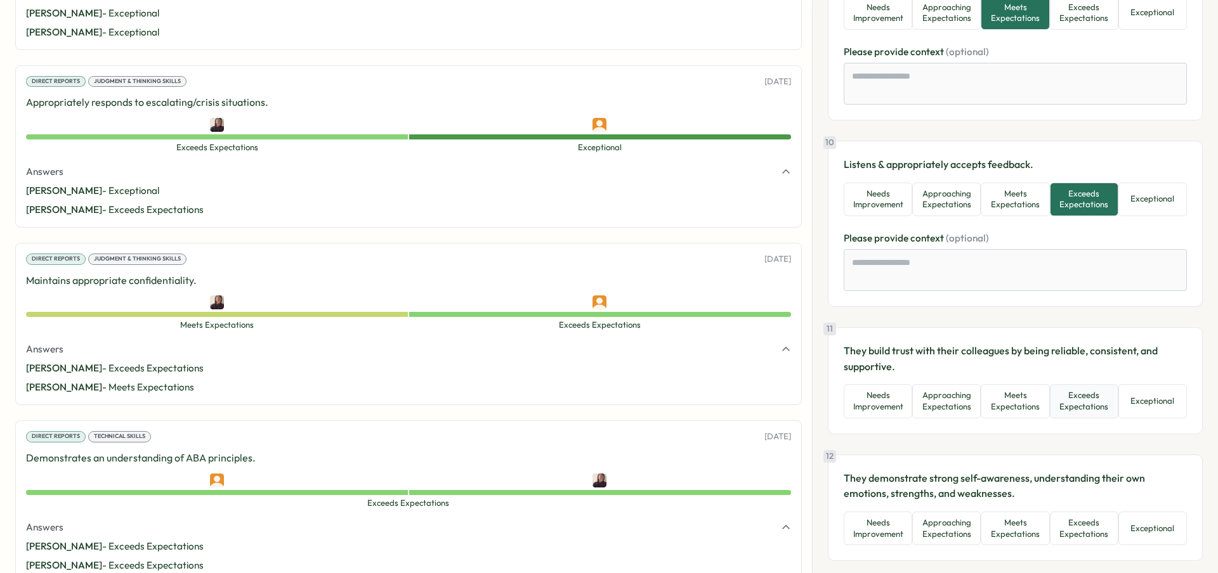
click at [1082, 402] on button "Exceeds Expectations" at bounding box center [1084, 401] width 69 height 34
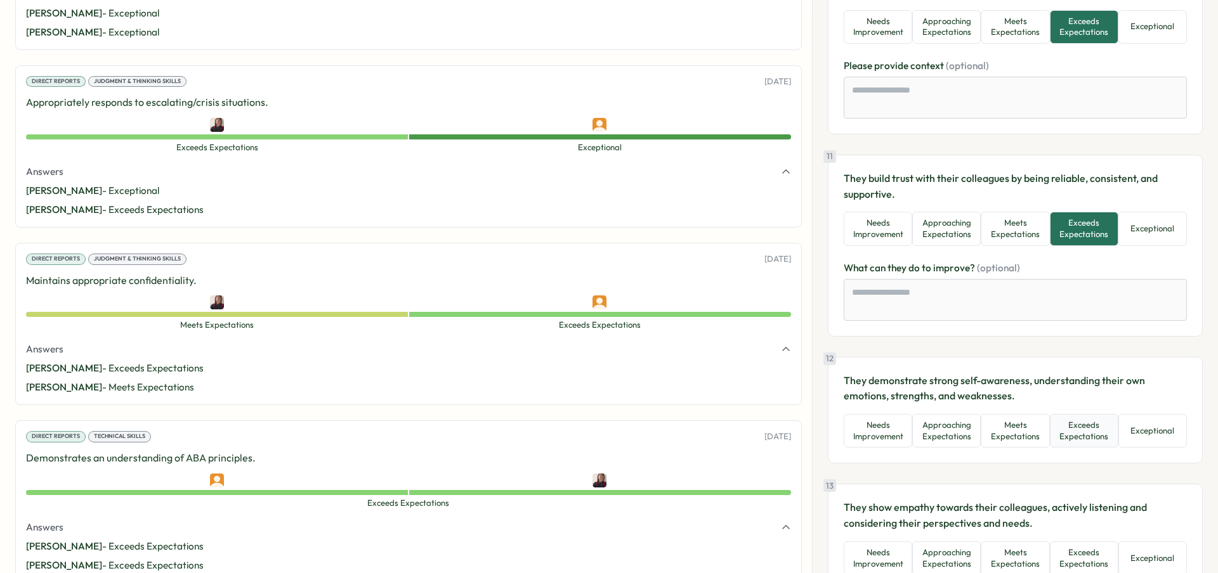
click at [1090, 428] on button "Exceeds Expectations" at bounding box center [1084, 431] width 69 height 34
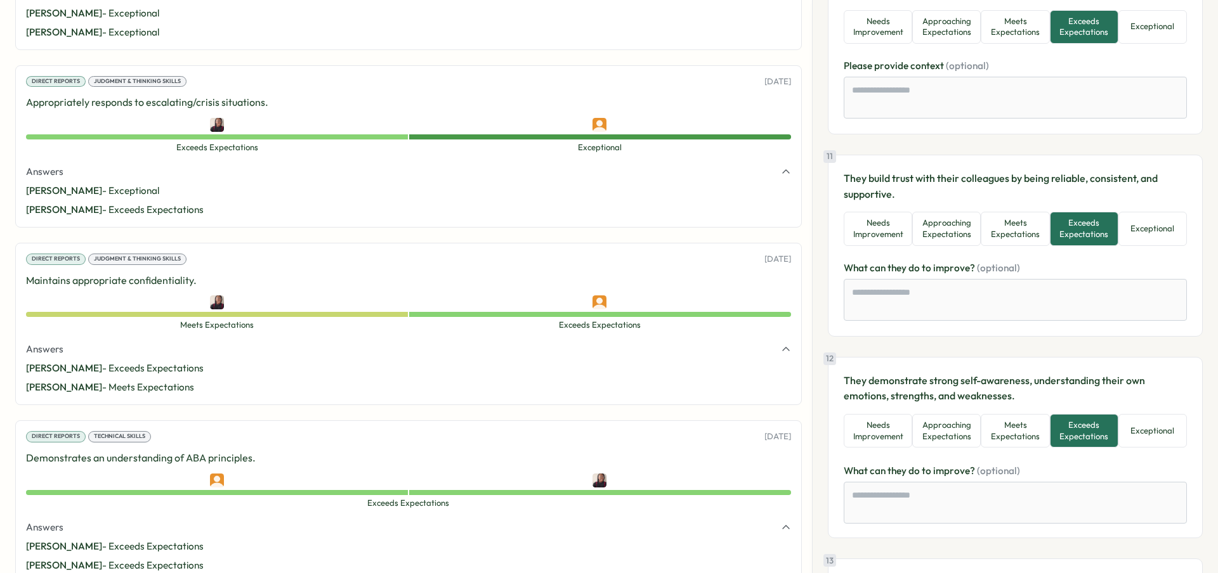
scroll to position [2094, 0]
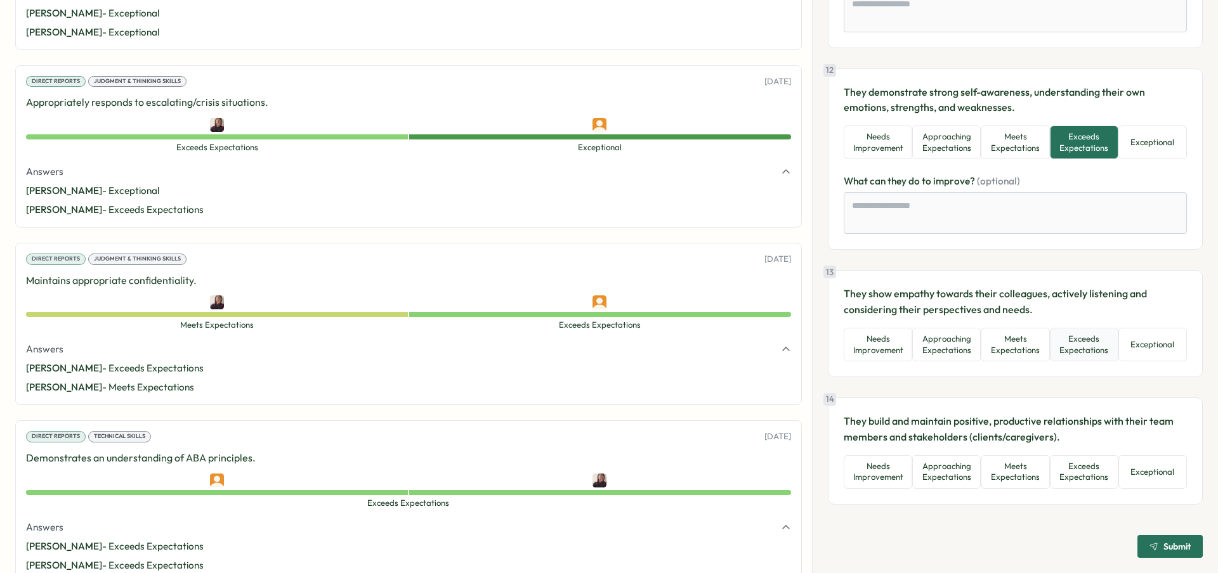
click at [1087, 340] on button "Exceeds Expectations" at bounding box center [1084, 345] width 69 height 34
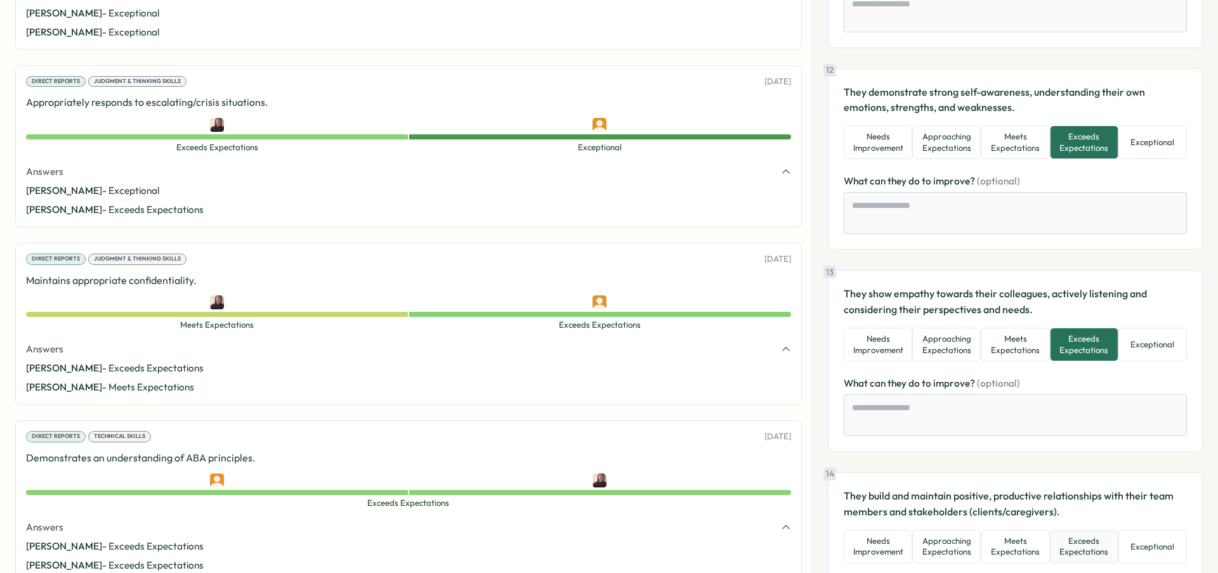
click at [1084, 535] on button "Exceeds Expectations" at bounding box center [1084, 547] width 69 height 34
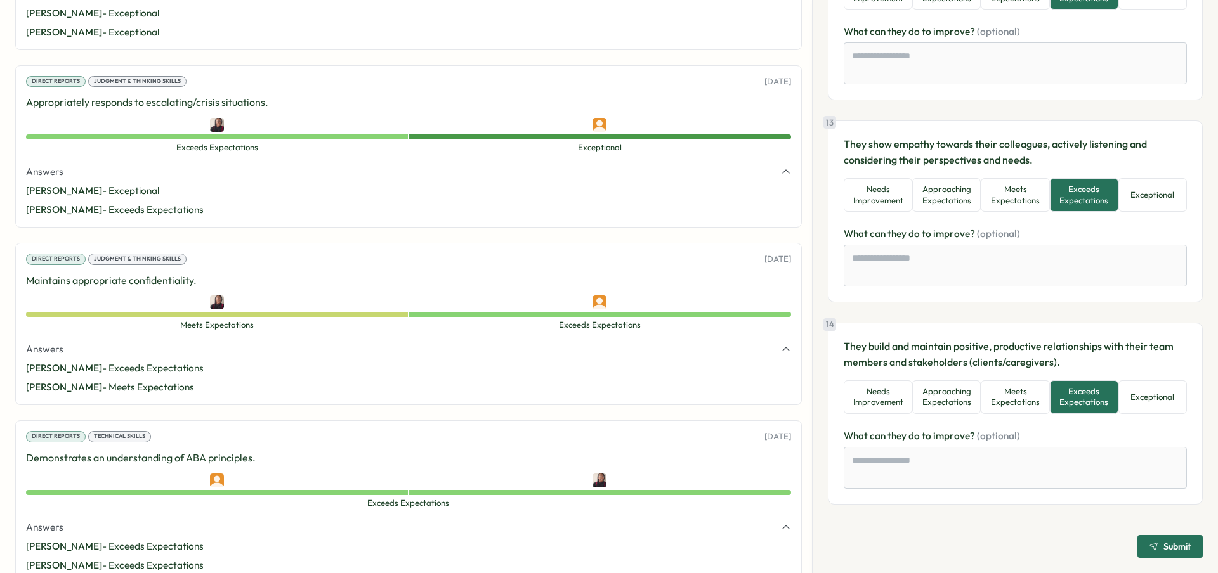
click at [1163, 547] on span "Submit" at bounding box center [1176, 546] width 27 height 9
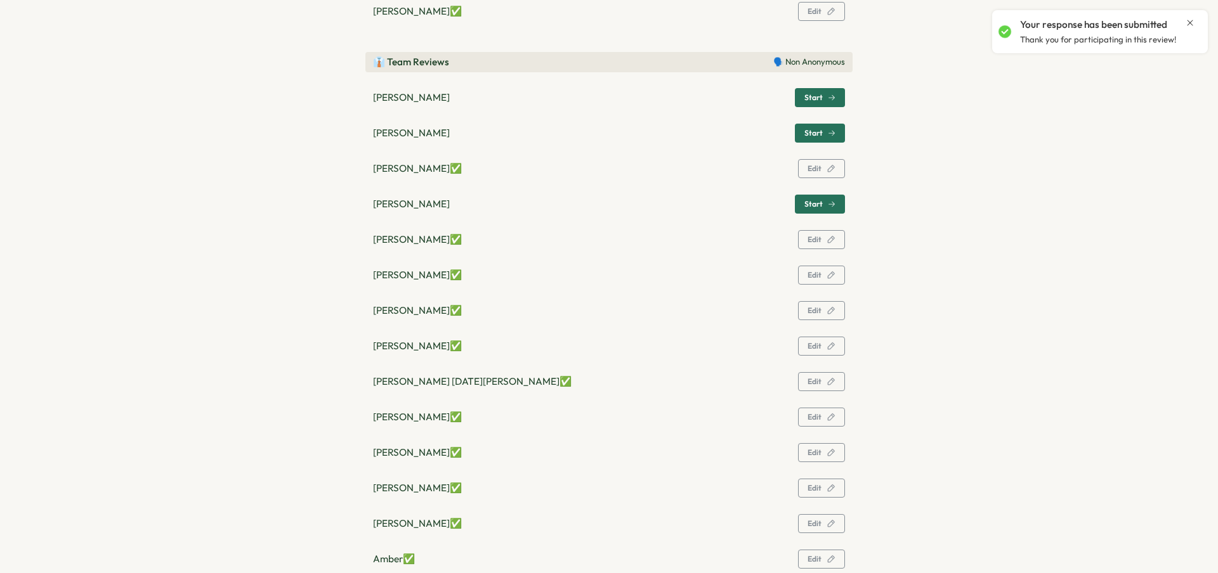
scroll to position [323, 0]
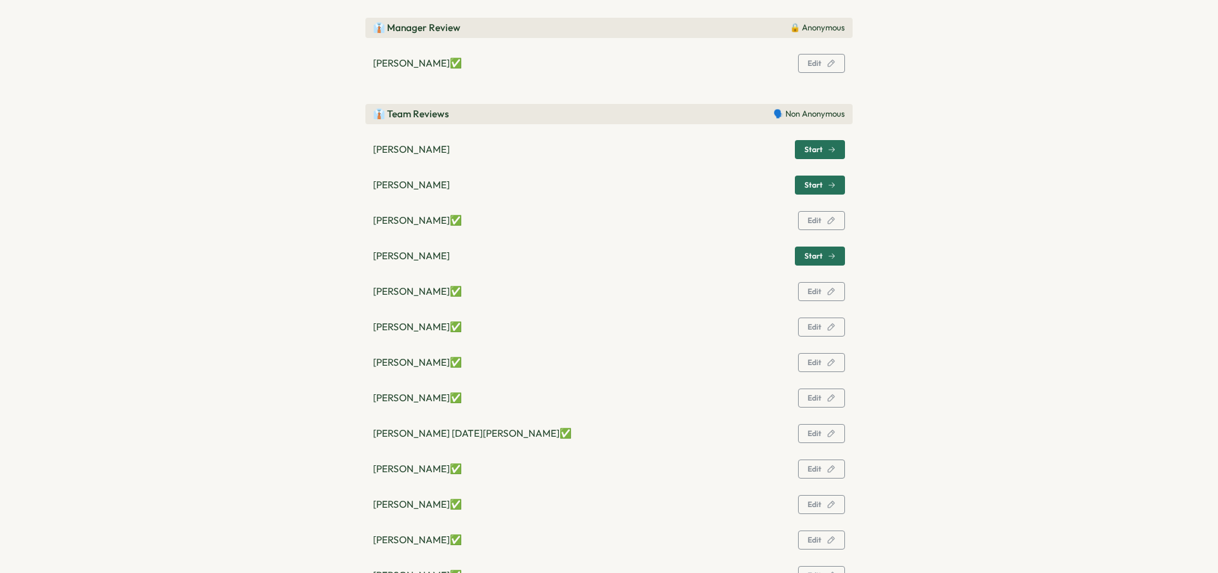
click at [828, 147] on icon "button" at bounding box center [832, 150] width 8 height 8
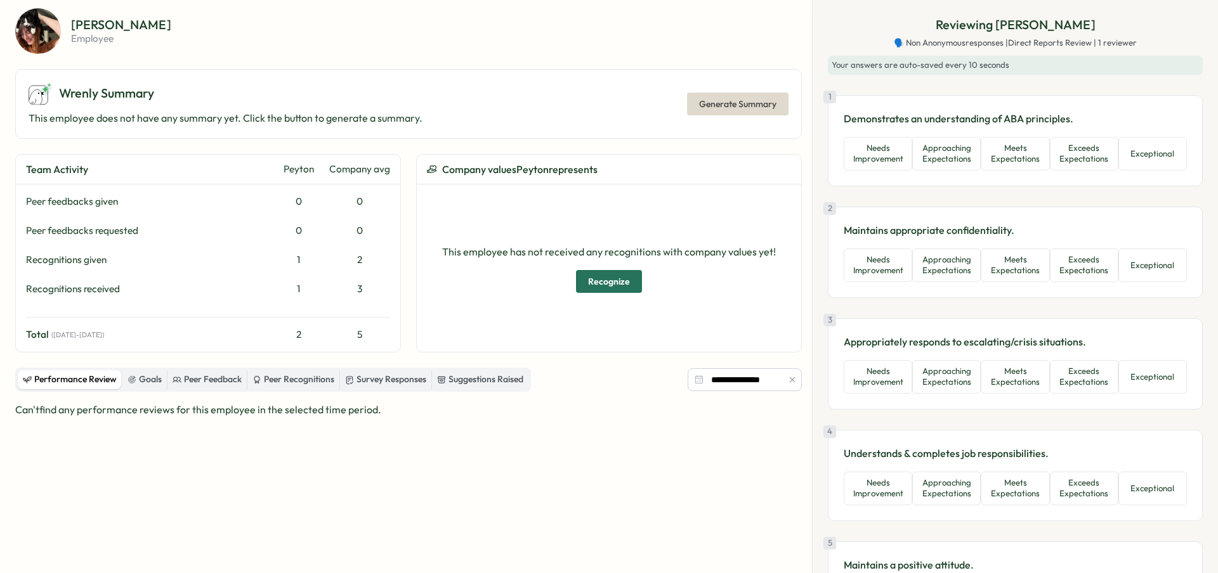
scroll to position [0, 0]
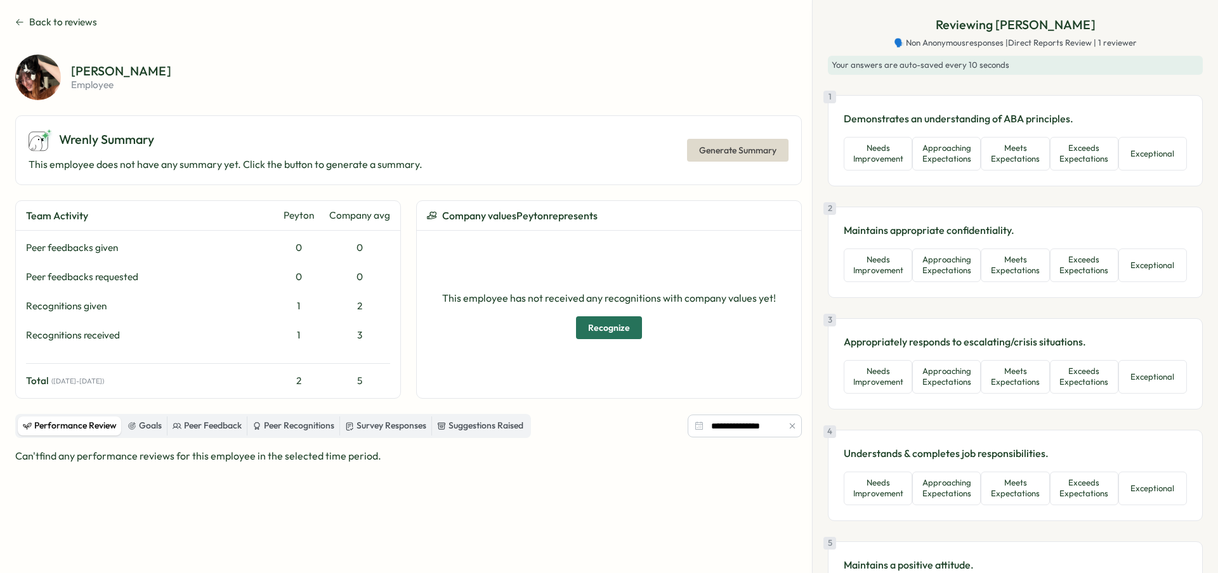
click at [22, 17] on icon at bounding box center [19, 22] width 9 height 10
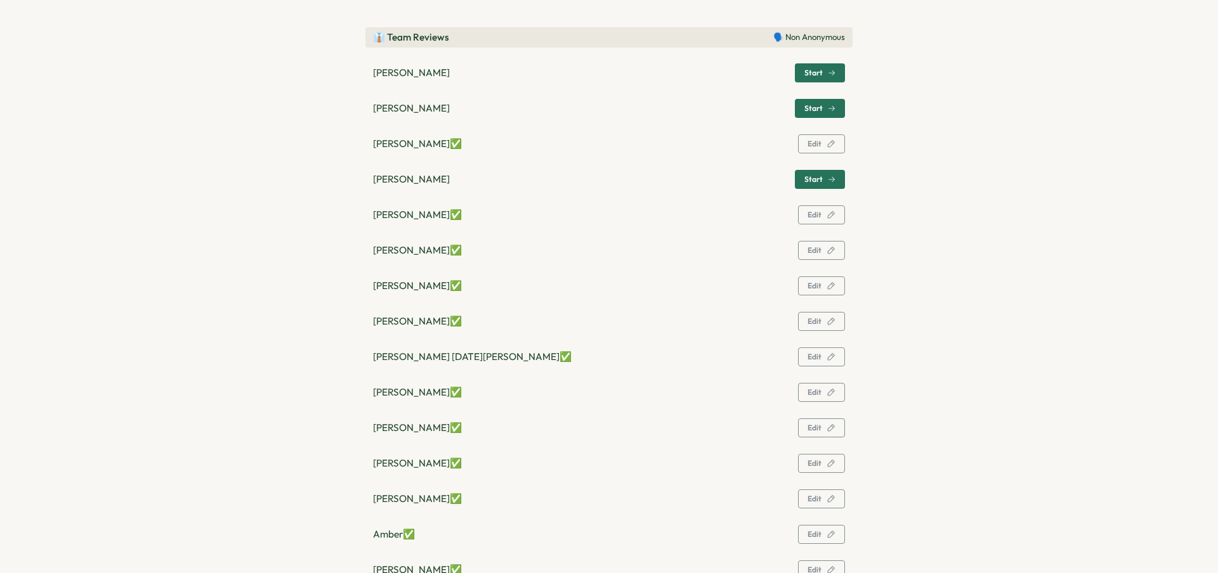
scroll to position [393, 0]
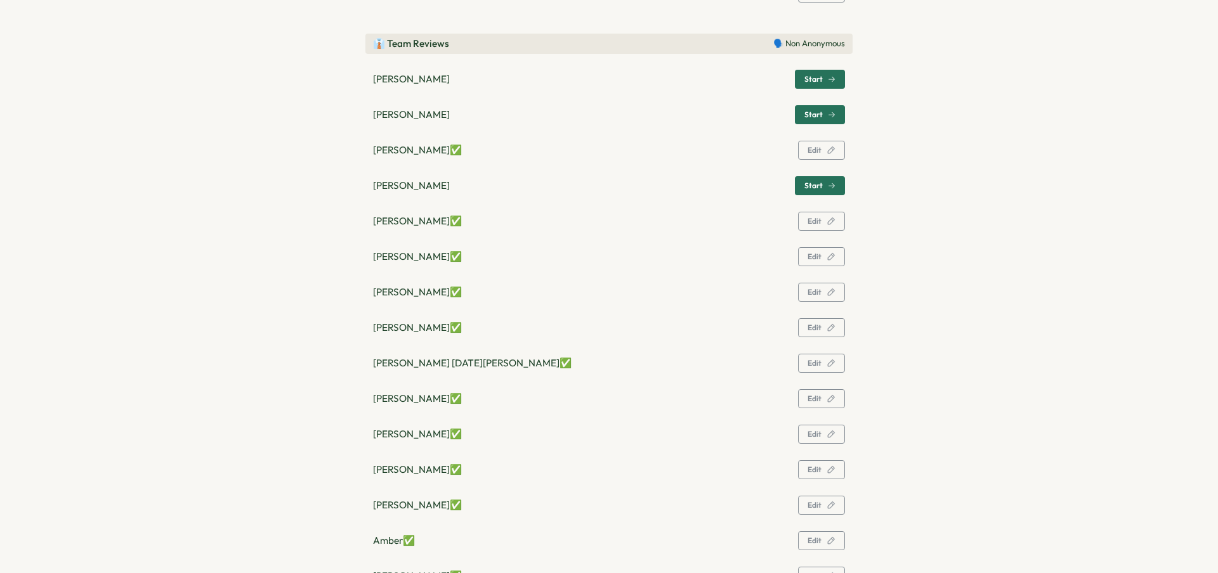
click at [817, 182] on span "Start" at bounding box center [813, 186] width 18 height 8
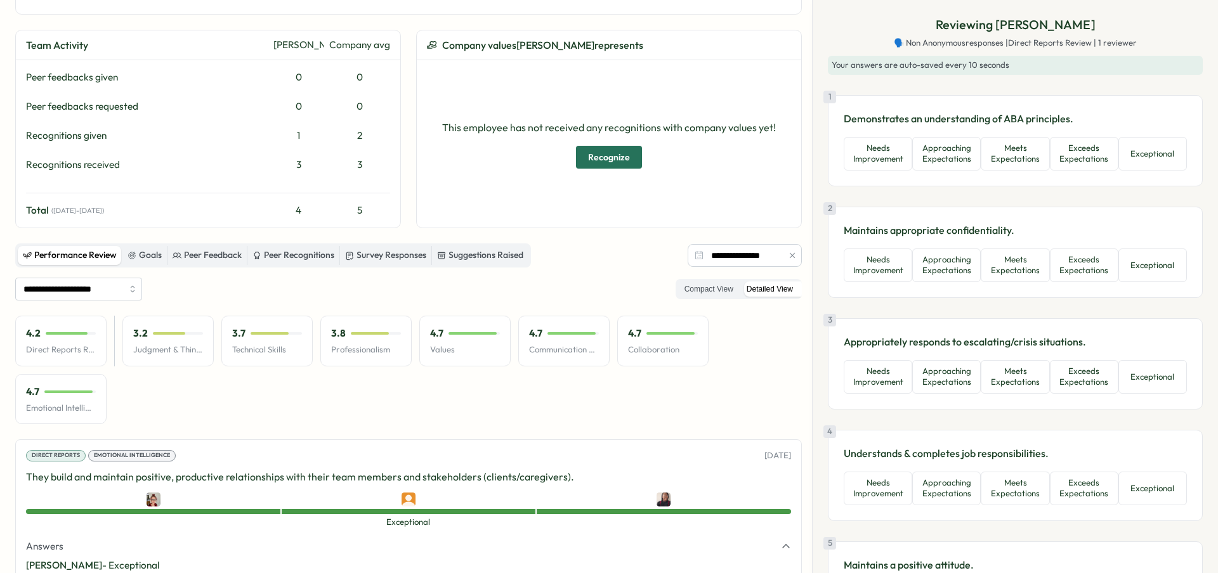
scroll to position [171, 0]
click at [1061, 160] on button "Exceeds Expectations" at bounding box center [1084, 154] width 69 height 34
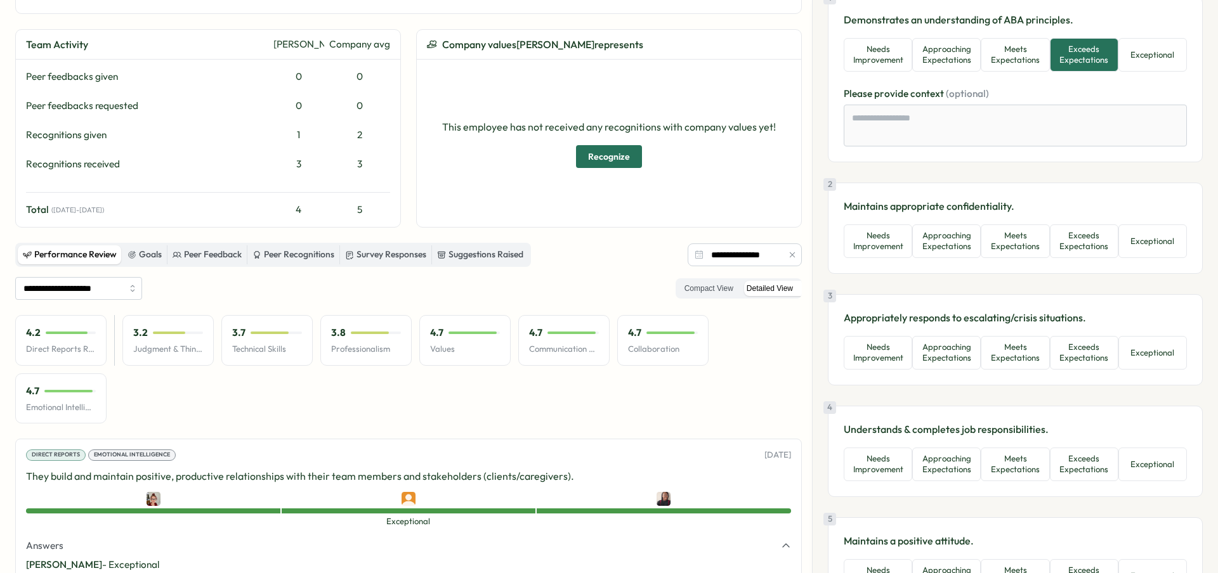
scroll to position [142, 0]
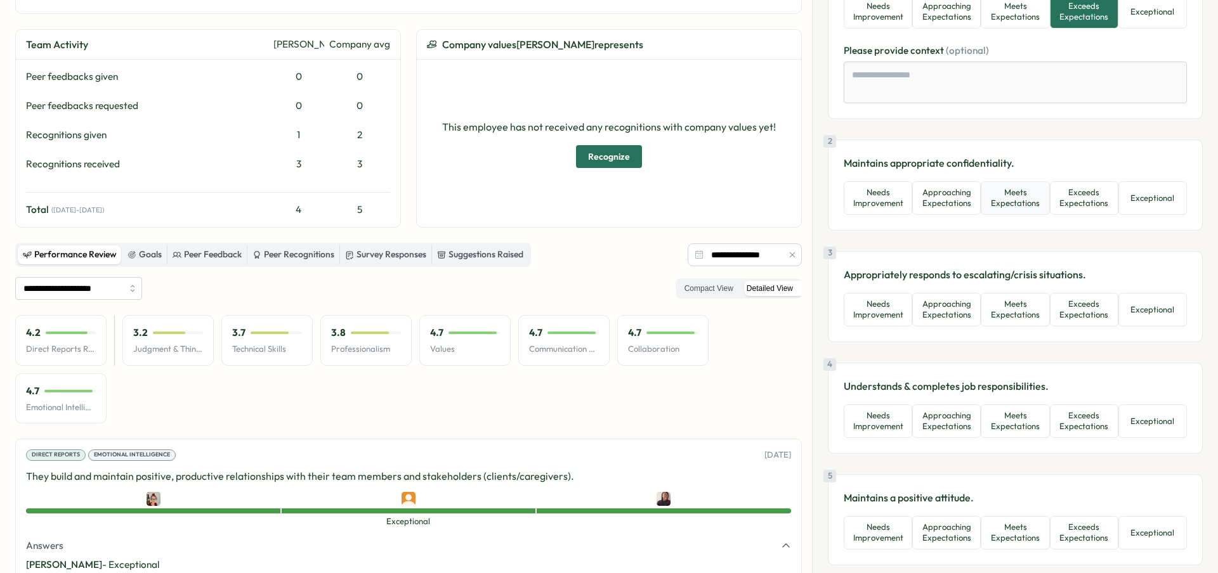
click at [1028, 196] on button "Meets Expectations" at bounding box center [1015, 198] width 69 height 34
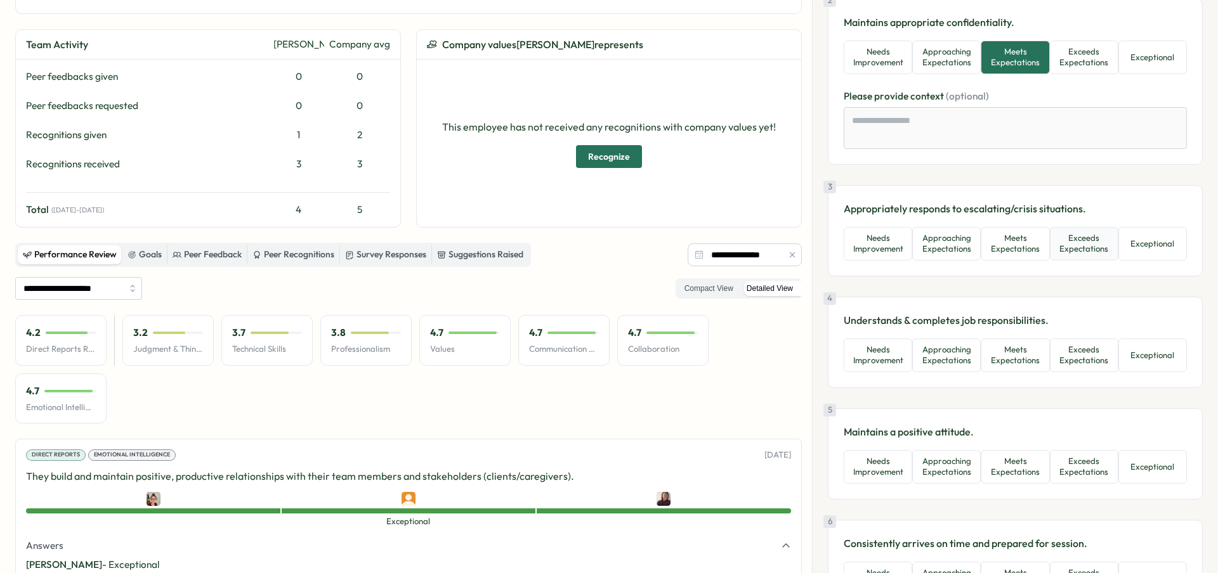
click at [1058, 247] on button "Exceeds Expectations" at bounding box center [1084, 244] width 69 height 34
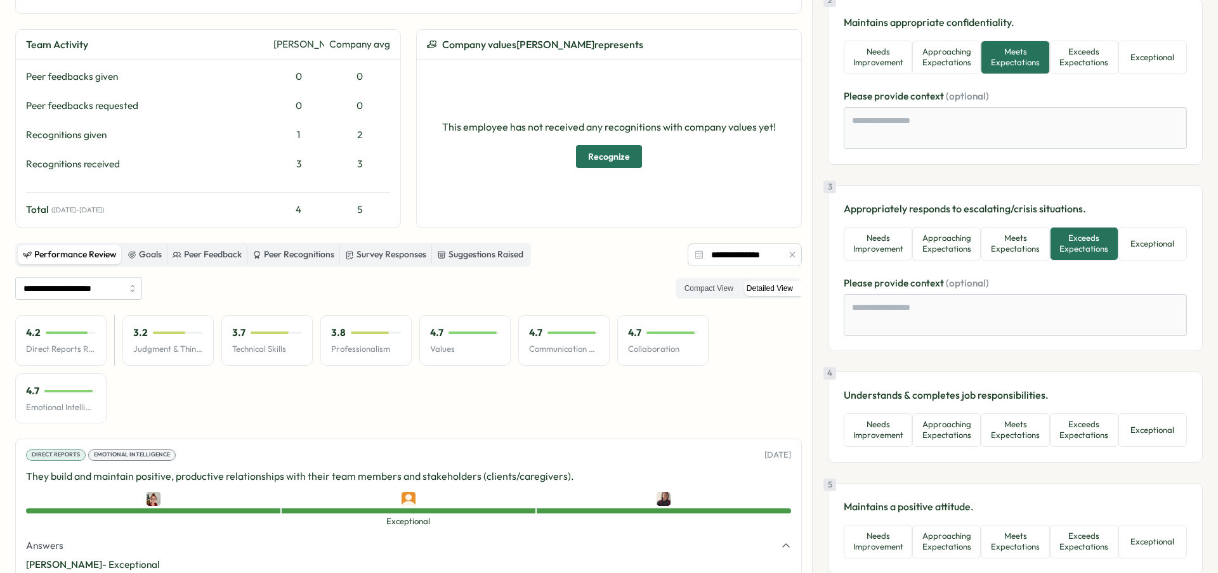
scroll to position [288, 0]
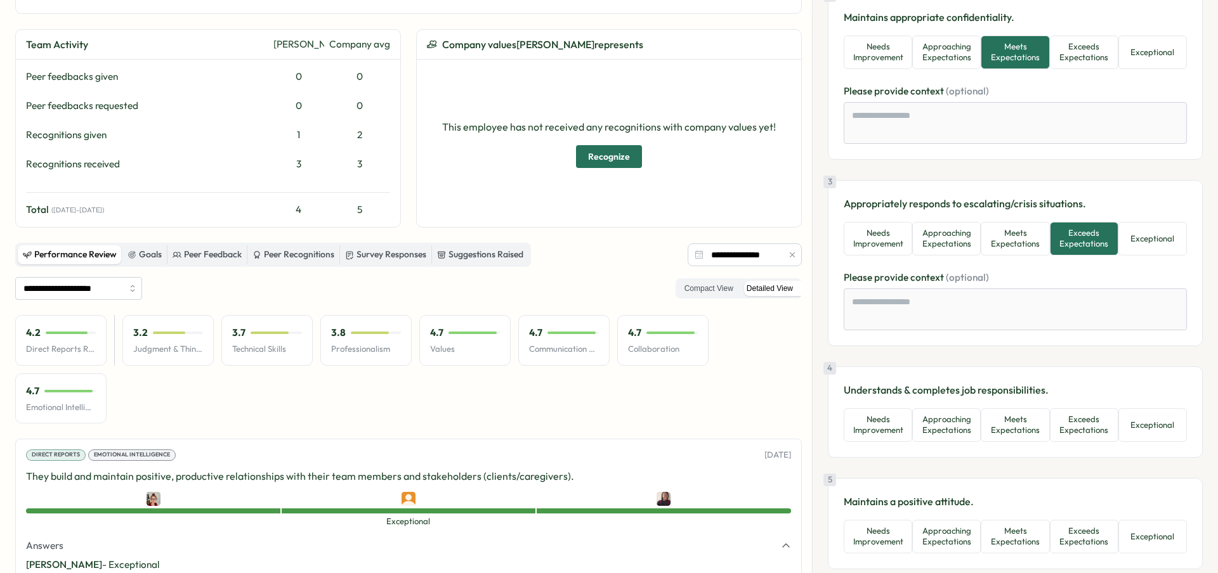
click at [1038, 256] on div "3 Appropriately responds to escalating/crisis situations. Needs Improvement App…" at bounding box center [1015, 263] width 375 height 166
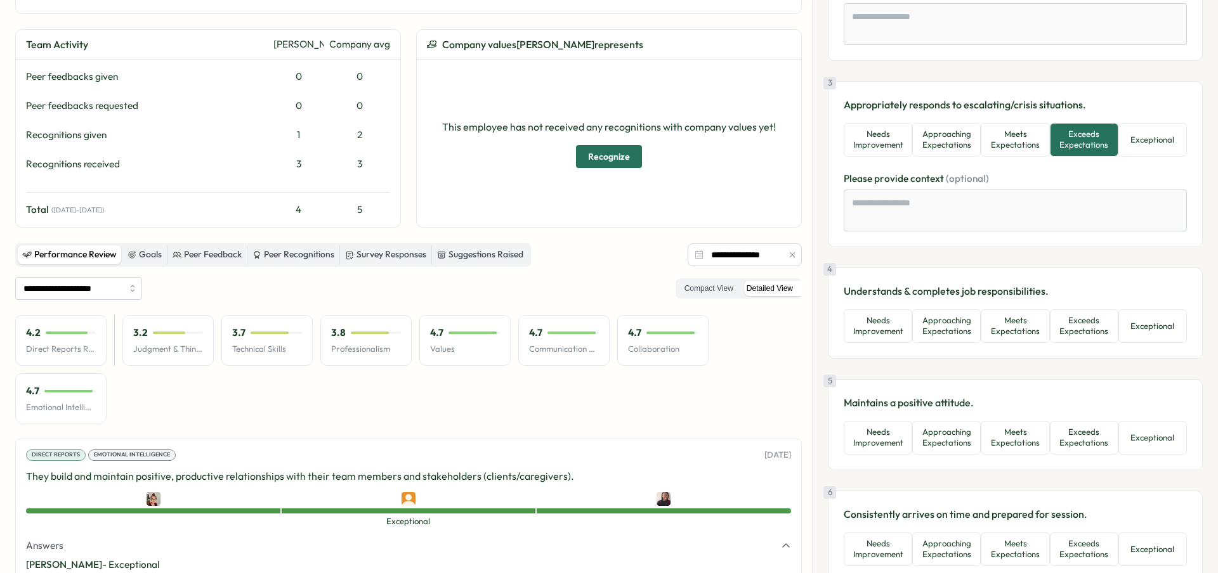
scroll to position [475, 0]
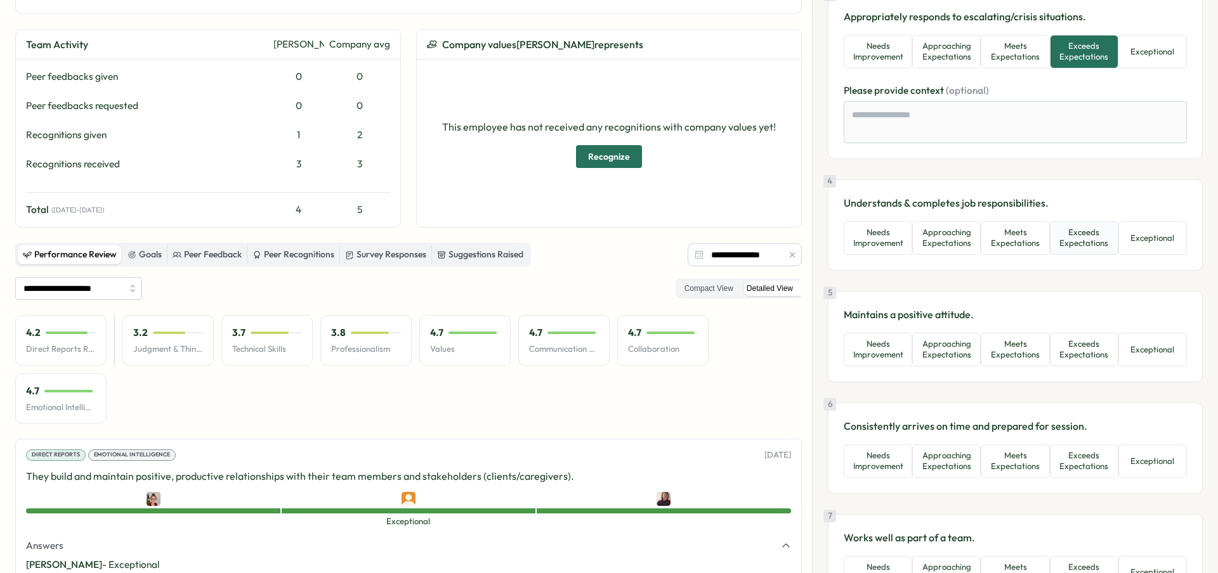
drag, startPoint x: 1083, startPoint y: 245, endPoint x: 1048, endPoint y: 243, distance: 35.6
click at [1050, 243] on button "Exceeds Expectations" at bounding box center [1084, 238] width 69 height 34
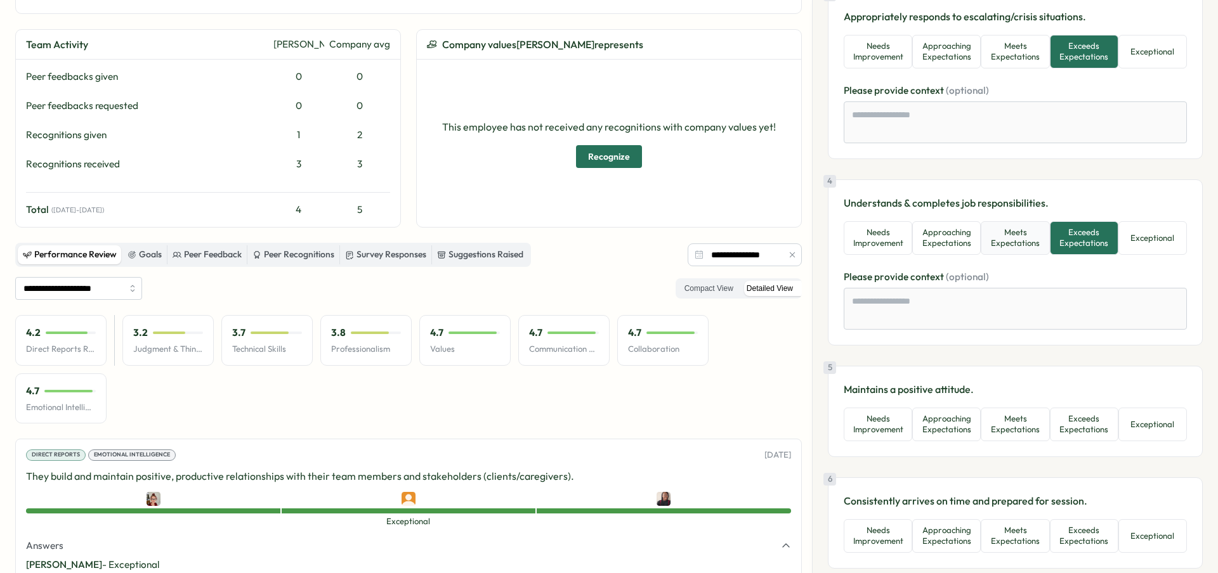
click at [1026, 245] on button "Meets Expectations" at bounding box center [1015, 238] width 69 height 34
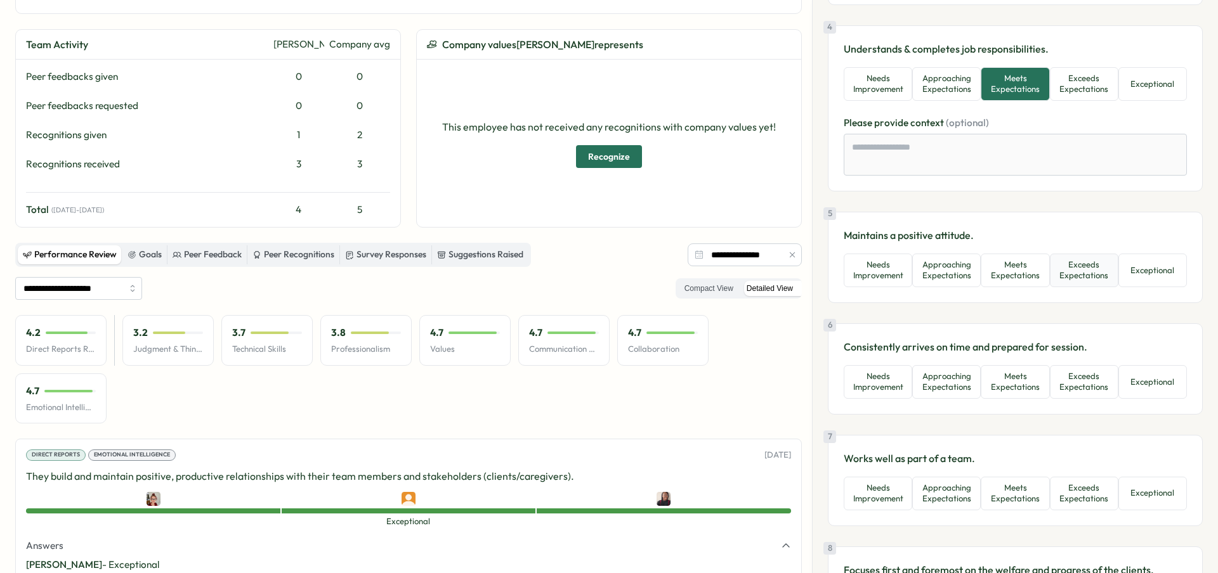
click at [1071, 257] on button "Exceeds Expectations" at bounding box center [1084, 271] width 69 height 34
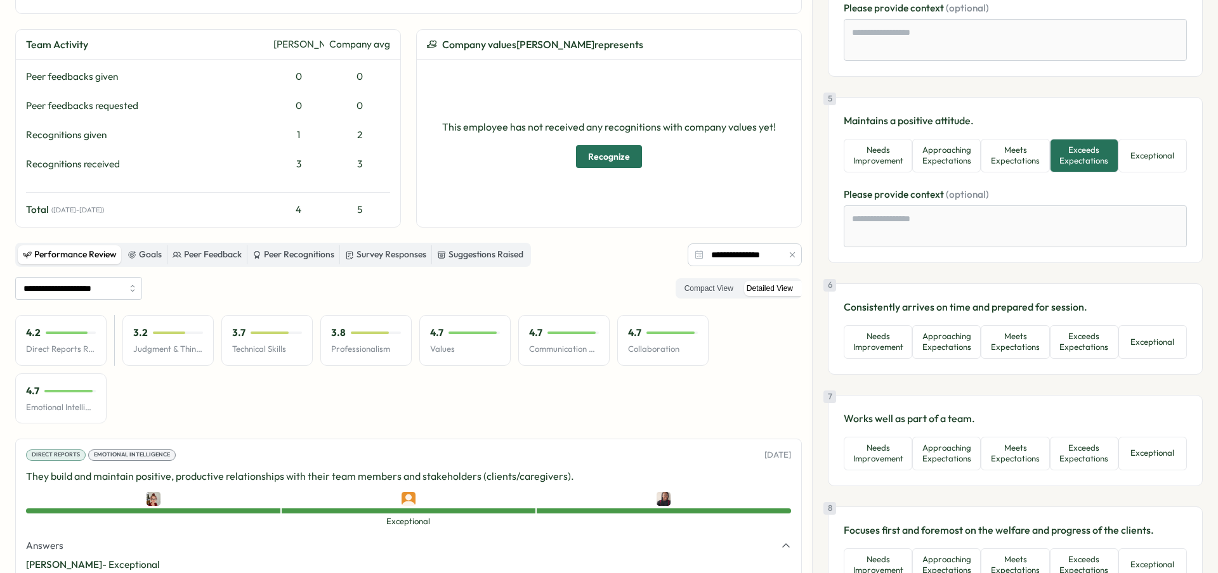
scroll to position [775, 0]
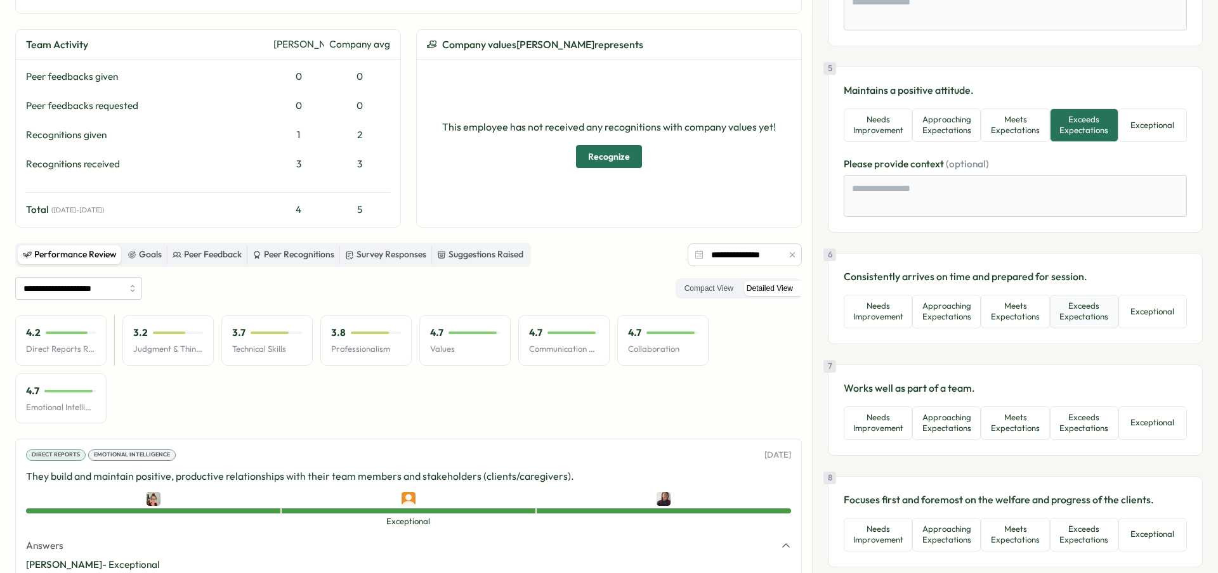
click at [1078, 313] on button "Exceeds Expectations" at bounding box center [1084, 312] width 69 height 34
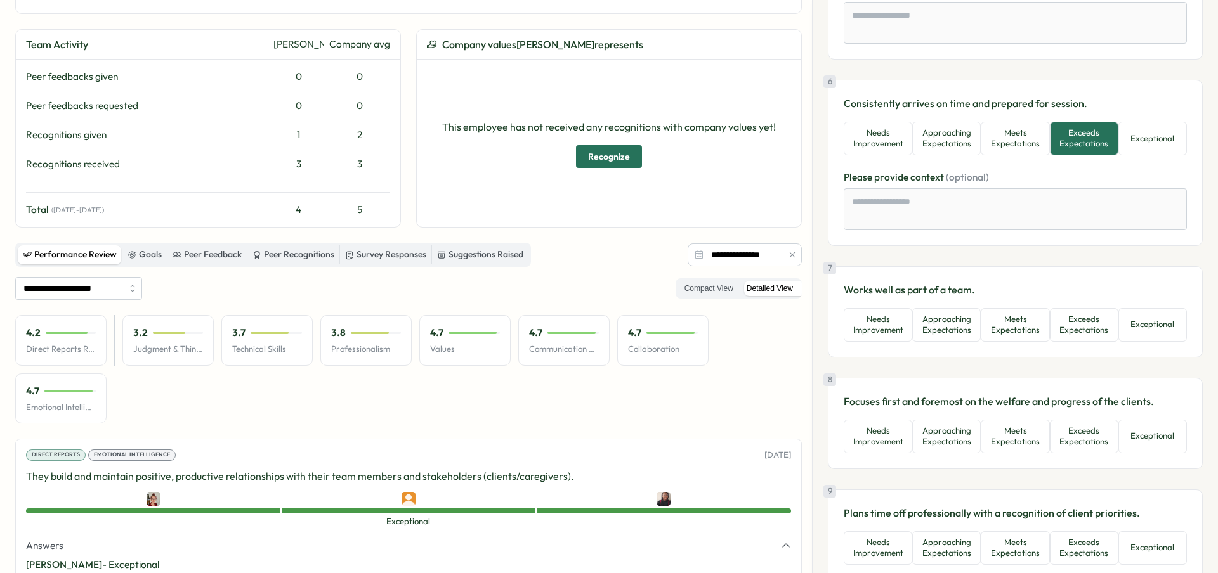
click at [1078, 313] on button "Exceeds Expectations" at bounding box center [1084, 325] width 69 height 34
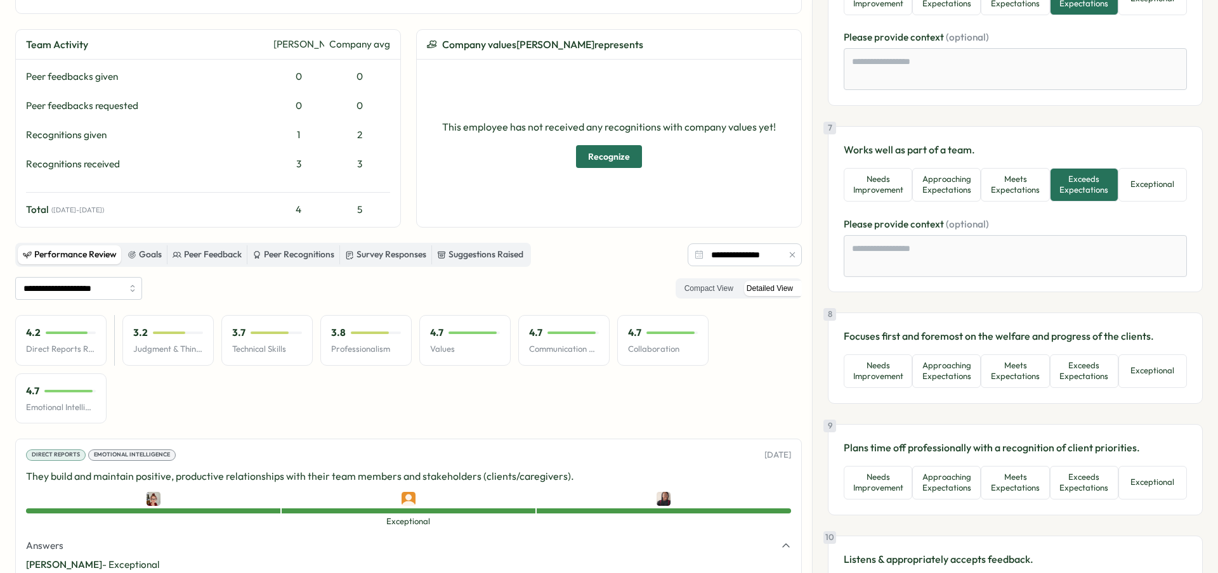
scroll to position [1167, 0]
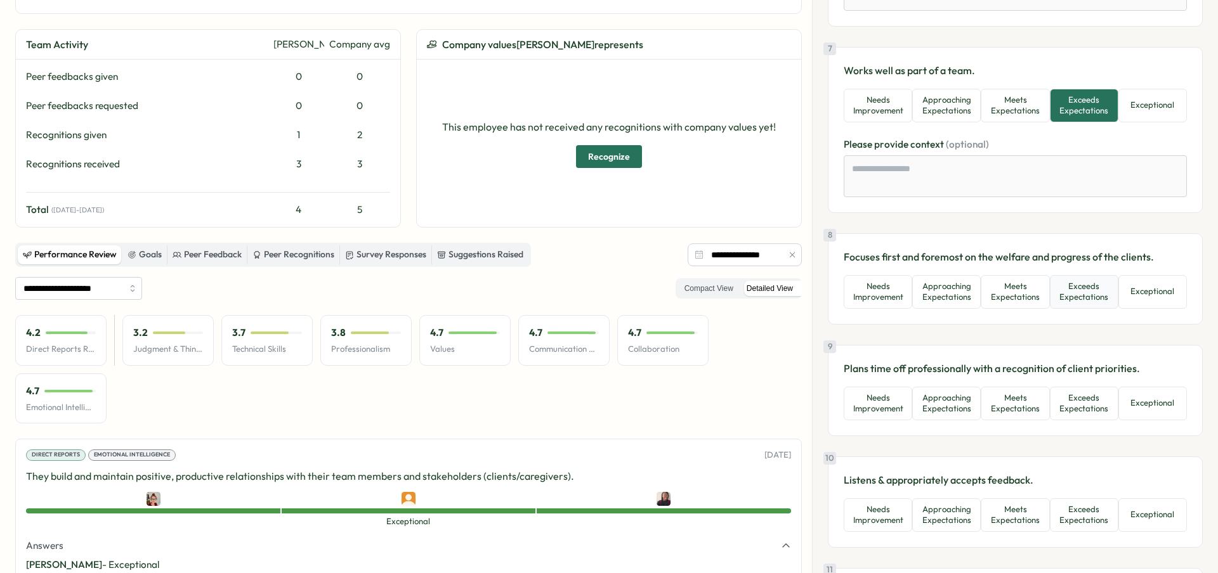
click at [1080, 289] on button "Exceeds Expectations" at bounding box center [1084, 292] width 69 height 34
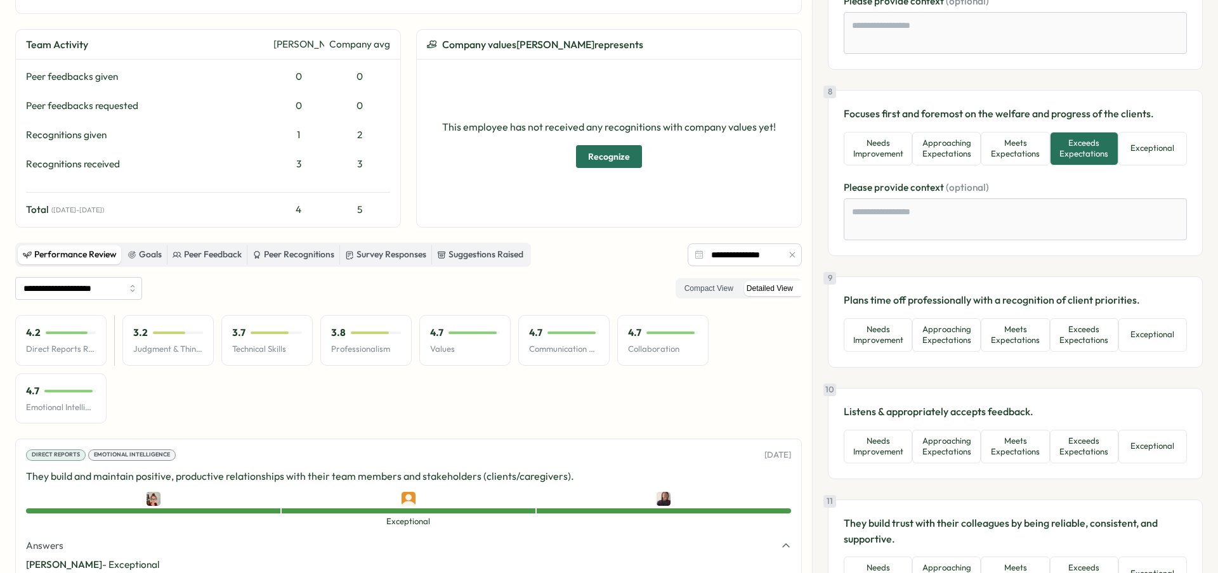
scroll to position [1345, 0]
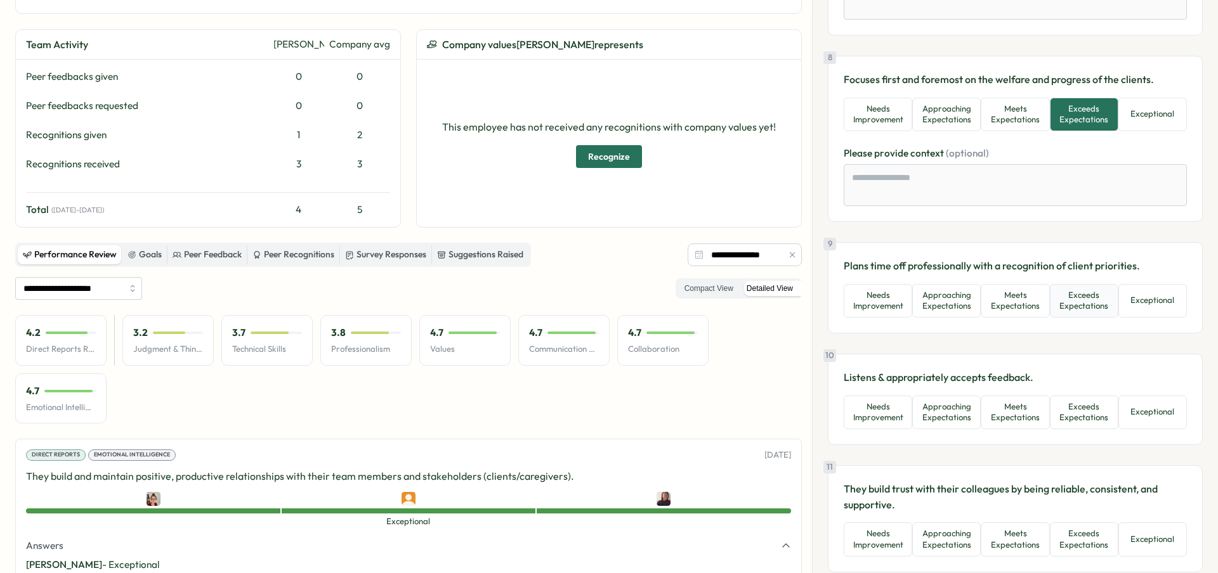
click at [1079, 311] on button "Exceeds Expectations" at bounding box center [1084, 301] width 69 height 34
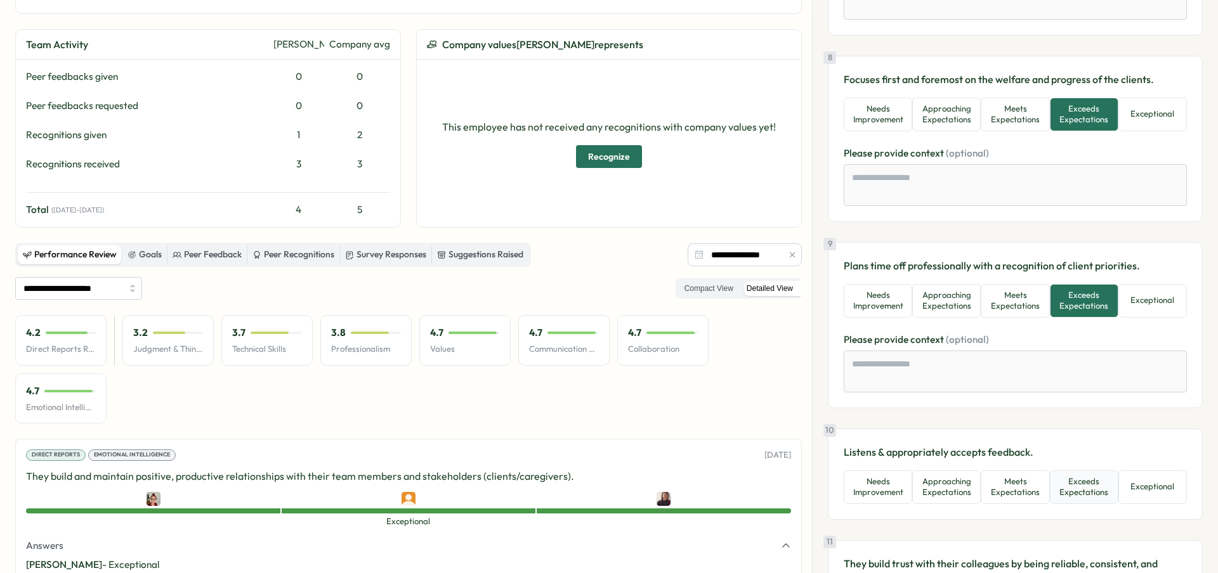
click at [1076, 483] on button "Exceeds Expectations" at bounding box center [1084, 488] width 69 height 34
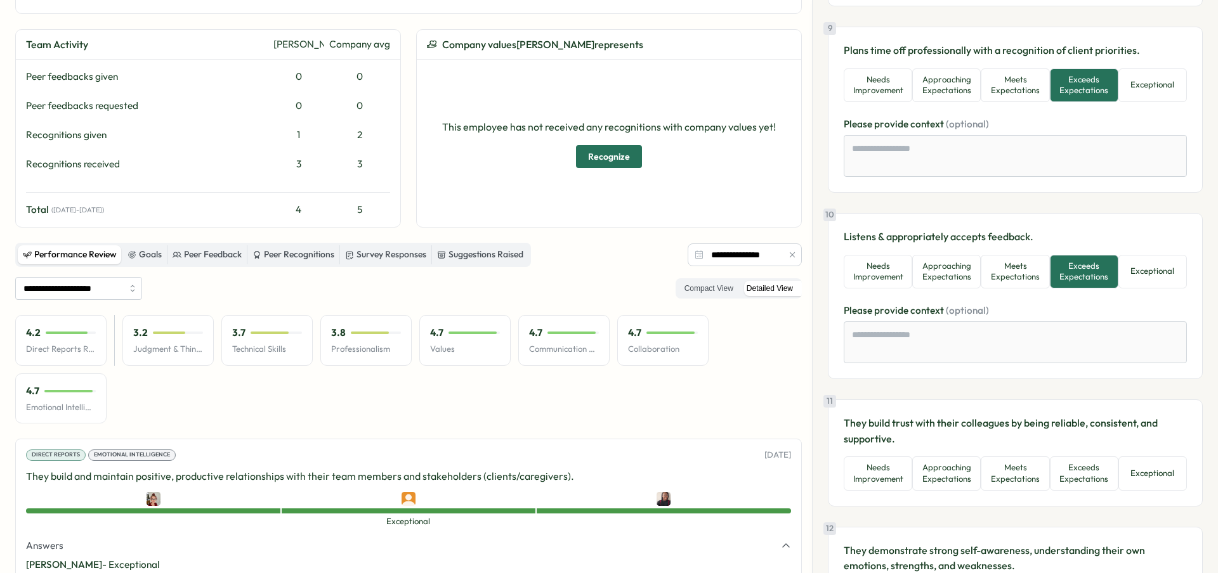
scroll to position [1648, 0]
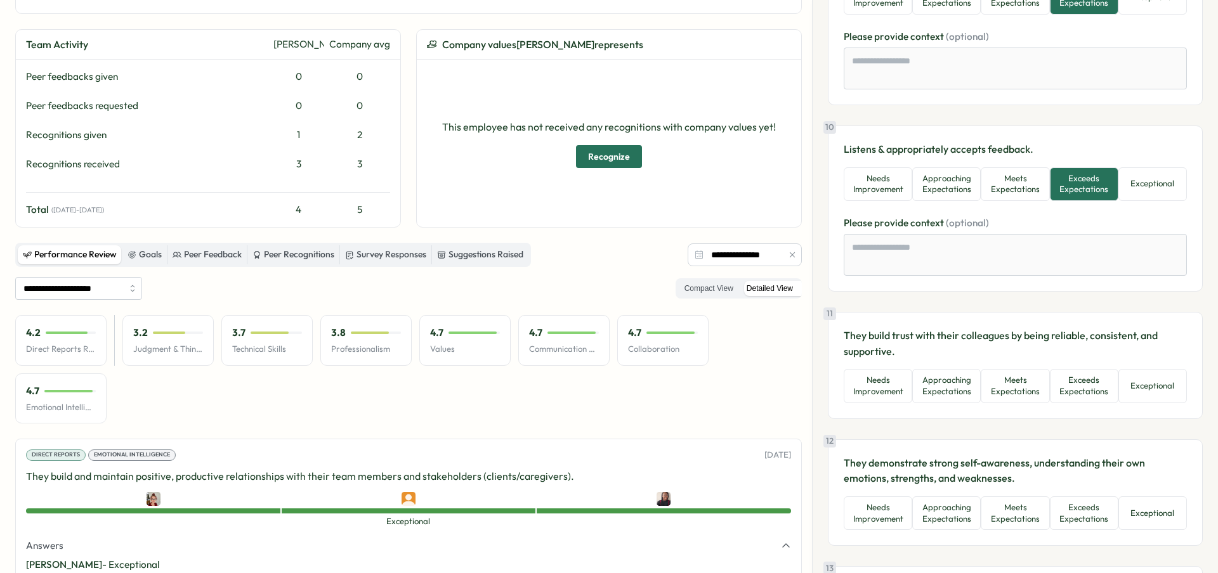
click at [1076, 369] on button "Exceeds Expectations" at bounding box center [1084, 386] width 69 height 34
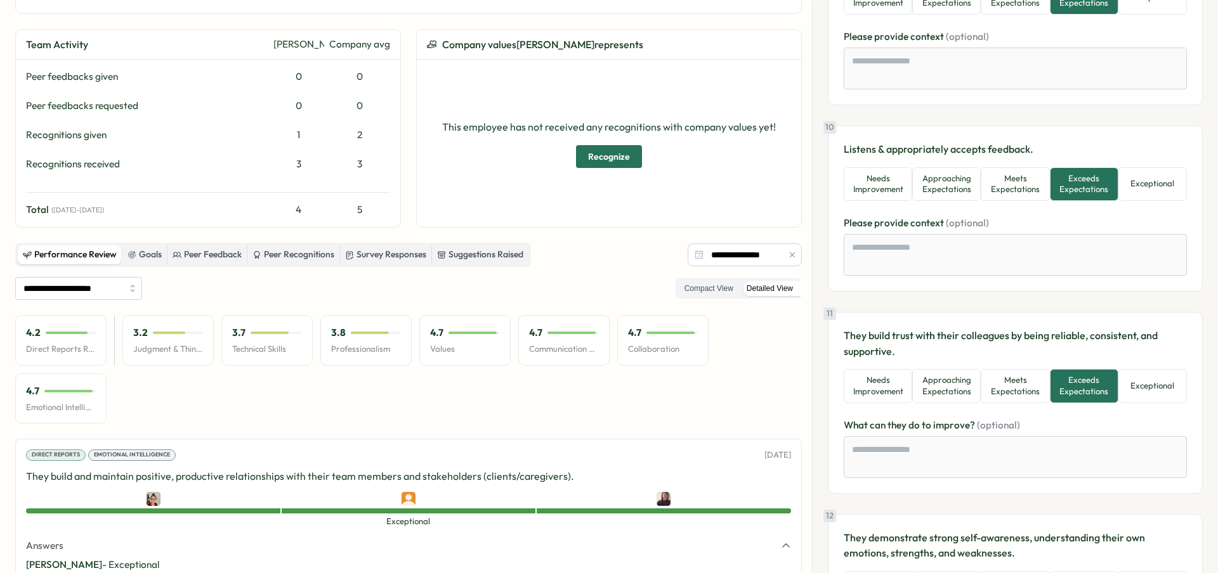
scroll to position [1941, 0]
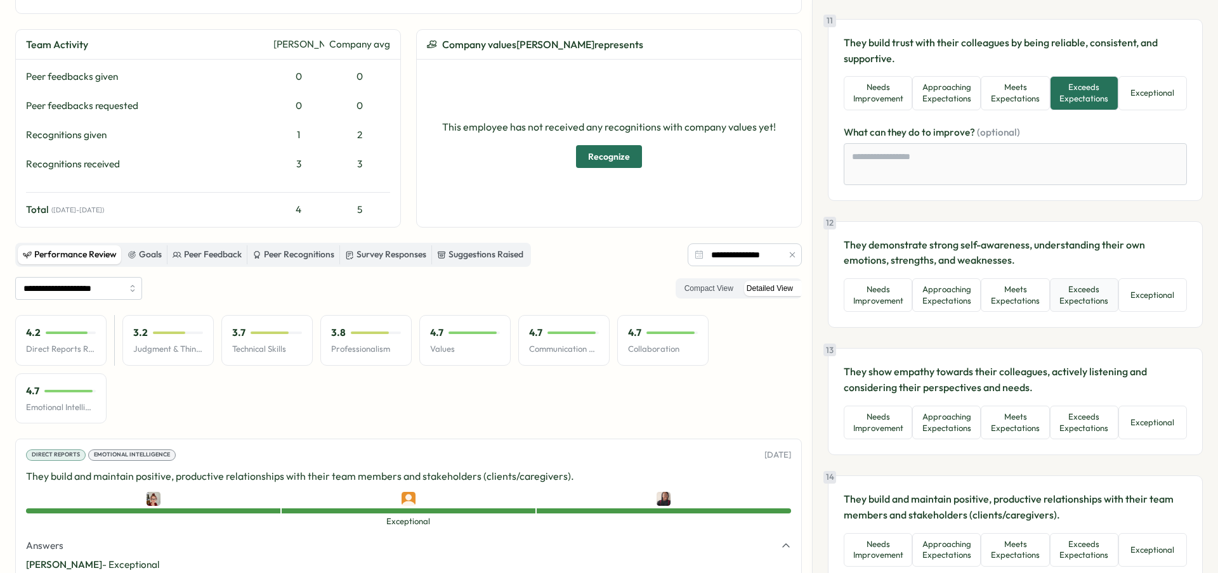
click at [1097, 299] on button "Exceeds Expectations" at bounding box center [1084, 295] width 69 height 34
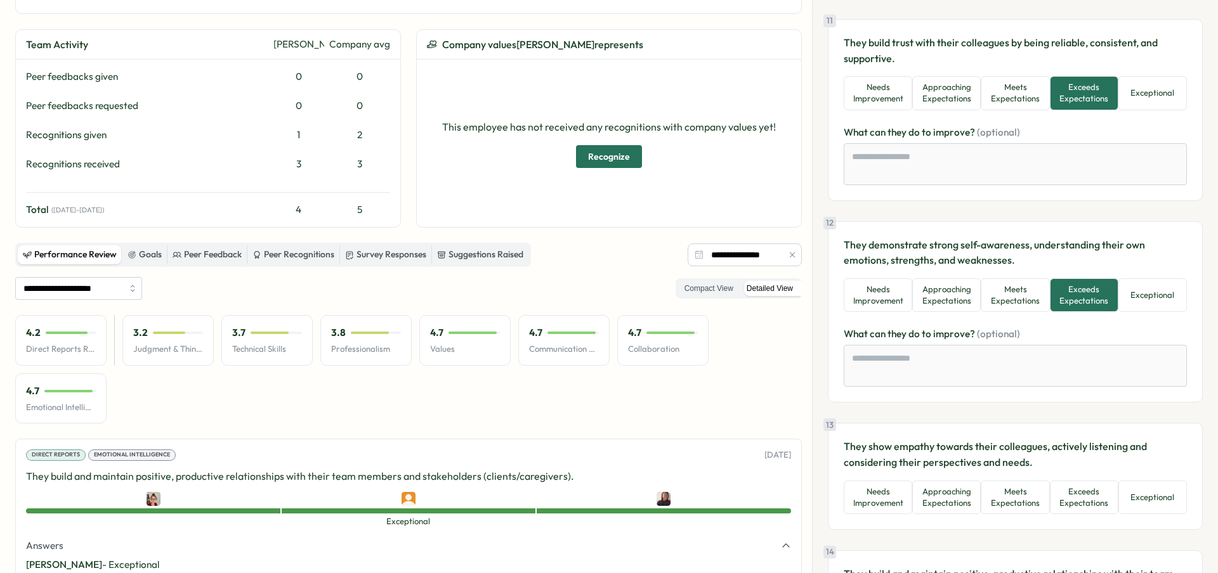
scroll to position [2094, 0]
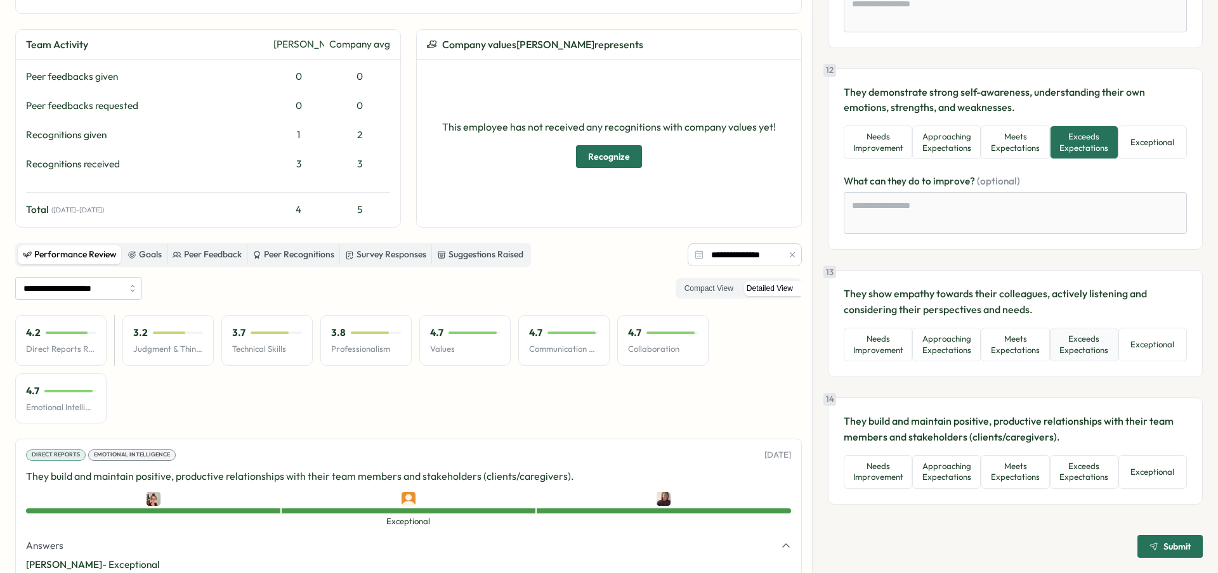
click at [1095, 356] on button "Exceeds Expectations" at bounding box center [1084, 345] width 69 height 34
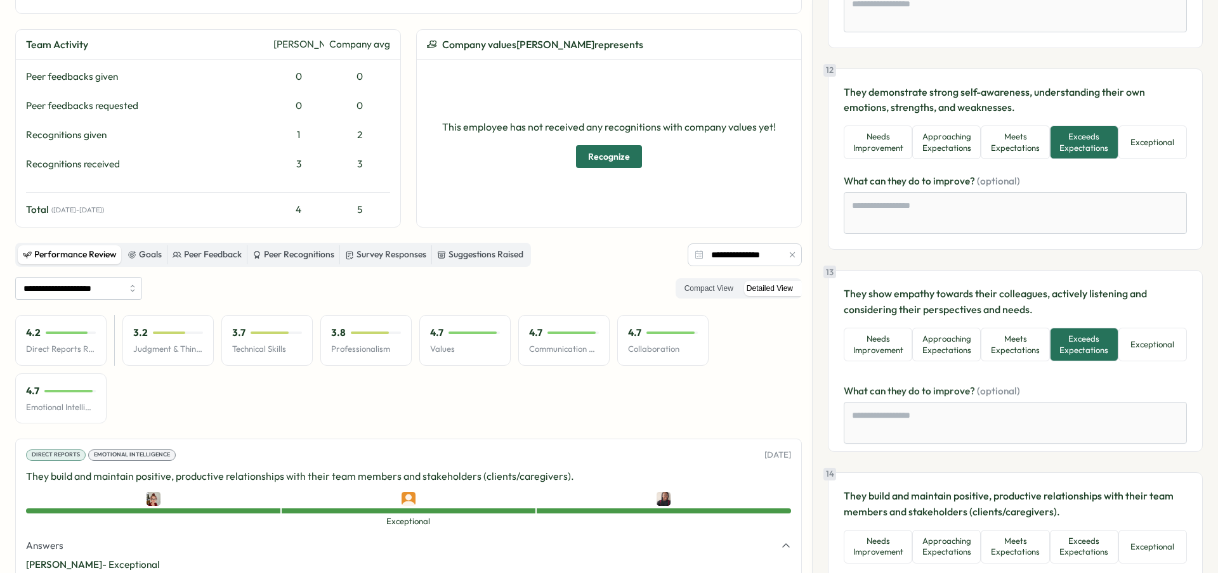
scroll to position [2169, 0]
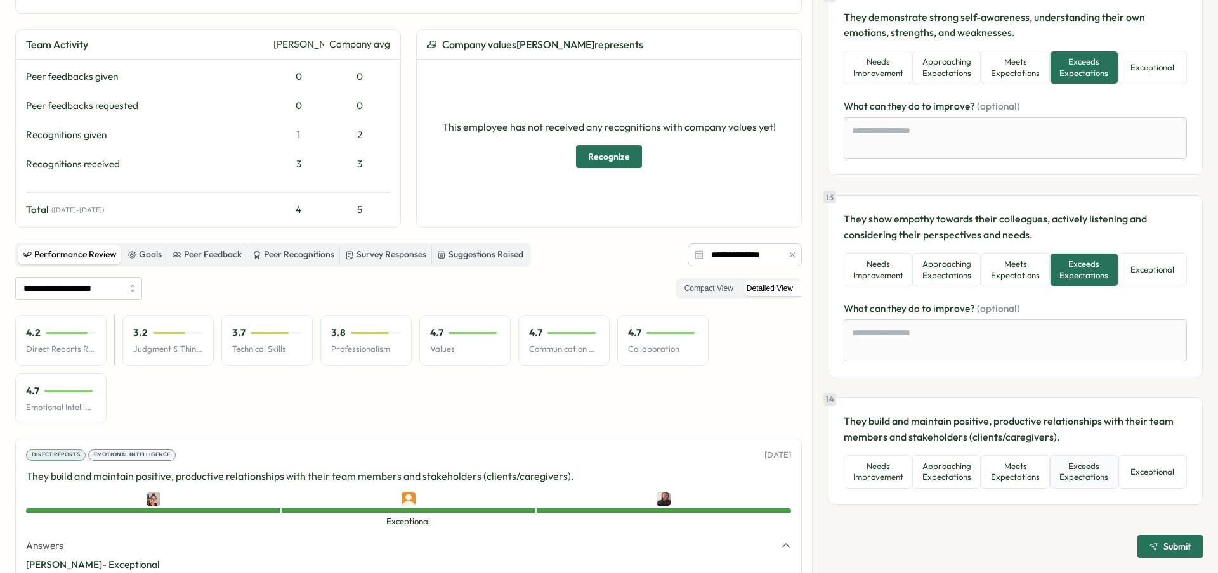
click at [1091, 487] on button "Exceeds Expectations" at bounding box center [1084, 472] width 69 height 34
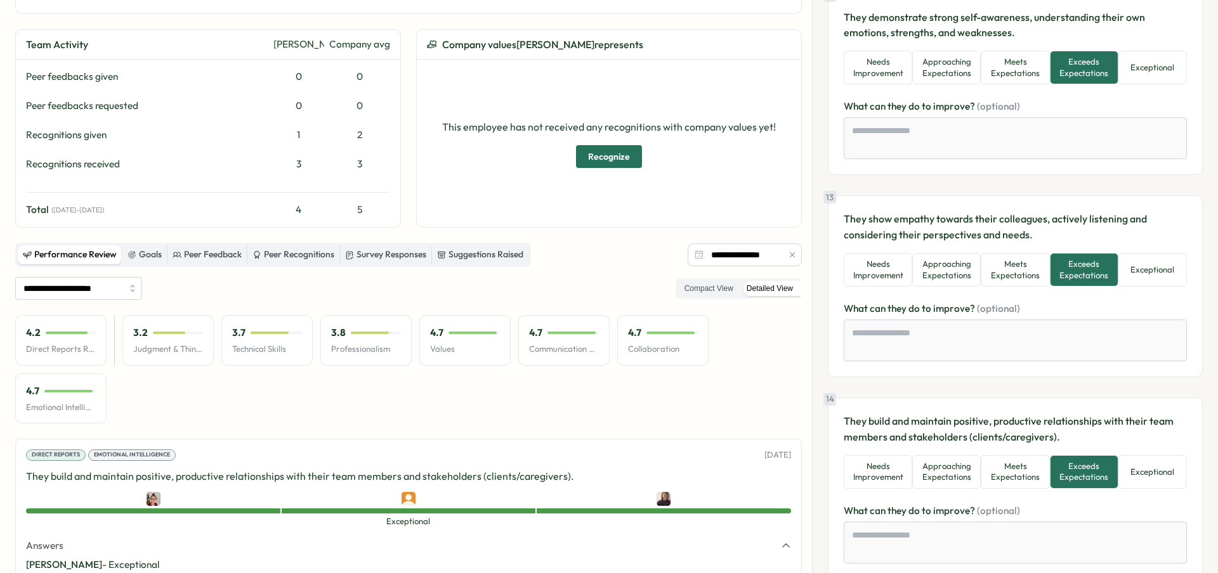
scroll to position [2244, 0]
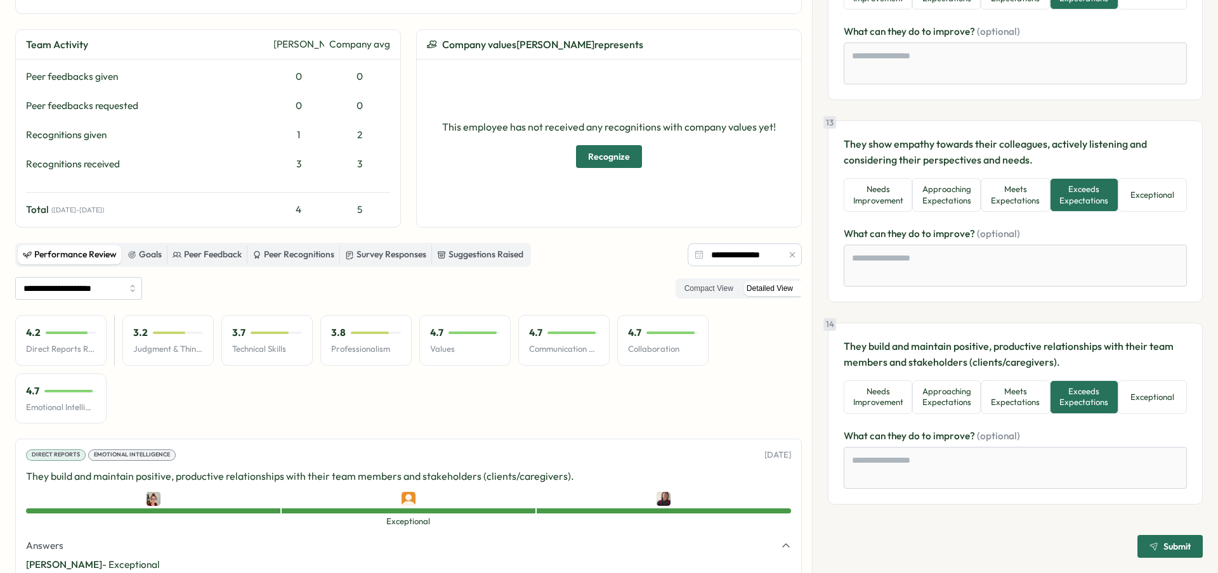
click at [1149, 554] on span "Submit" at bounding box center [1169, 547] width 41 height 22
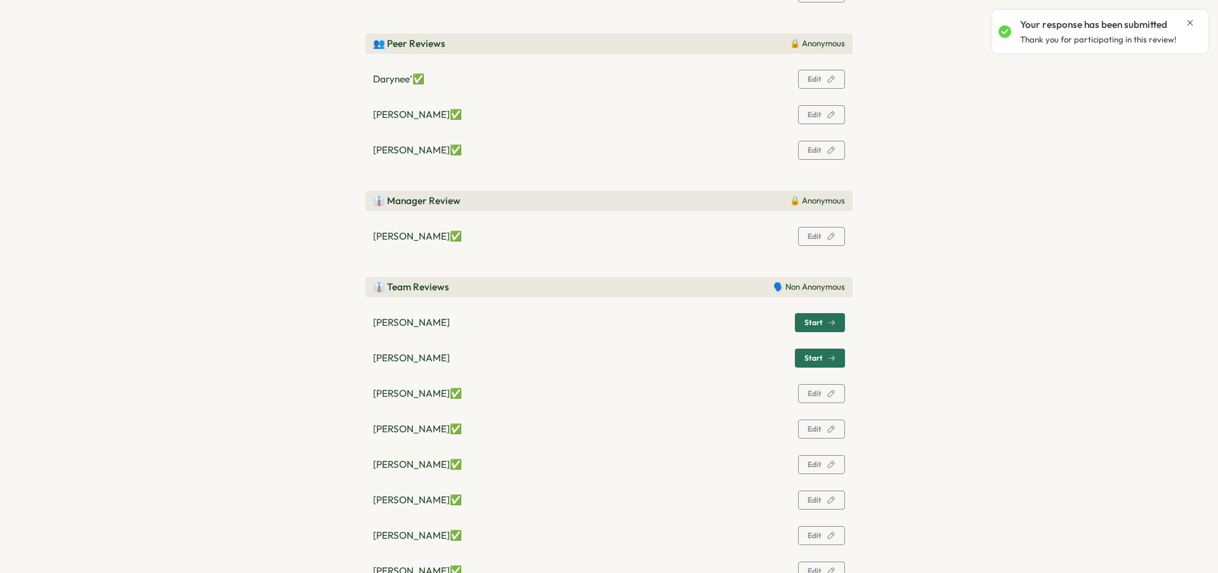
scroll to position [182, 0]
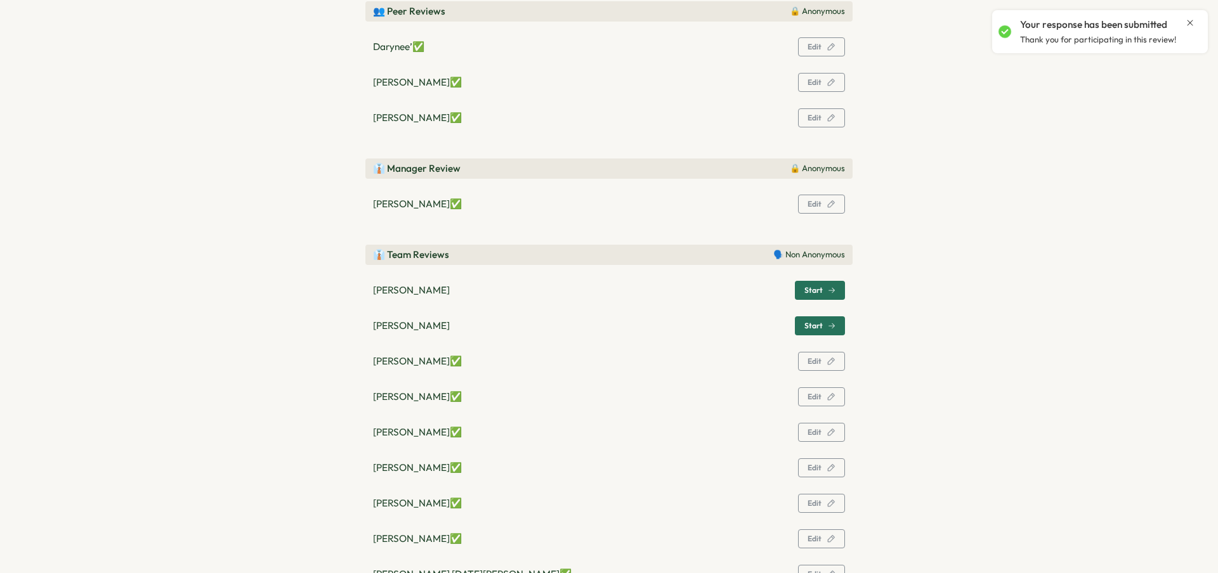
click at [811, 319] on span "Start" at bounding box center [819, 326] width 31 height 18
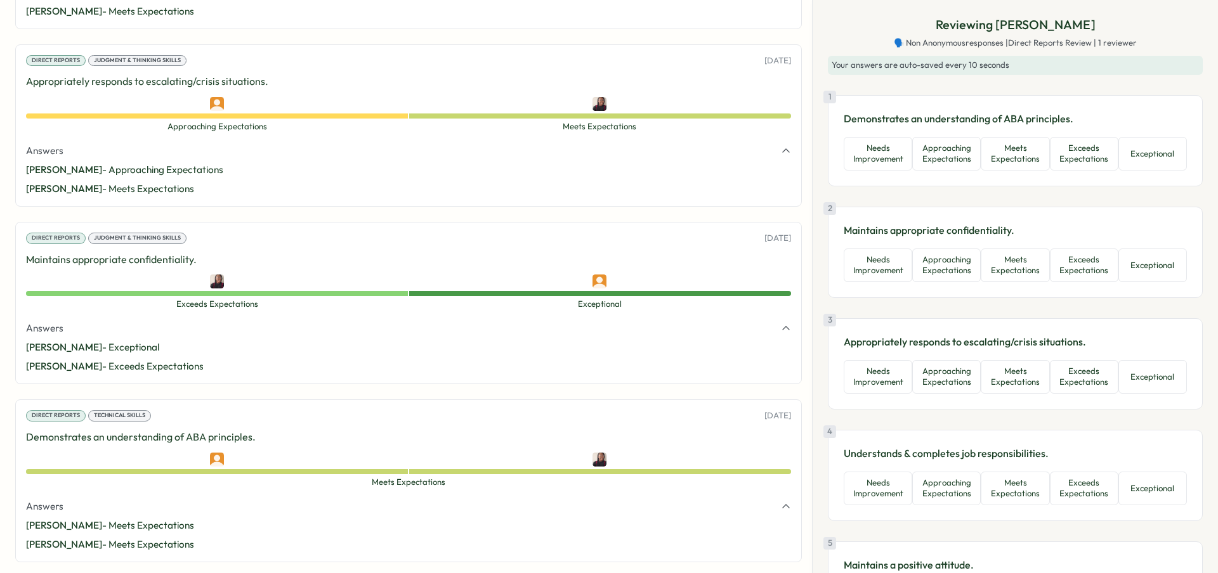
scroll to position [2527, 0]
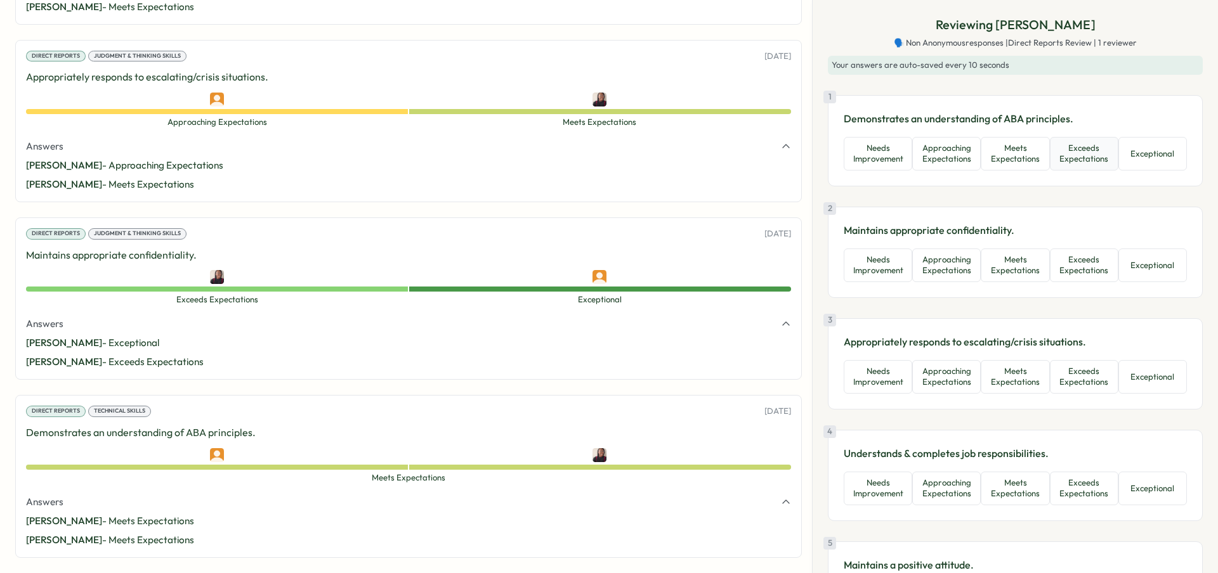
click at [1063, 162] on button "Exceeds Expectations" at bounding box center [1084, 154] width 69 height 34
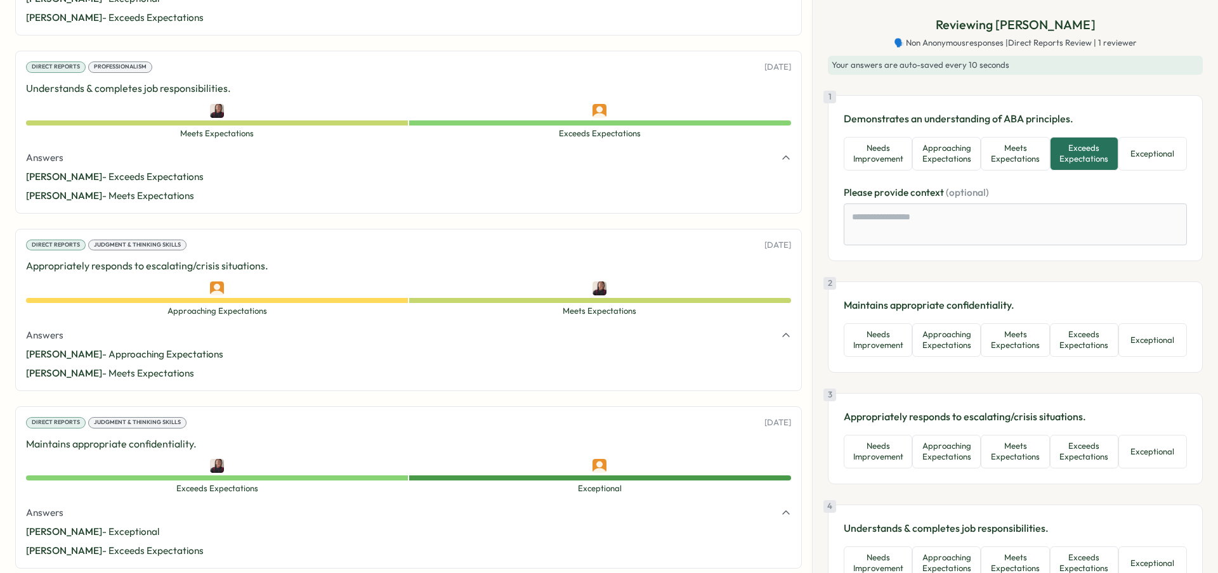
scroll to position [2311, 0]
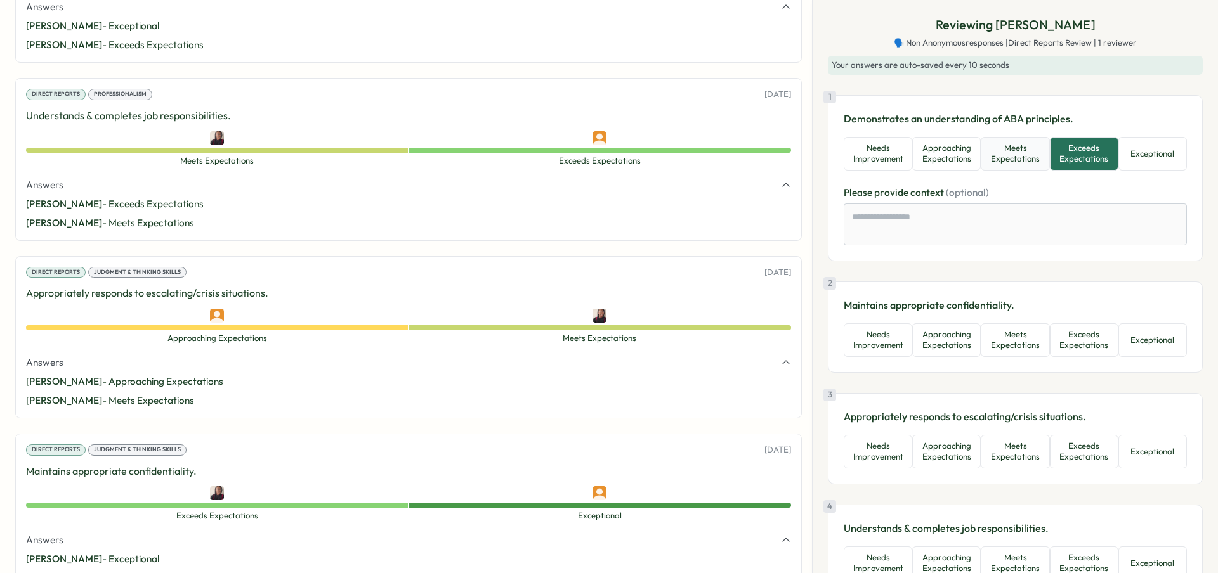
click at [1017, 151] on button "Meets Expectations" at bounding box center [1015, 154] width 69 height 34
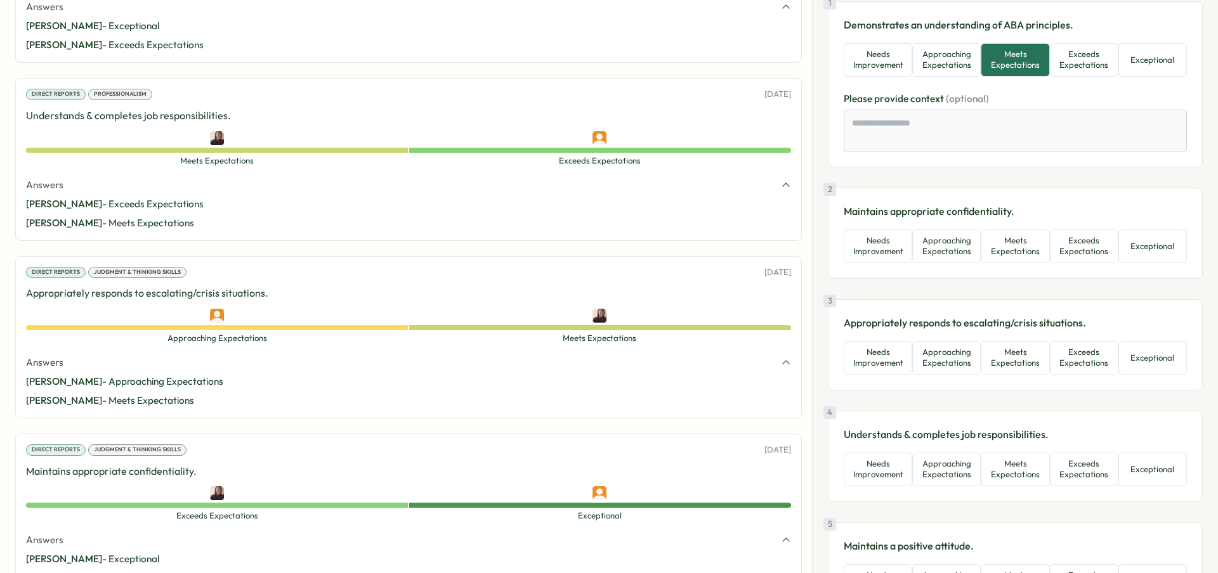
scroll to position [156, 0]
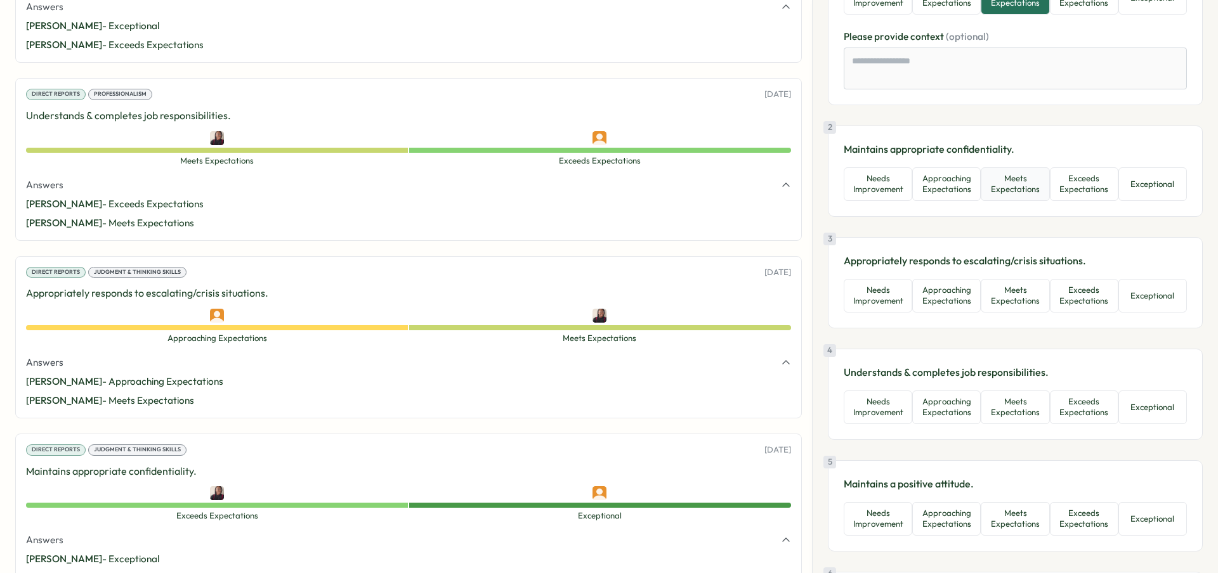
click at [1013, 190] on button "Meets Expectations" at bounding box center [1015, 184] width 69 height 34
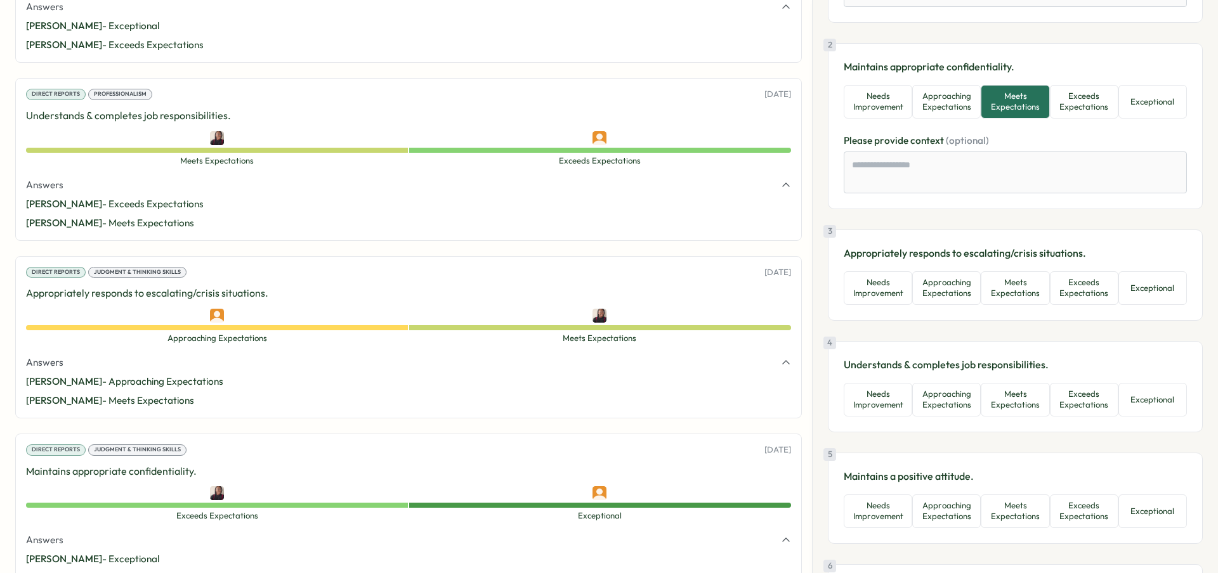
scroll to position [299, 0]
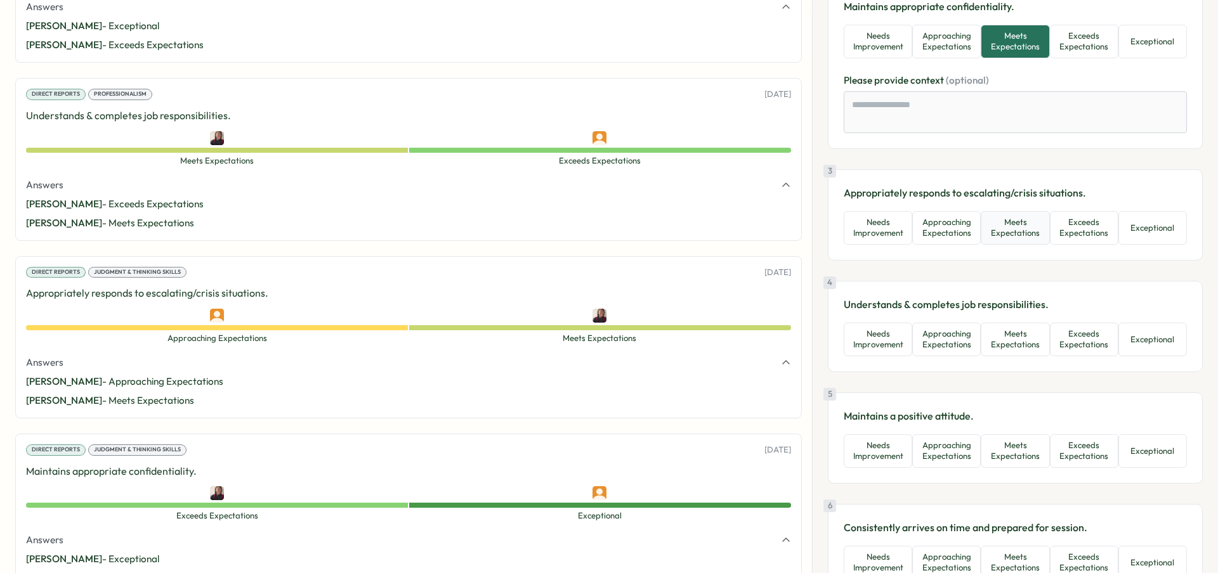
click at [1014, 216] on button "Meets Expectations" at bounding box center [1015, 228] width 69 height 34
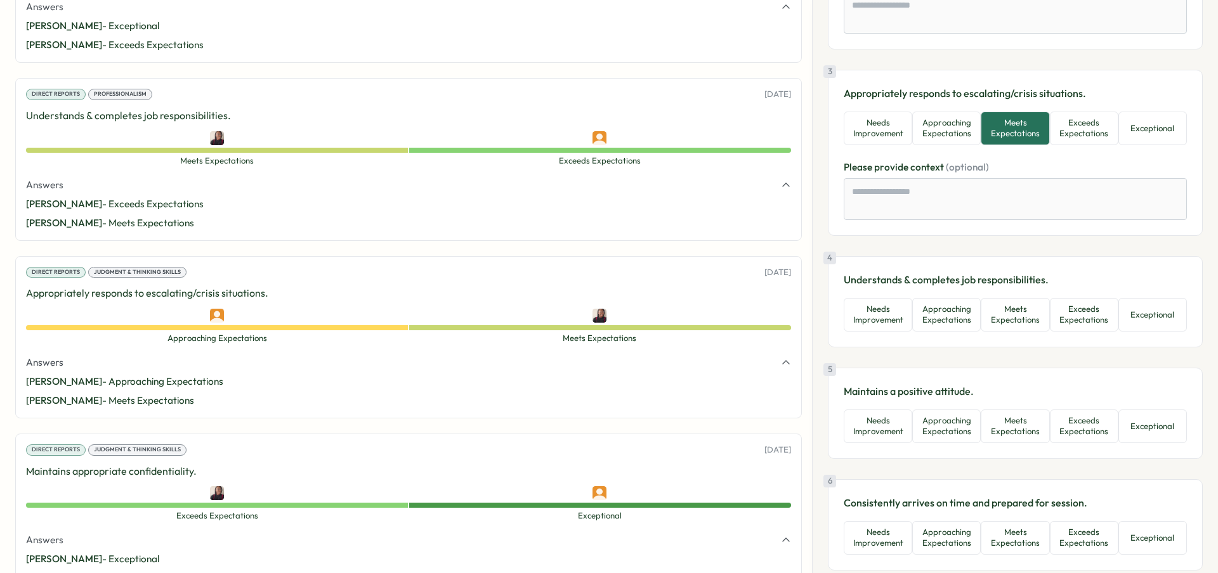
scroll to position [466, 0]
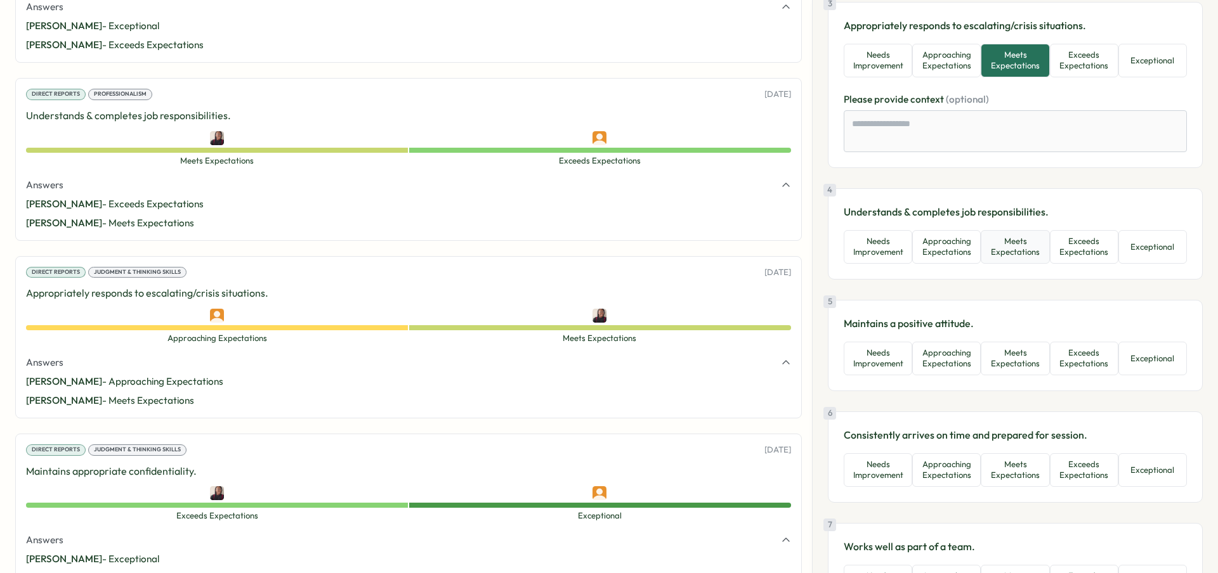
click at [1016, 233] on button "Meets Expectations" at bounding box center [1015, 247] width 69 height 34
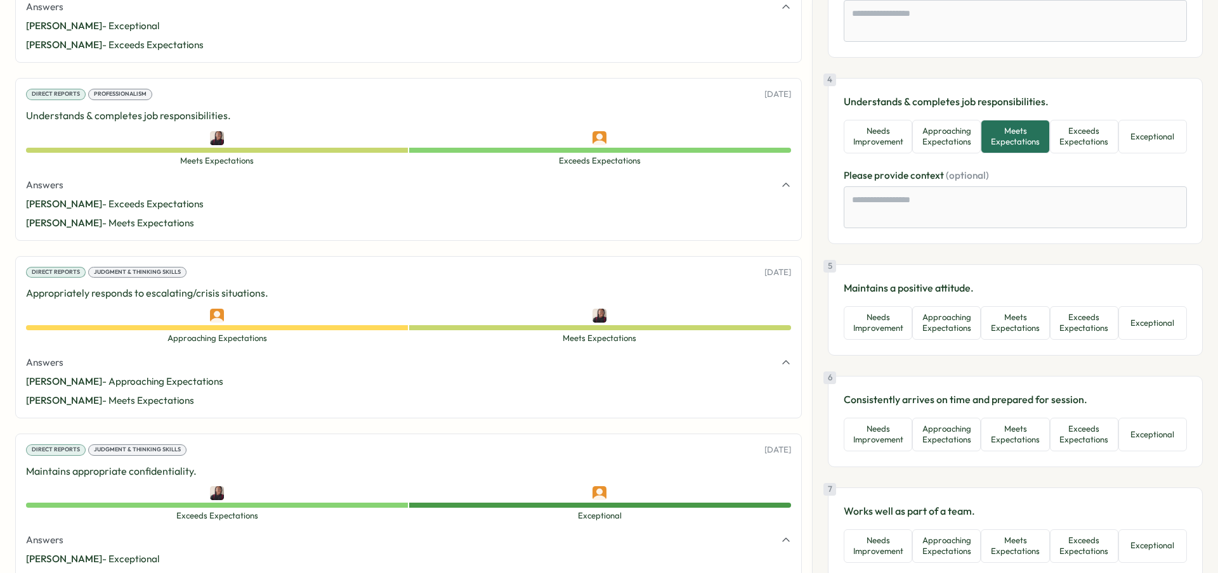
scroll to position [633, 0]
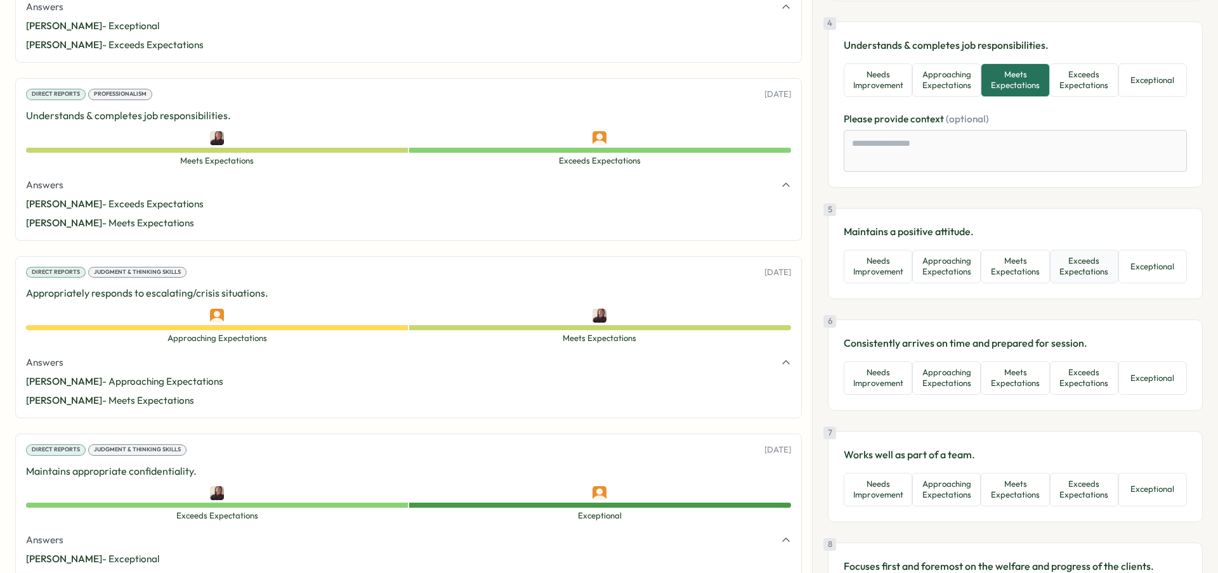
click at [1055, 266] on button "Exceeds Expectations" at bounding box center [1084, 267] width 69 height 34
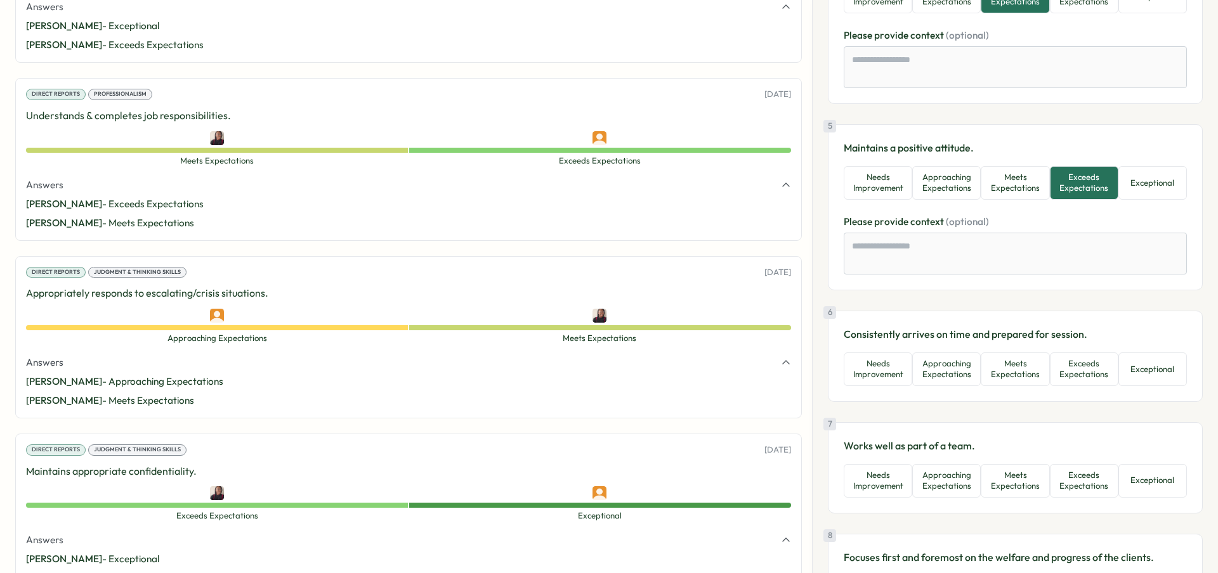
scroll to position [786, 0]
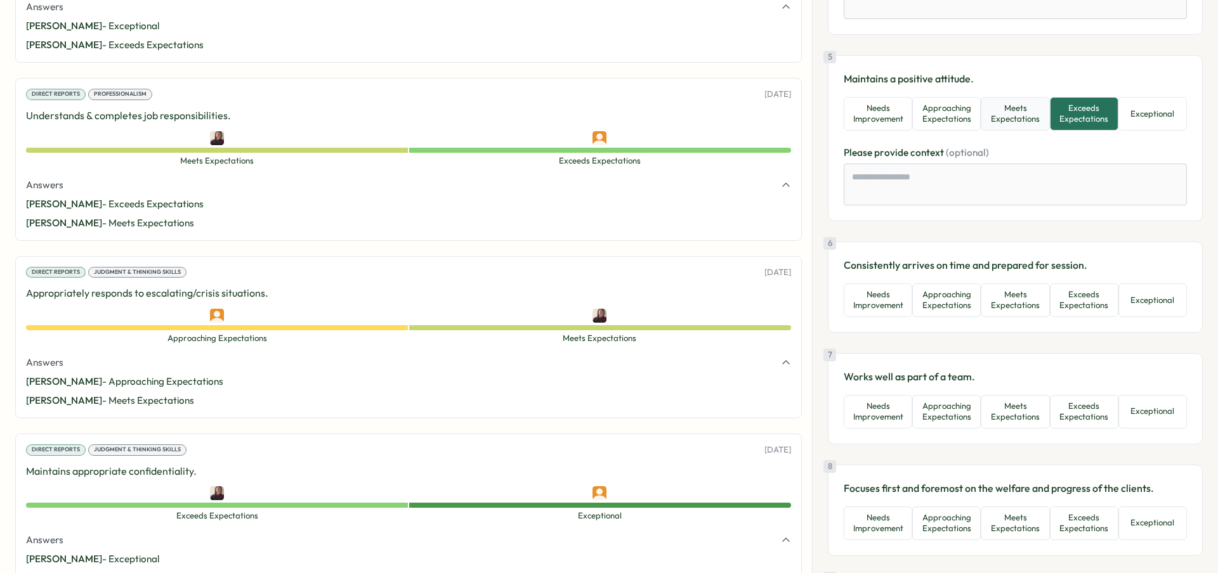
click at [1040, 123] on button "Meets Expectations" at bounding box center [1015, 114] width 69 height 34
click at [1080, 105] on button "Exceeds Expectations" at bounding box center [1084, 114] width 69 height 34
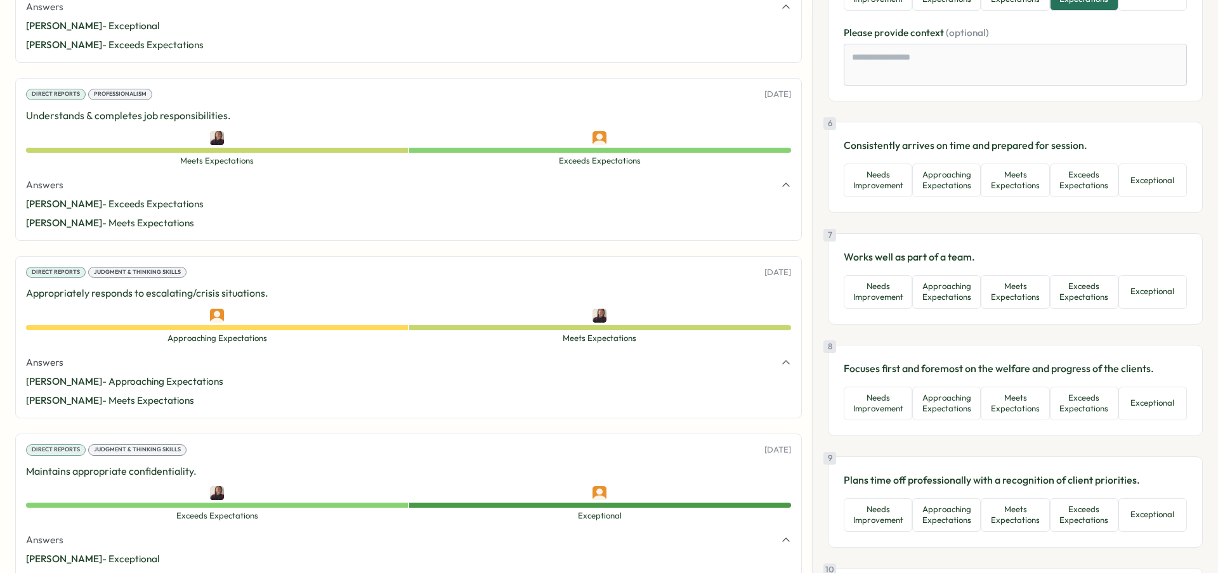
scroll to position [934, 0]
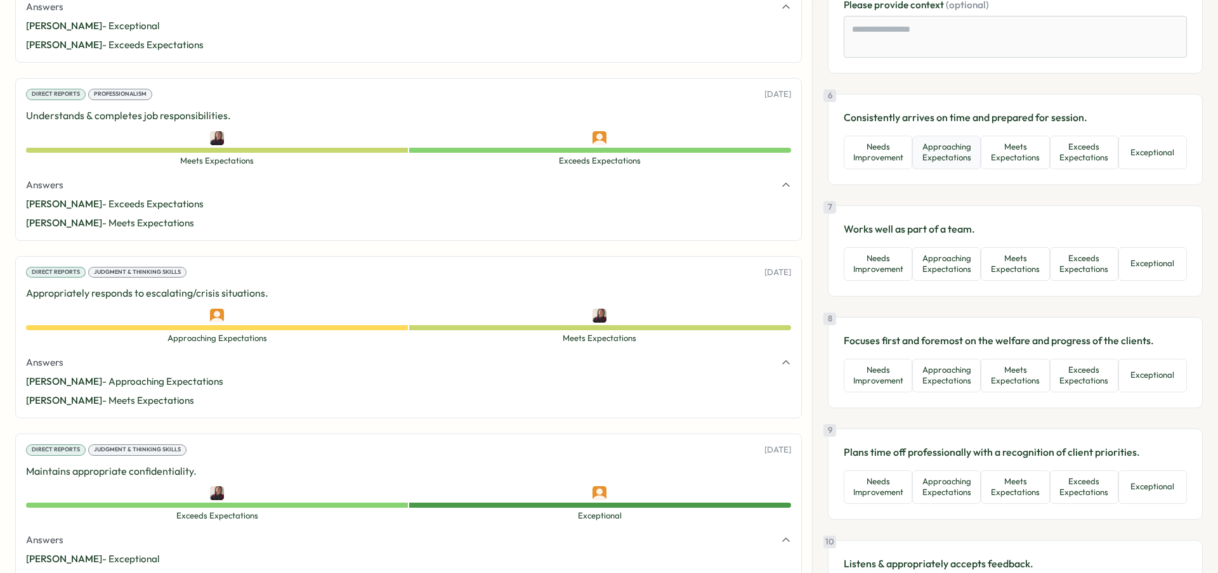
click at [972, 149] on button "Approaching Expectations" at bounding box center [946, 153] width 69 height 34
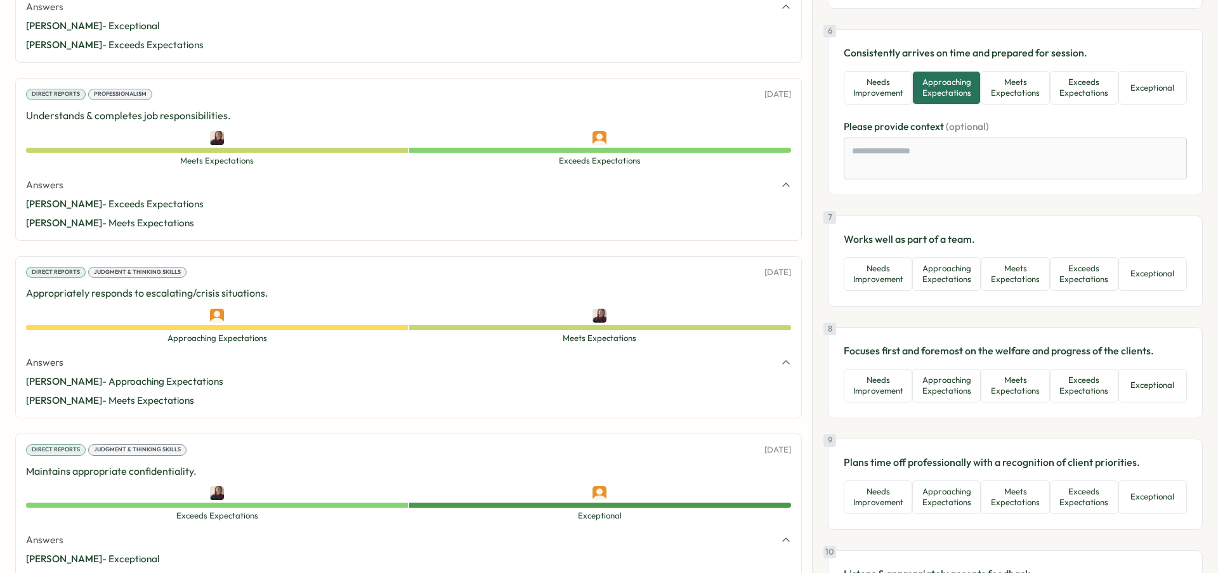
scroll to position [1030, 0]
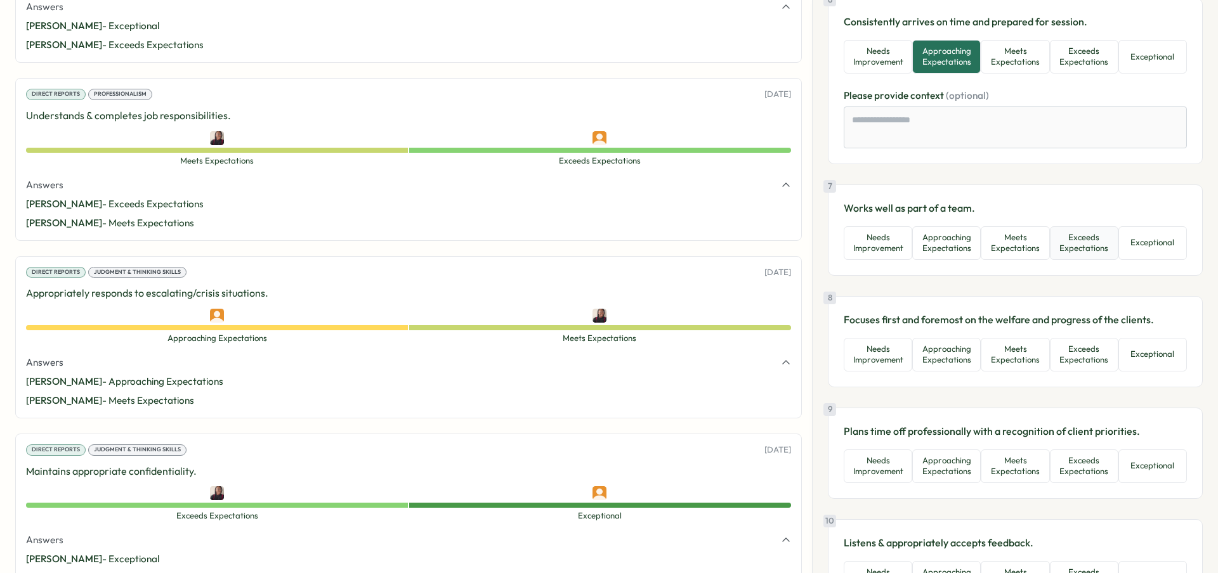
click at [1059, 249] on button "Exceeds Expectations" at bounding box center [1084, 243] width 69 height 34
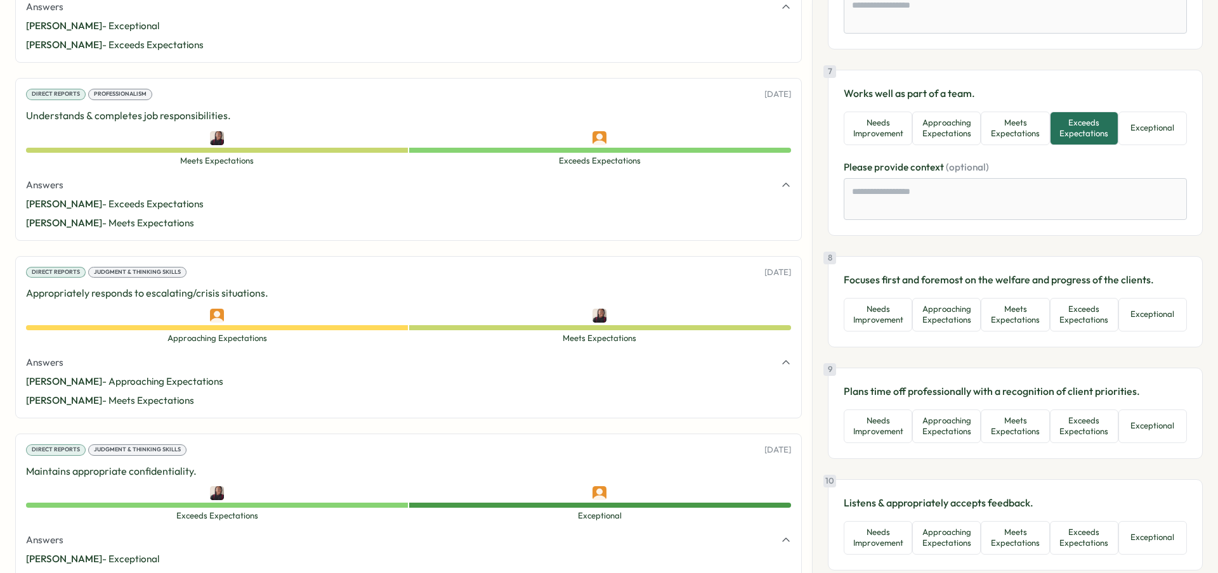
scroll to position [1182, 0]
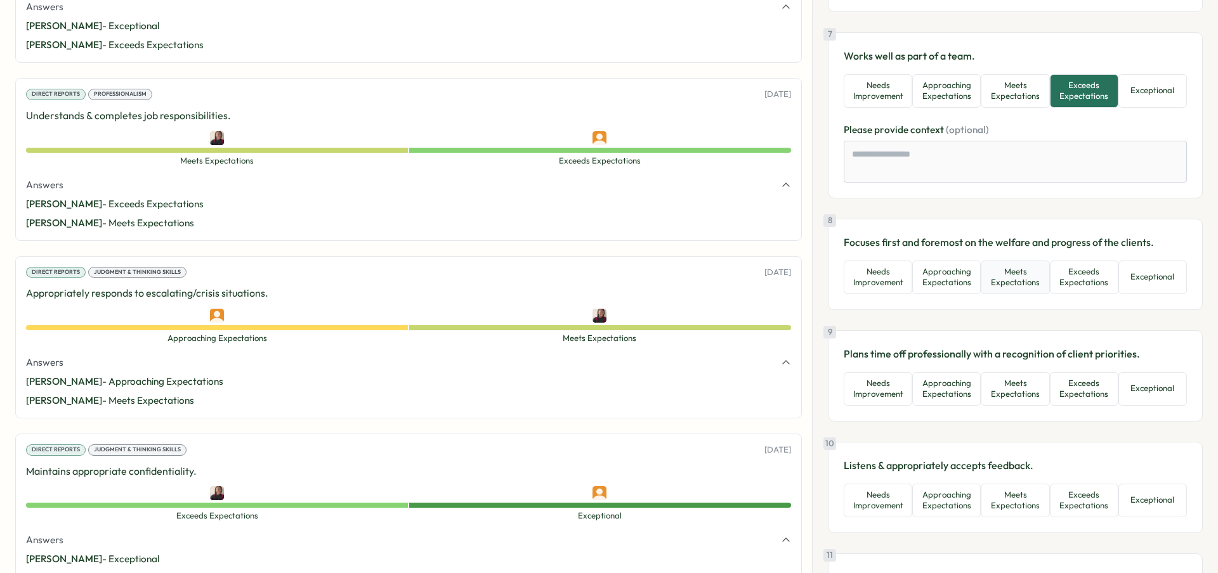
click at [1021, 285] on button "Meets Expectations" at bounding box center [1015, 278] width 69 height 34
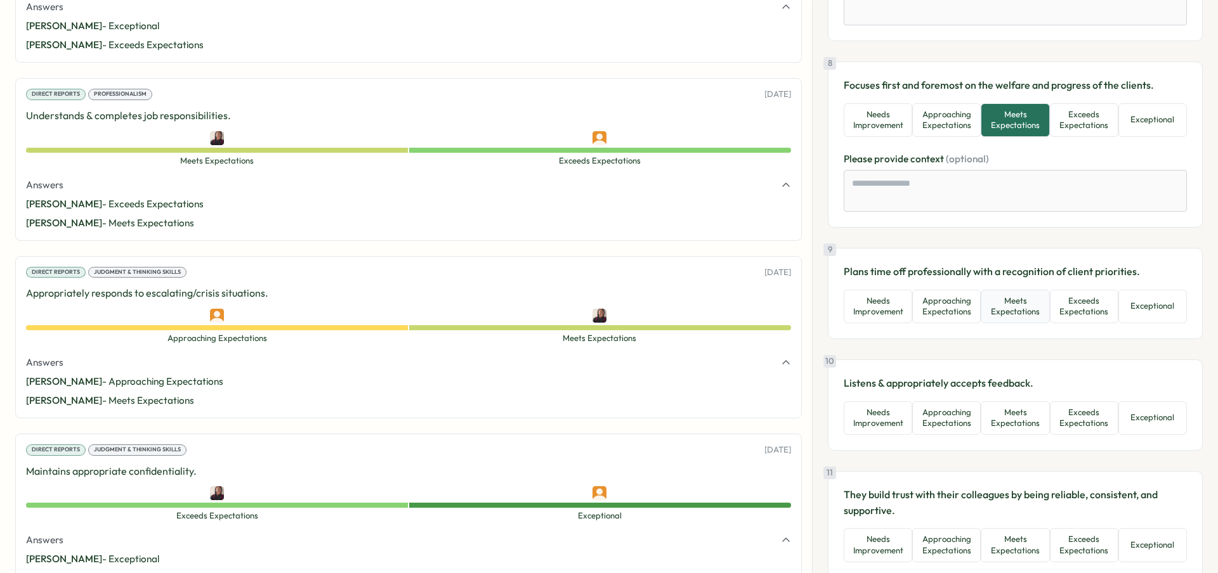
scroll to position [1344, 0]
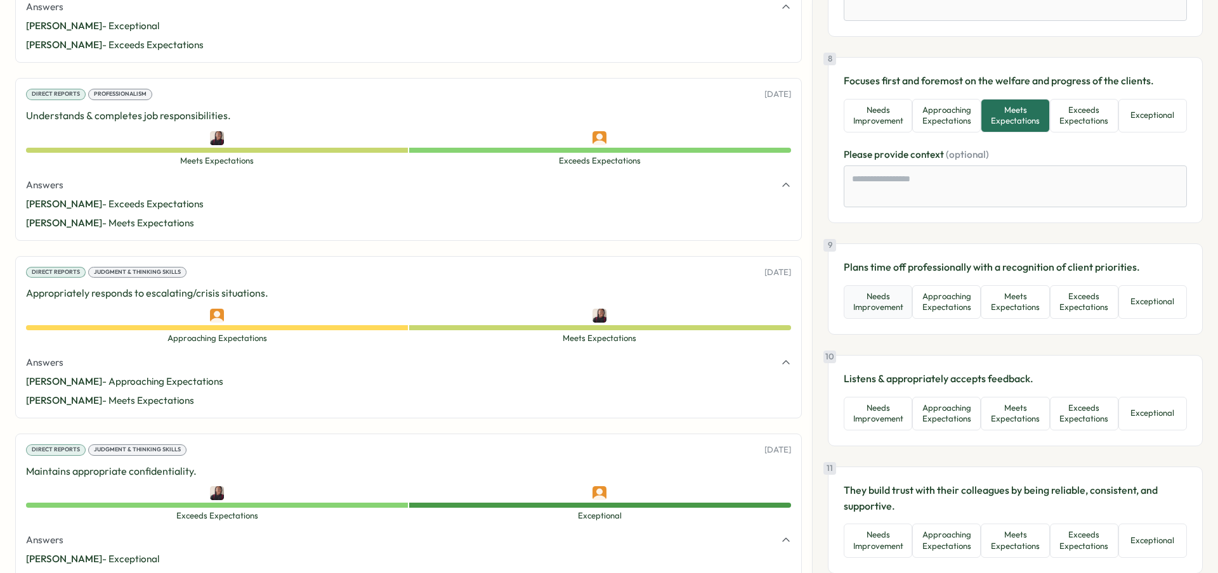
click at [898, 312] on button "Needs Improvement" at bounding box center [878, 302] width 69 height 34
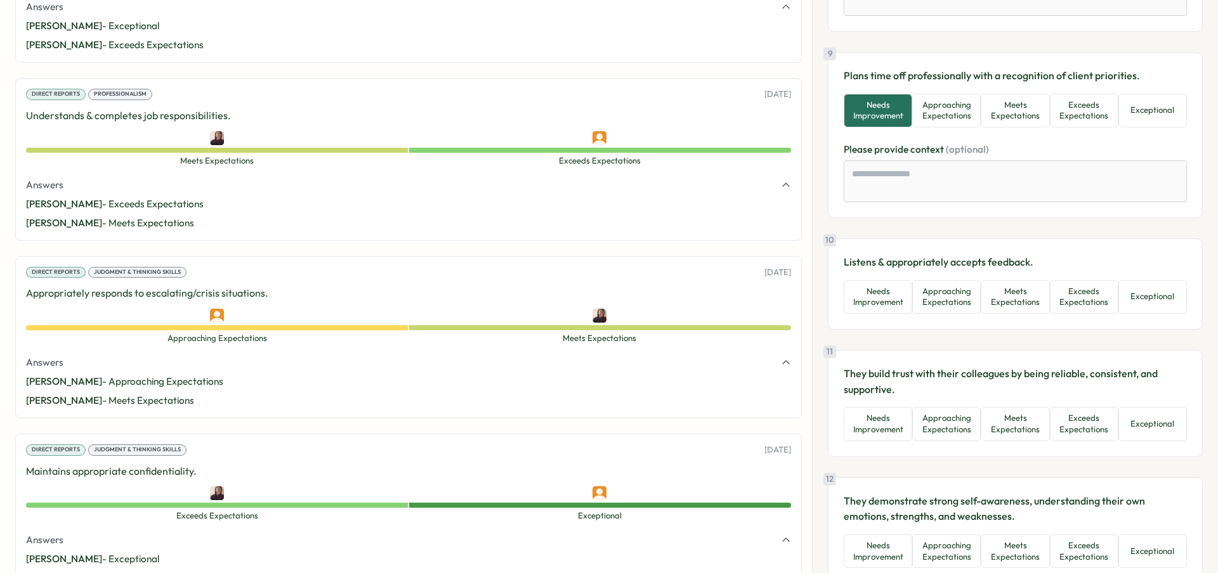
scroll to position [1549, 0]
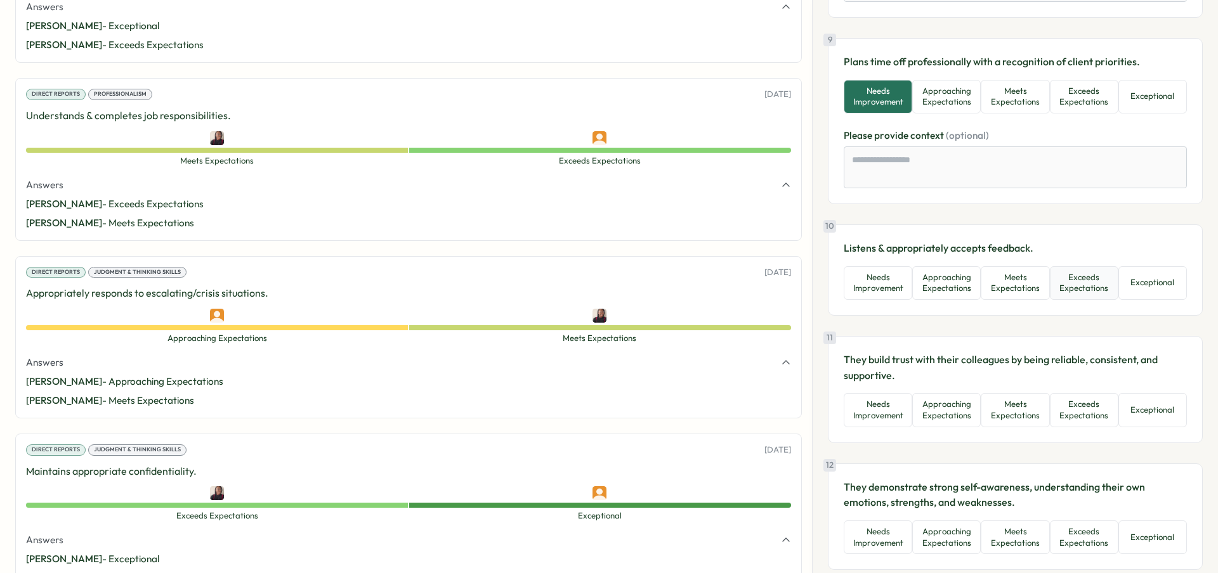
click at [1075, 285] on button "Exceeds Expectations" at bounding box center [1084, 283] width 69 height 34
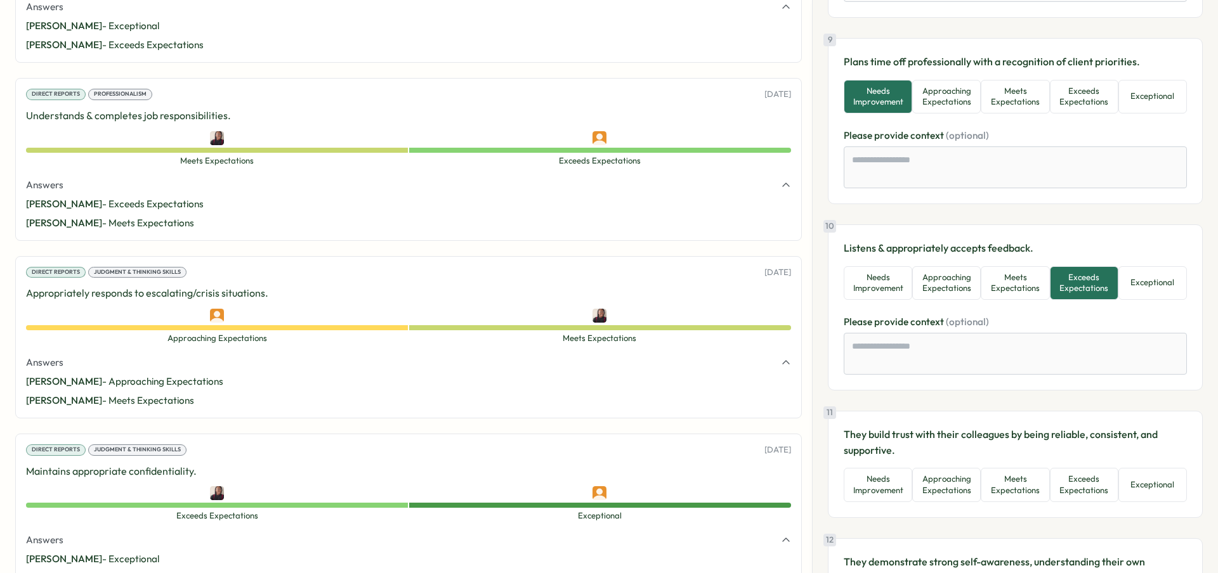
scroll to position [1669, 0]
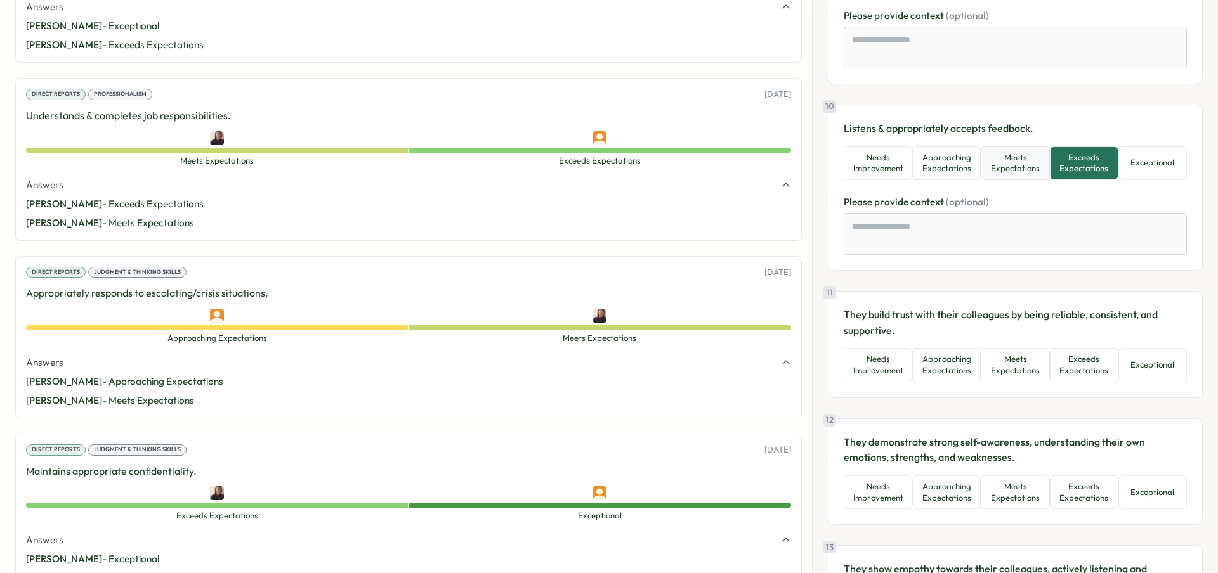
click at [1024, 178] on button "Meets Expectations" at bounding box center [1015, 164] width 69 height 34
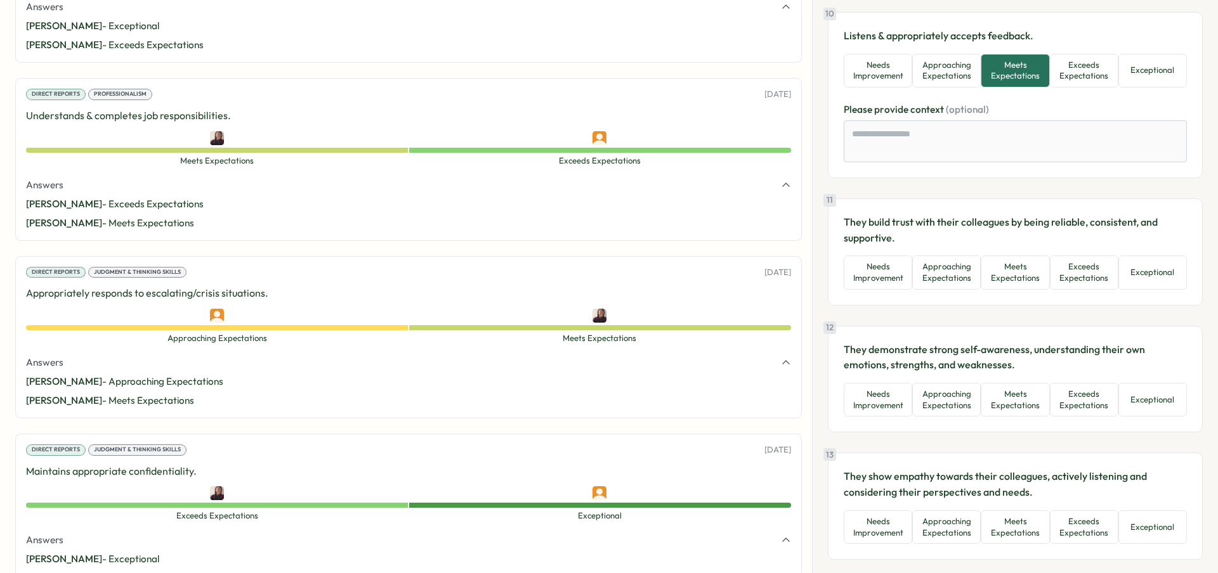
scroll to position [1826, 0]
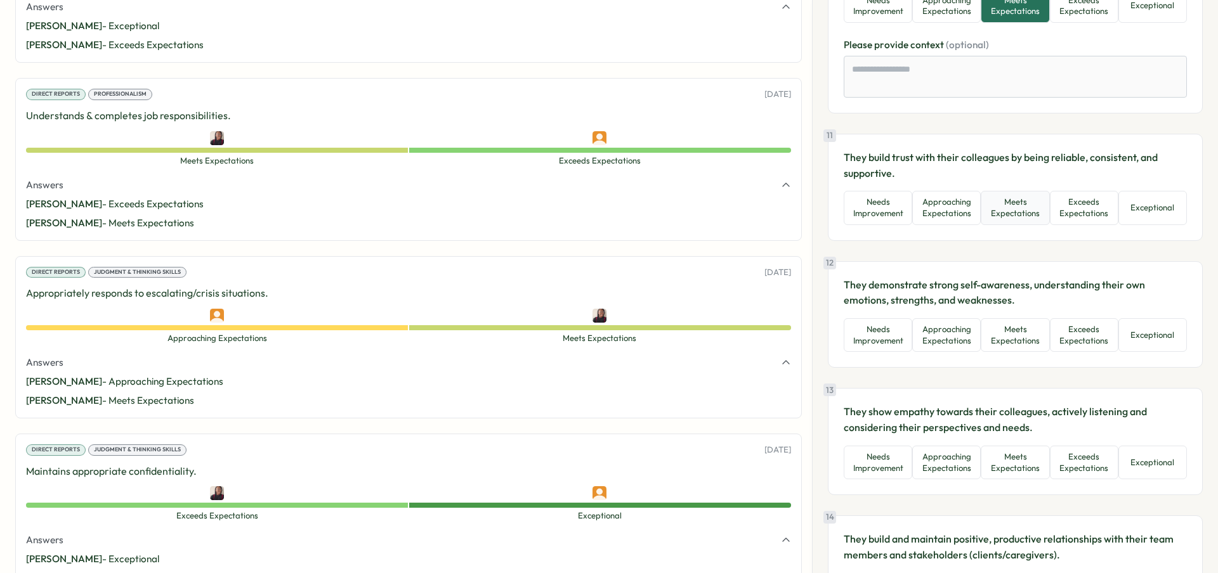
click at [1038, 219] on button "Meets Expectations" at bounding box center [1015, 208] width 69 height 34
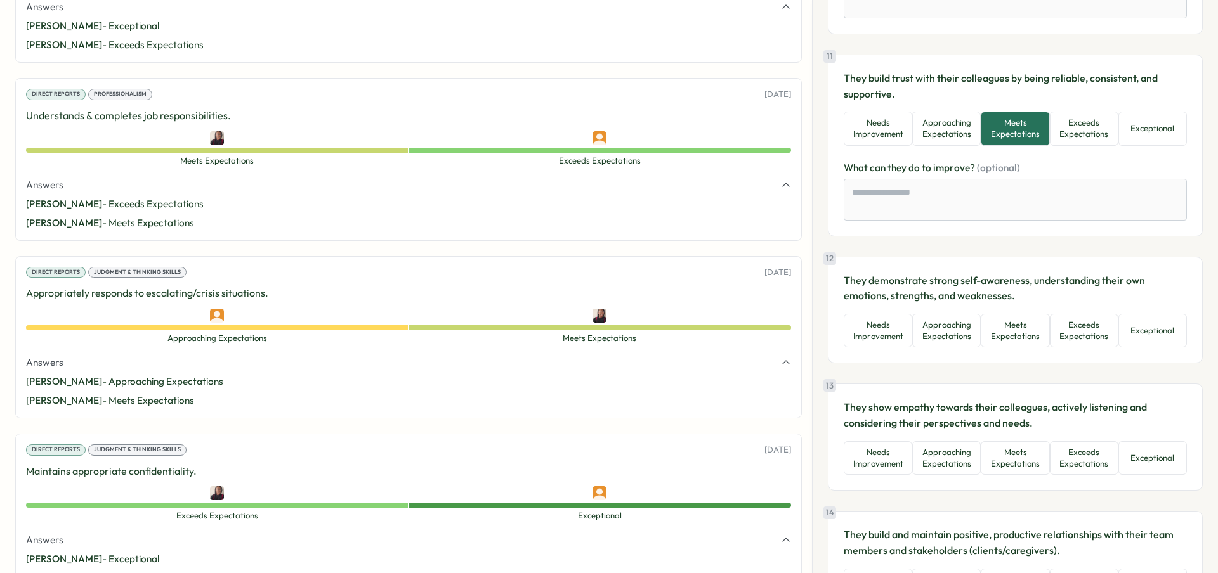
scroll to position [1953, 0]
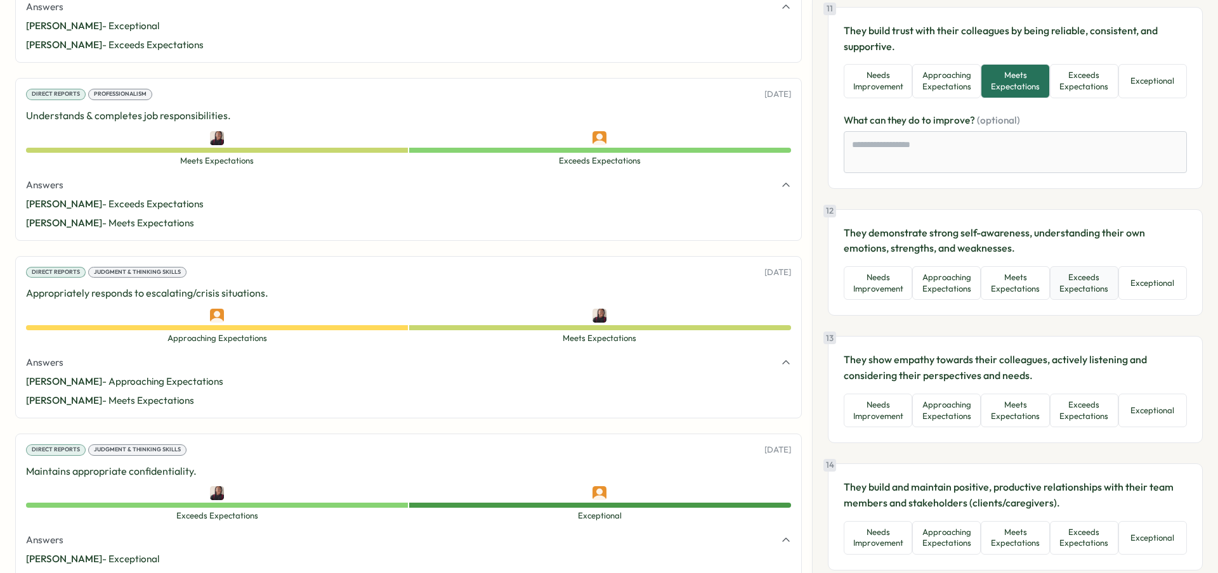
click at [1057, 299] on button "Exceeds Expectations" at bounding box center [1084, 283] width 69 height 34
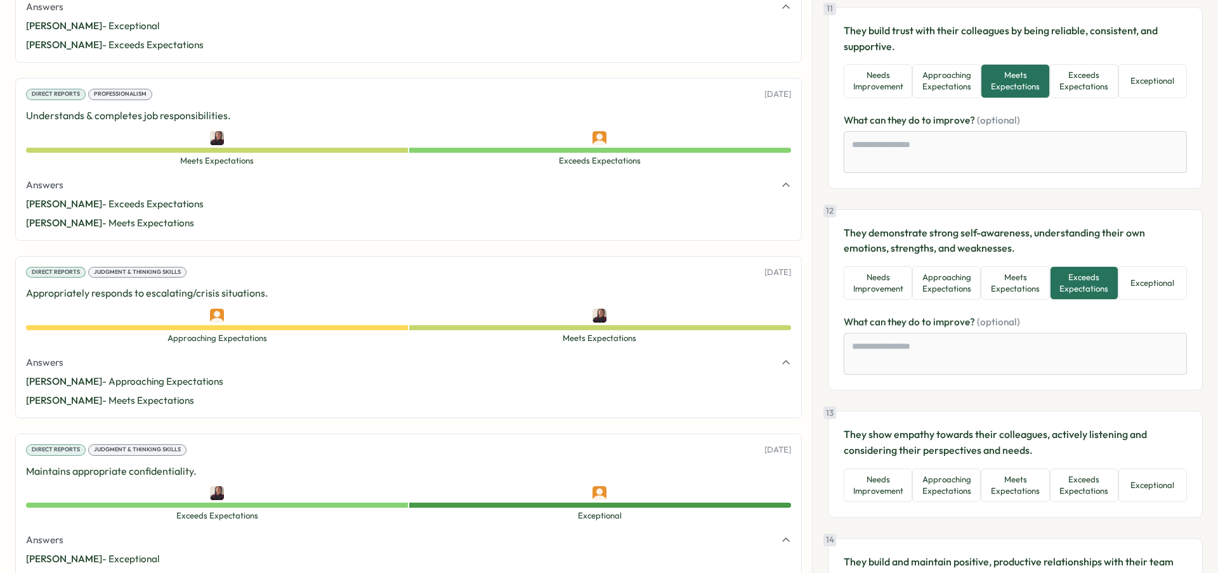
scroll to position [2094, 0]
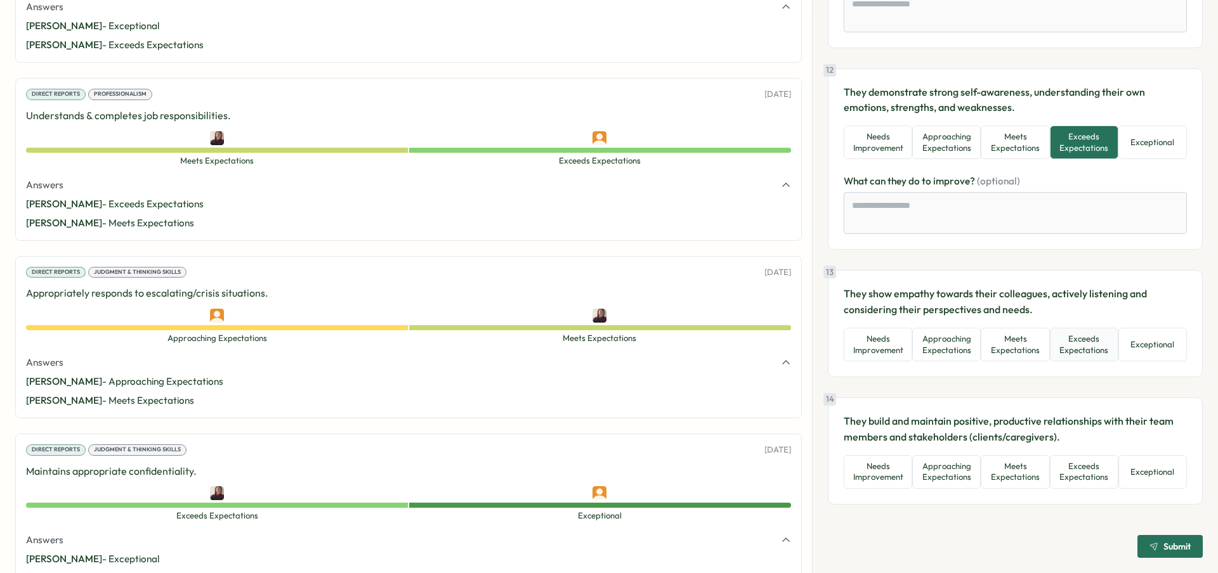
click at [1071, 337] on button "Exceeds Expectations" at bounding box center [1084, 345] width 69 height 34
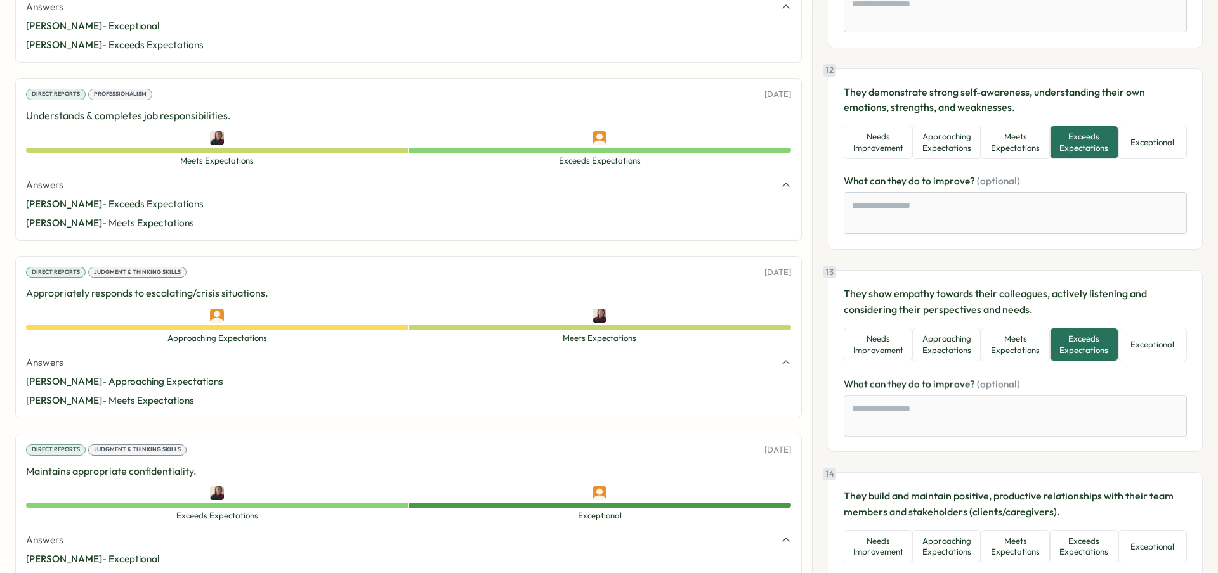
scroll to position [2169, 0]
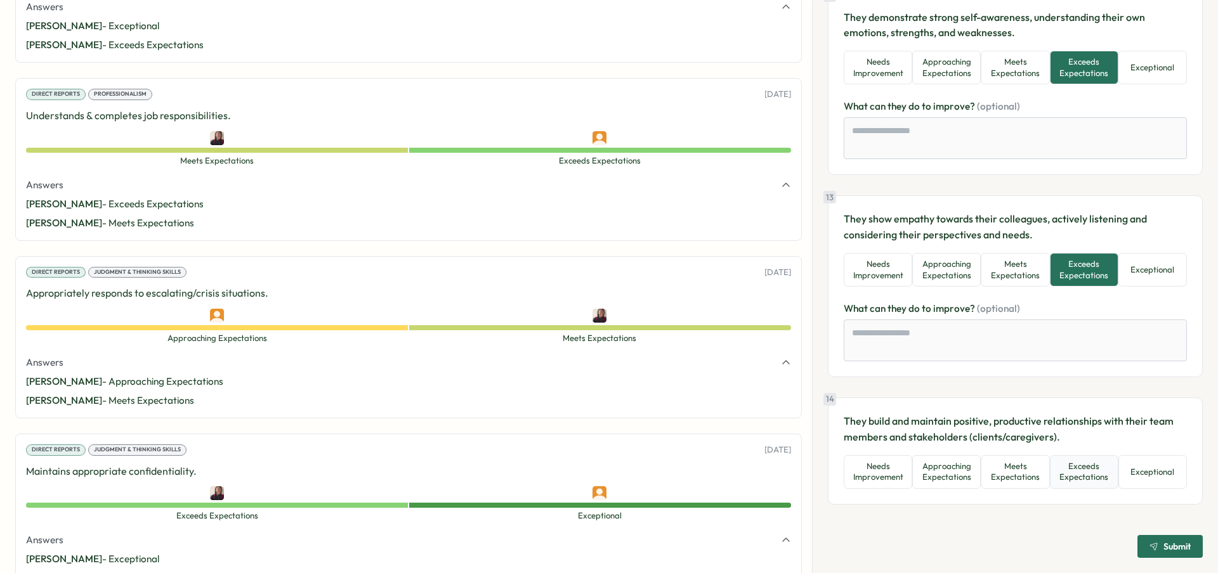
click at [1080, 481] on button "Exceeds Expectations" at bounding box center [1084, 472] width 69 height 34
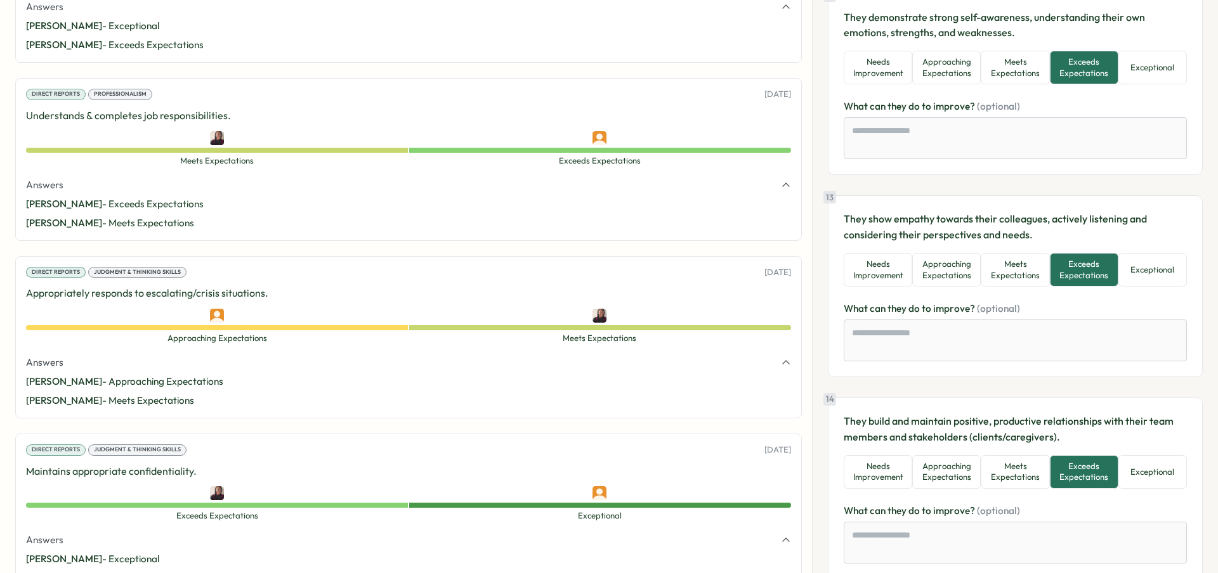
scroll to position [2244, 0]
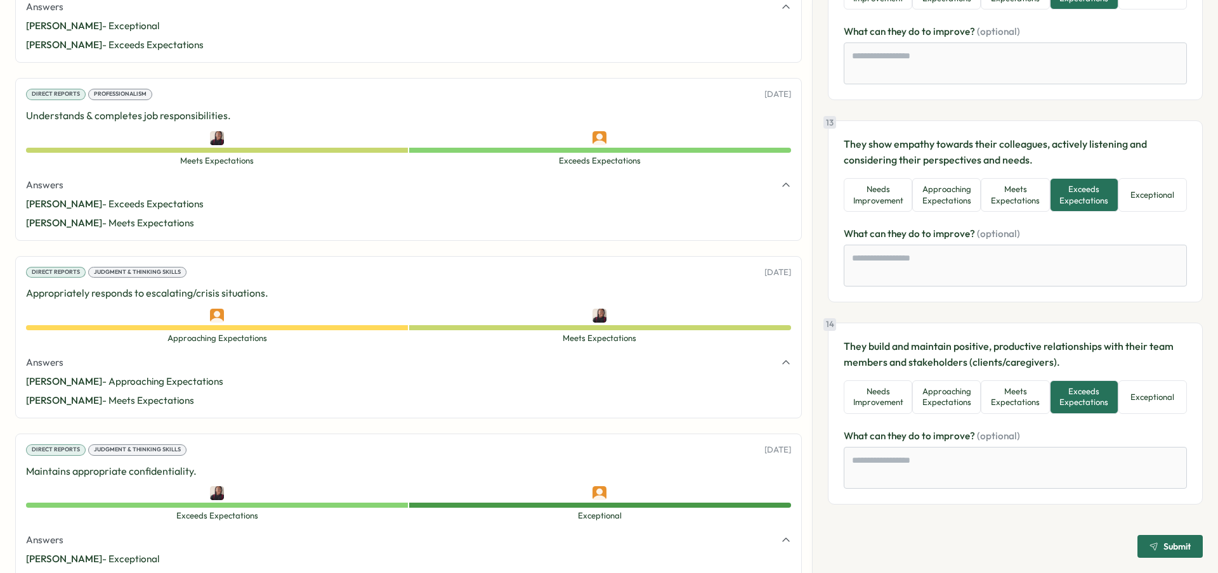
click at [1163, 547] on span "Submit" at bounding box center [1176, 546] width 27 height 9
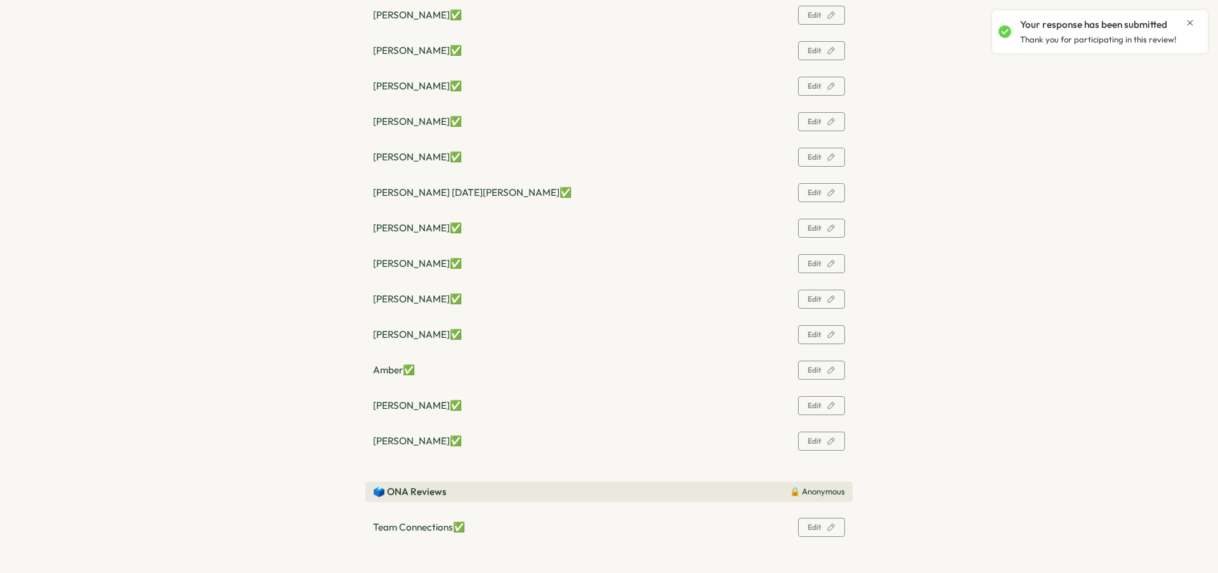
scroll to position [0, 0]
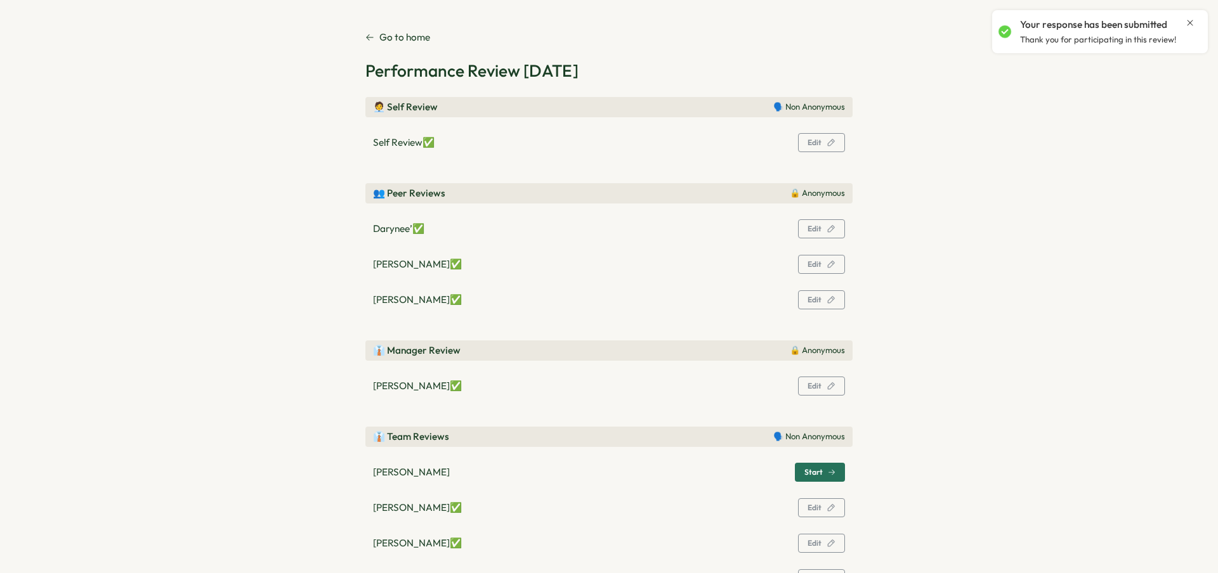
click at [816, 469] on span "Start" at bounding box center [813, 473] width 18 height 8
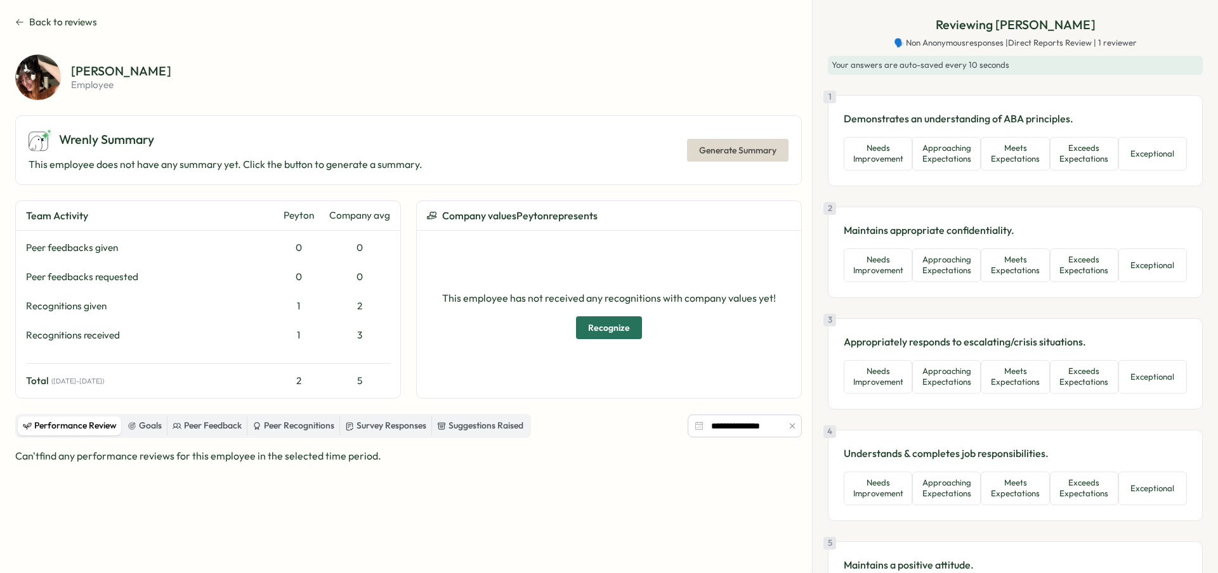
click at [34, 8] on section "**********" at bounding box center [609, 286] width 1218 height 573
click at [22, 18] on icon at bounding box center [19, 22] width 9 height 10
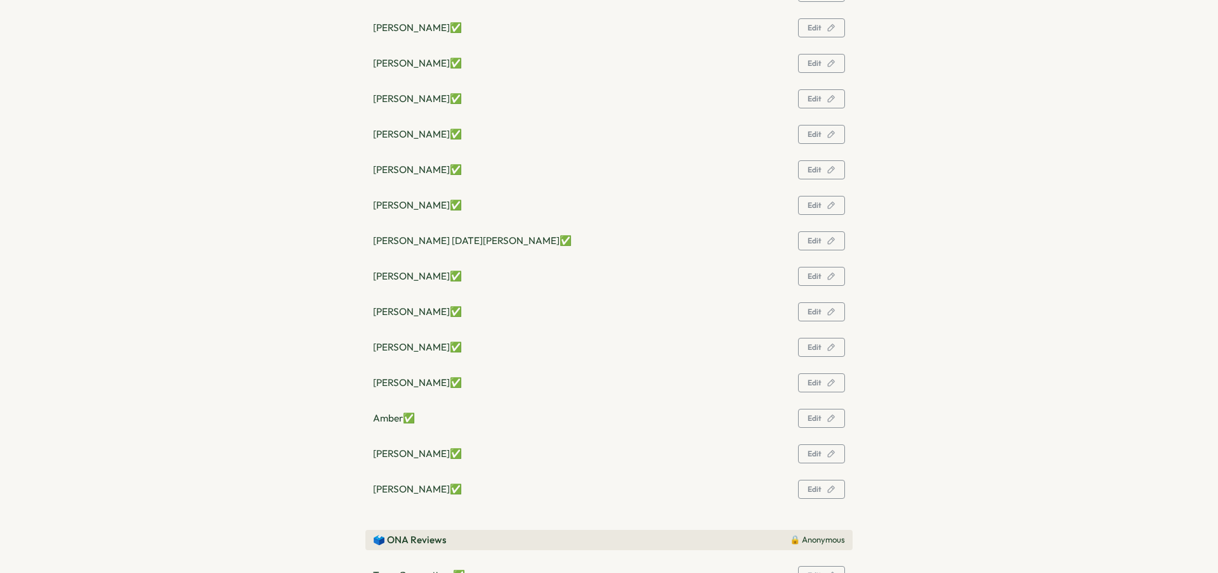
scroll to position [564, 0]
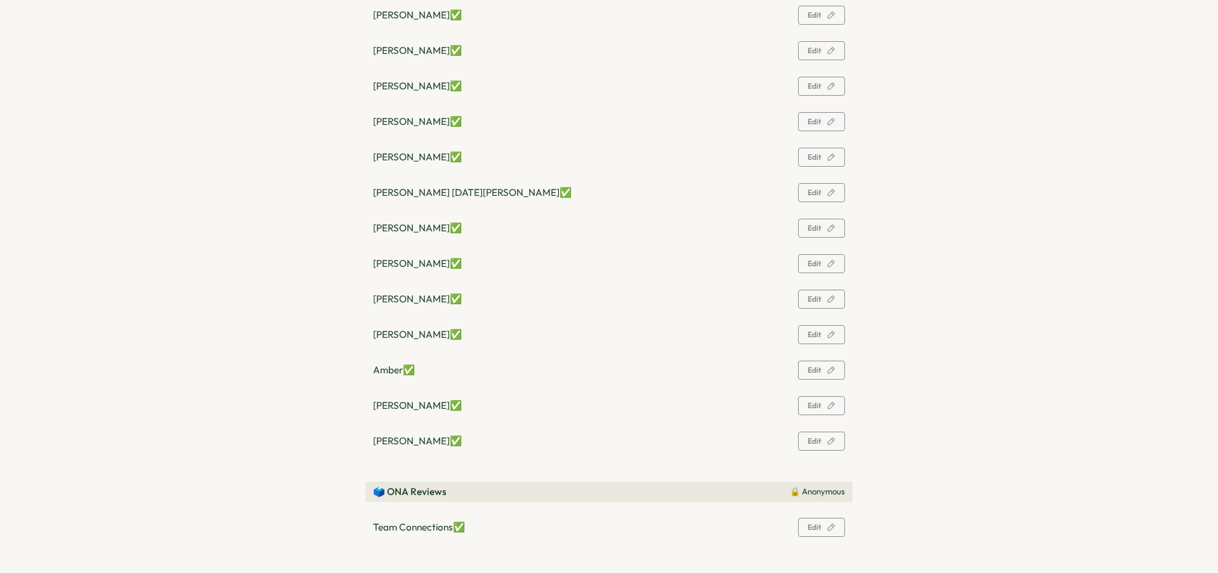
click at [816, 528] on span "Edit" at bounding box center [815, 528] width 14 height 8
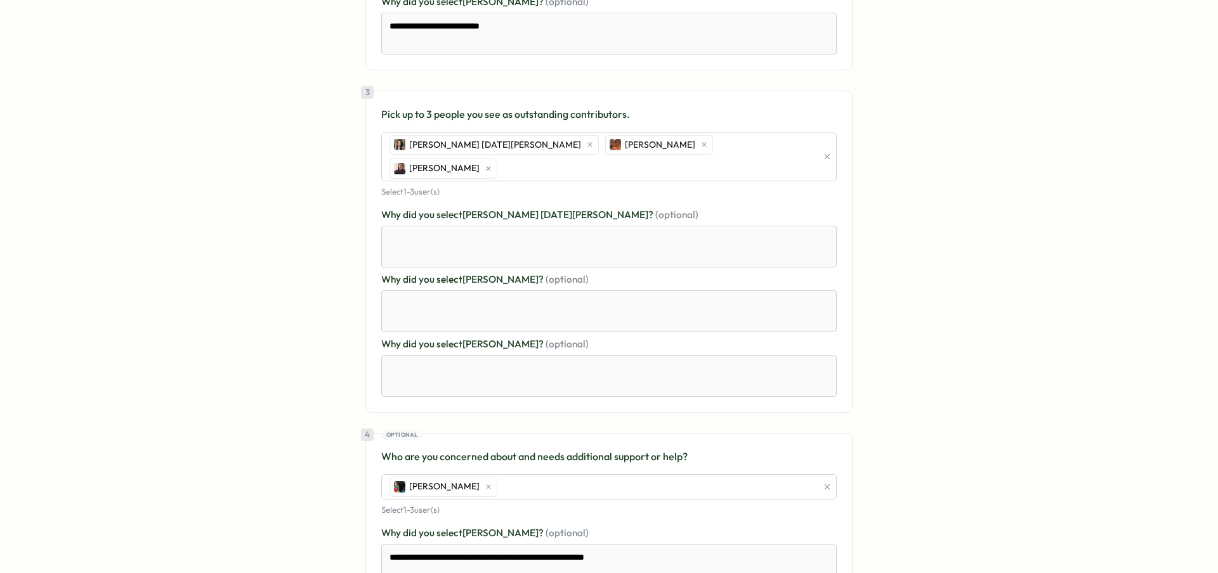
scroll to position [702, 0]
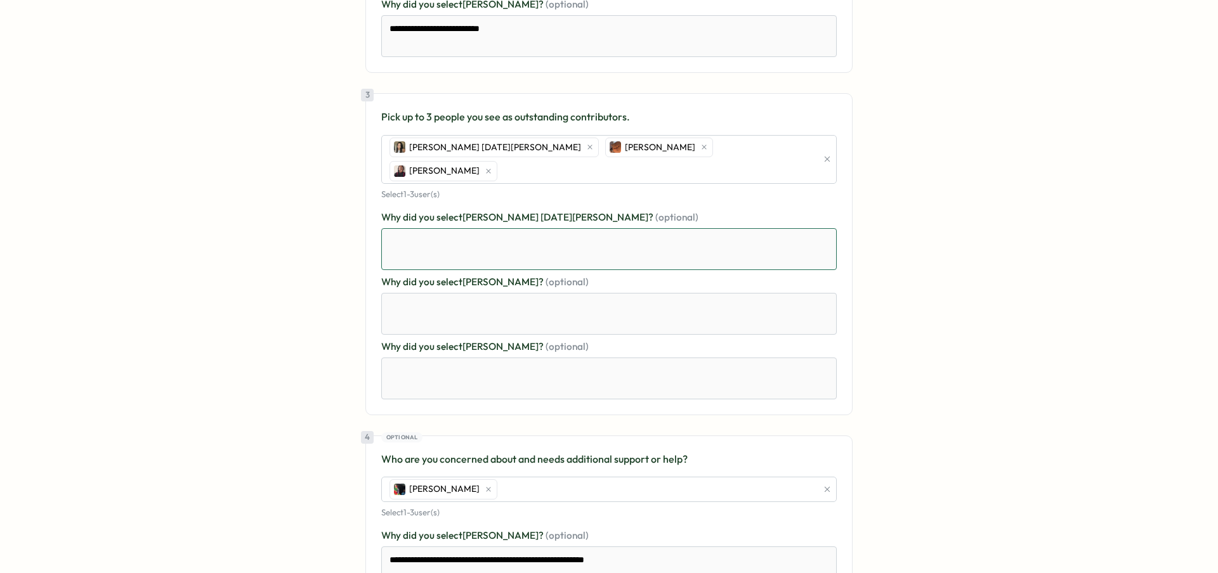
click at [522, 228] on textarea at bounding box center [608, 249] width 455 height 42
type textarea "*"
type textarea "**"
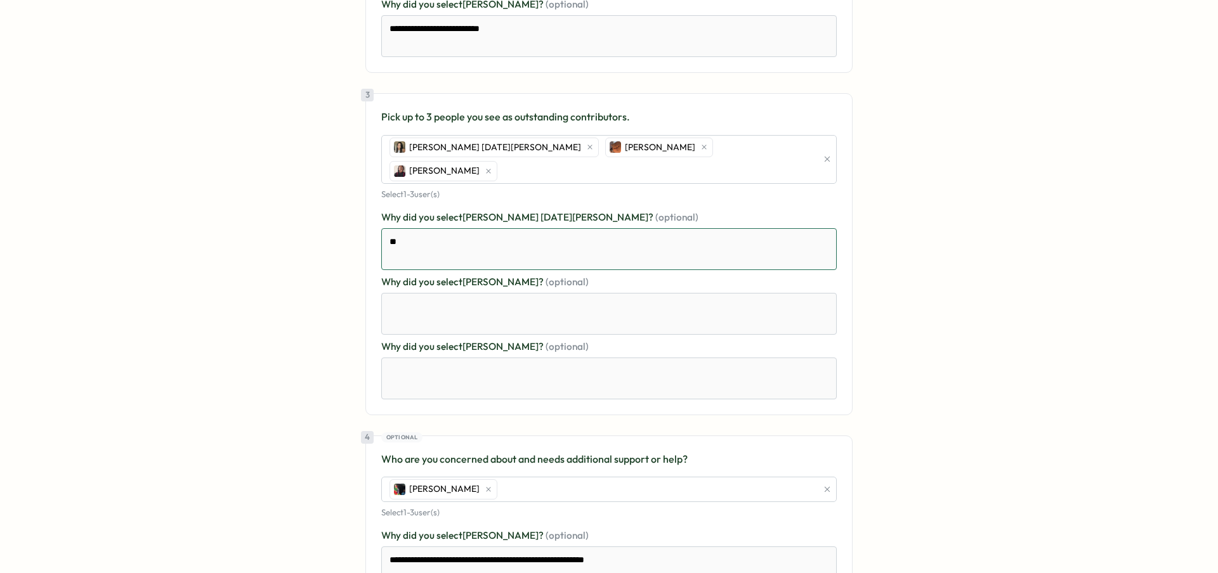
type textarea "*"
type textarea "***"
type textarea "*"
type textarea "***"
type textarea "*"
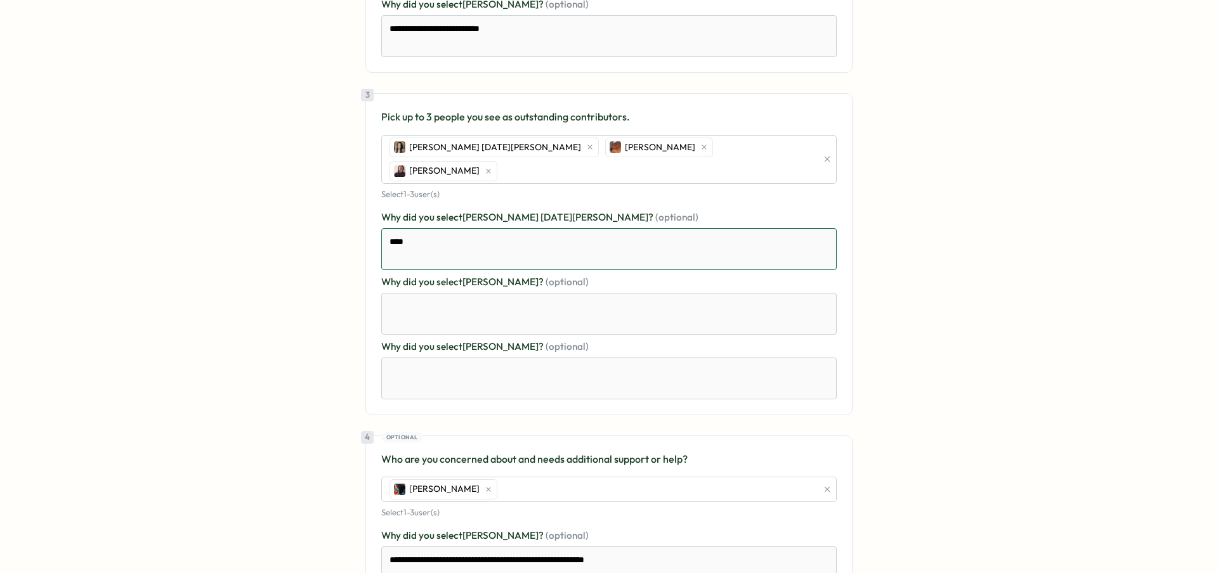
type textarea "*****"
type textarea "*"
type textarea "******"
type textarea "*"
type textarea "*******"
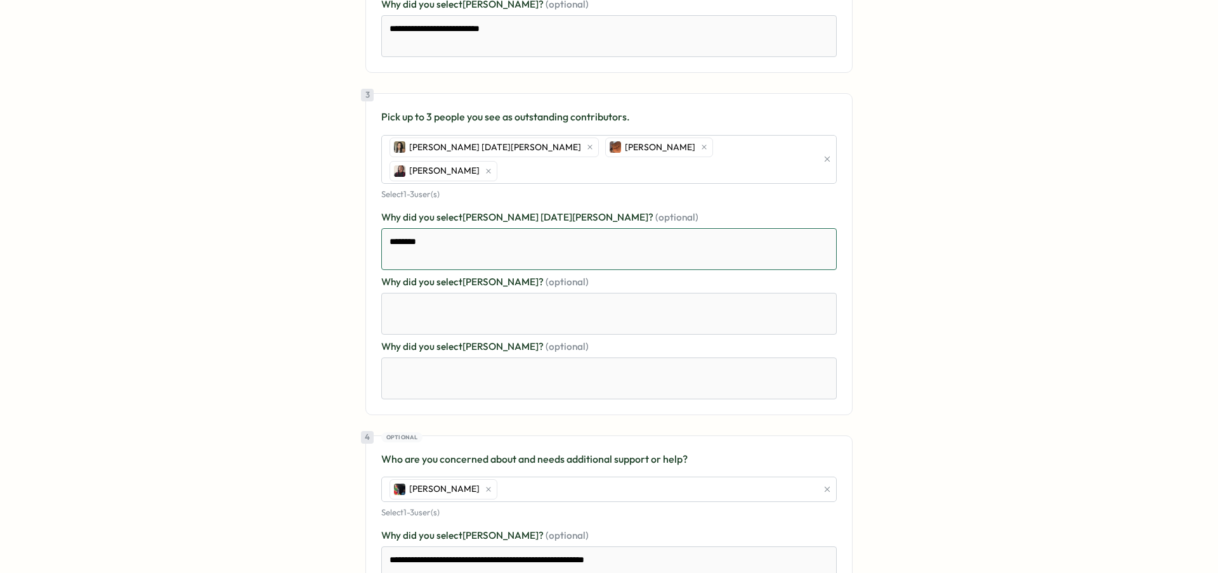
type textarea "*"
type textarea "*********"
type textarea "*"
type textarea "**********"
type textarea "*"
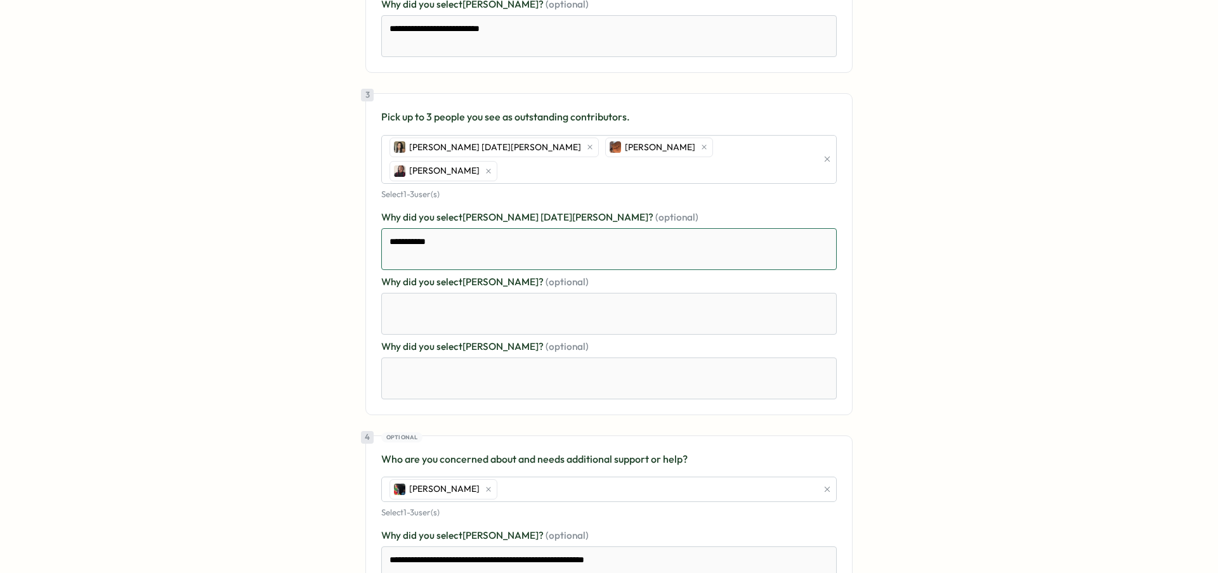
type textarea "**********"
type textarea "*"
type textarea "**********"
type textarea "*"
type textarea "**********"
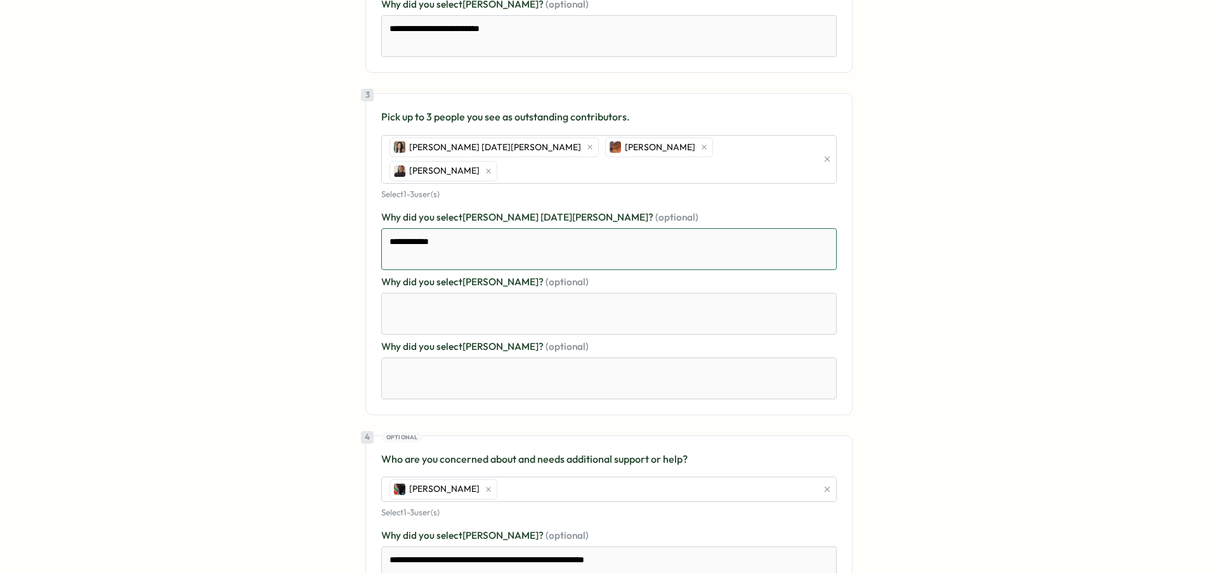
type textarea "*"
type textarea "**********"
type textarea "*"
type textarea "**********"
type textarea "*"
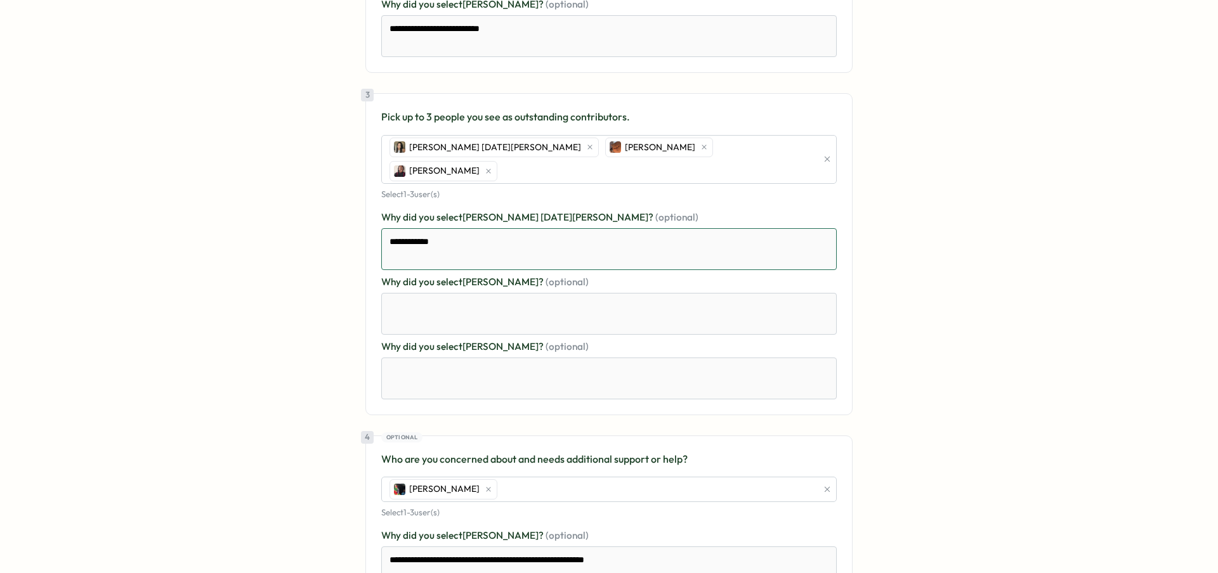
type textarea "**********"
type textarea "*"
type textarea "**********"
type textarea "*"
type textarea "**********"
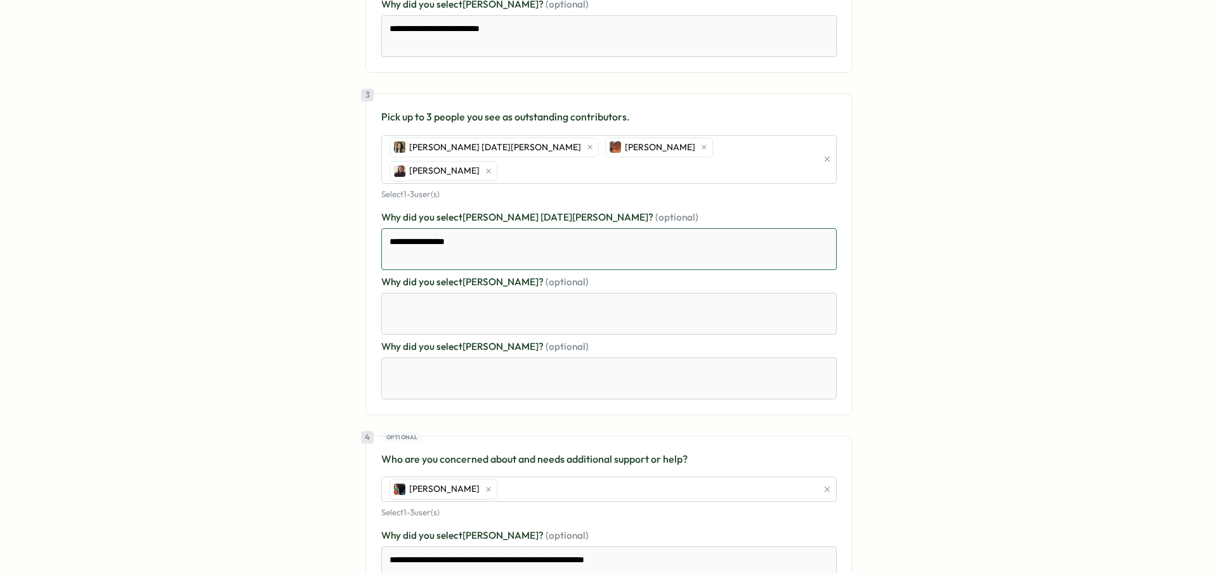
type textarea "*"
type textarea "**********"
type textarea "*"
type textarea "**********"
type textarea "*"
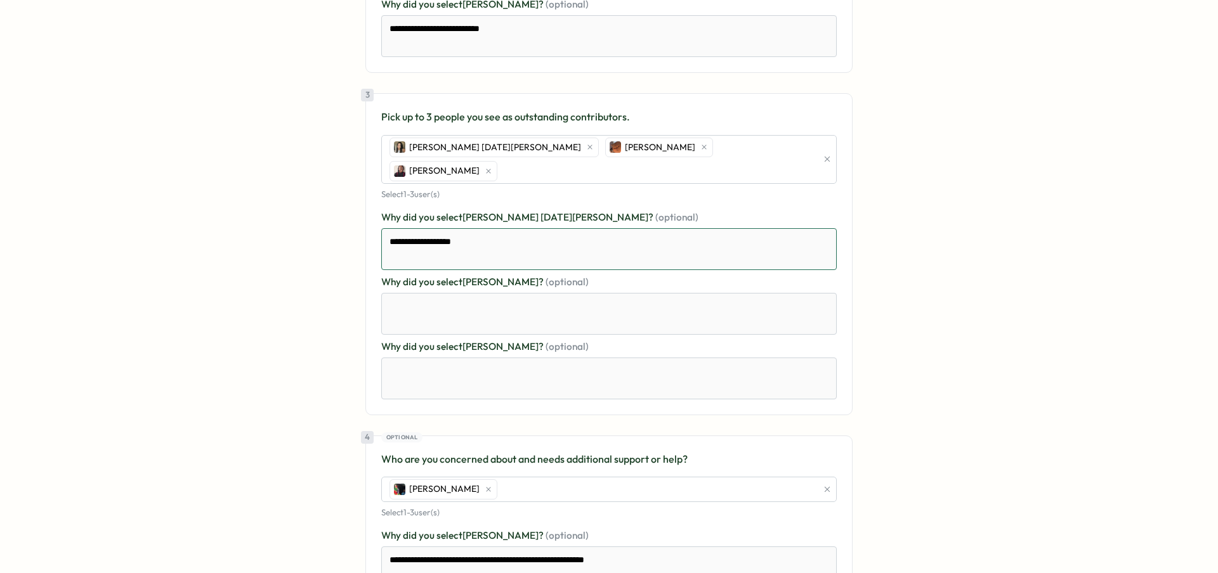
type textarea "**********"
type textarea "*"
type textarea "**********"
type textarea "*"
type textarea "**********"
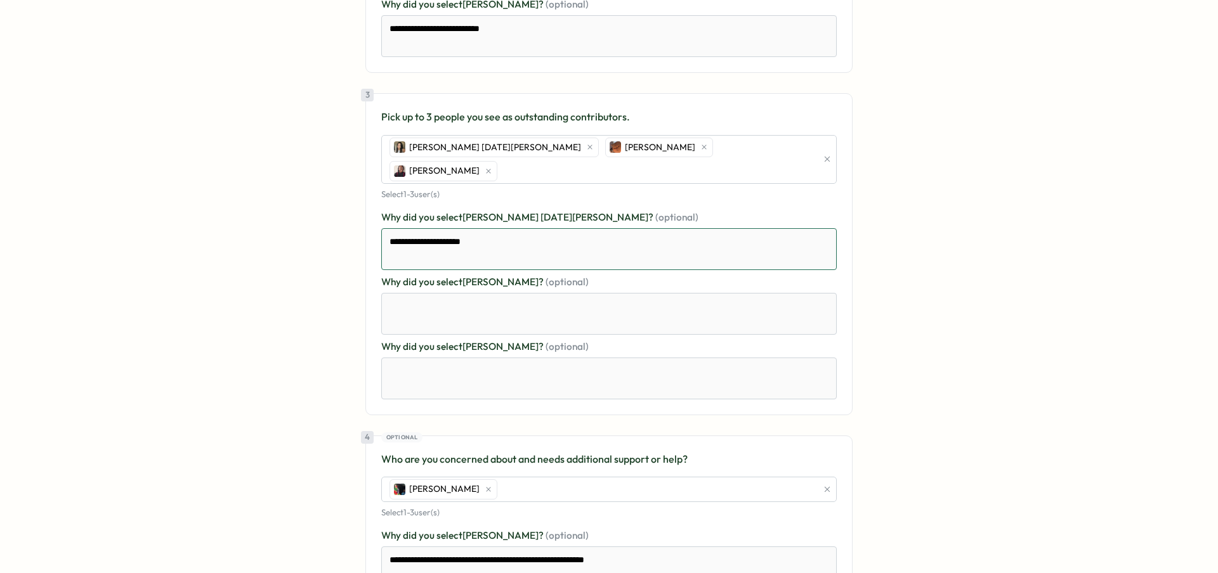
type textarea "*"
type textarea "**********"
type textarea "*"
type textarea "**********"
type textarea "*"
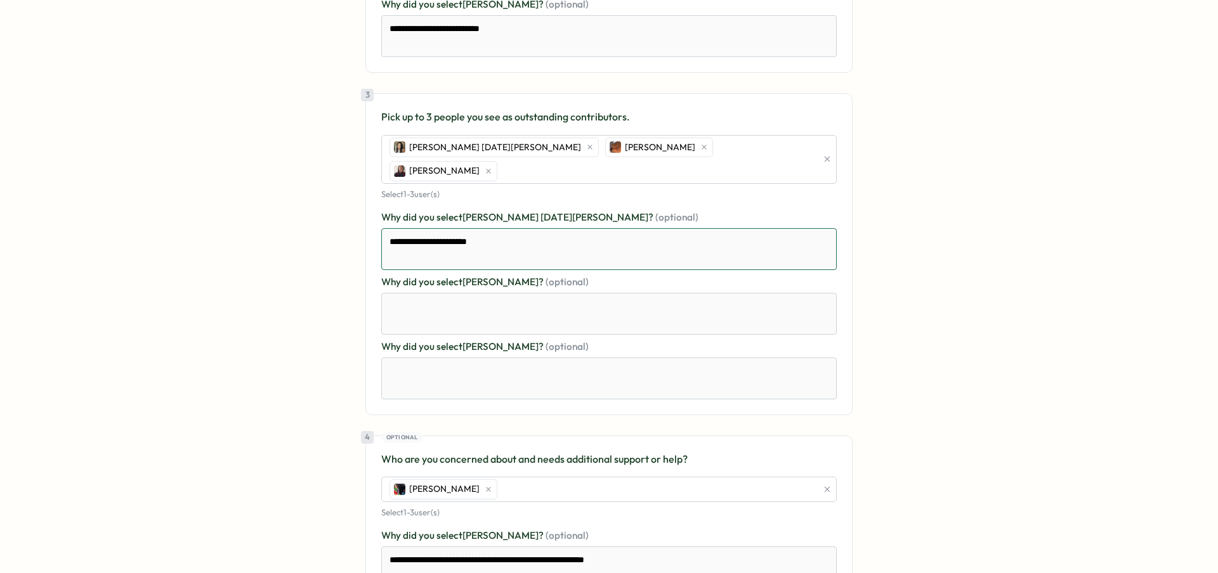
type textarea "**********"
type textarea "*"
type textarea "**********"
type textarea "*"
type textarea "**********"
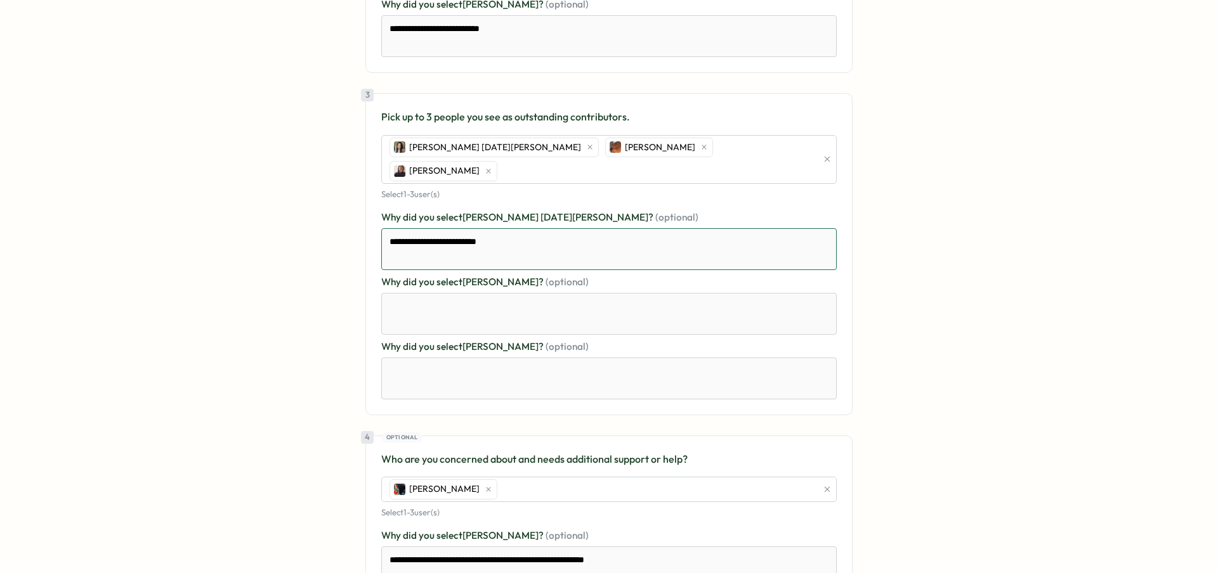
type textarea "*"
type textarea "**********"
type textarea "*"
type textarea "**********"
type textarea "*"
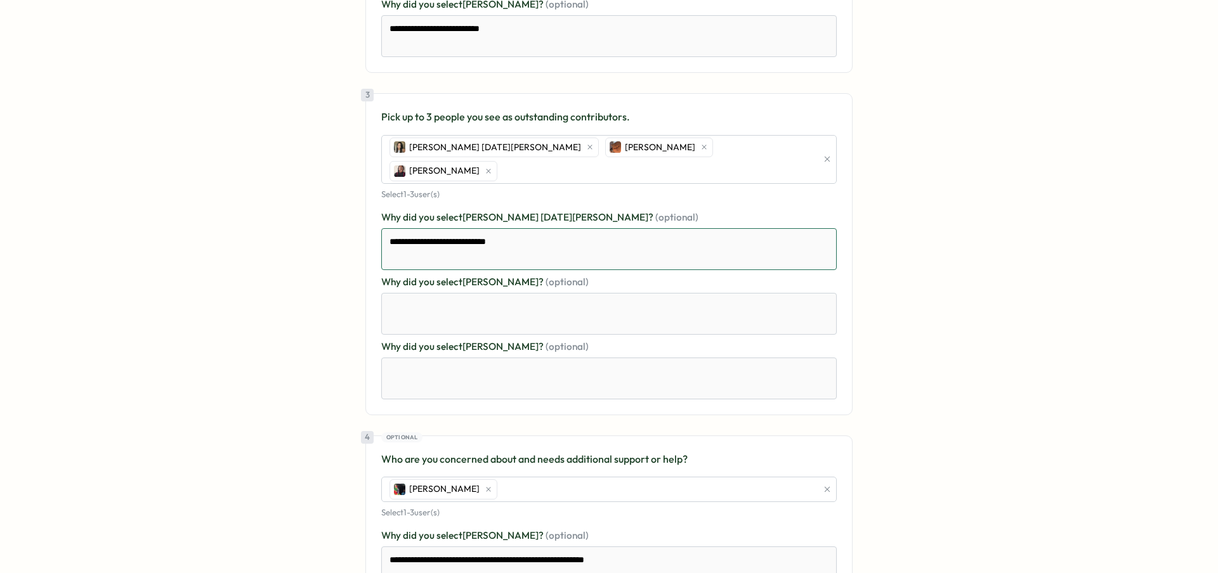
type textarea "**********"
type textarea "*"
type textarea "**********"
type textarea "*"
type textarea "**********"
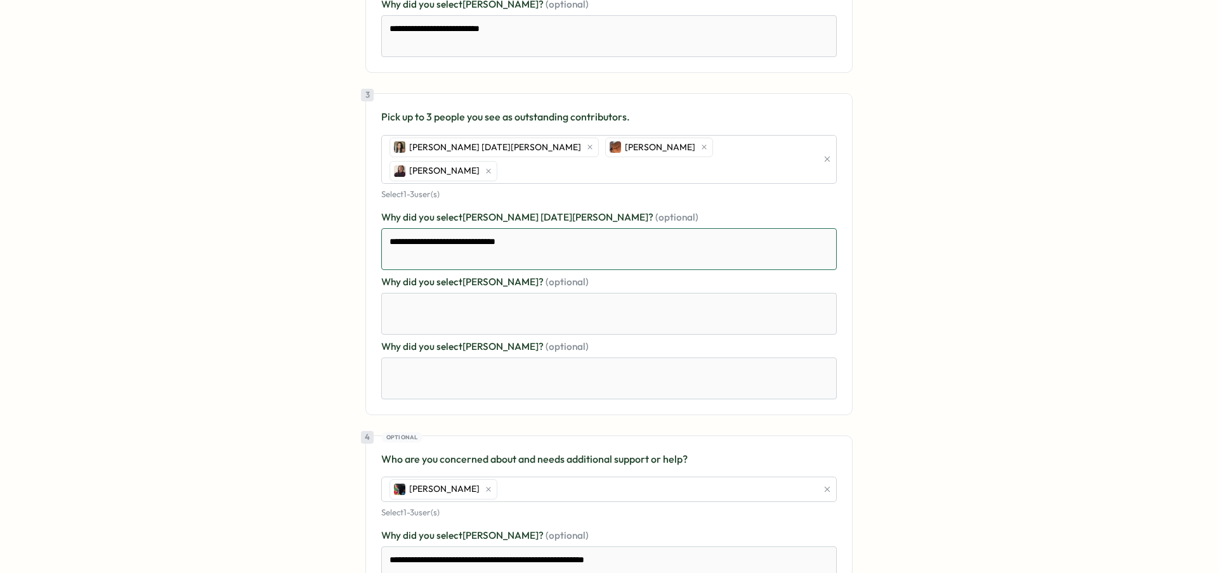
type textarea "*"
type textarea "**********"
type textarea "*"
type textarea "**********"
type textarea "*"
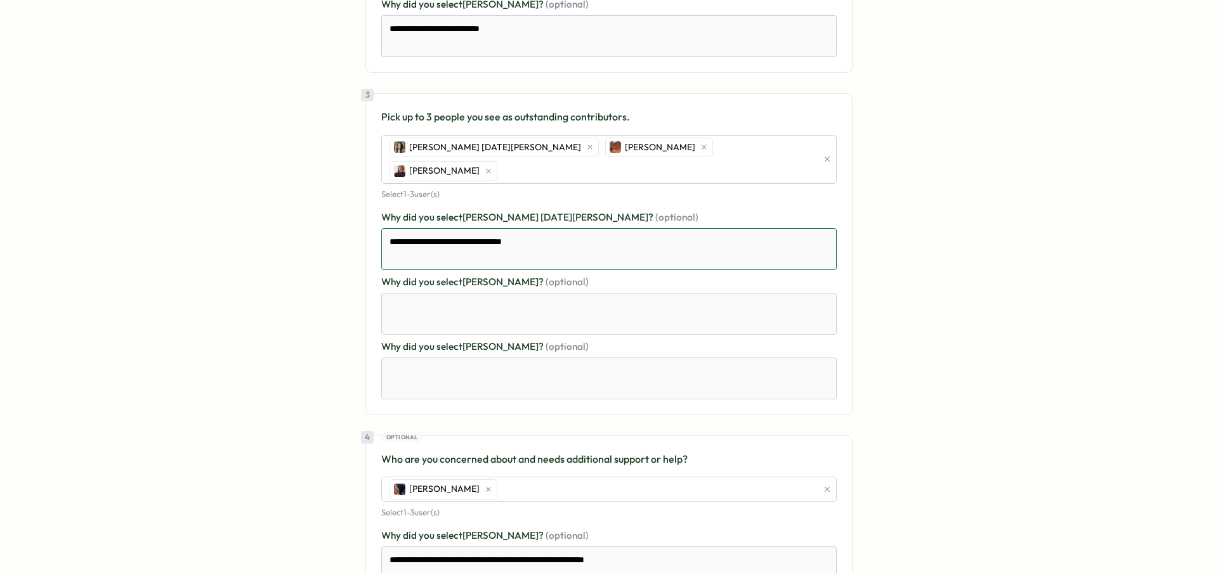
type textarea "**********"
type textarea "*"
type textarea "**********"
type textarea "*"
type textarea "**********"
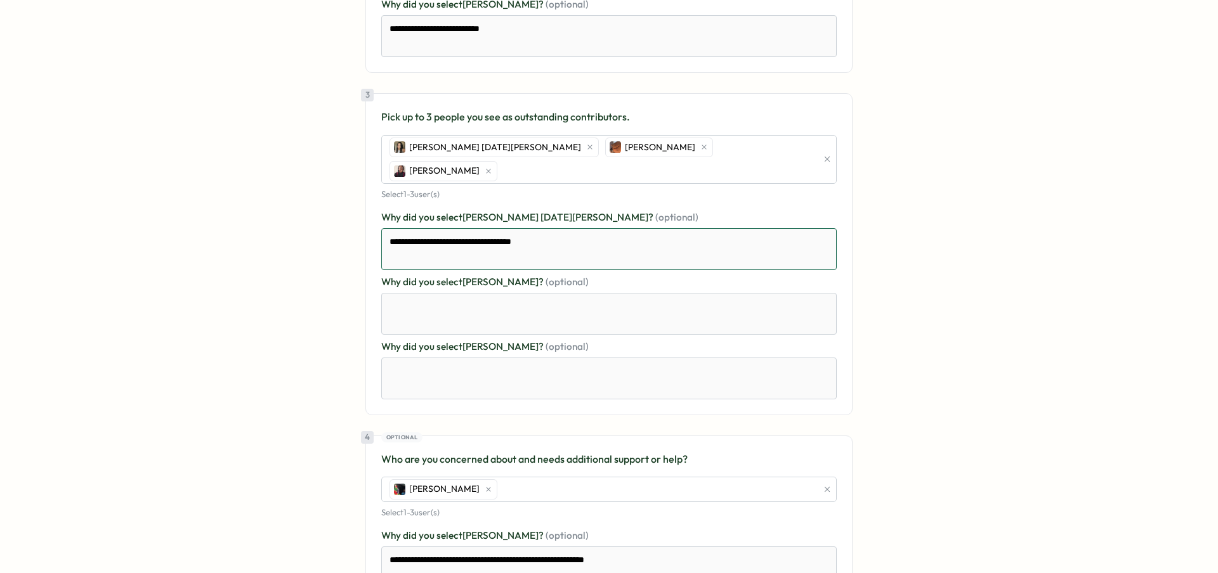
type textarea "*"
type textarea "**********"
type textarea "*"
type textarea "**********"
type textarea "*"
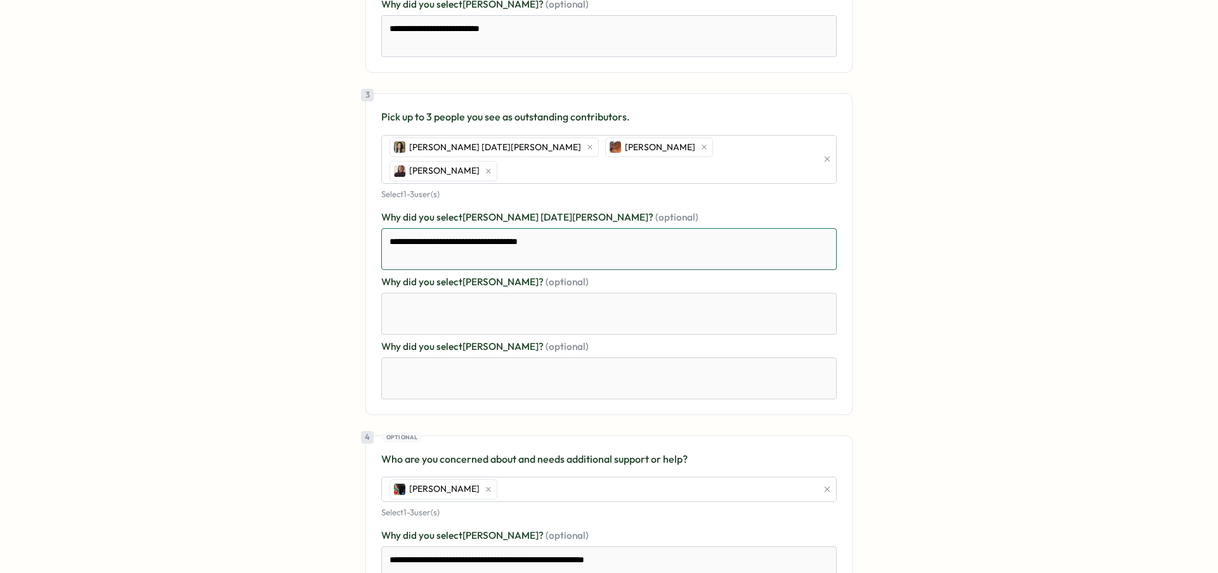
type textarea "**********"
type textarea "*"
type textarea "**********"
type textarea "*"
type textarea "**********"
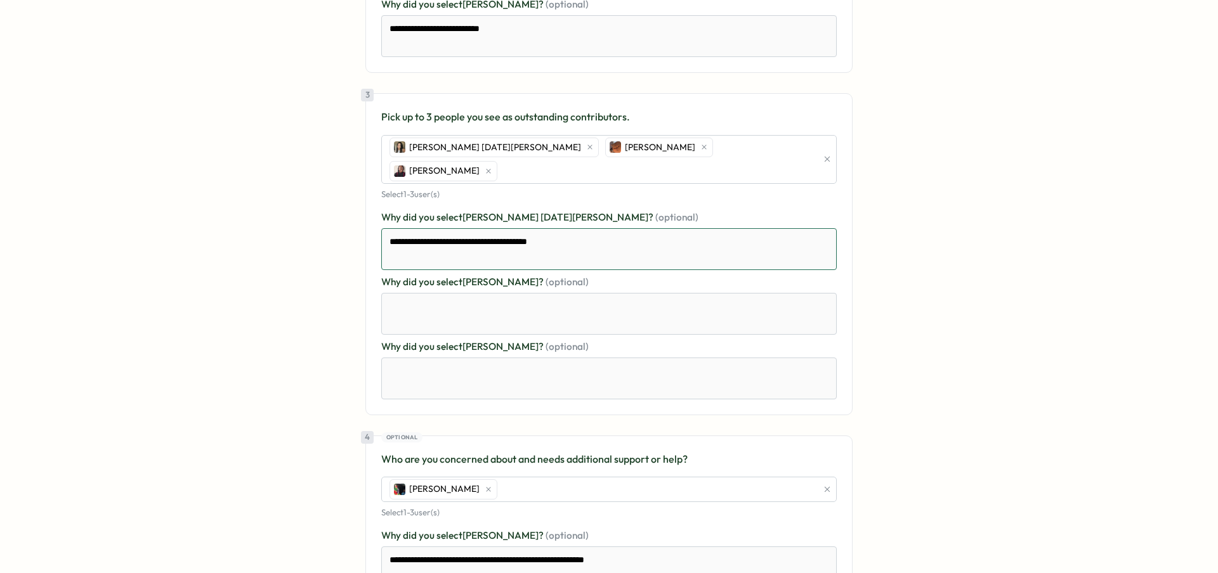
type textarea "*"
type textarea "**********"
type textarea "*"
type textarea "**********"
type textarea "*"
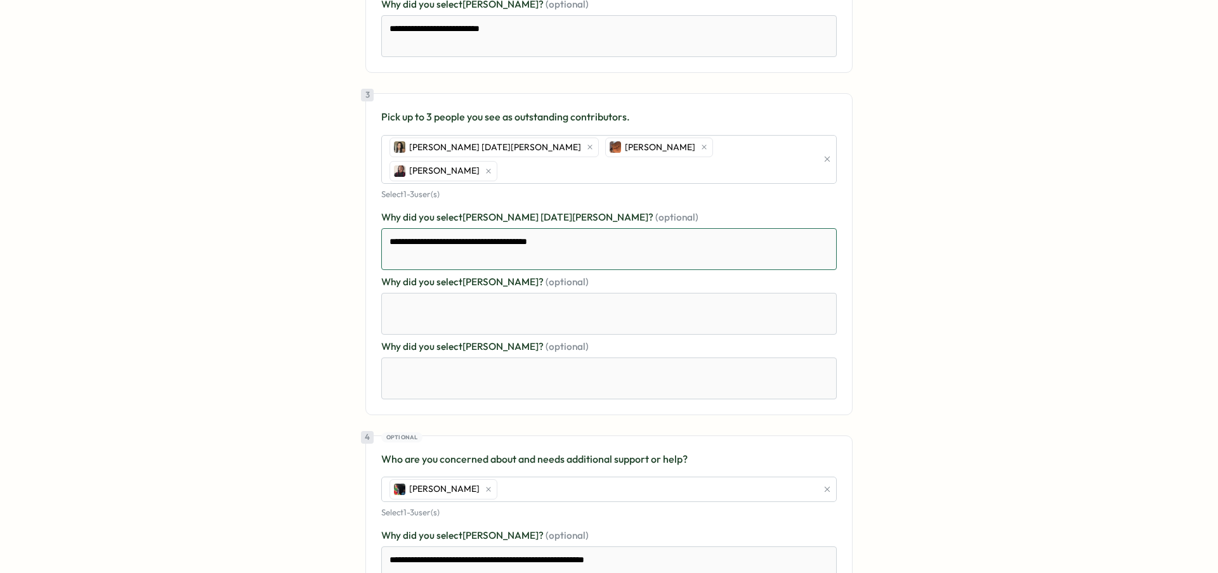
type textarea "**********"
type textarea "*"
type textarea "**********"
type textarea "*"
type textarea "**********"
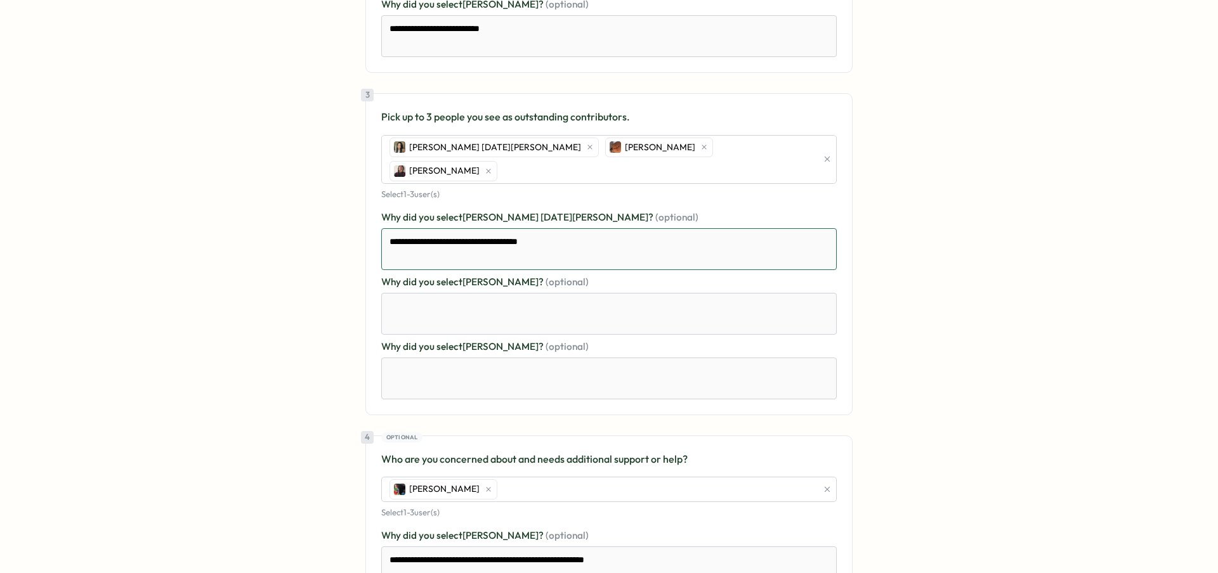
type textarea "*"
type textarea "**********"
type textarea "*"
type textarea "**********"
type textarea "*"
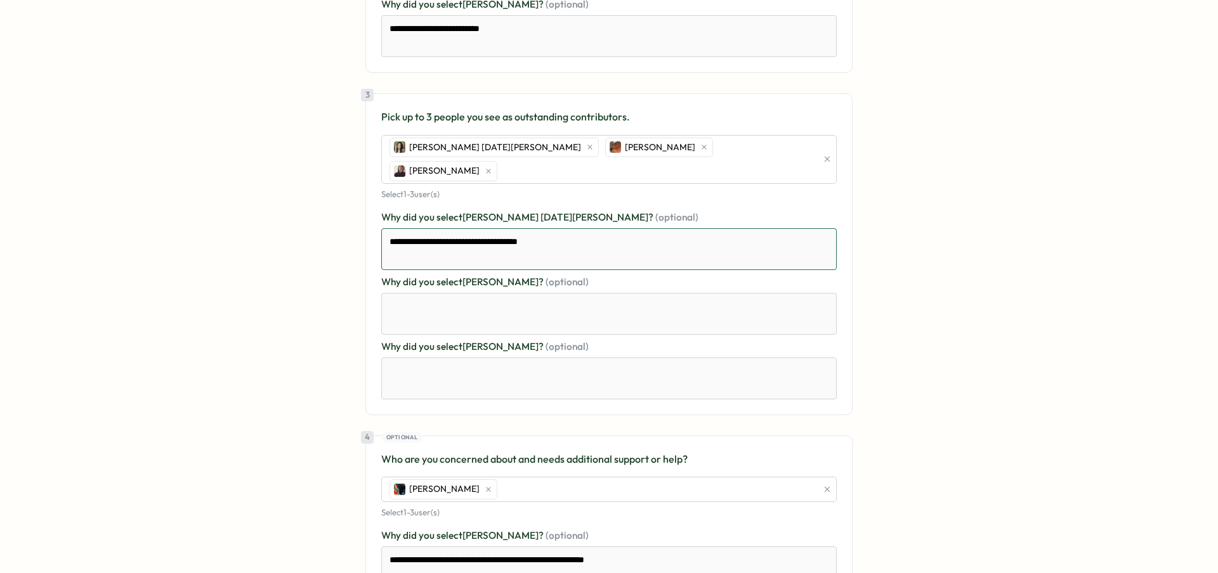
type textarea "**********"
type textarea "*"
type textarea "**********"
type textarea "*"
type textarea "**********"
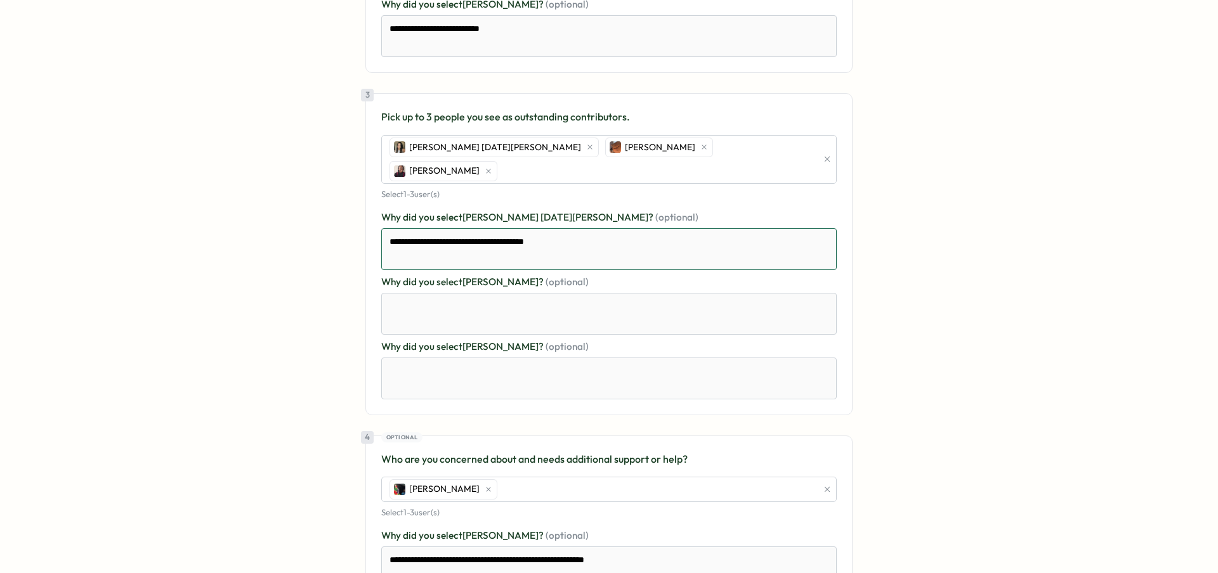
type textarea "*"
type textarea "**********"
type textarea "*"
type textarea "**********"
type textarea "*"
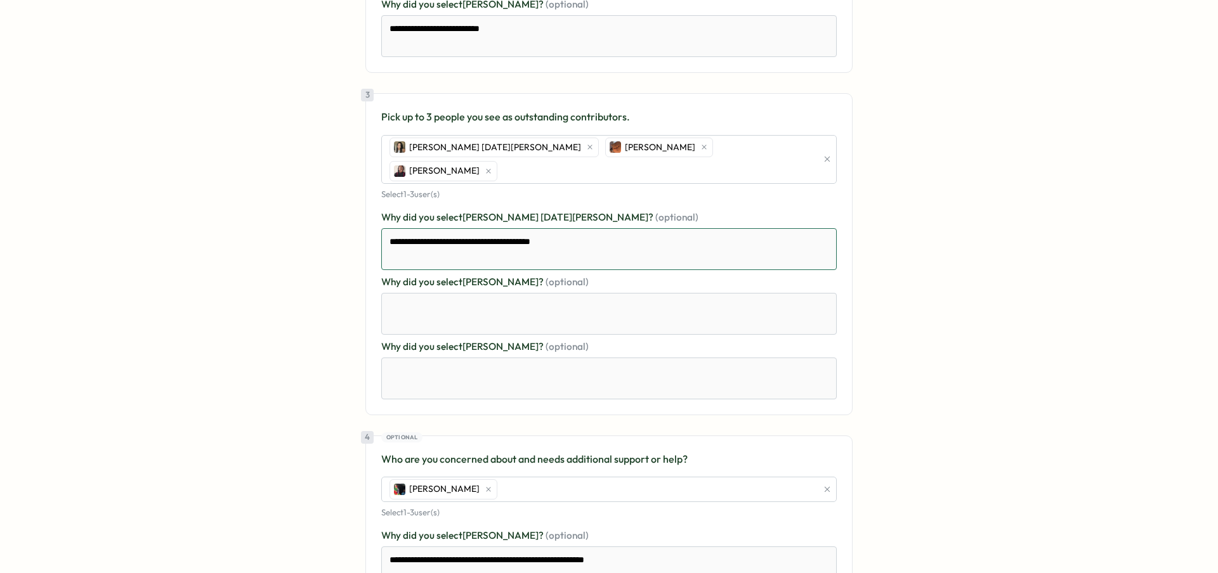
type textarea "**********"
type textarea "*"
type textarea "**********"
type textarea "*"
type textarea "**********"
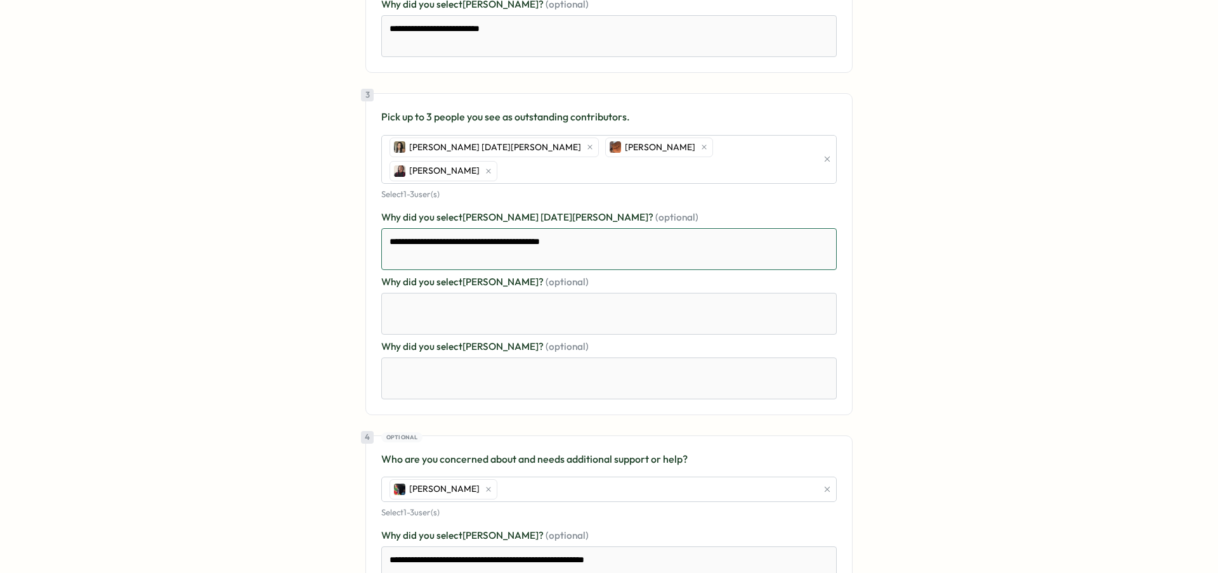
type textarea "*"
type textarea "**********"
type textarea "*"
type textarea "**********"
type textarea "*"
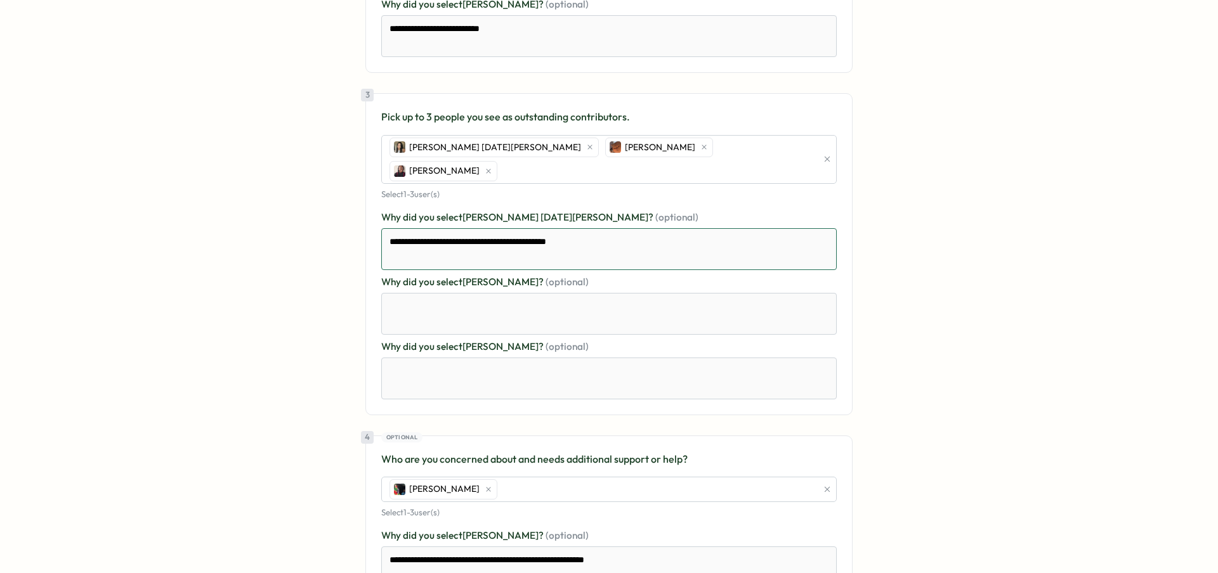
type textarea "**********"
type textarea "*"
type textarea "**********"
type textarea "*"
type textarea "**********"
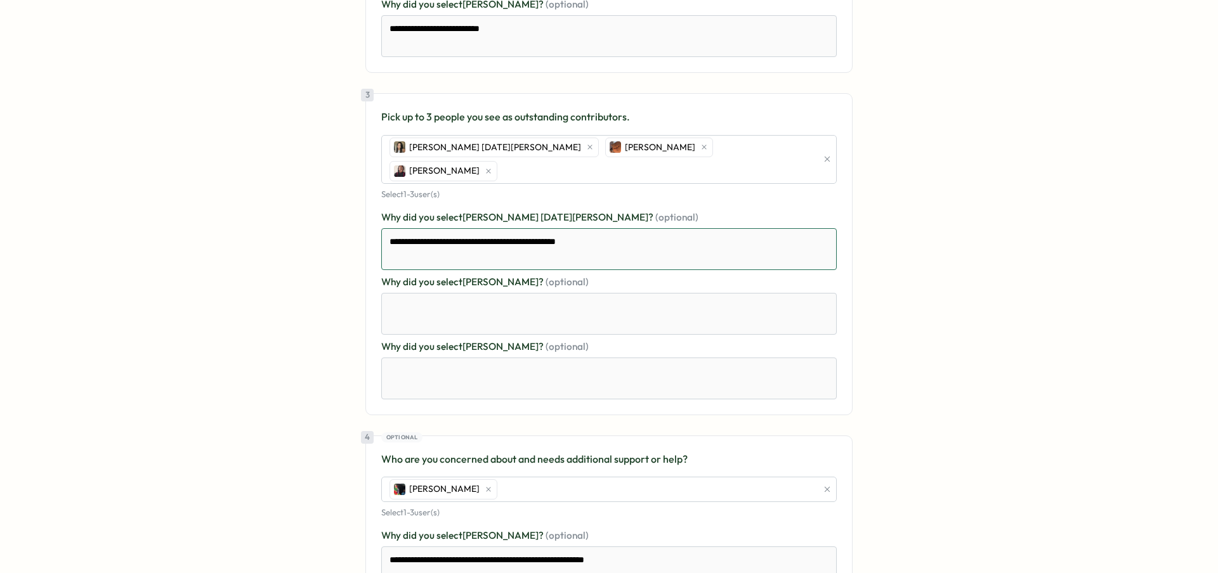
type textarea "*"
type textarea "**********"
type textarea "*"
type textarea "**********"
type textarea "*"
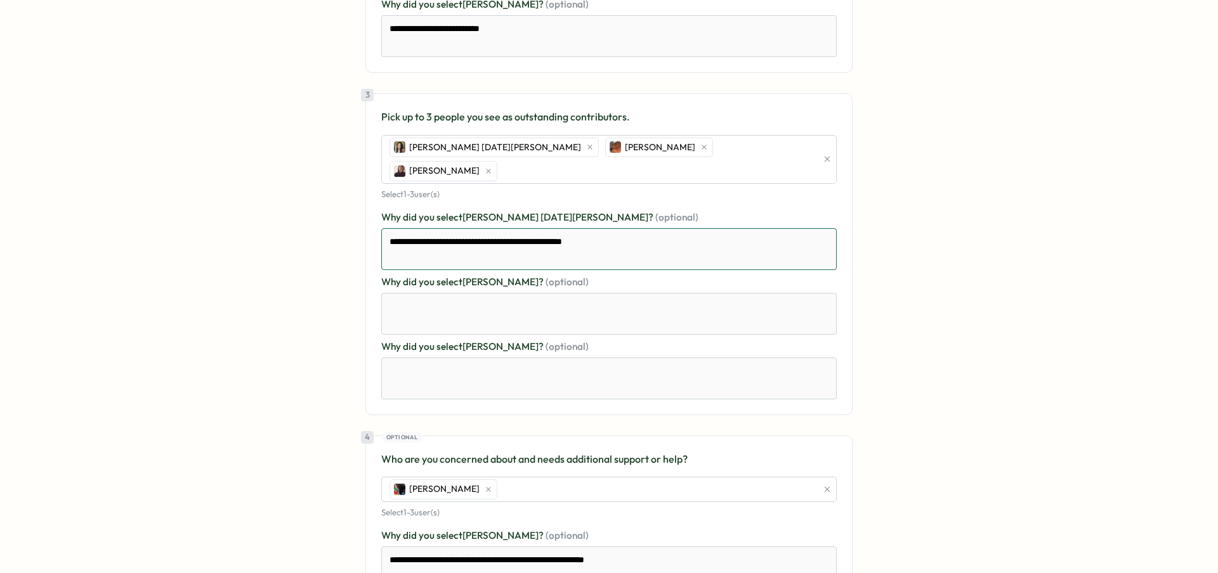
type textarea "**********"
type textarea "*"
type textarea "**********"
type textarea "*"
type textarea "**********"
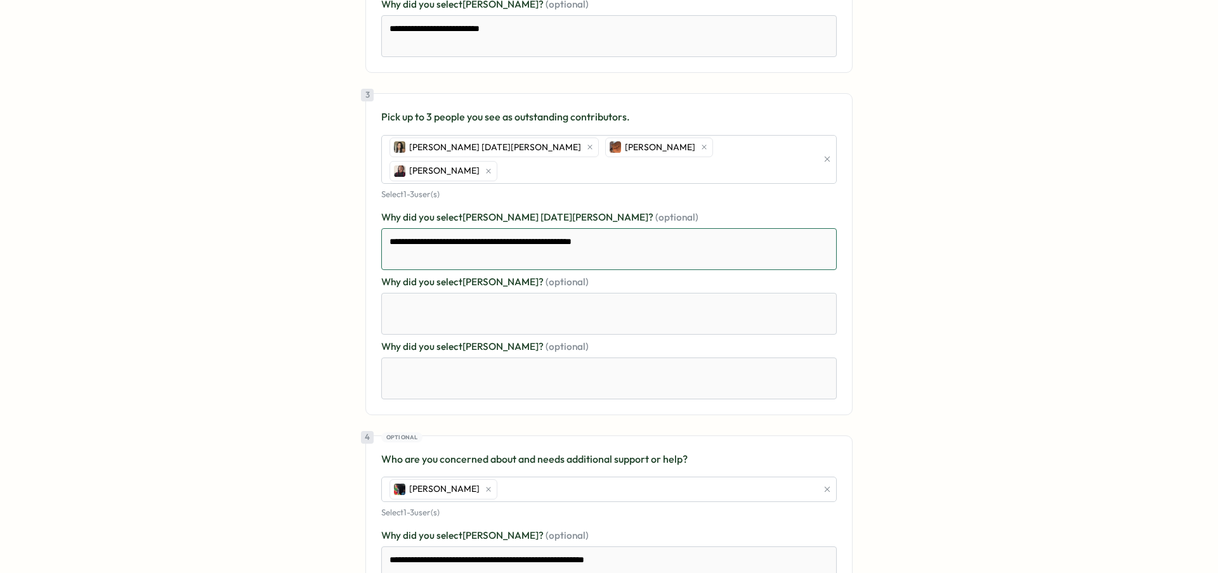
type textarea "*"
type textarea "**********"
type textarea "*"
type textarea "**********"
type textarea "*"
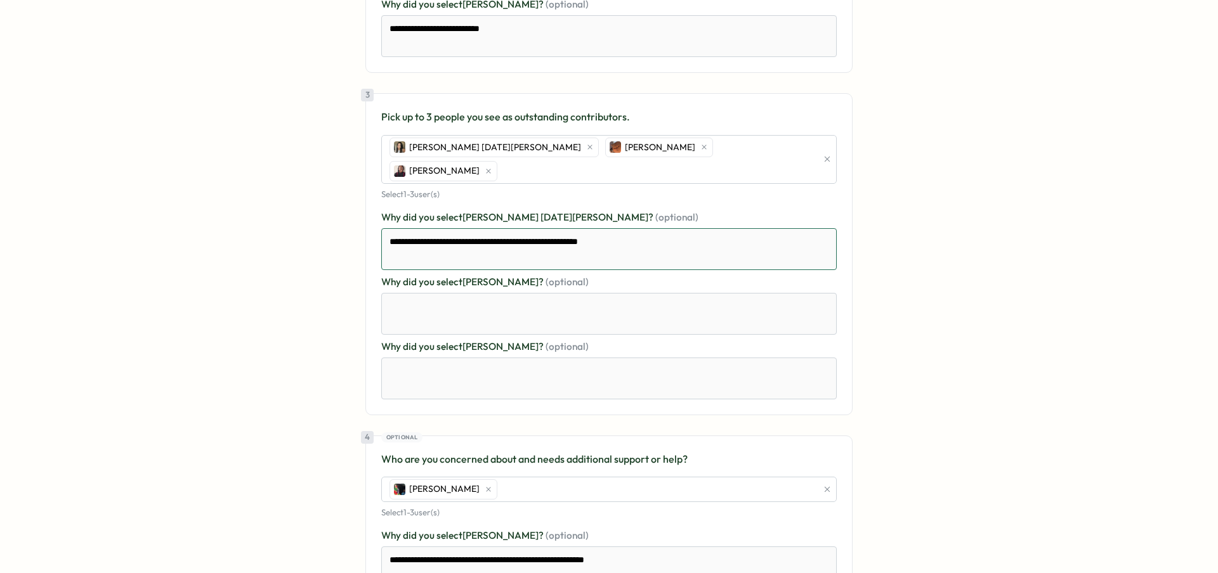
type textarea "**********"
type textarea "*"
type textarea "**********"
type textarea "*"
type textarea "**********"
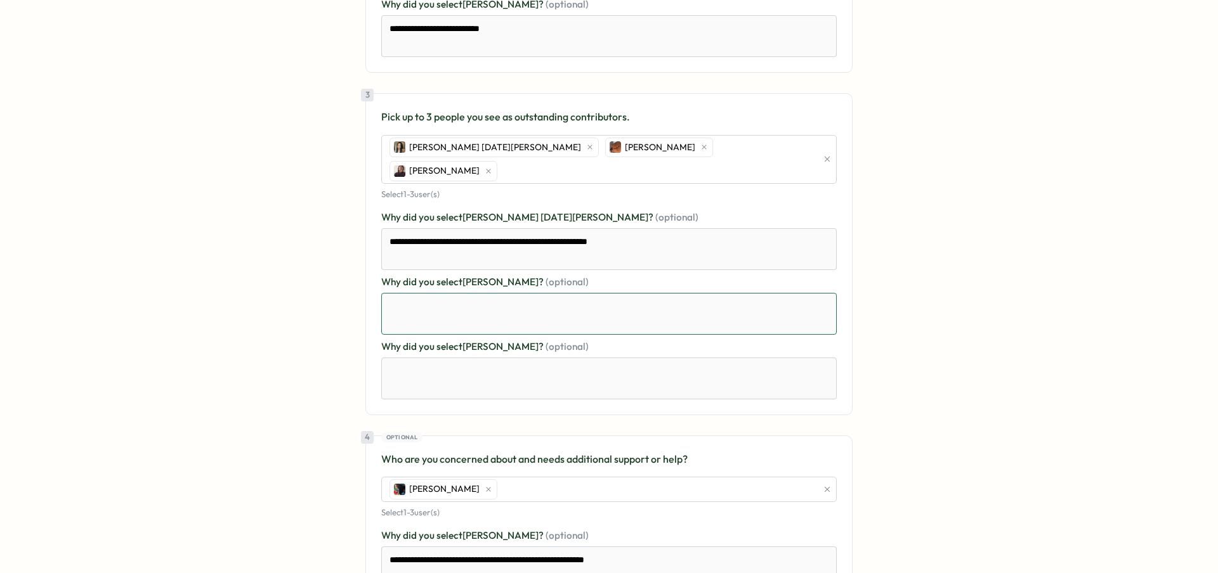
click at [480, 293] on textarea at bounding box center [608, 314] width 455 height 42
type textarea "*"
type textarea "**"
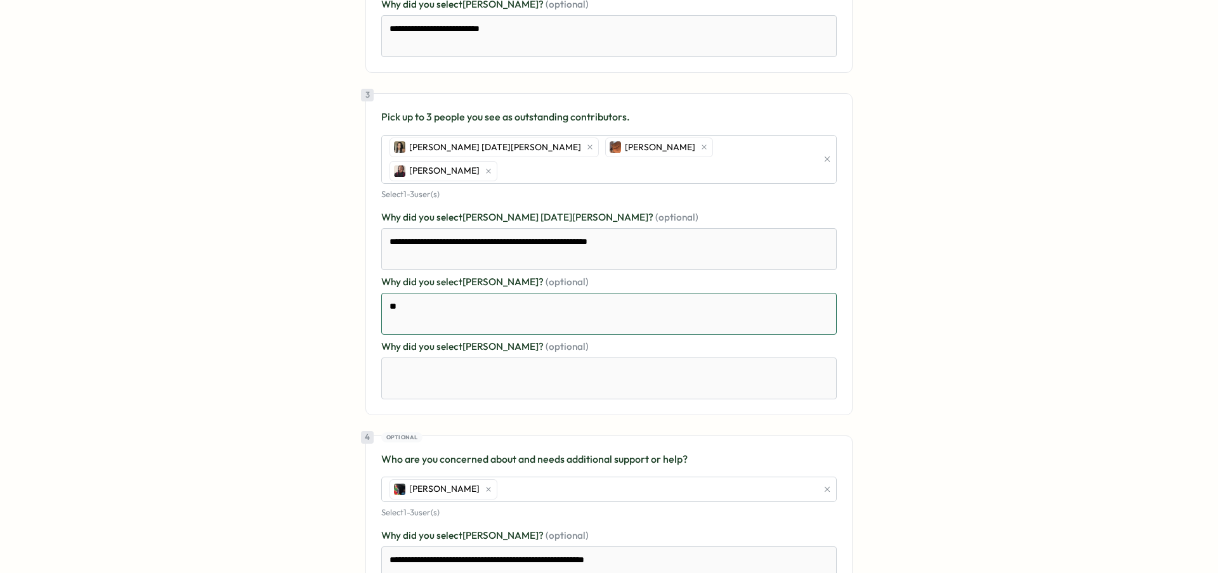
type textarea "*"
type textarea "***"
type textarea "*"
type textarea "****"
type textarea "*"
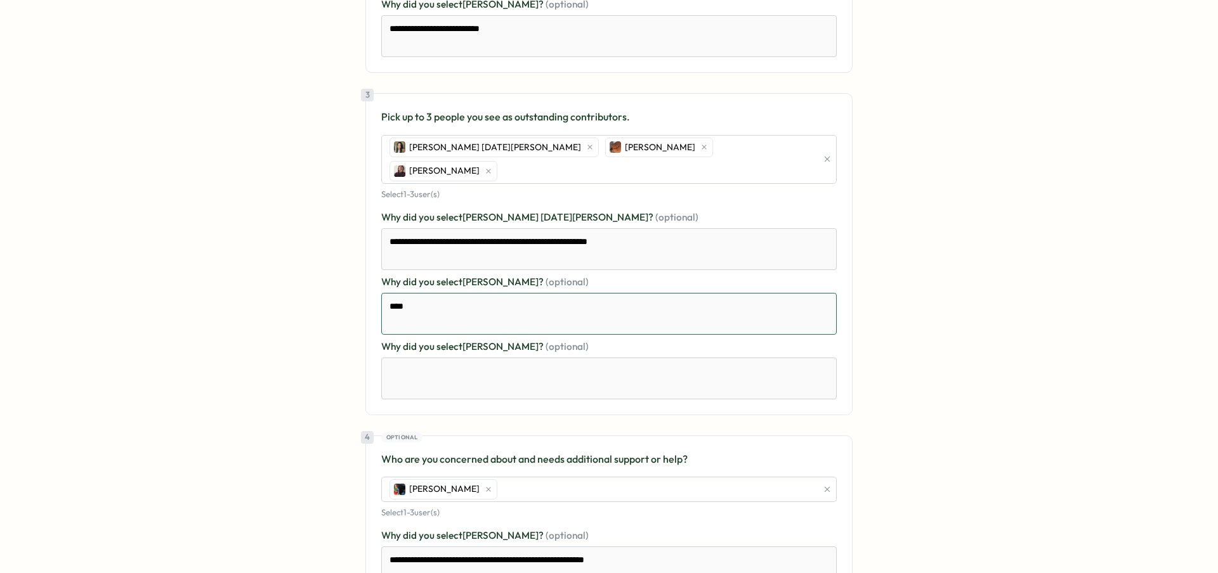
type textarea "****"
type textarea "*"
type textarea "******"
type textarea "*"
type textarea "*******"
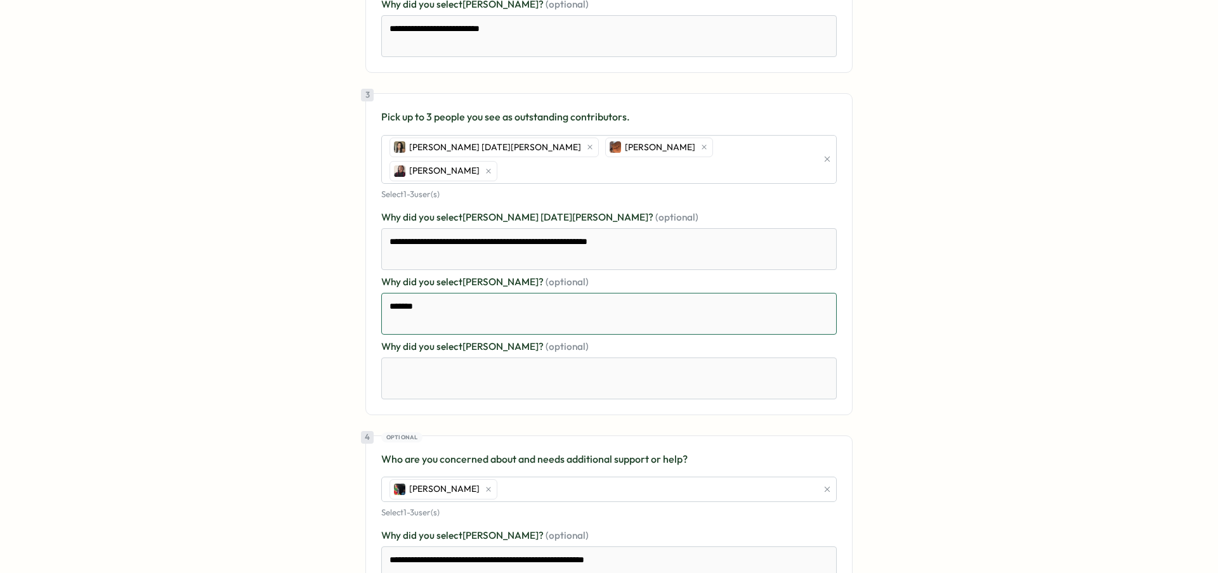
type textarea "*"
type textarea "********"
type textarea "*"
type textarea "*********"
type textarea "*"
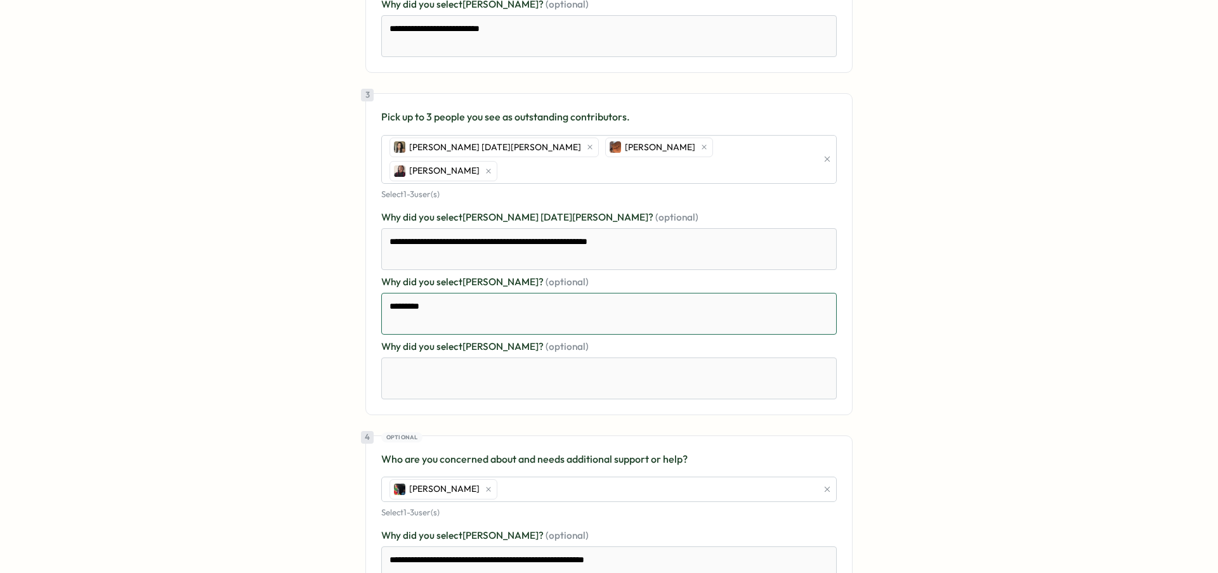
type textarea "*********"
type textarea "*"
type textarea "**********"
type textarea "*"
type textarea "**********"
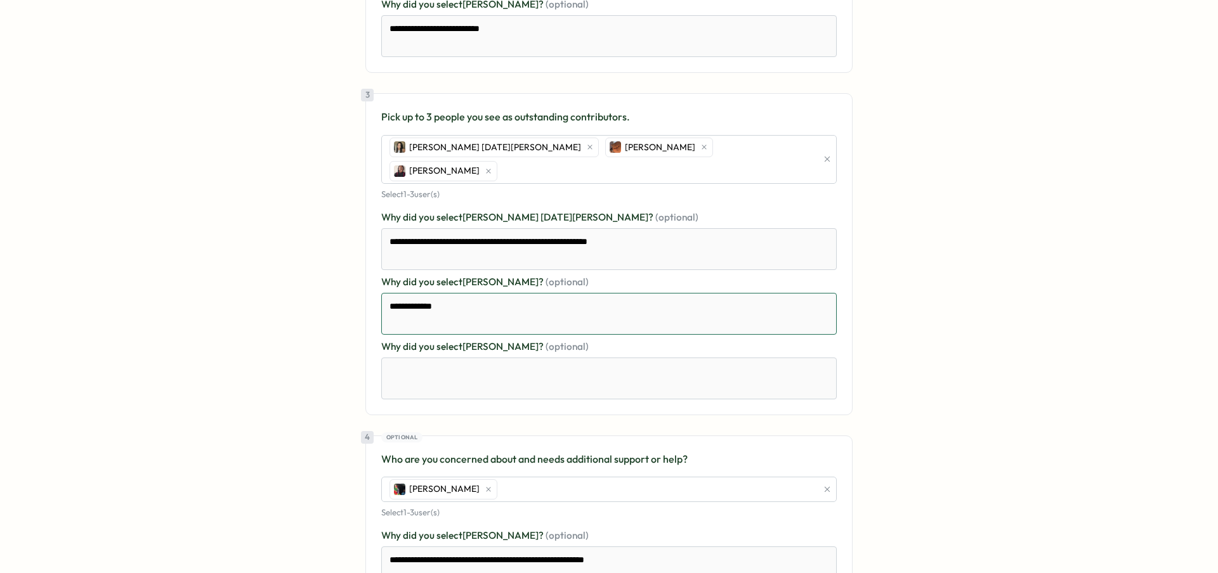
type textarea "*"
type textarea "**********"
type textarea "*"
type textarea "**********"
type textarea "*"
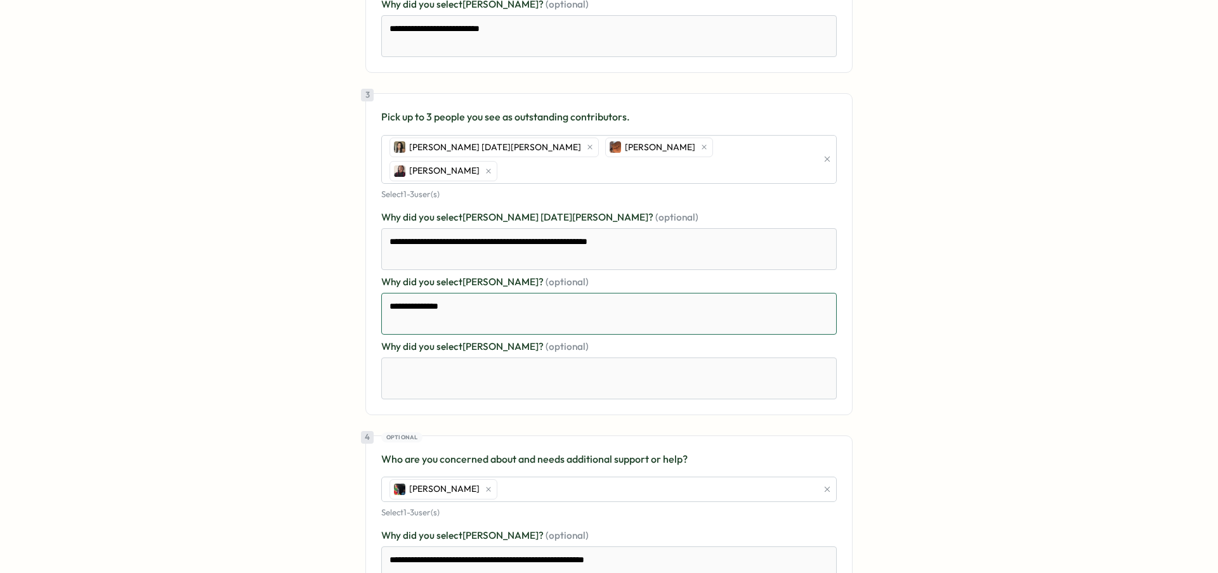
type textarea "**********"
type textarea "*"
type textarea "**********"
type textarea "*"
type textarea "**********"
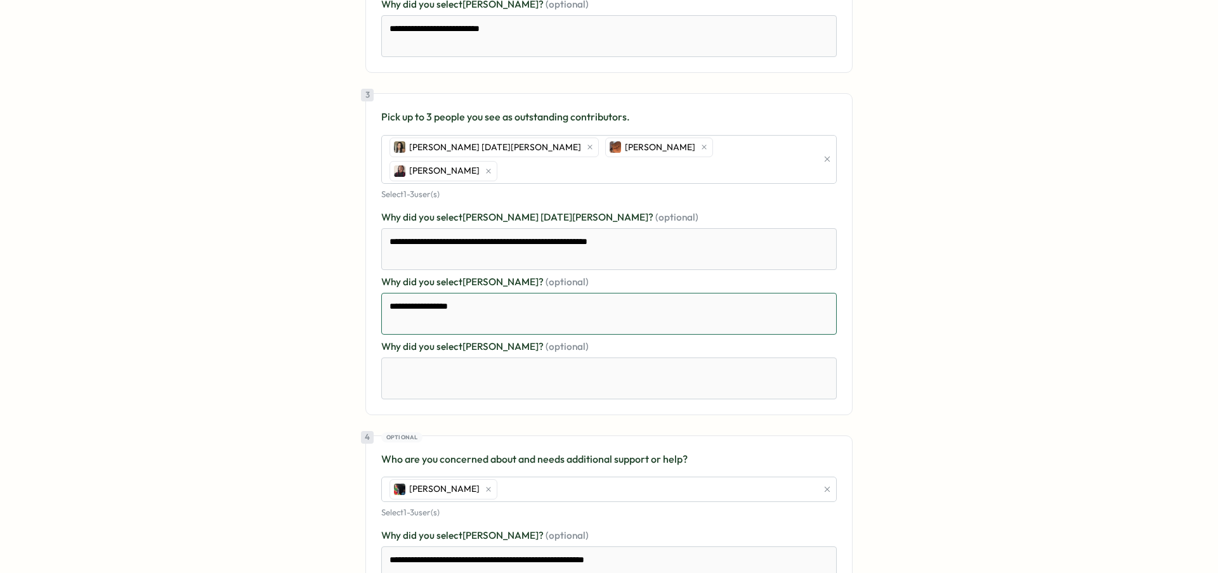
type textarea "*"
type textarea "**********"
type textarea "*"
type textarea "**********"
type textarea "*"
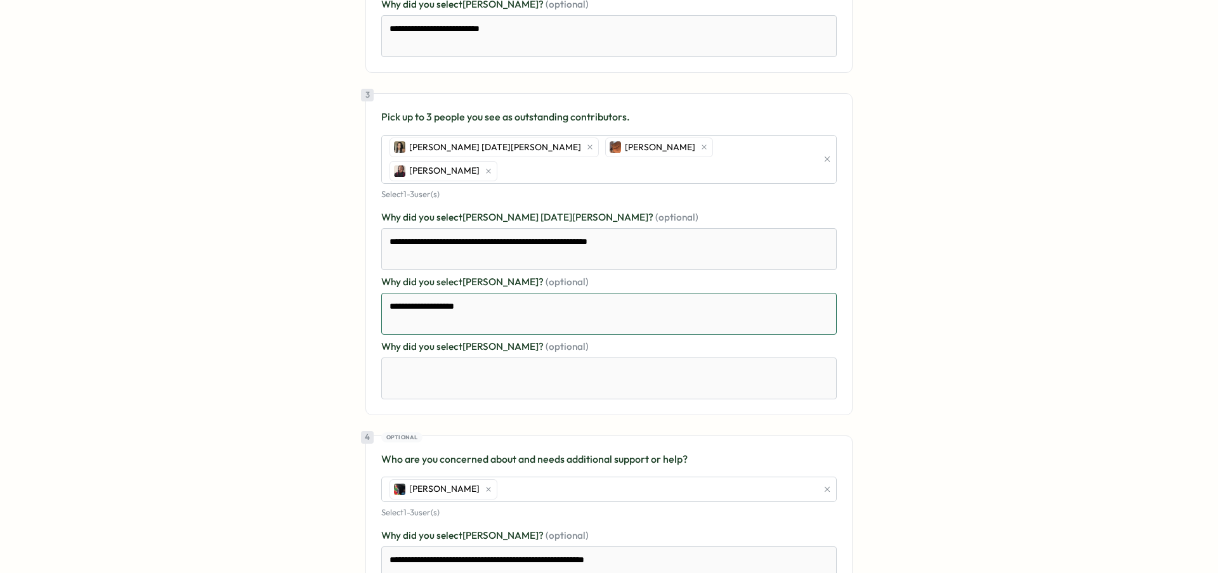
type textarea "**********"
type textarea "*"
type textarea "**********"
type textarea "*"
type textarea "**********"
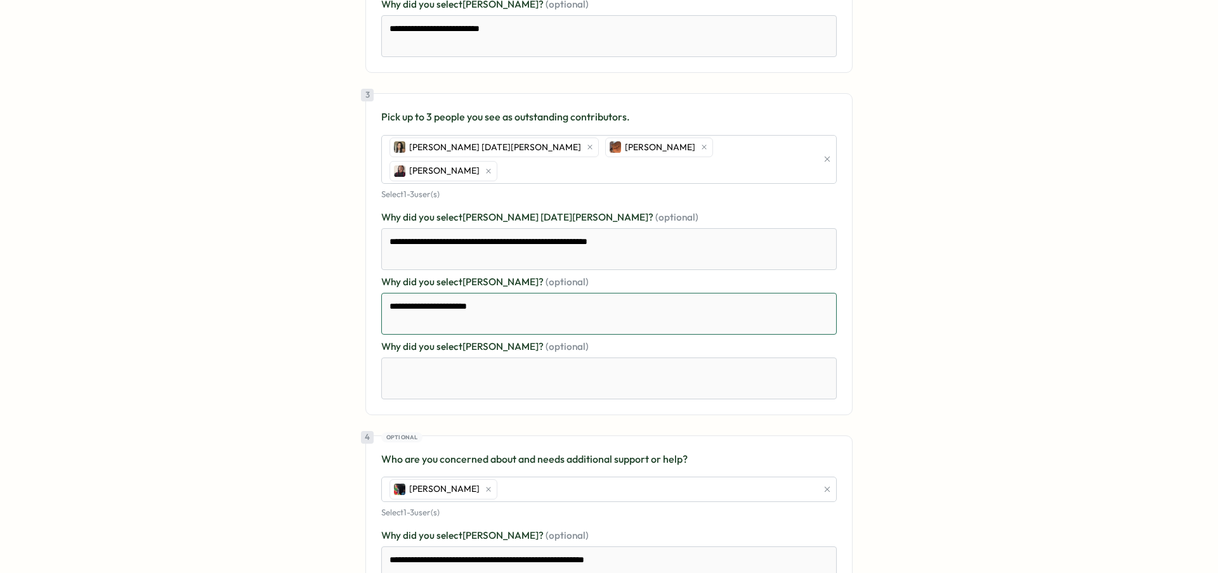
type textarea "*"
type textarea "**********"
type textarea "*"
type textarea "**********"
type textarea "*"
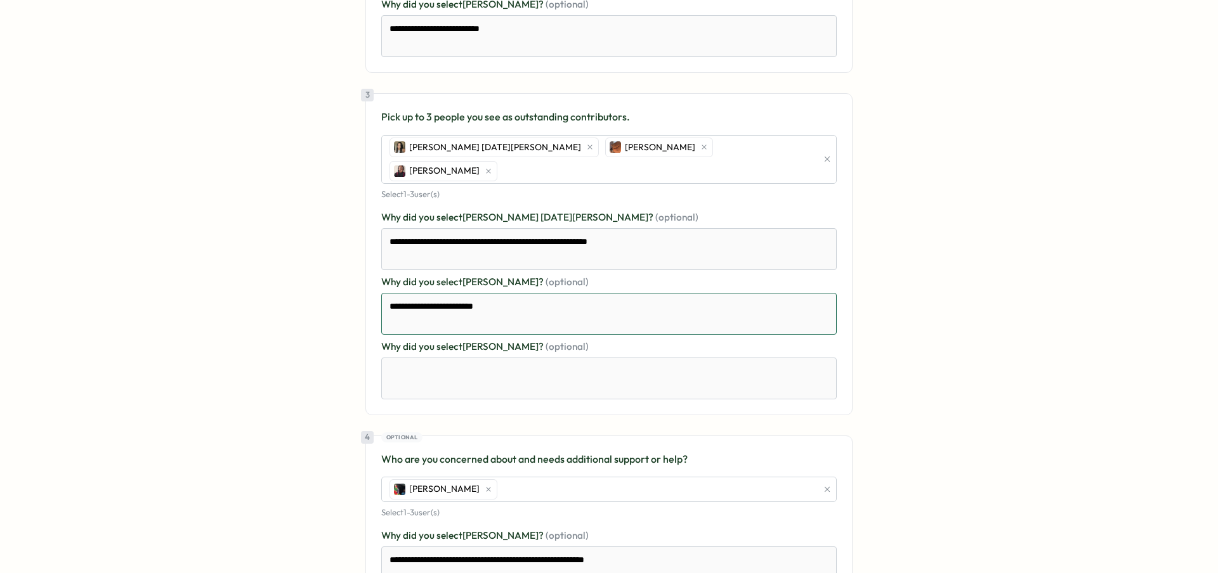
type textarea "**********"
type textarea "*"
type textarea "**********"
type textarea "*"
type textarea "**********"
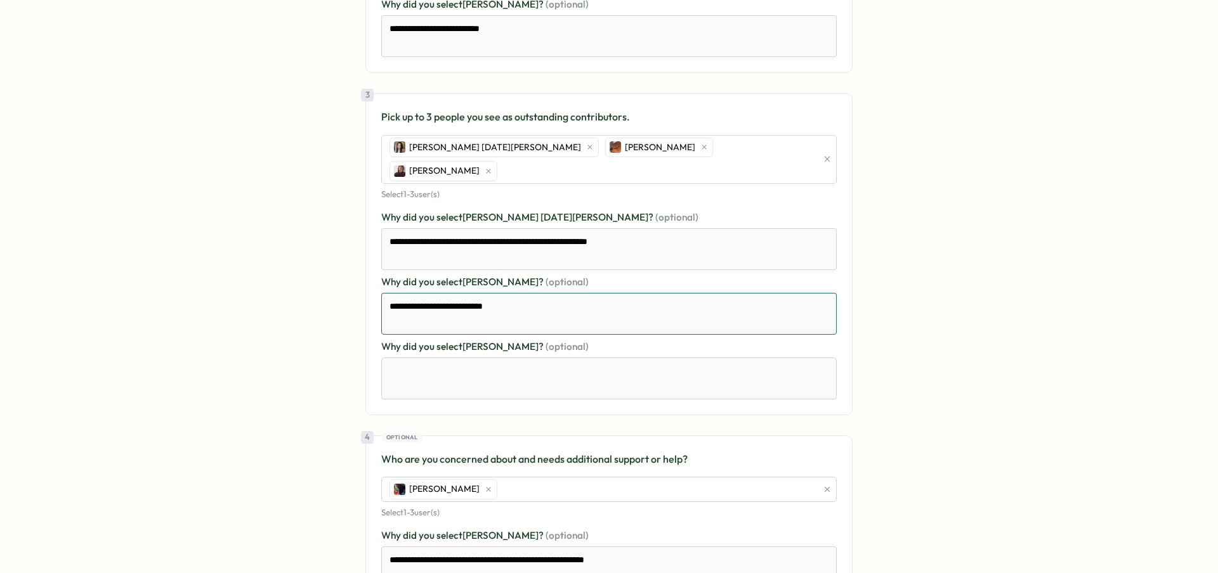
type textarea "*"
type textarea "**********"
click at [566, 293] on textarea "**********" at bounding box center [608, 314] width 455 height 42
click at [628, 293] on textarea "**********" at bounding box center [608, 314] width 455 height 42
click at [637, 358] on textarea at bounding box center [608, 379] width 455 height 42
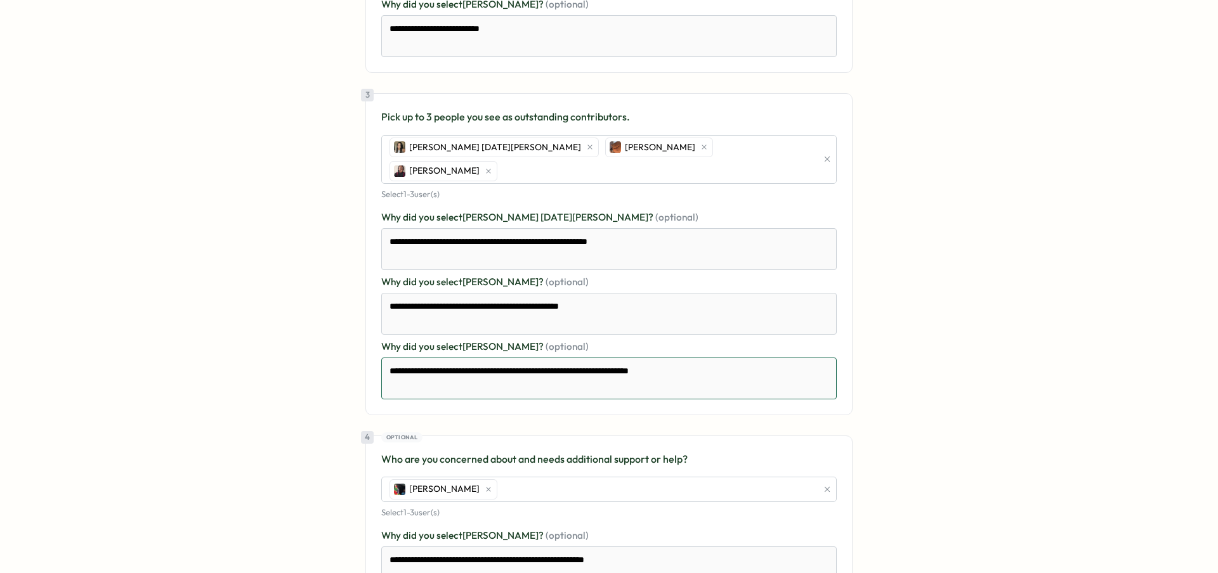
click at [402, 358] on textarea "**********" at bounding box center [608, 379] width 455 height 42
click at [703, 358] on textarea "**********" at bounding box center [608, 379] width 455 height 42
click at [576, 358] on textarea "**********" at bounding box center [608, 379] width 455 height 42
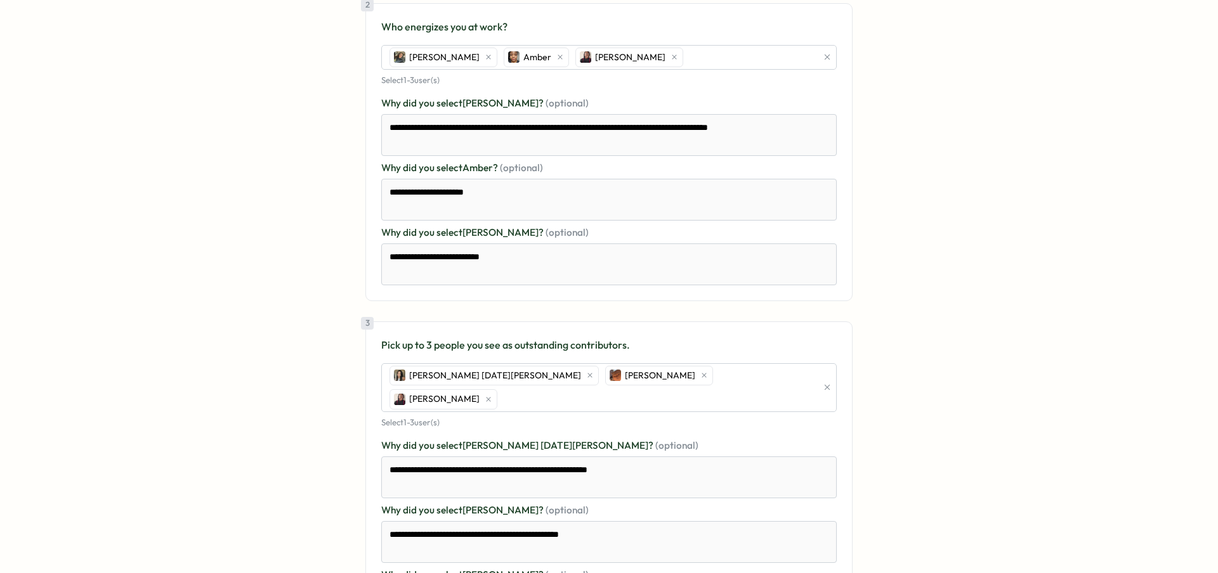
scroll to position [754, 0]
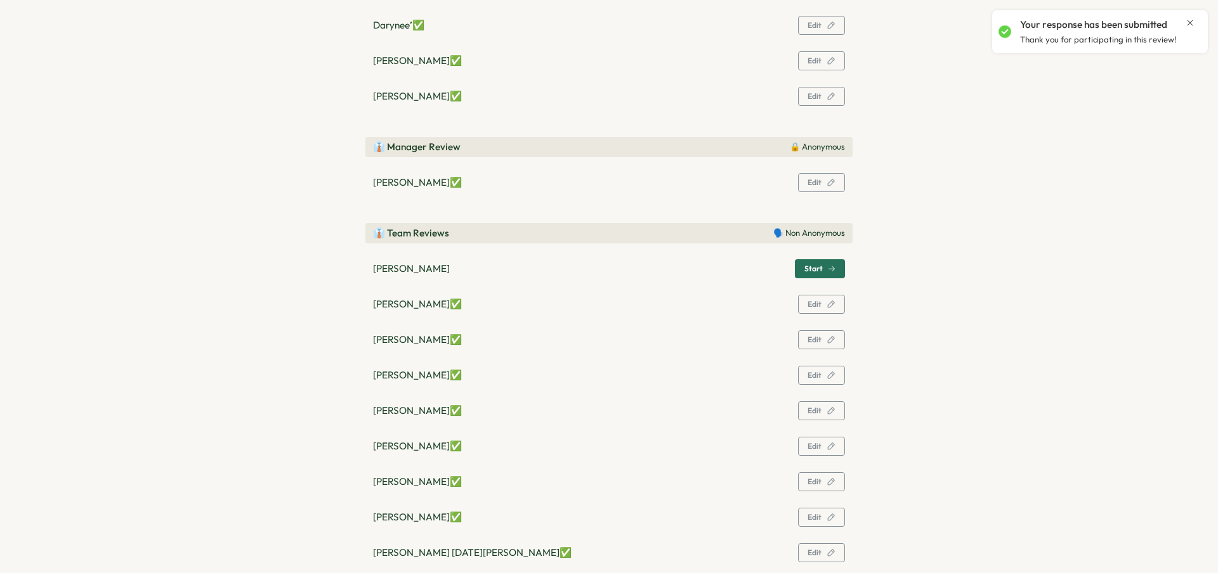
scroll to position [0, 0]
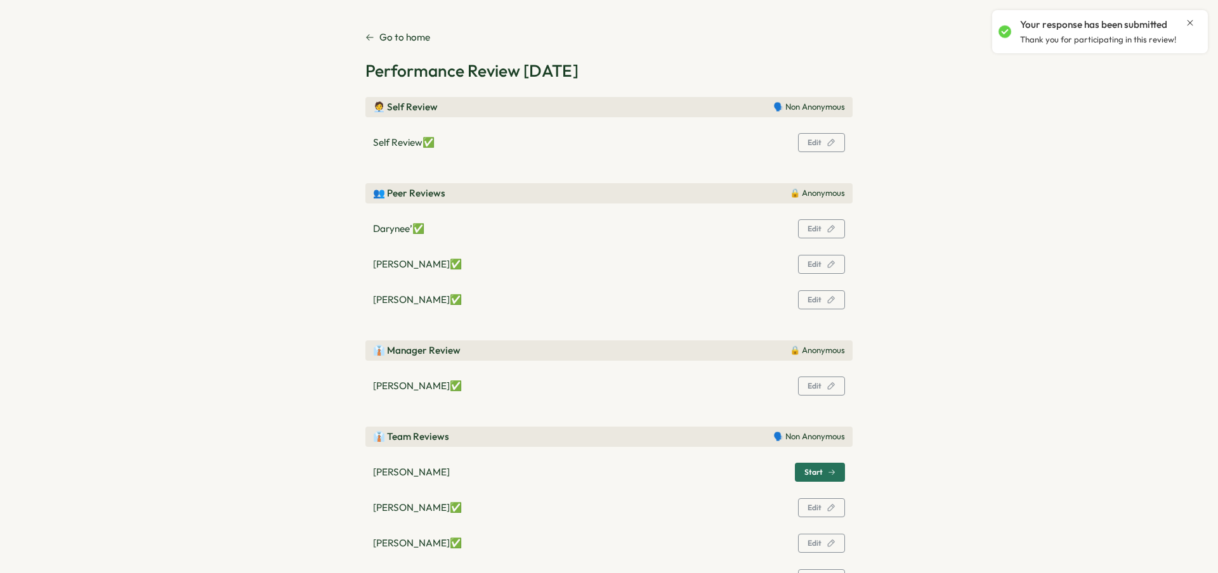
click at [396, 44] on p "Go to home" at bounding box center [404, 37] width 51 height 14
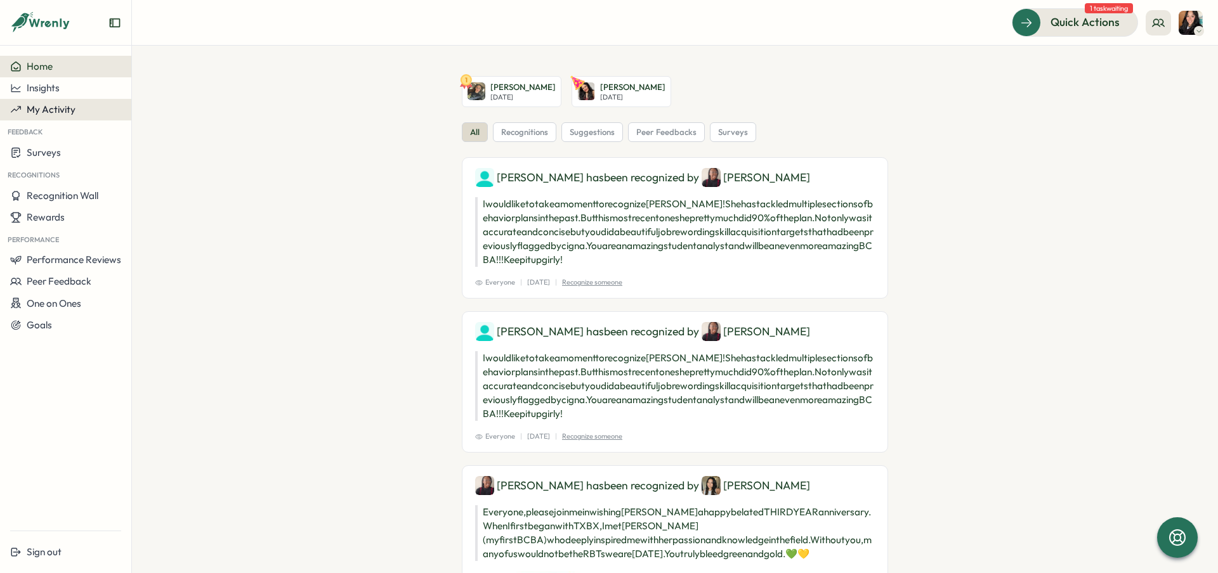
click at [58, 117] on button "My Activity" at bounding box center [65, 110] width 131 height 22
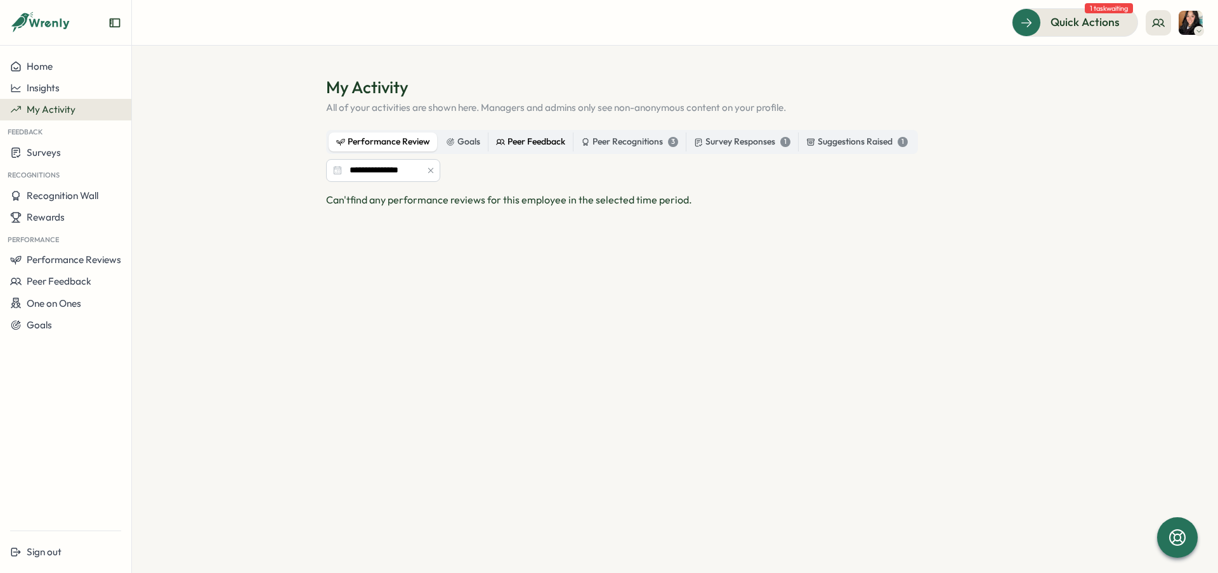
click at [547, 151] on label "Peer Feedback" at bounding box center [530, 142] width 84 height 19
click at [541, 143] on div "Peer Feedback" at bounding box center [530, 142] width 69 height 14
click at [653, 138] on div "Peer Recognitions 3" at bounding box center [629, 142] width 97 height 14
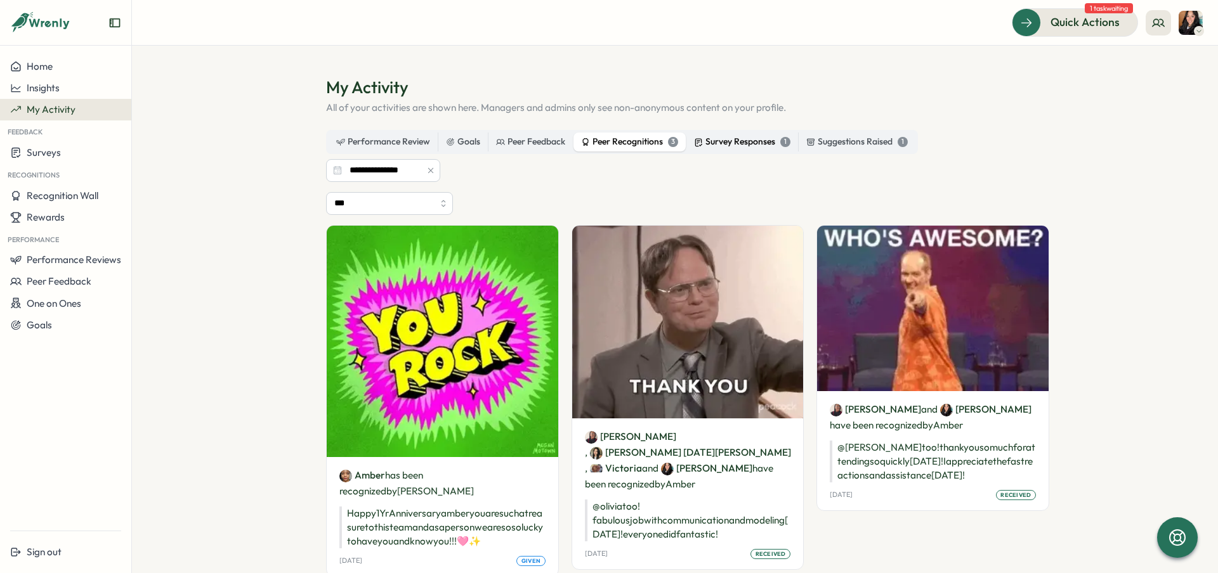
click at [720, 139] on div "Survey Responses 1" at bounding box center [742, 142] width 96 height 14
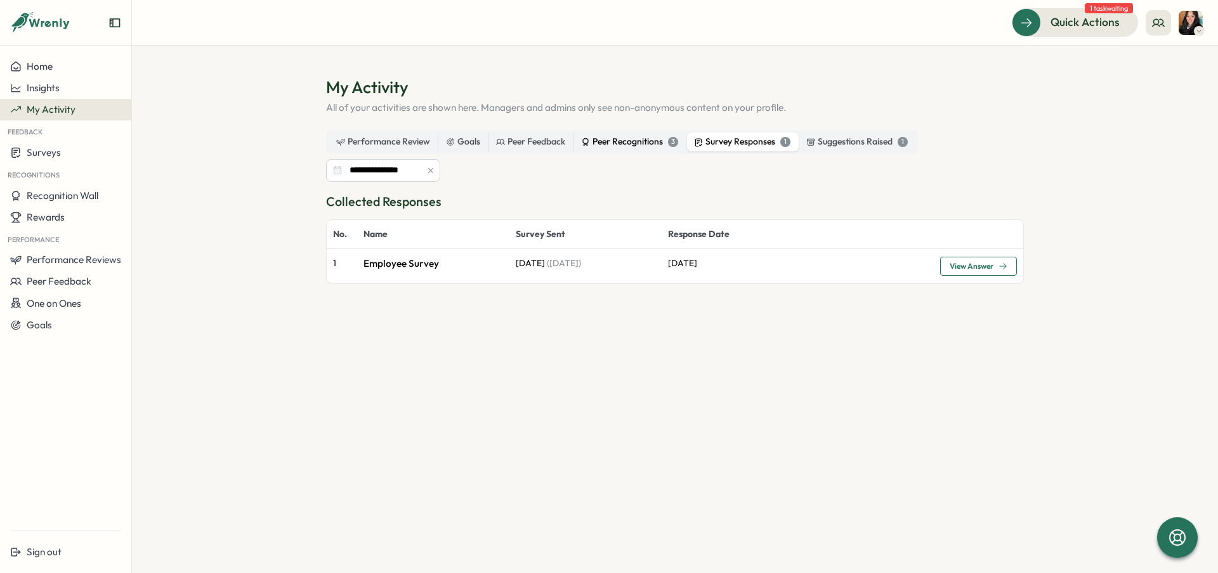
click at [575, 145] on label "Peer Recognitions 3" at bounding box center [629, 142] width 112 height 19
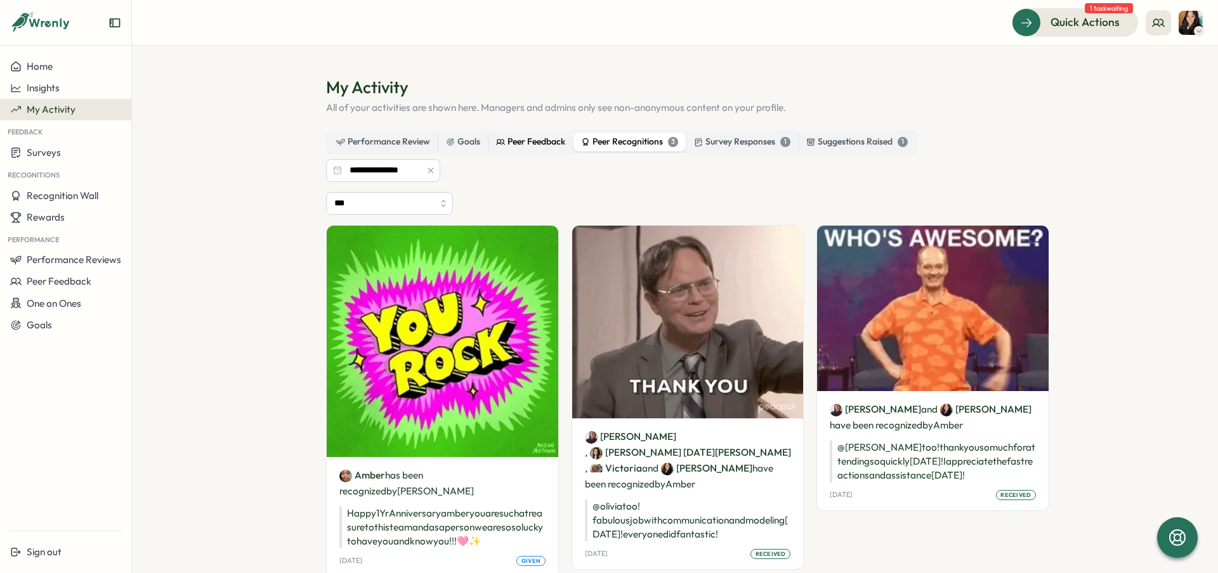
click at [514, 145] on div "Peer Feedback" at bounding box center [530, 142] width 69 height 14
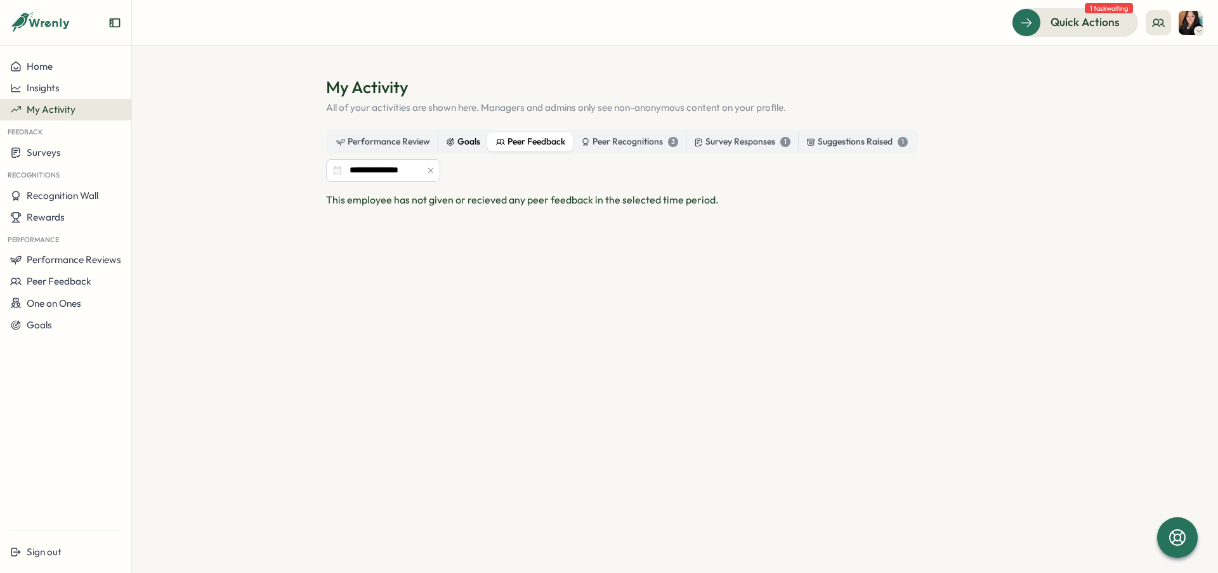
click at [474, 146] on div "Goals" at bounding box center [463, 142] width 34 height 14
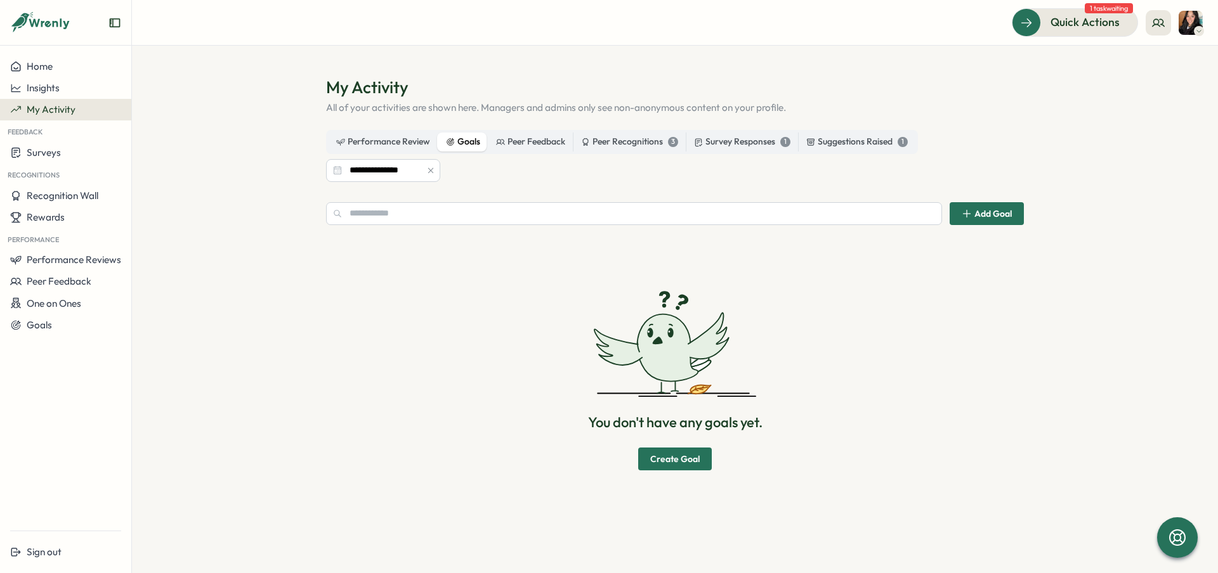
scroll to position [25, 0]
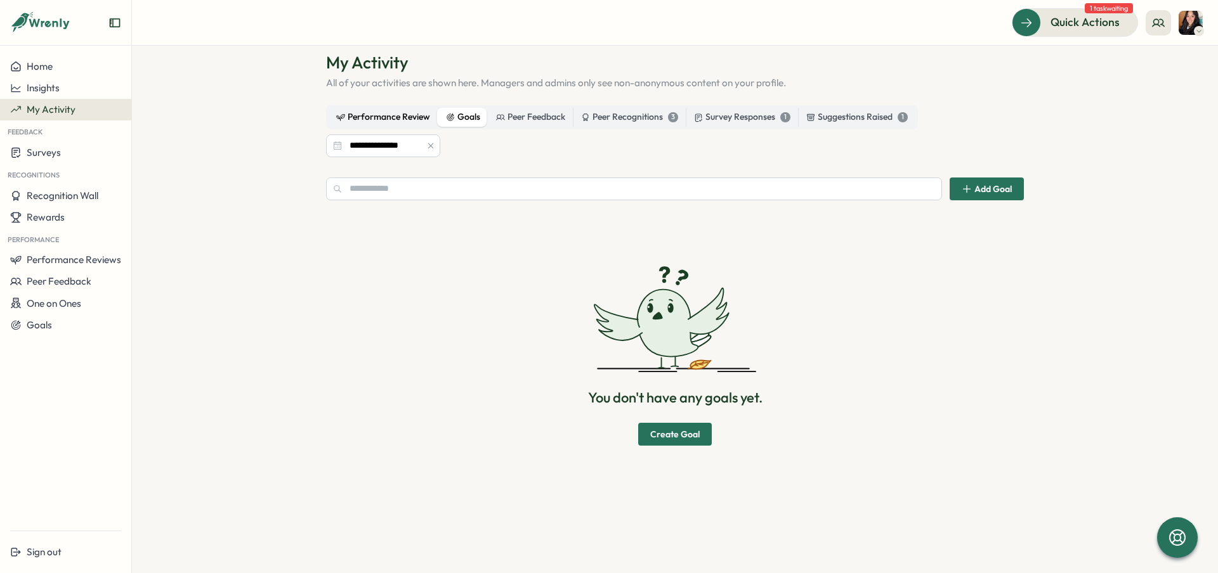
click at [421, 121] on div "Performance Review" at bounding box center [383, 117] width 94 height 14
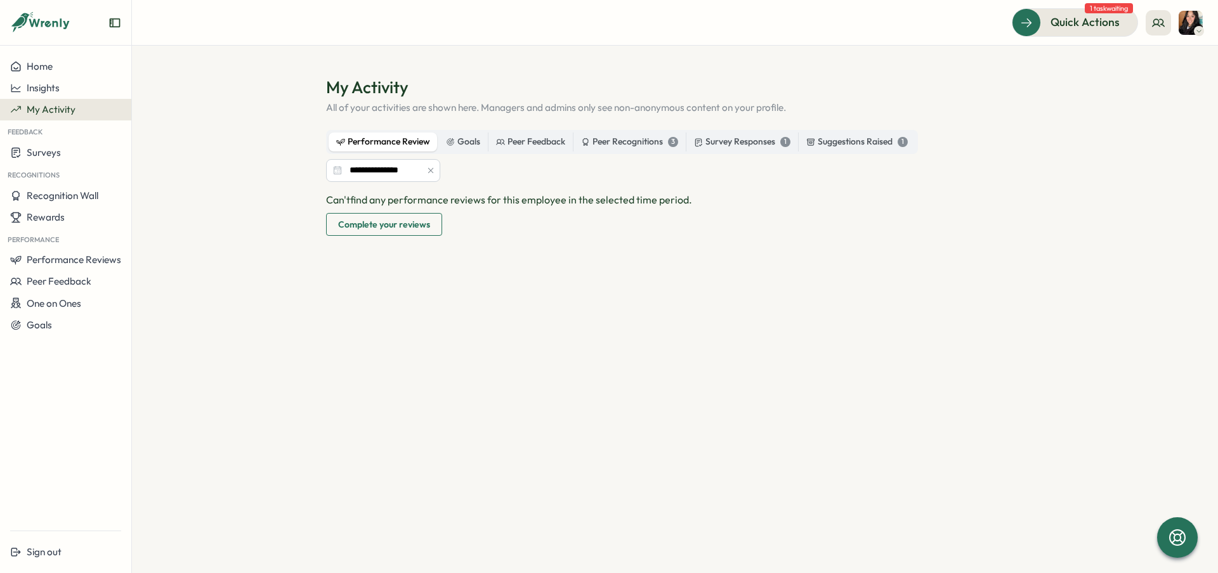
click at [406, 229] on span "Complete your reviews" at bounding box center [384, 225] width 92 height 22
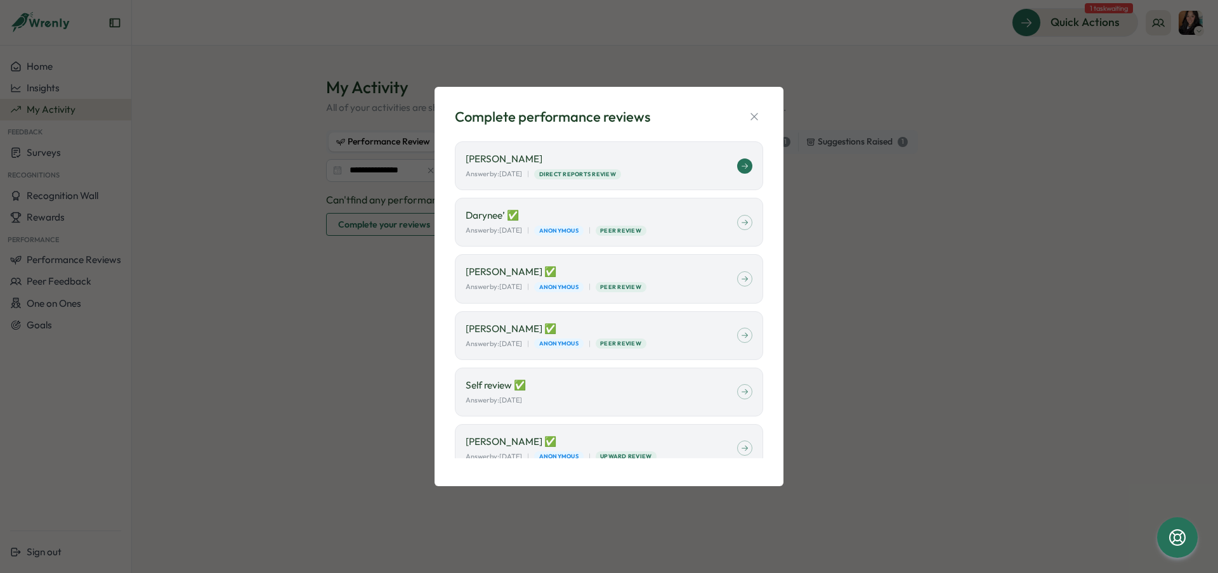
click at [665, 179] on div "Answer by: September 23 | Direct Reports Review" at bounding box center [601, 174] width 271 height 11
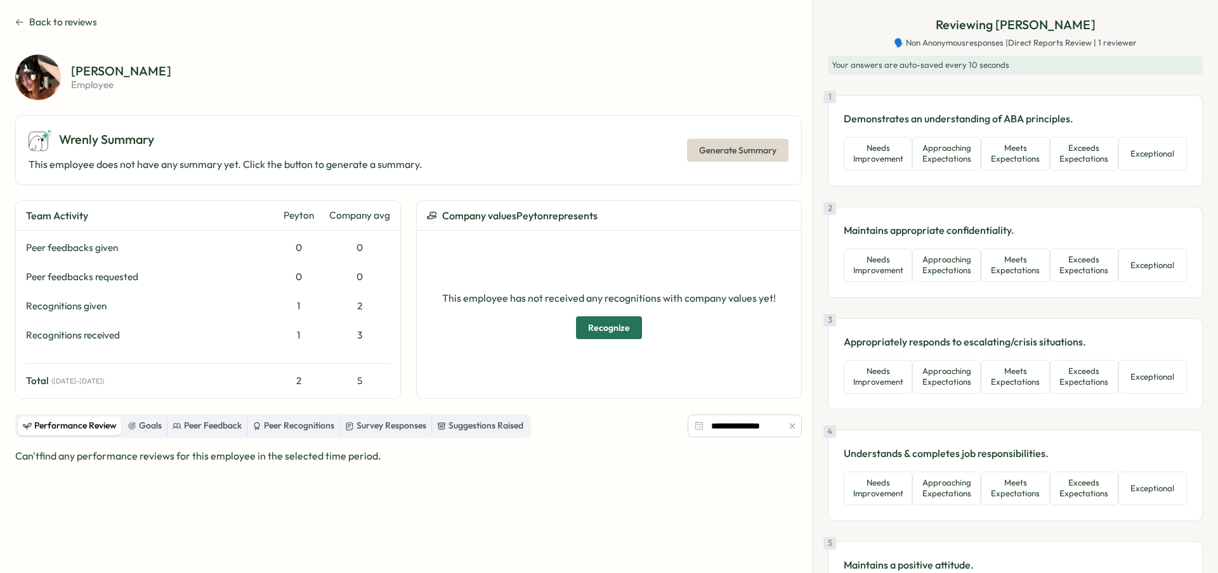
click at [56, 21] on span "Back to reviews" at bounding box center [63, 22] width 68 height 14
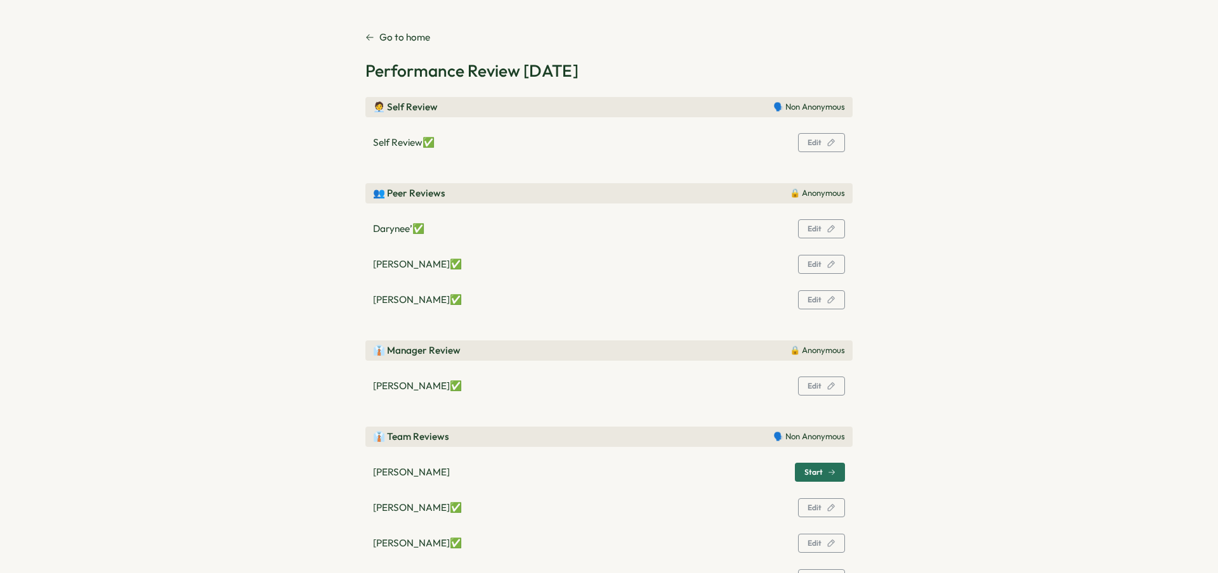
click at [404, 34] on p "Go to home" at bounding box center [404, 37] width 51 height 14
